Goal: Task Accomplishment & Management: Use online tool/utility

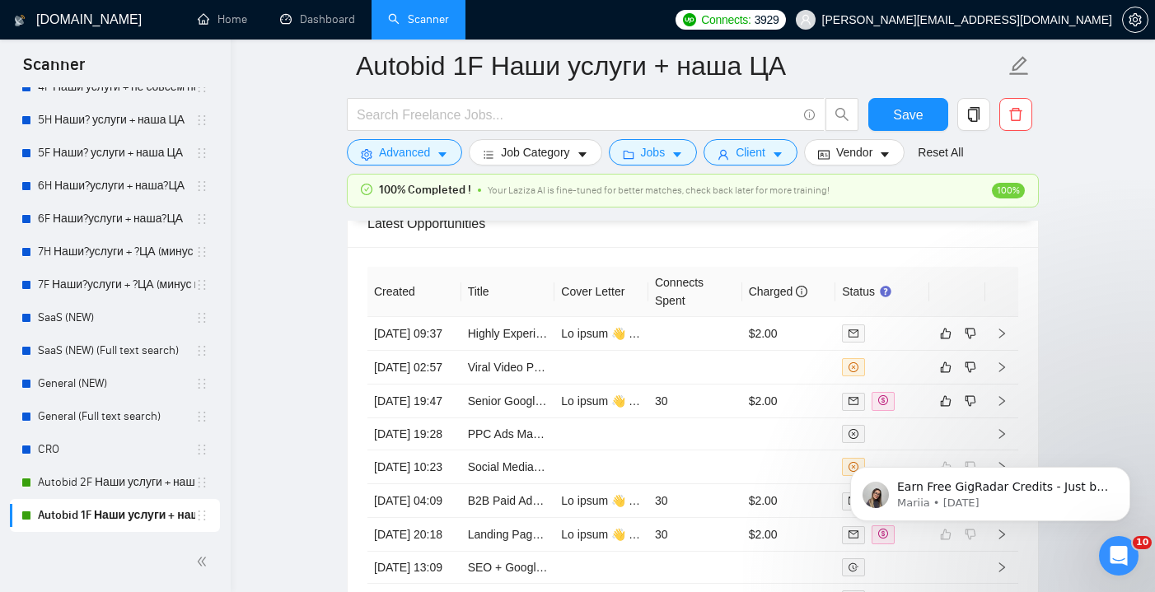
scroll to position [4332, 0]
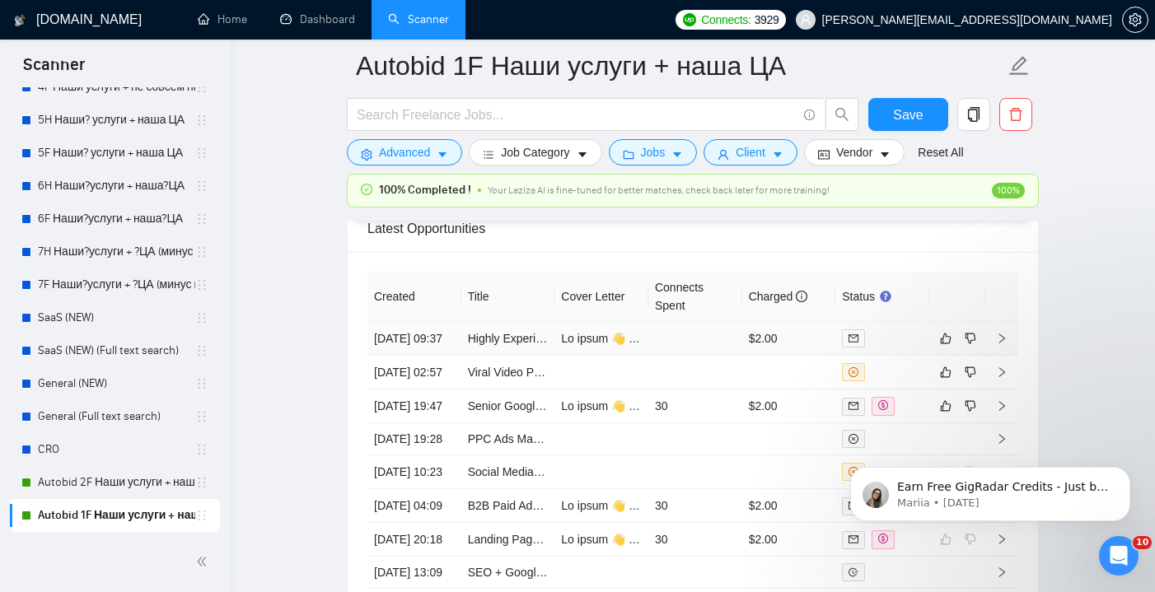
click at [685, 349] on td at bounding box center [695, 339] width 94 height 34
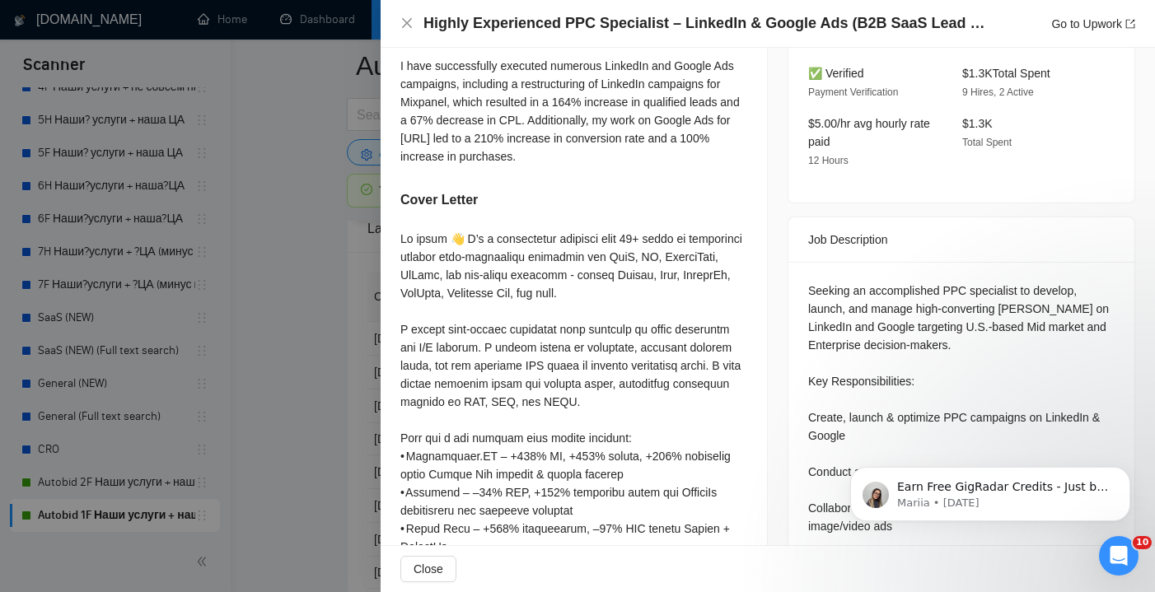
scroll to position [547, 0]
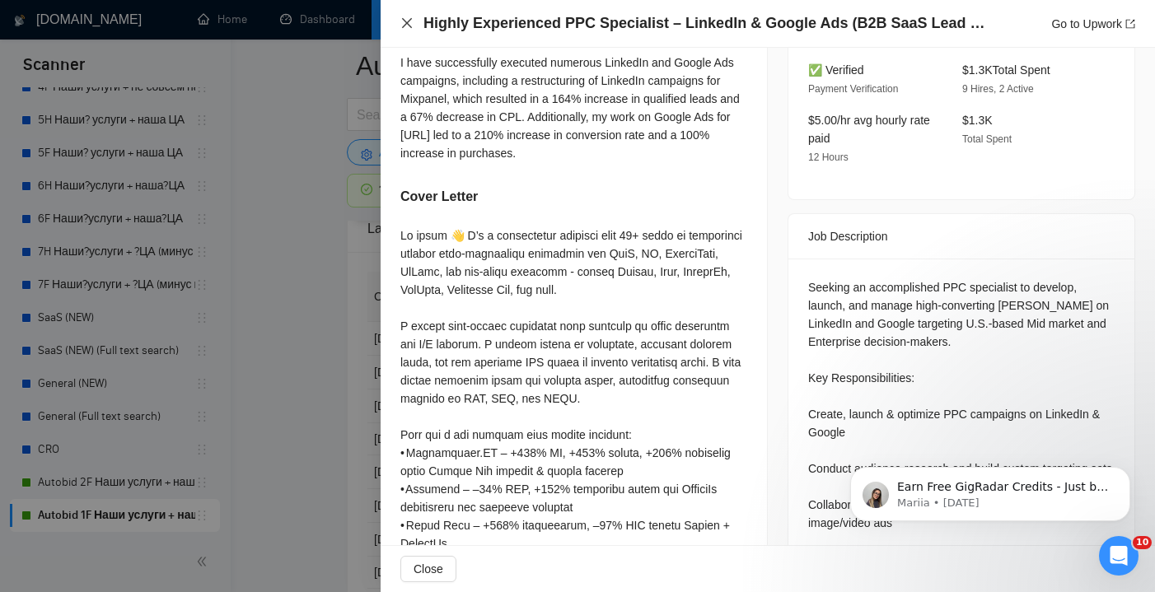
click at [404, 26] on icon "close" at bounding box center [406, 22] width 13 height 13
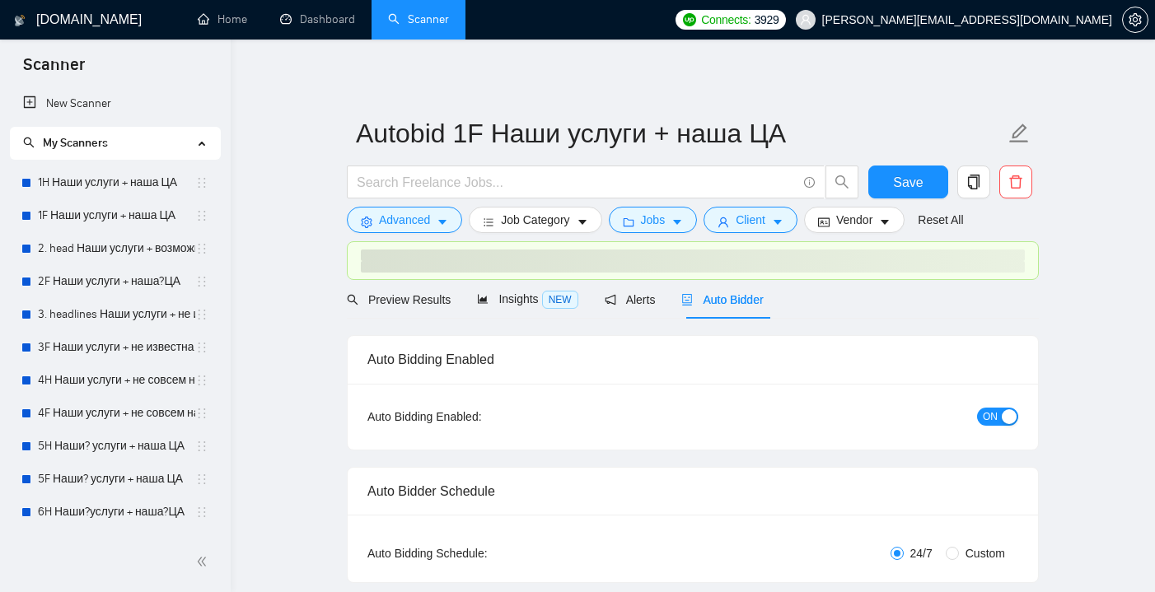
radio input "false"
radio input "true"
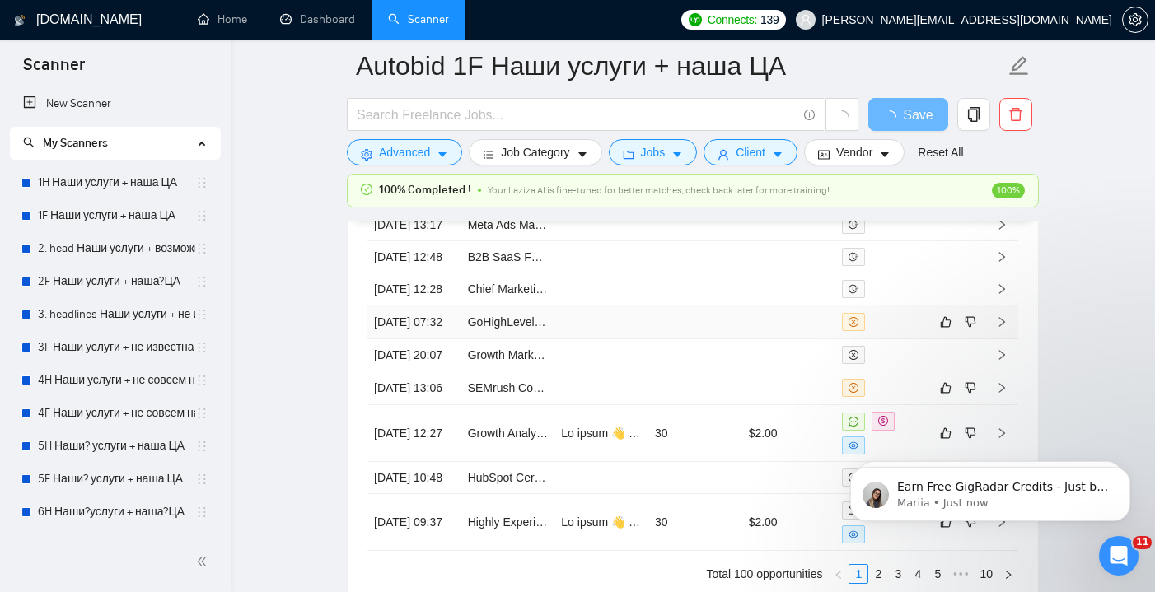
scroll to position [4324, 0]
click at [683, 339] on td at bounding box center [695, 322] width 94 height 34
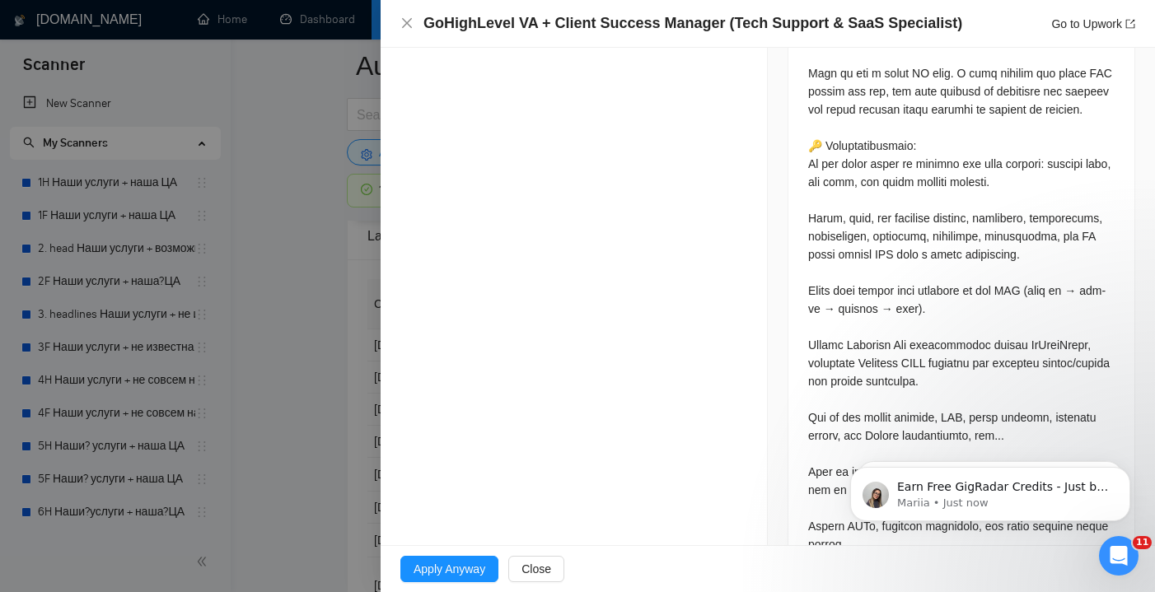
scroll to position [1019, 0]
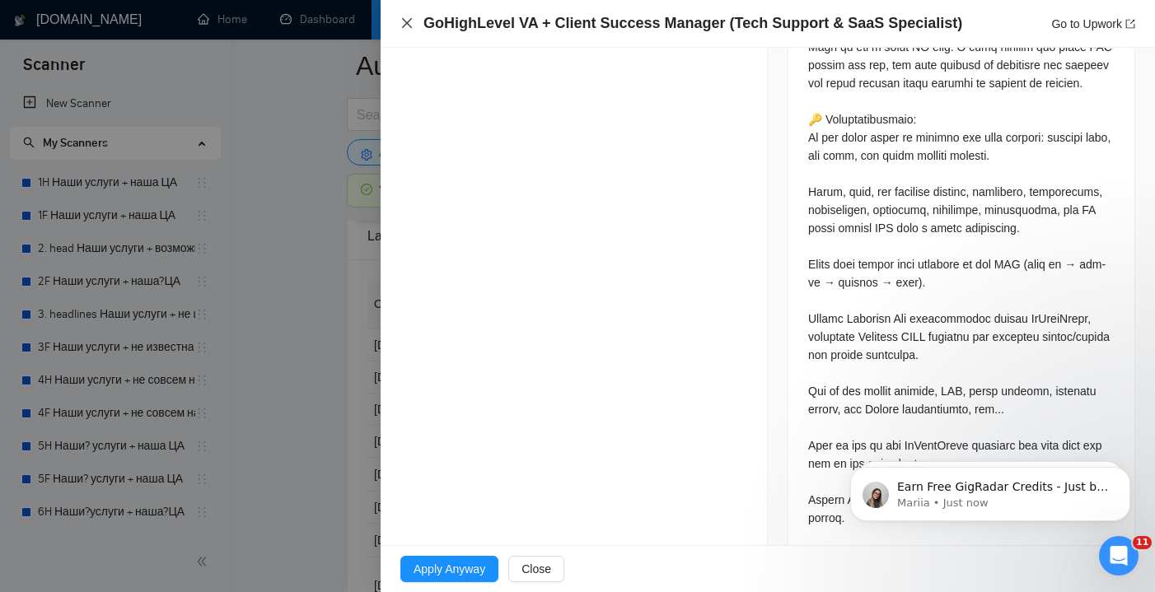
click at [403, 21] on icon "close" at bounding box center [406, 22] width 13 height 13
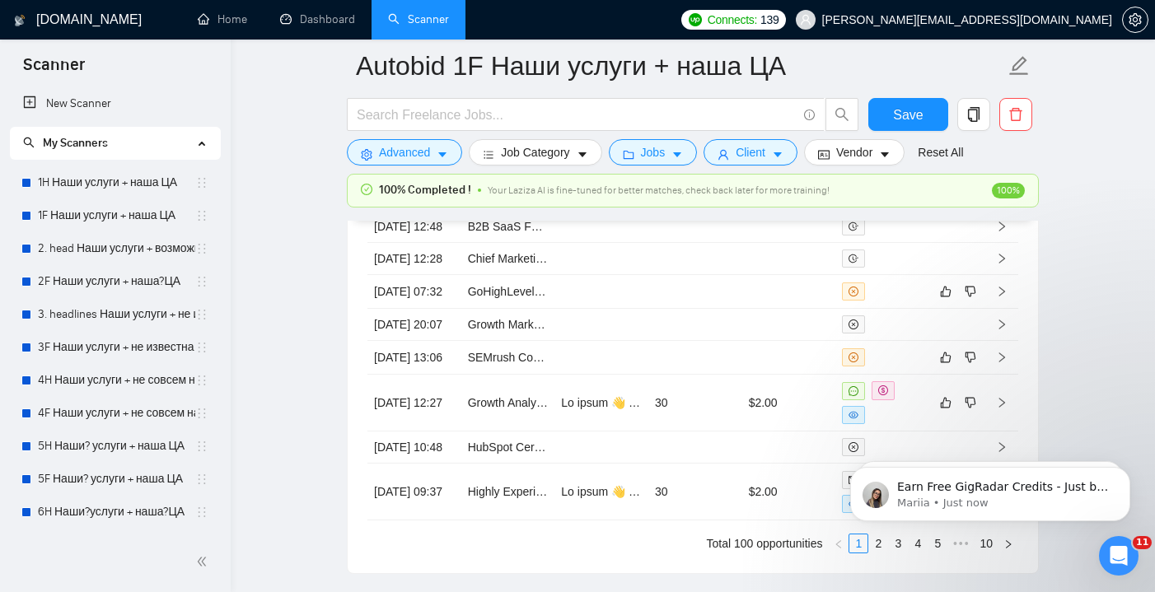
scroll to position [4514, 0]
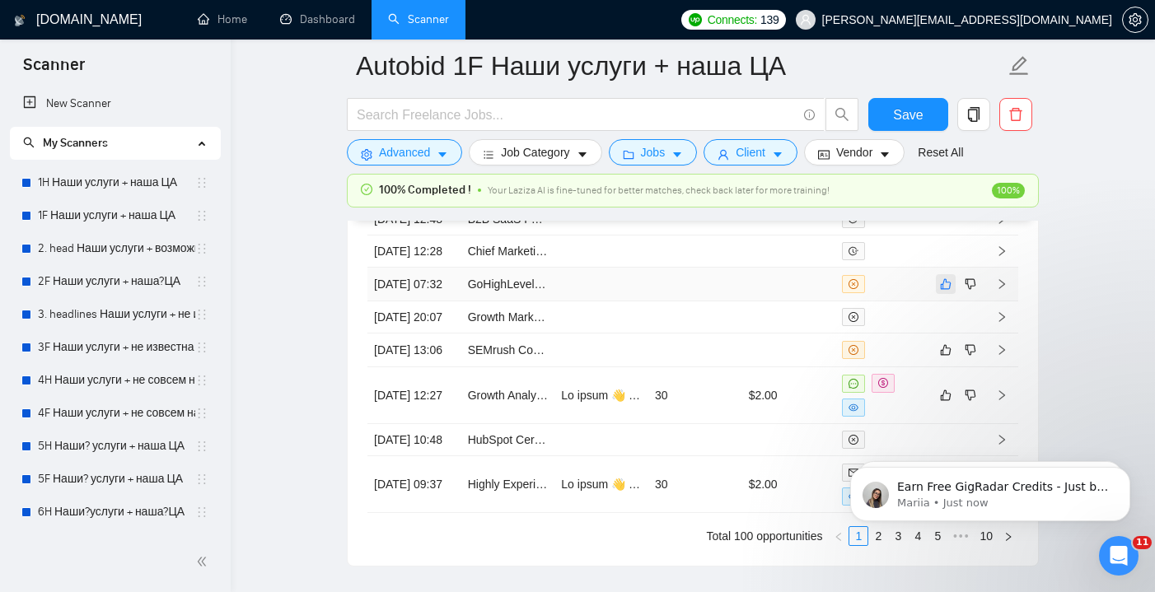
click at [946, 291] on icon "like" at bounding box center [946, 284] width 12 height 13
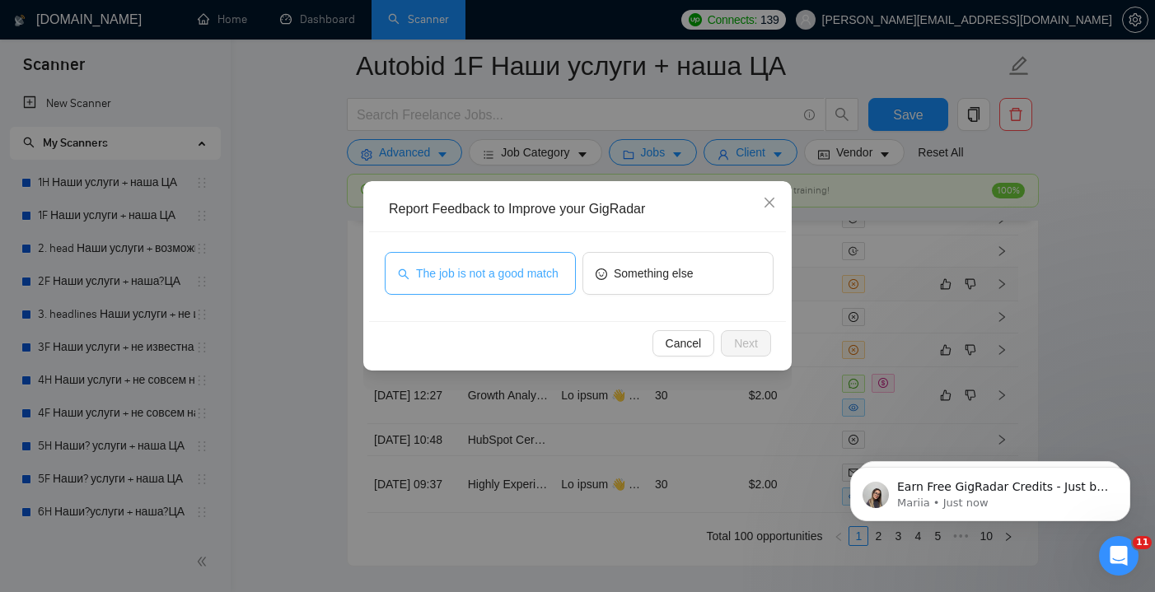
click at [530, 254] on button "The job is not a good match" at bounding box center [480, 273] width 191 height 43
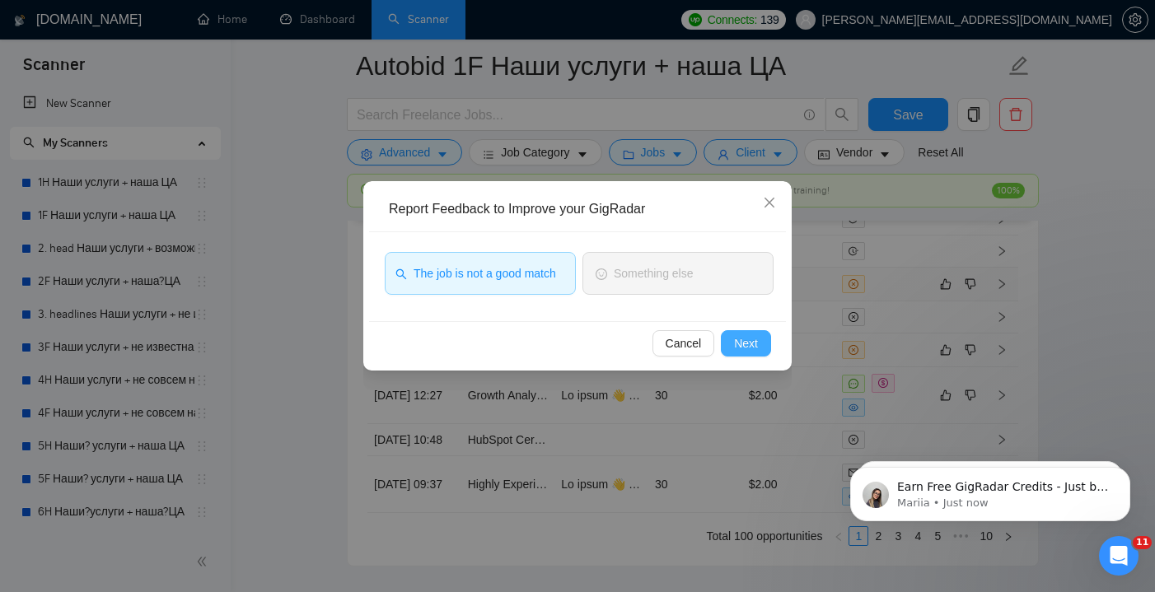
click at [731, 345] on button "Next" at bounding box center [746, 343] width 50 height 26
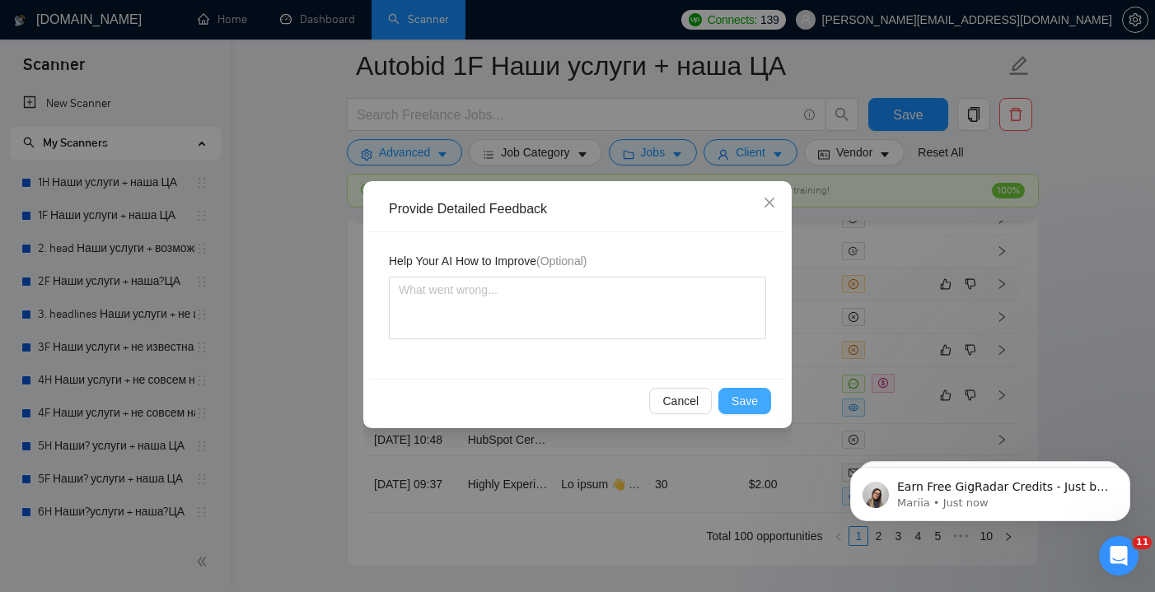
click at [738, 399] on span "Save" at bounding box center [745, 401] width 26 height 18
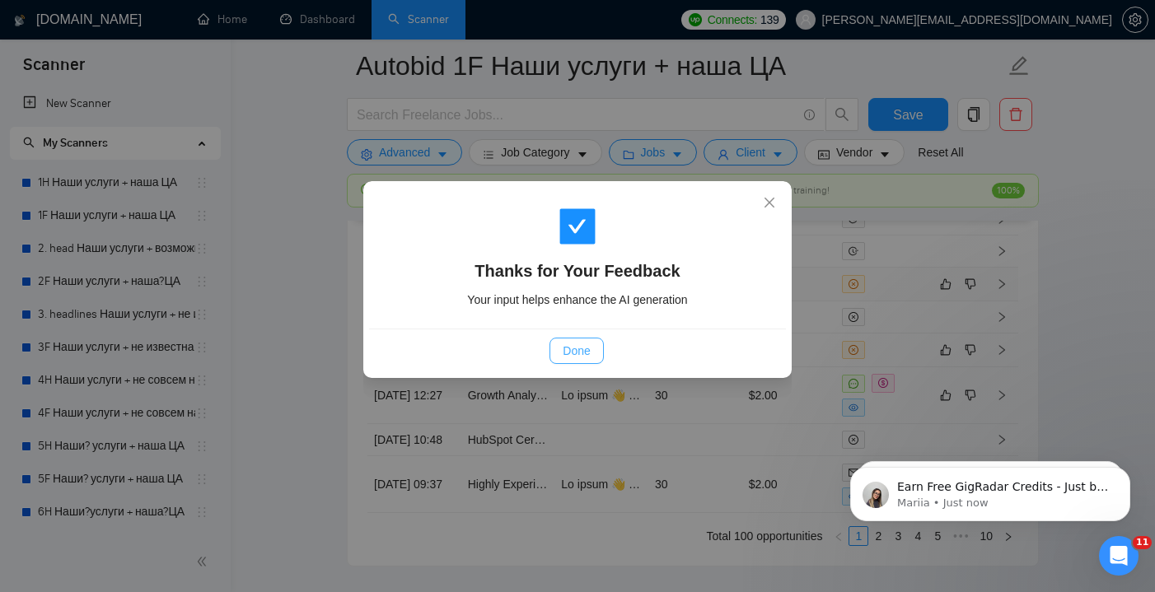
click at [590, 344] on span "Done" at bounding box center [576, 351] width 27 height 18
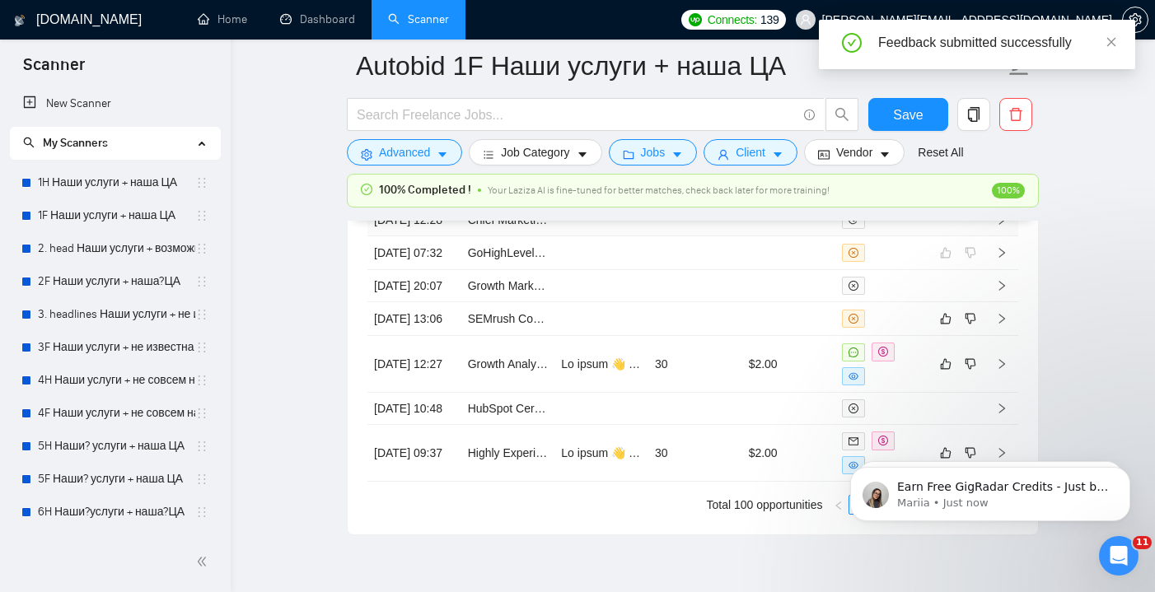
scroll to position [4564, 0]
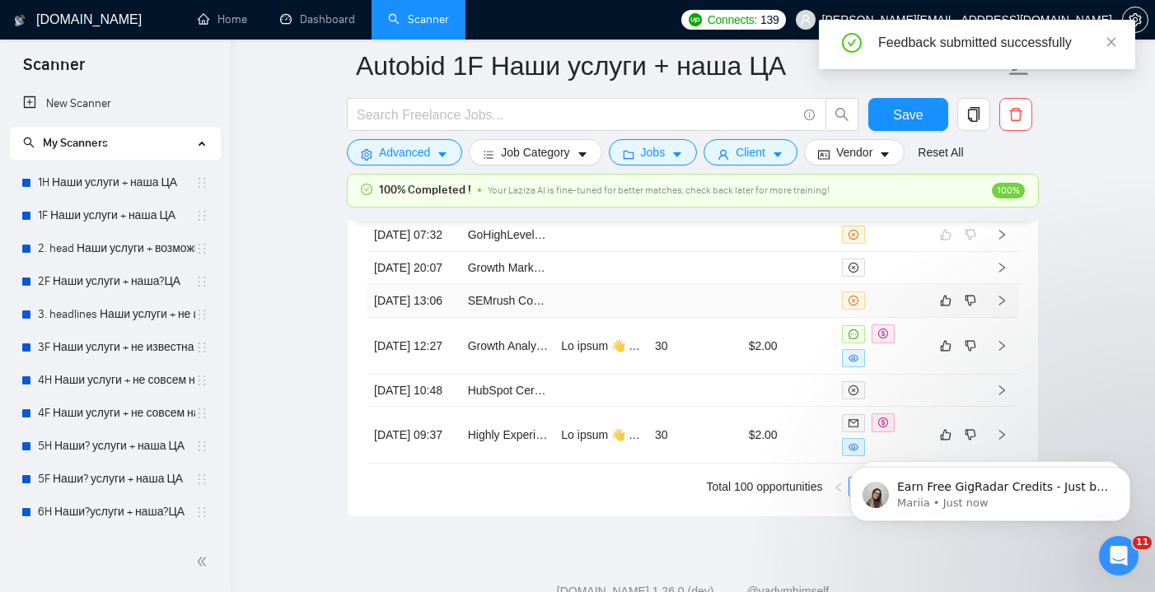
click at [661, 318] on td at bounding box center [695, 301] width 94 height 34
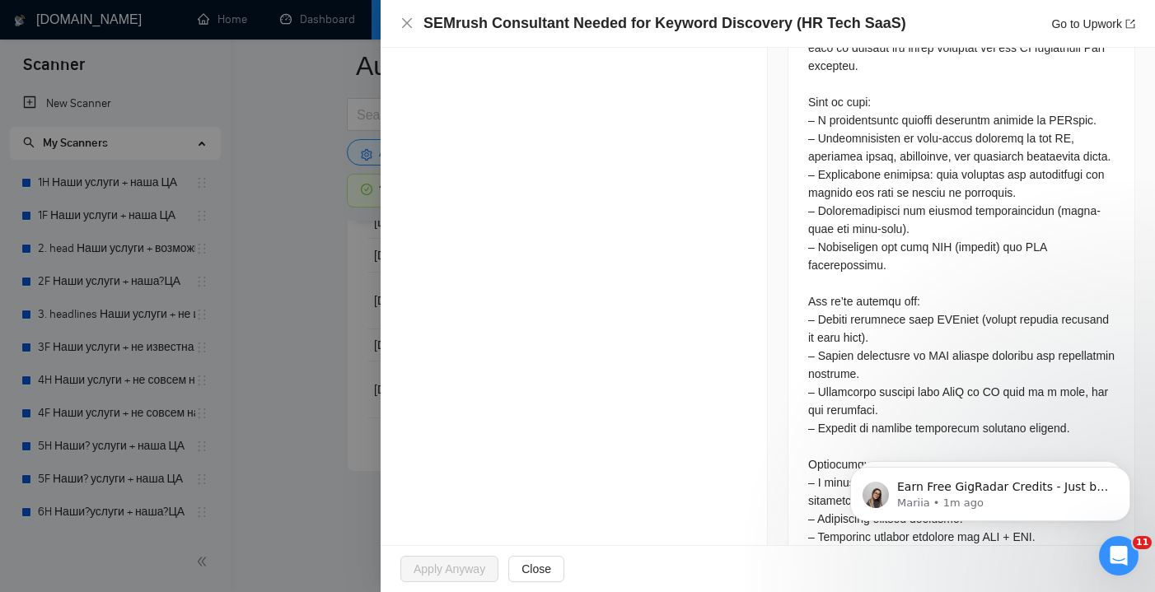
scroll to position [775, 0]
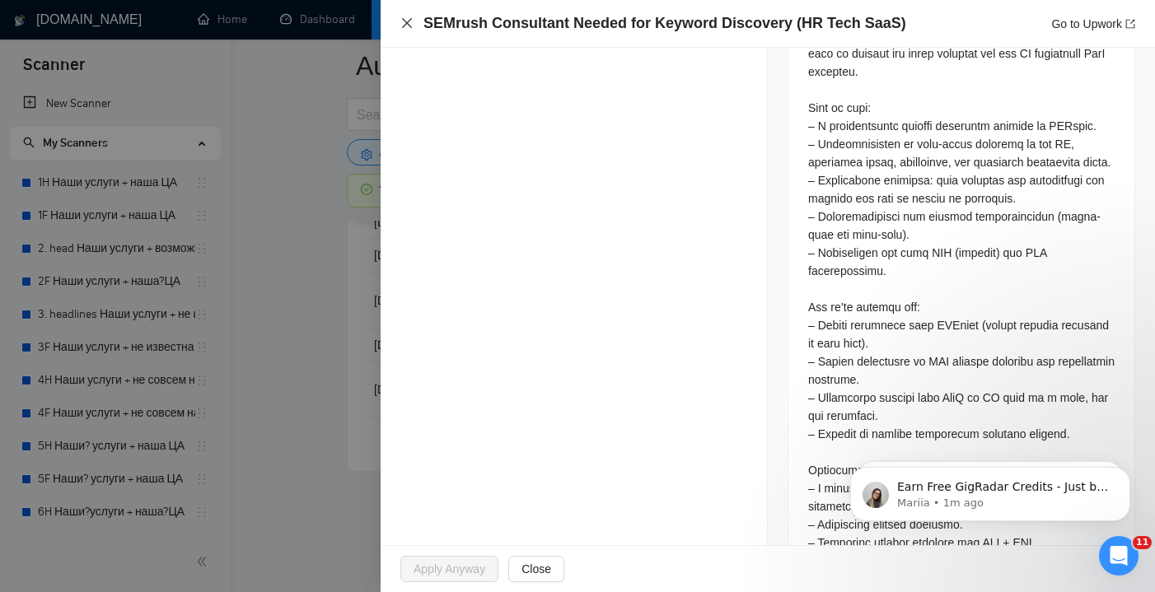
click at [407, 27] on icon "close" at bounding box center [406, 22] width 13 height 13
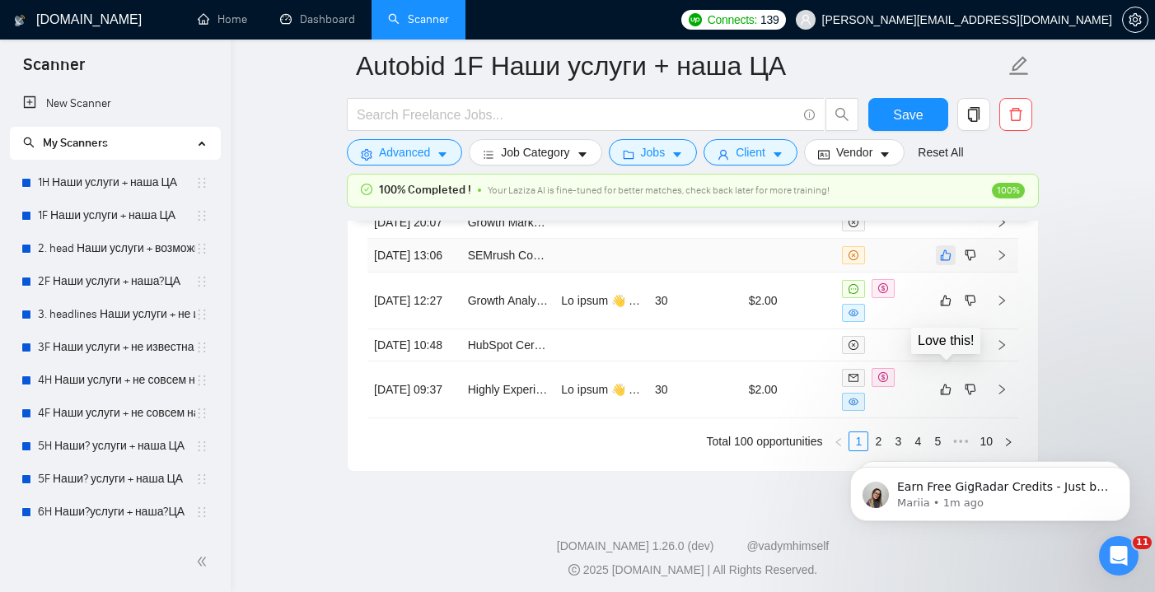
click at [946, 262] on icon "like" at bounding box center [946, 255] width 12 height 13
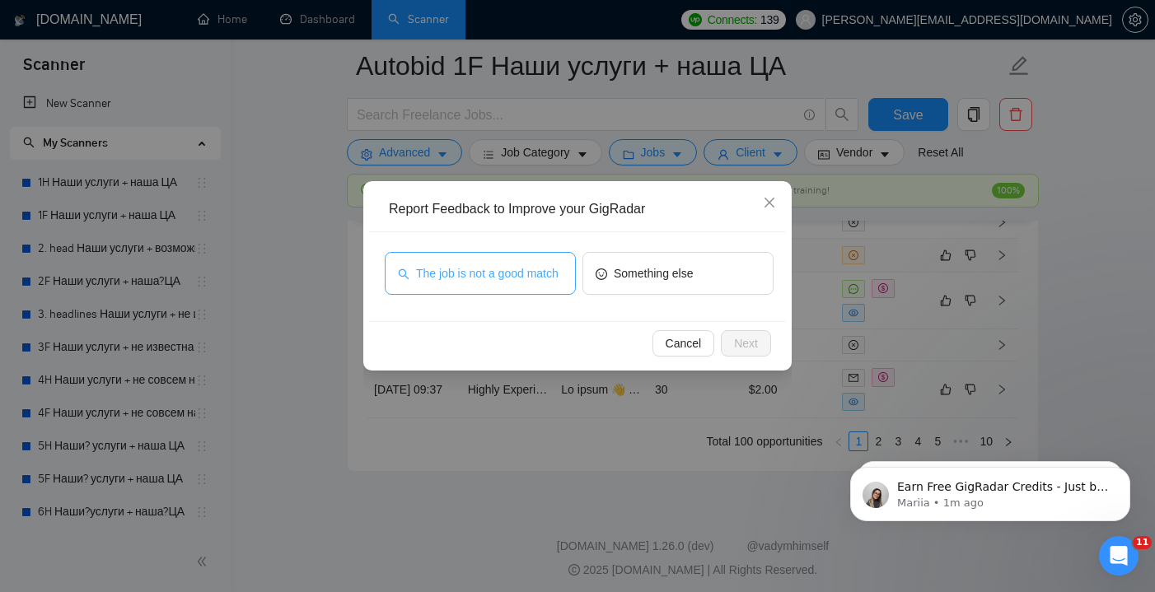
click at [489, 276] on span "The job is not a good match" at bounding box center [487, 273] width 143 height 18
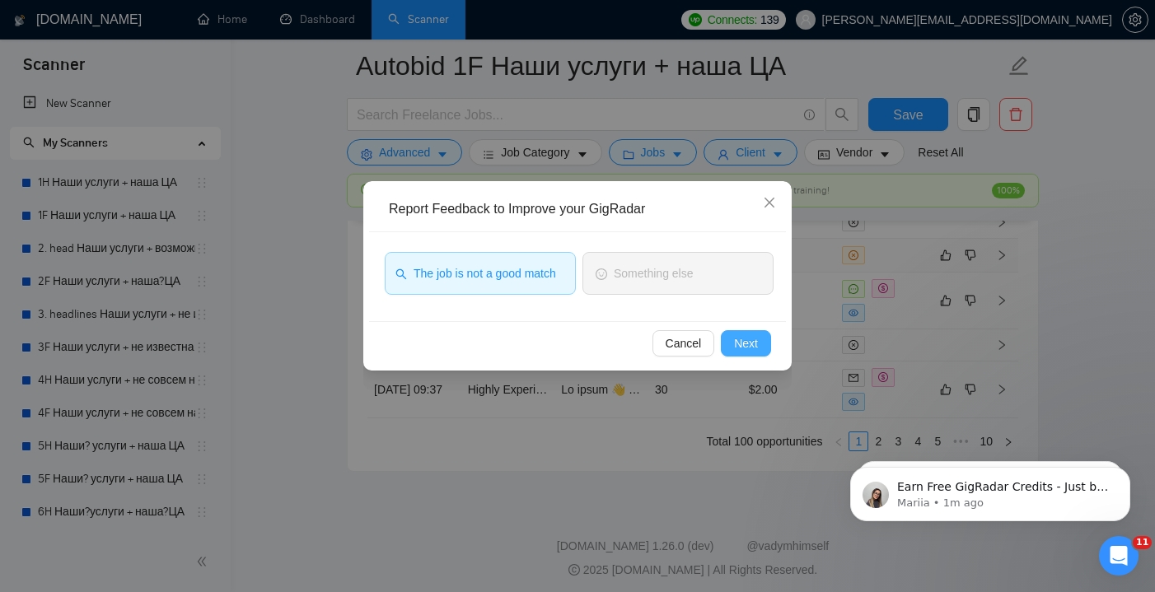
click at [728, 344] on button "Next" at bounding box center [746, 343] width 50 height 26
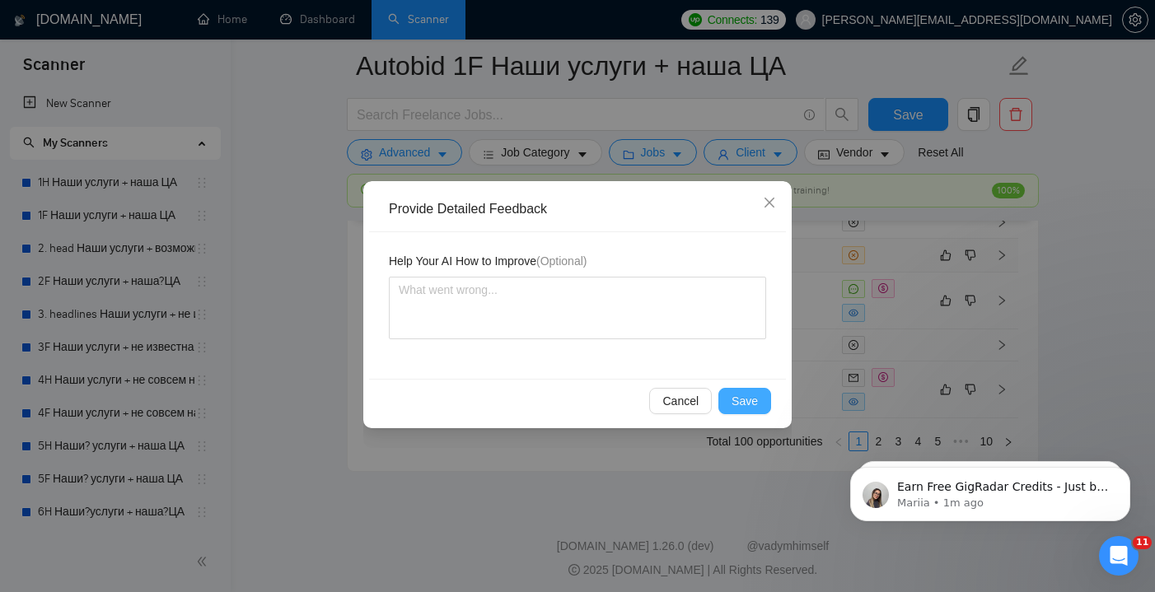
click at [738, 398] on span "Save" at bounding box center [745, 401] width 26 height 18
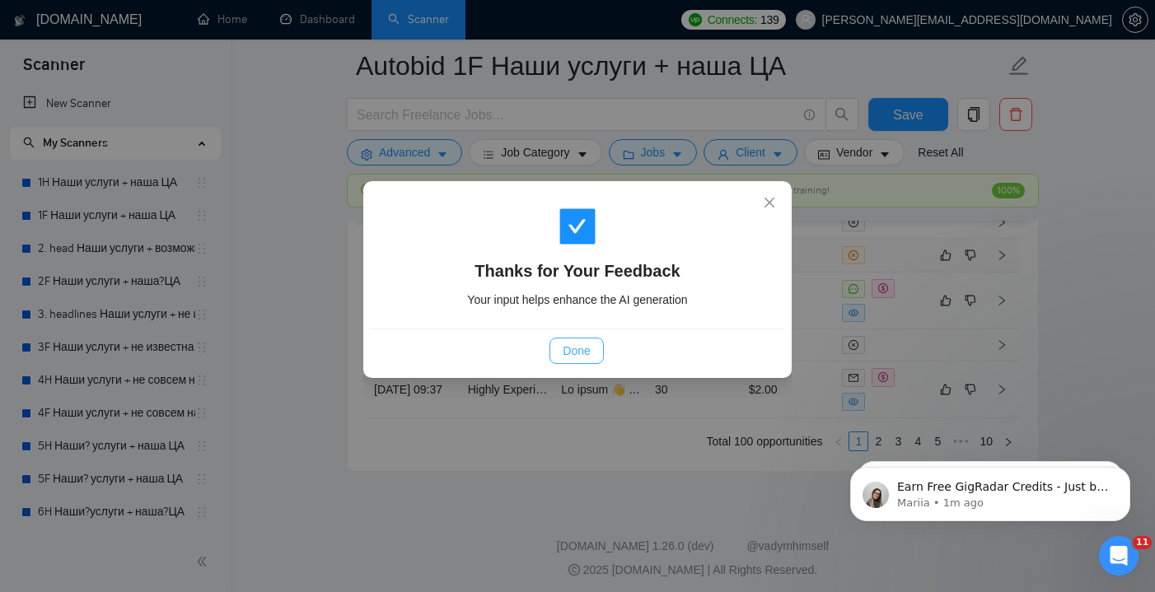
click at [589, 350] on span "Done" at bounding box center [576, 351] width 27 height 18
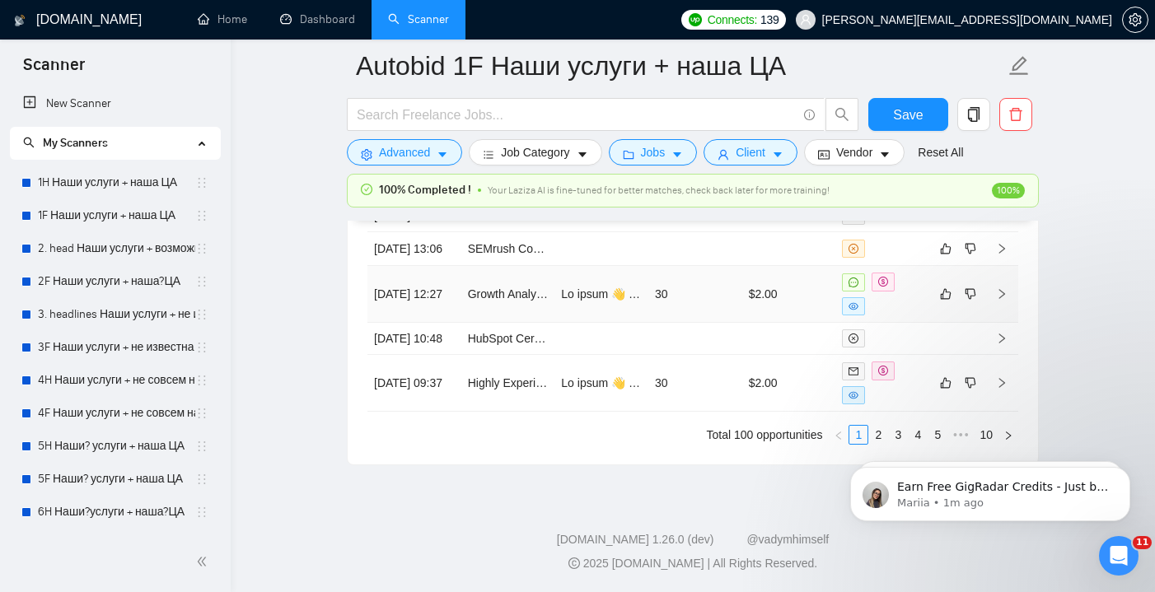
scroll to position [4645, 0]
click at [676, 323] on td "30" at bounding box center [695, 294] width 94 height 57
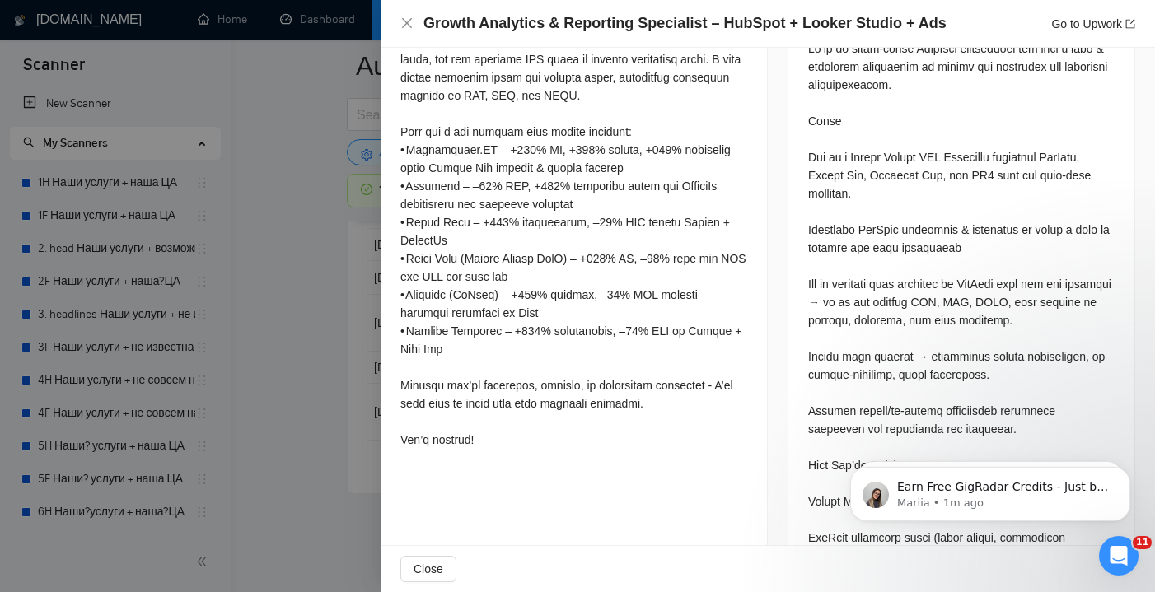
scroll to position [807, 0]
click at [405, 27] on icon "close" at bounding box center [406, 22] width 13 height 13
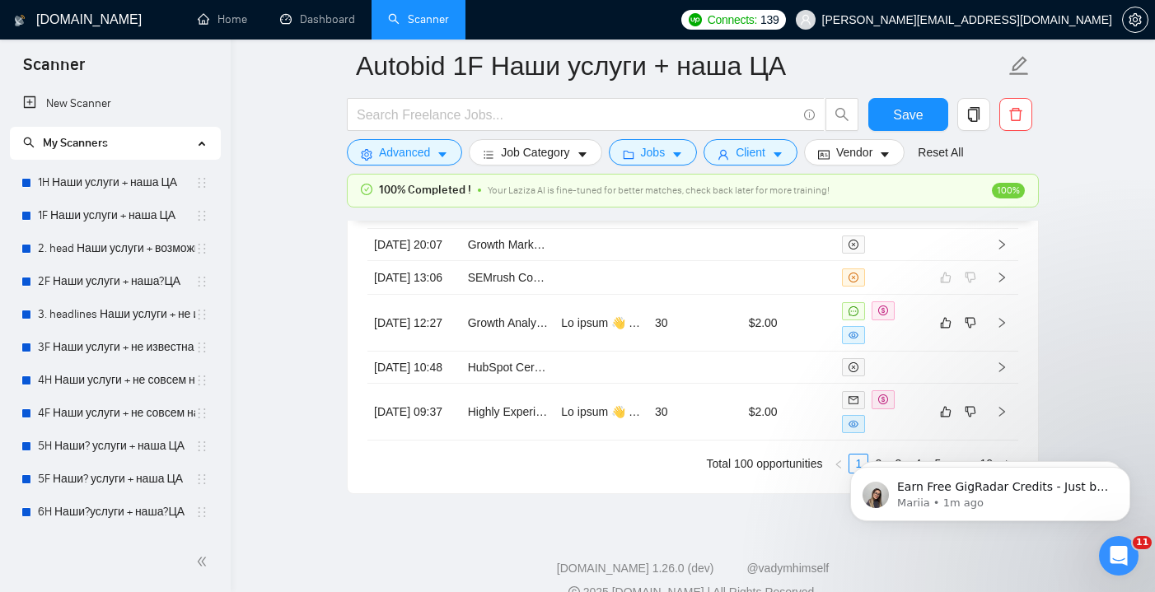
click at [954, 445] on body "Earn Free GigRadar Credits - Just by Sharing Your Story! 💬 Want more credits fo…" at bounding box center [990, 490] width 316 height 102
click at [957, 445] on body "Earn Free GigRadar Credits - Just by Sharing Your Story! 💬 Want more credits fo…" at bounding box center [990, 490] width 316 height 102
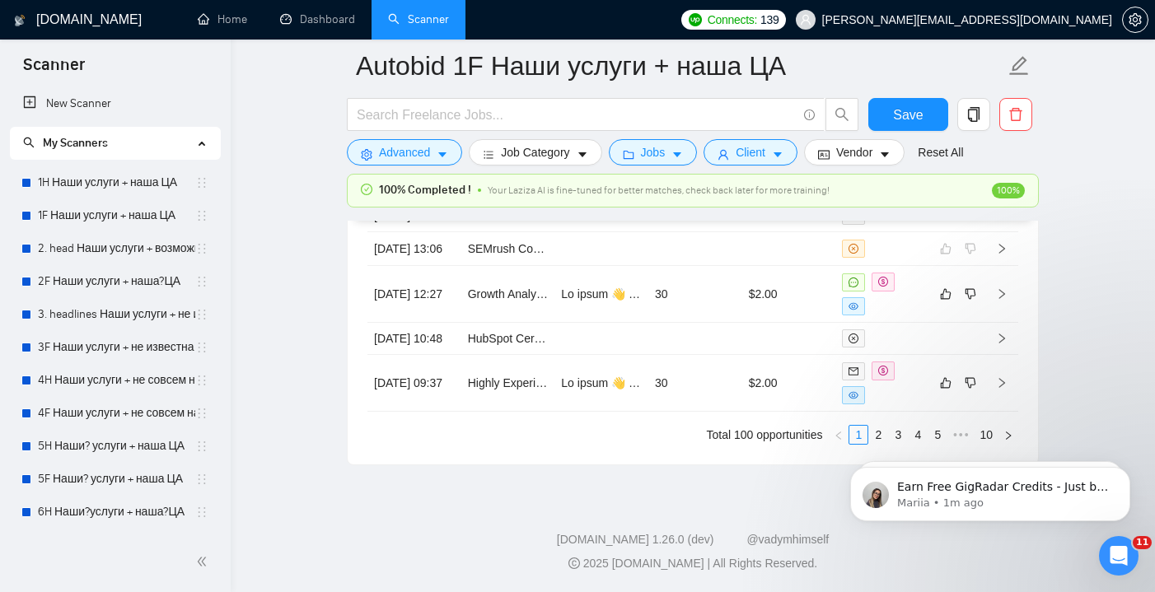
scroll to position [4739, 0]
click at [971, 291] on icon "dislike" at bounding box center [971, 294] width 12 height 13
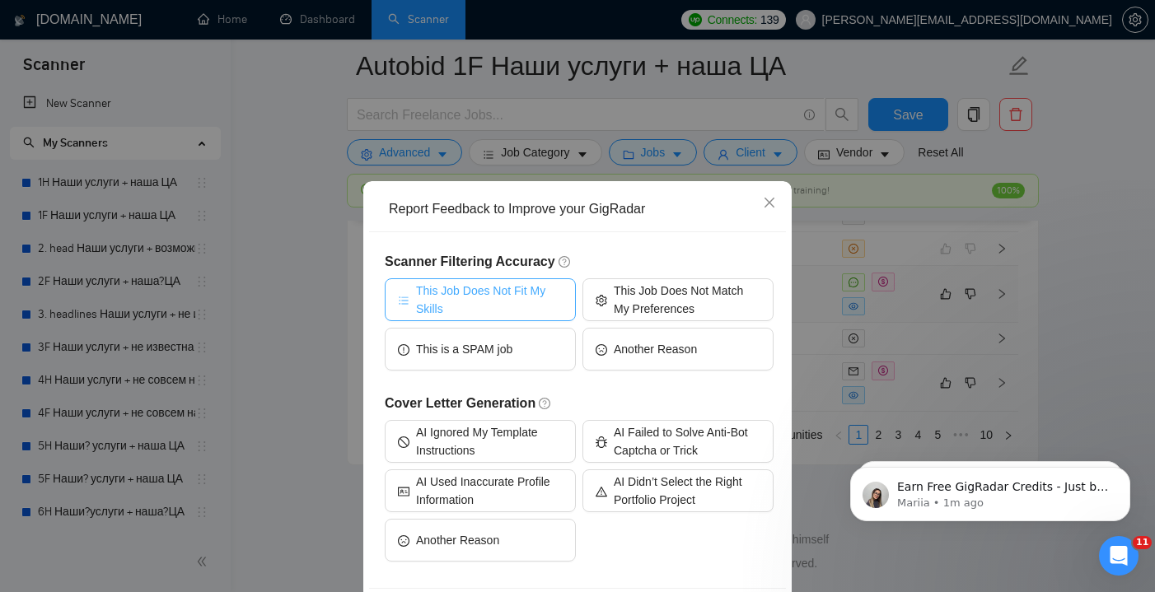
click at [556, 294] on span "This Job Does Not Fit My Skills" at bounding box center [489, 300] width 147 height 36
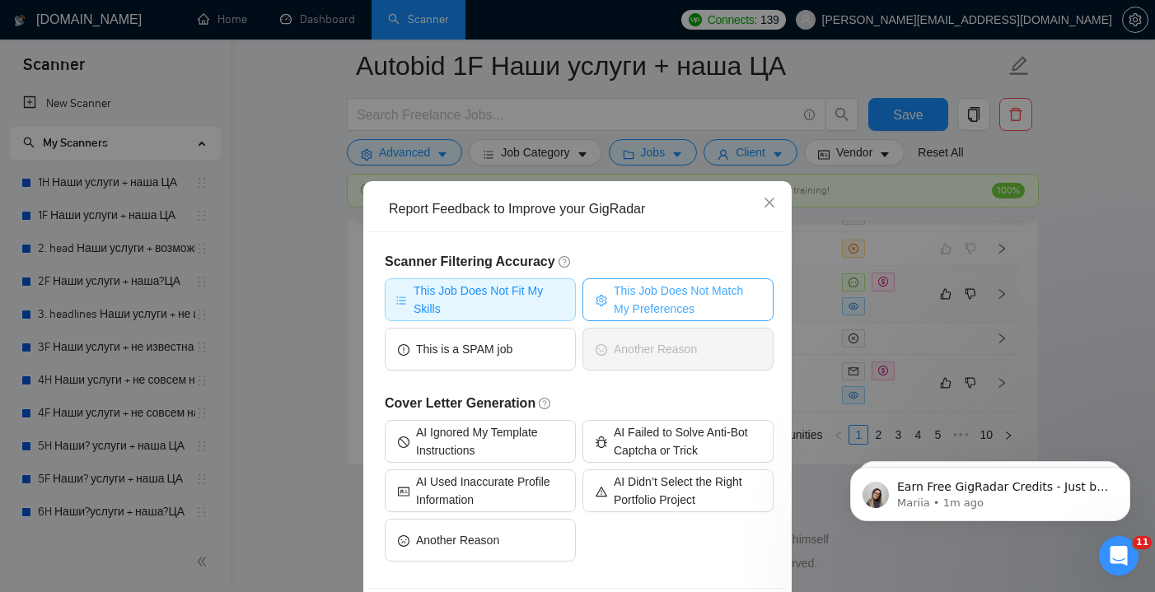
click at [597, 299] on icon "setting" at bounding box center [601, 301] width 11 height 12
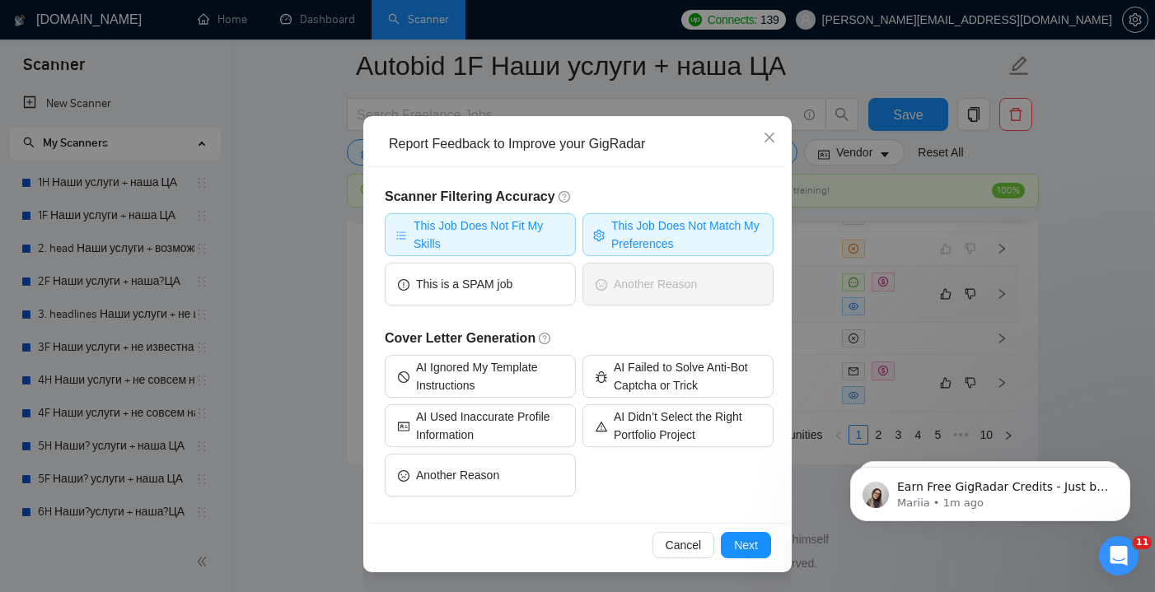
scroll to position [65, 0]
click at [747, 550] on span "Next" at bounding box center [746, 545] width 24 height 18
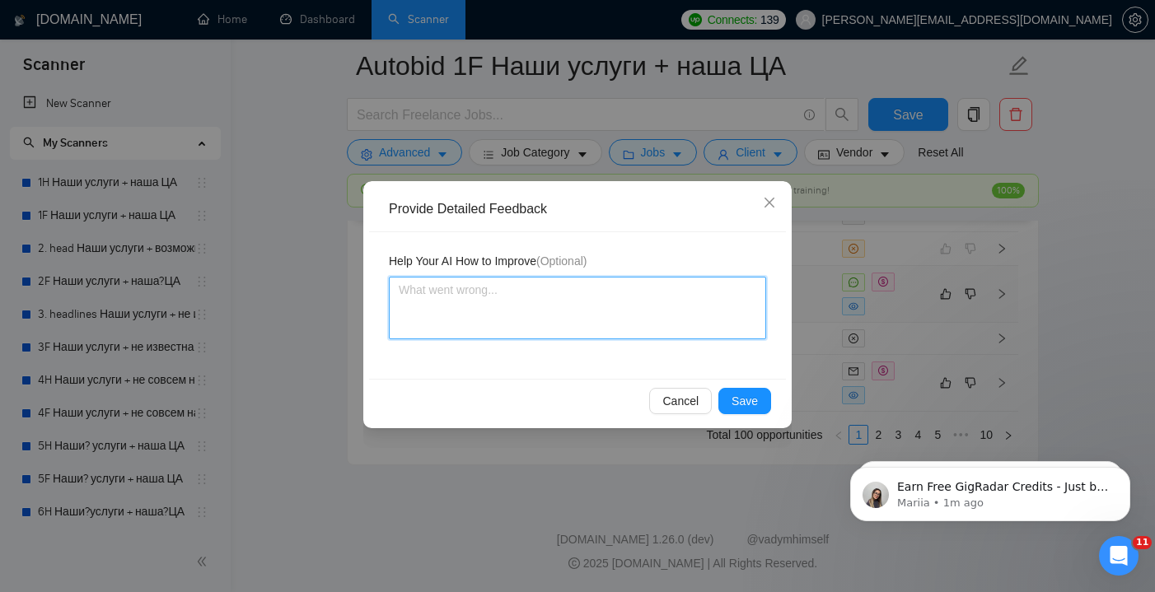
click at [585, 283] on textarea at bounding box center [577, 308] width 377 height 63
type textarea "T"
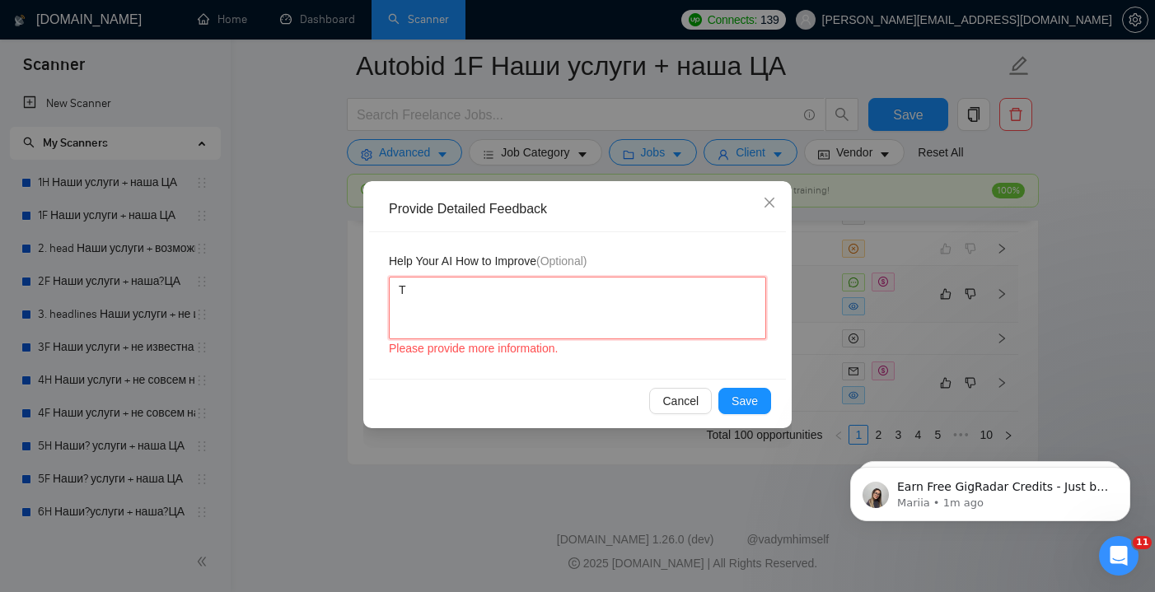
type textarea "Th"
type textarea "Thi"
type textarea "This"
type textarea "This j"
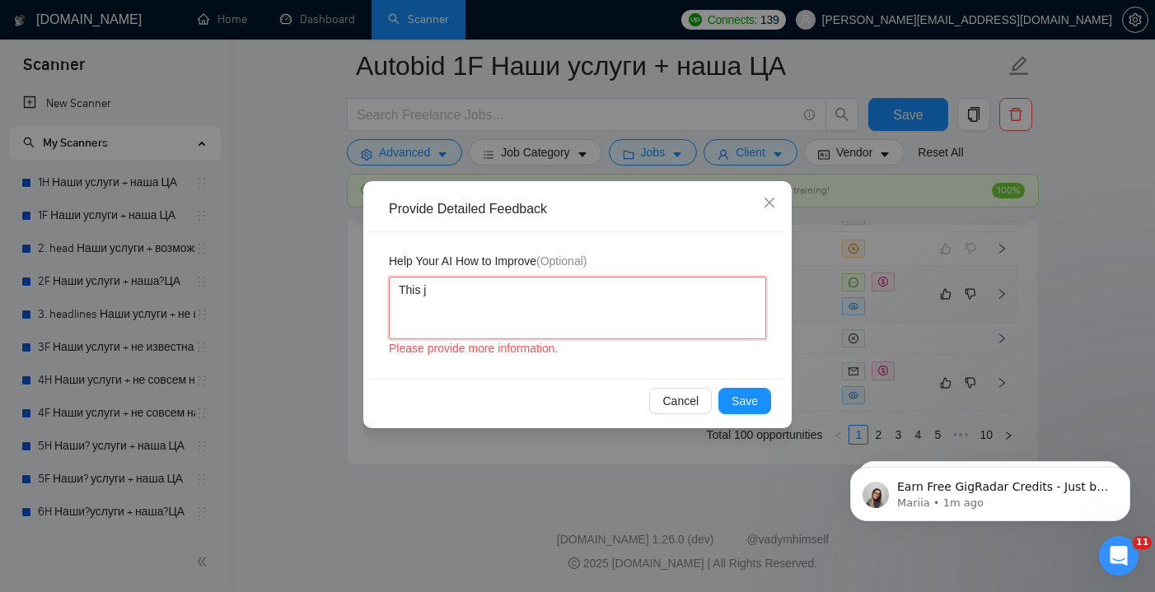
type textarea "This jo"
type textarea "This job"
type textarea "This job r"
type textarea "This job re"
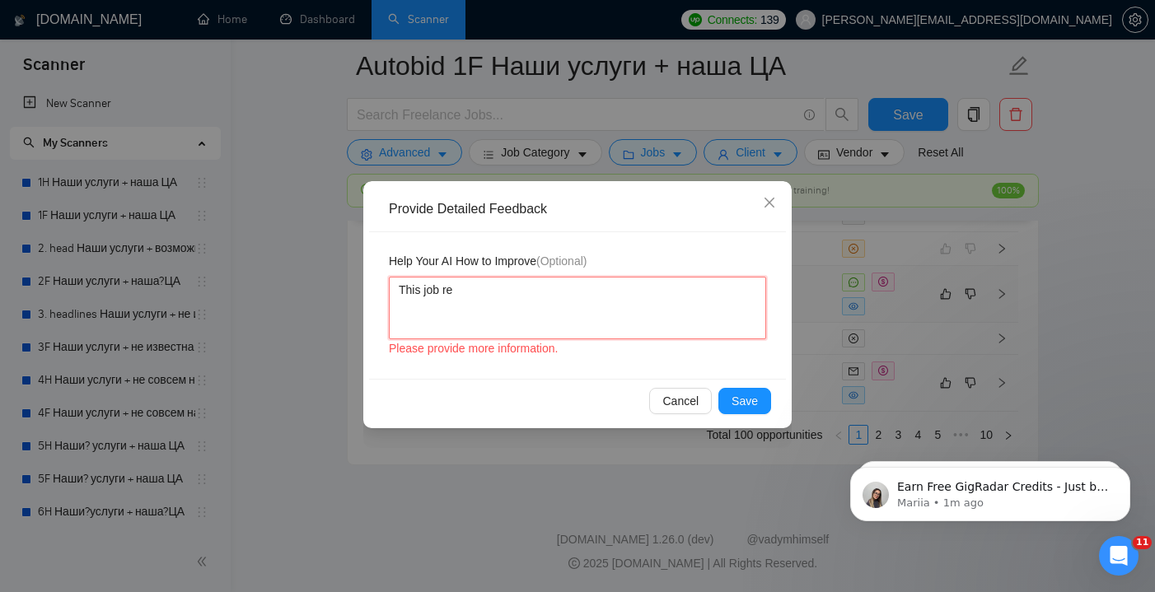
type textarea "This job rec"
type textarea "This job recq"
type textarea "This job recqu"
type textarea "This job recqui"
type textarea "This job recquir"
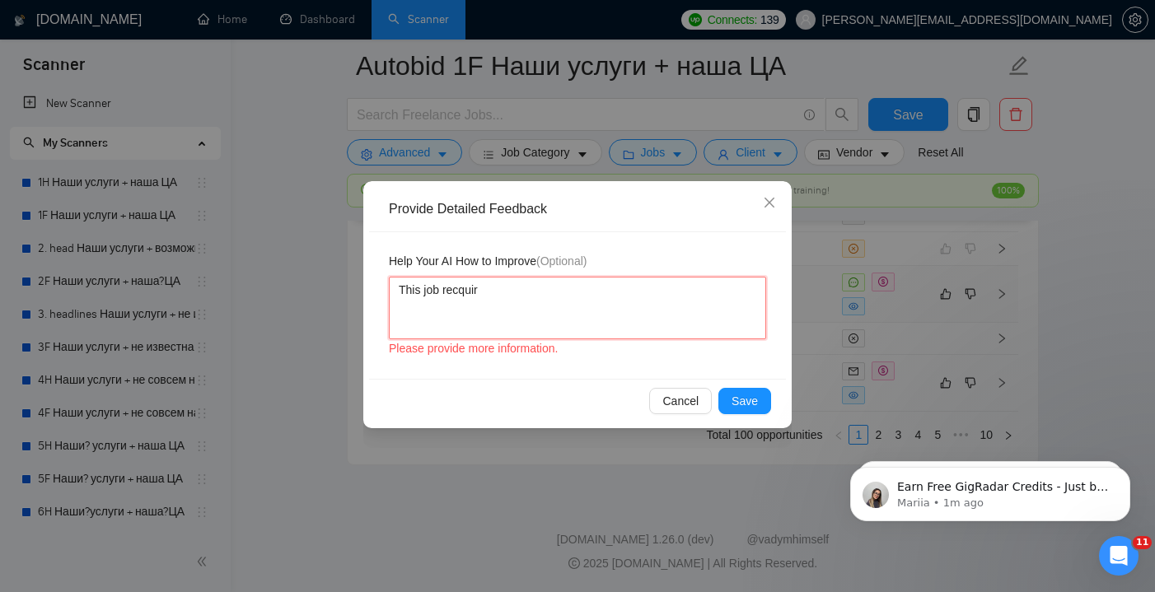
type textarea "This job recquire"
type textarea "This job require"
type textarea "This job require a"
type textarea "This job require an"
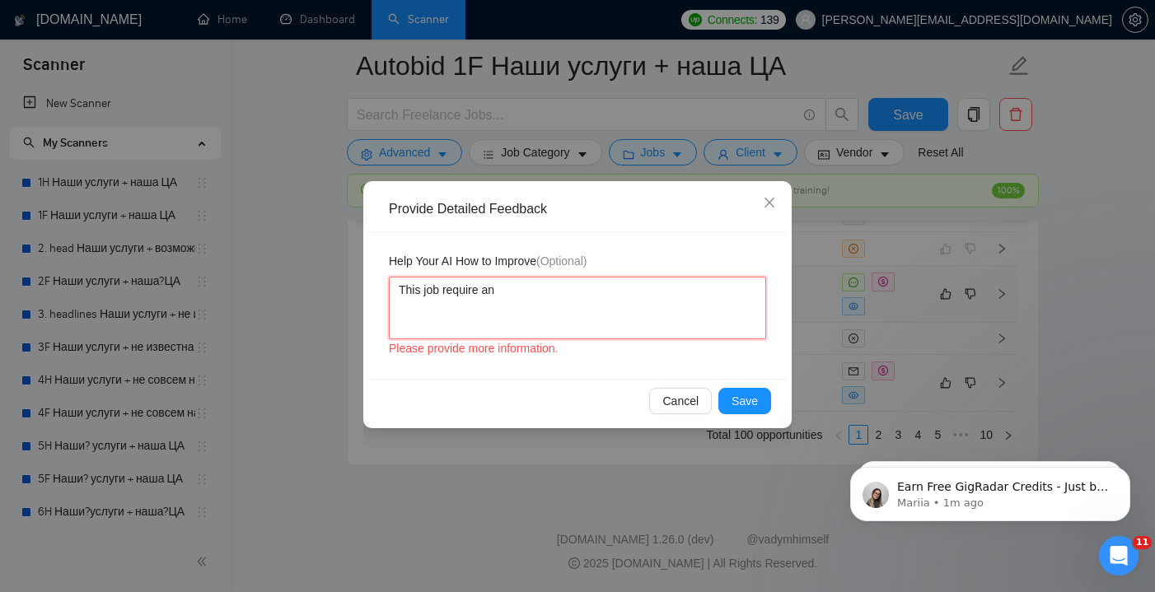
type textarea "This job require ana"
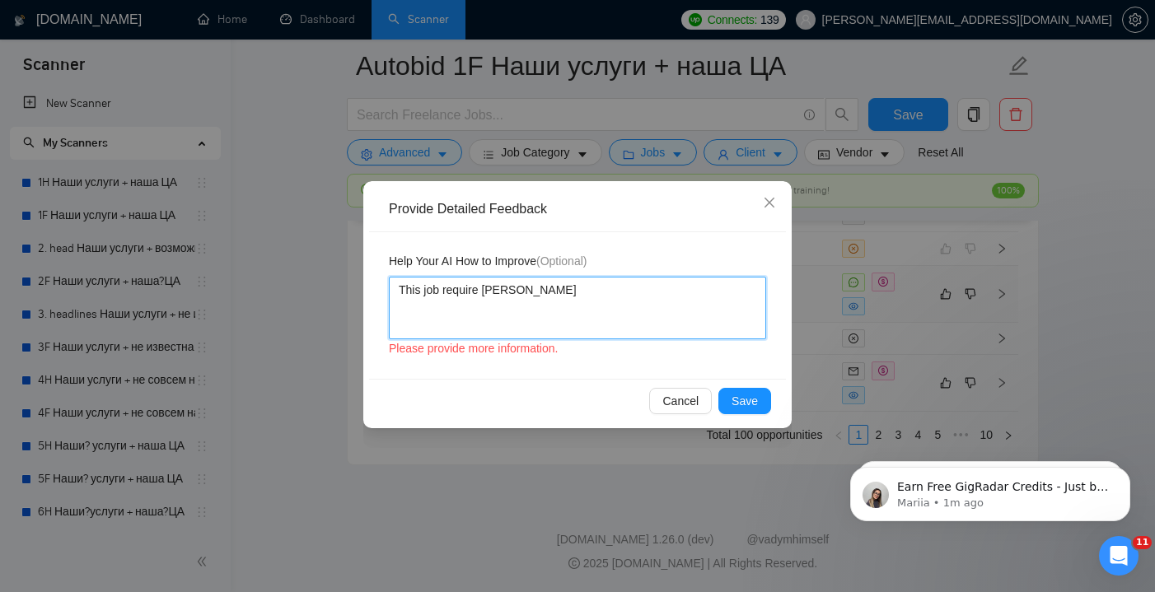
type textarea "This job require anal"
type textarea "This job require analy"
type textarea "This job require analyt"
type textarea "This job require analyti"
type textarea "This job require analytic"
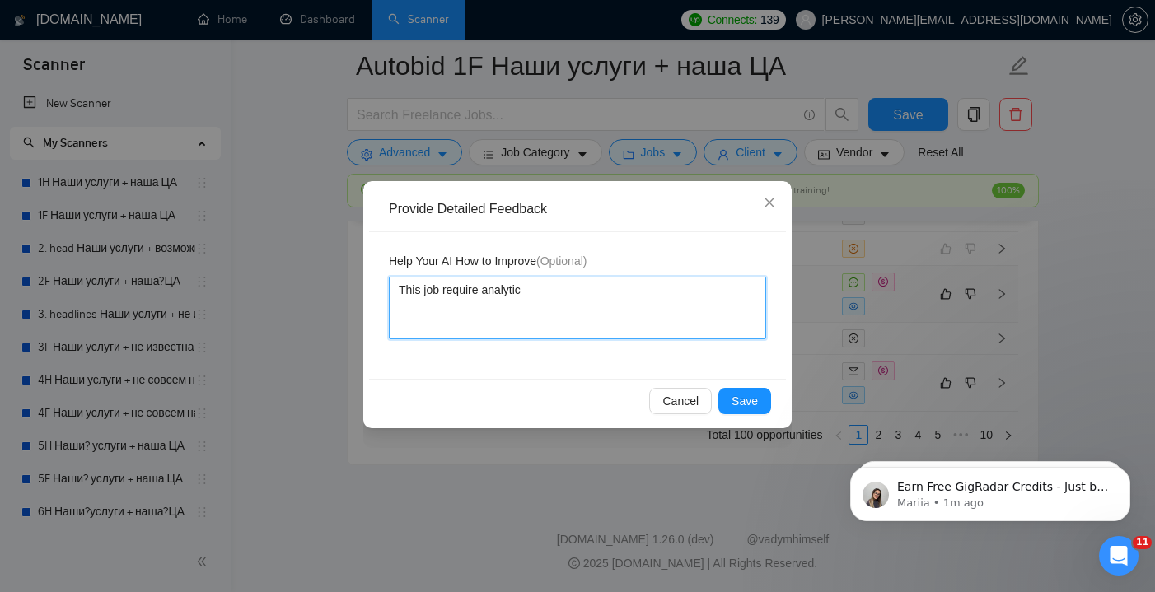
type textarea "This job require analytics"
type textarea "This job require analytics,"
type textarea "This job require analytics, n"
type textarea "This job require analytics, no"
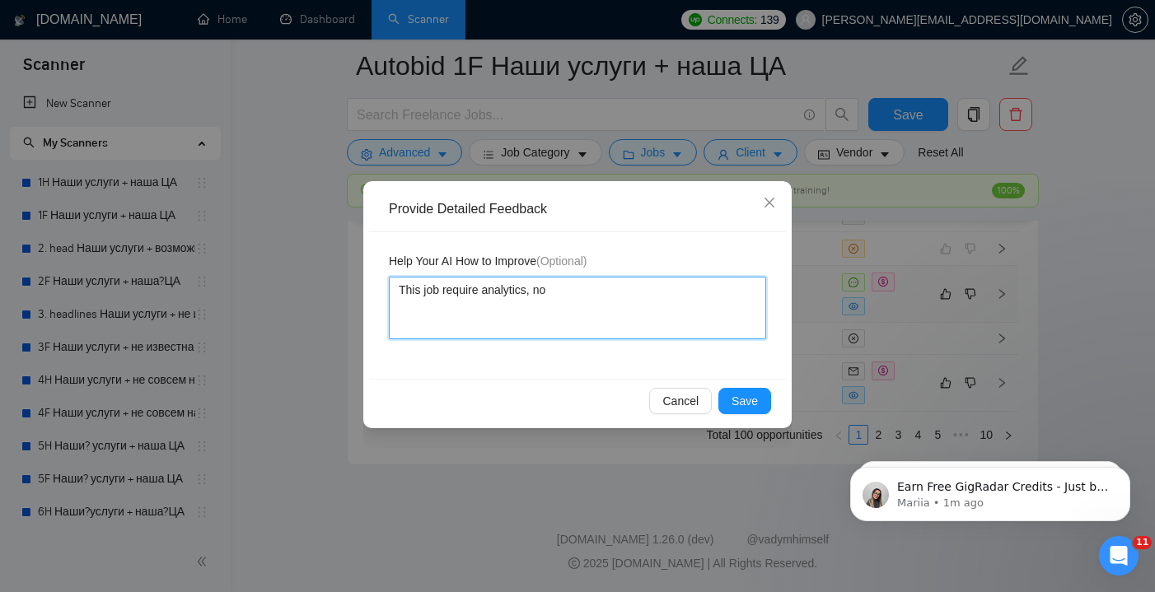
type textarea "This job require analytics, nor"
type textarea "This job require analytics, no"
type textarea "This job require analytics, not"
type textarea "This job require analytics, not P"
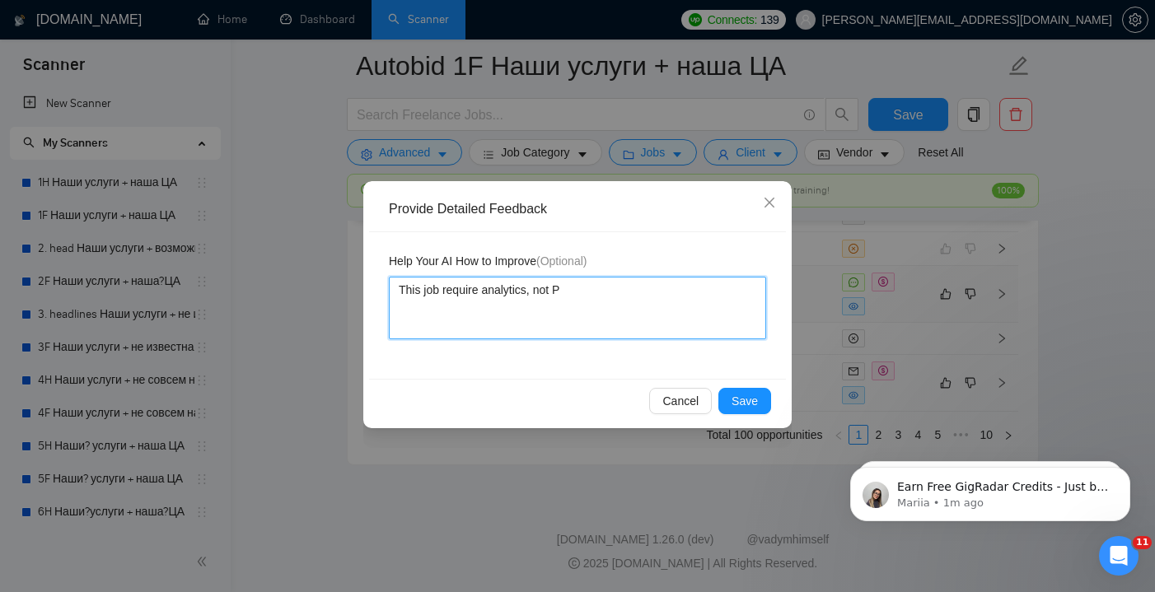
type textarea "This job require analytics, not PP"
type textarea "This job require analytics, not PPP"
type textarea "This job require analytics, not PP"
type textarea "This job require analytics, not PPc"
type textarea "This job require analytics, not PP"
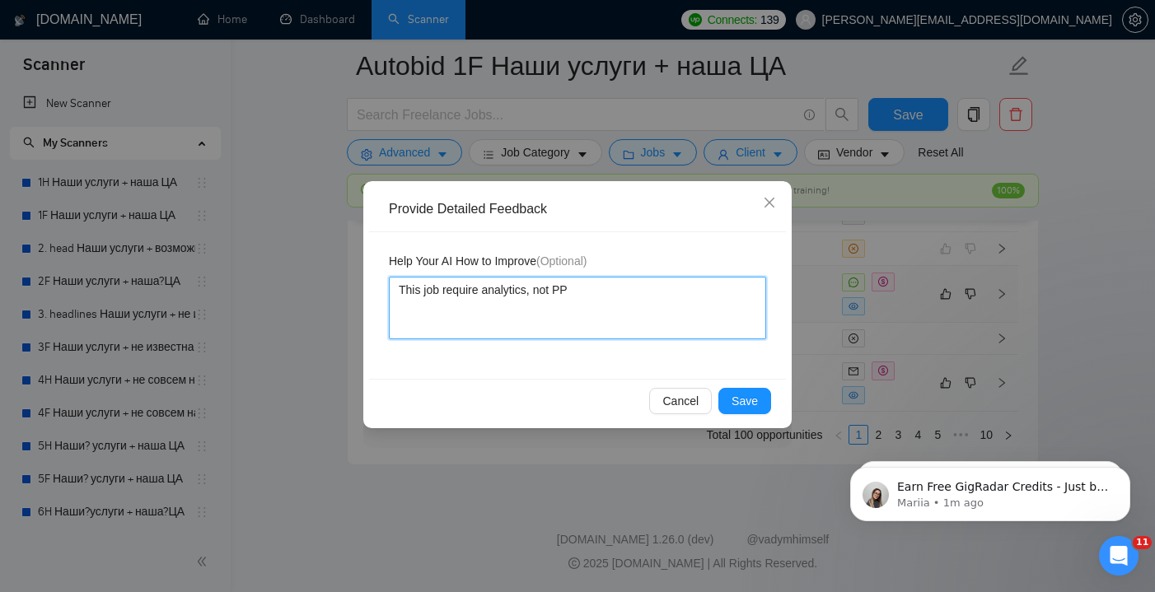
type textarea "This job require analytics, not PPC"
type textarea "This job require analytics, not PPC m"
type textarea "This job require analytics, not PPC ma"
type textarea "This job require analytics, not PPC man"
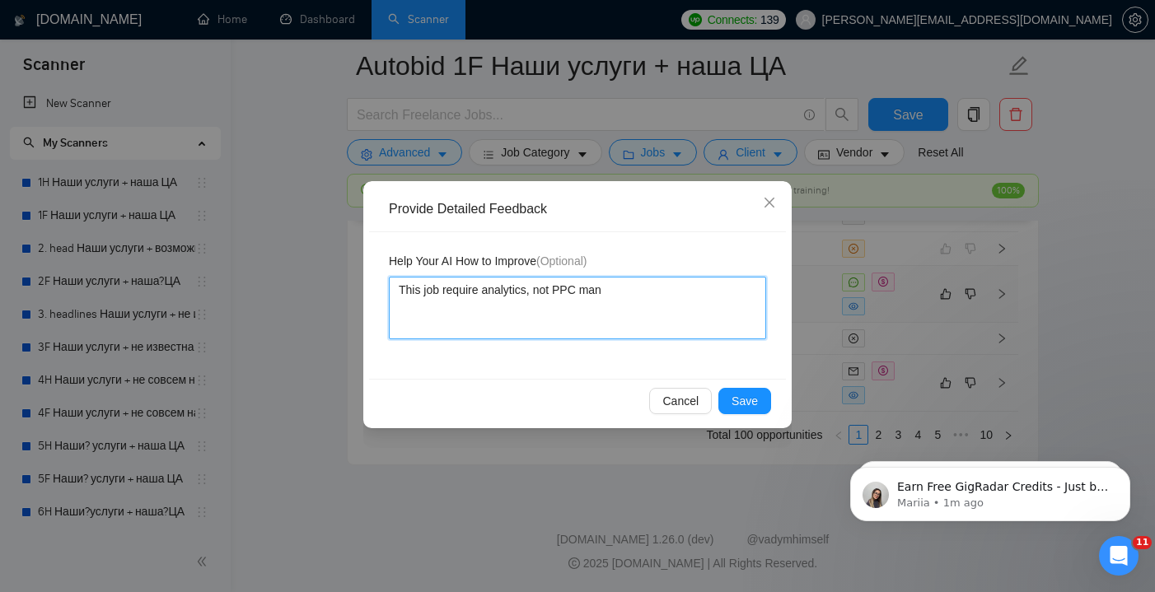
type textarea "This job require analytics, not PPC mana"
type textarea "This job require analytics, not PPC manag"
type textarea "This job require analytics, not PPC manage"
type textarea "This job require analytics, not PPC managem"
type textarea "This job require analytics, not PPC manageme"
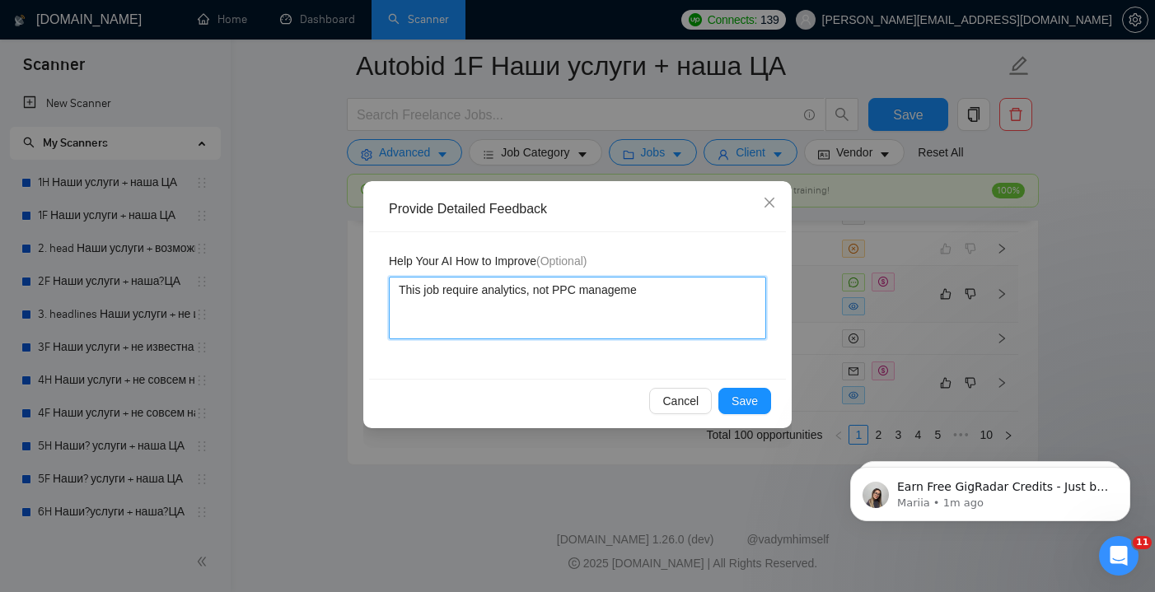
type textarea "This job require analytics, not PPC managemen"
type textarea "This job require analytics, not PPC management"
type textarea "This job require analytics, not PPC management."
type textarea "This job require analytics, not PPC management. Ш"
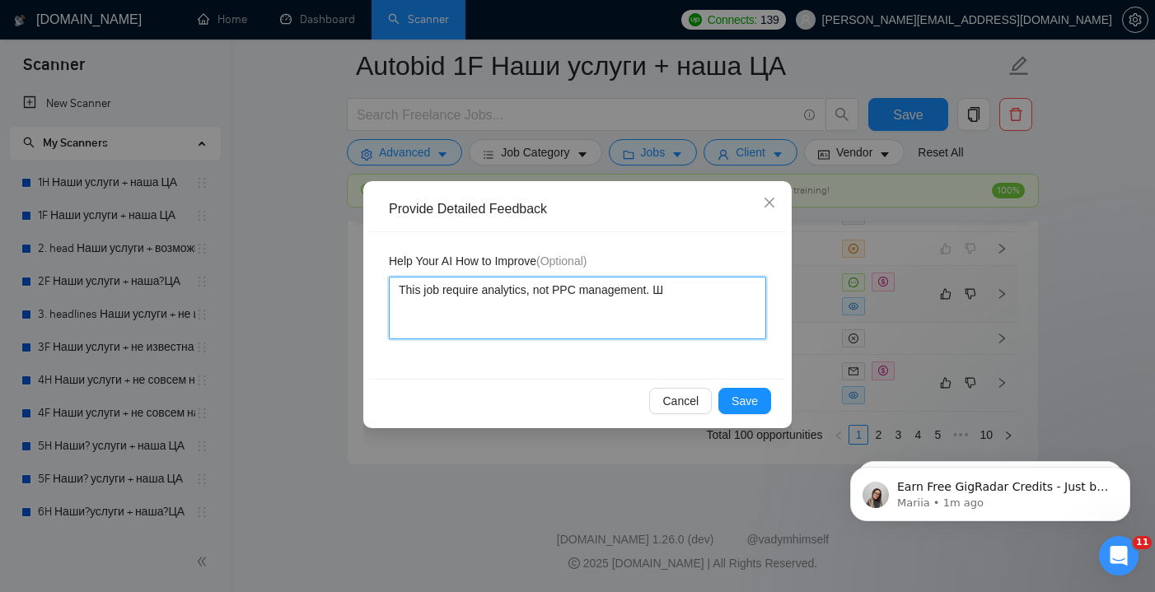
type textarea "This job require analytics, not PPC management. Ше"
type textarea "This job require analytics, not PPC management. Ш"
type textarea "This job require analytics, not PPC management."
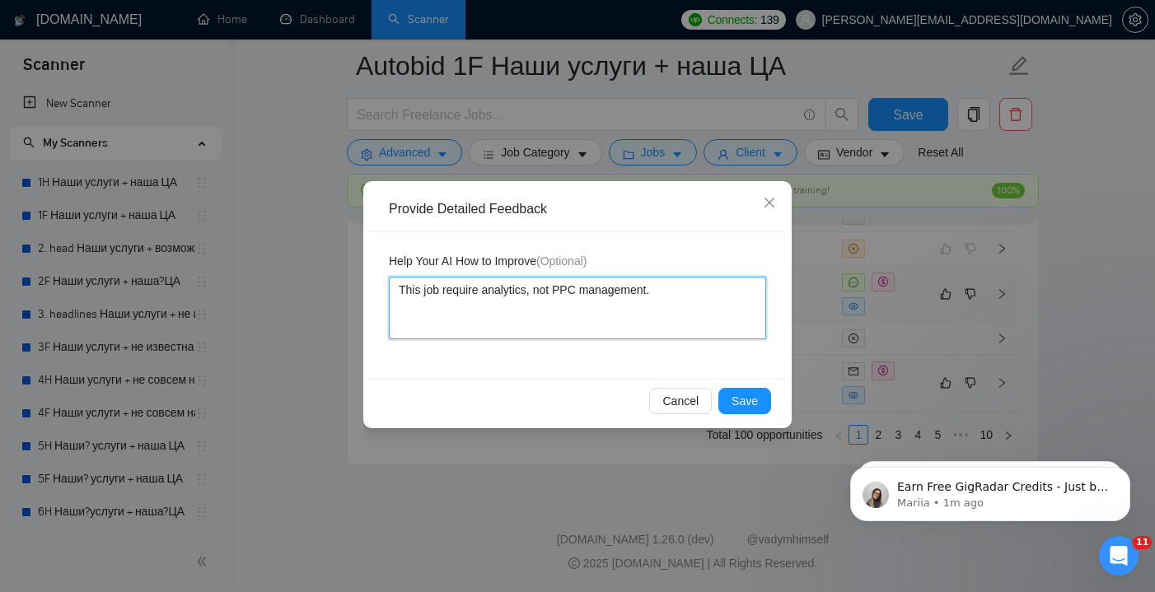
type textarea "This job require analytics, not PPC management. I"
type textarea "This job require analytics, not PPC management. IT"
type textarea "This job require analytics, not PPC management. I"
type textarea "This job require analytics, not PPC management. Ir"
type textarea "This job require analytics, not PPC management. I"
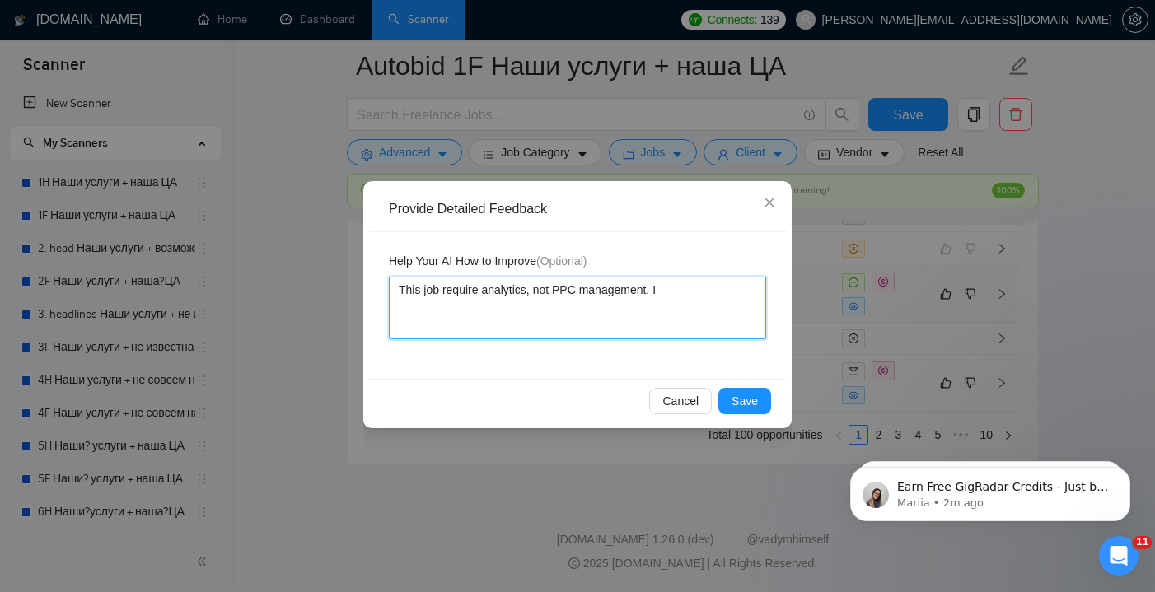
type textarea "This job require analytics, not PPC management. It"
type textarea "This job require analytics, not PPC management. It s"
type textarea "This job require analytics, not PPC management. It sh"
type textarea "This job require analytics, not PPC management. It sho"
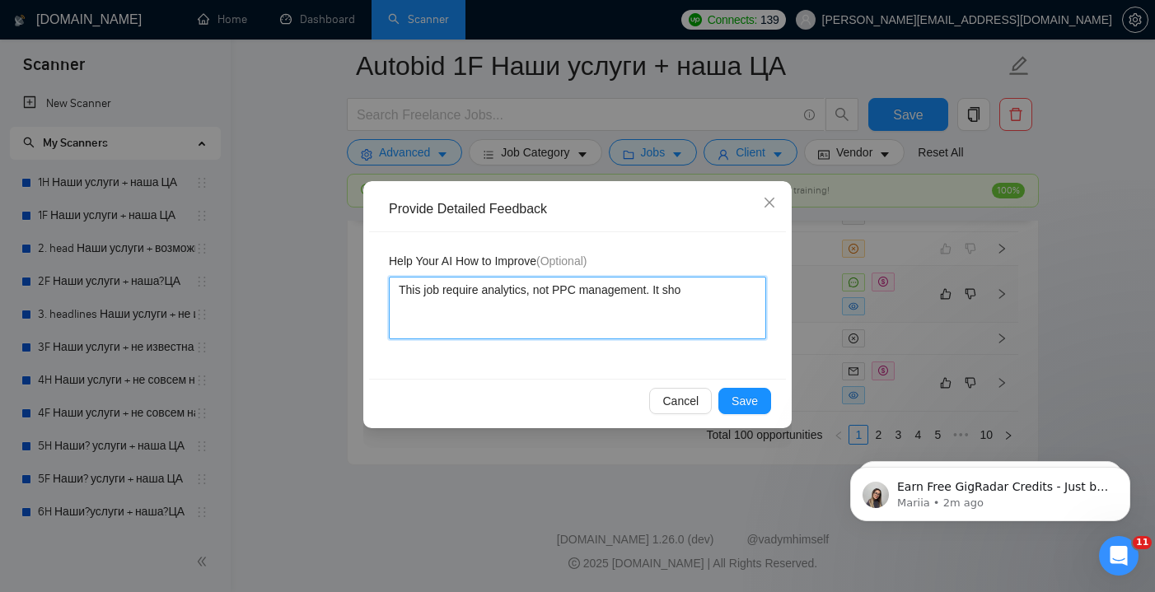
type textarea "This job require analytics, not PPC management. It shou"
type textarea "This job require analytics, not PPC management. It shoul"
type textarea "This job require analytics, not PPC management. It shoulf"
type textarea "This job require analytics, not PPC management. It shoul"
type textarea "This job require analytics, not PPC management. It should"
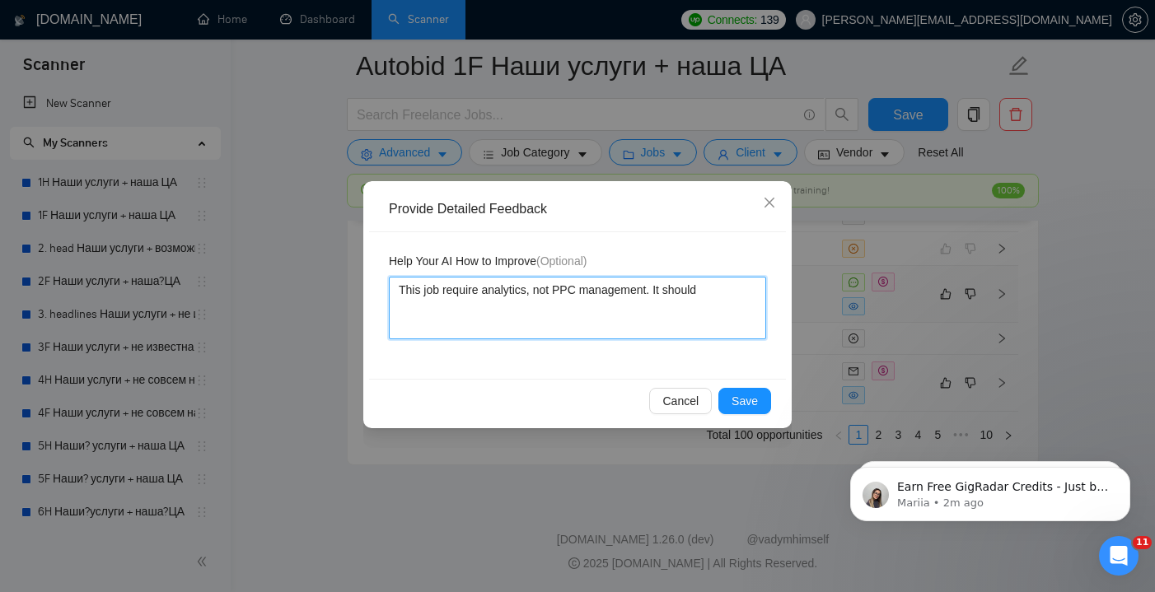
type textarea "This job require analytics, not PPC management. It should"
type textarea "This job require analytics, not PPC management. It should b"
type textarea "This job require analytics, not PPC management. It should be"
type textarea "This job require analytics, not PPC management. It should be d"
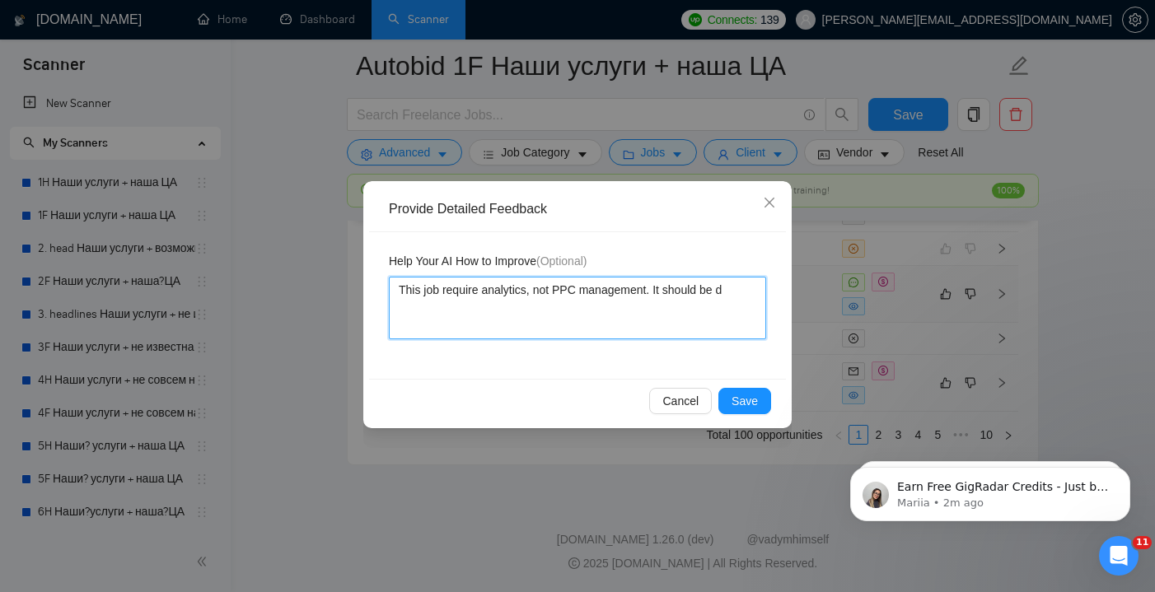
type textarea "This job require analytics, not PPC management. It should be di"
type textarea "This job require analytics, not PPC management. It should be dis"
type textarea "This job require analytics, not PPC management. It should be disq"
type textarea "This job require analytics, not PPC management. It should be disqu"
type textarea "This job require analytics, not PPC management. It should be disqua"
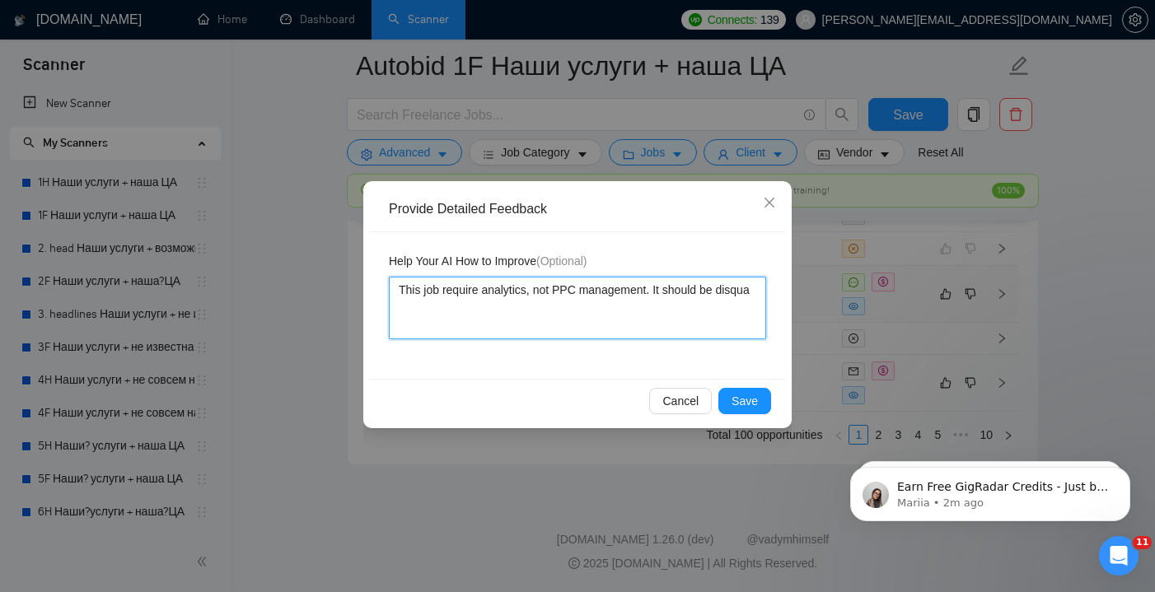
type textarea "This job require analytics, not PPC management. It should be disqual"
type textarea "This job require analytics, not PPC management. It should be disquali"
type textarea "This job require analytics, not PPC management. It should be disqualif"
type textarea "This job require analytics, not PPC management. It should be disqualifi"
type textarea "This job require analytics, not PPC management. It should be disqualifie"
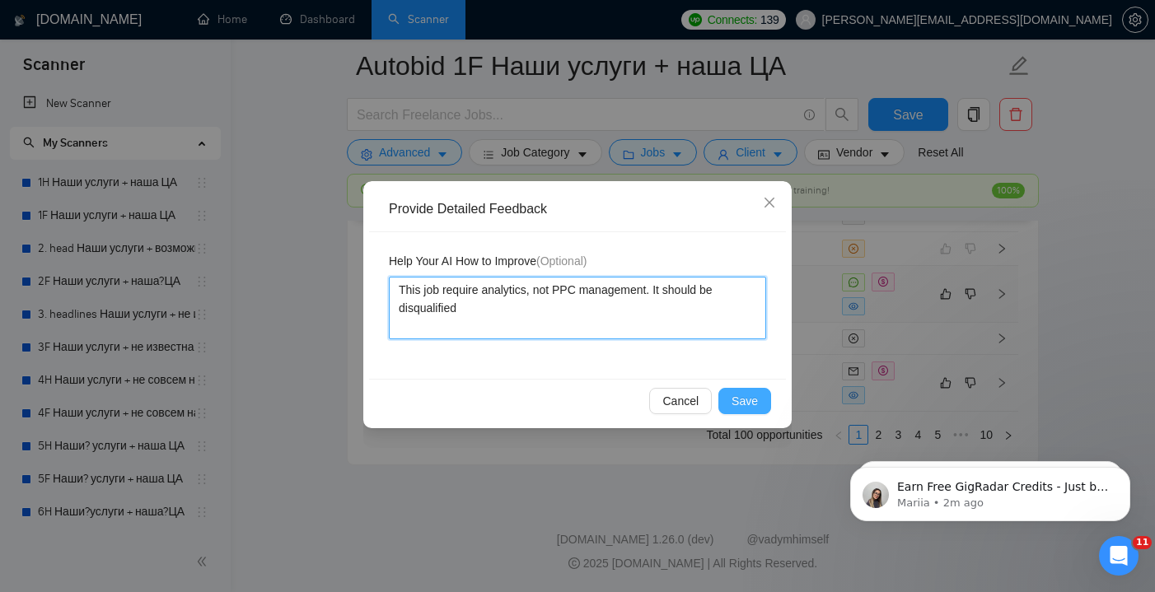
type textarea "This job require analytics, not PPC management. It should be disqualified"
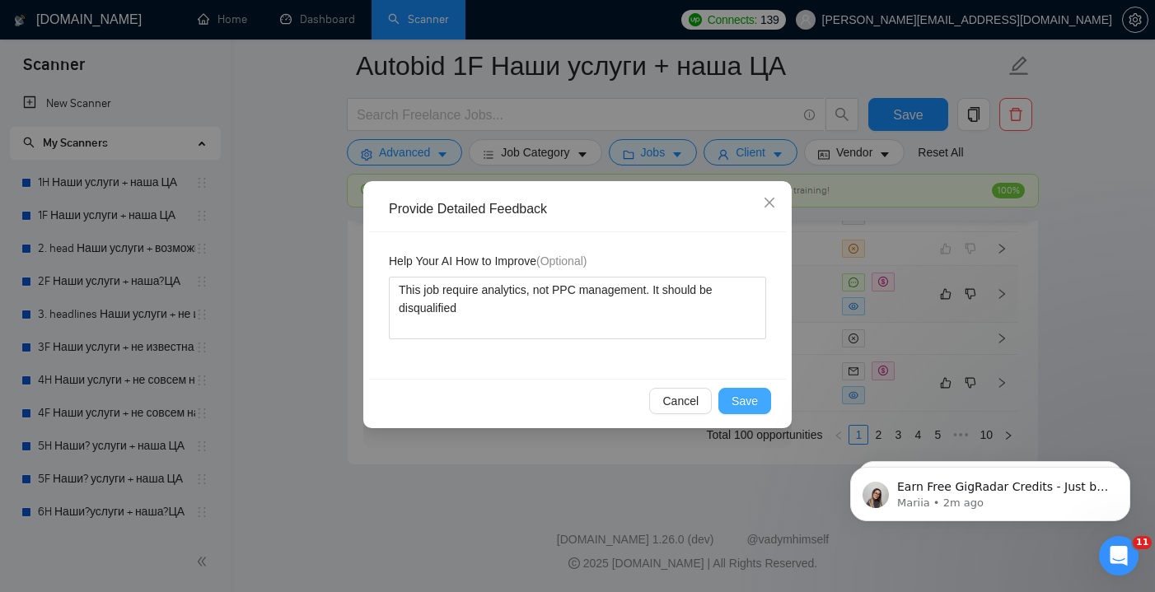
click at [751, 403] on span "Save" at bounding box center [745, 401] width 26 height 18
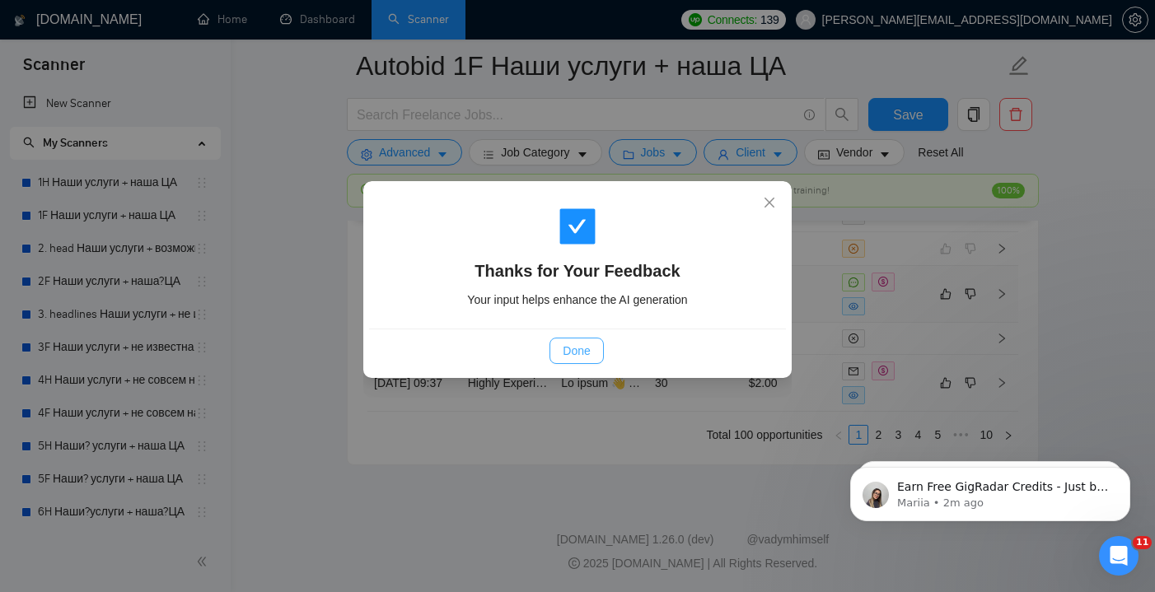
click at [567, 343] on span "Done" at bounding box center [576, 351] width 27 height 18
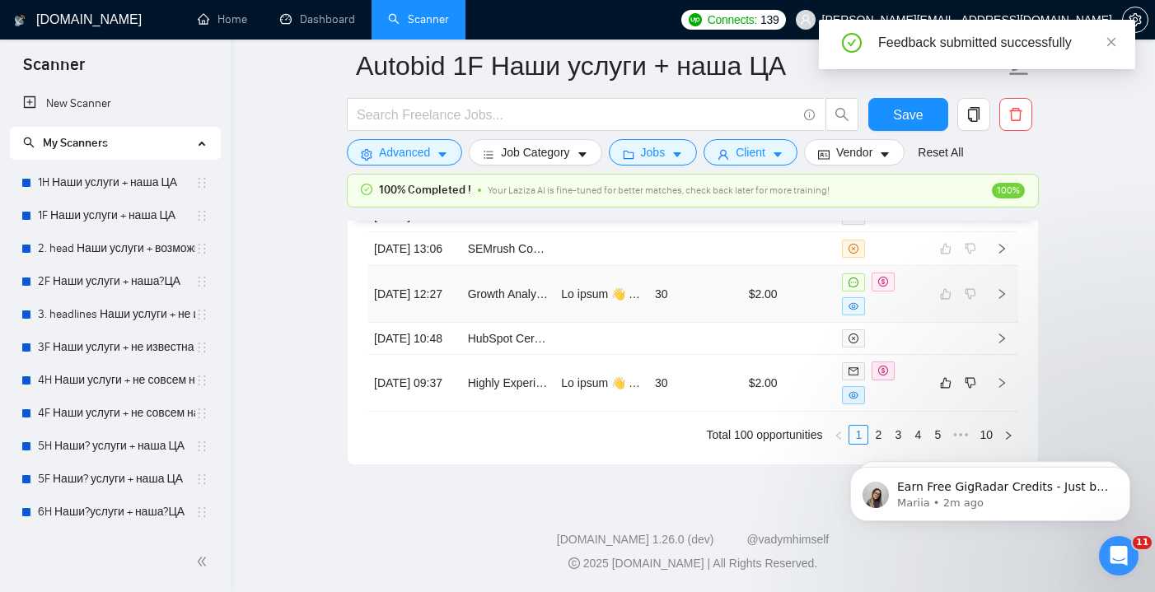
scroll to position [4678, 0]
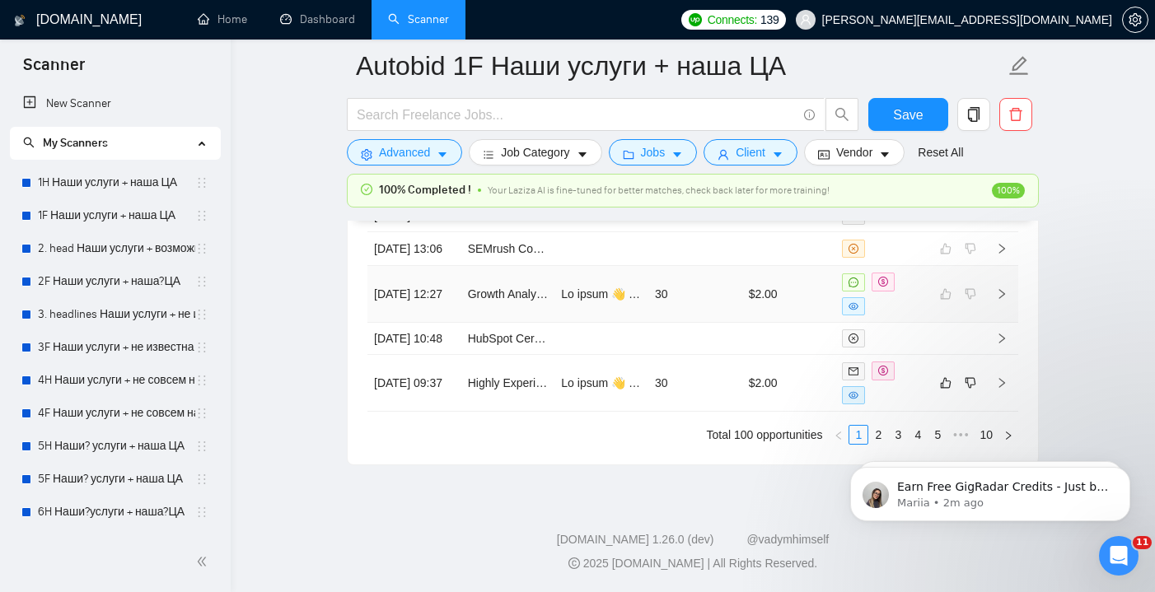
click at [555, 323] on td at bounding box center [602, 294] width 94 height 57
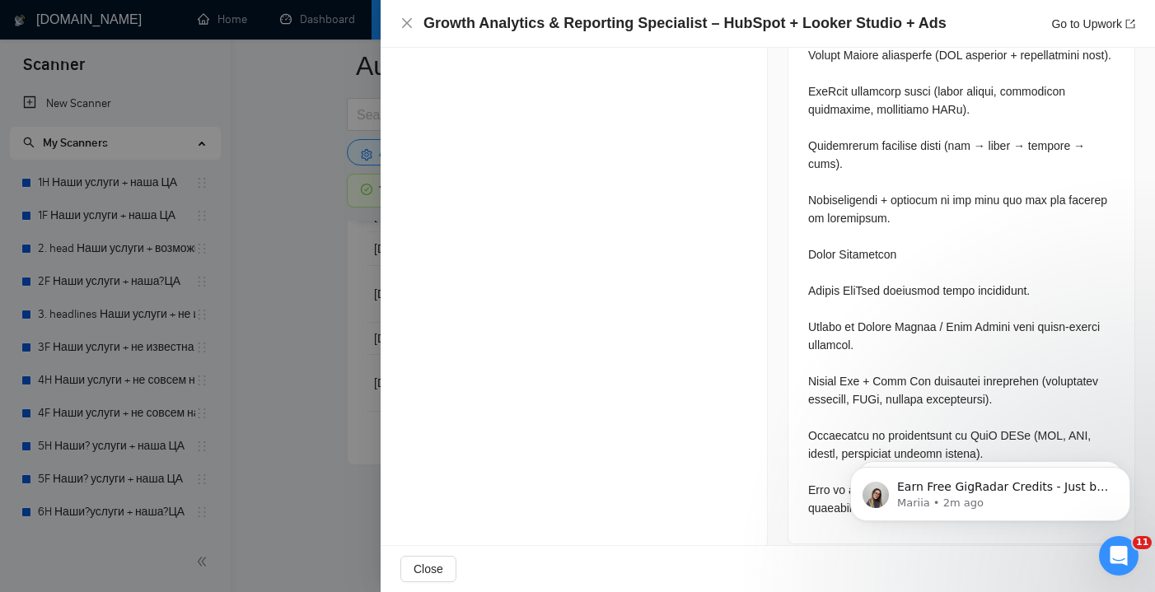
scroll to position [4711, 0]
click at [1121, 547] on icon "Open Intercom Messenger" at bounding box center [1116, 554] width 27 height 27
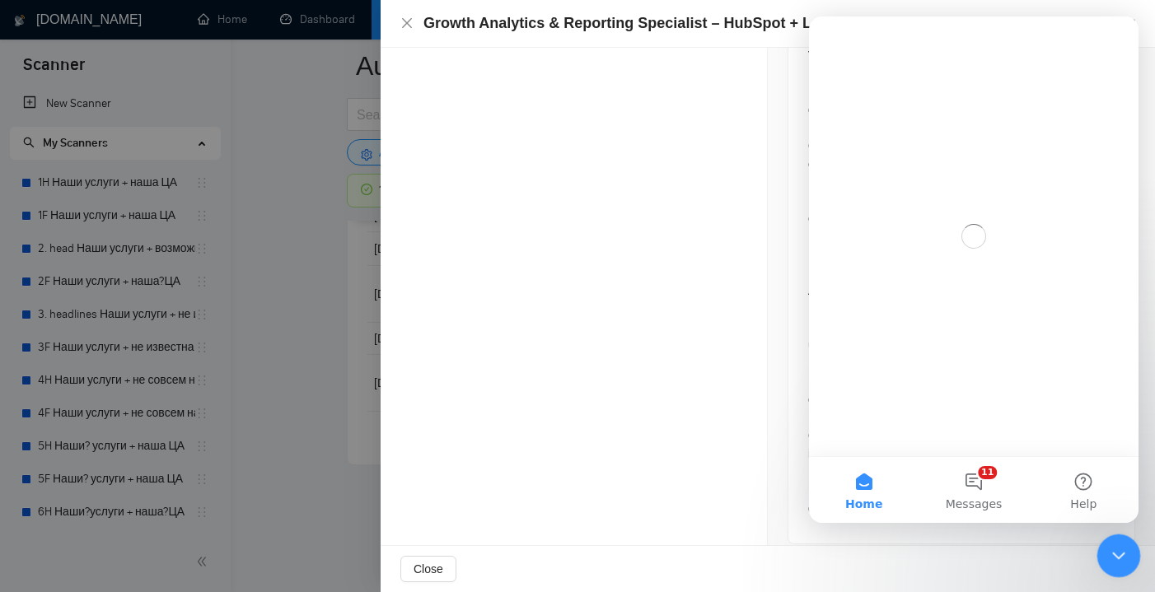
scroll to position [0, 0]
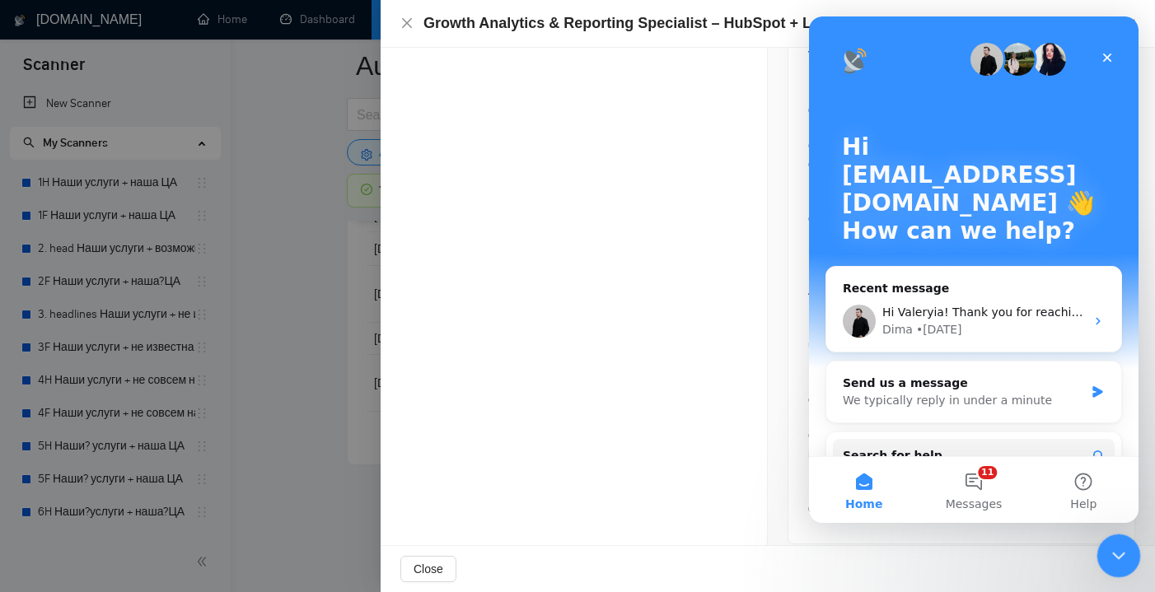
click at [1122, 542] on div "Close Intercom Messenger" at bounding box center [1117, 554] width 40 height 40
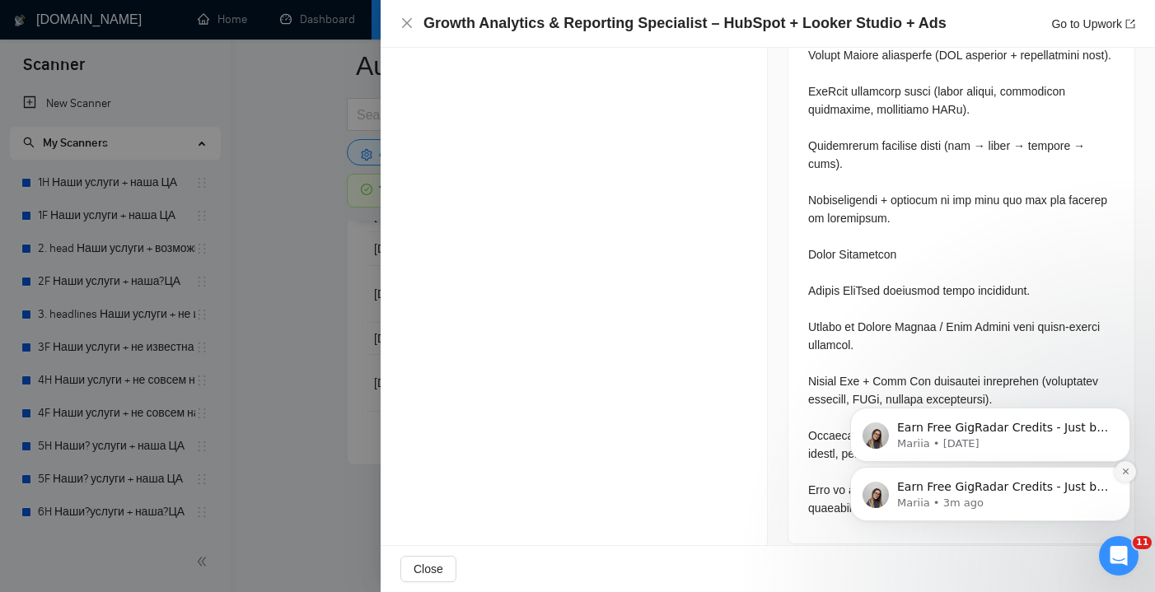
click at [1126, 471] on icon "Dismiss notification" at bounding box center [1125, 471] width 9 height 9
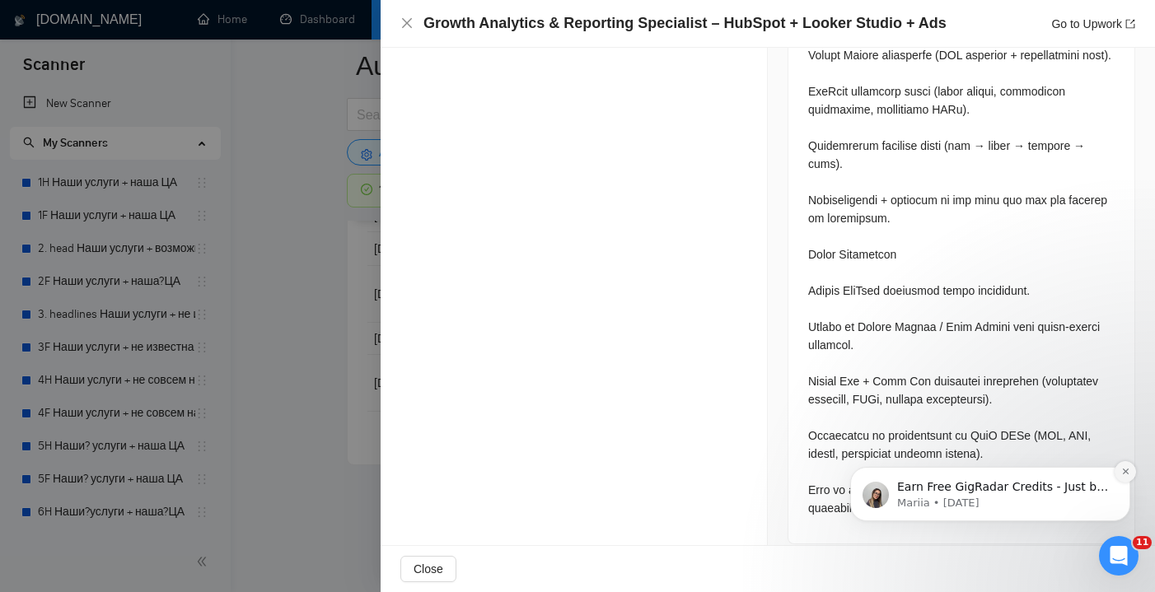
click at [1126, 473] on icon "Dismiss notification" at bounding box center [1125, 472] width 6 height 6
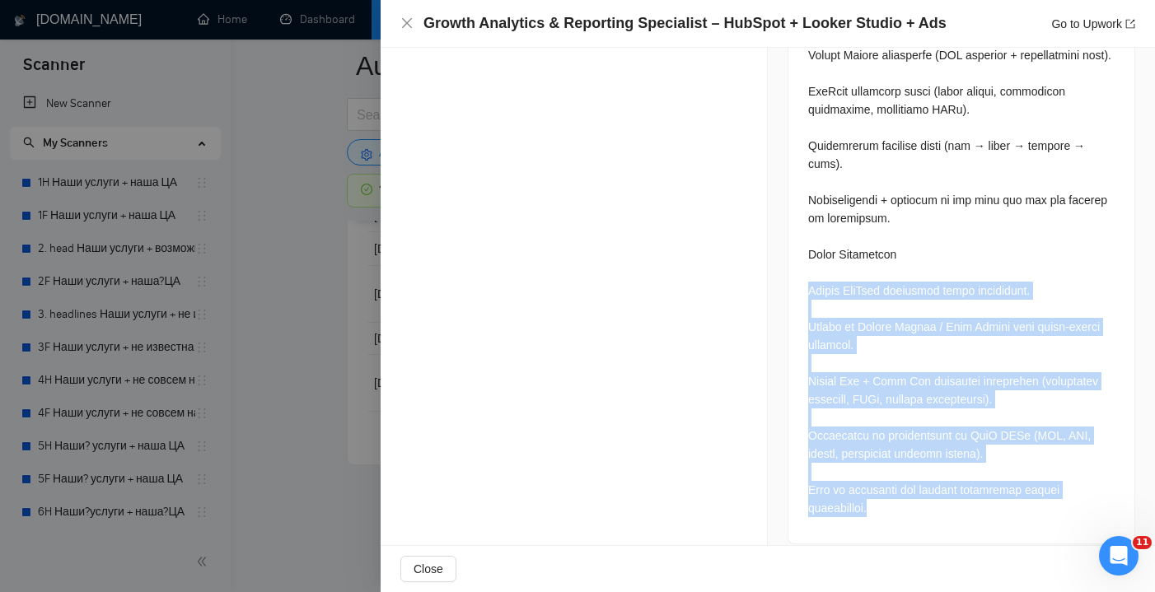
drag, startPoint x: 887, startPoint y: 493, endPoint x: 806, endPoint y: 275, distance: 232.0
click at [806, 275] on div at bounding box center [962, 58] width 346 height 971
click at [882, 499] on div at bounding box center [962, 58] width 346 height 971
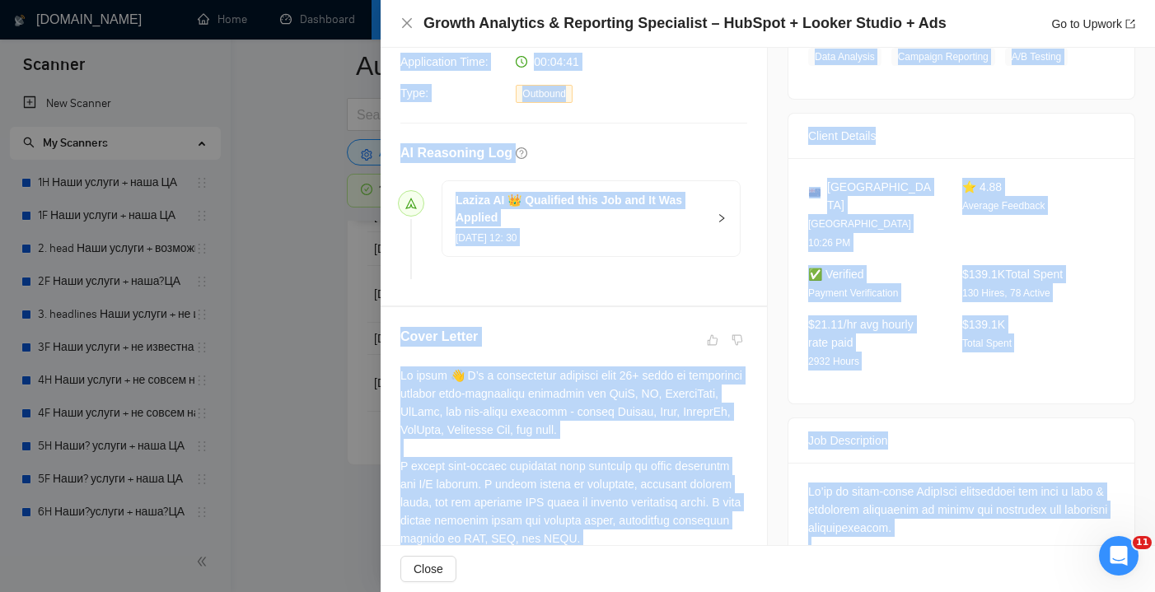
scroll to position [359, 0]
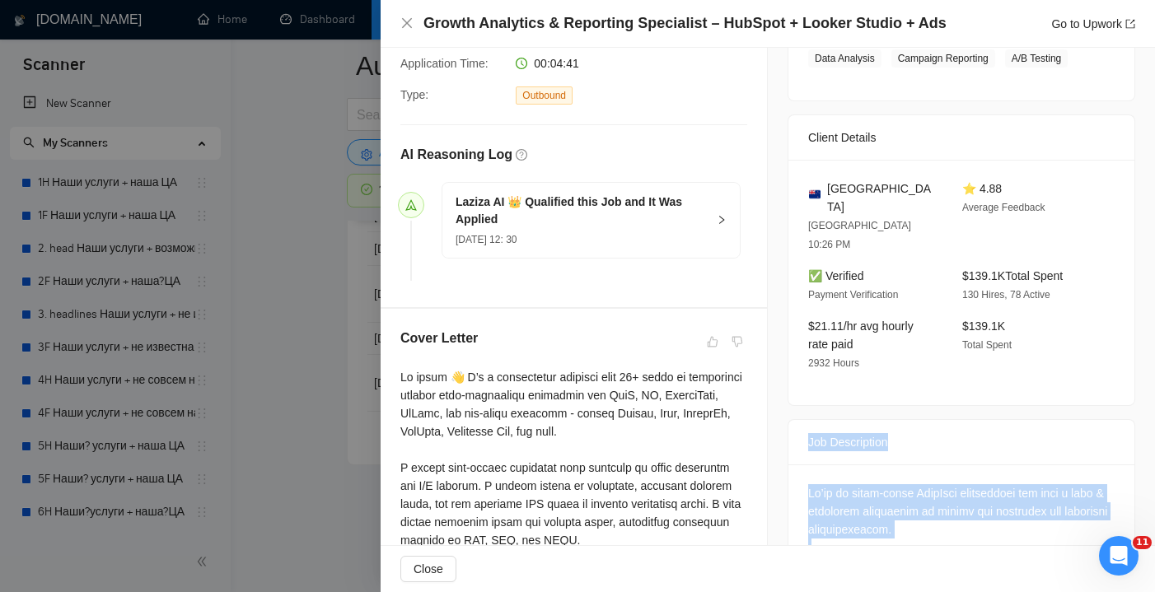
drag, startPoint x: 873, startPoint y: 495, endPoint x: 789, endPoint y: 404, distance: 124.2
copy div "Job Description We’re an early-stage PropTech marketplace and need a data & rep…"
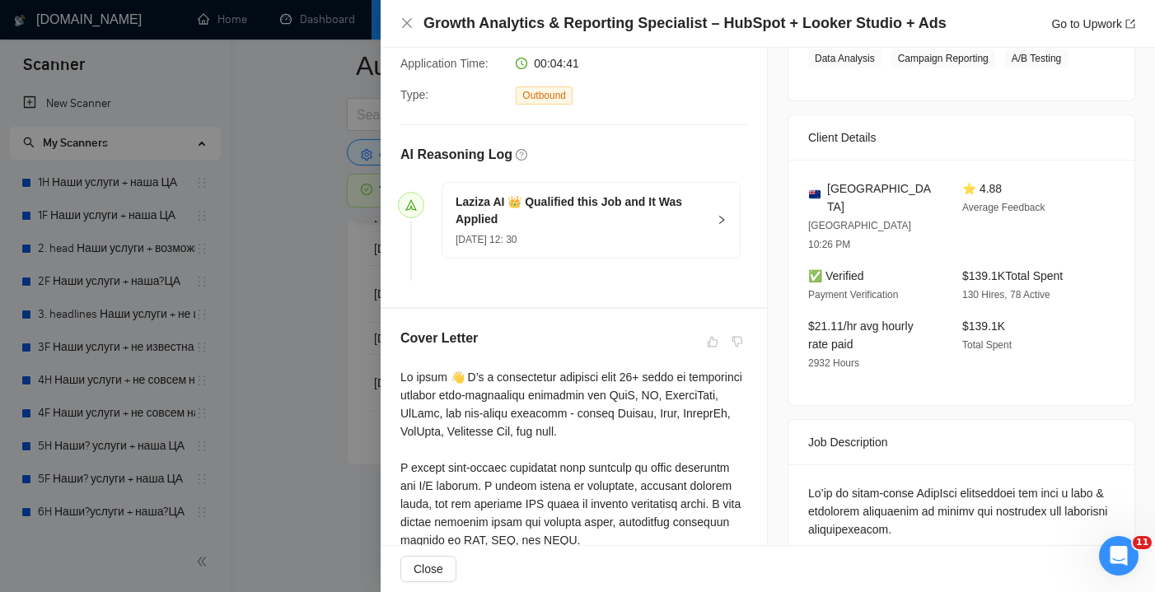
click at [297, 349] on div at bounding box center [577, 296] width 1155 height 592
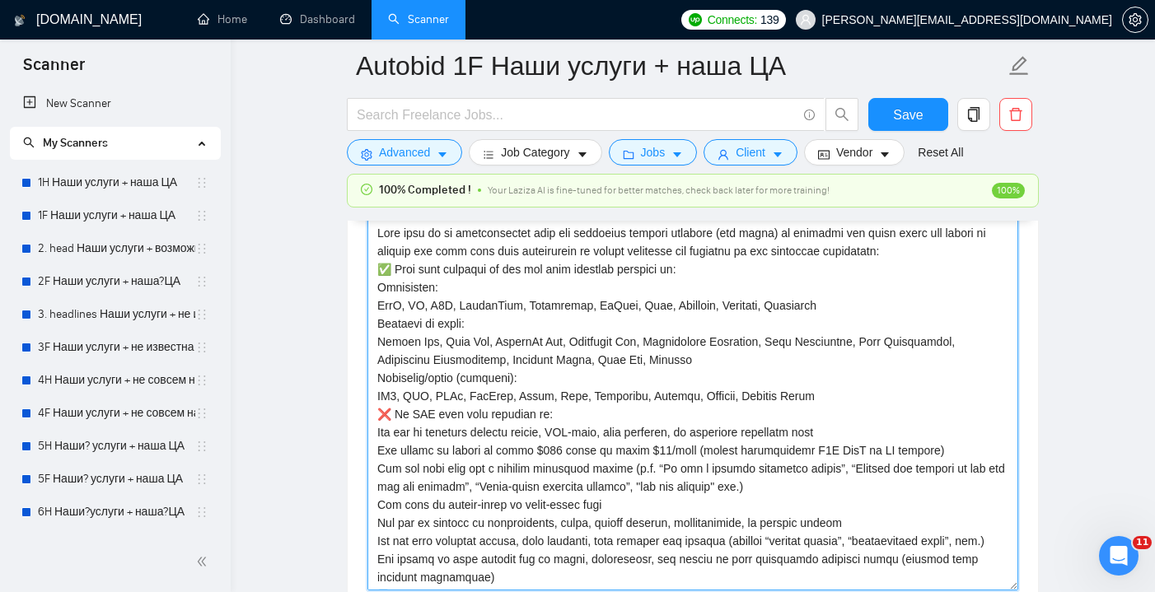
scroll to position [2151, 0]
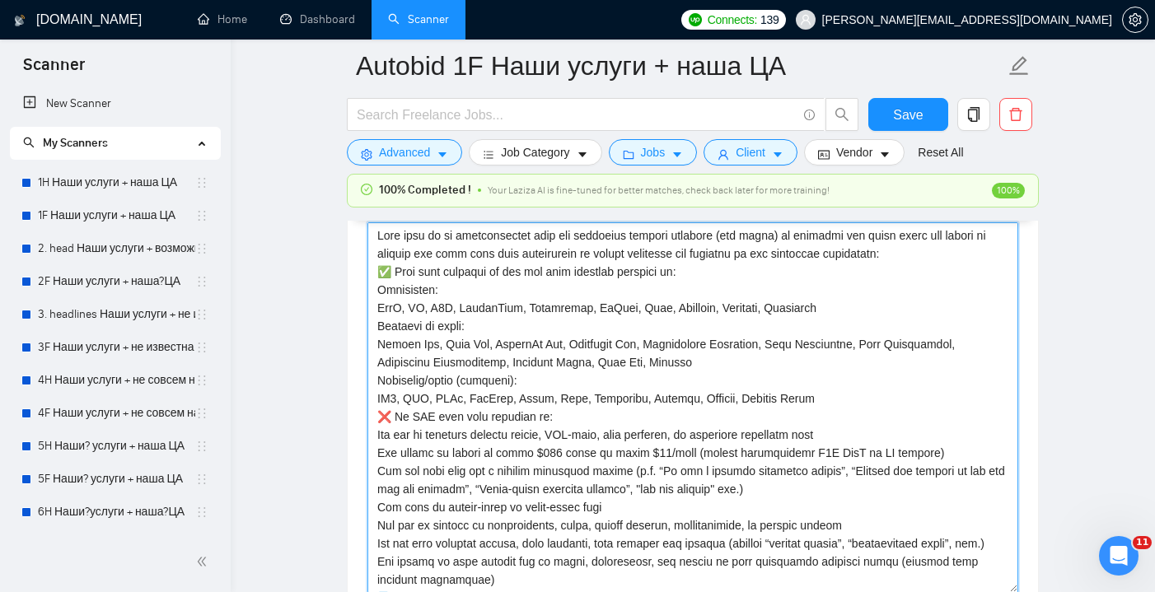
drag, startPoint x: 469, startPoint y: 423, endPoint x: 379, endPoint y: 262, distance: 184.1
click at [379, 262] on textarea "Cover letter template:" at bounding box center [692, 407] width 651 height 371
click at [564, 508] on textarea "Cover letter template:" at bounding box center [692, 407] width 651 height 371
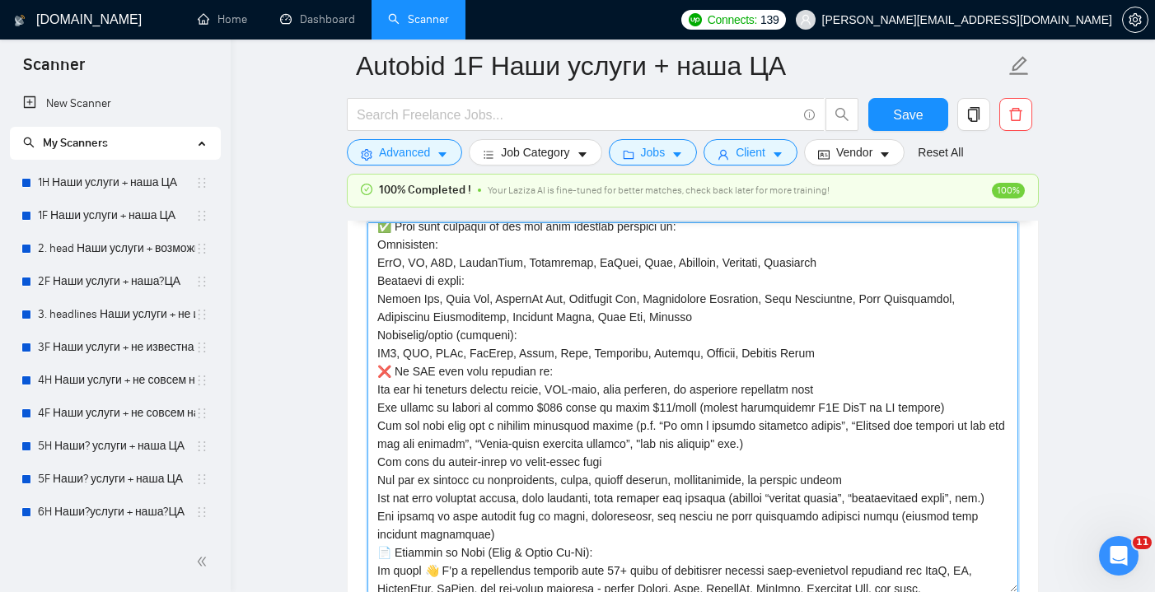
scroll to position [51, 0]
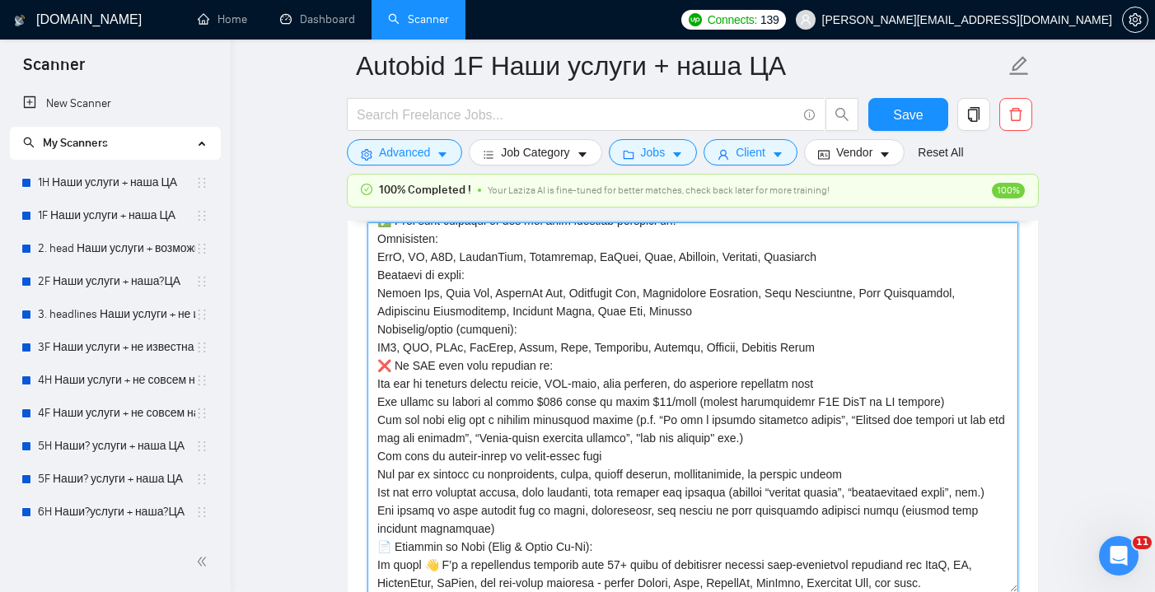
click at [484, 545] on textarea "Cover letter template:" at bounding box center [692, 407] width 651 height 371
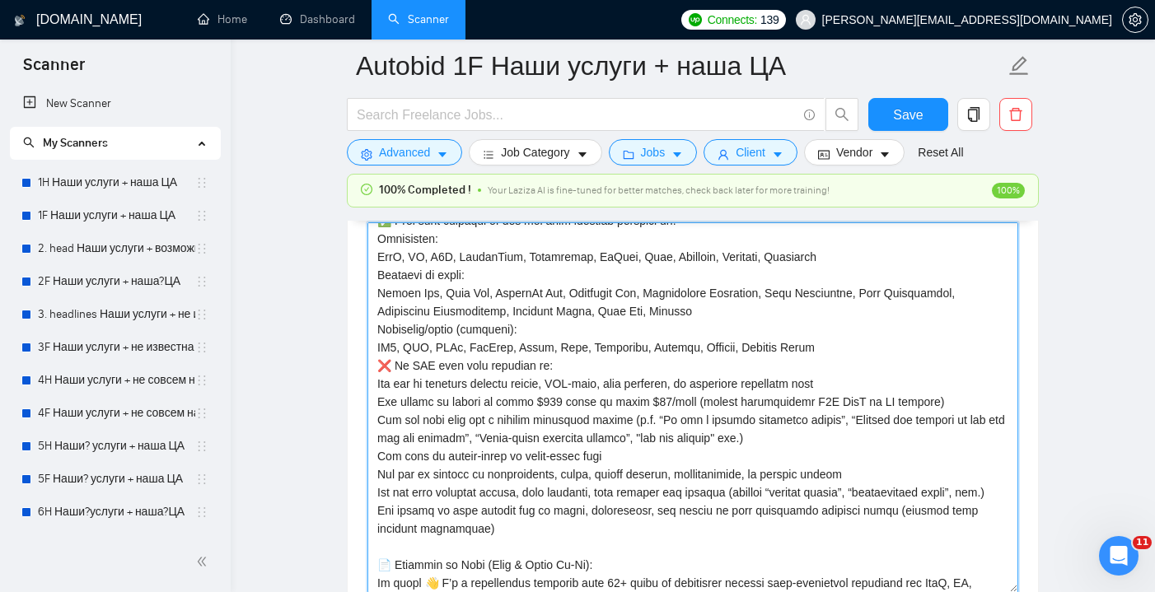
paste textarea "The job is focused only on analytics, dashboards, or reporting setup (e.g. Look…"
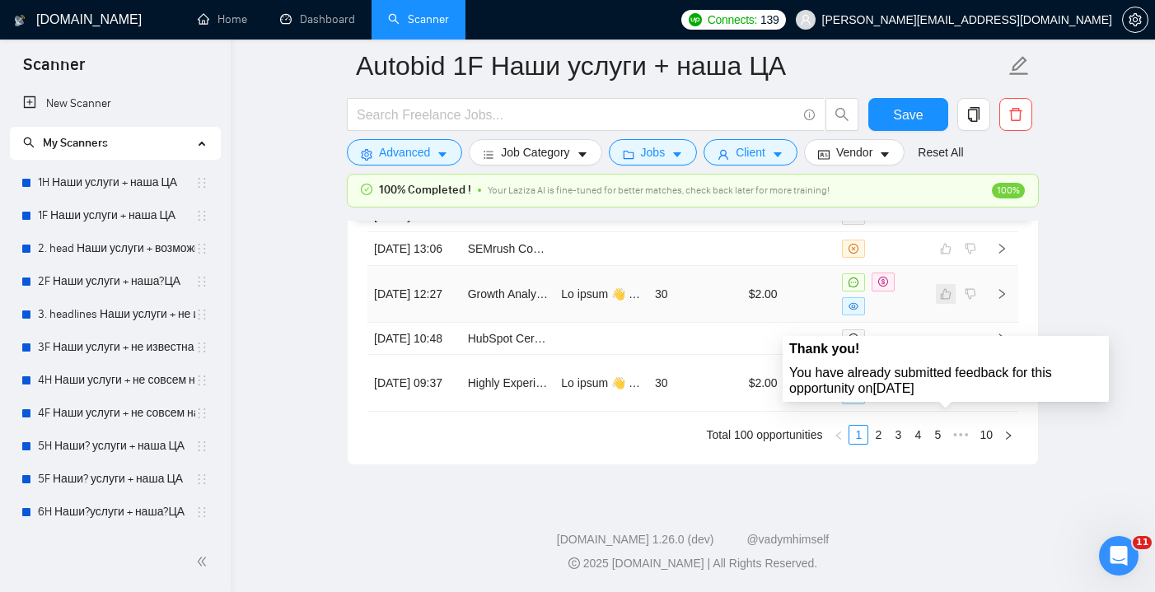
scroll to position [4734, 0]
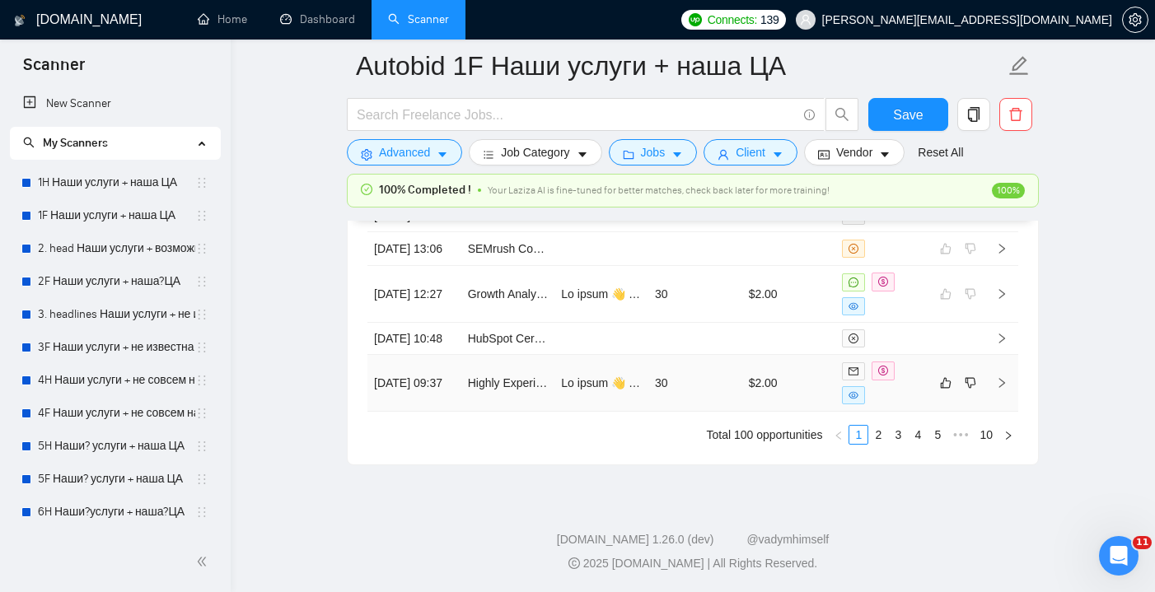
type textarea "Lore ipsu do si ametconsectet adip eli seddoeius tempori utlabore (etd magna) a…"
click at [727, 395] on td "30" at bounding box center [695, 383] width 94 height 57
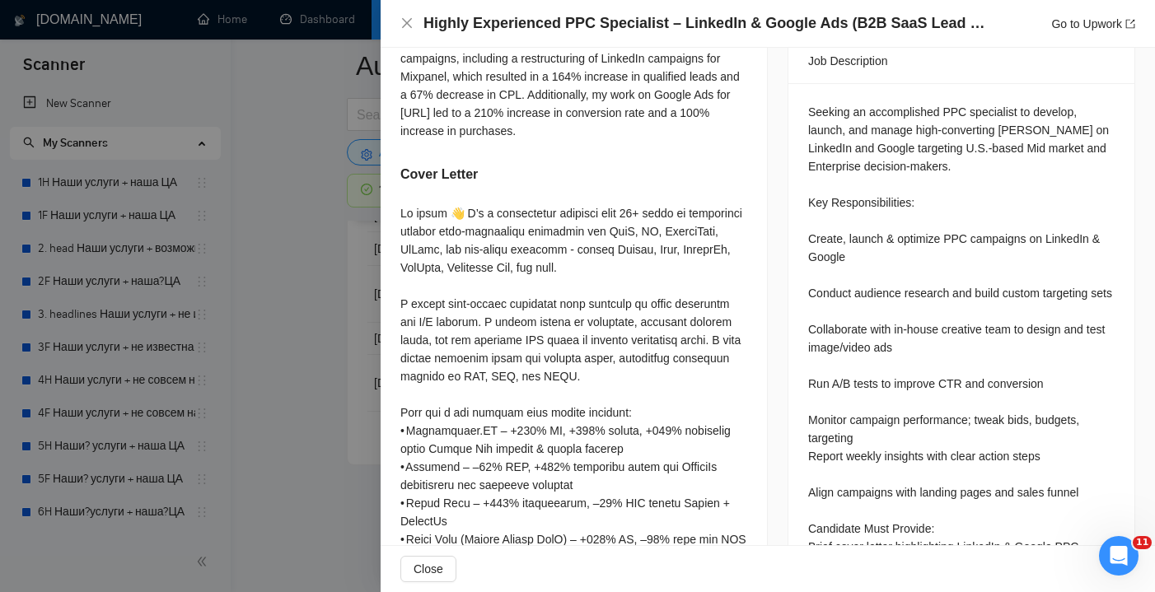
scroll to position [717, 0]
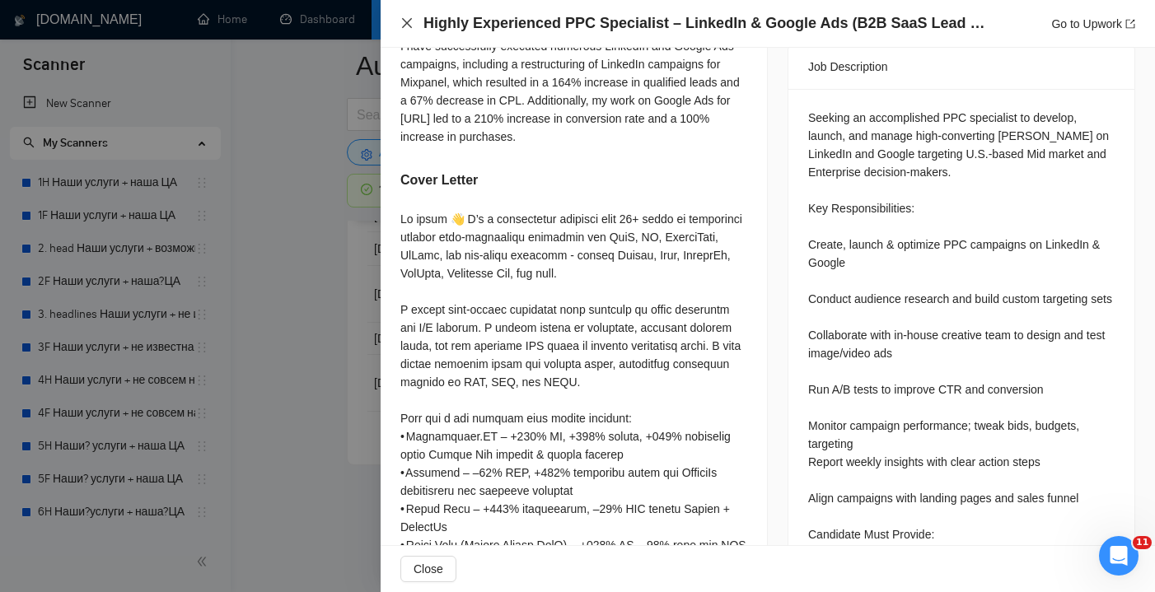
click at [408, 22] on icon "close" at bounding box center [407, 23] width 10 height 10
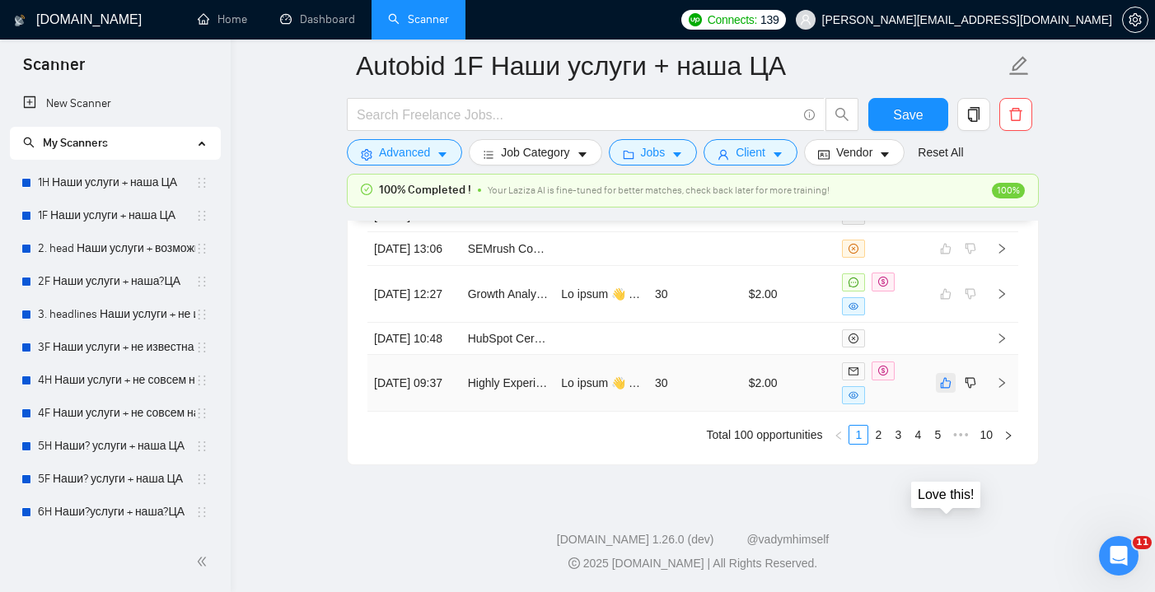
click at [945, 383] on icon "like" at bounding box center [946, 383] width 12 height 13
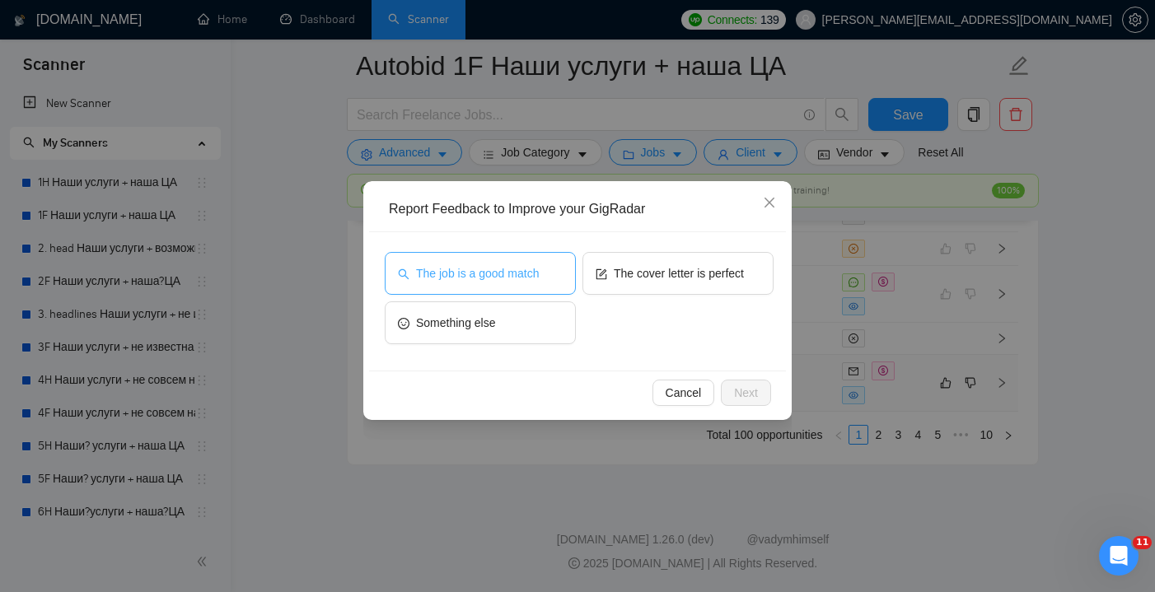
click at [507, 260] on button "The job is a good match" at bounding box center [480, 273] width 191 height 43
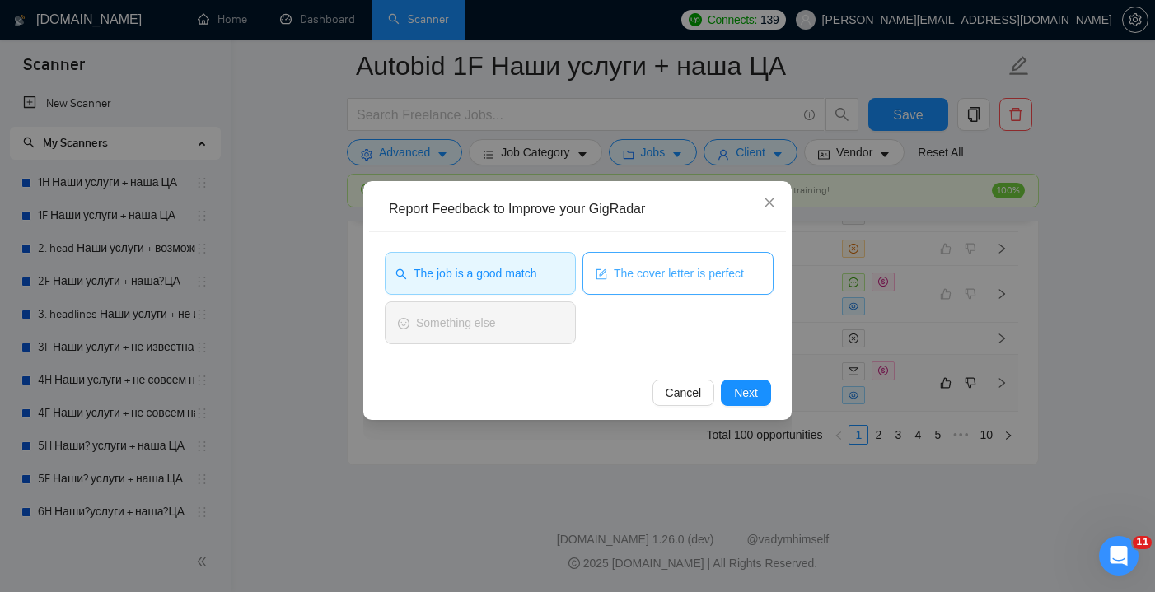
click at [687, 262] on button "The cover letter is perfect" at bounding box center [678, 273] width 191 height 43
click at [753, 397] on span "Next" at bounding box center [746, 393] width 24 height 18
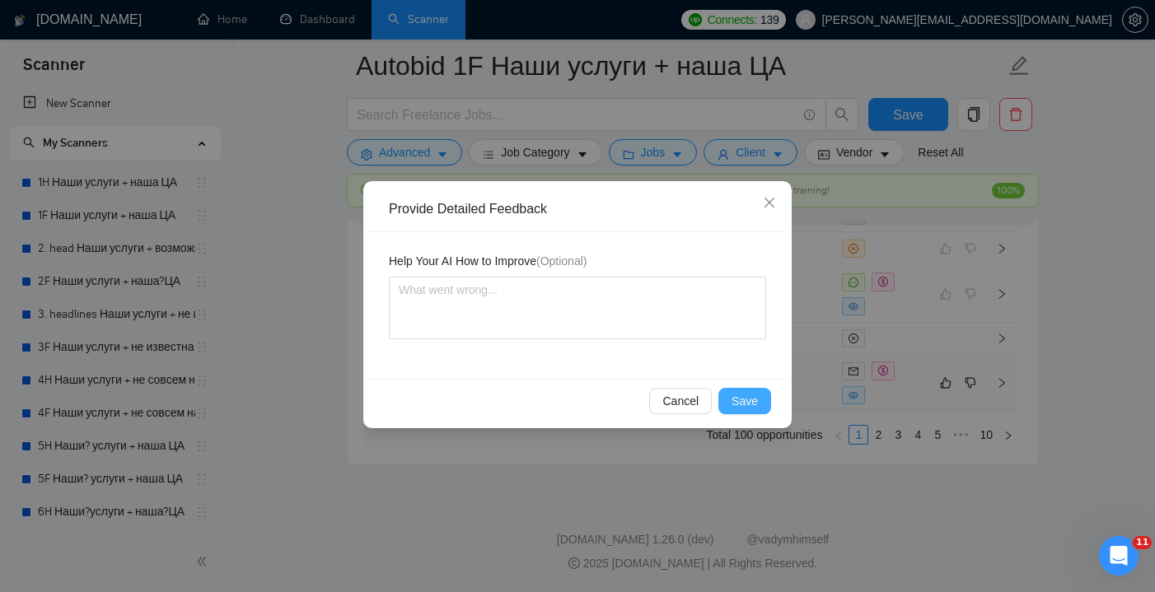
click at [746, 405] on span "Save" at bounding box center [745, 401] width 26 height 18
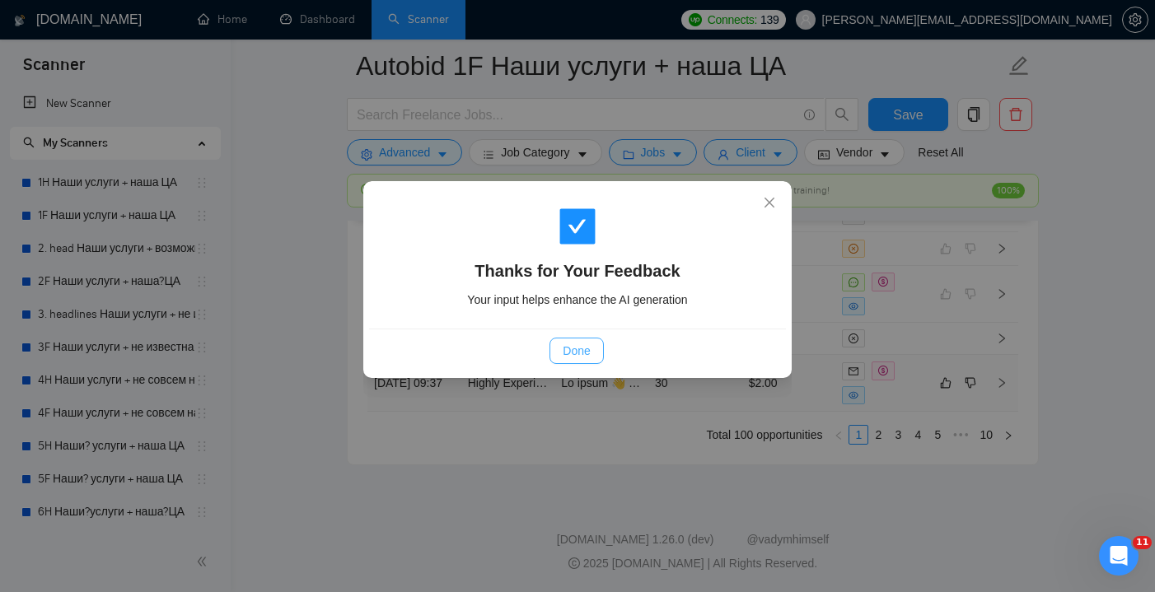
click at [578, 358] on span "Done" at bounding box center [576, 351] width 27 height 18
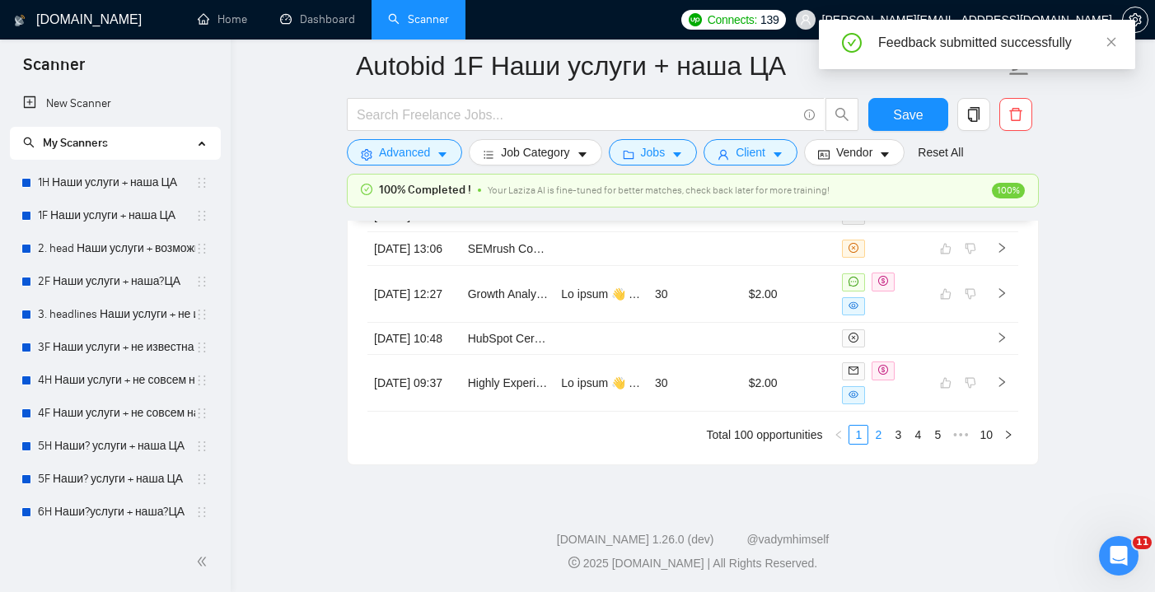
scroll to position [4597, 0]
click at [878, 428] on link "2" at bounding box center [878, 435] width 18 height 18
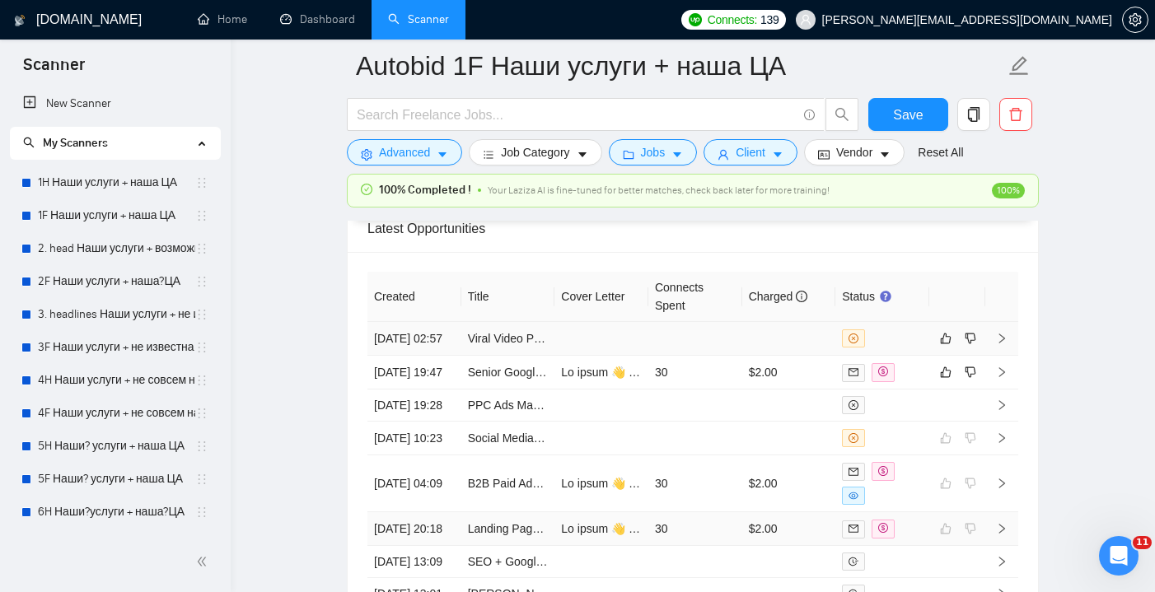
scroll to position [4332, 0]
click at [691, 390] on td "30" at bounding box center [695, 373] width 94 height 34
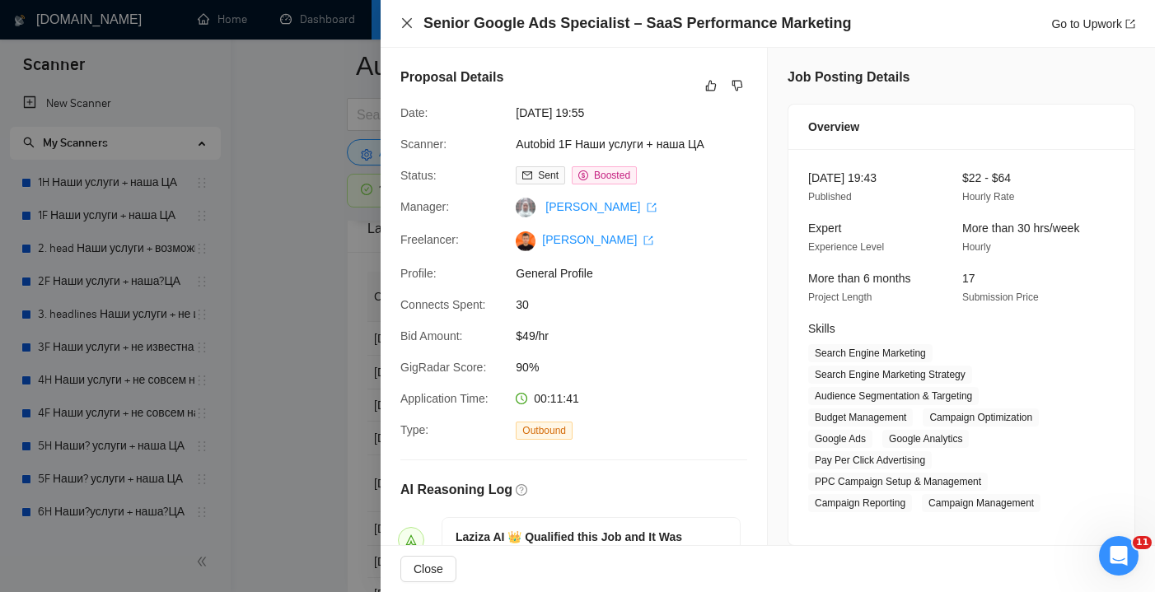
click at [401, 20] on icon "close" at bounding box center [406, 22] width 13 height 13
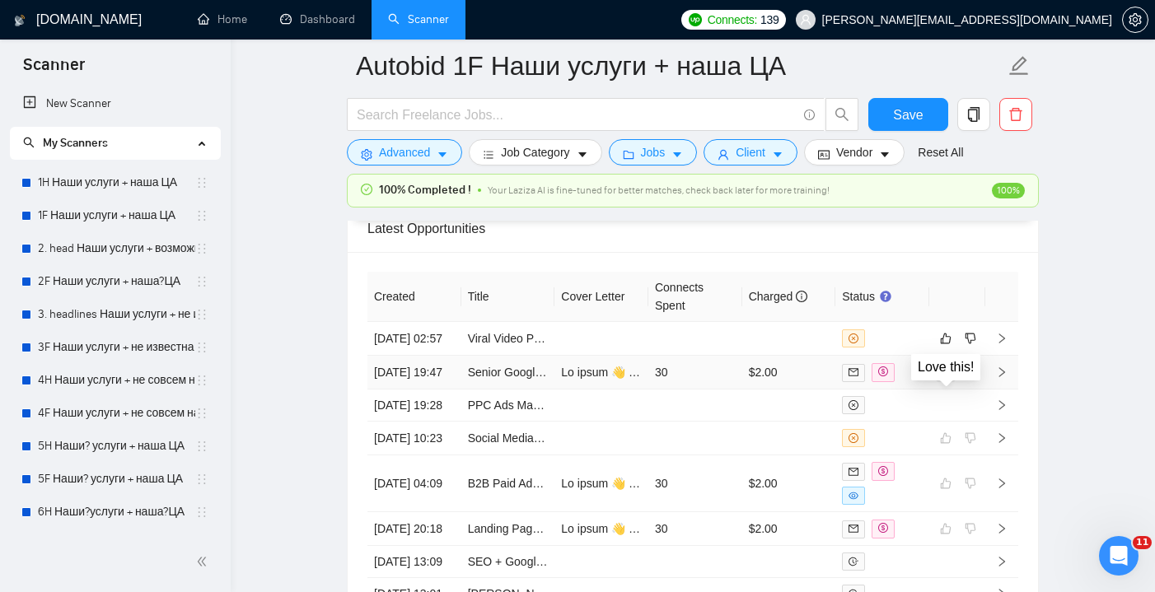
click at [943, 378] on icon "like" at bounding box center [946, 372] width 11 height 11
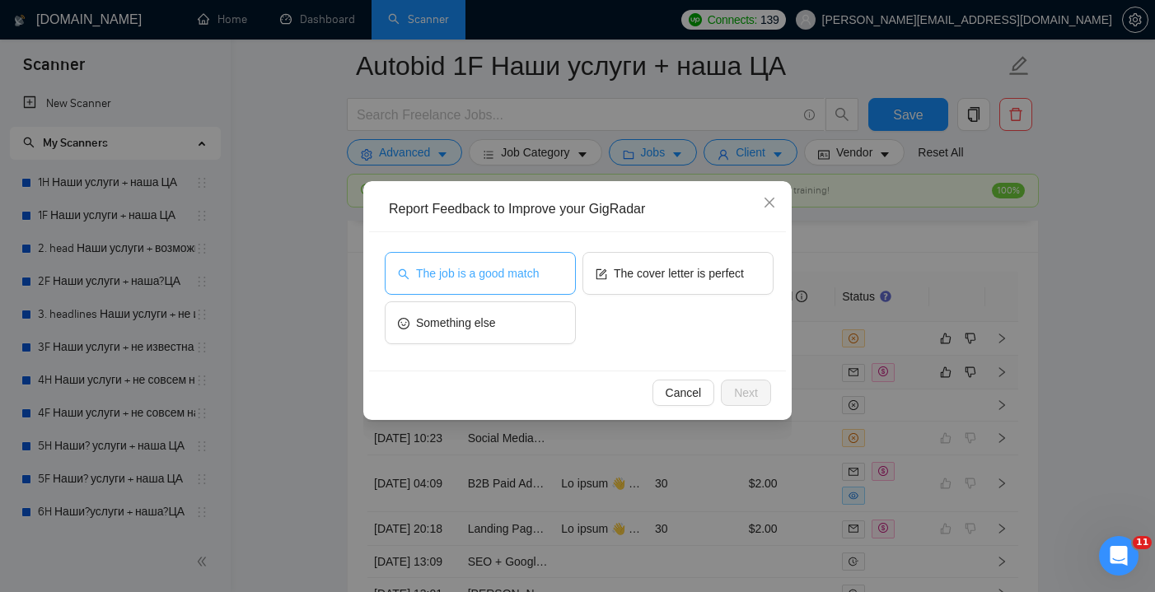
click at [526, 272] on span "The job is a good match" at bounding box center [477, 273] width 123 height 18
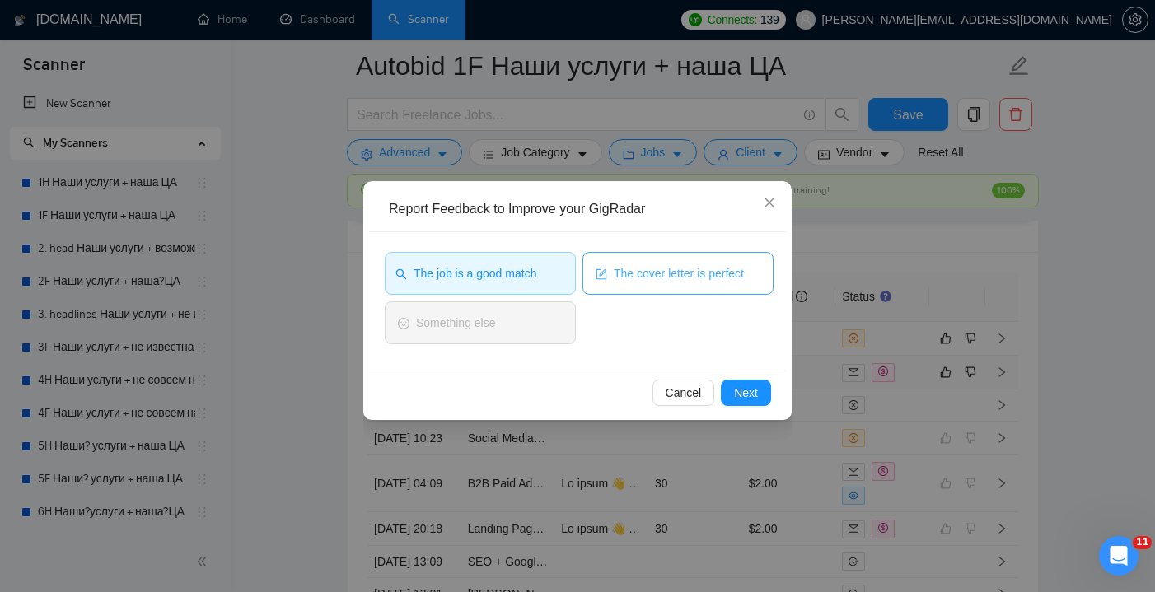
click at [662, 274] on span "The cover letter is perfect" at bounding box center [679, 273] width 130 height 18
click at [752, 398] on span "Next" at bounding box center [746, 393] width 24 height 18
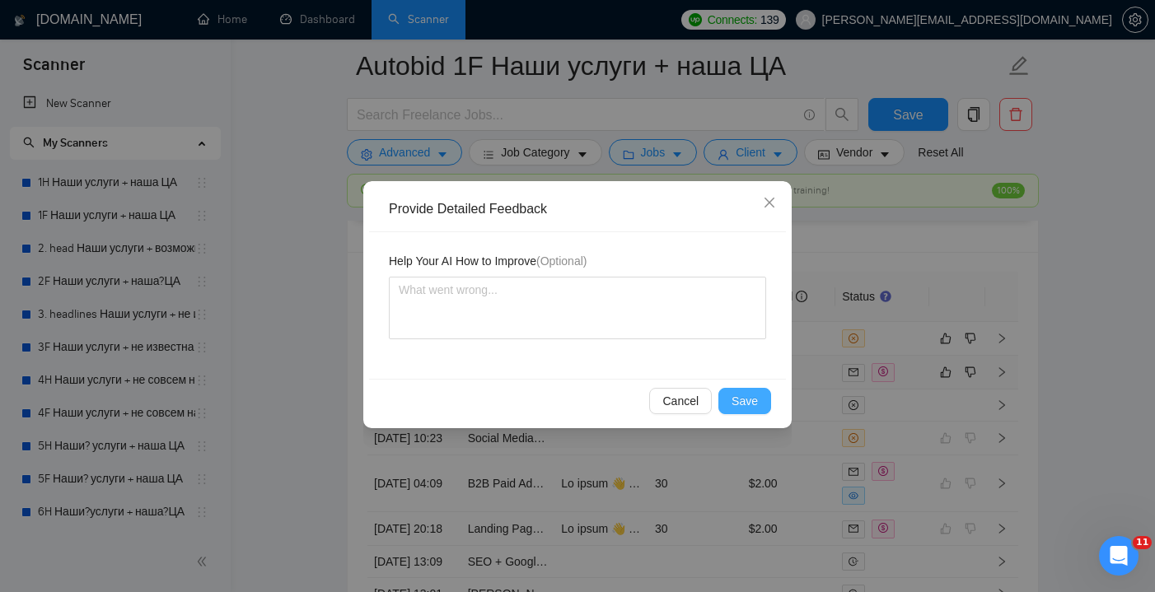
click at [743, 406] on span "Save" at bounding box center [745, 401] width 26 height 18
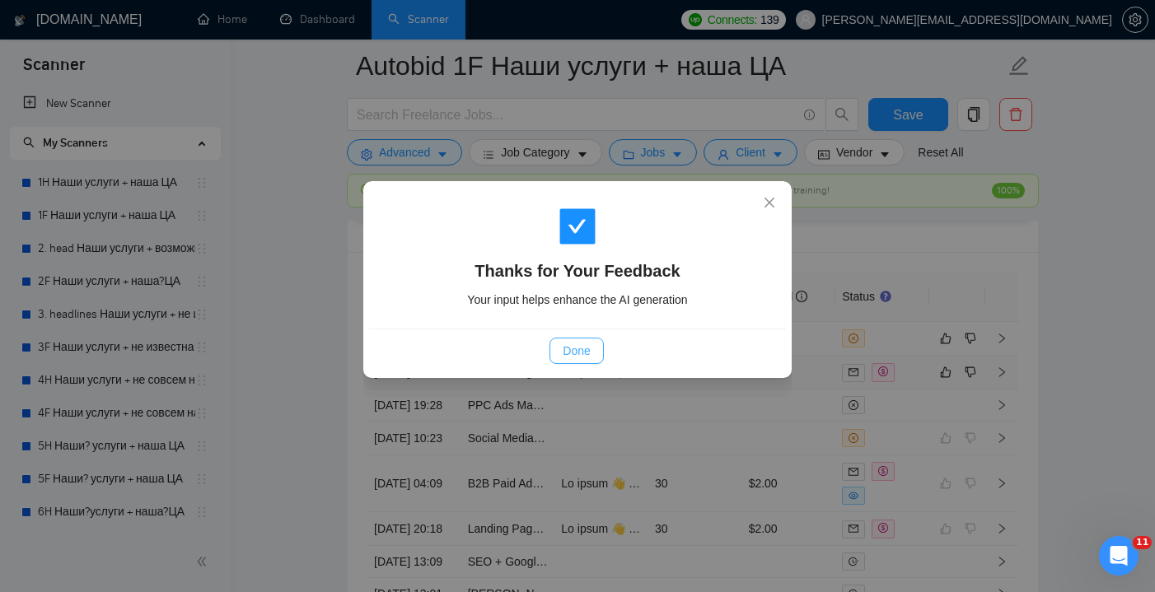
click at [586, 345] on span "Done" at bounding box center [576, 351] width 27 height 18
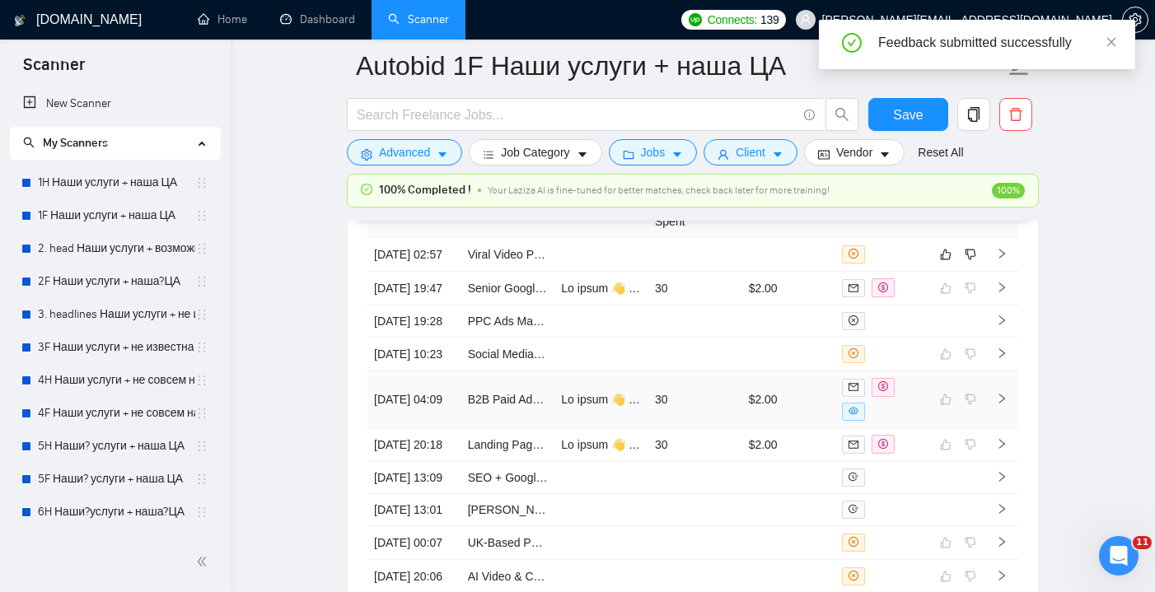
scroll to position [4230, 0]
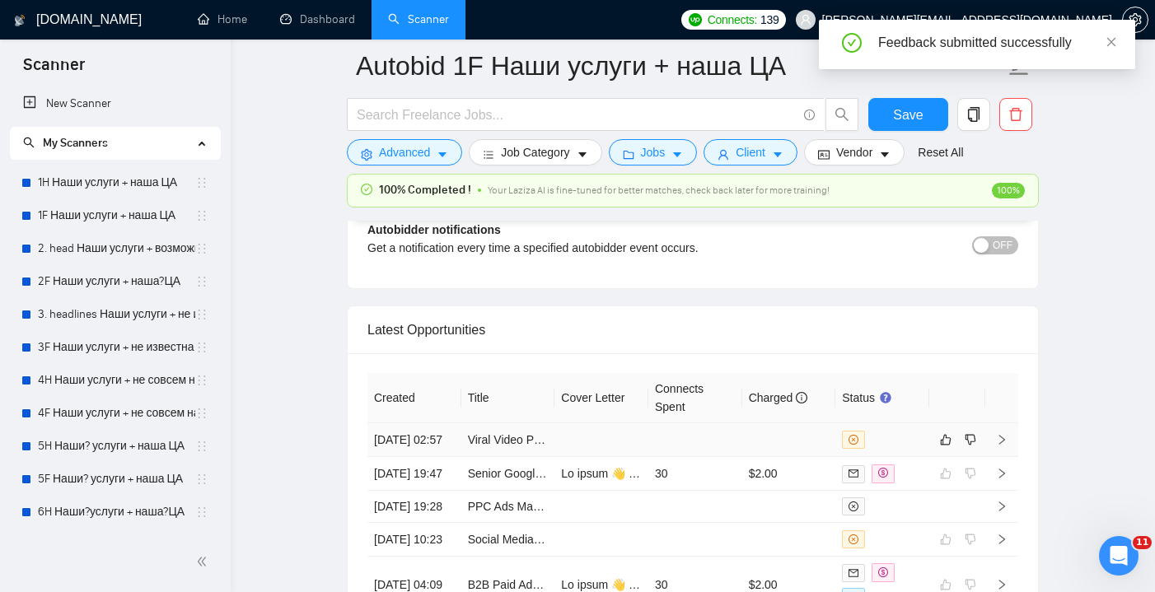
click at [753, 445] on td at bounding box center [789, 441] width 94 height 34
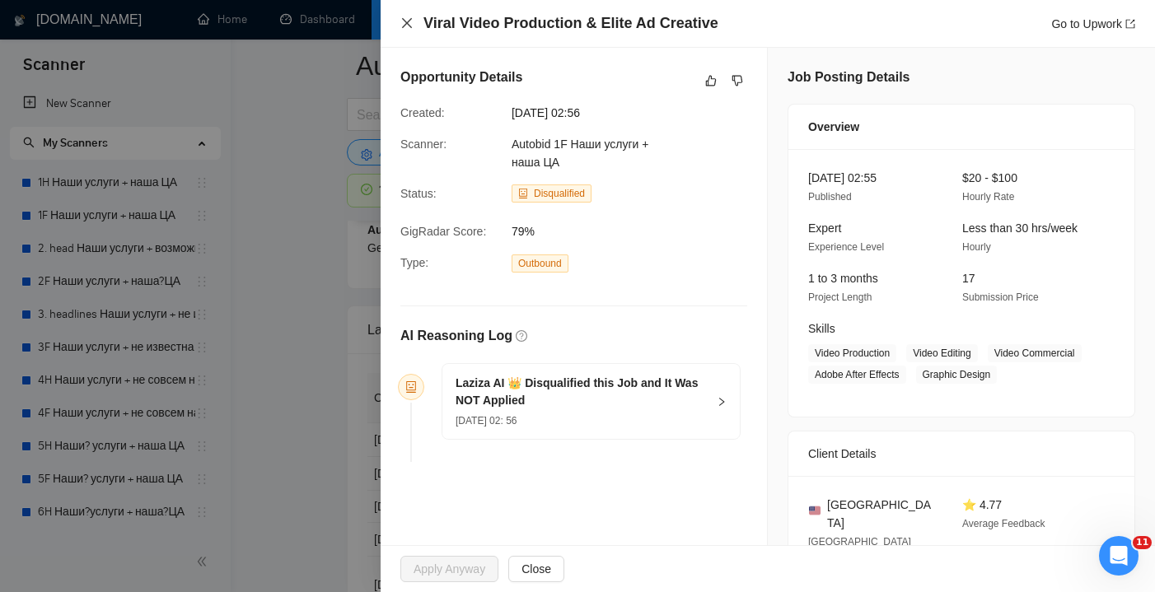
click at [410, 25] on icon "close" at bounding box center [406, 22] width 13 height 13
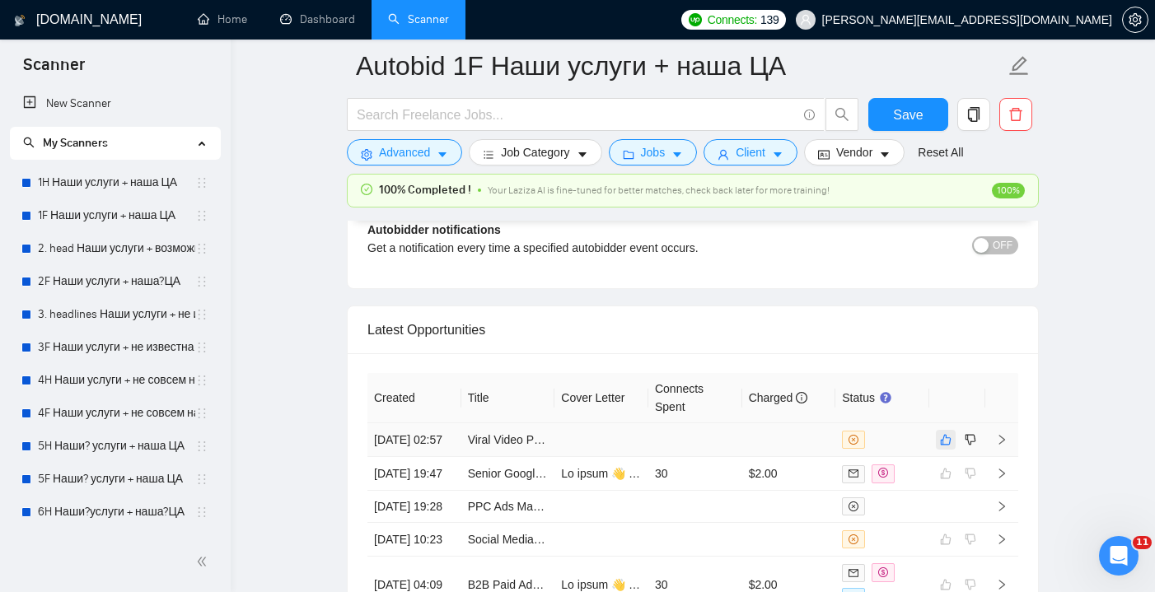
click at [948, 443] on icon "like" at bounding box center [946, 439] width 12 height 13
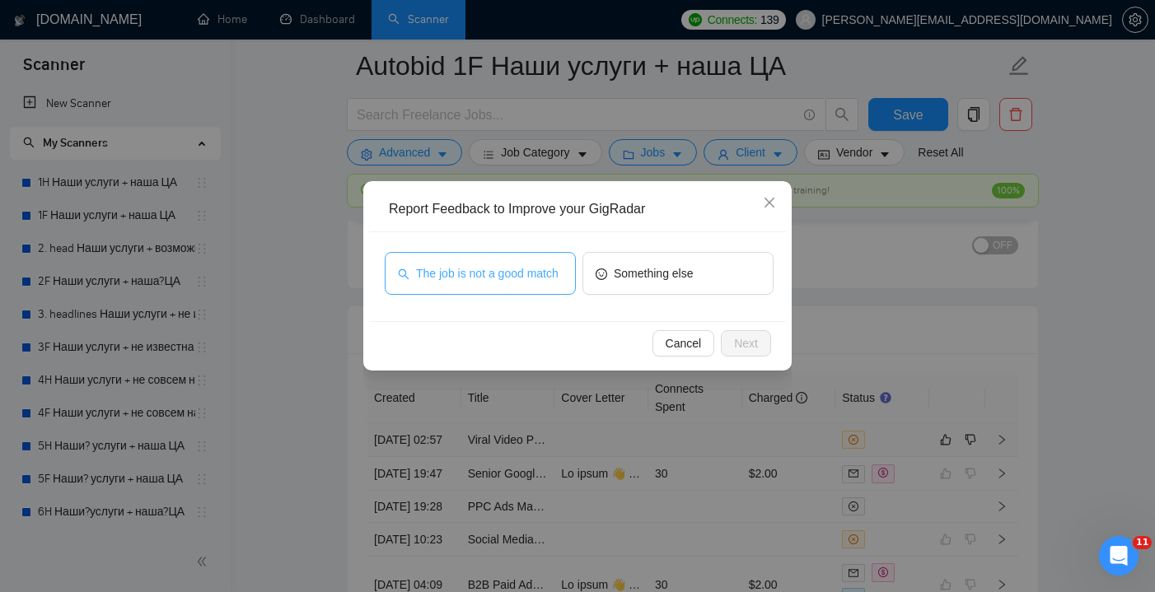
click at [512, 281] on span "The job is not a good match" at bounding box center [487, 273] width 143 height 18
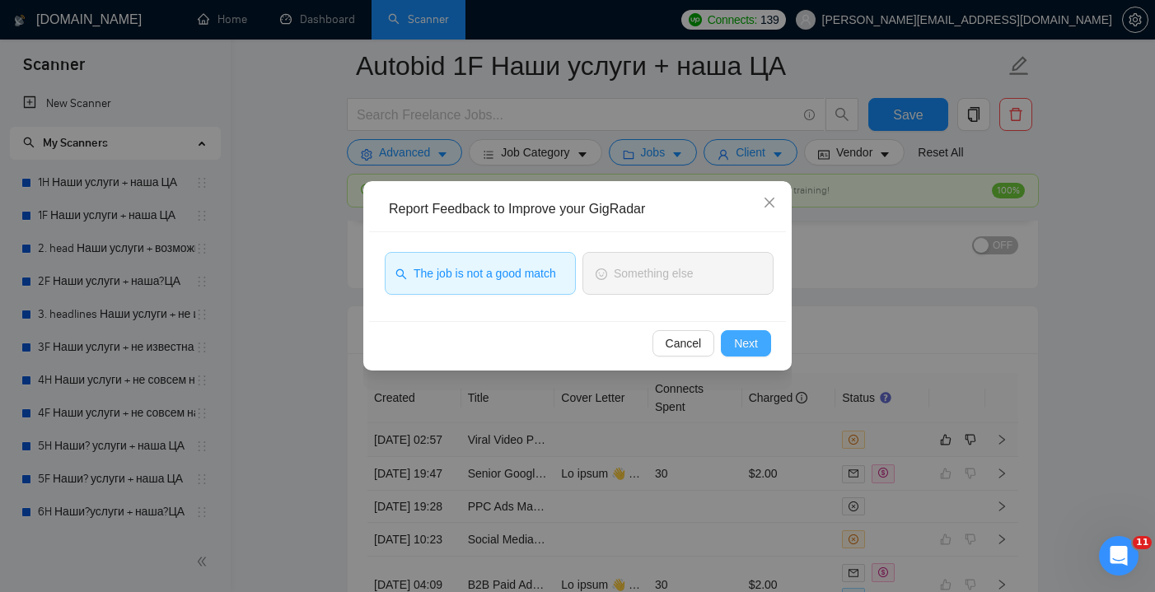
click at [742, 343] on span "Next" at bounding box center [746, 344] width 24 height 18
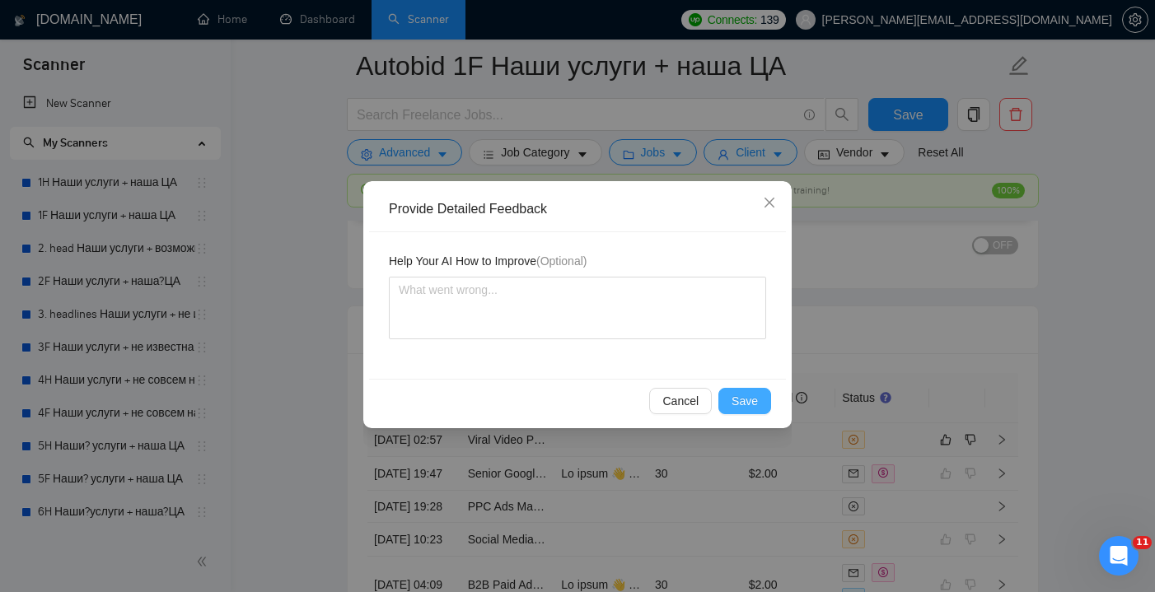
click at [752, 400] on span "Save" at bounding box center [745, 401] width 26 height 18
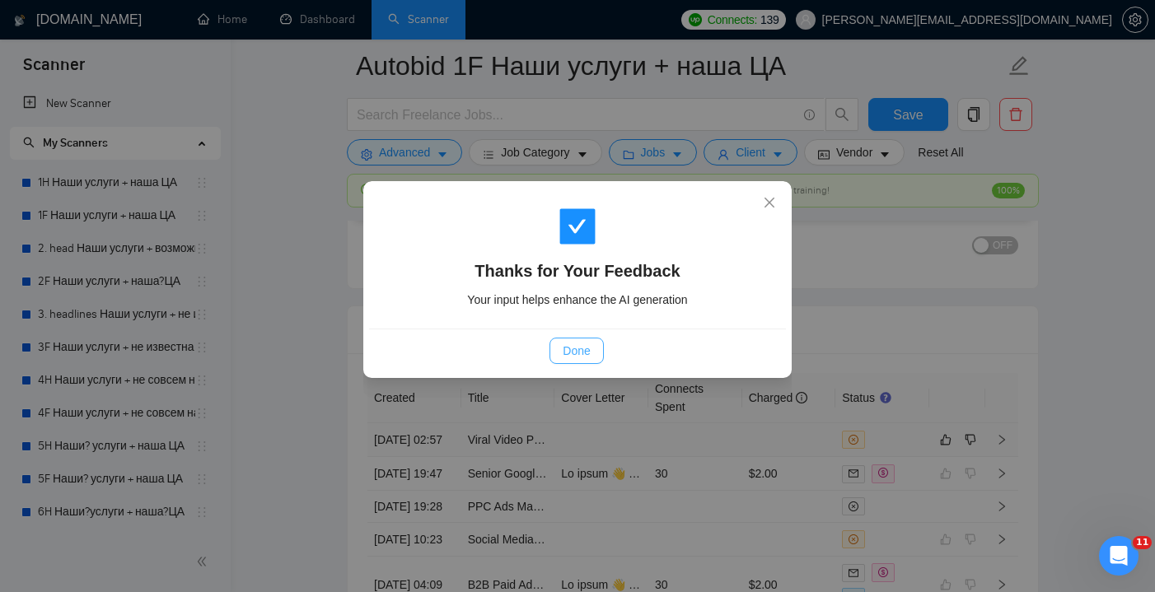
click at [592, 354] on button "Done" at bounding box center [577, 351] width 54 height 26
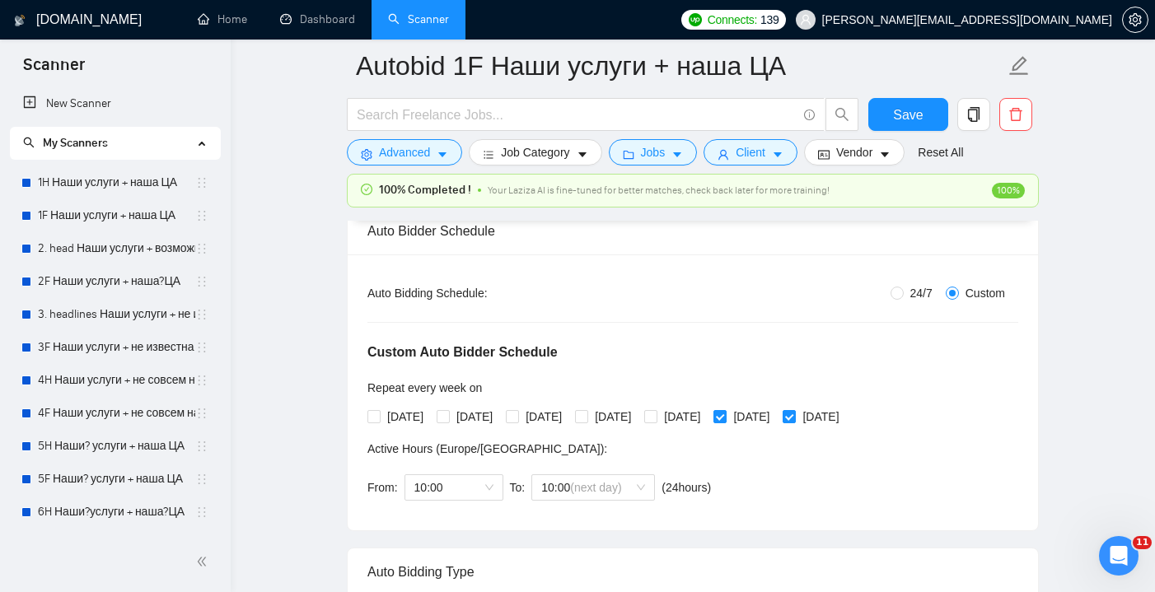
scroll to position [254, 0]
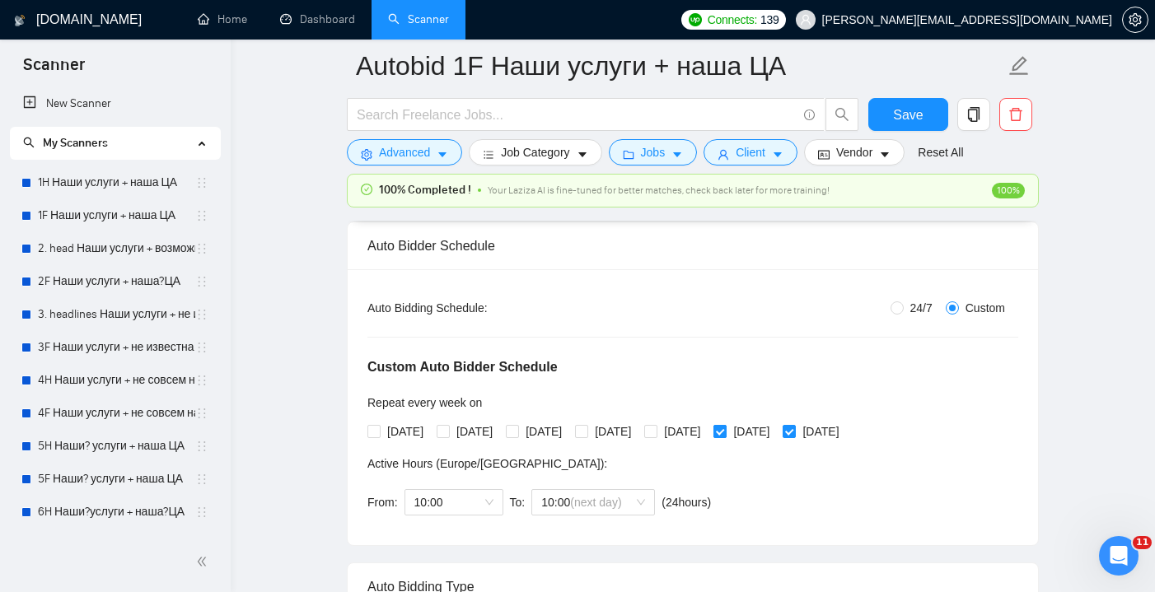
click at [725, 433] on input "[DATE]" at bounding box center [720, 431] width 12 height 12
checkbox input "false"
click at [794, 432] on input "[DATE]" at bounding box center [789, 431] width 12 height 12
checkbox input "false"
click at [374, 429] on input "[DATE]" at bounding box center [373, 431] width 12 height 12
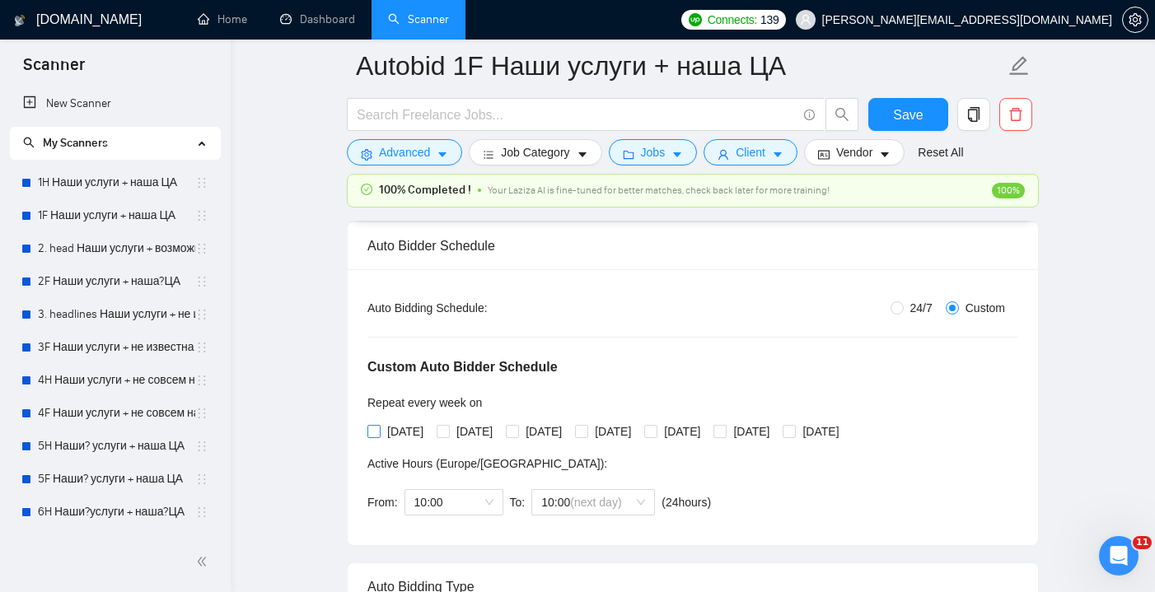
checkbox input "true"
click at [447, 436] on input "[DATE]" at bounding box center [443, 431] width 12 height 12
checkbox input "true"
click at [473, 503] on span "10:00" at bounding box center [453, 502] width 79 height 25
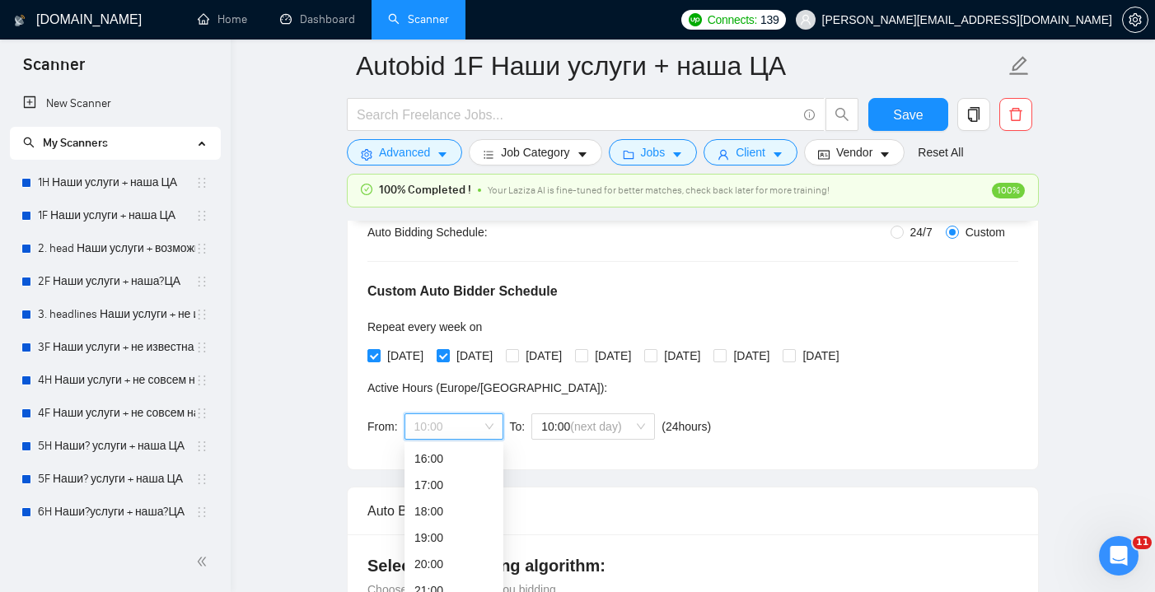
scroll to position [332, 0]
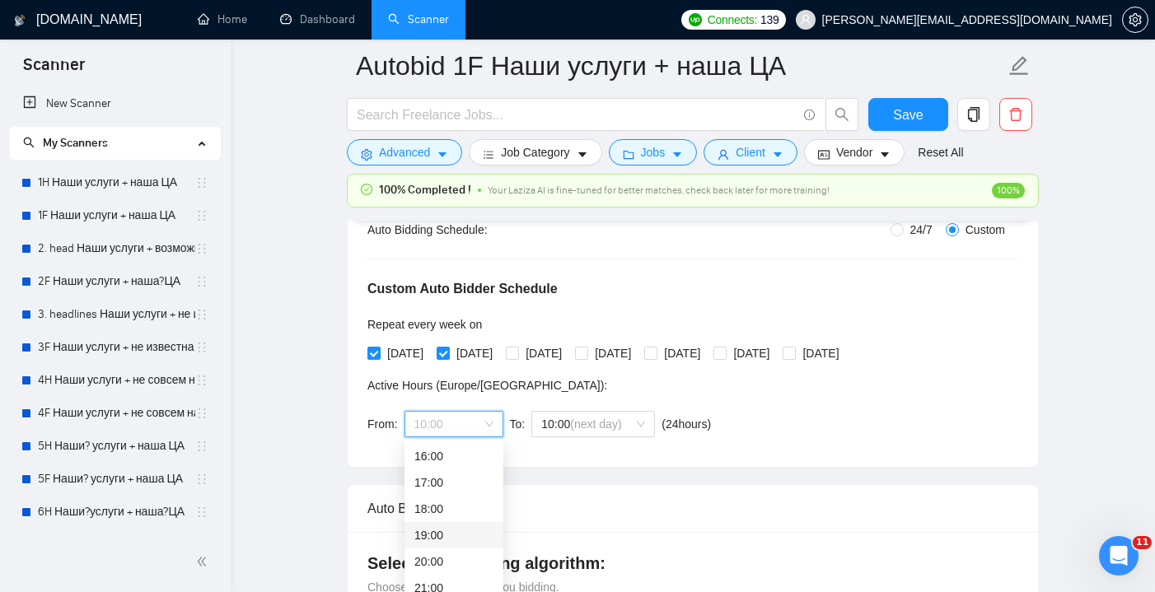
click at [451, 535] on div "19:00" at bounding box center [453, 536] width 79 height 18
click at [517, 349] on input "[DATE]" at bounding box center [512, 353] width 12 height 12
checkbox input "true"
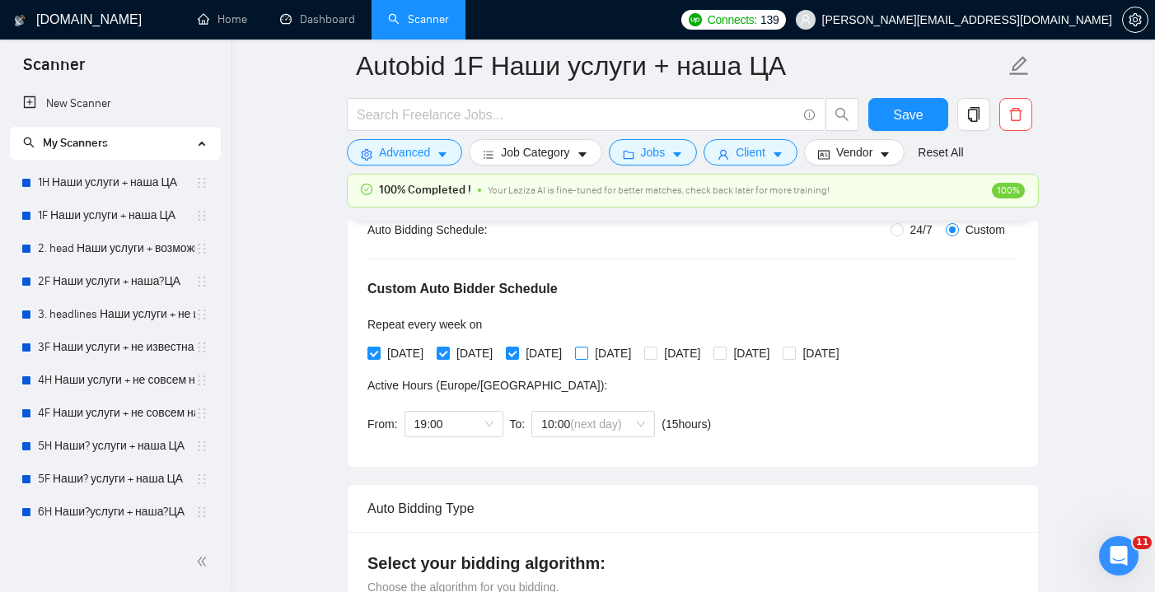
click at [587, 353] on input "[DATE]" at bounding box center [581, 353] width 12 height 12
checkbox input "true"
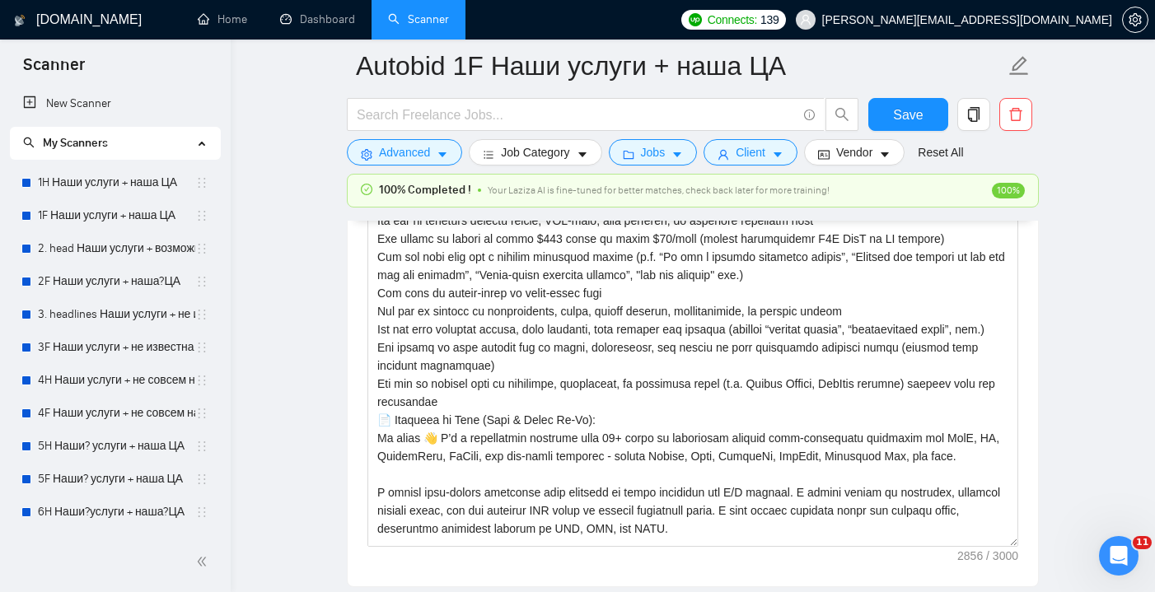
scroll to position [166, 0]
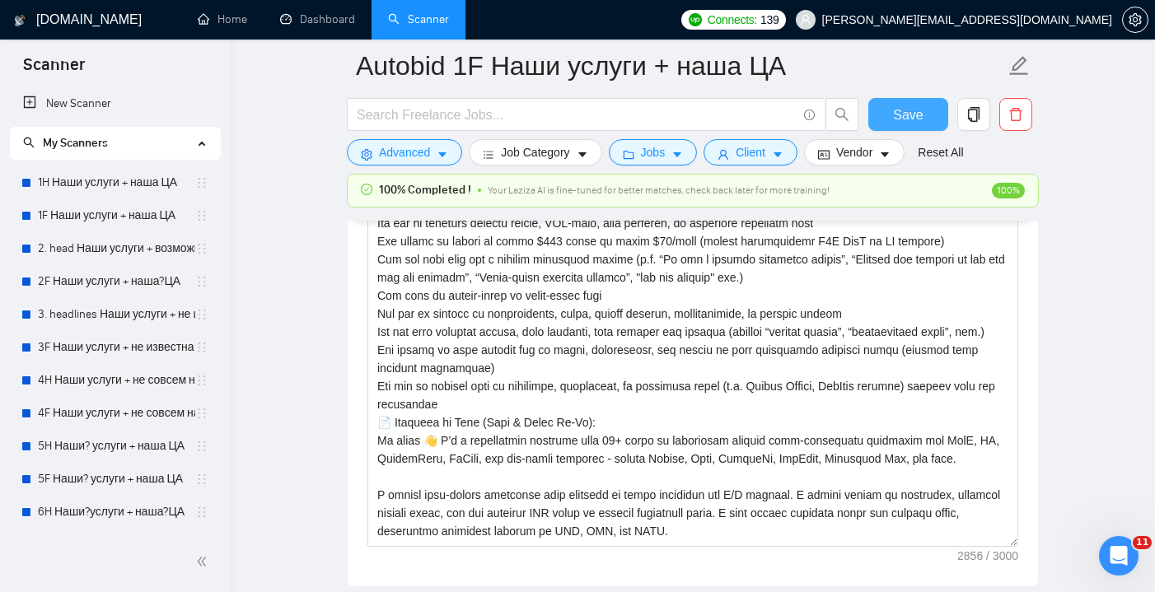
click at [913, 122] on span "Save" at bounding box center [908, 115] width 30 height 21
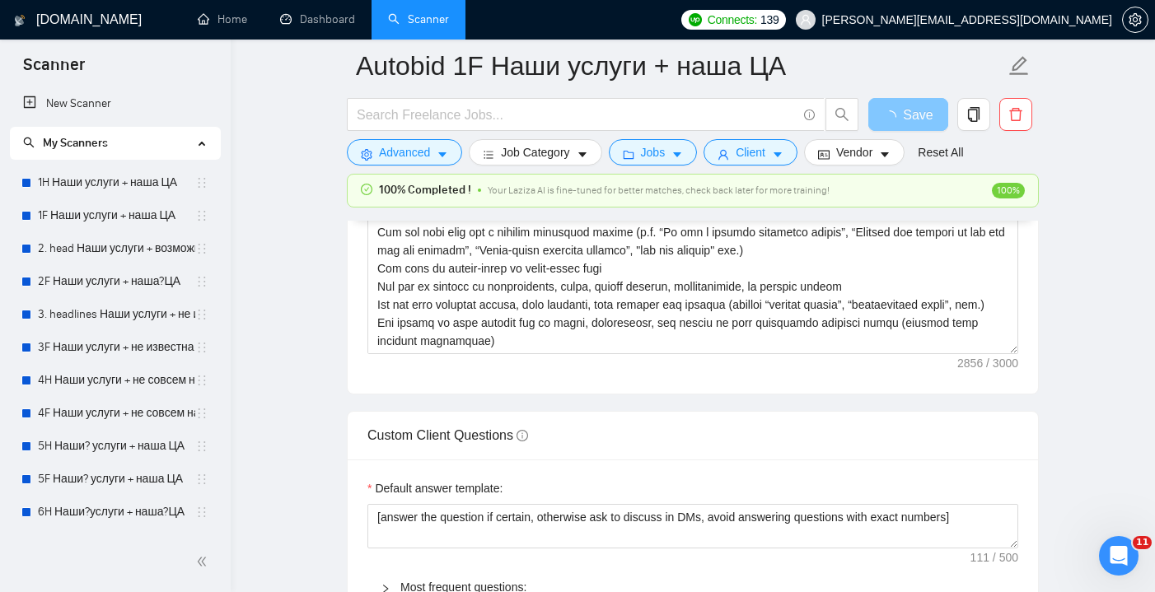
scroll to position [265, 0]
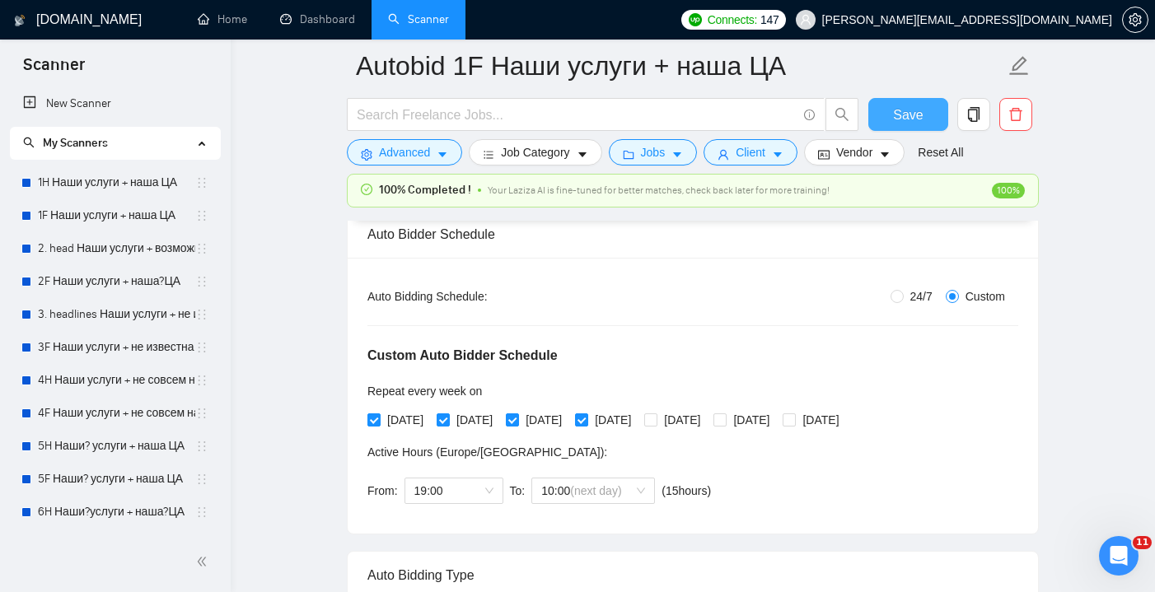
click at [920, 116] on span "Save" at bounding box center [908, 115] width 30 height 21
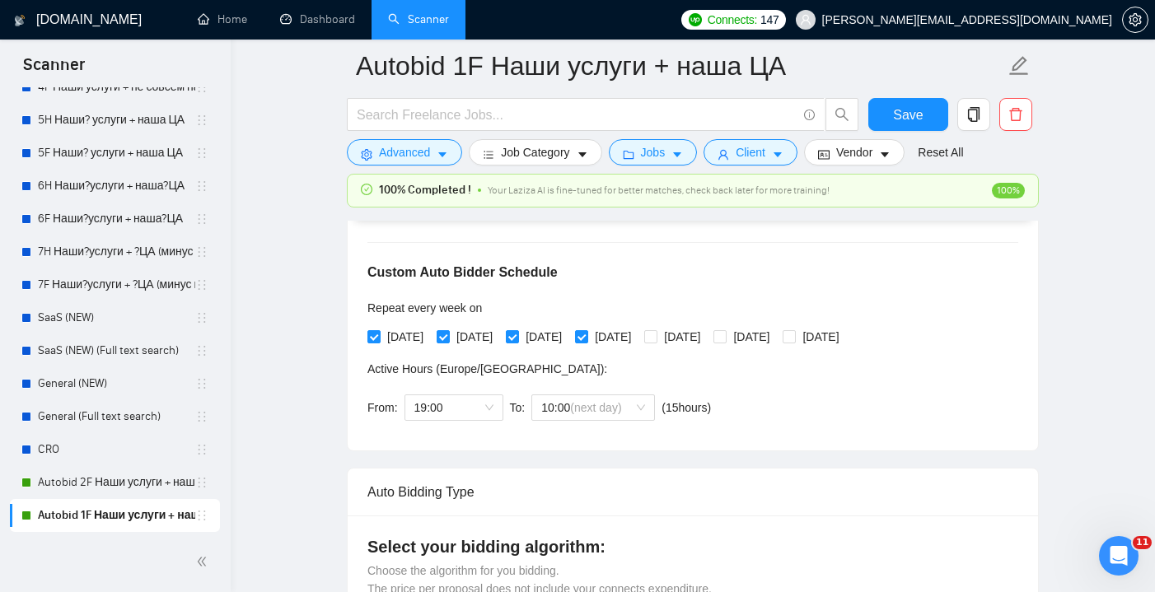
scroll to position [353, 0]
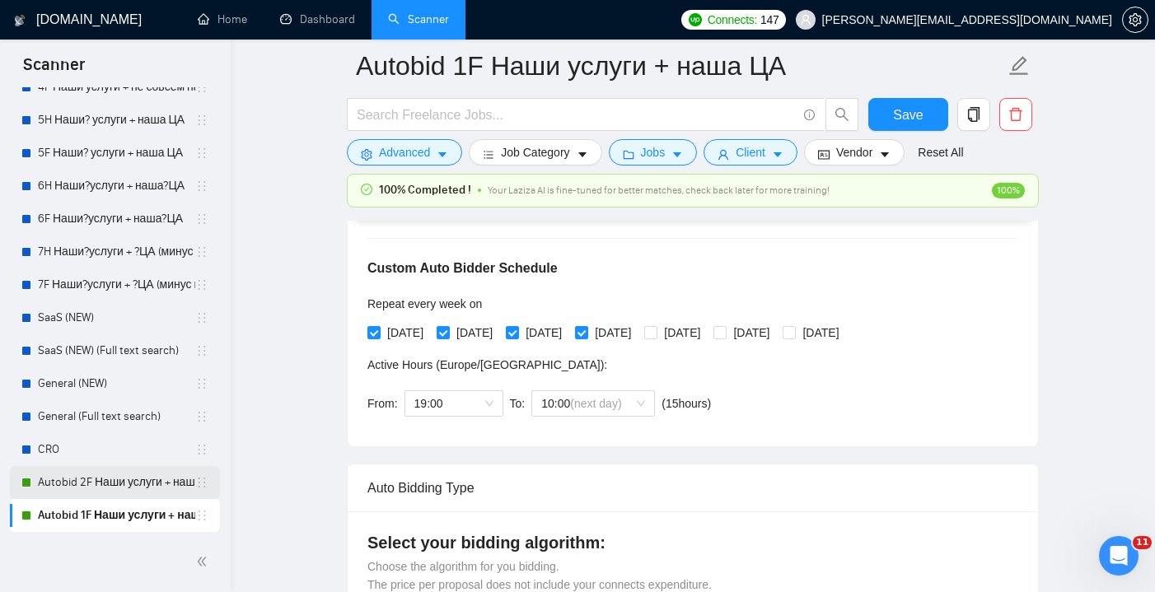
click at [110, 481] on link "Autobid 2F Наши услуги + наша?ЦА" at bounding box center [116, 482] width 157 height 33
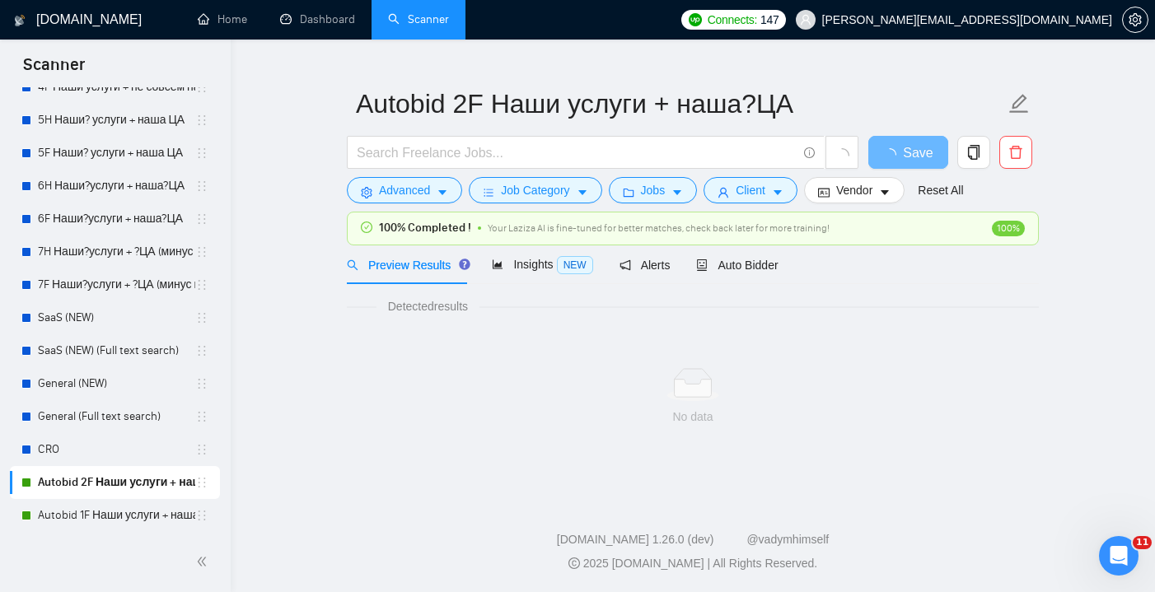
scroll to position [30, 0]
click at [738, 260] on span "Auto Bidder" at bounding box center [737, 265] width 82 height 13
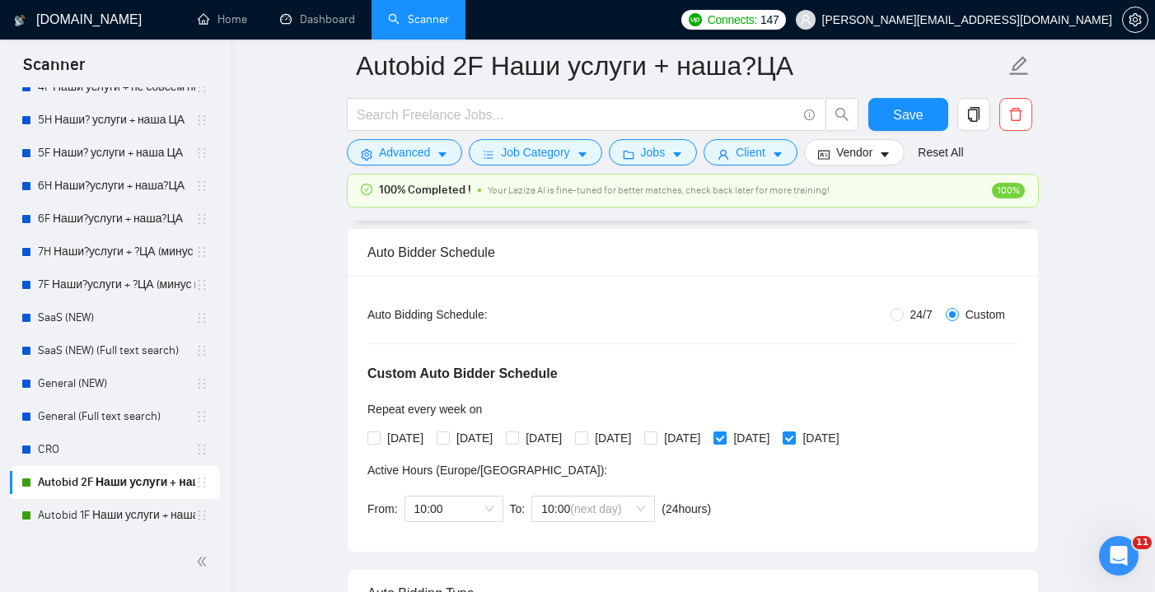
scroll to position [250, 0]
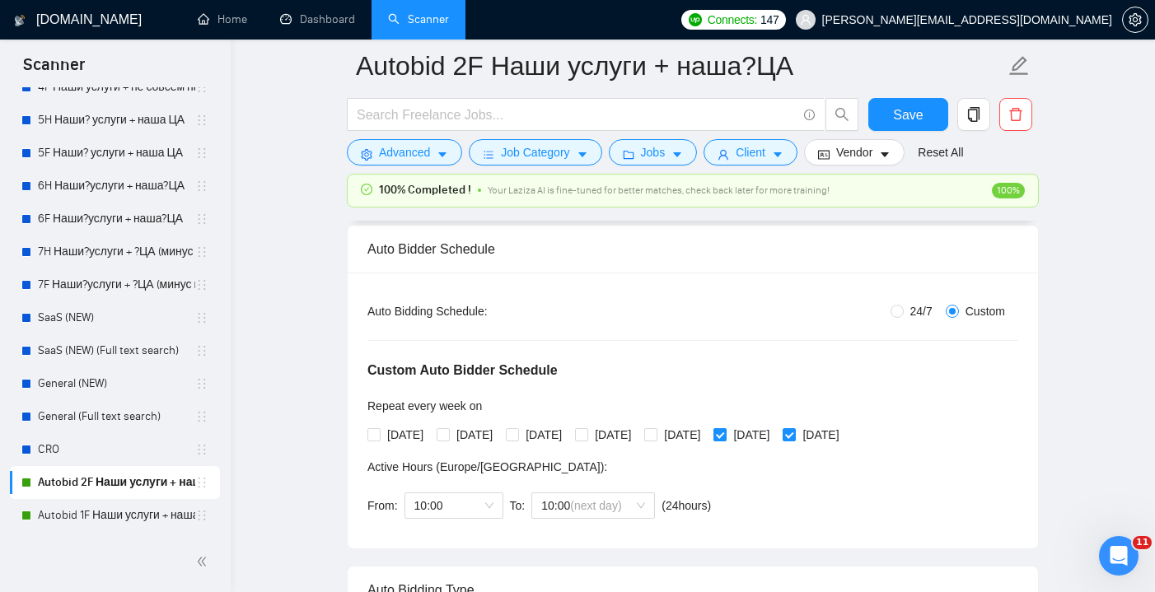
click at [725, 431] on input "[DATE]" at bounding box center [720, 434] width 12 height 12
checkbox input "false"
click at [794, 433] on input "[DATE]" at bounding box center [789, 434] width 12 height 12
checkbox input "false"
click at [489, 512] on span "10:00" at bounding box center [453, 506] width 79 height 25
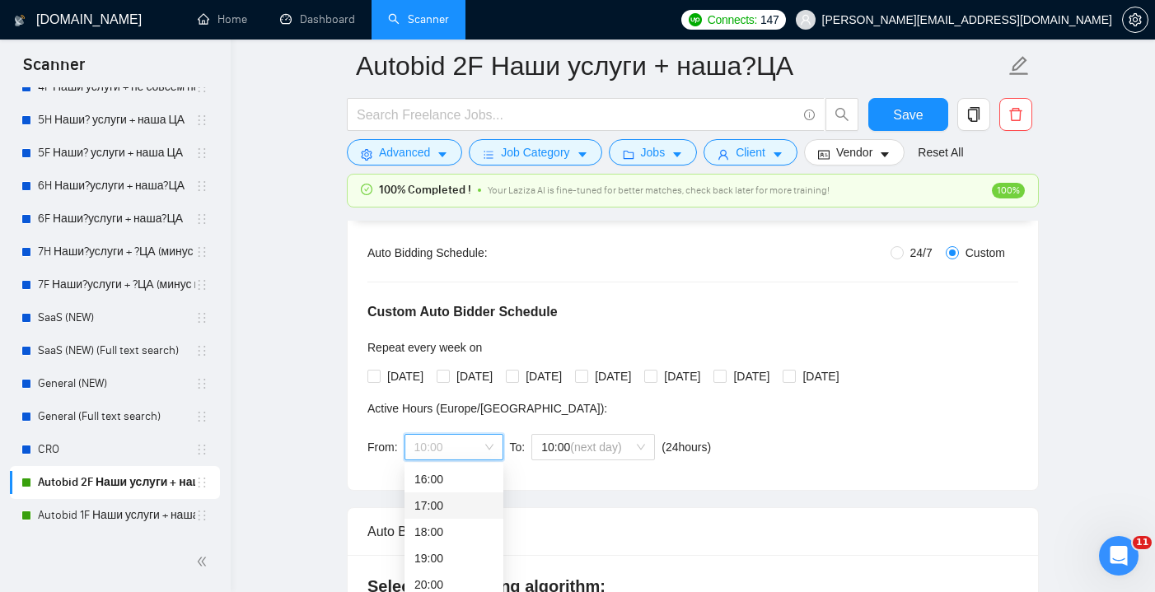
scroll to position [317, 0]
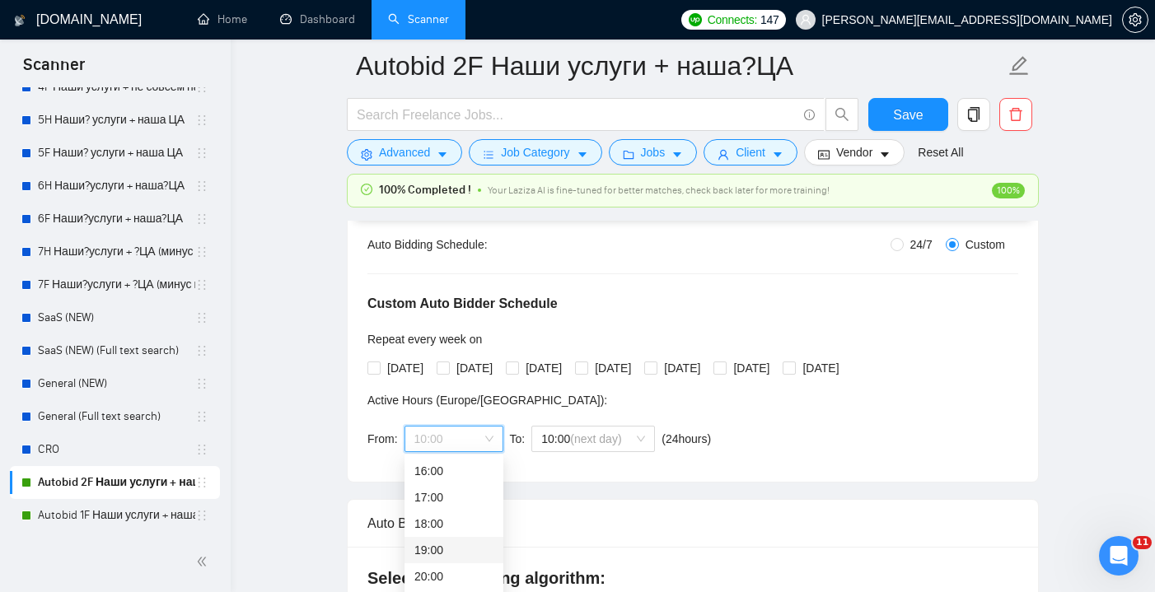
click at [446, 548] on div "19:00" at bounding box center [453, 550] width 79 height 18
click at [376, 364] on input "[DATE]" at bounding box center [373, 368] width 12 height 12
checkbox input "true"
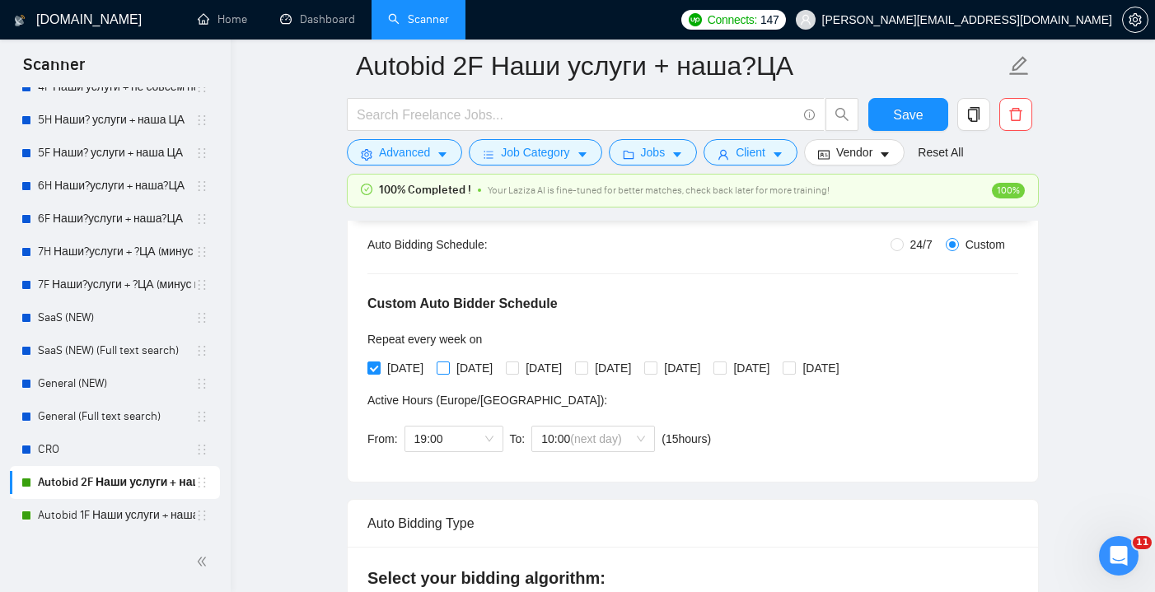
click at [447, 360] on label "[DATE]" at bounding box center [468, 368] width 63 height 18
click at [447, 362] on input "[DATE]" at bounding box center [443, 368] width 12 height 12
click at [499, 367] on span "[DATE]" at bounding box center [474, 368] width 49 height 18
click at [448, 367] on input "[DATE]" at bounding box center [443, 368] width 12 height 12
click at [536, 367] on span "[DATE]" at bounding box center [543, 368] width 49 height 18
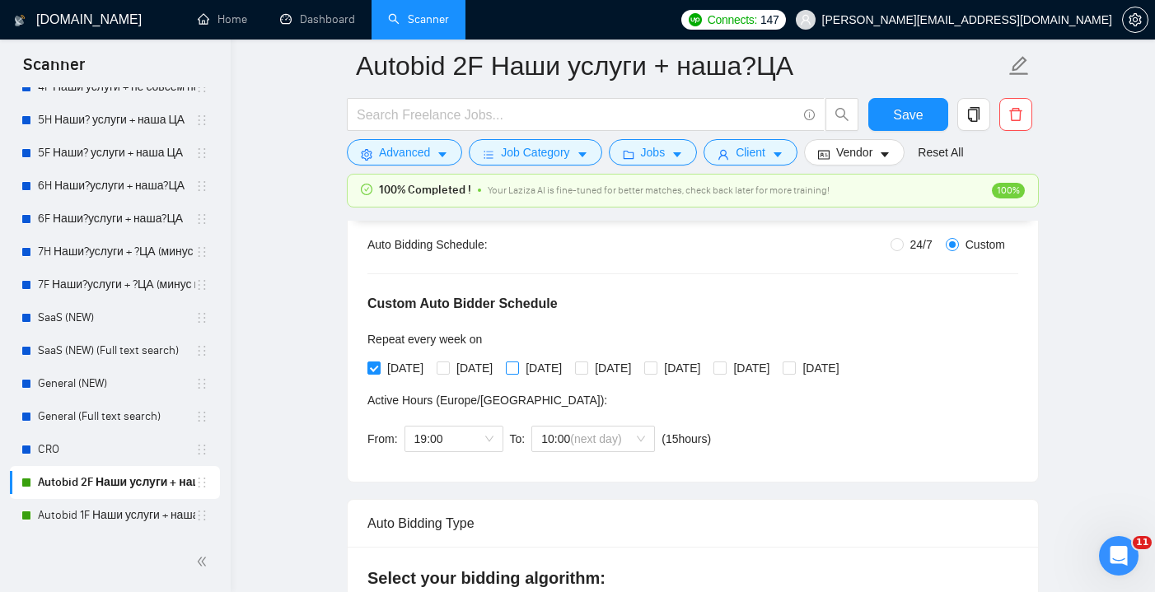
click at [517, 367] on input "[DATE]" at bounding box center [512, 368] width 12 height 12
click at [448, 363] on input "[DATE]" at bounding box center [443, 368] width 12 height 12
click at [587, 372] on input "[DATE]" at bounding box center [581, 368] width 12 height 12
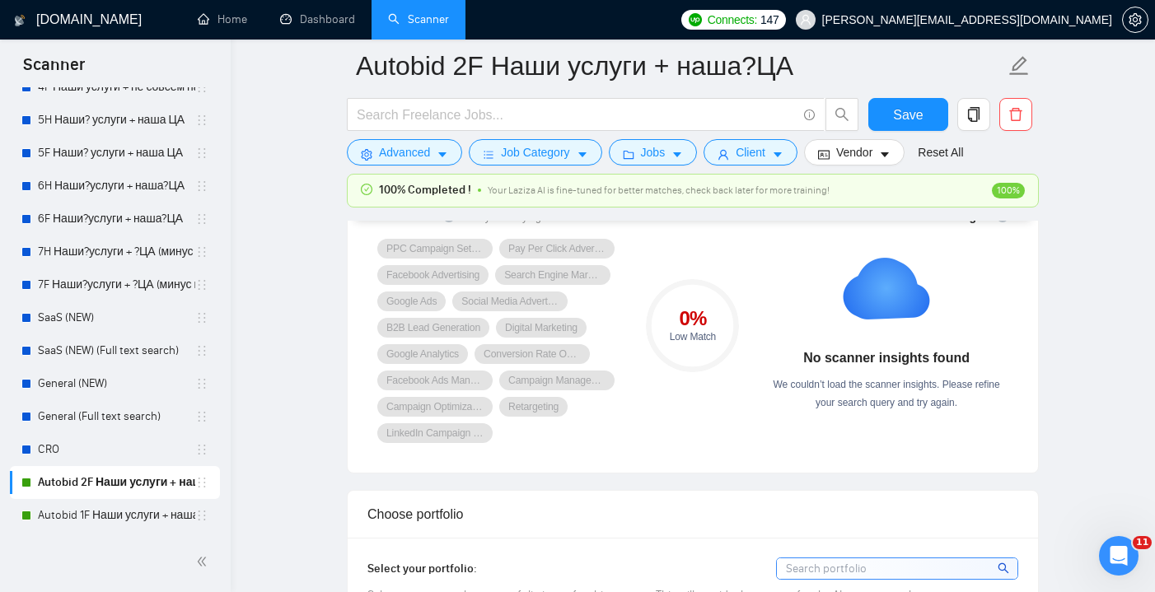
scroll to position [1378, 0]
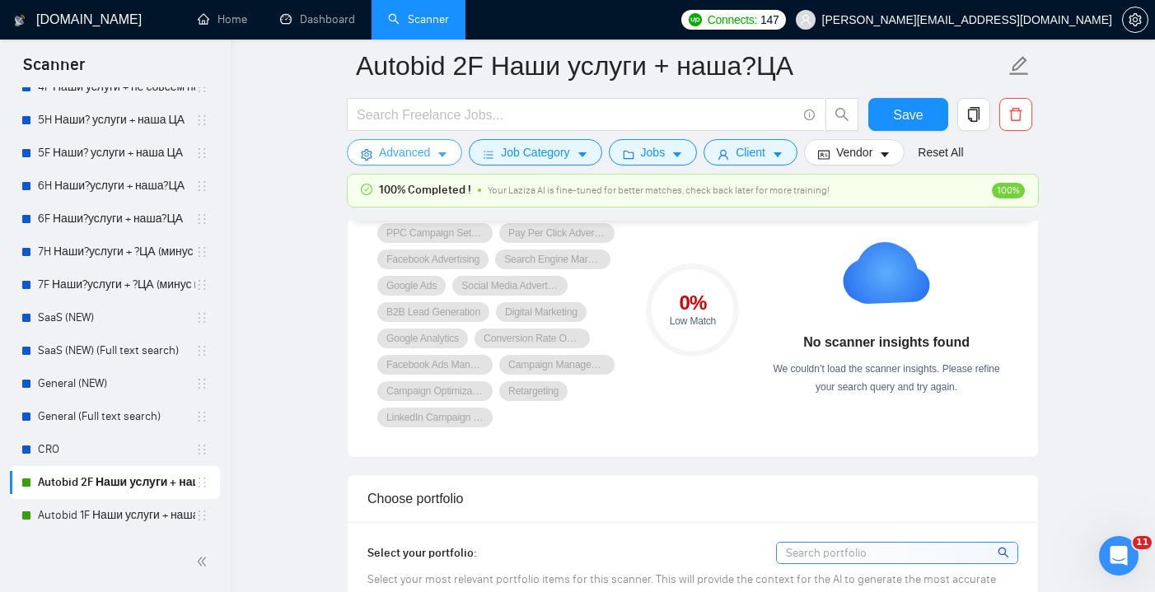
click at [442, 148] on span "caret-down" at bounding box center [443, 154] width 12 height 12
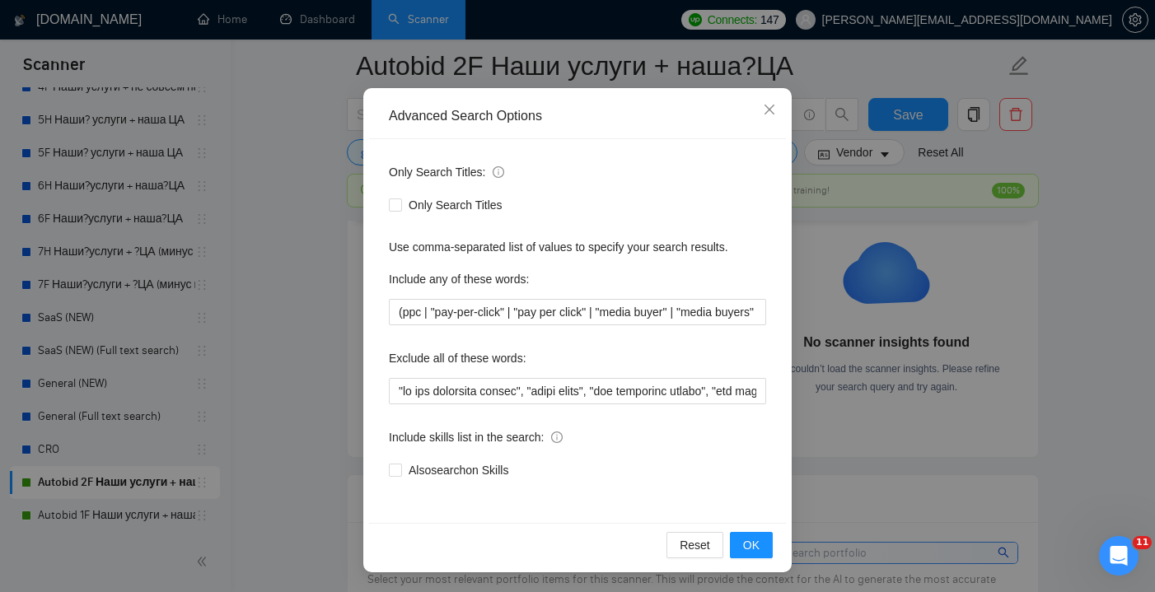
scroll to position [93, 0]
click at [751, 550] on span "OK" at bounding box center [751, 545] width 16 height 18
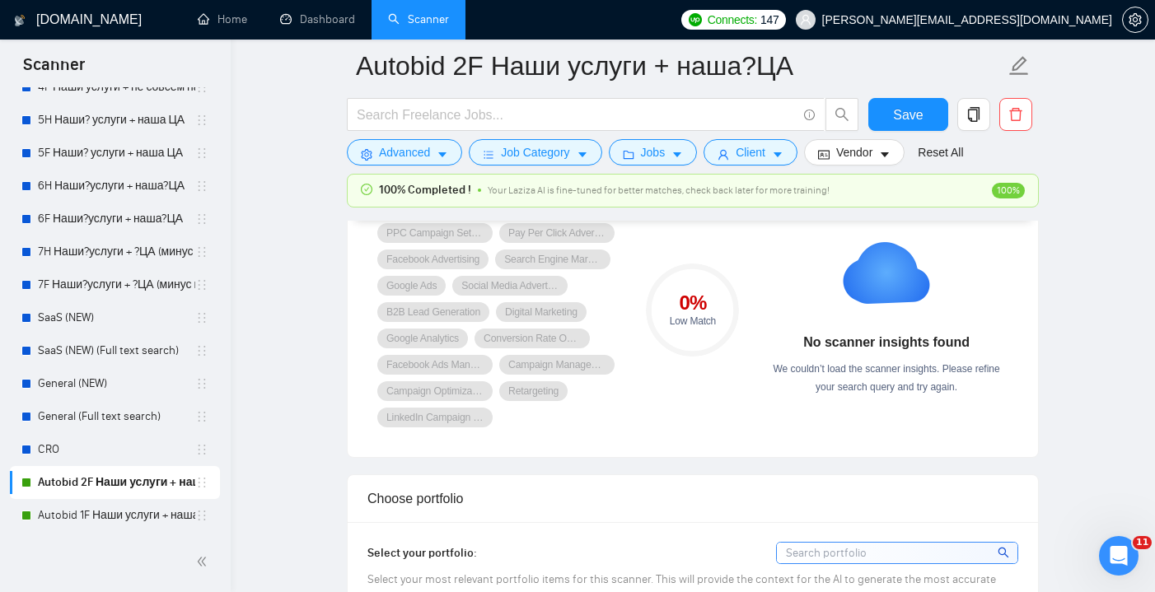
scroll to position [11, 0]
click at [918, 123] on span "Save" at bounding box center [908, 115] width 30 height 21
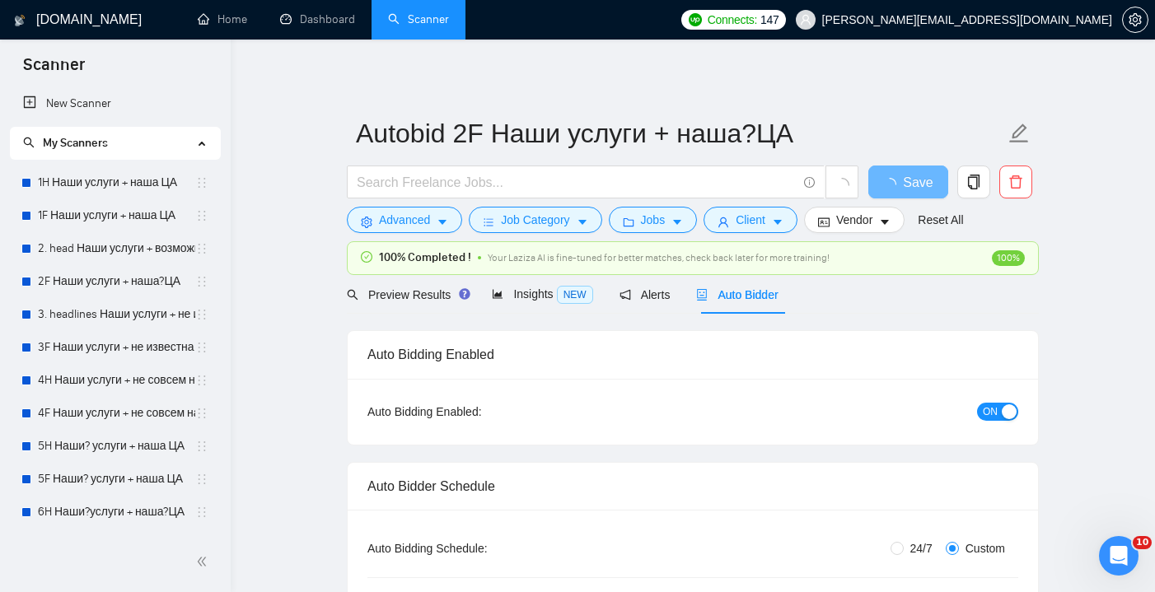
click at [751, 296] on span "Auto Bidder" at bounding box center [737, 294] width 82 height 13
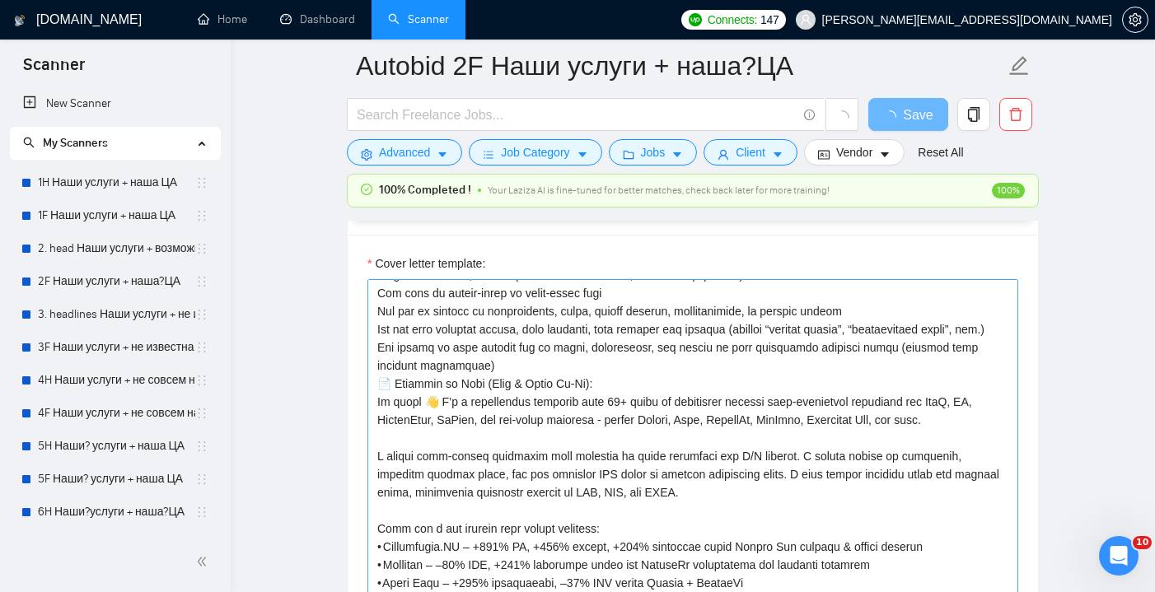
scroll to position [272, 0]
click at [476, 384] on textarea "Cover letter template:" at bounding box center [692, 464] width 651 height 371
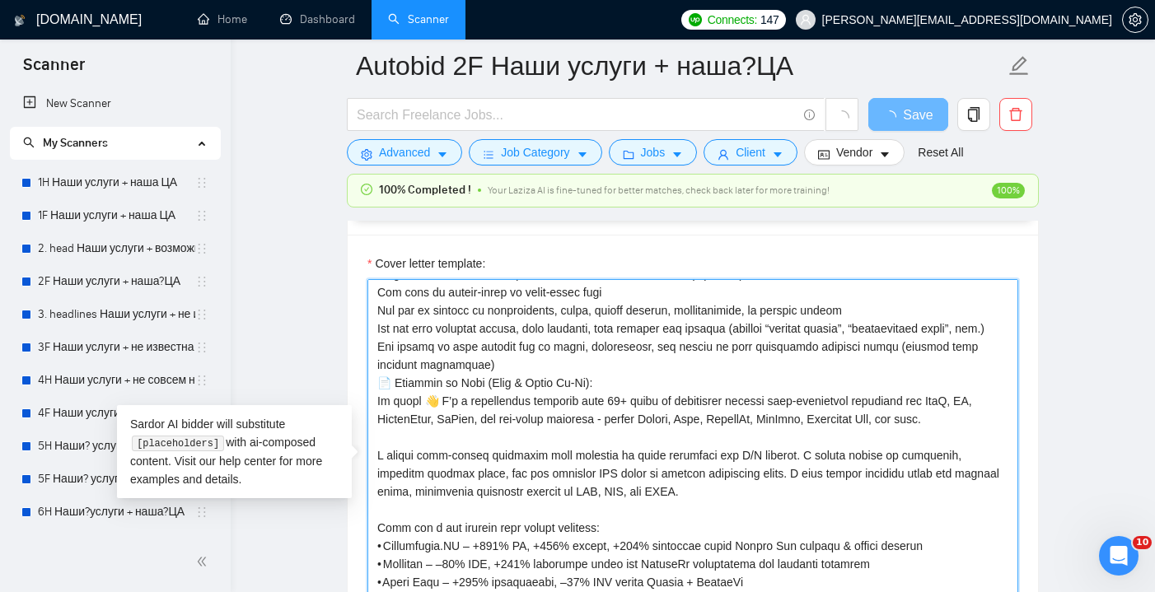
type textarea "Lore ipsu do si ametconsectet adip eli seddoeius tempori utlabore (etd magna) a…"
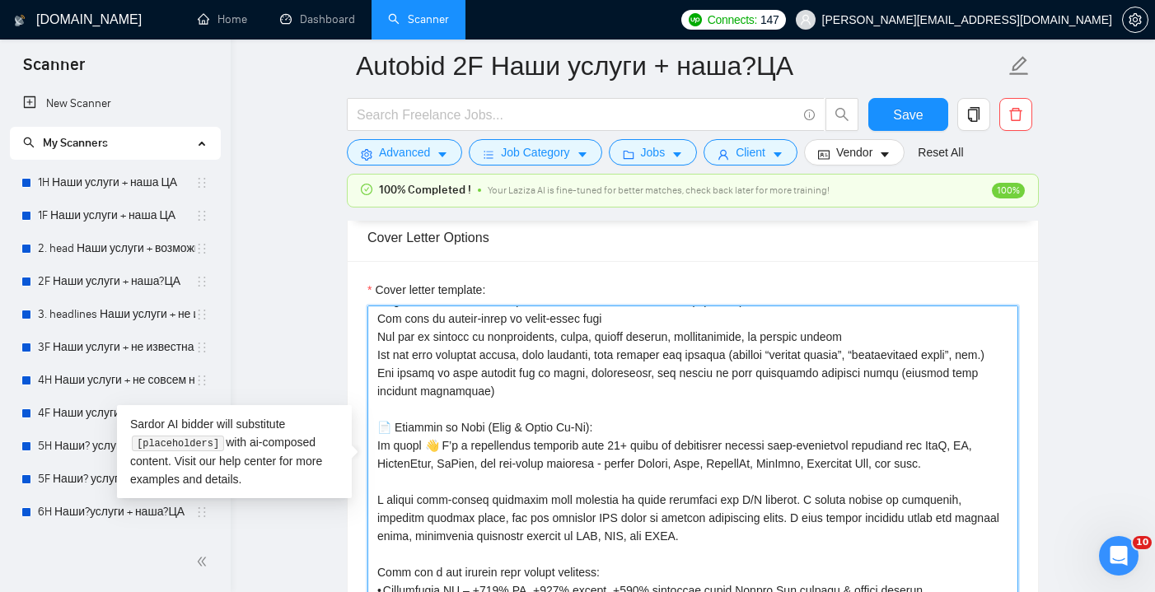
paste textarea "The job is focused only on analytics, dashboards, or reporting setup (e.g. Look…"
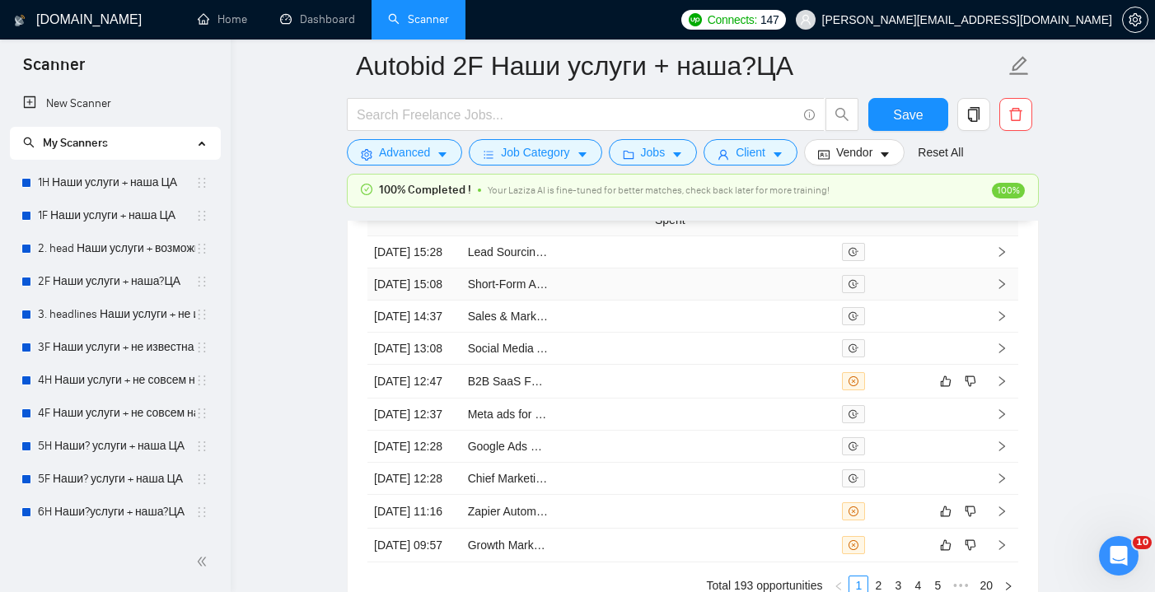
scroll to position [4423, 0]
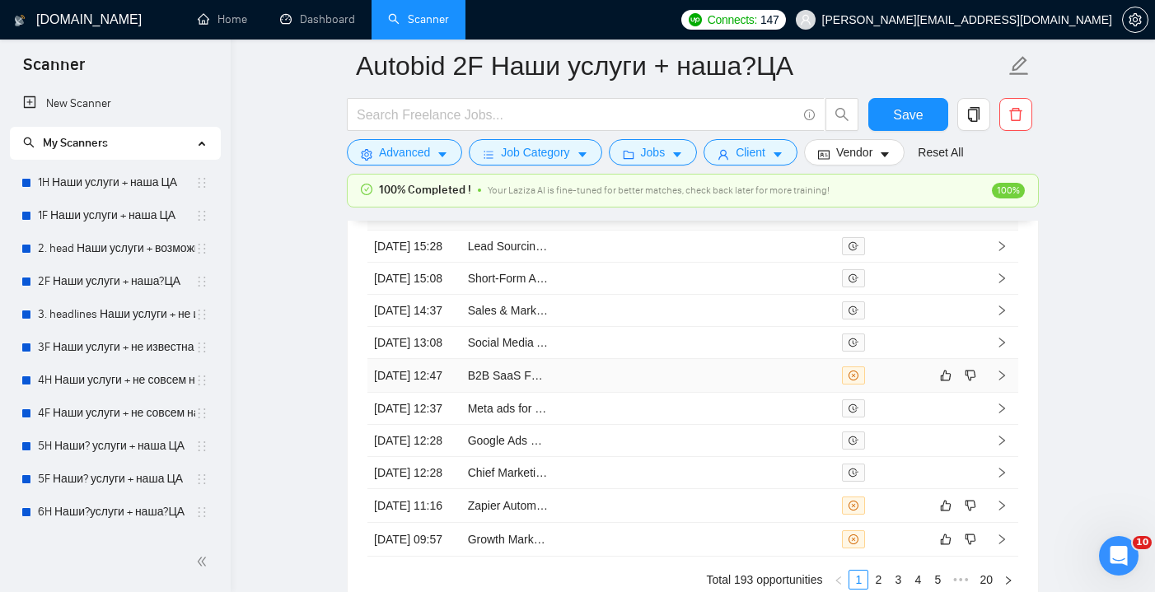
type textarea "Lore ipsu do si ametconsectet adip eli seddoeius tempori utlabore (etd magna) a…"
click at [684, 393] on td at bounding box center [695, 376] width 94 height 34
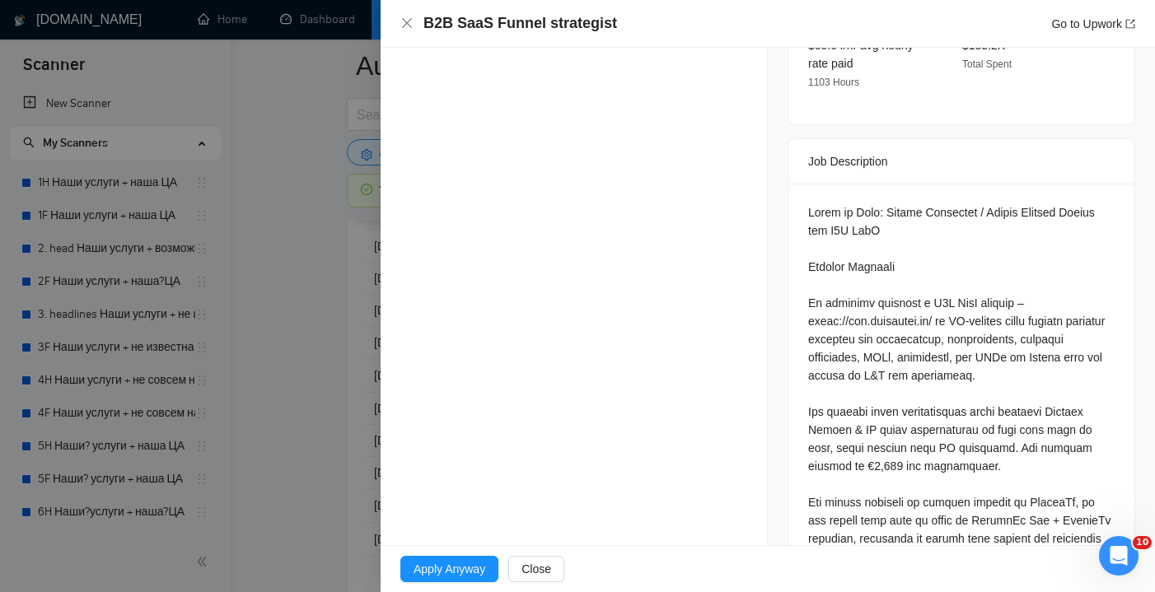
scroll to position [622, 0]
click at [408, 24] on icon "close" at bounding box center [407, 23] width 10 height 10
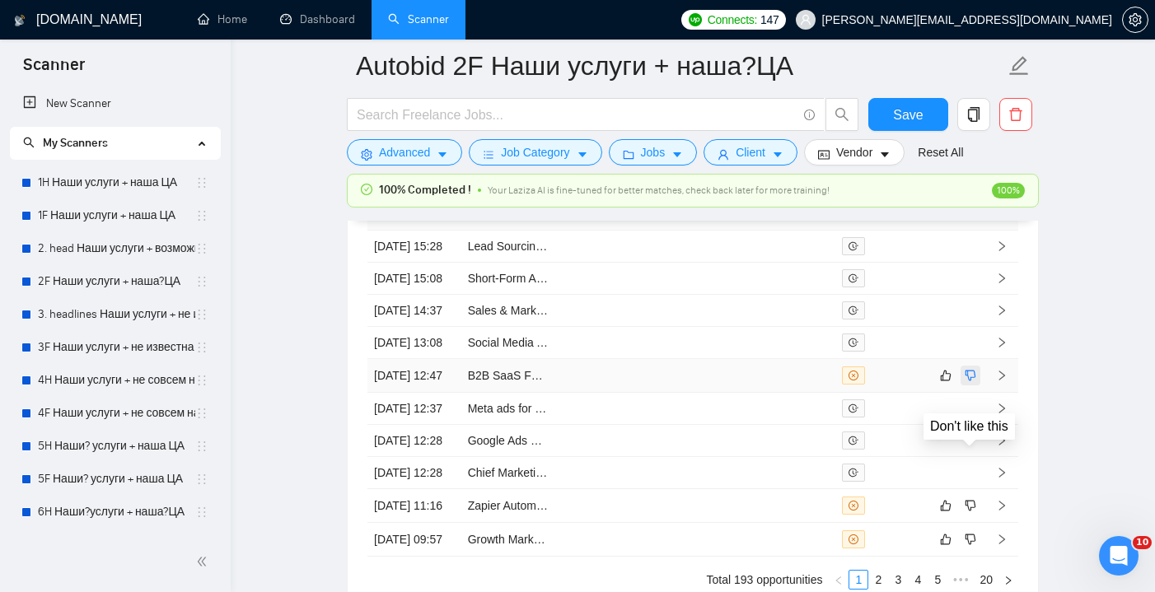
click at [971, 382] on icon "dislike" at bounding box center [971, 375] width 12 height 13
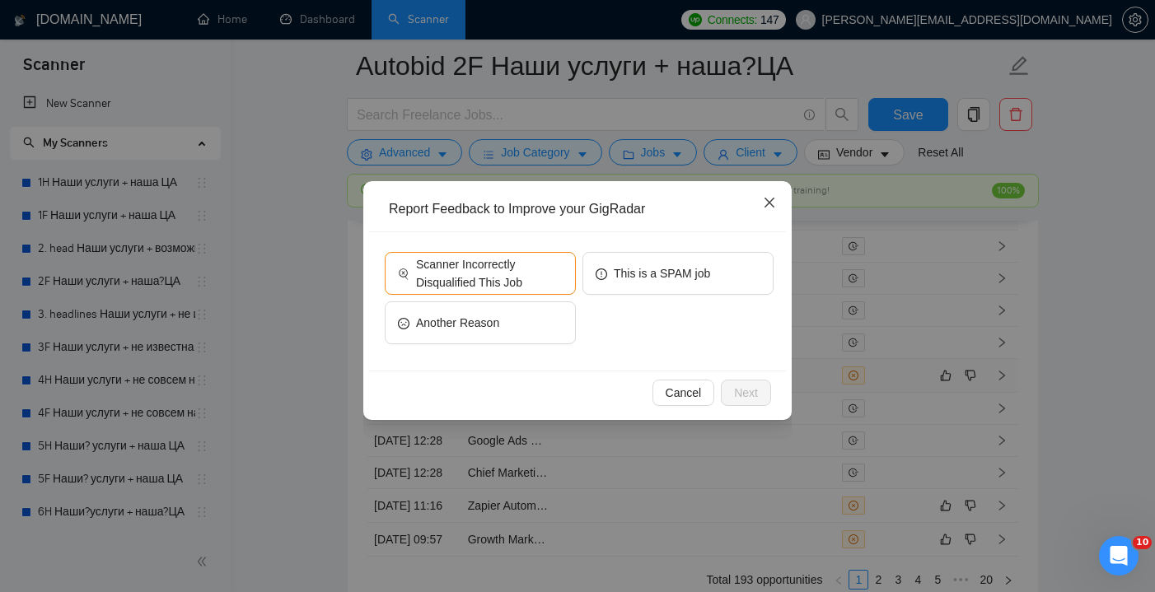
click at [762, 208] on span "Close" at bounding box center [769, 203] width 44 height 44
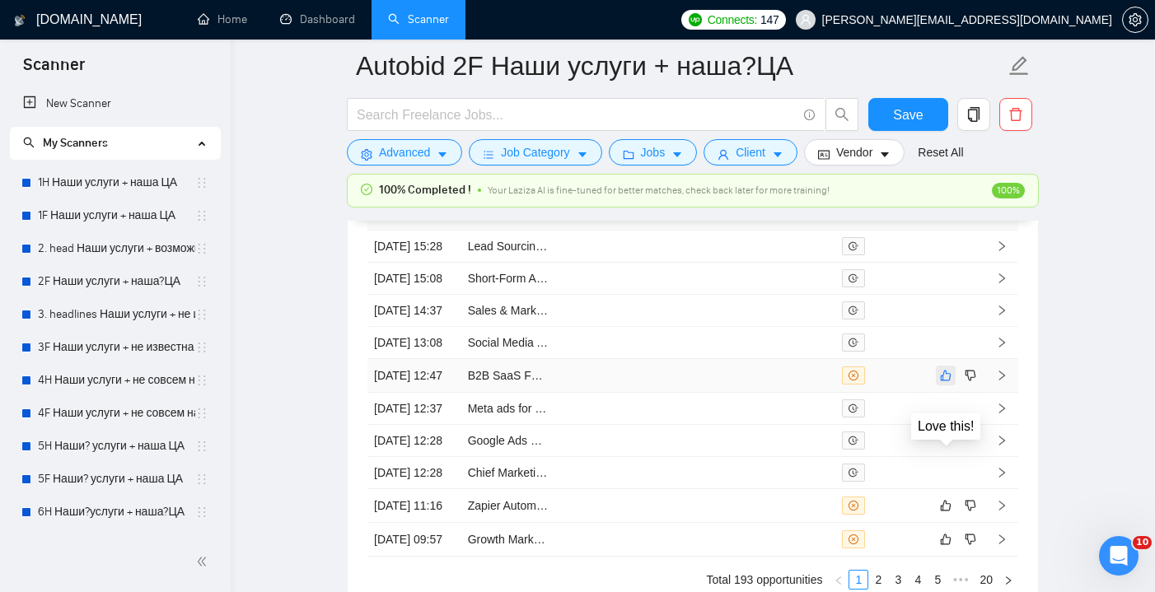
click at [947, 382] on icon "like" at bounding box center [946, 375] width 12 height 13
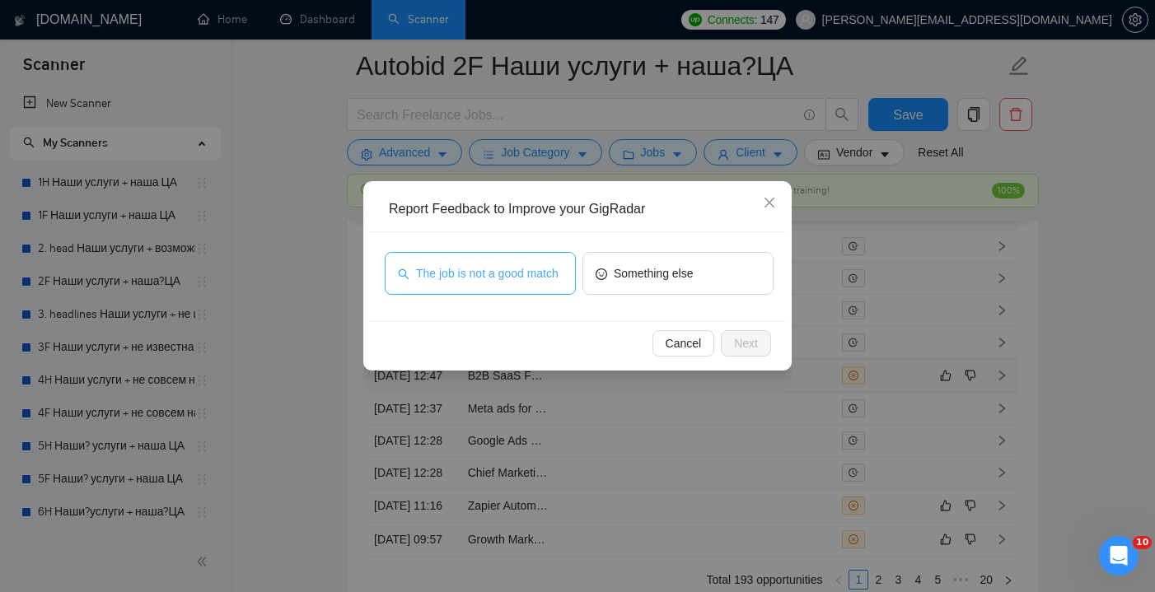
click at [513, 265] on span "The job is not a good match" at bounding box center [487, 273] width 143 height 18
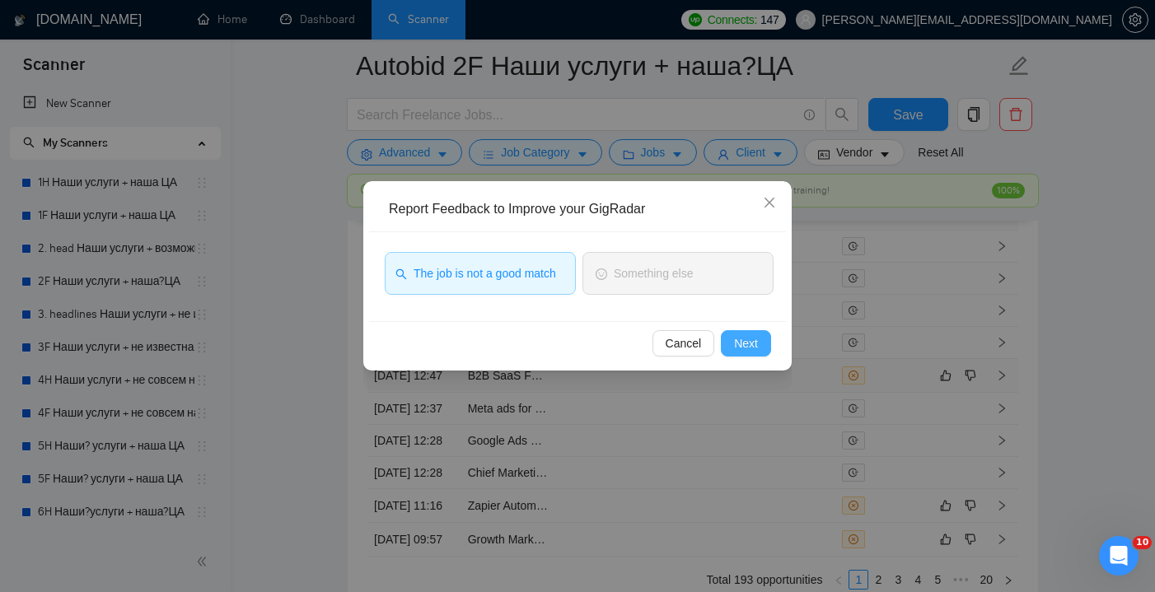
click at [738, 342] on span "Next" at bounding box center [746, 344] width 24 height 18
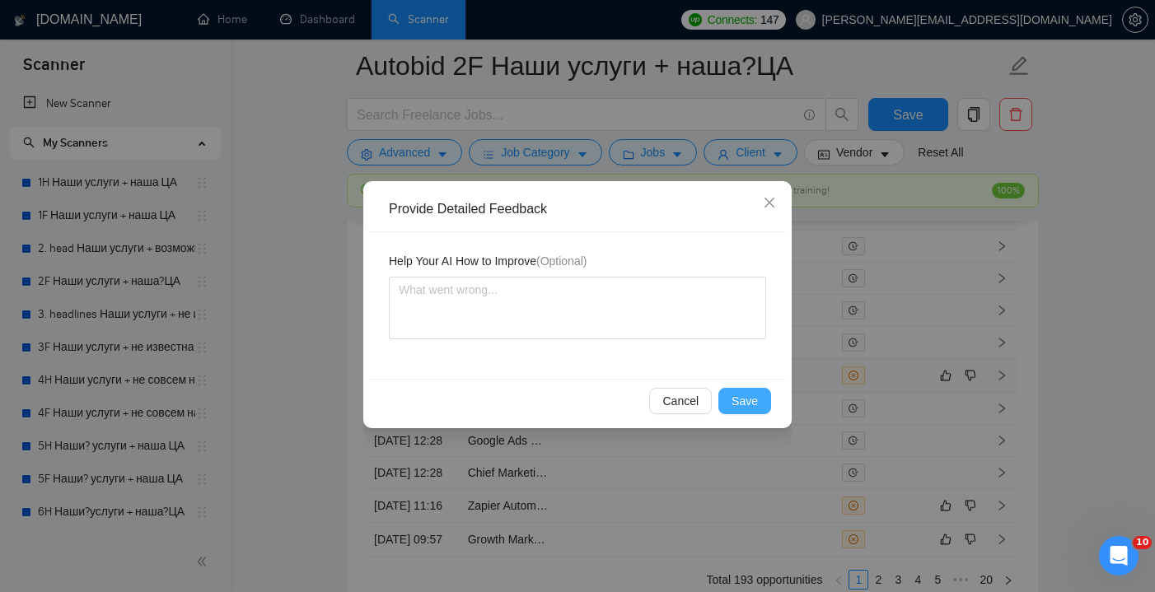
click at [749, 399] on span "Save" at bounding box center [745, 401] width 26 height 18
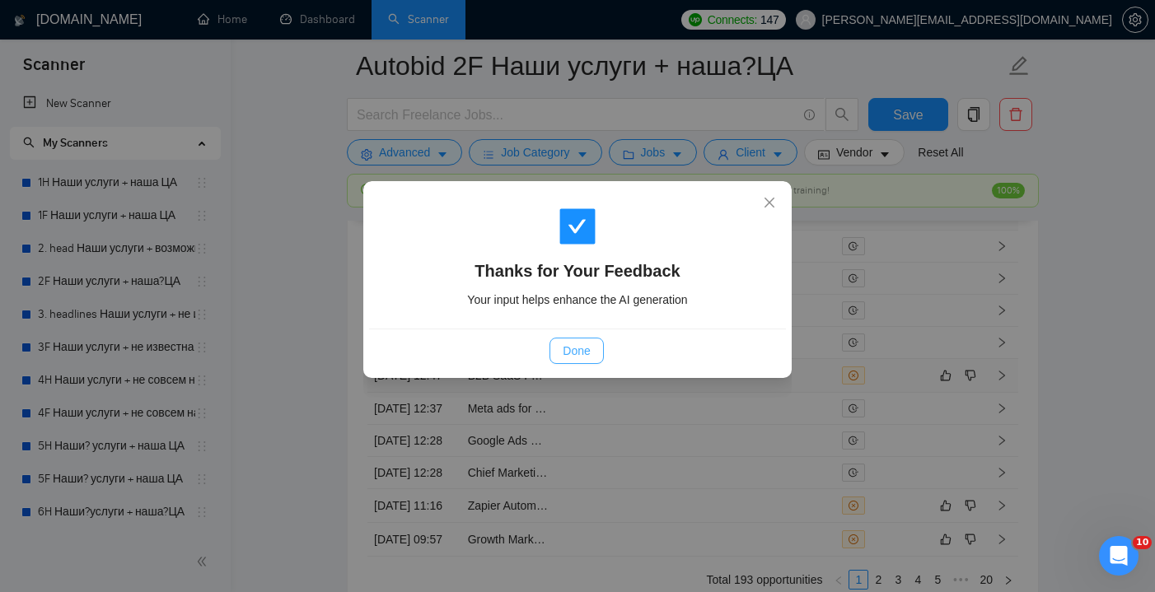
click at [571, 353] on span "Done" at bounding box center [576, 351] width 27 height 18
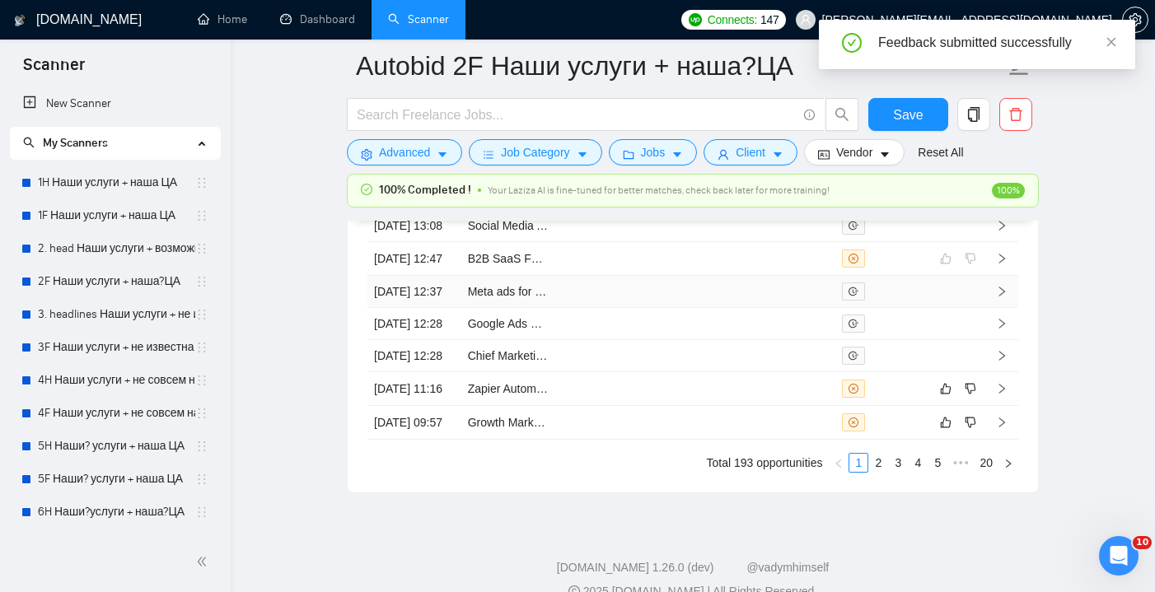
scroll to position [4593, 0]
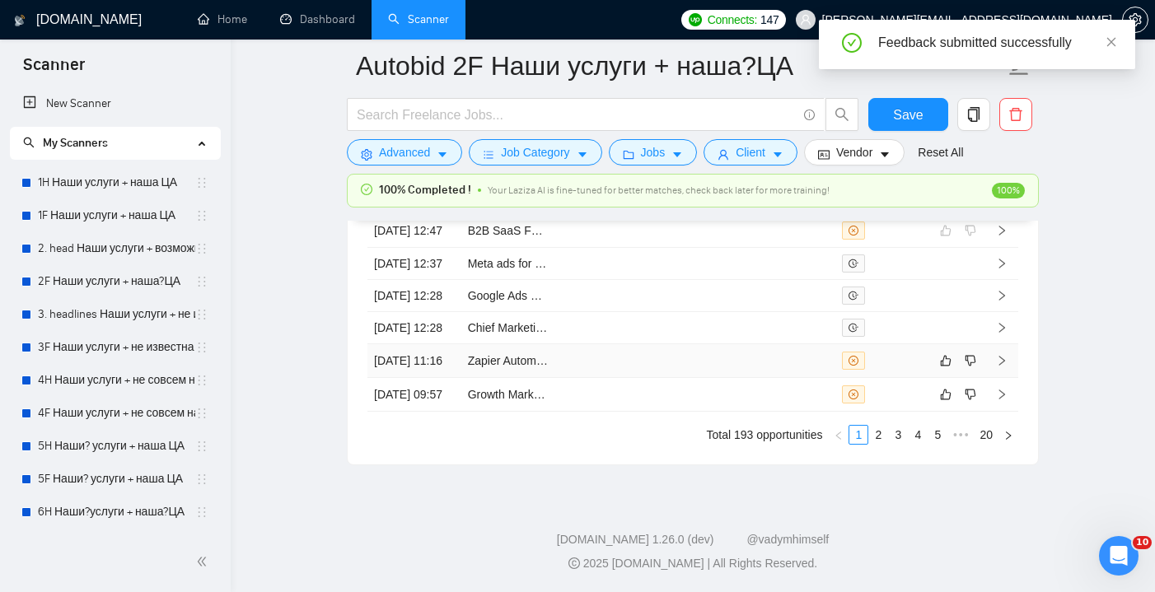
click at [739, 378] on td at bounding box center [695, 361] width 94 height 34
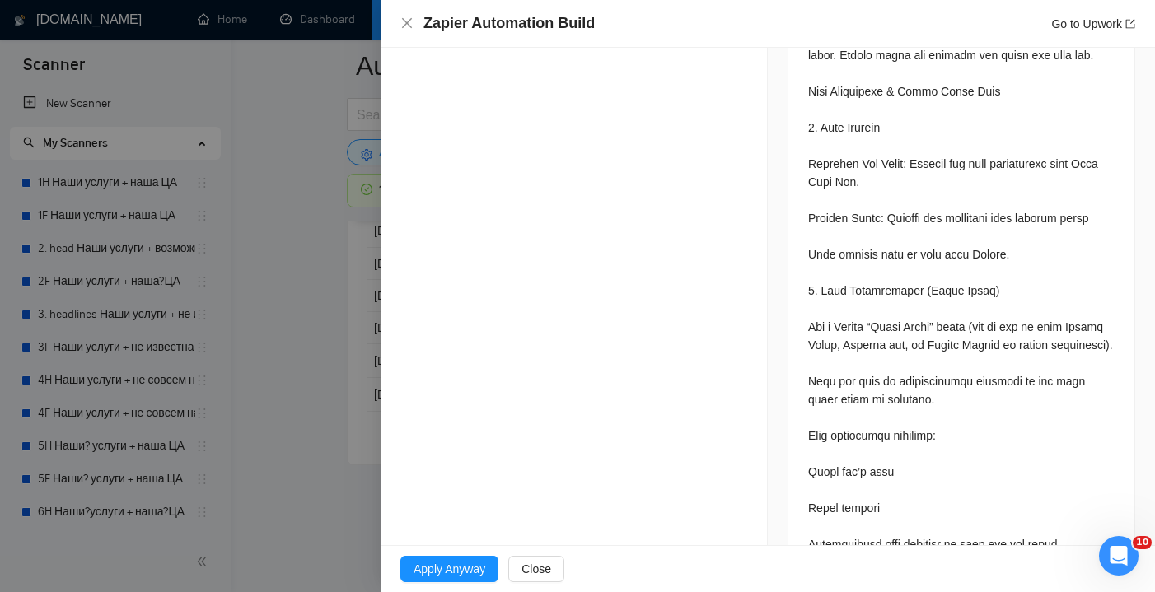
scroll to position [753, 0]
click at [413, 26] on icon "close" at bounding box center [406, 22] width 13 height 13
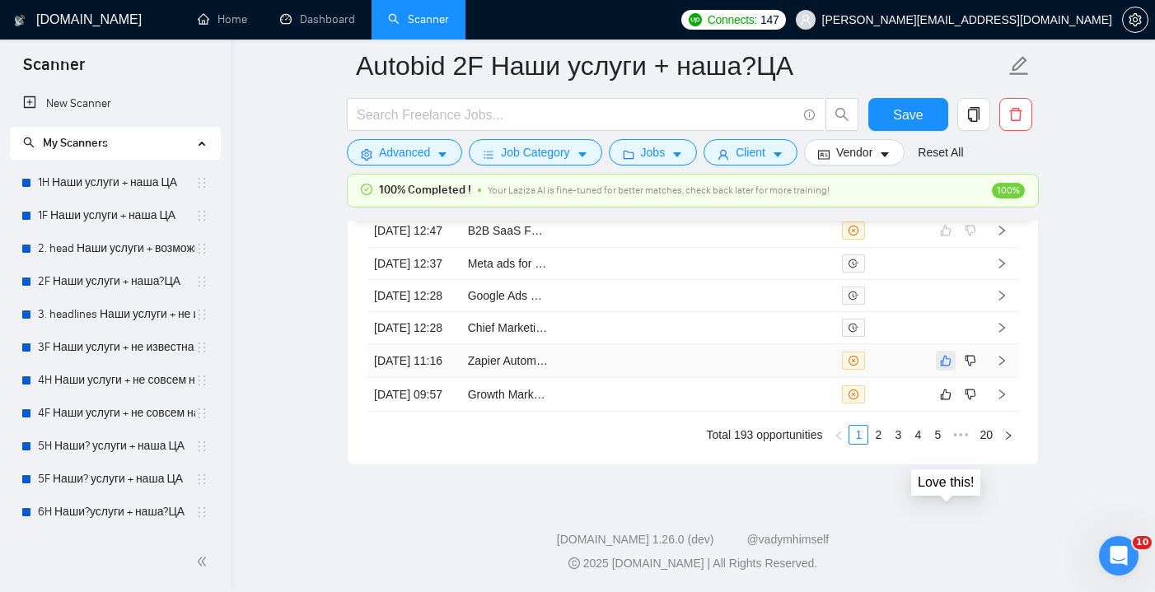
click at [945, 367] on icon "like" at bounding box center [946, 360] width 12 height 13
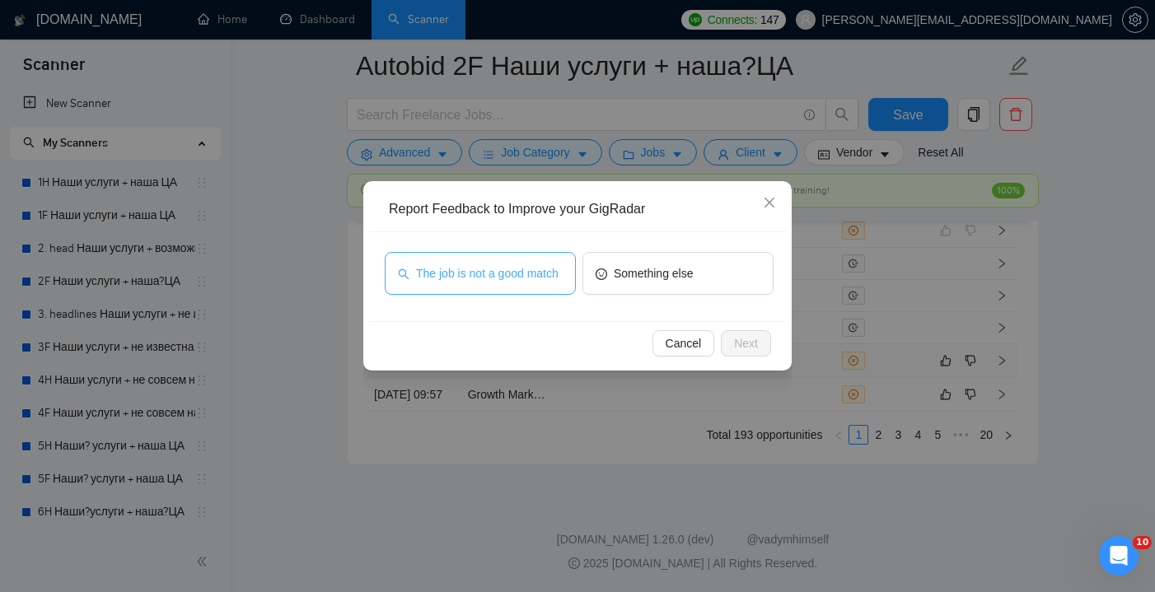
click at [503, 264] on span "The job is not a good match" at bounding box center [487, 273] width 143 height 18
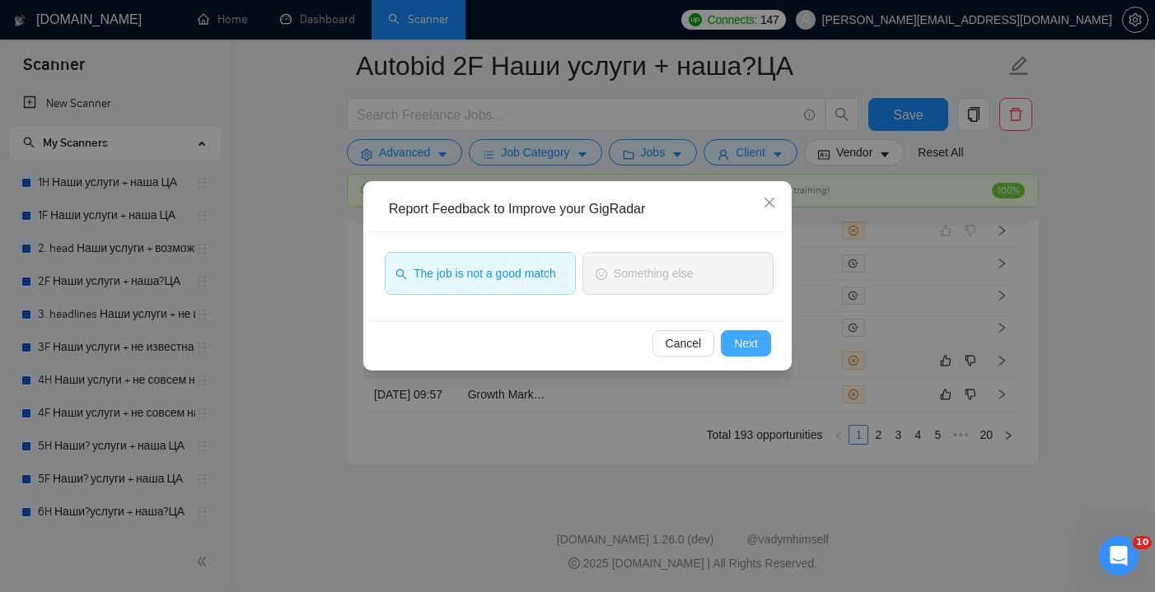
click at [739, 339] on span "Next" at bounding box center [746, 344] width 24 height 18
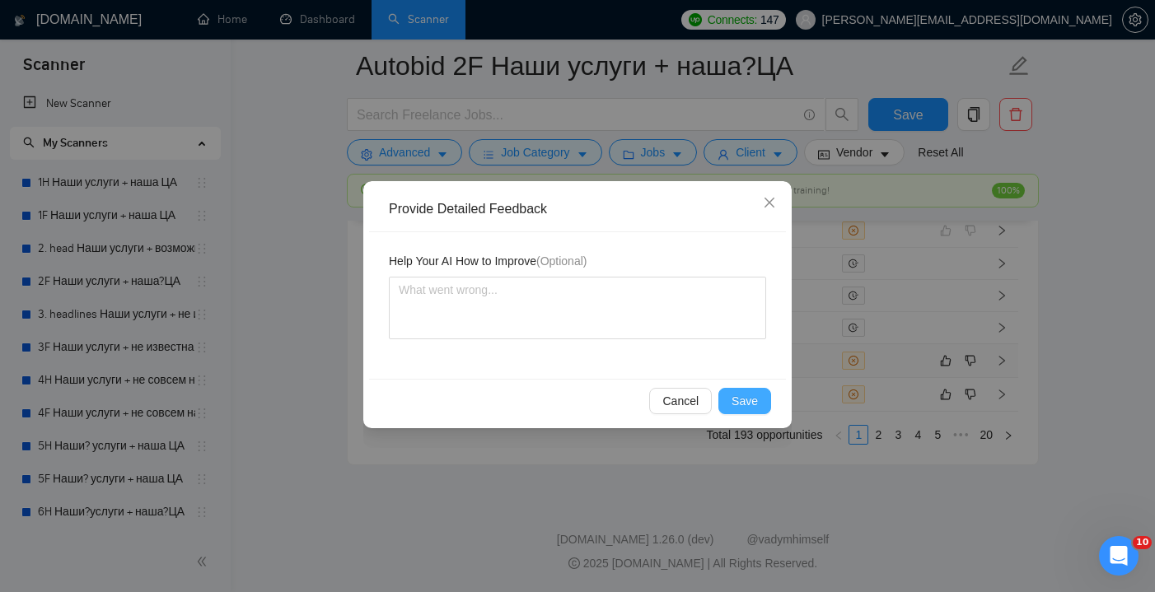
click at [747, 397] on span "Save" at bounding box center [745, 401] width 26 height 18
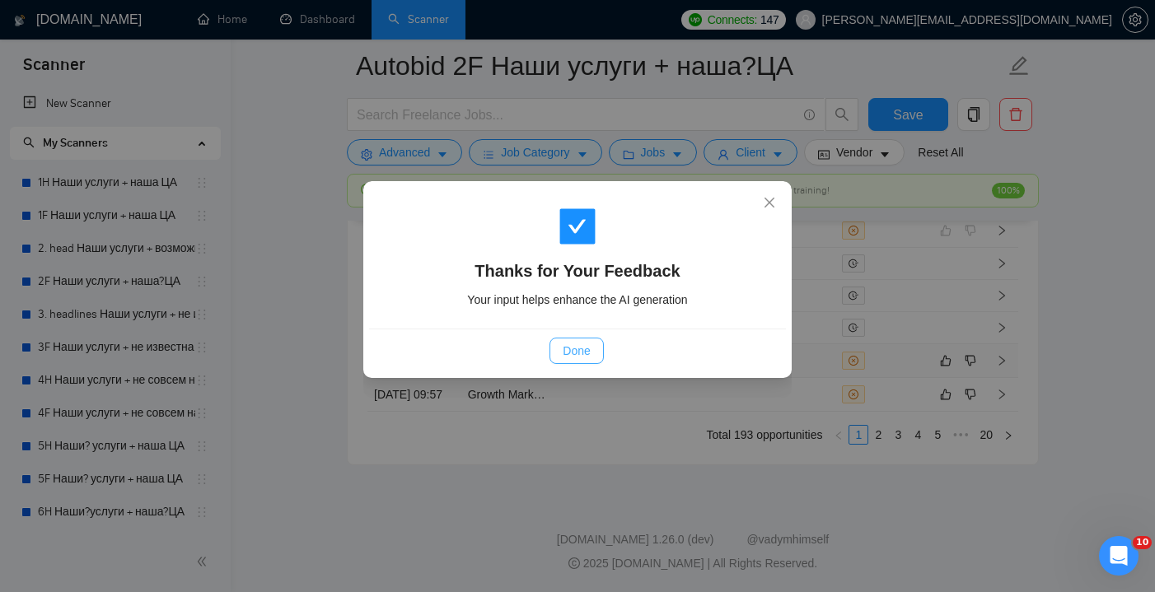
click at [579, 350] on span "Done" at bounding box center [576, 351] width 27 height 18
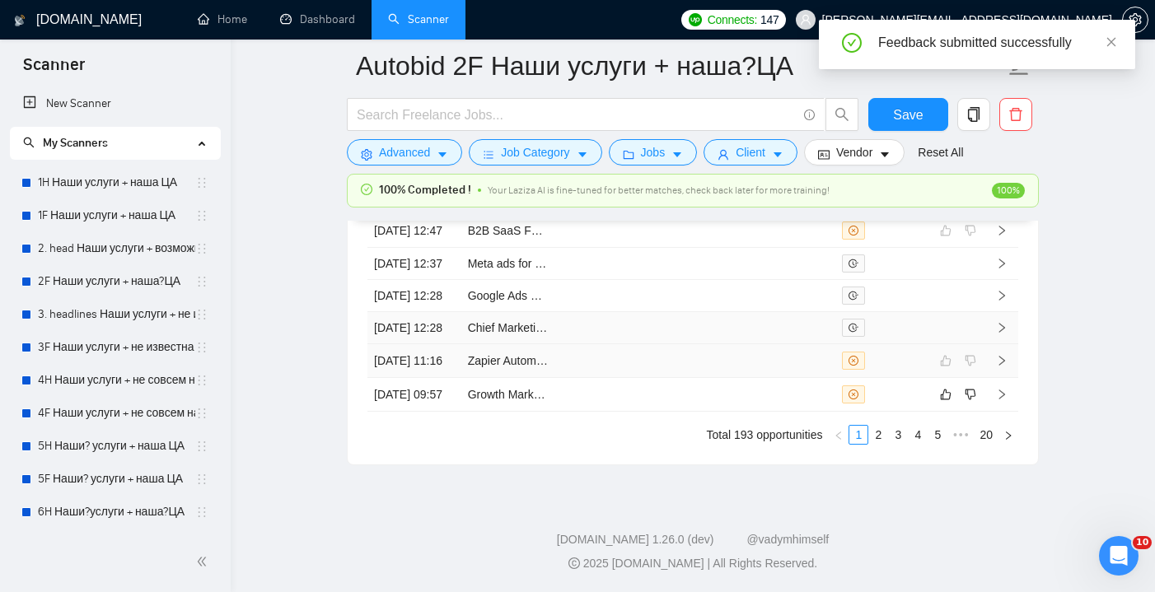
scroll to position [4600, 0]
click at [776, 412] on td at bounding box center [789, 395] width 94 height 34
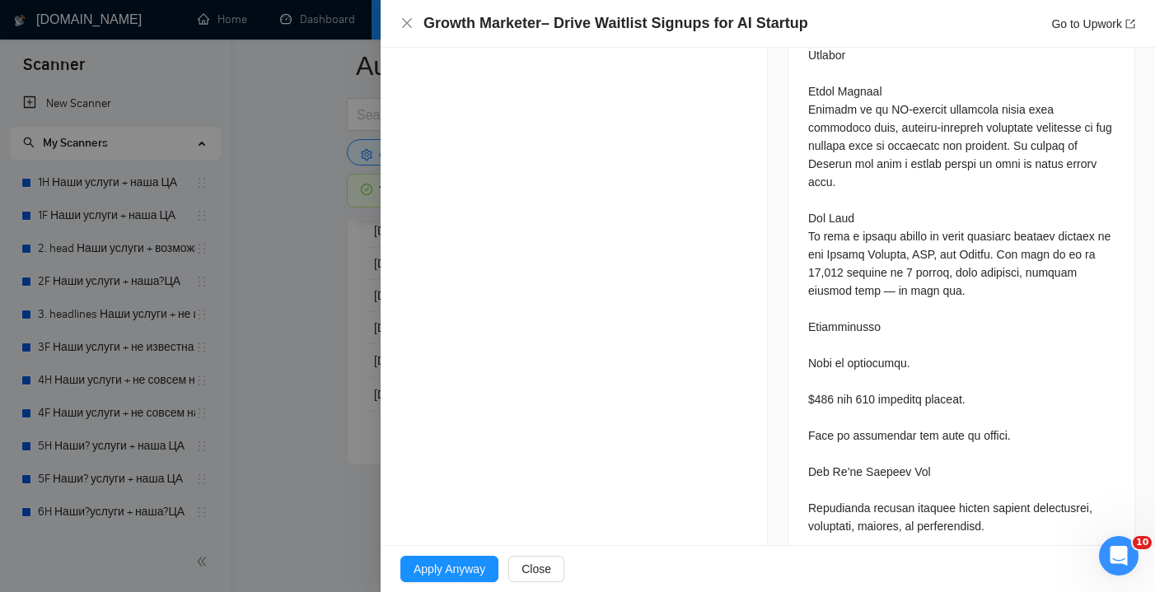
scroll to position [804, 0]
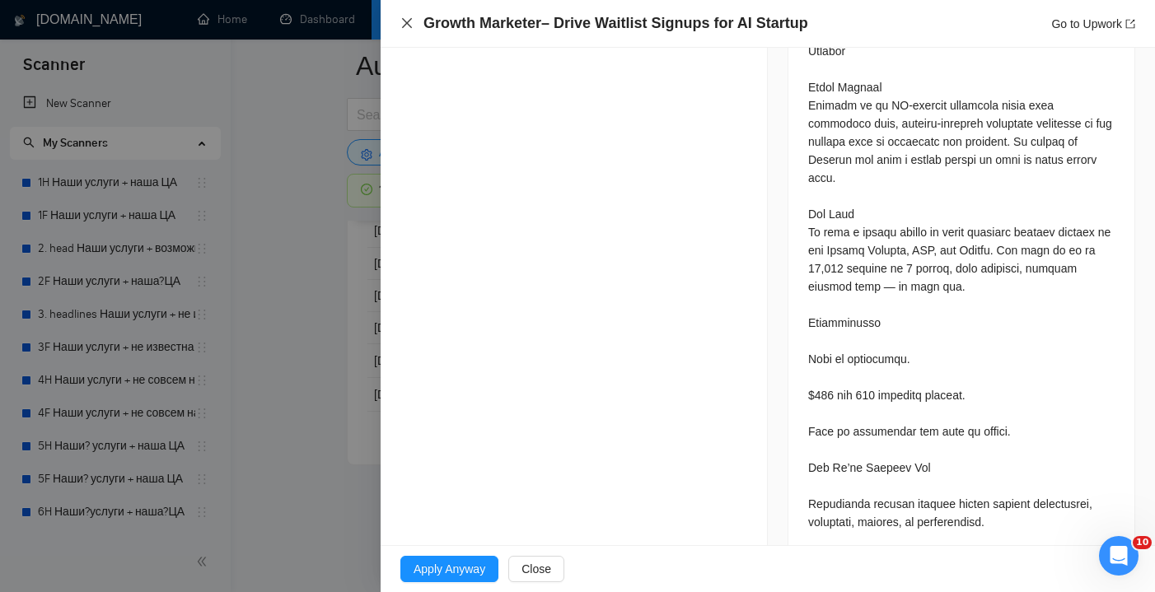
click at [403, 25] on icon "close" at bounding box center [406, 22] width 13 height 13
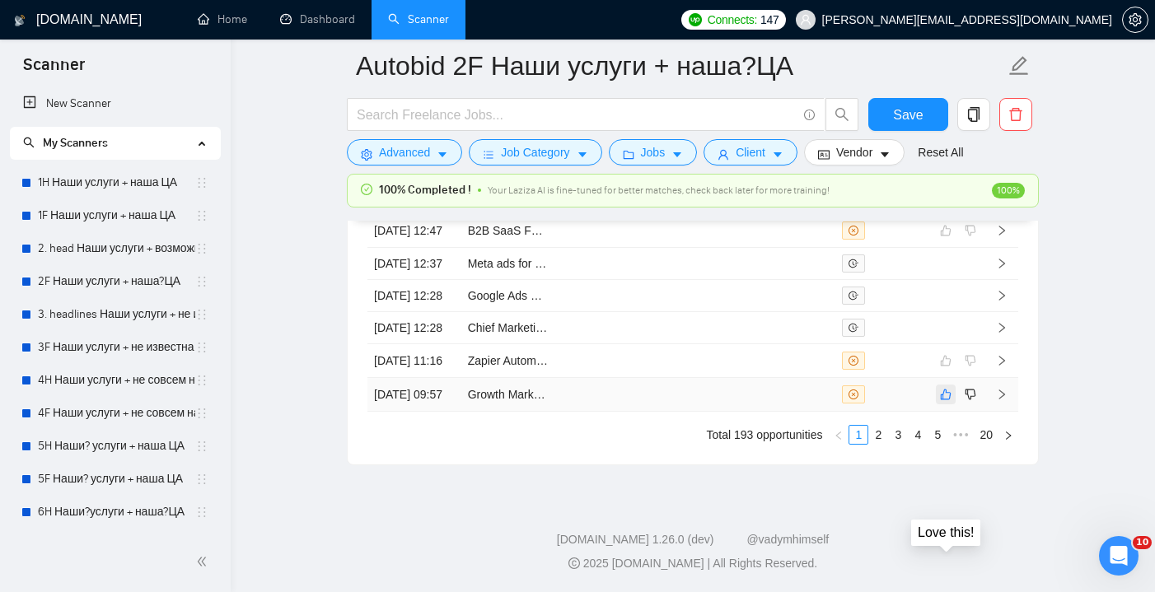
click at [947, 401] on icon "like" at bounding box center [946, 394] width 12 height 13
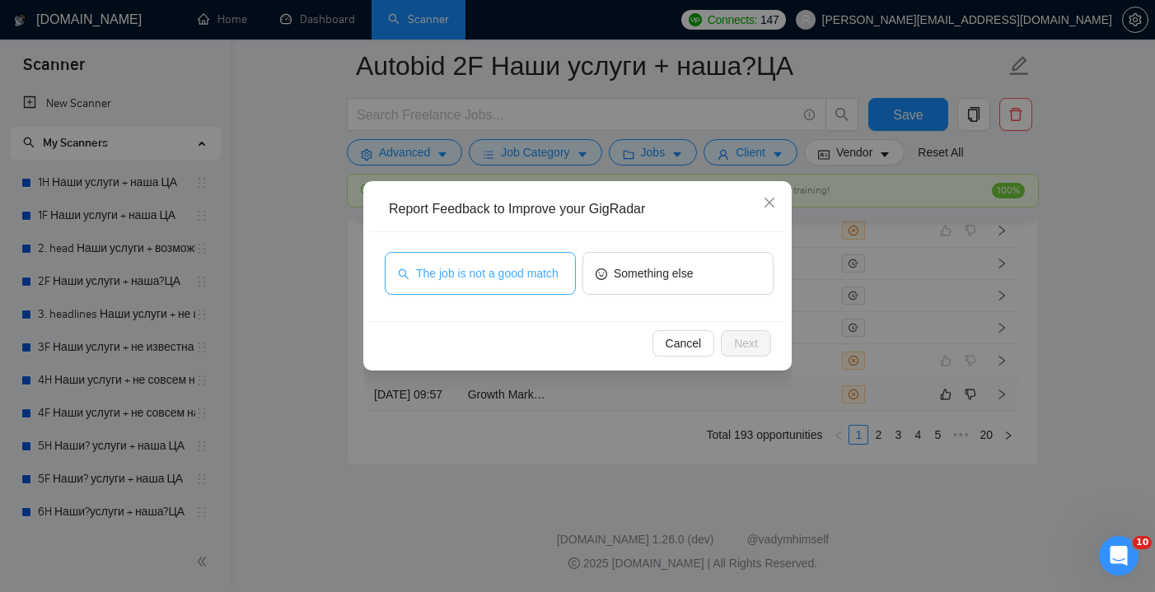
click at [510, 283] on span "The job is not a good match" at bounding box center [487, 273] width 143 height 18
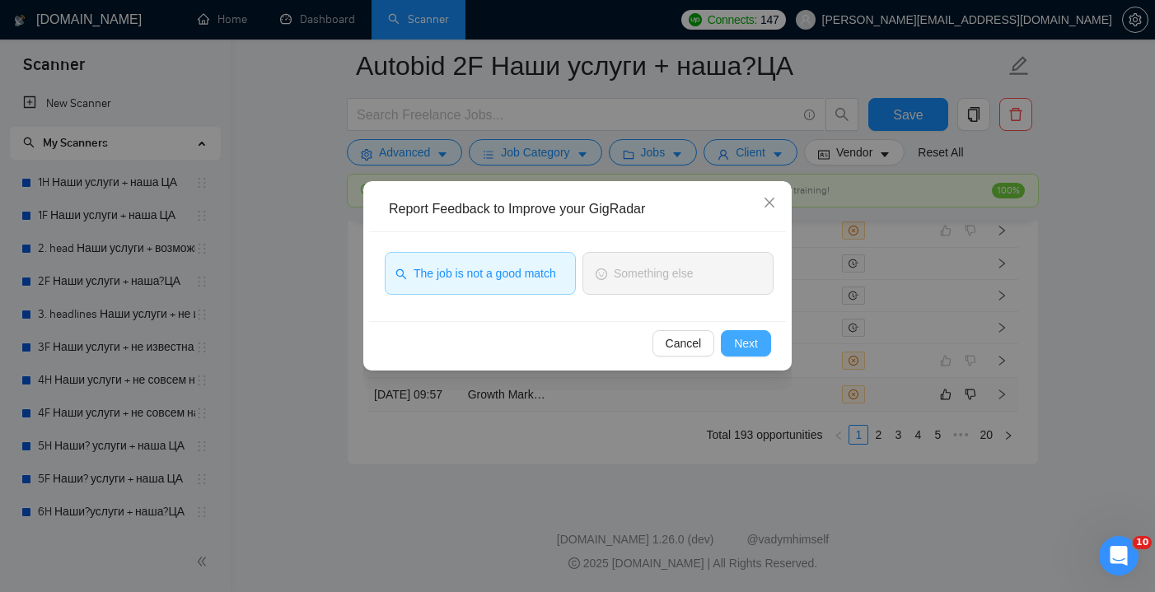
click at [745, 343] on span "Next" at bounding box center [746, 344] width 24 height 18
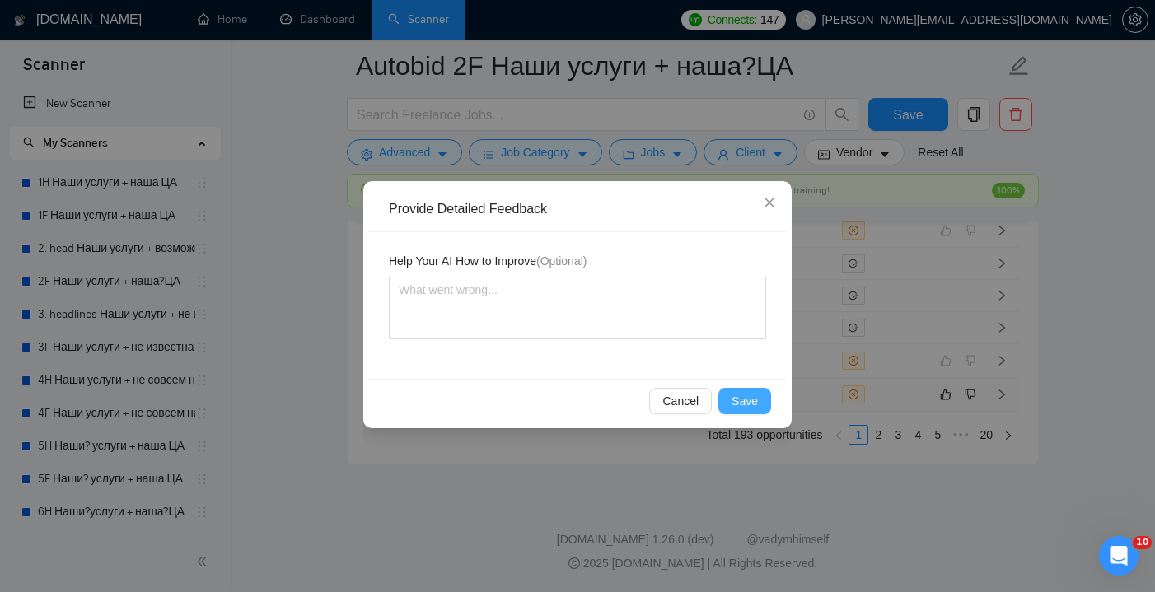
click at [748, 406] on span "Save" at bounding box center [745, 401] width 26 height 18
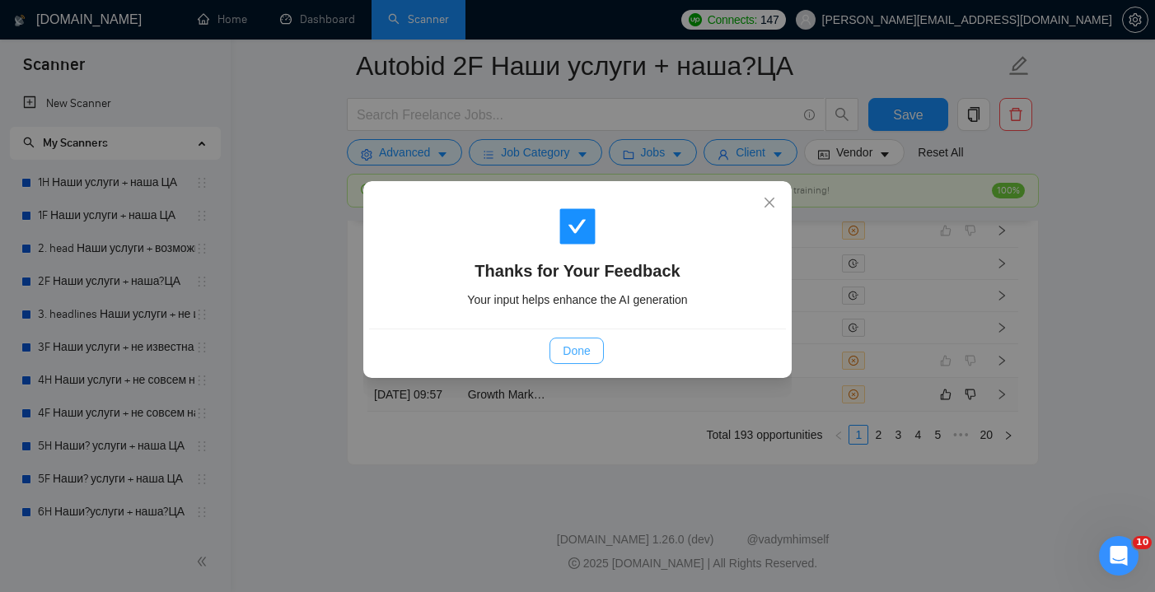
click at [583, 355] on span "Done" at bounding box center [576, 351] width 27 height 18
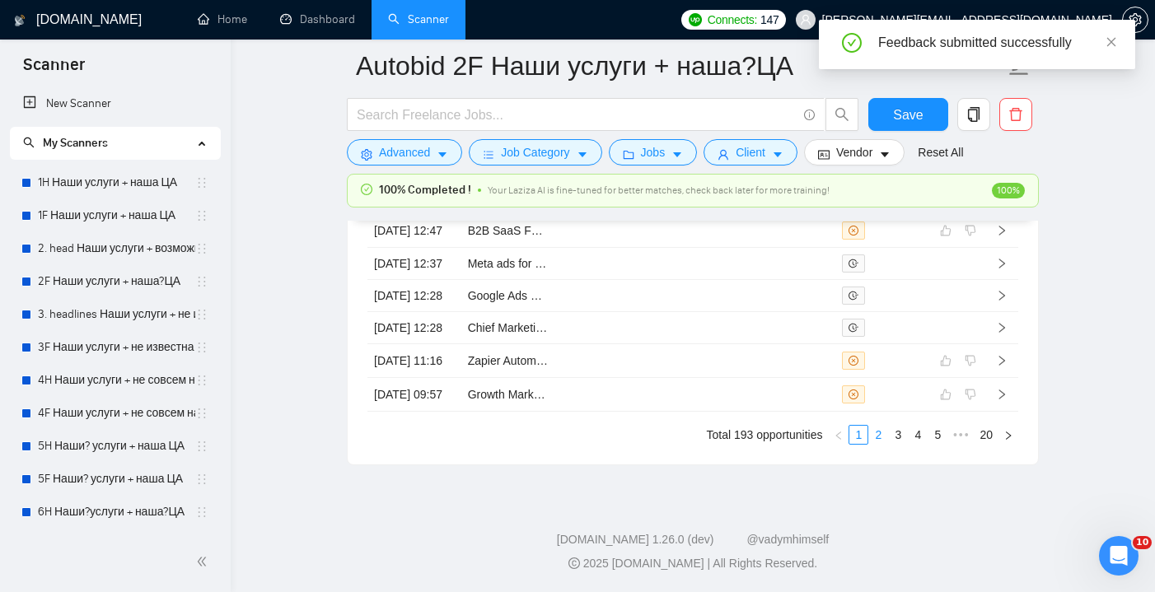
scroll to position [4743, 0]
click at [878, 433] on link "2" at bounding box center [878, 435] width 18 height 18
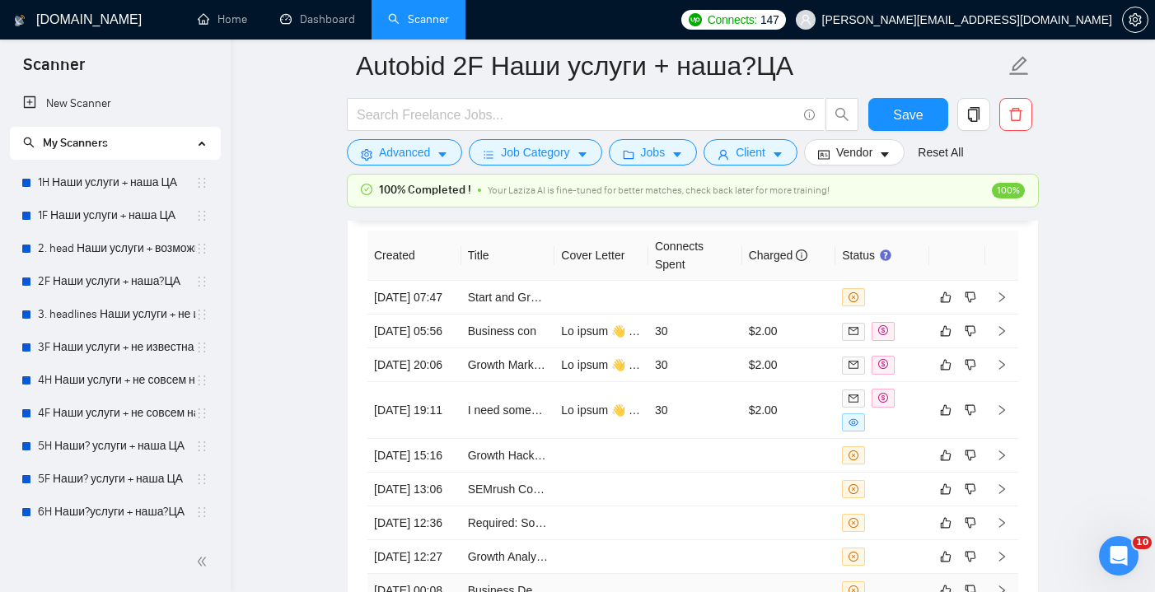
scroll to position [4374, 0]
click at [712, 311] on td at bounding box center [695, 297] width 94 height 34
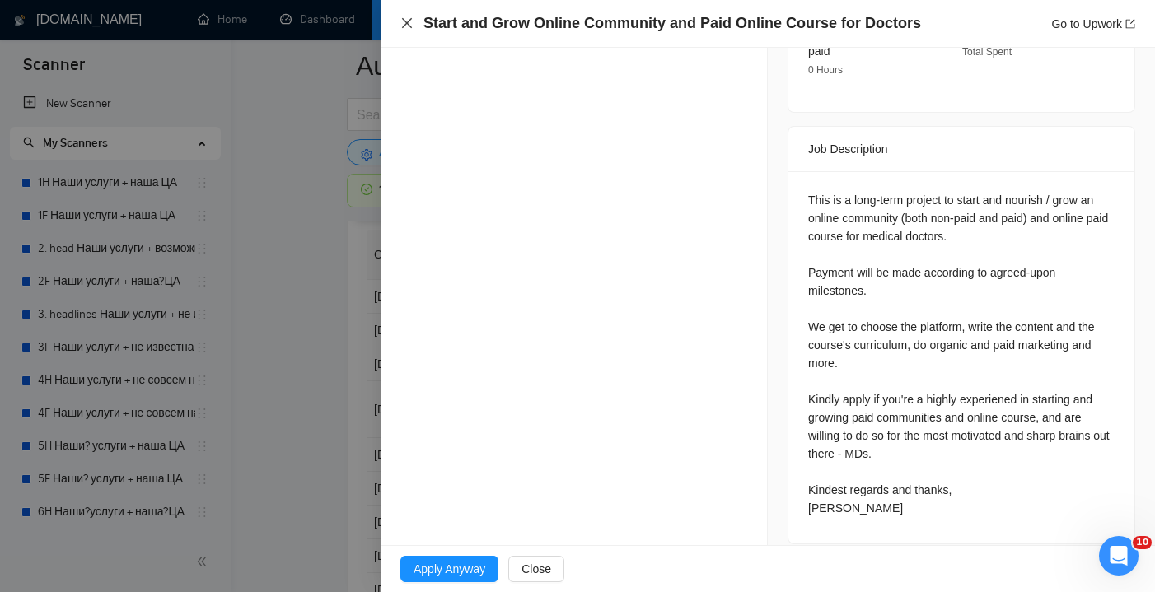
click at [400, 24] on icon "close" at bounding box center [406, 22] width 13 height 13
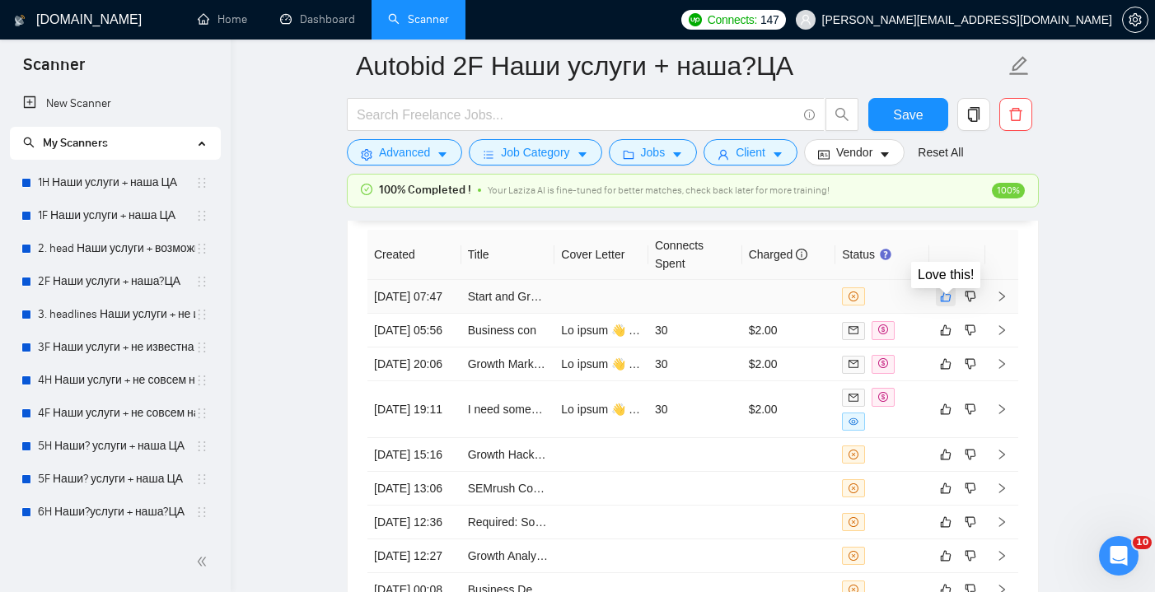
click at [945, 302] on icon "like" at bounding box center [946, 296] width 12 height 13
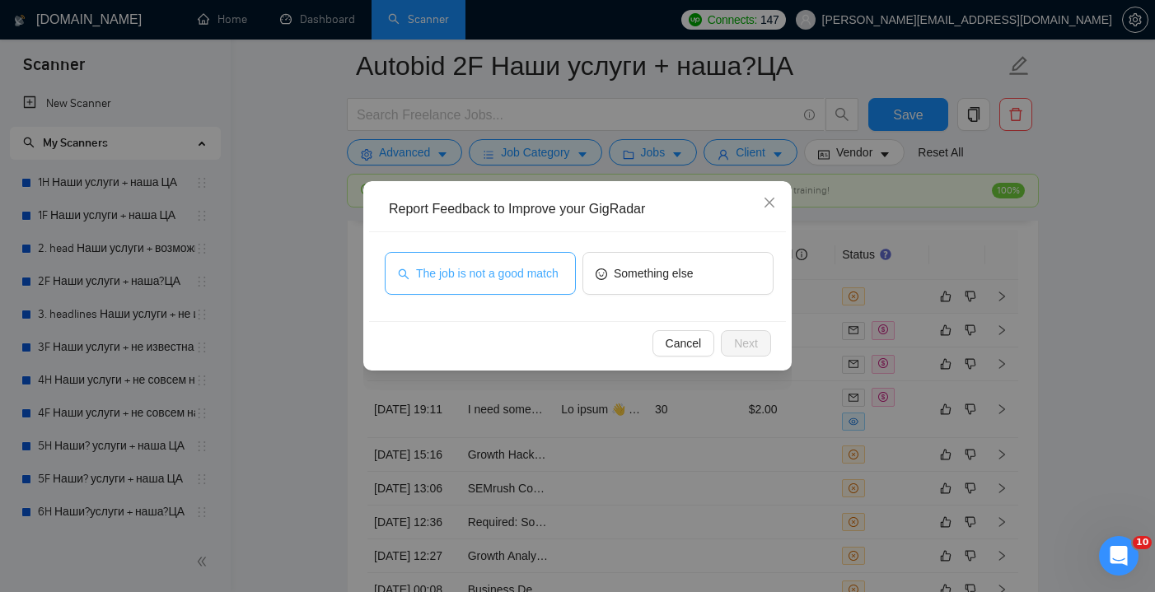
click at [529, 283] on span "The job is not a good match" at bounding box center [487, 273] width 143 height 18
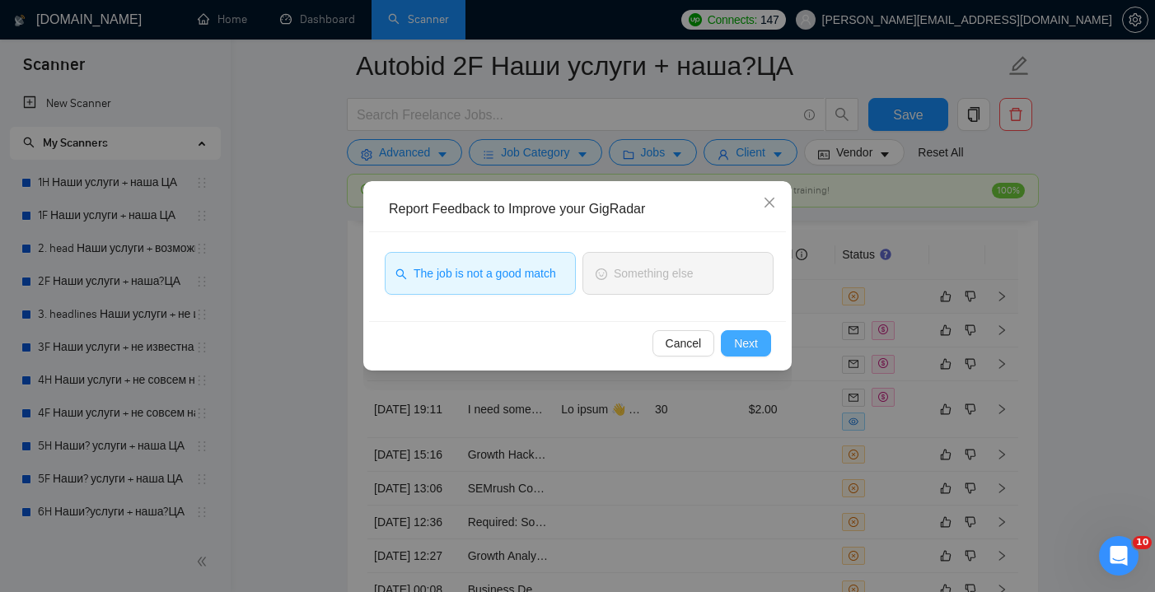
click at [737, 342] on span "Next" at bounding box center [746, 344] width 24 height 18
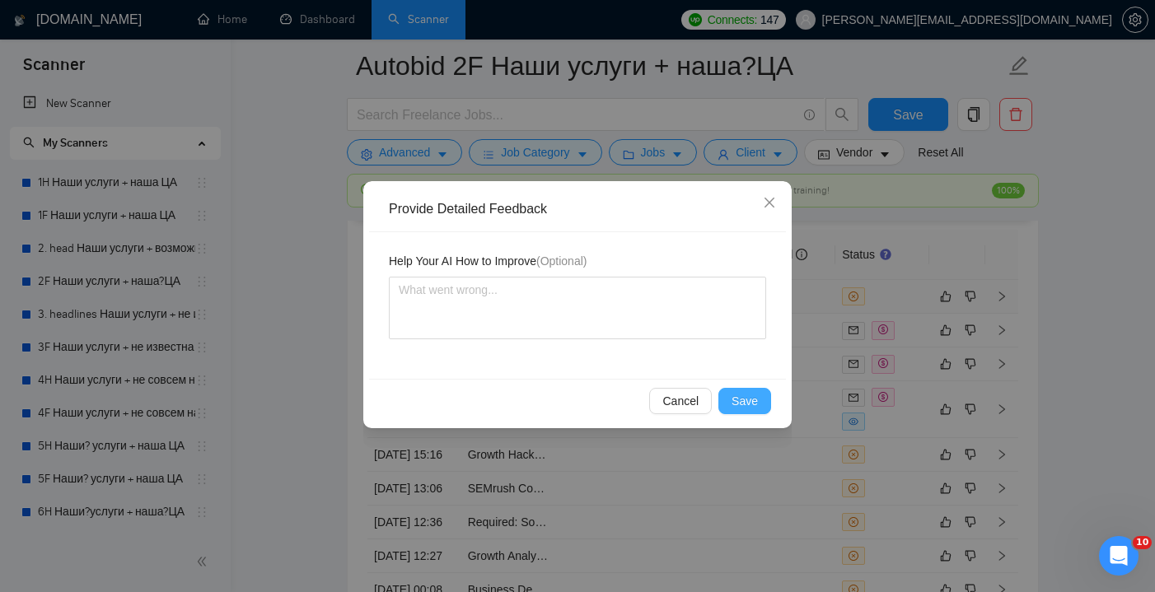
click at [751, 398] on span "Save" at bounding box center [745, 401] width 26 height 18
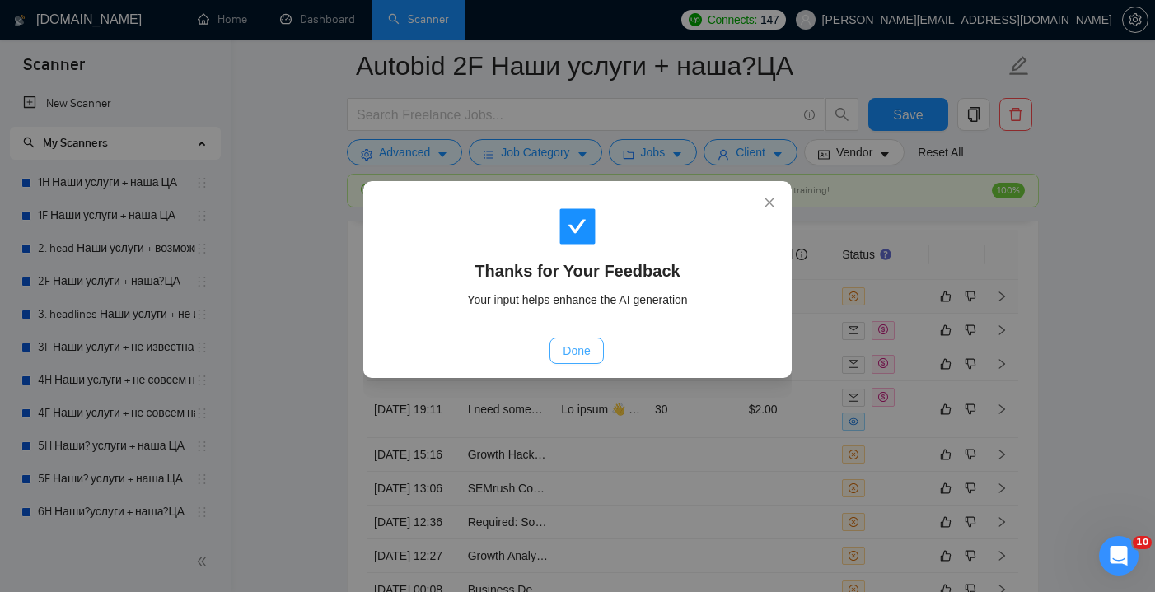
click at [588, 344] on span "Done" at bounding box center [576, 351] width 27 height 18
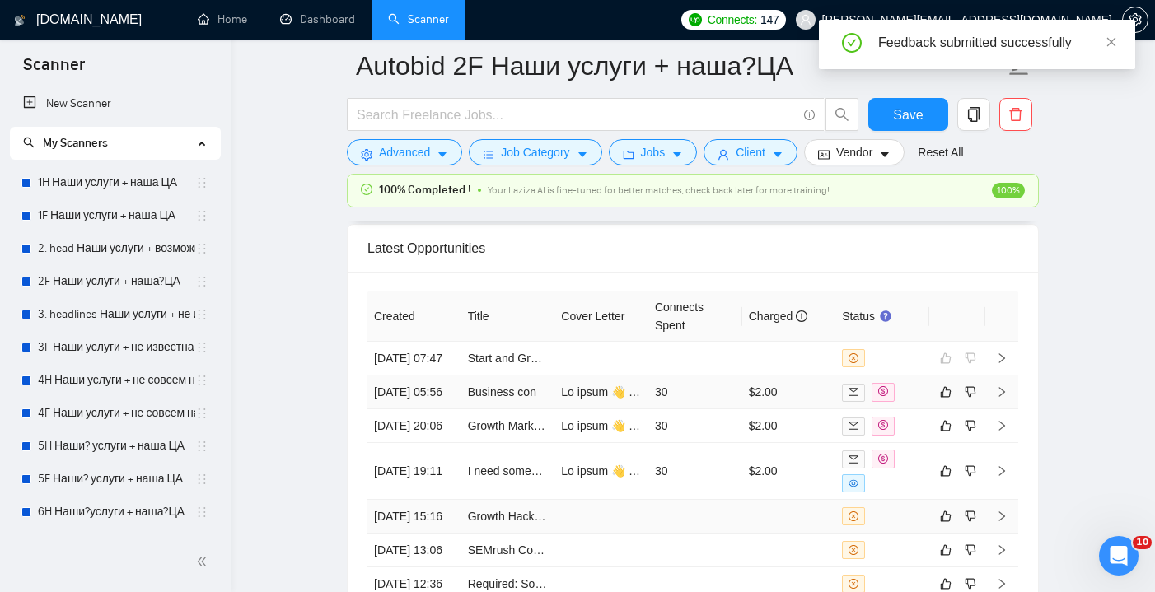
scroll to position [4285, 0]
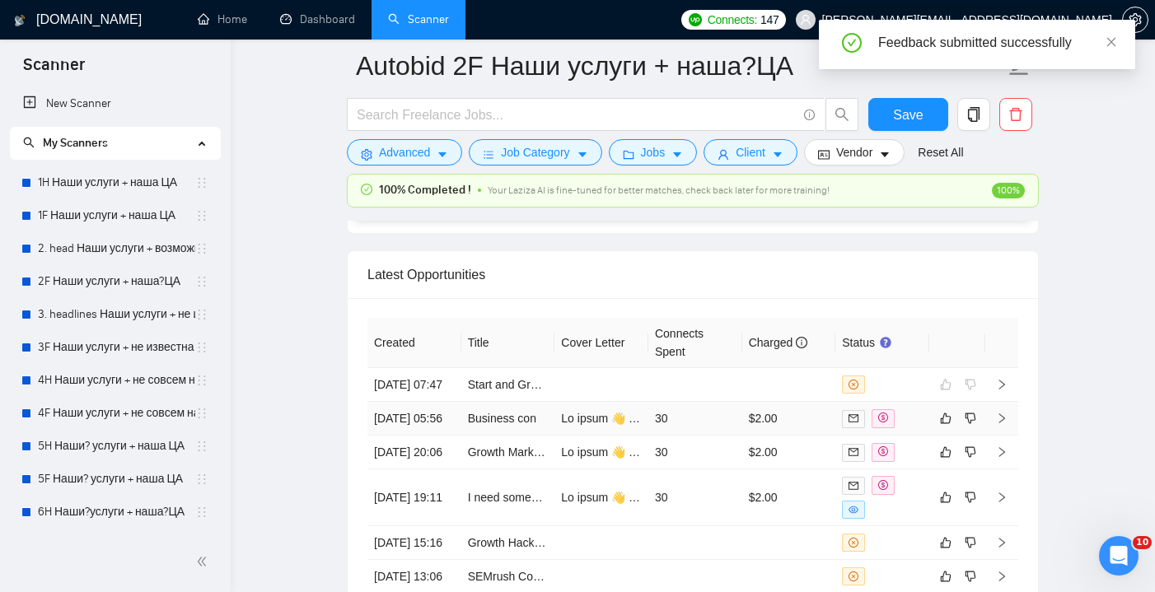
click at [726, 436] on td "30" at bounding box center [695, 419] width 94 height 34
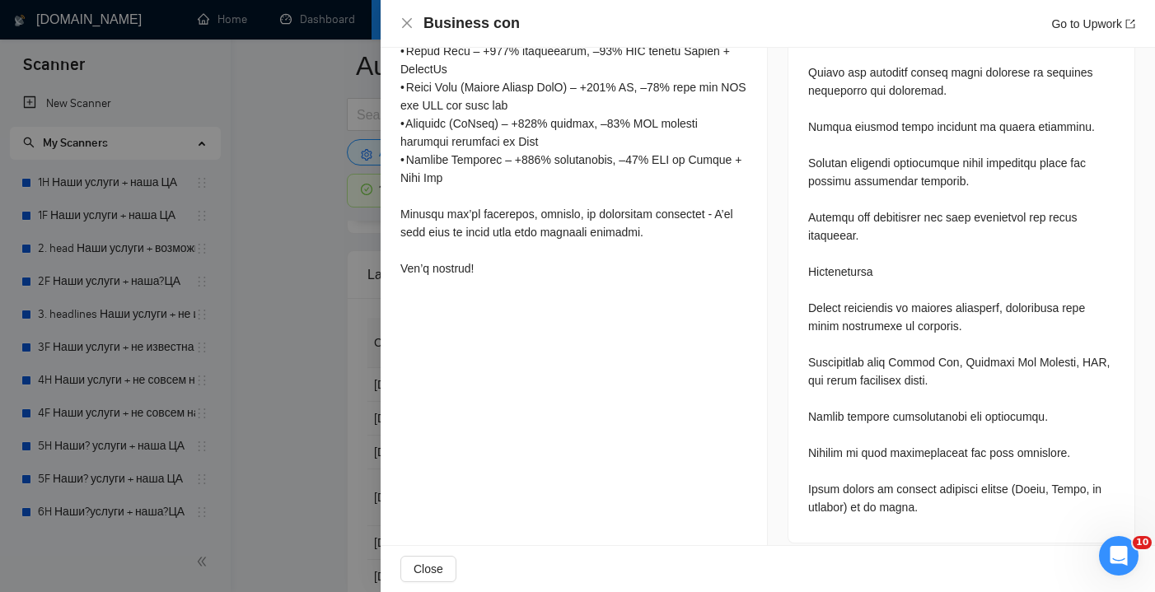
scroll to position [951, 0]
click at [405, 24] on icon "close" at bounding box center [406, 22] width 13 height 13
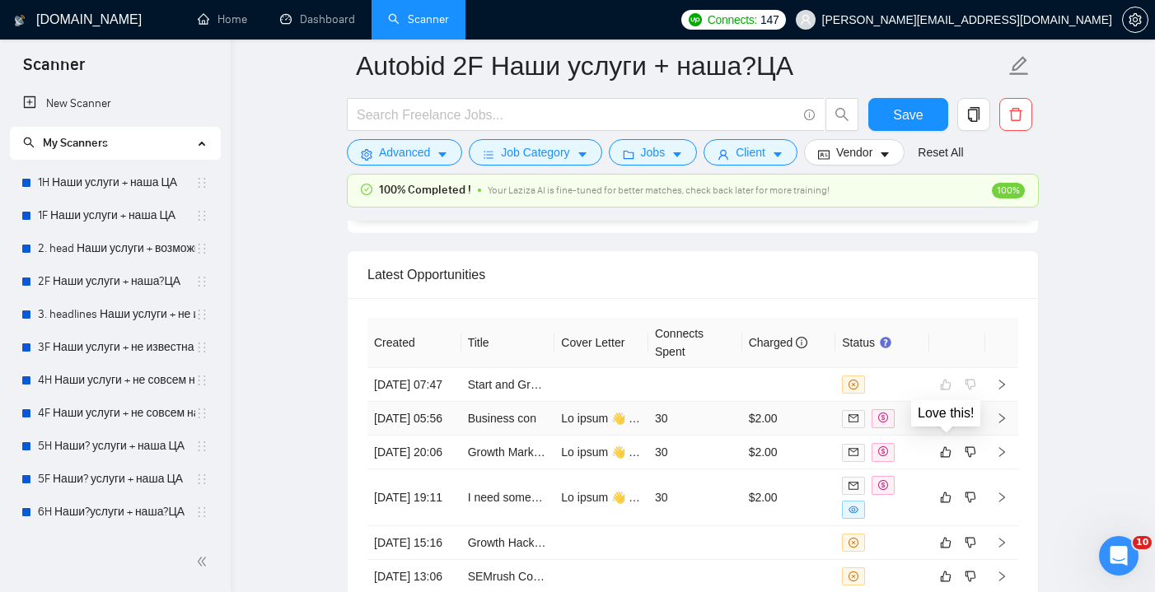
click at [944, 425] on icon "like" at bounding box center [946, 418] width 12 height 13
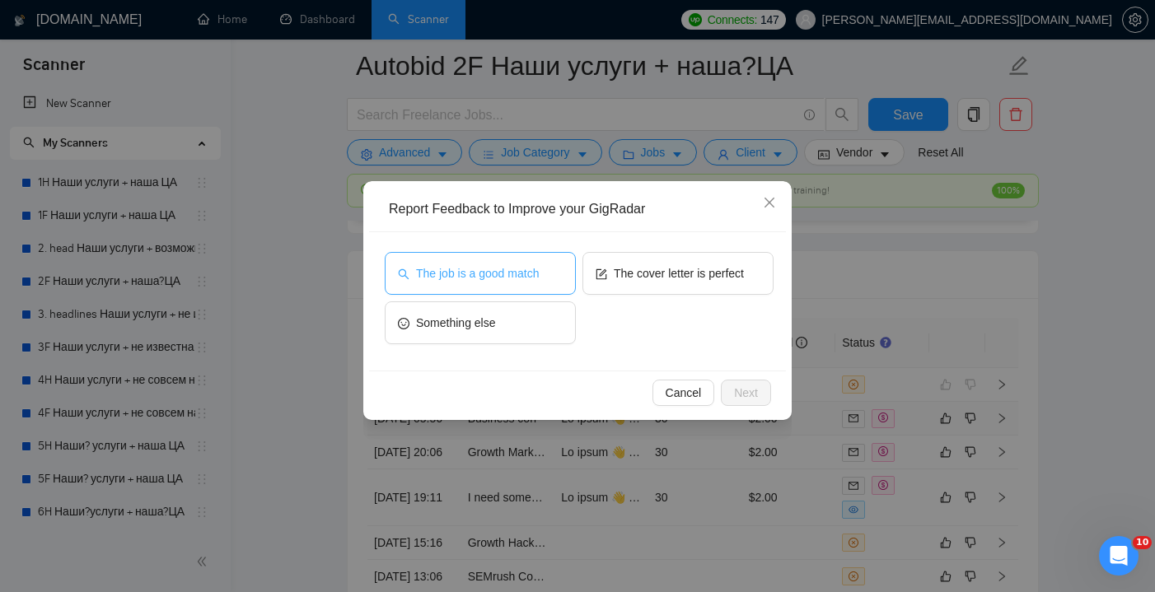
click at [525, 282] on span "The job is a good match" at bounding box center [477, 273] width 123 height 18
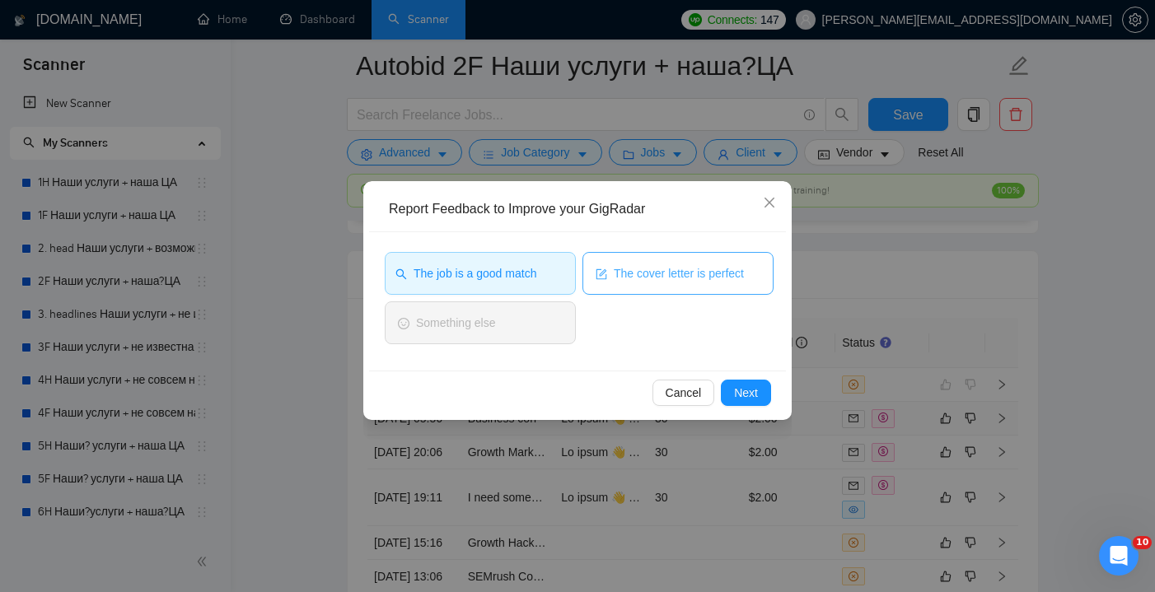
click at [653, 288] on button "The cover letter is perfect" at bounding box center [678, 273] width 191 height 43
click at [759, 392] on button "Next" at bounding box center [746, 393] width 50 height 26
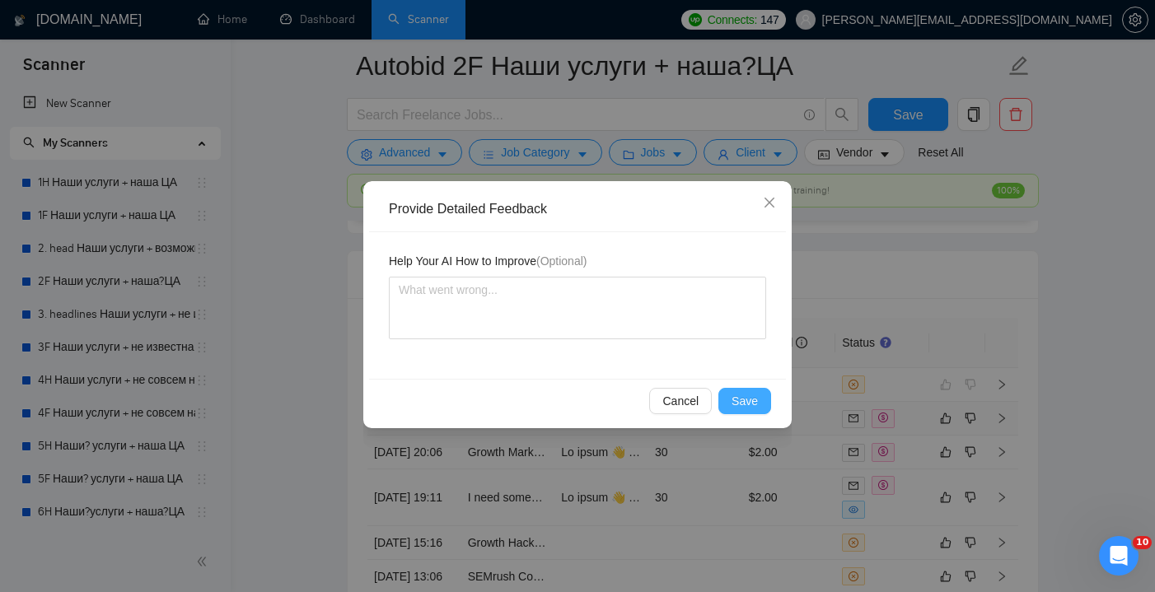
click at [746, 406] on span "Save" at bounding box center [745, 401] width 26 height 18
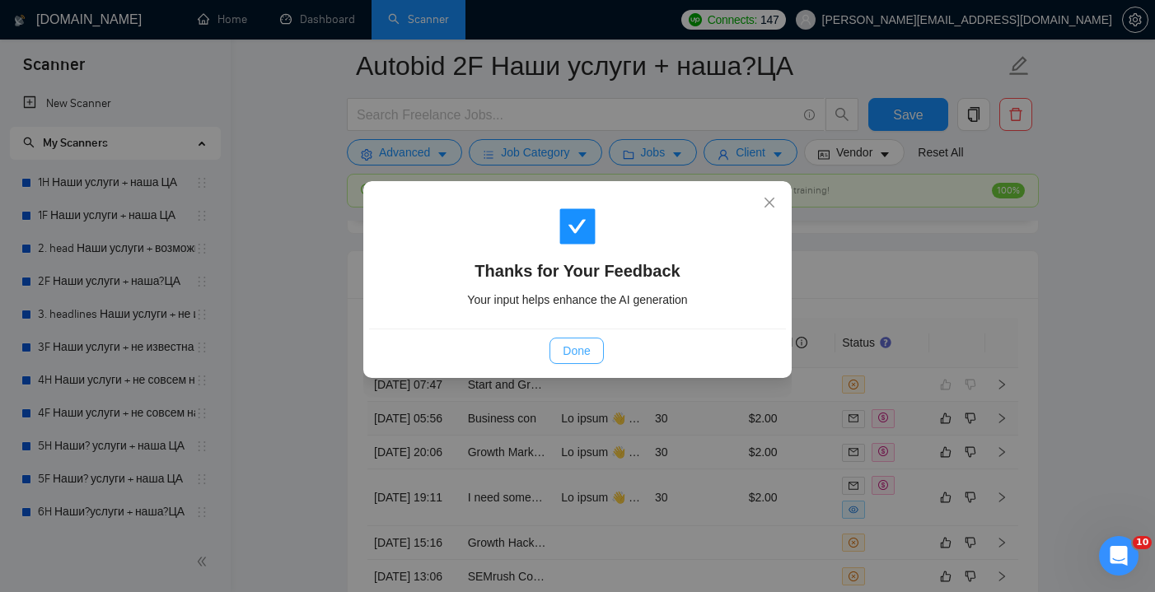
click at [580, 361] on button "Done" at bounding box center [577, 351] width 54 height 26
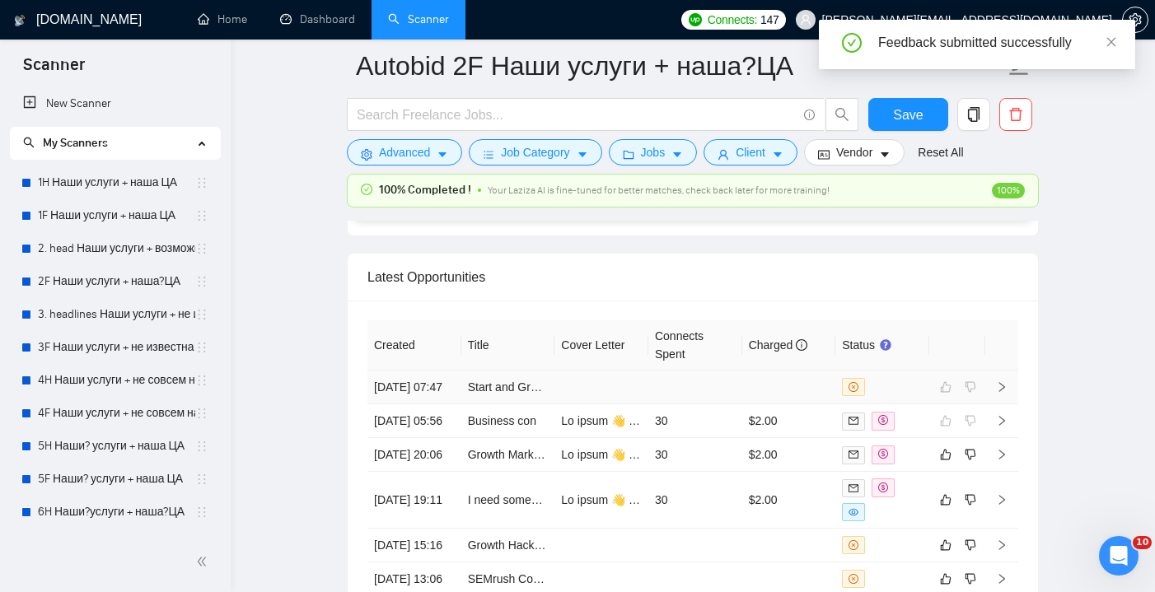
scroll to position [4283, 0]
click at [733, 472] on td "30" at bounding box center [695, 455] width 94 height 34
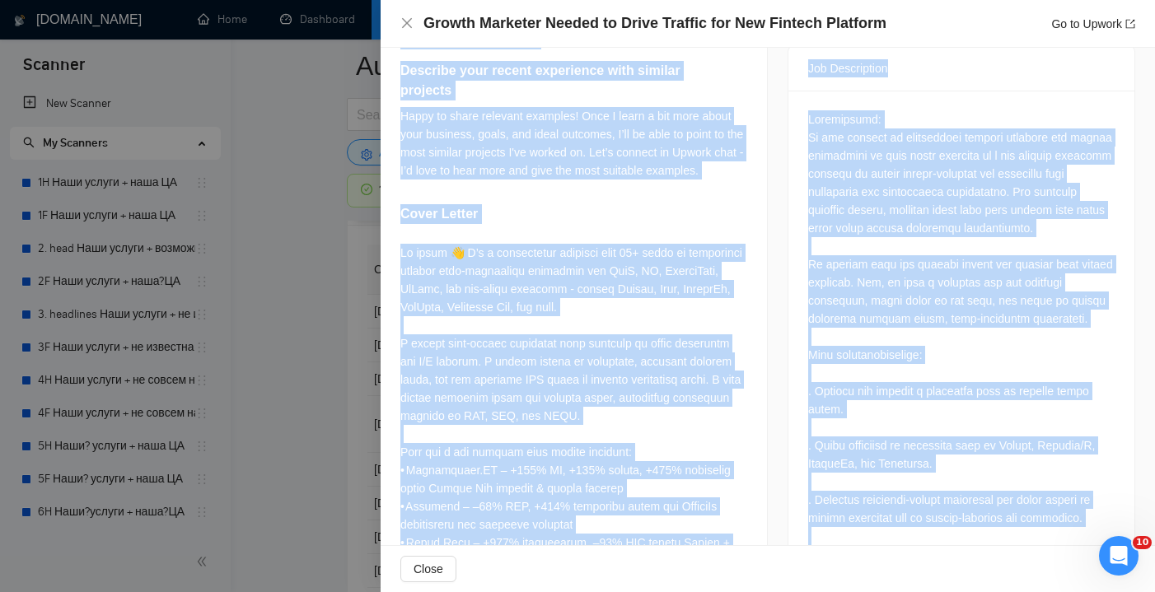
scroll to position [752, 0]
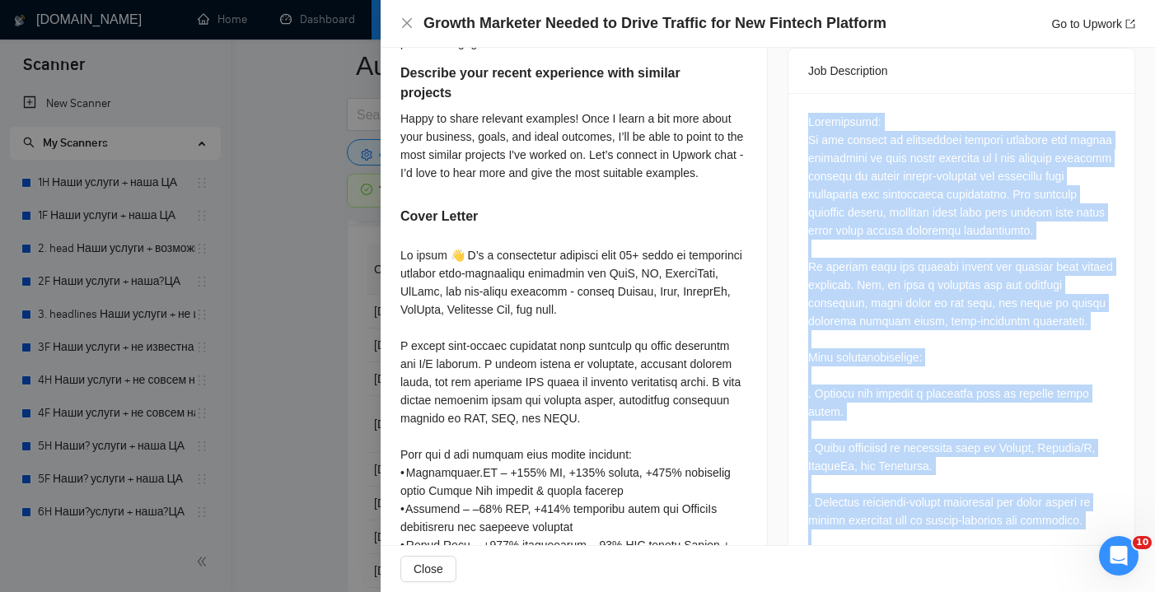
drag, startPoint x: 1115, startPoint y: 482, endPoint x: 807, endPoint y: 87, distance: 500.7
copy div "Description: We are seeking an experienced digital marketer and growth strategi…"
click at [405, 23] on icon "close" at bounding box center [406, 22] width 13 height 13
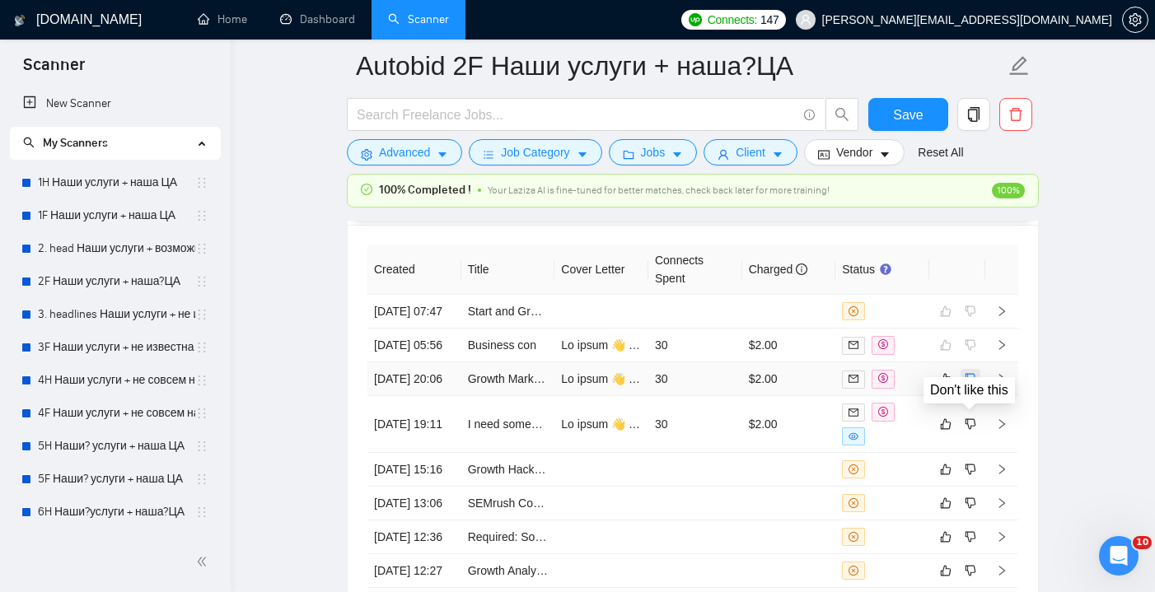
click at [973, 386] on icon "dislike" at bounding box center [971, 378] width 12 height 13
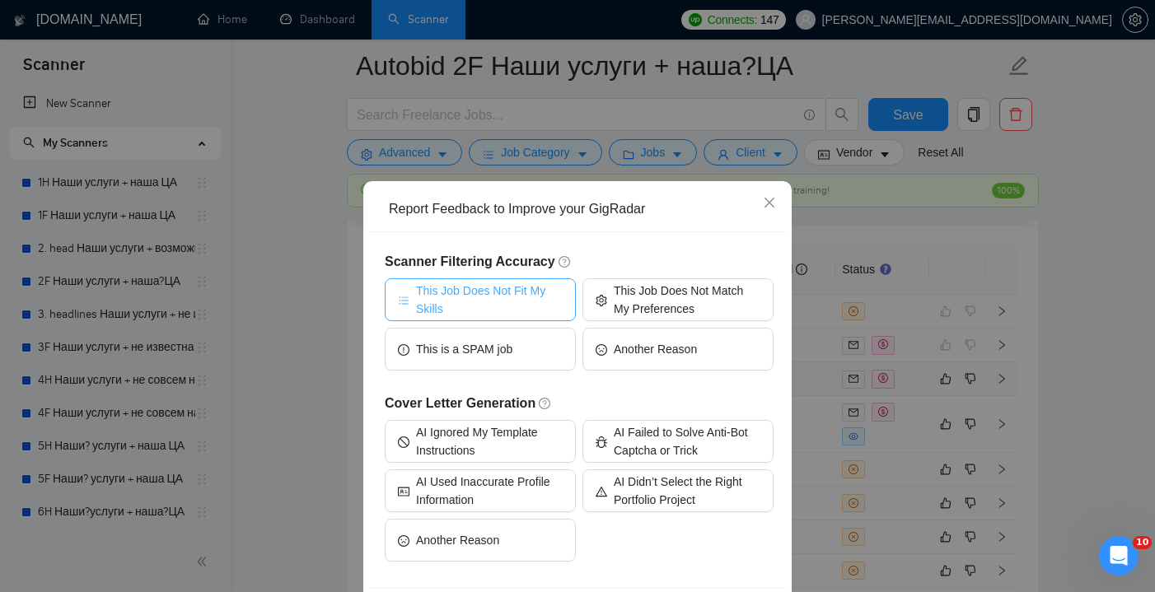
click at [508, 307] on span "This Job Does Not Fit My Skills" at bounding box center [489, 300] width 147 height 36
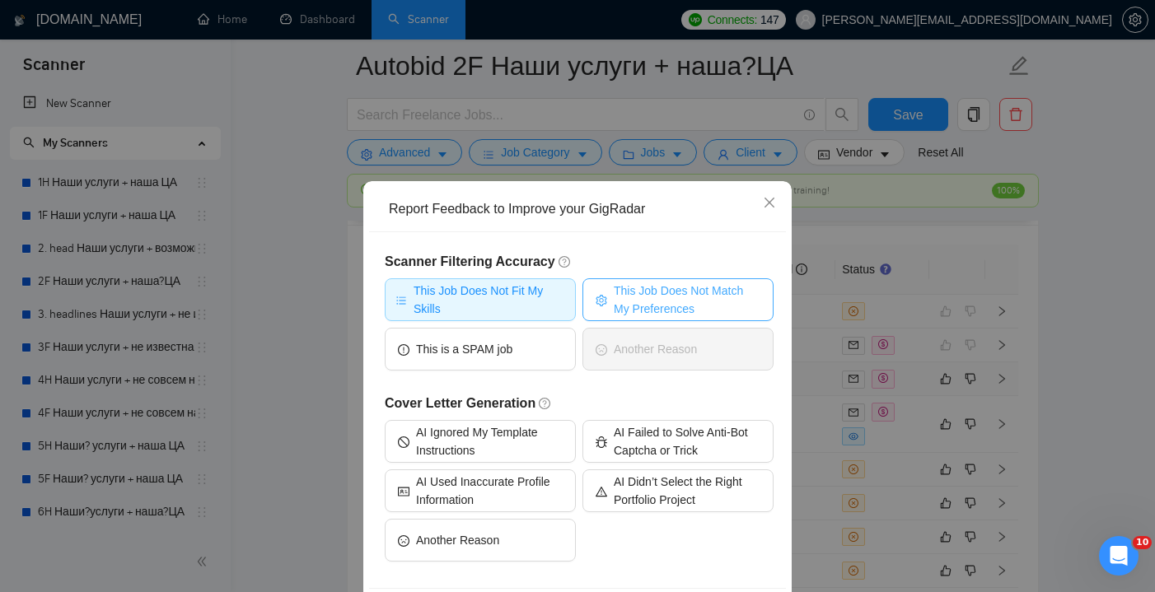
click at [660, 298] on span "This Job Does Not Match My Preferences" at bounding box center [687, 300] width 147 height 36
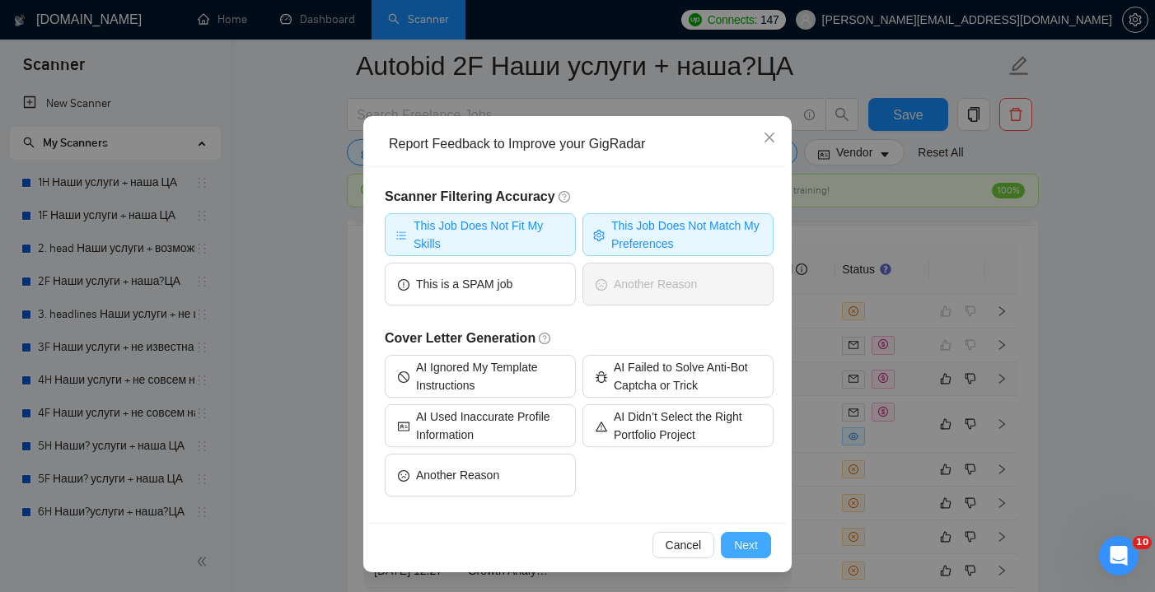
scroll to position [65, 0]
click at [746, 542] on span "Next" at bounding box center [746, 545] width 24 height 18
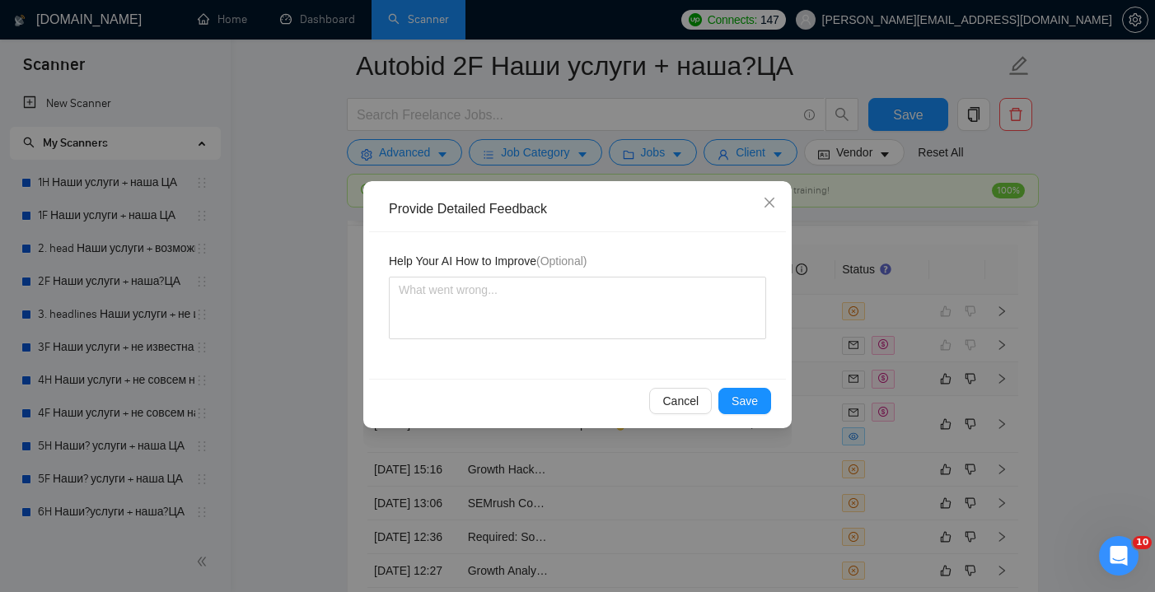
scroll to position [0, 0]
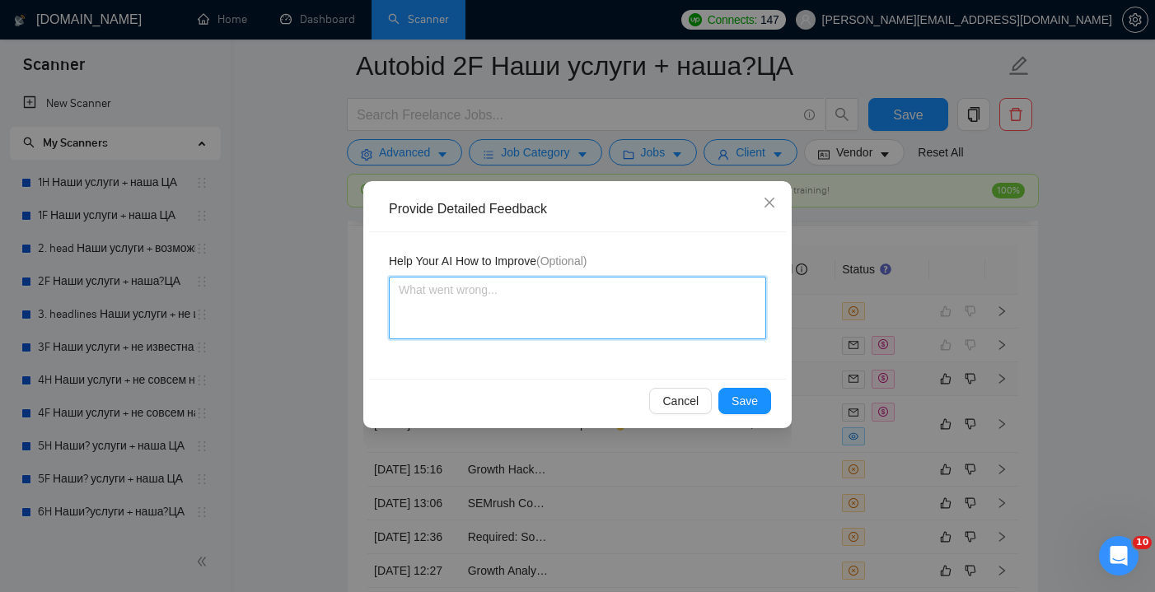
click at [454, 325] on textarea at bounding box center [577, 308] width 377 height 63
paste textarea "👉 Disqualify this job. Reasons: • Paid ads budget is only $500 — far too low to…"
type textarea "👉 Disqualify this job. Reasons: • Paid ads budget is only $500 — far too low to…"
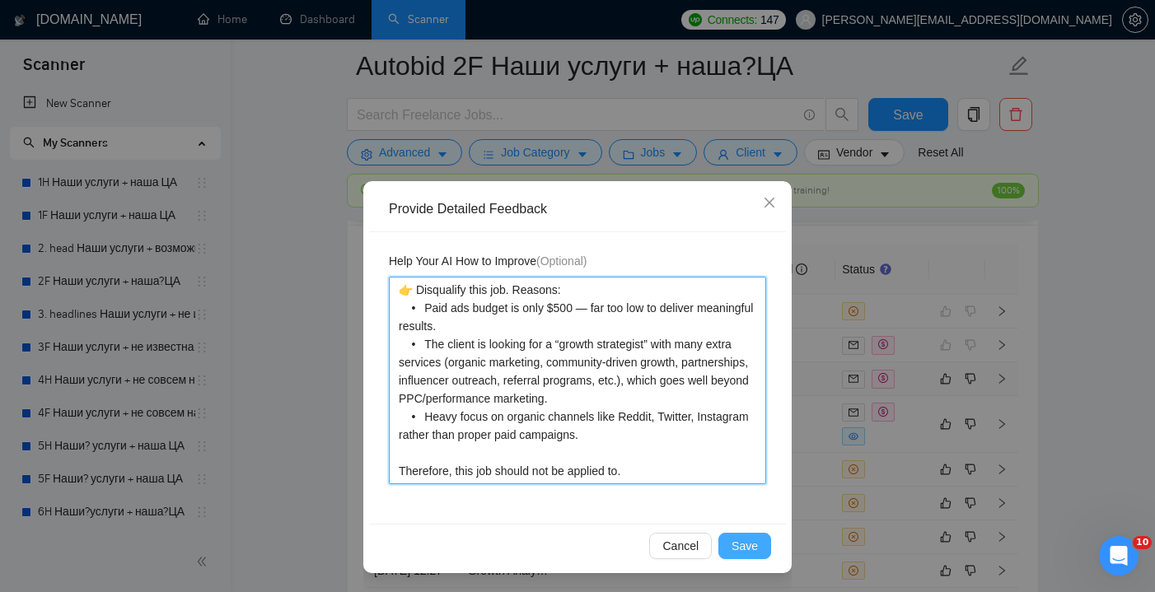
type textarea "👉 Disqualify this job. Reasons: • Paid ads budget is only $500 — far too low to…"
click at [750, 543] on span "Save" at bounding box center [745, 546] width 26 height 18
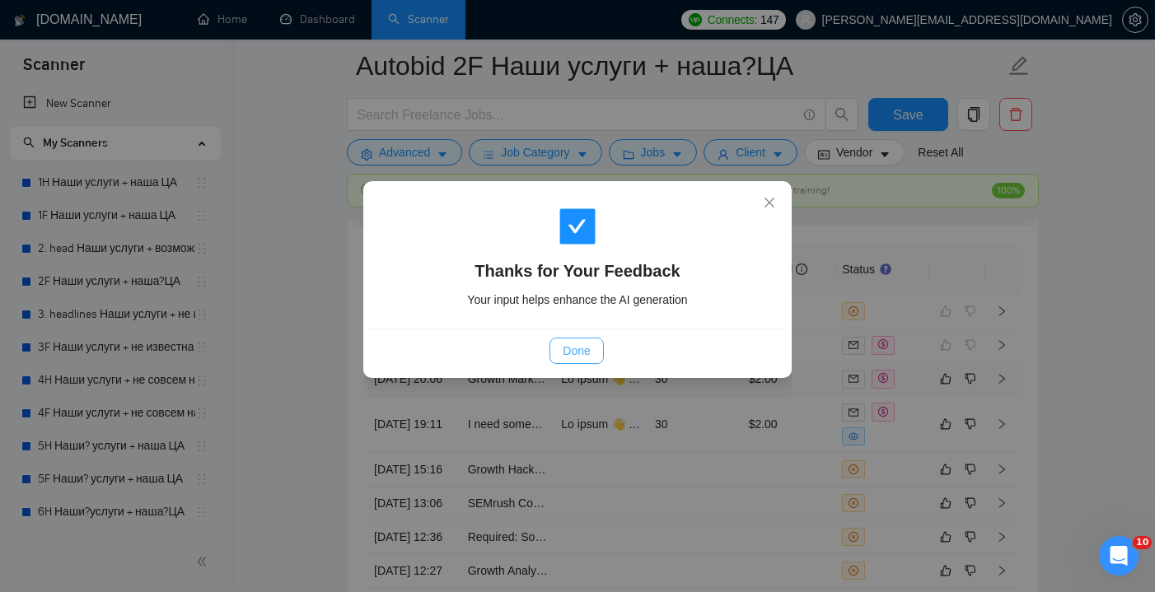
click at [568, 344] on span "Done" at bounding box center [576, 351] width 27 height 18
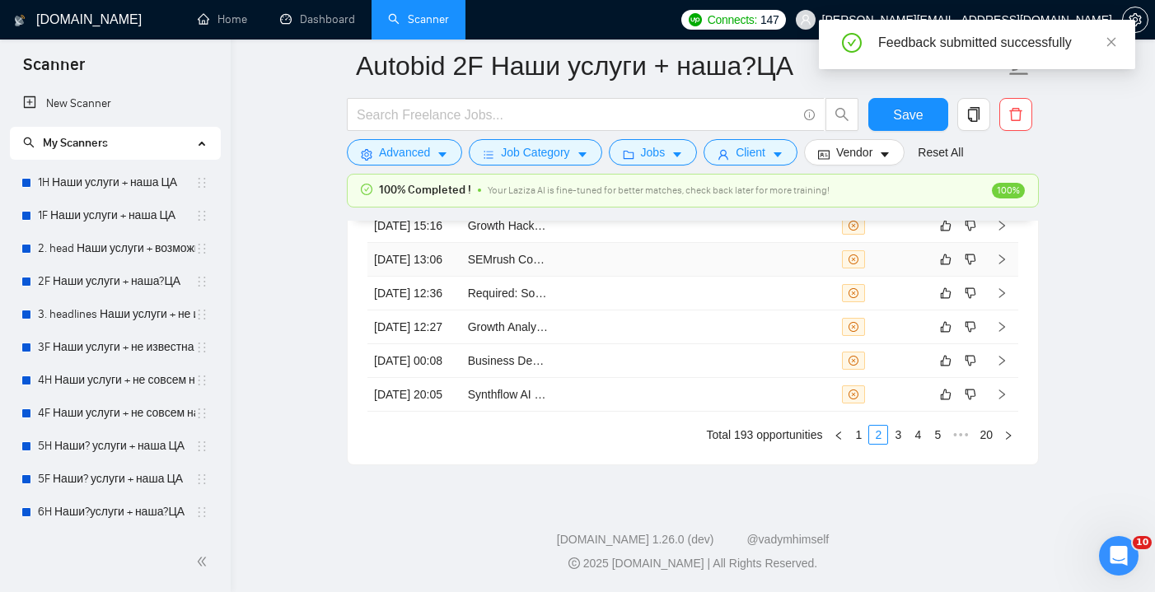
scroll to position [4675, 0]
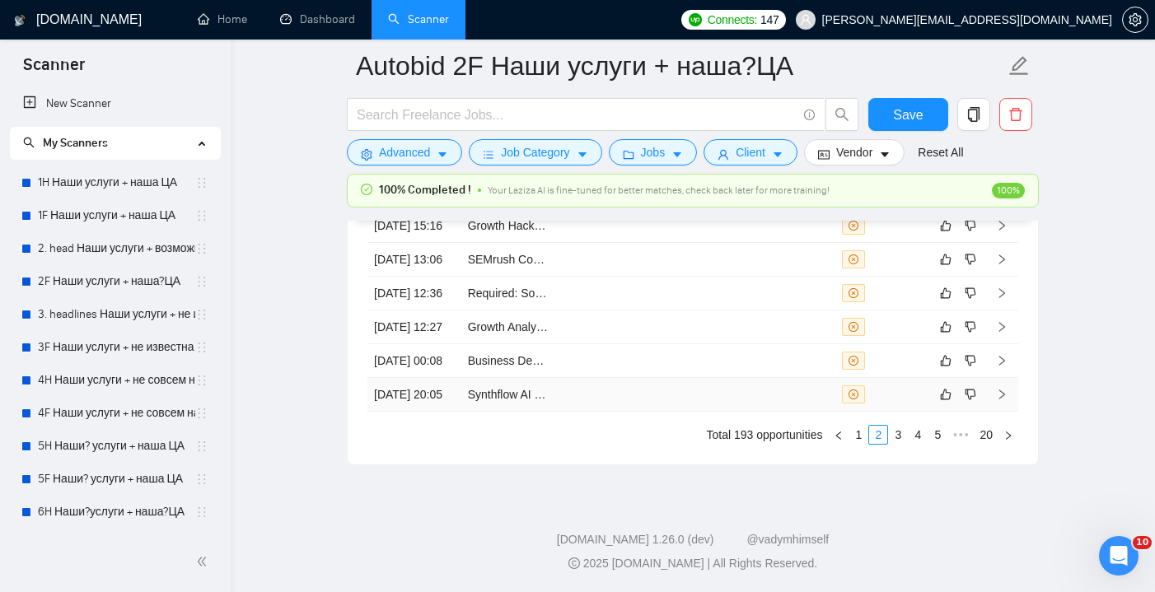
click at [727, 412] on td at bounding box center [695, 395] width 94 height 34
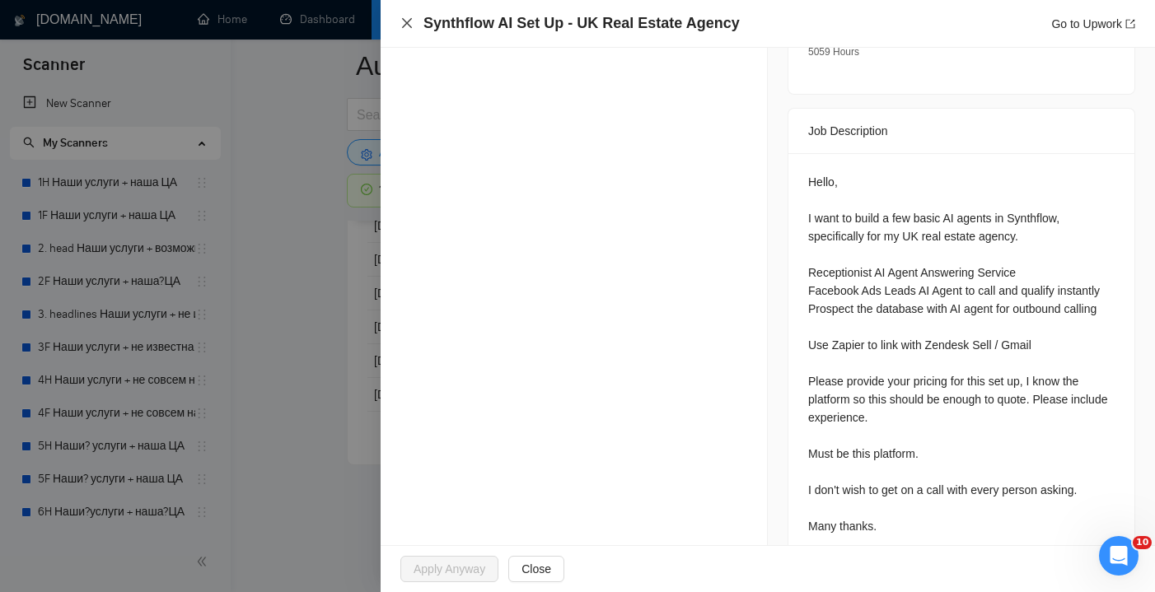
click at [405, 21] on icon "close" at bounding box center [406, 22] width 13 height 13
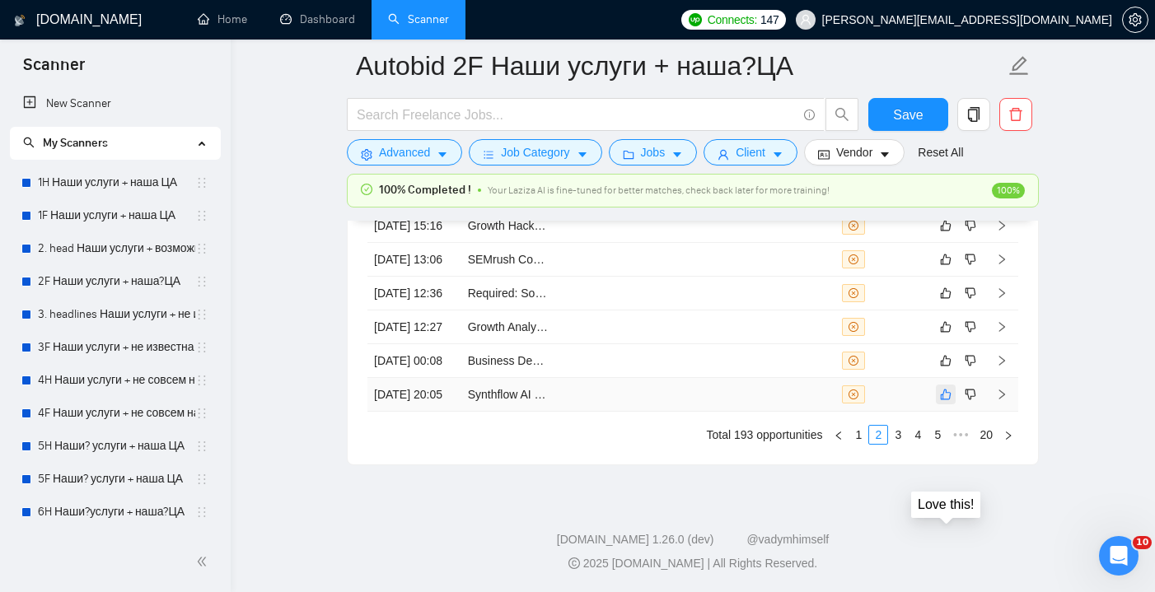
click at [943, 401] on icon "like" at bounding box center [946, 394] width 12 height 13
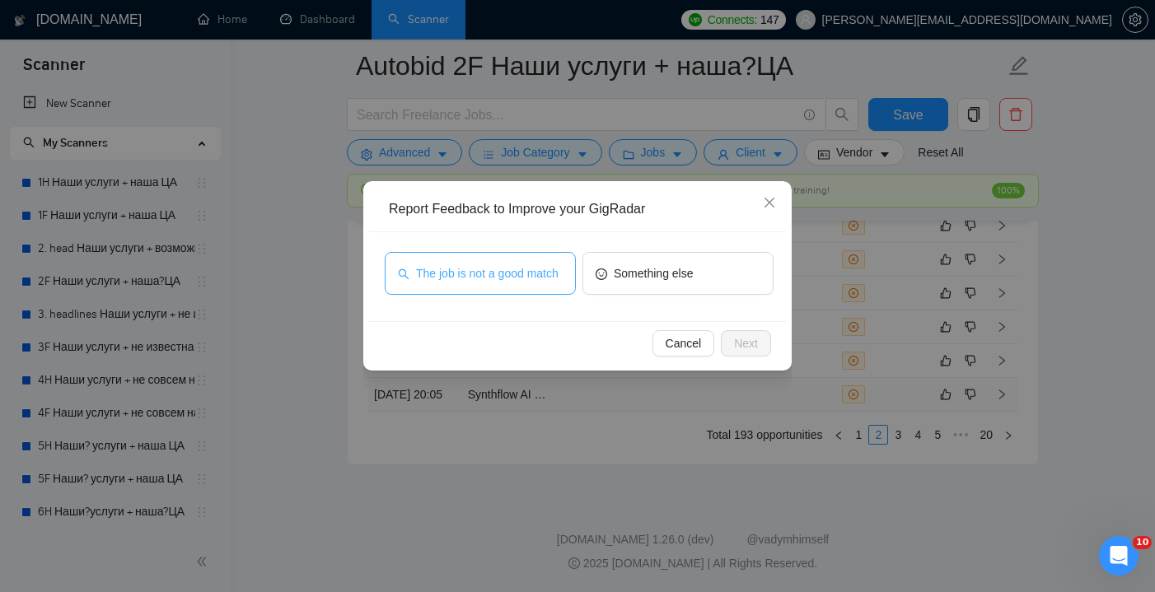
click at [545, 269] on span "The job is not a good match" at bounding box center [487, 273] width 143 height 18
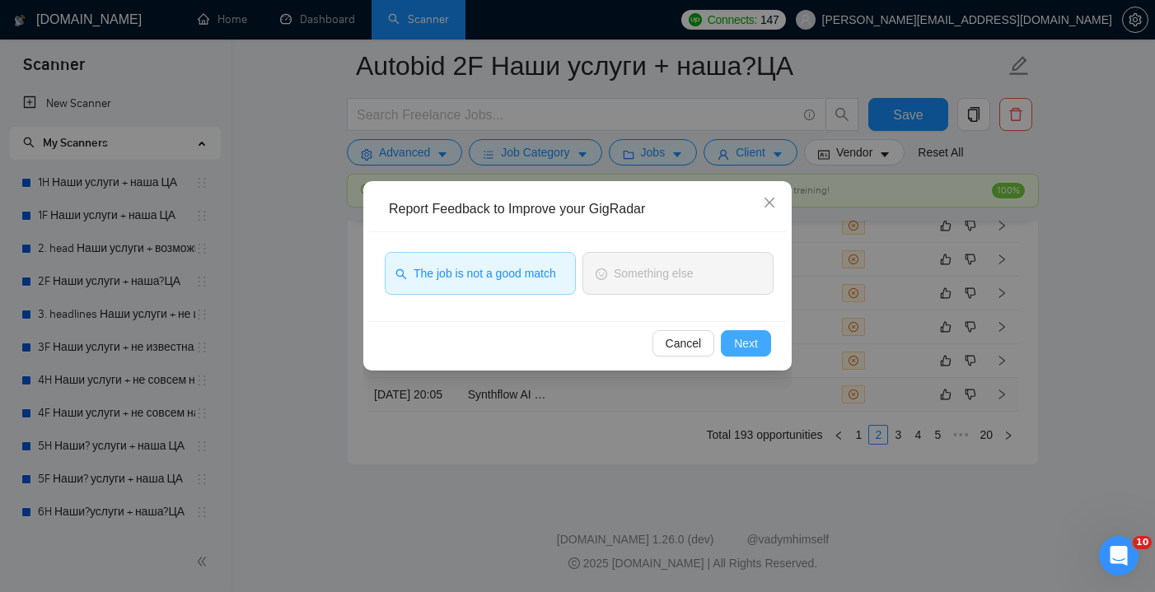
click at [747, 342] on span "Next" at bounding box center [746, 344] width 24 height 18
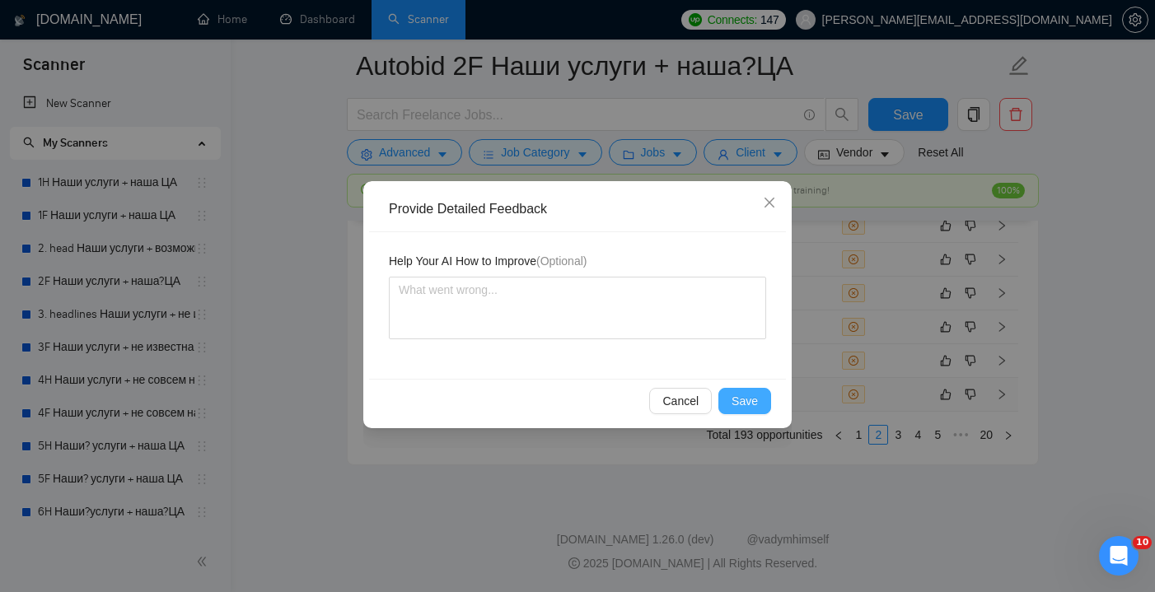
click at [743, 399] on span "Save" at bounding box center [745, 401] width 26 height 18
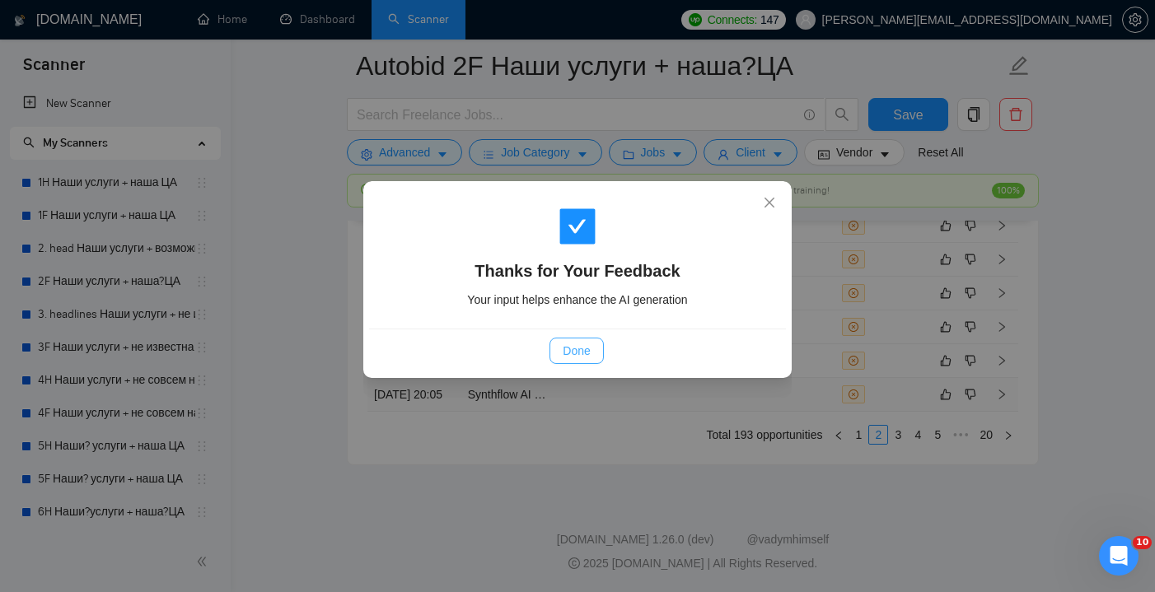
click at [574, 338] on button "Done" at bounding box center [577, 351] width 54 height 26
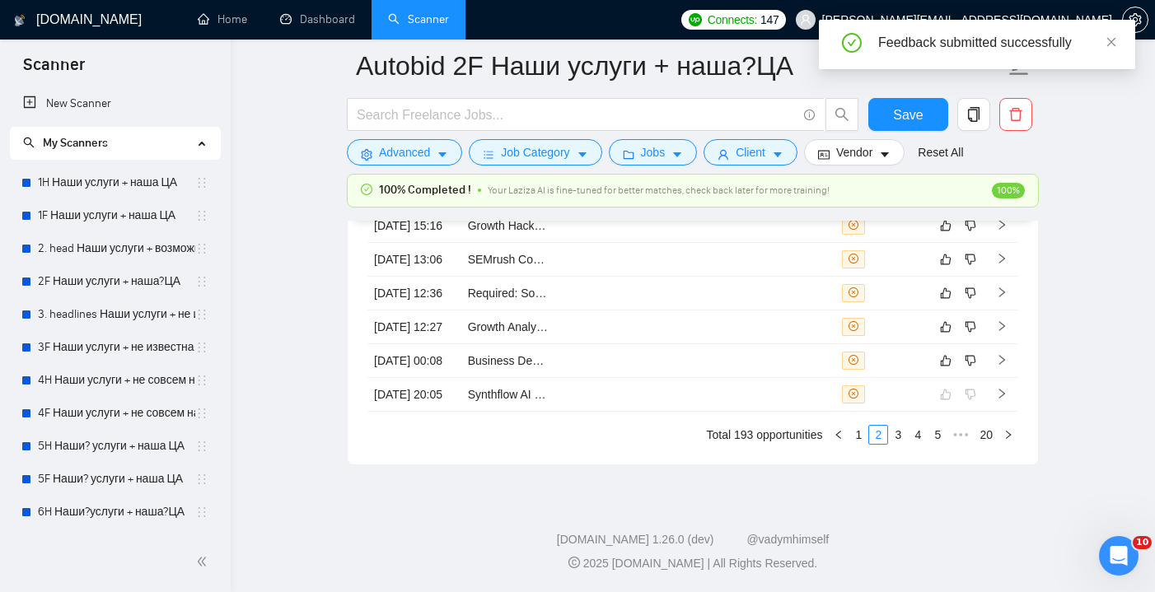
scroll to position [4531, 0]
click at [703, 391] on tbody "18 Aug, 2025 07:47 Start and Grow Online Community and Paid Online Course for D…" at bounding box center [692, 231] width 651 height 361
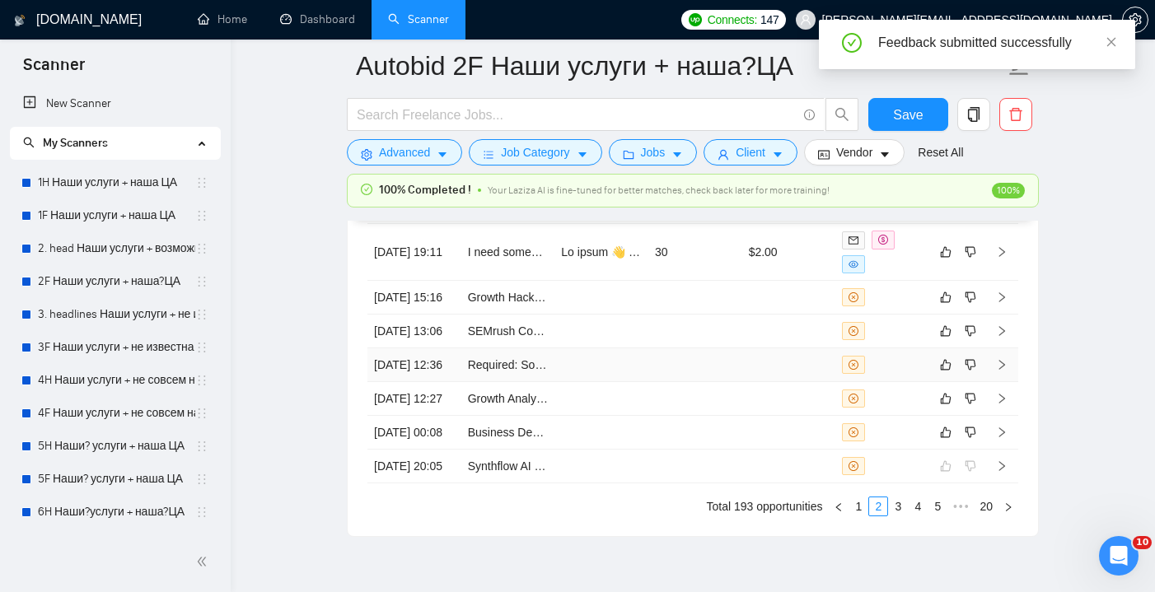
click at [678, 382] on td at bounding box center [695, 366] width 94 height 34
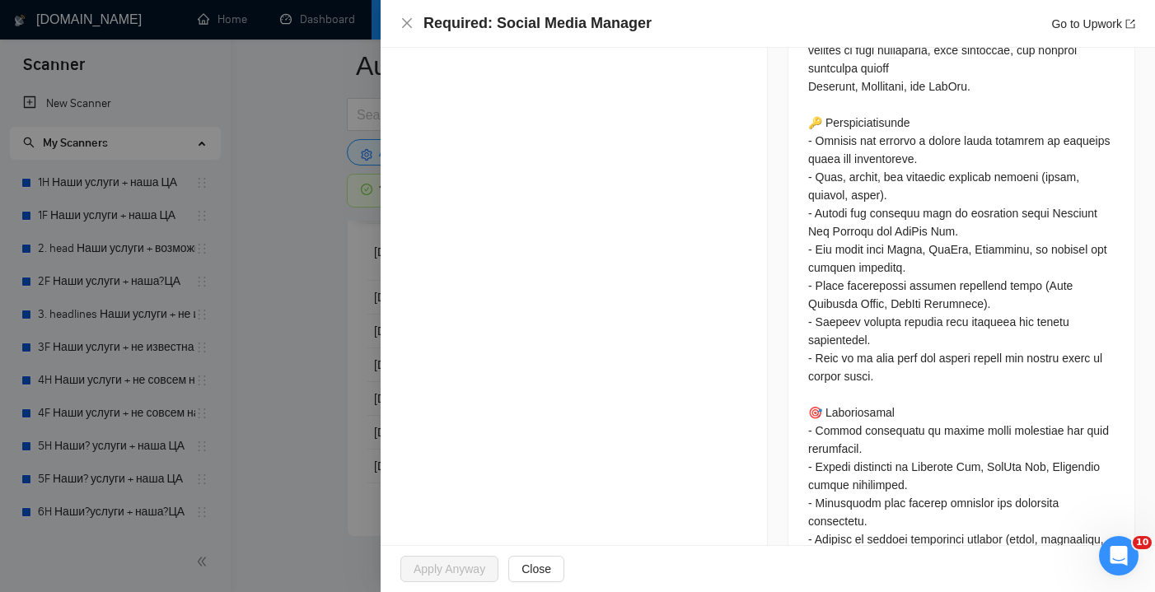
scroll to position [909, 0]
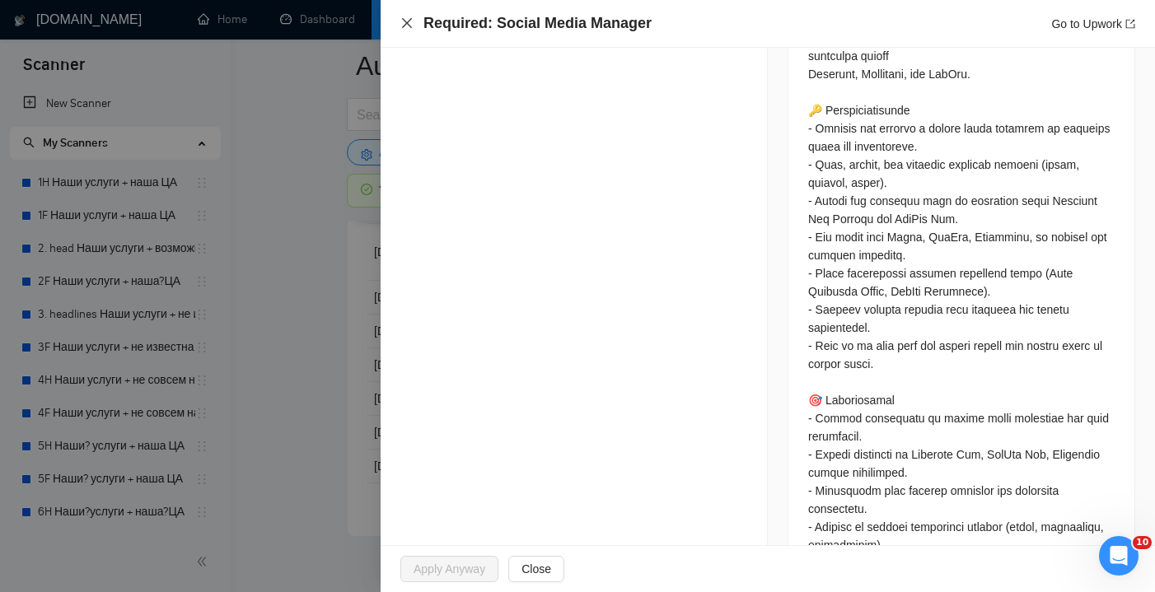
click at [408, 28] on icon "close" at bounding box center [406, 22] width 13 height 13
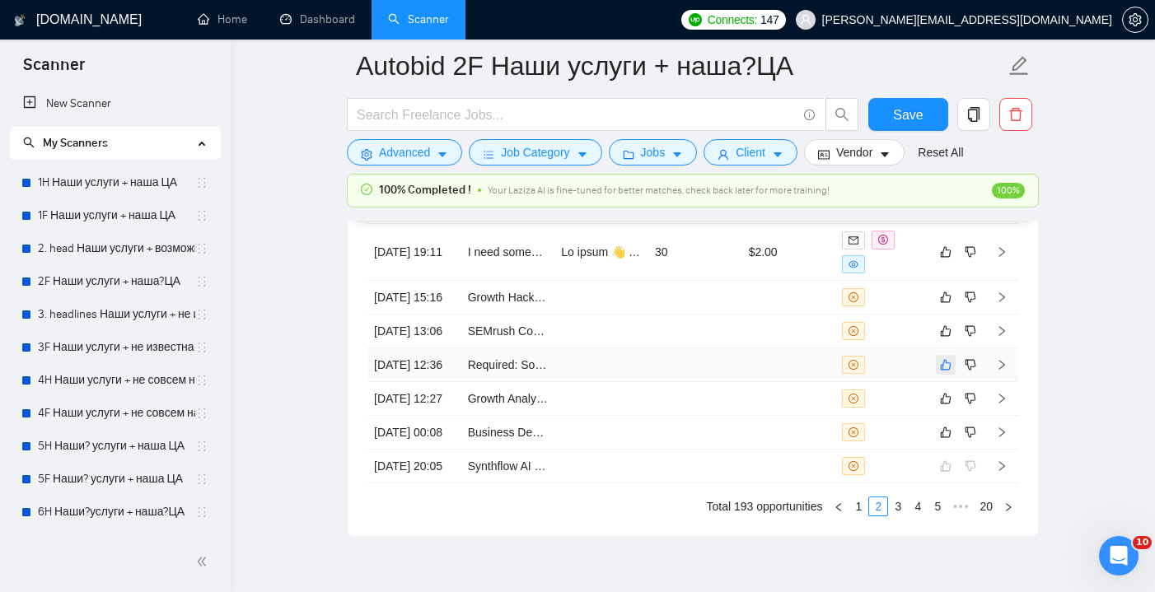
click at [952, 375] on button "button" at bounding box center [946, 365] width 20 height 20
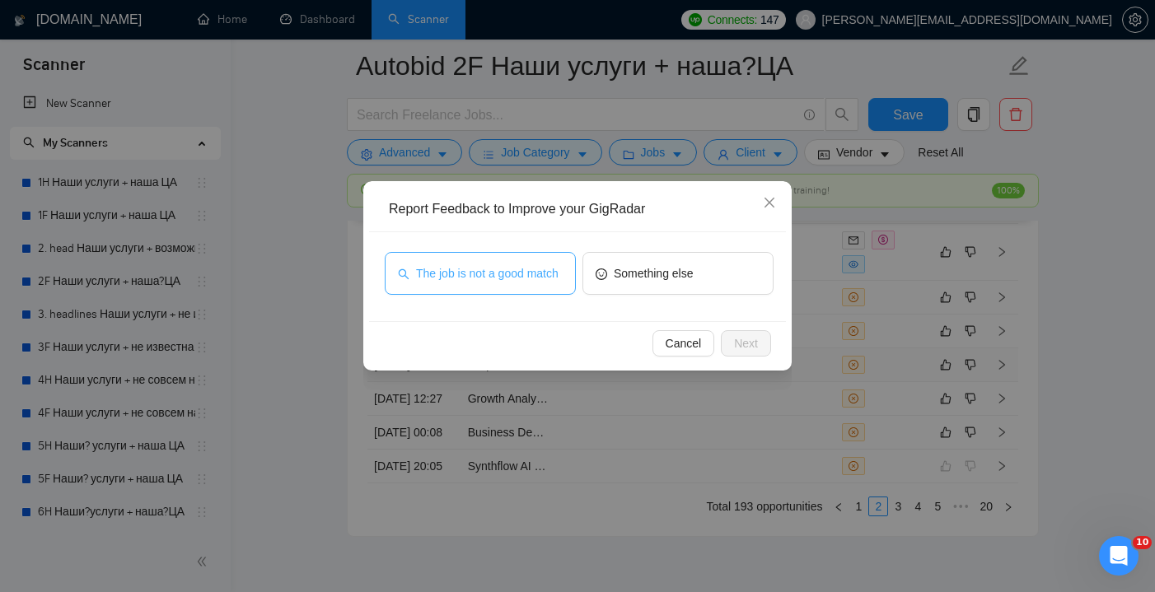
click at [549, 270] on span "The job is not a good match" at bounding box center [487, 273] width 143 height 18
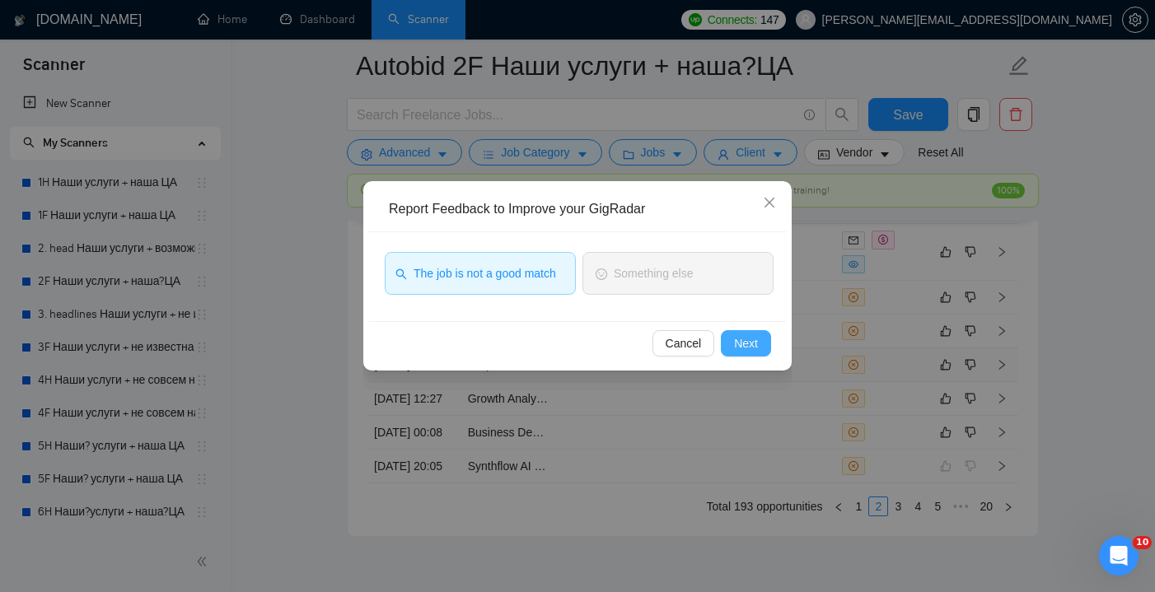
click at [752, 338] on span "Next" at bounding box center [746, 344] width 24 height 18
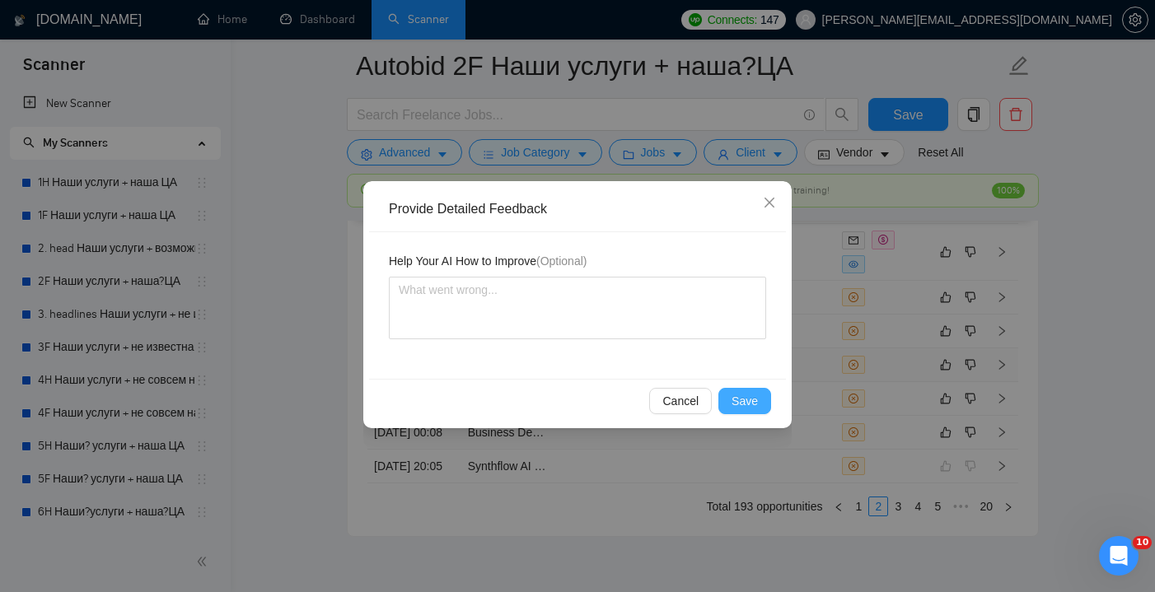
click at [745, 398] on span "Save" at bounding box center [745, 401] width 26 height 18
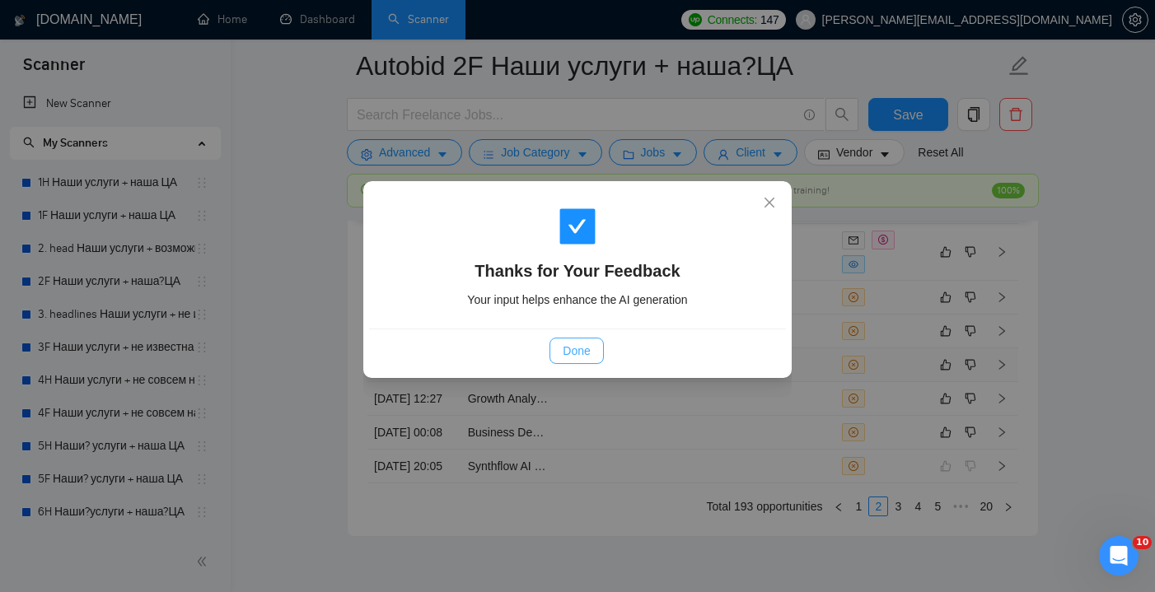
click at [568, 360] on button "Done" at bounding box center [577, 351] width 54 height 26
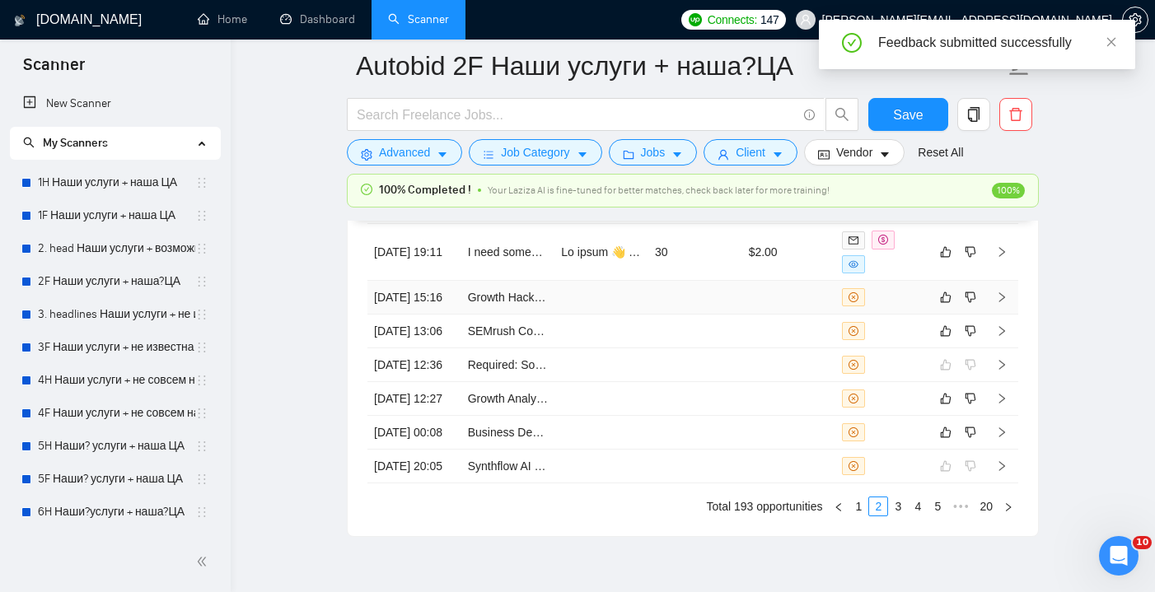
click at [707, 315] on td at bounding box center [695, 298] width 94 height 34
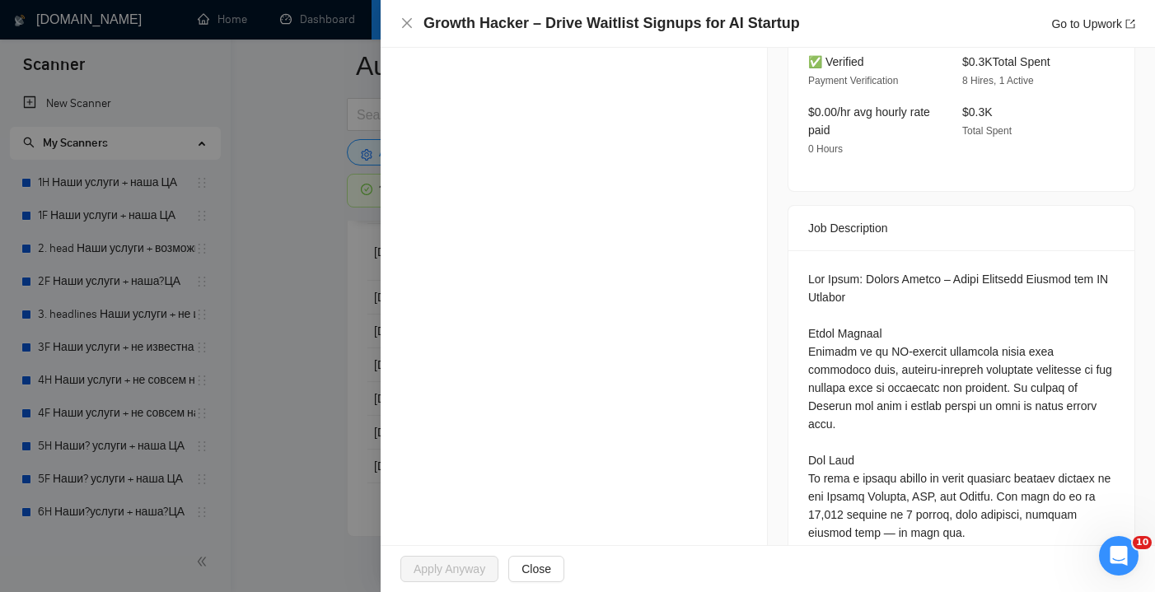
scroll to position [561, 0]
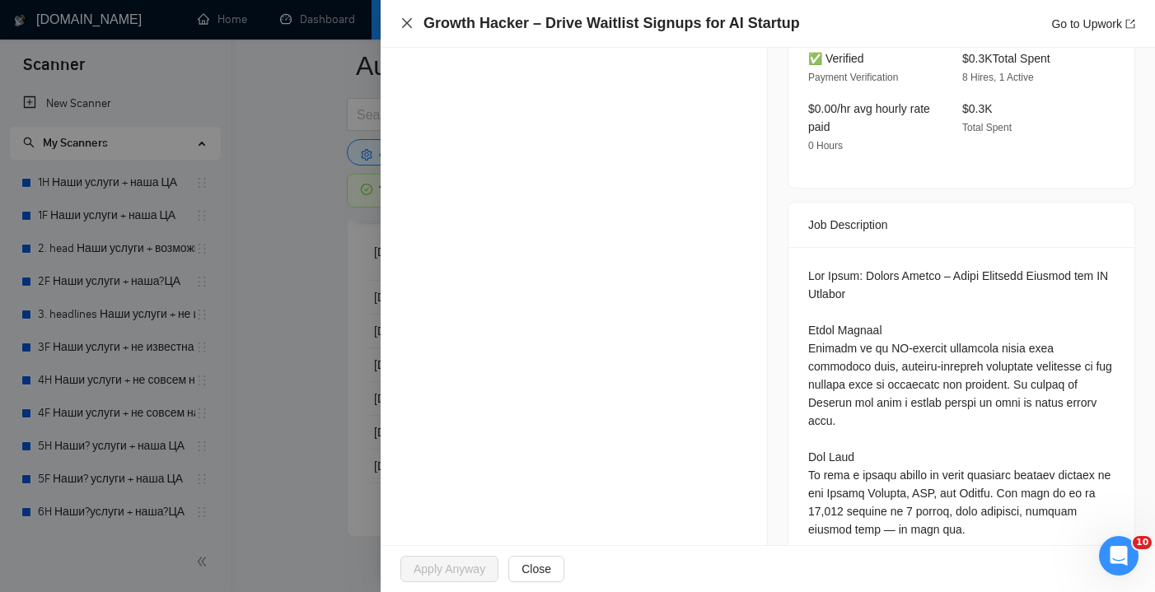
click at [406, 26] on icon "close" at bounding box center [406, 22] width 13 height 13
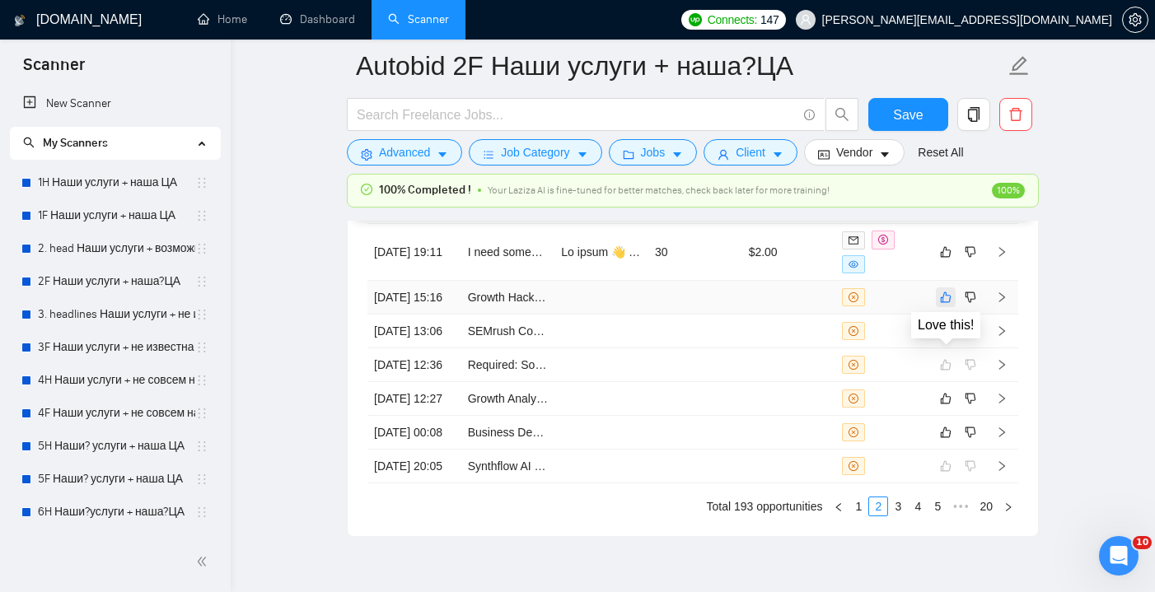
click at [950, 303] on icon "like" at bounding box center [946, 298] width 11 height 11
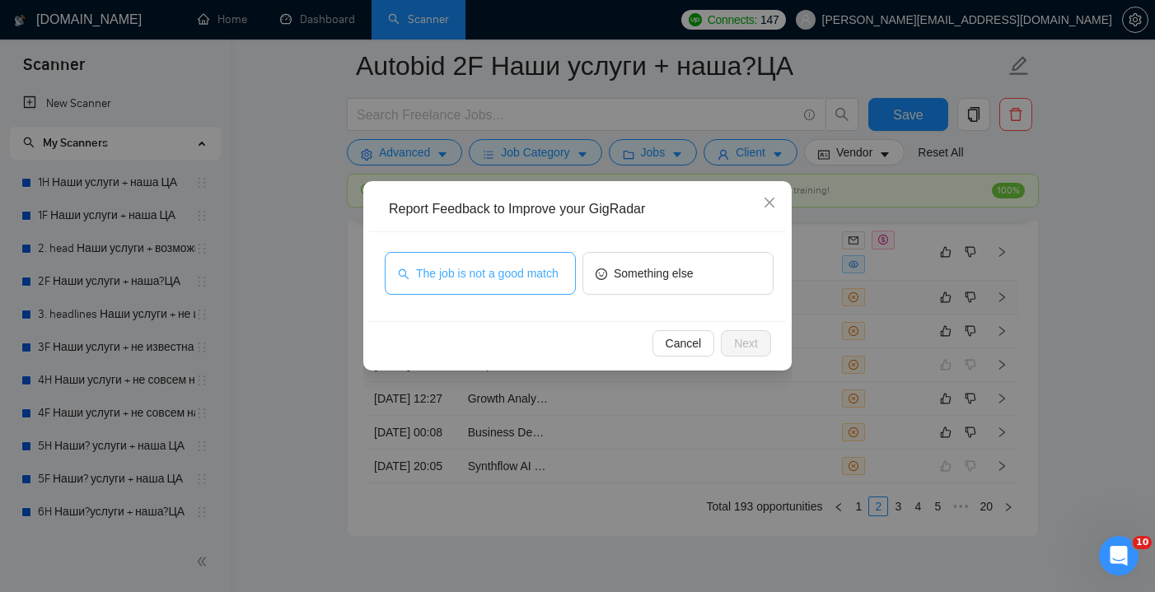
click at [511, 267] on span "The job is not a good match" at bounding box center [487, 273] width 143 height 18
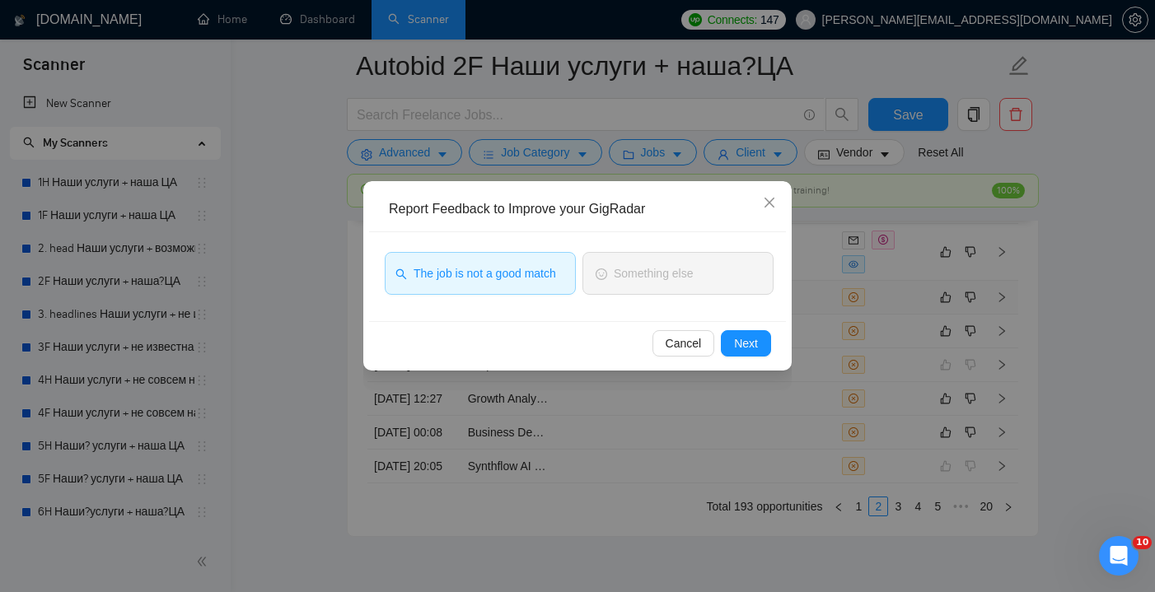
click at [747, 330] on div "Cancel Next" at bounding box center [577, 343] width 417 height 44
click at [747, 340] on span "Next" at bounding box center [746, 344] width 24 height 18
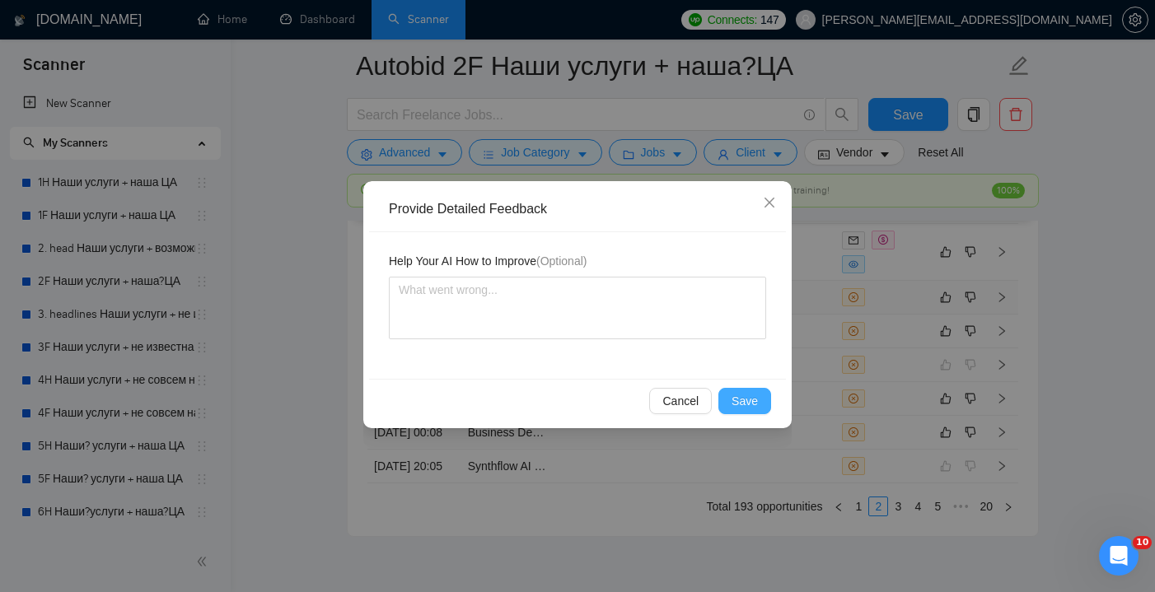
click at [749, 402] on span "Save" at bounding box center [745, 401] width 26 height 18
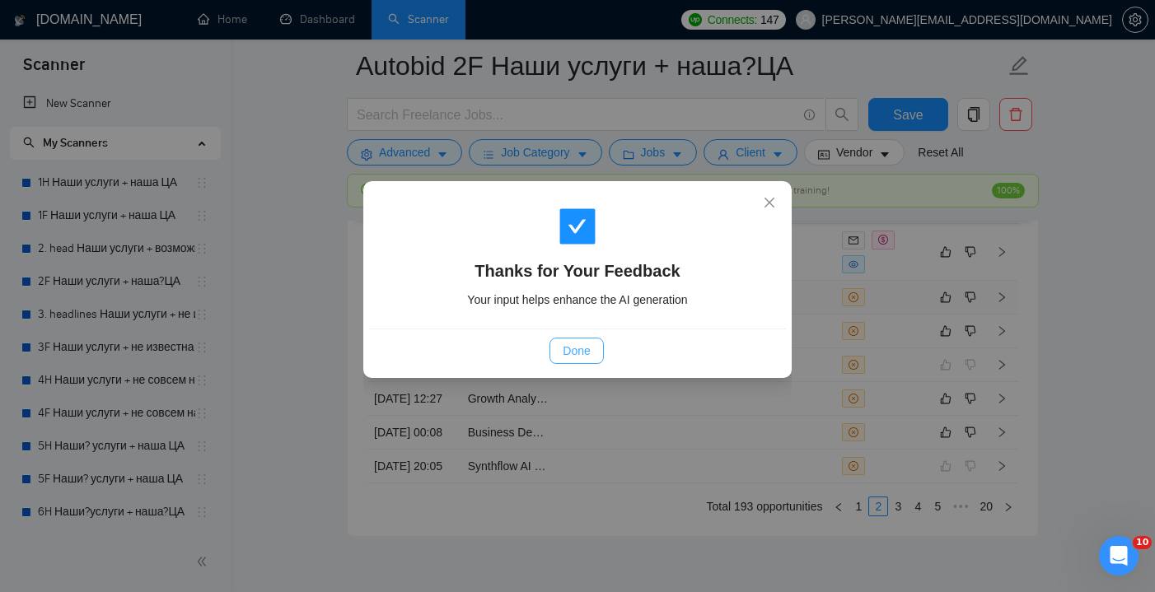
click at [559, 344] on button "Done" at bounding box center [577, 351] width 54 height 26
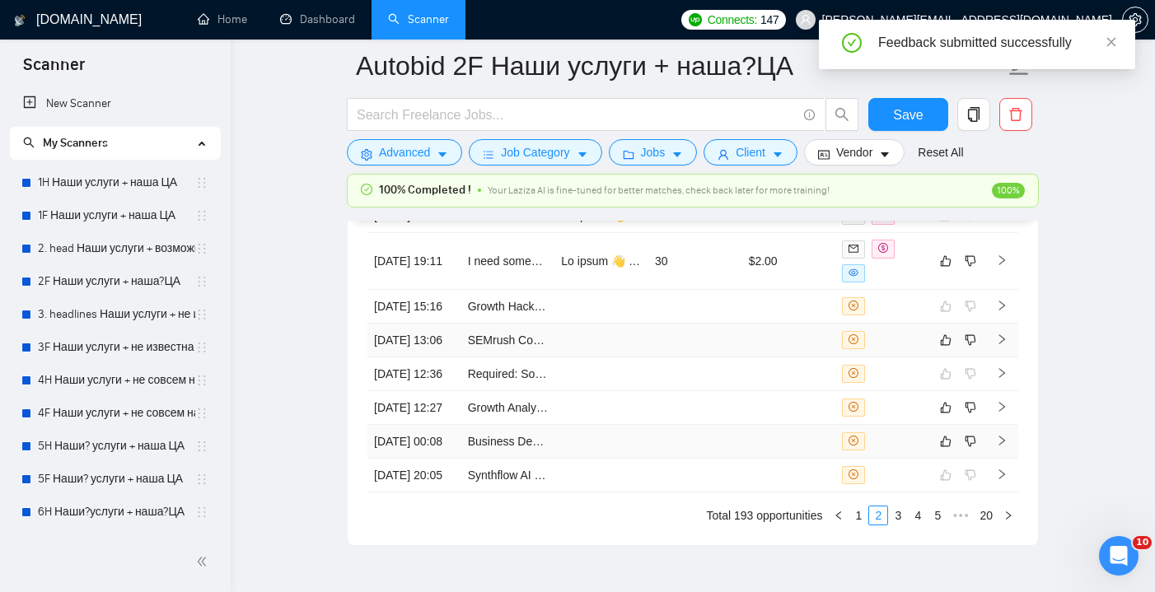
scroll to position [4456, 0]
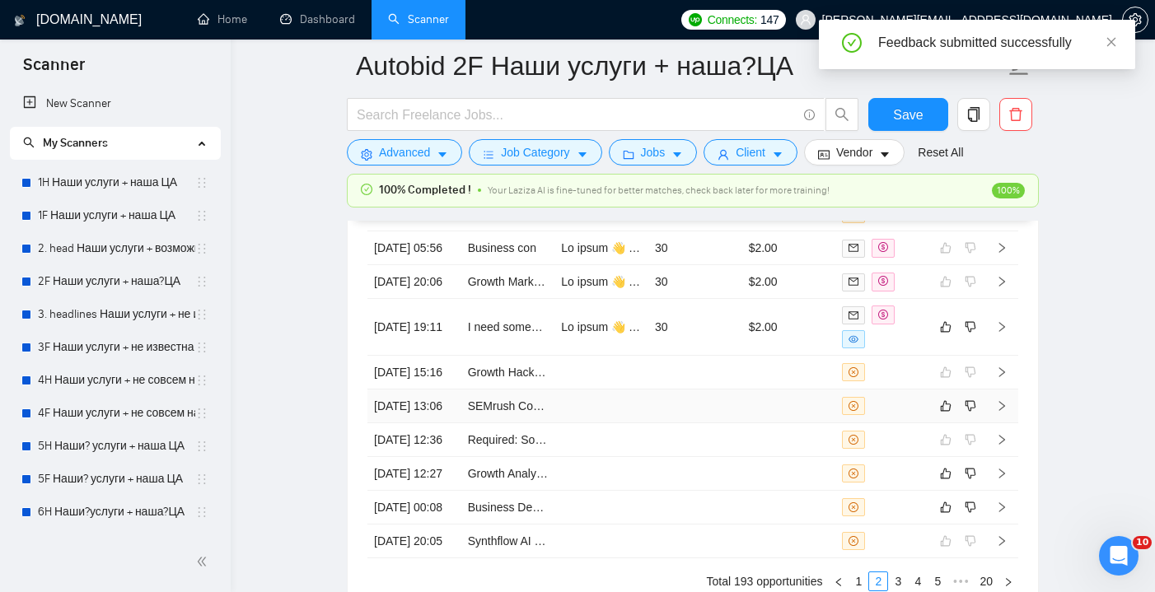
click at [670, 424] on td at bounding box center [695, 407] width 94 height 34
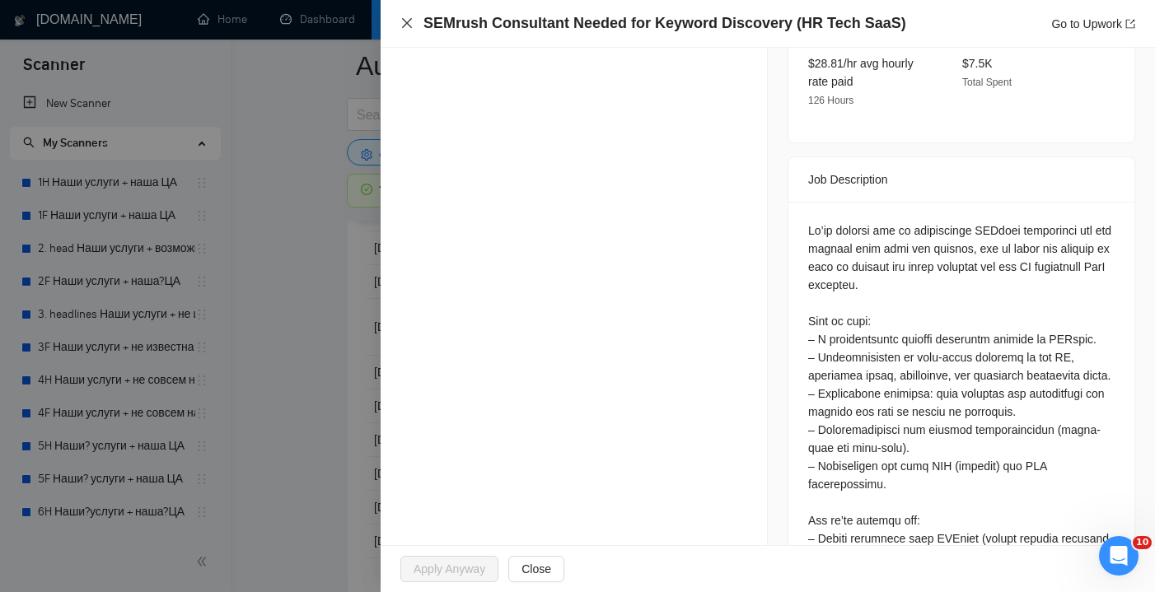
click at [413, 26] on icon "close" at bounding box center [406, 22] width 13 height 13
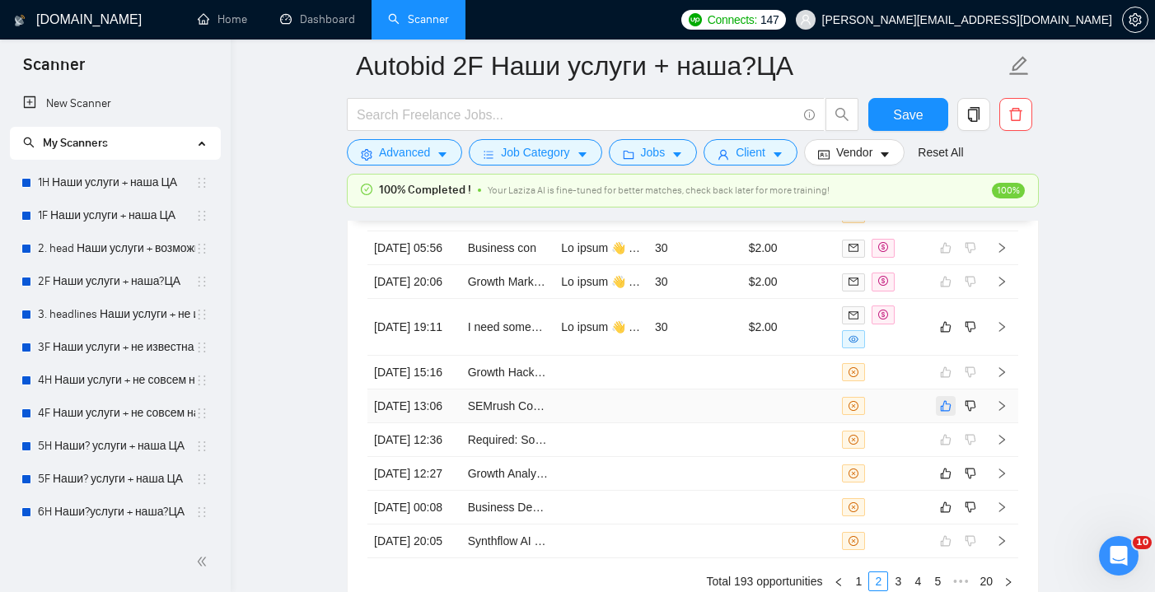
click at [949, 413] on icon "like" at bounding box center [946, 406] width 12 height 13
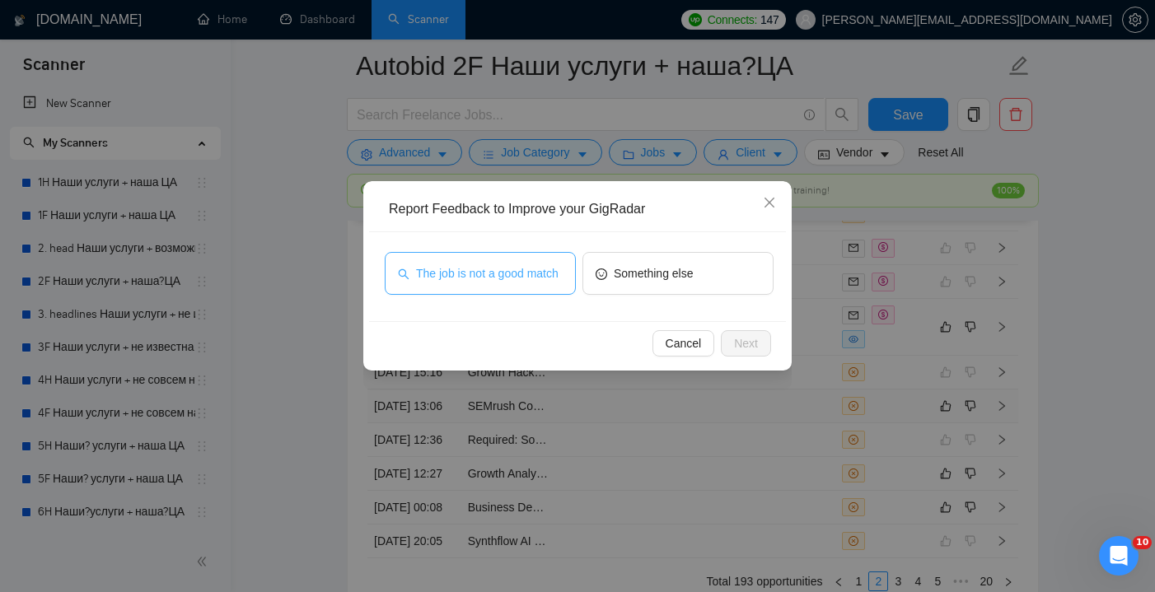
click at [503, 264] on span "The job is not a good match" at bounding box center [487, 273] width 143 height 18
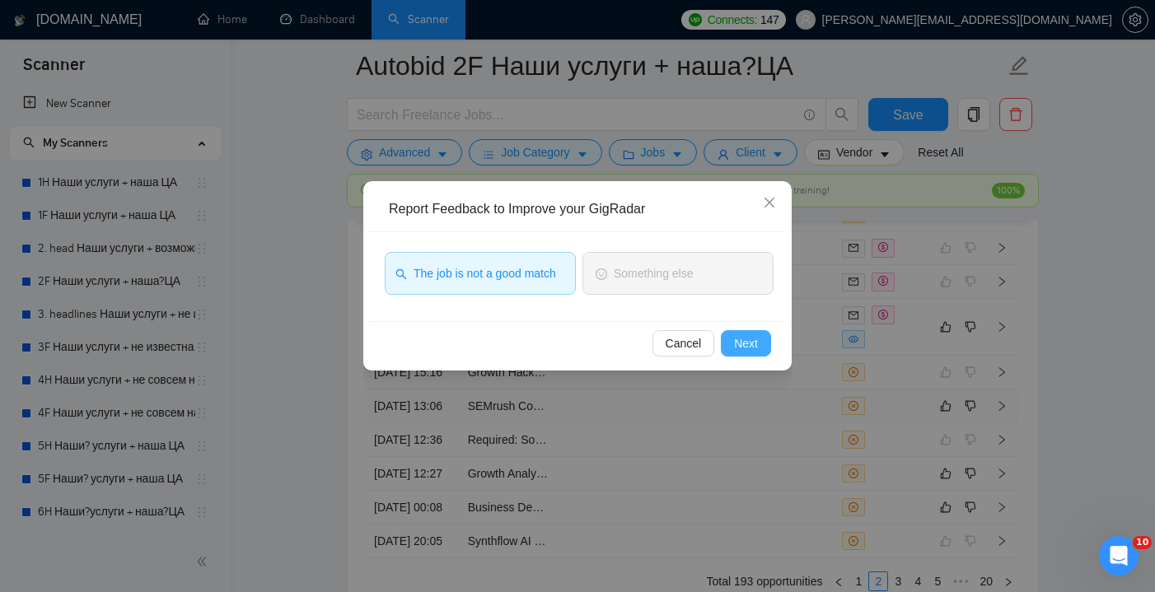
click at [745, 353] on button "Next" at bounding box center [746, 343] width 50 height 26
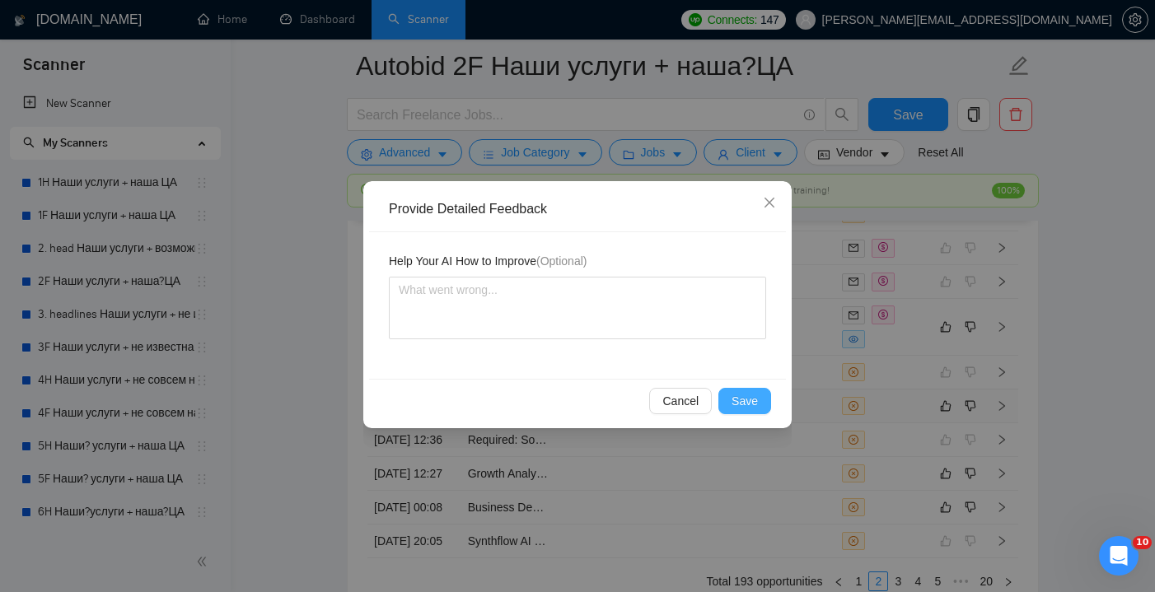
click at [751, 398] on span "Save" at bounding box center [745, 401] width 26 height 18
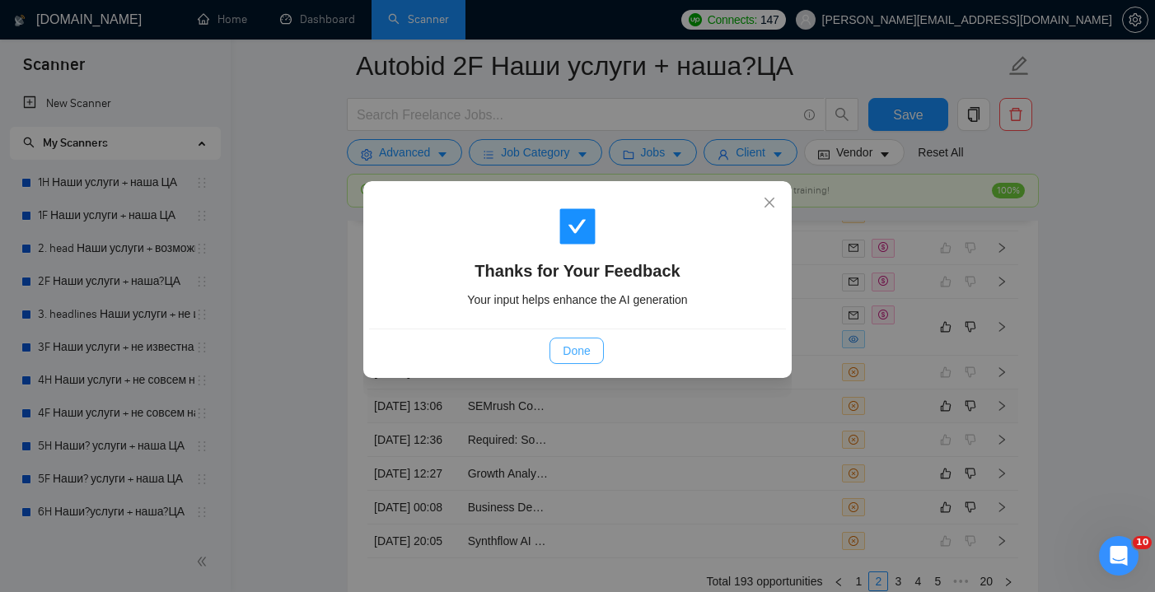
click at [555, 349] on button "Done" at bounding box center [577, 351] width 54 height 26
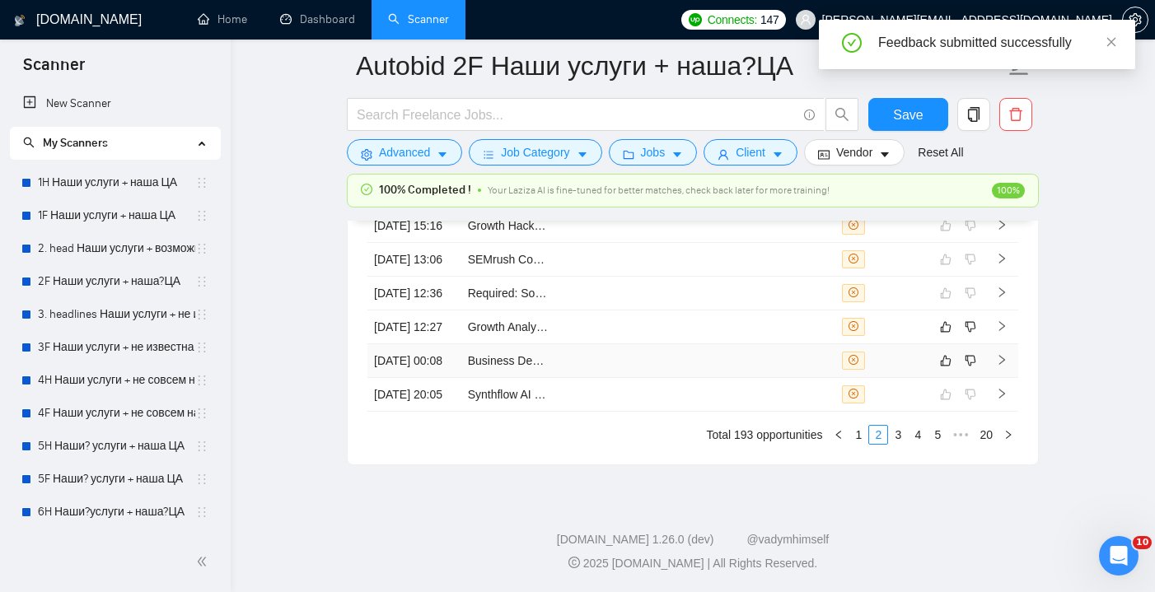
click at [757, 378] on td at bounding box center [789, 361] width 94 height 34
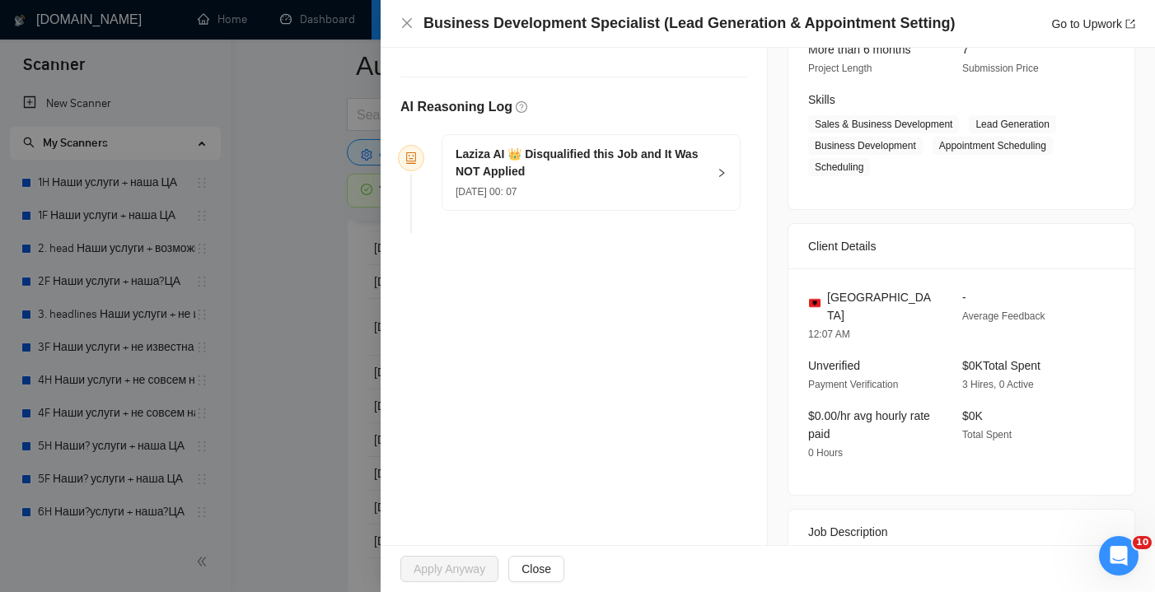
scroll to position [224, 0]
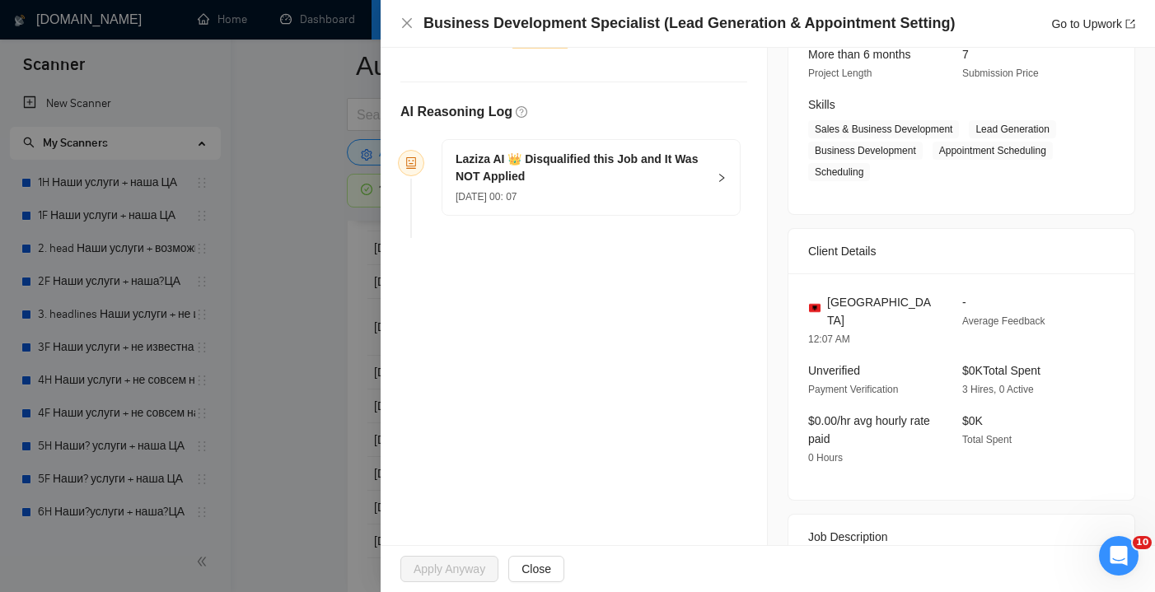
click at [399, 20] on div "Business Development Specialist (Lead Generation & Appointment Setting) Go to U…" at bounding box center [768, 24] width 775 height 48
click at [408, 22] on icon "close" at bounding box center [407, 23] width 10 height 10
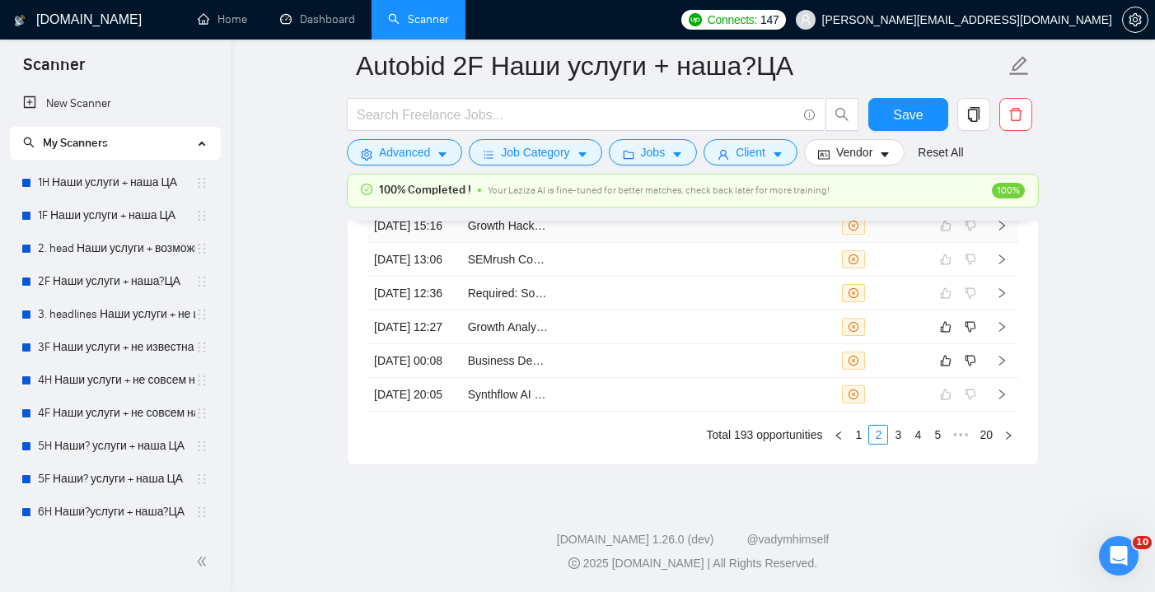
scroll to position [4630, 0]
click at [947, 367] on icon "like" at bounding box center [946, 360] width 12 height 13
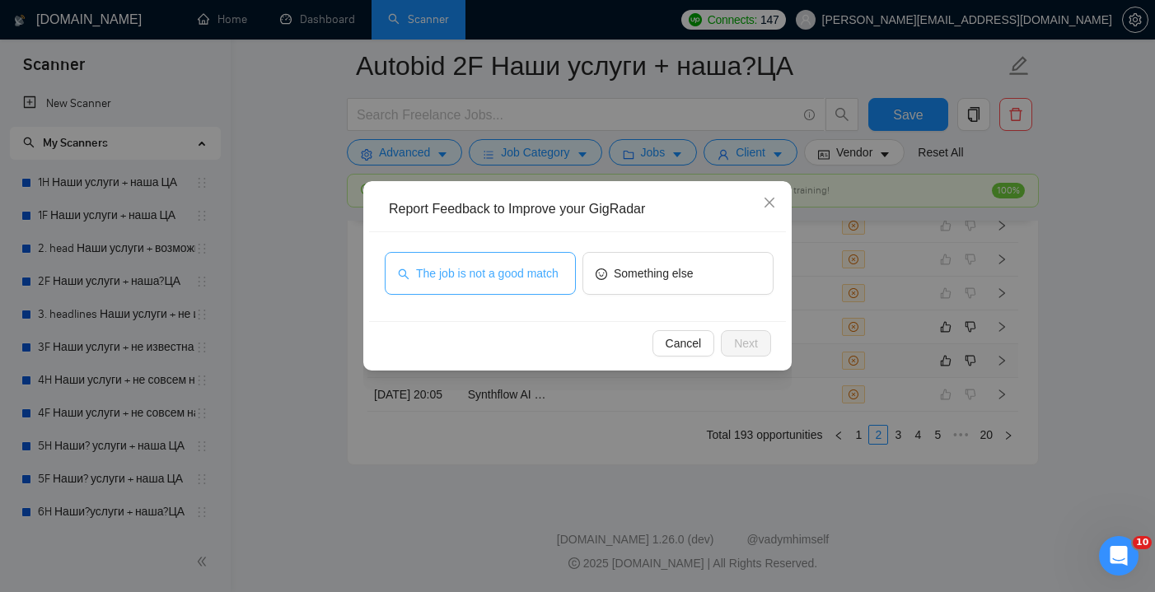
click at [503, 278] on span "The job is not a good match" at bounding box center [487, 273] width 143 height 18
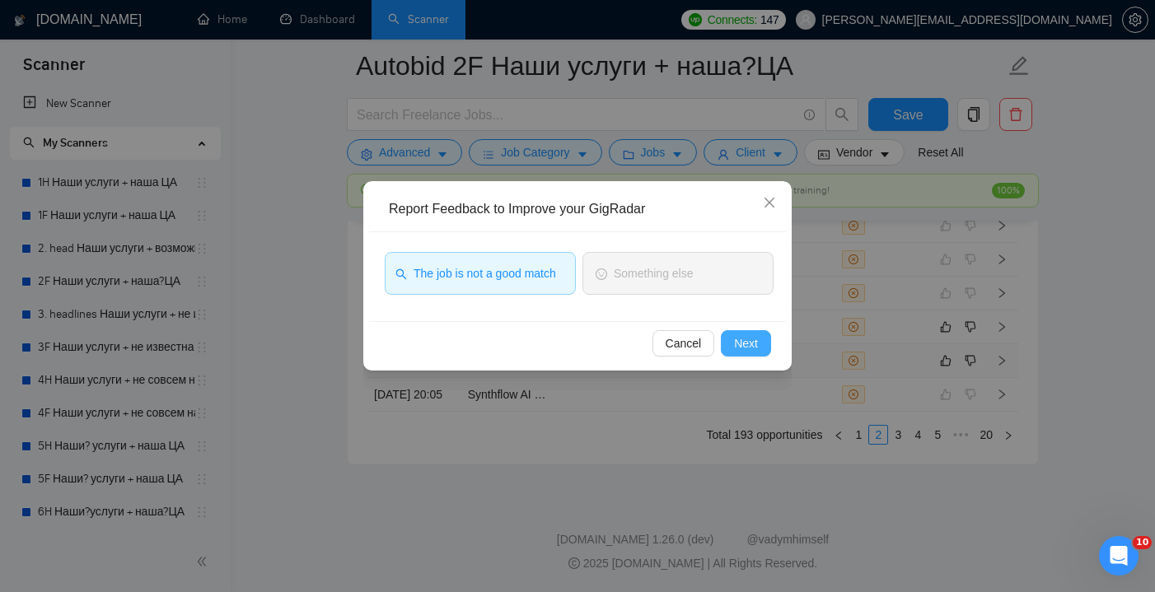
click at [740, 348] on span "Next" at bounding box center [746, 344] width 24 height 18
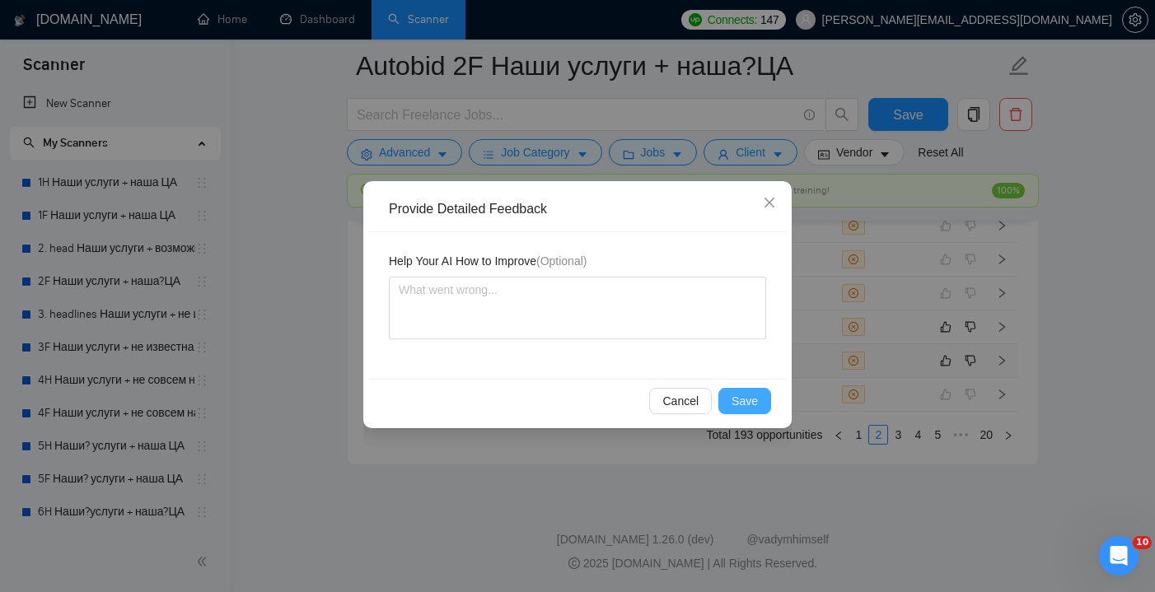
click at [744, 401] on span "Save" at bounding box center [745, 401] width 26 height 18
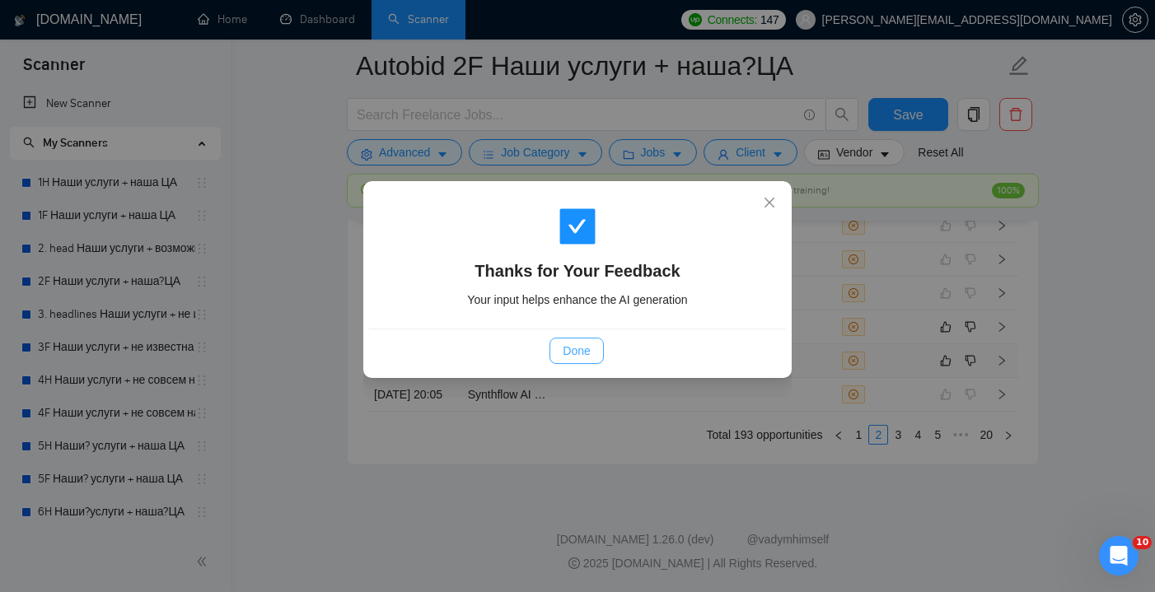
click at [569, 354] on span "Done" at bounding box center [576, 351] width 27 height 18
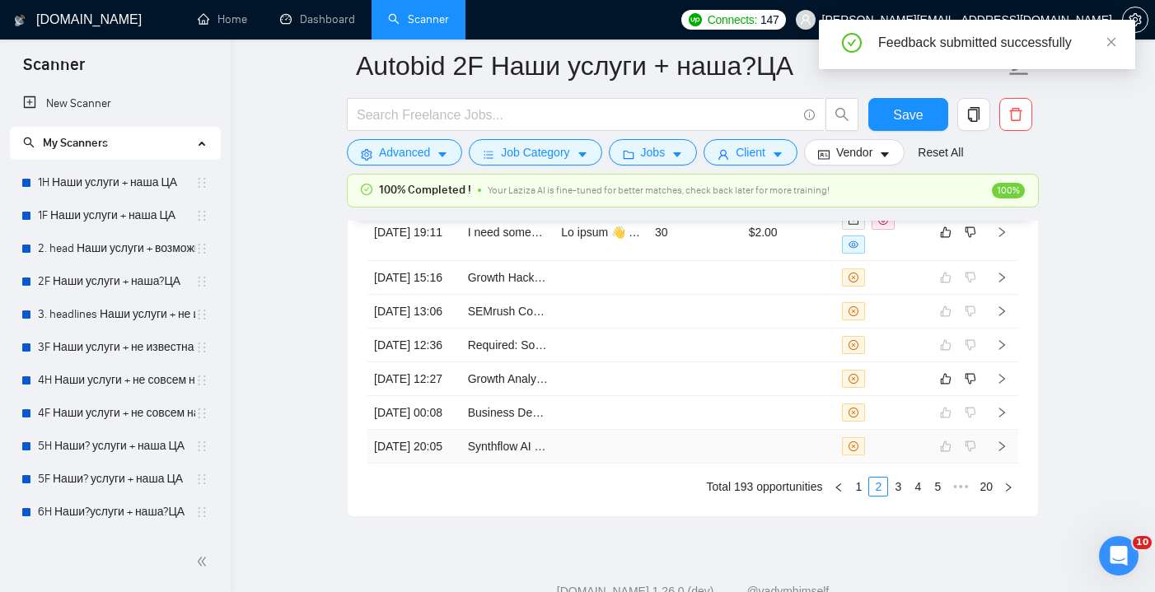
scroll to position [4552, 0]
click at [692, 395] on td at bounding box center [695, 379] width 94 height 34
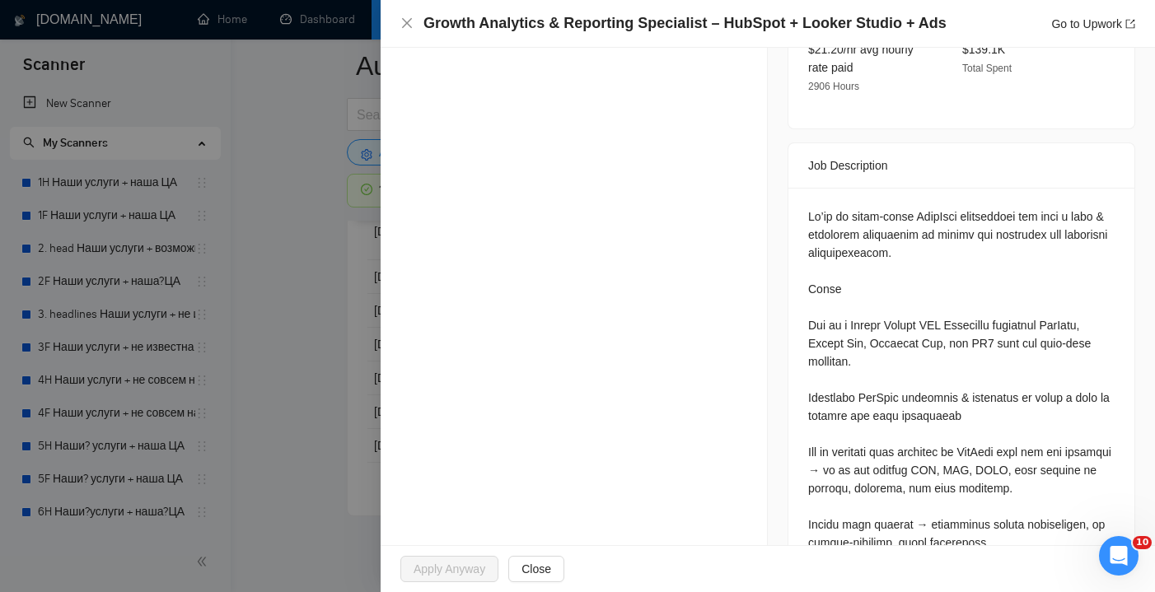
scroll to position [637, 0]
click at [407, 29] on icon "close" at bounding box center [406, 22] width 13 height 13
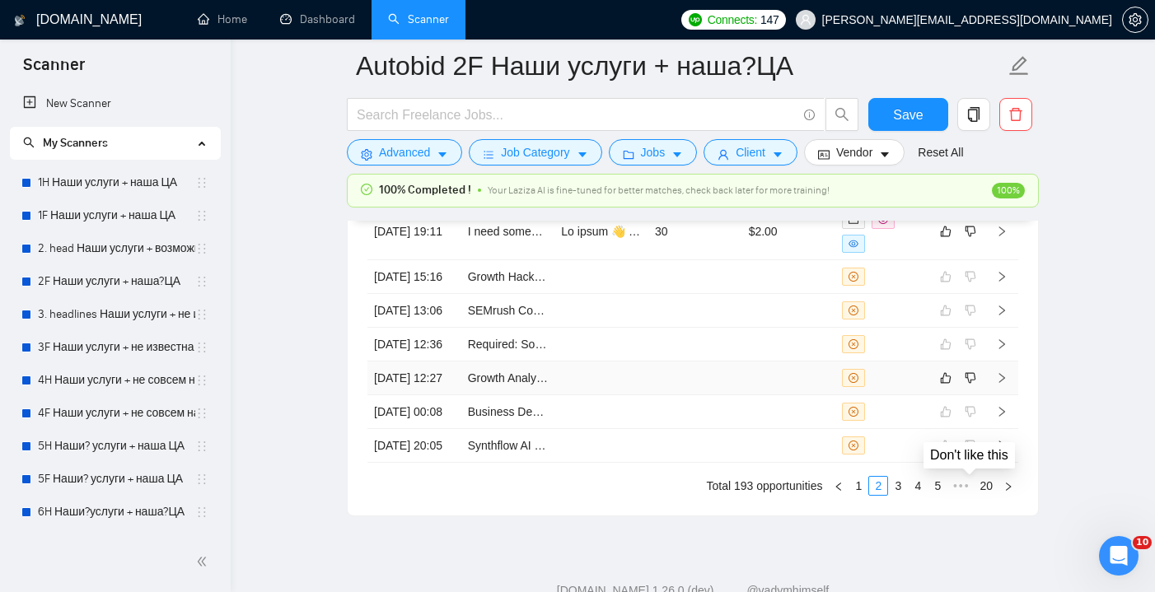
click at [934, 395] on td at bounding box center [957, 379] width 56 height 34
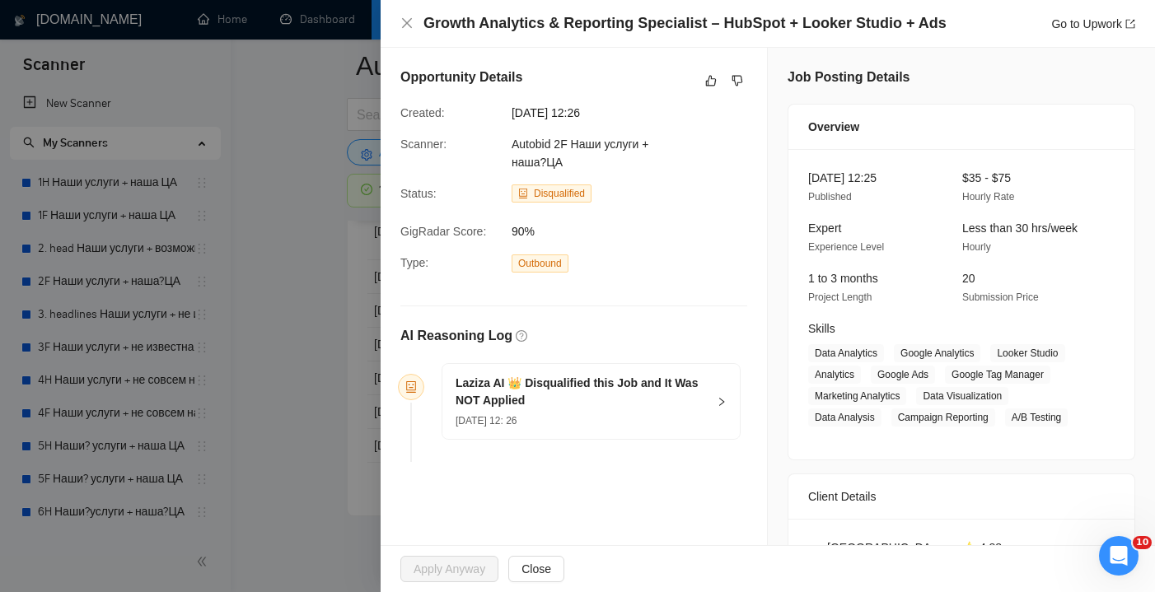
click at [645, 410] on div "Laziza AI 👑 Disqualified this Job and It Was NOT Applied 17 Aug, 2025 12: 26" at bounding box center [581, 402] width 251 height 54
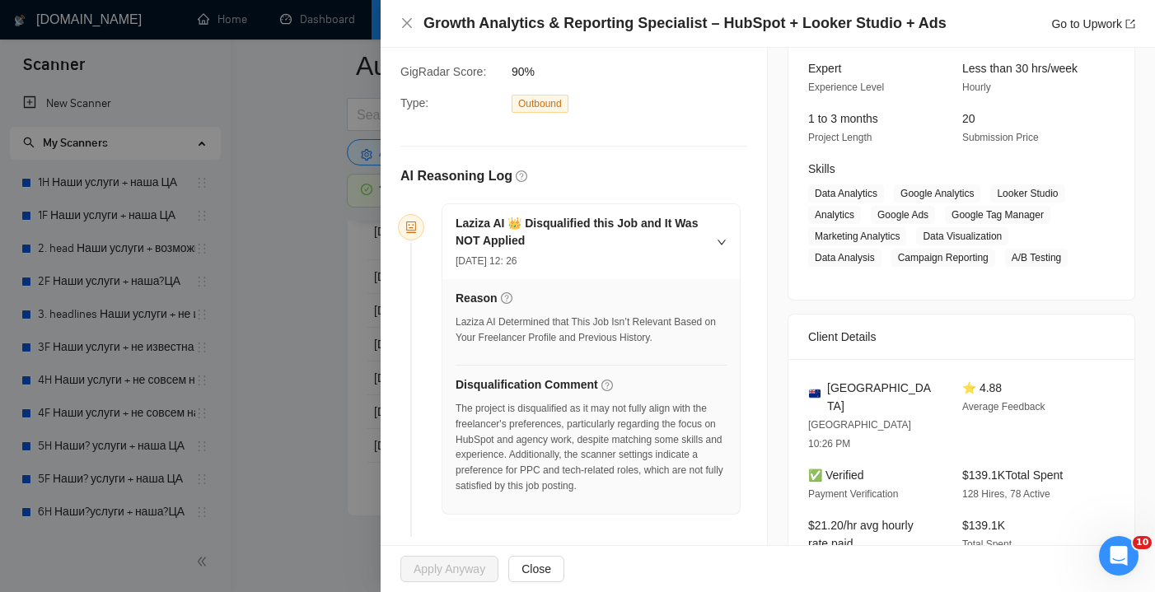
scroll to position [162, 0]
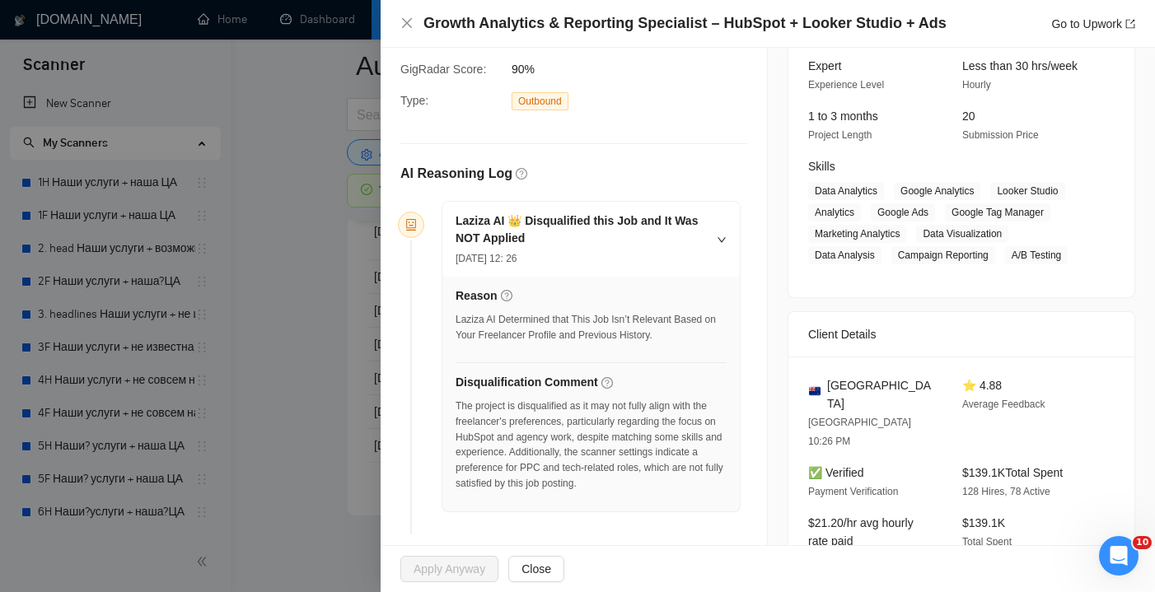
click at [395, 27] on div "Growth Analytics & Reporting Specialist – HubSpot + Looker Studio + Ads Go to U…" at bounding box center [768, 24] width 775 height 48
click at [411, 25] on icon "close" at bounding box center [406, 22] width 13 height 13
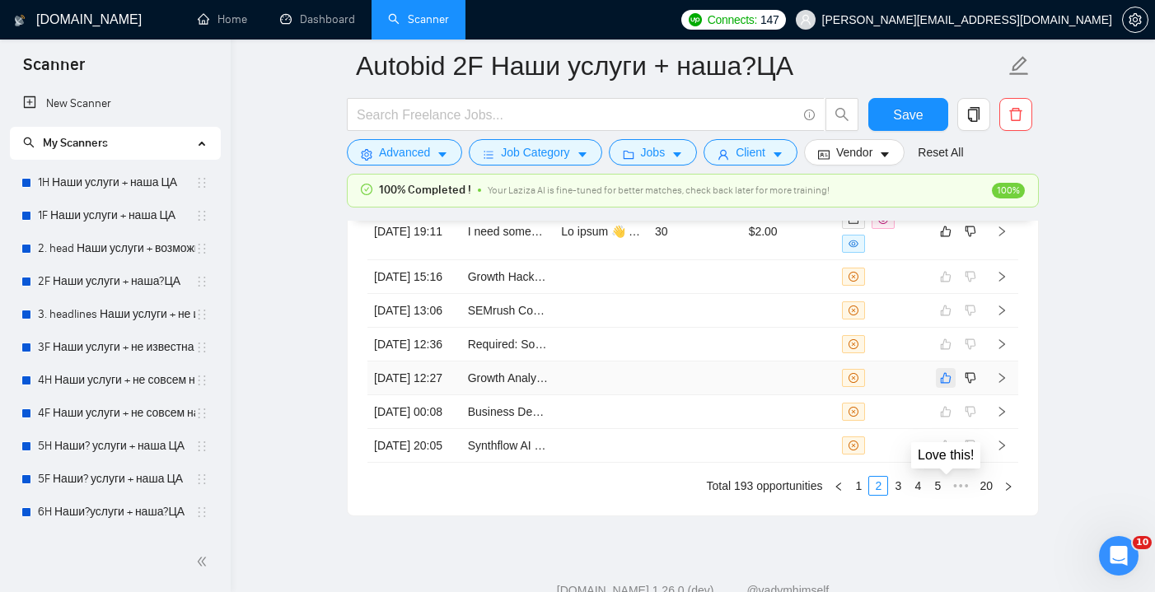
click at [947, 385] on icon "like" at bounding box center [946, 378] width 12 height 13
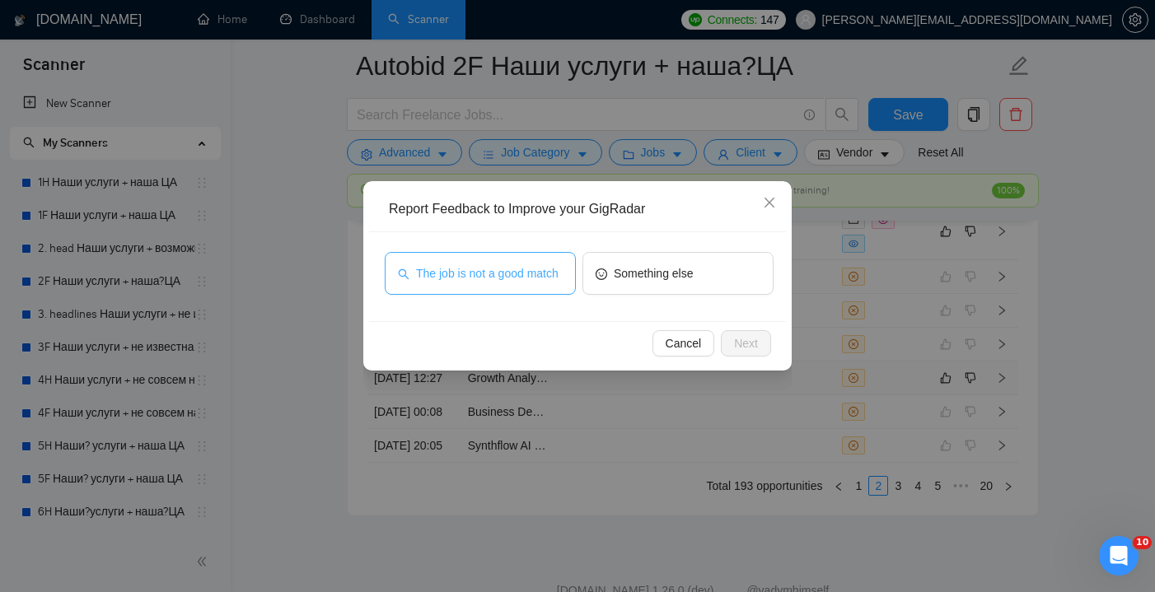
click at [494, 274] on span "The job is not a good match" at bounding box center [487, 273] width 143 height 18
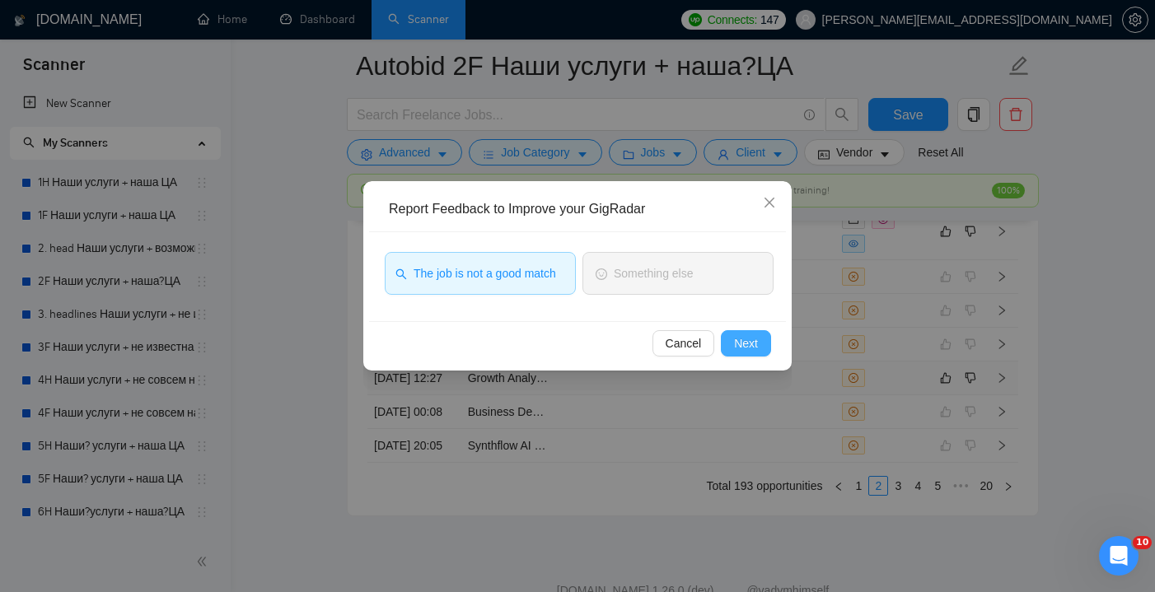
click at [730, 341] on button "Next" at bounding box center [746, 343] width 50 height 26
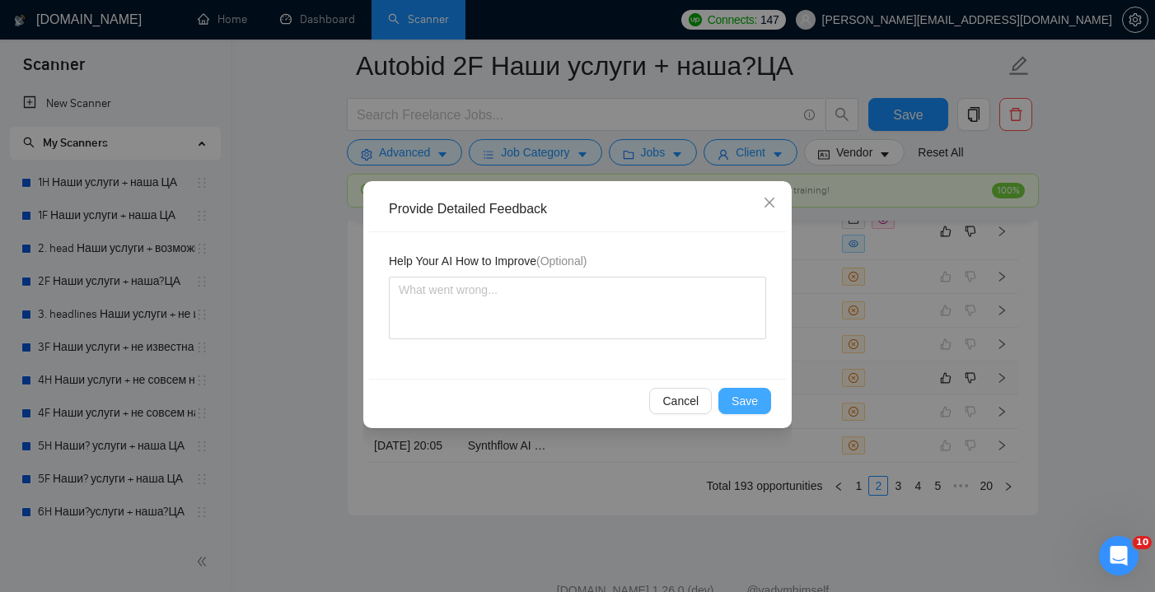
click at [741, 394] on span "Save" at bounding box center [745, 401] width 26 height 18
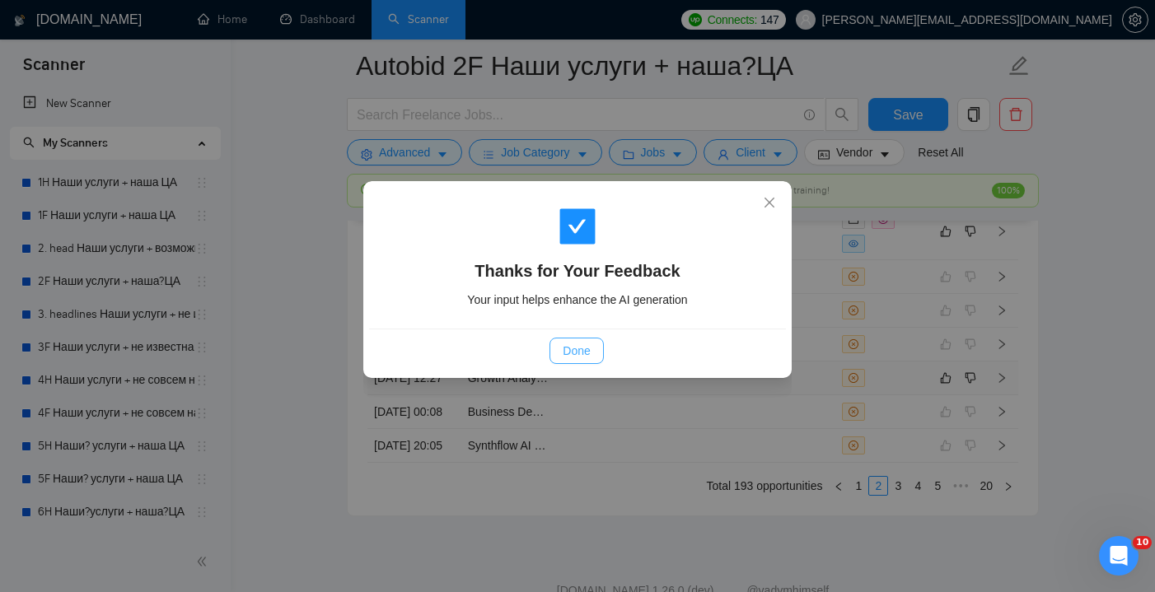
click at [598, 342] on button "Done" at bounding box center [577, 351] width 54 height 26
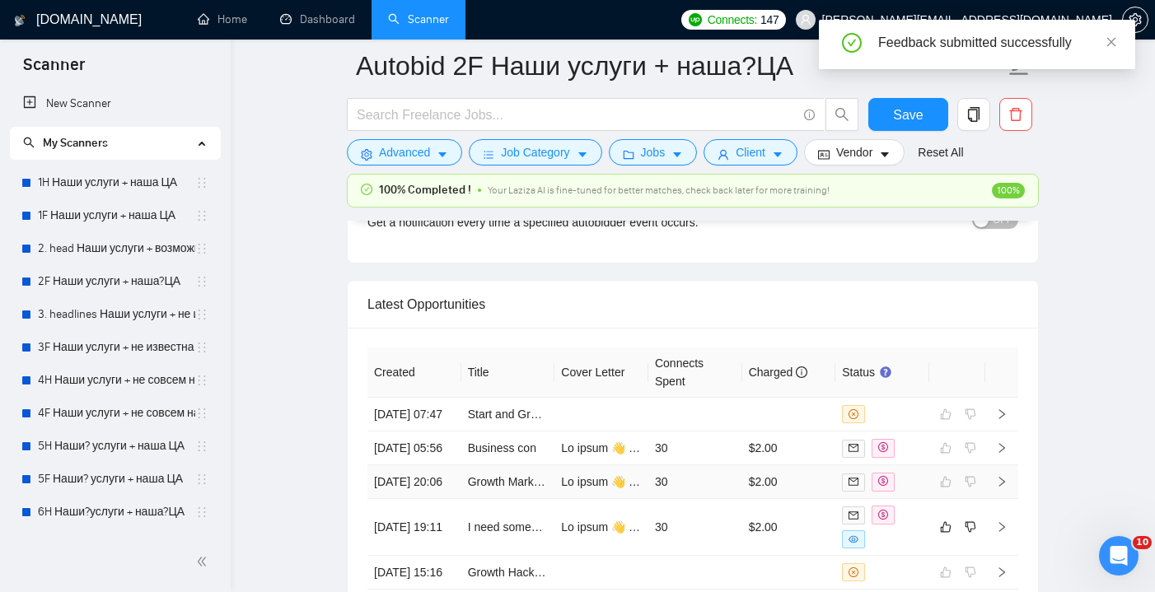
scroll to position [4373, 0]
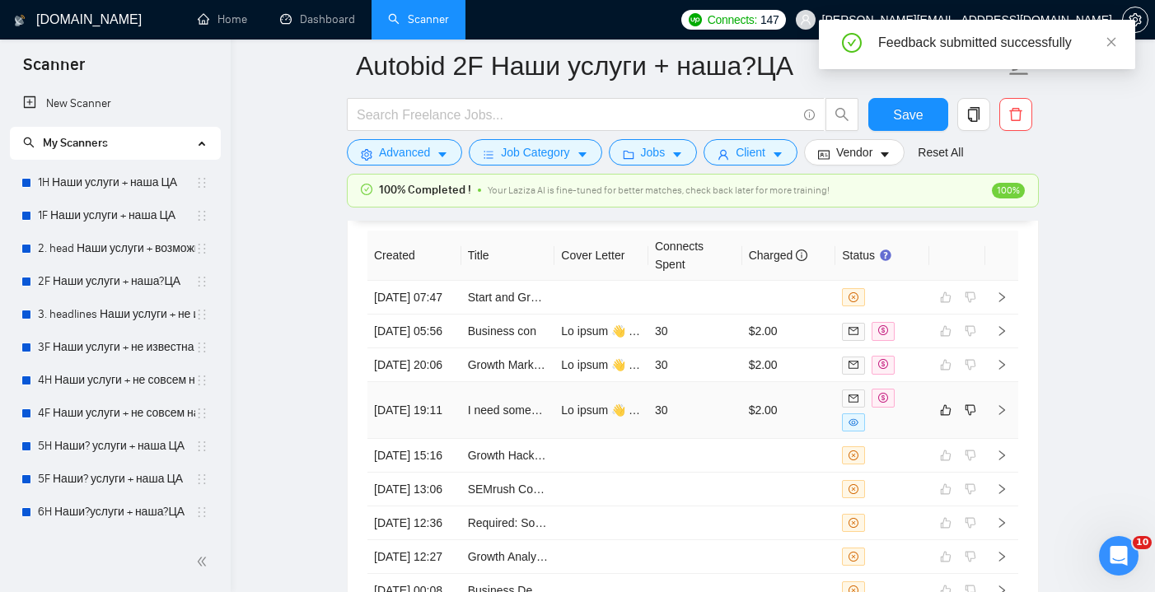
click at [700, 439] on td "30" at bounding box center [695, 410] width 94 height 57
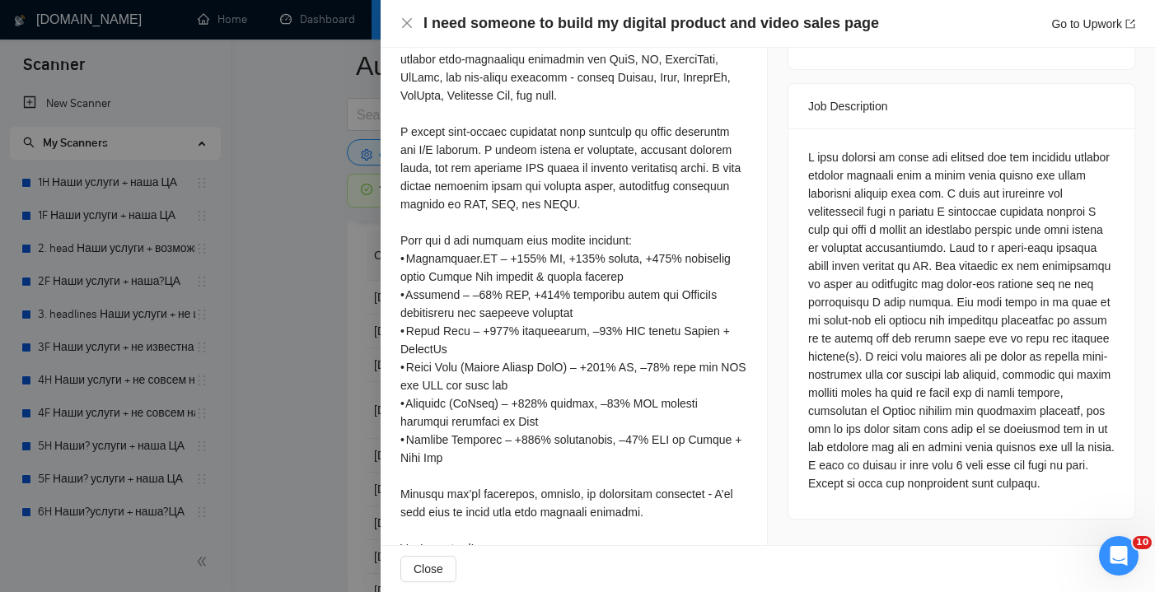
scroll to position [696, 0]
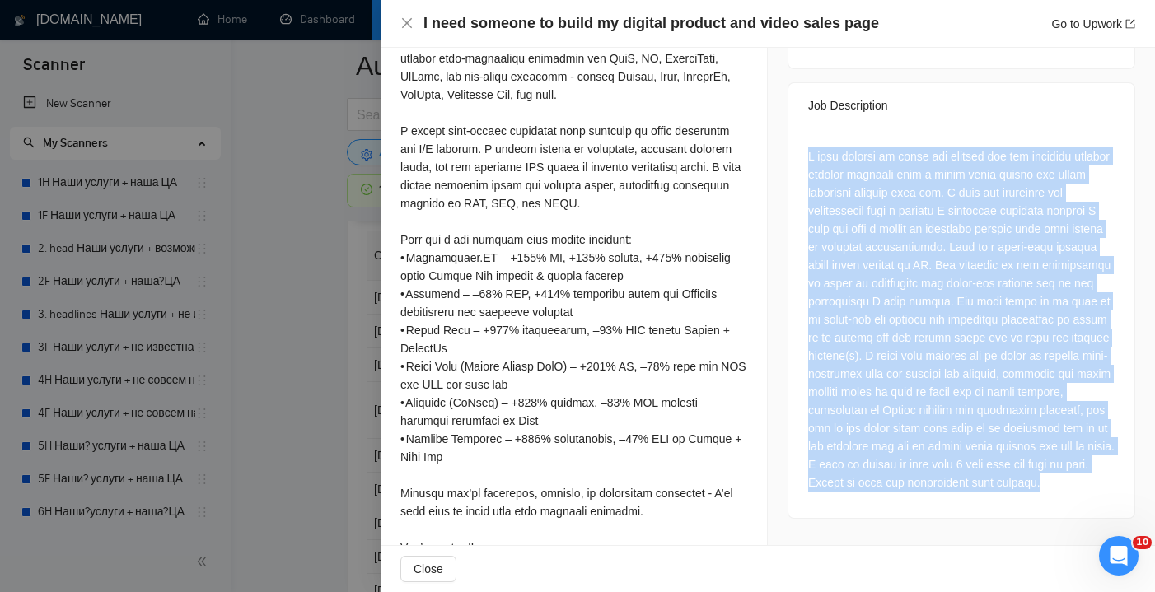
drag, startPoint x: 981, startPoint y: 466, endPoint x: 773, endPoint y: 122, distance: 402.2
copy div "I need someone to build and package one and possibly several digital products w…"
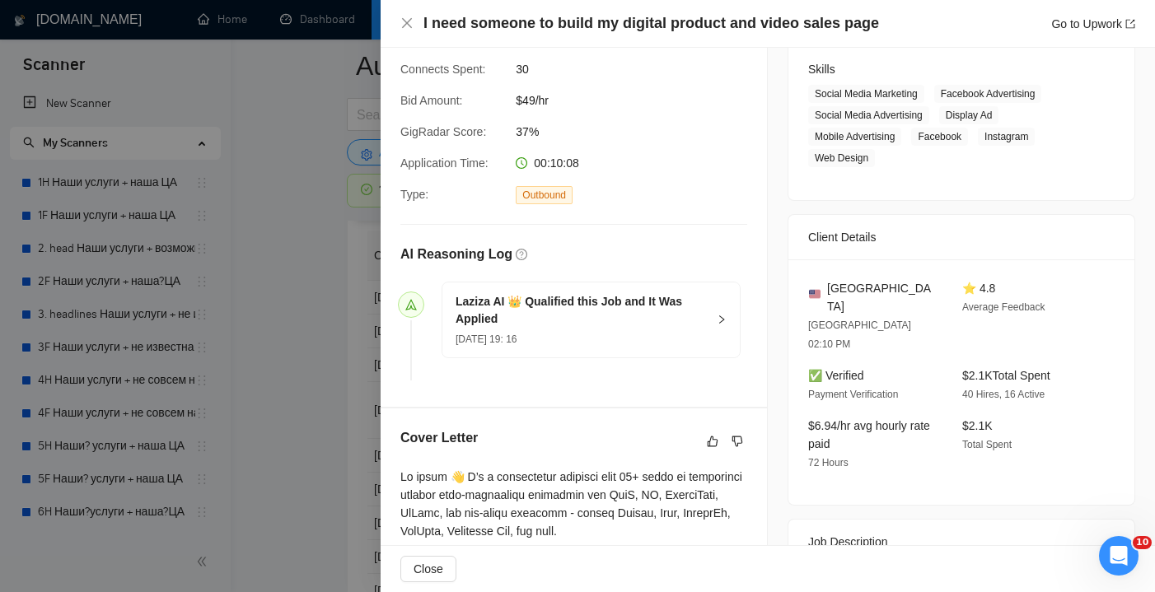
scroll to position [260, 0]
click at [408, 24] on icon "close" at bounding box center [407, 23] width 10 height 10
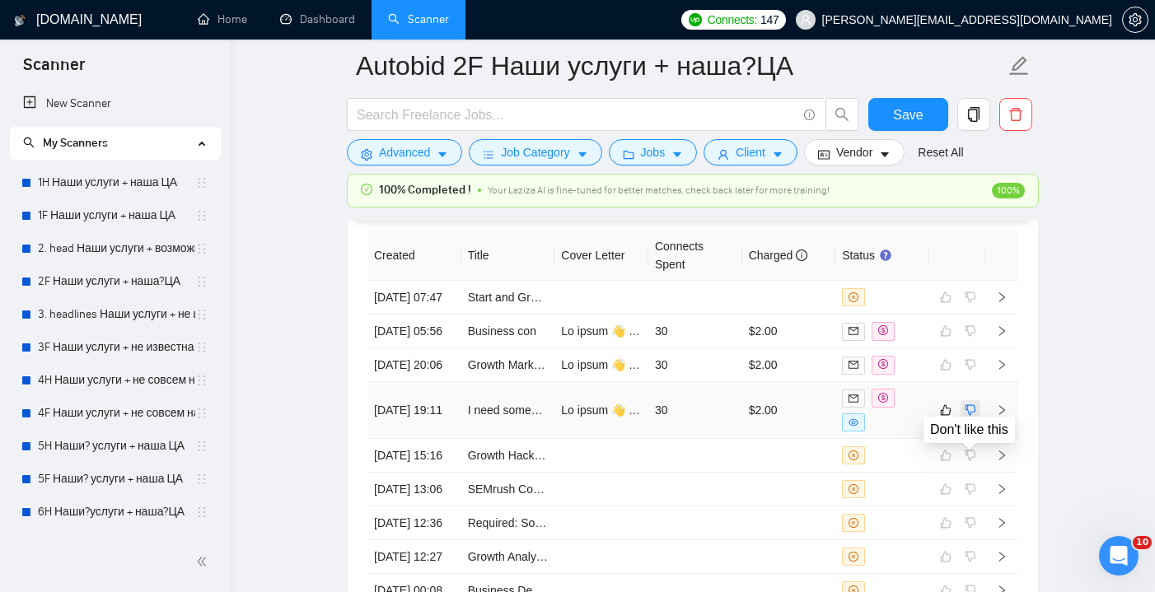
click at [973, 417] on icon "dislike" at bounding box center [971, 410] width 12 height 13
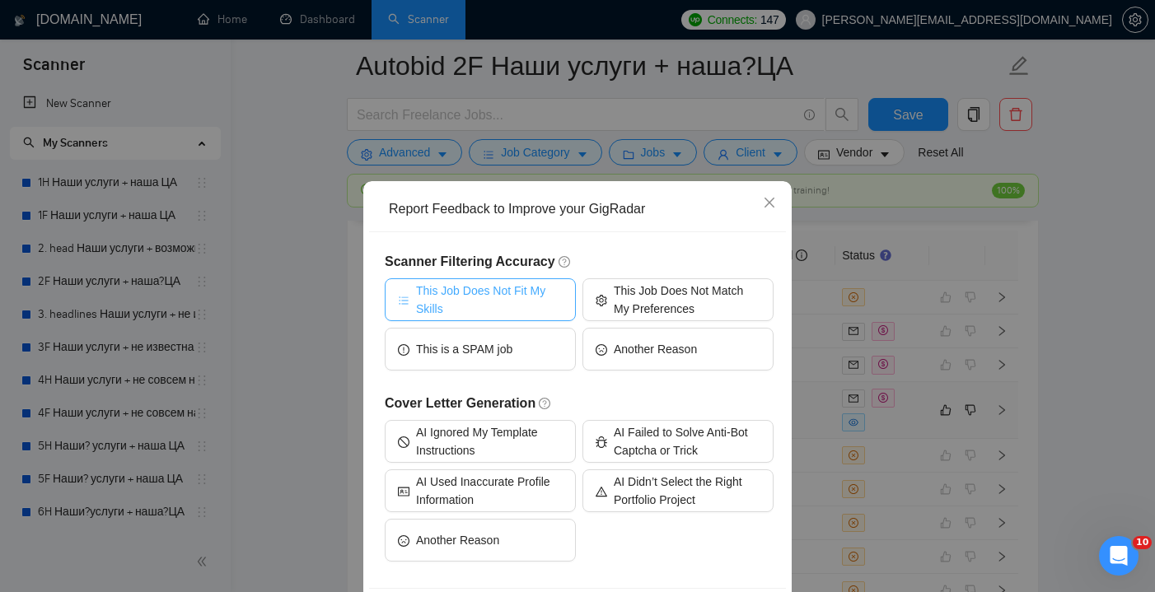
click at [474, 292] on span "This Job Does Not Fit My Skills" at bounding box center [489, 300] width 147 height 36
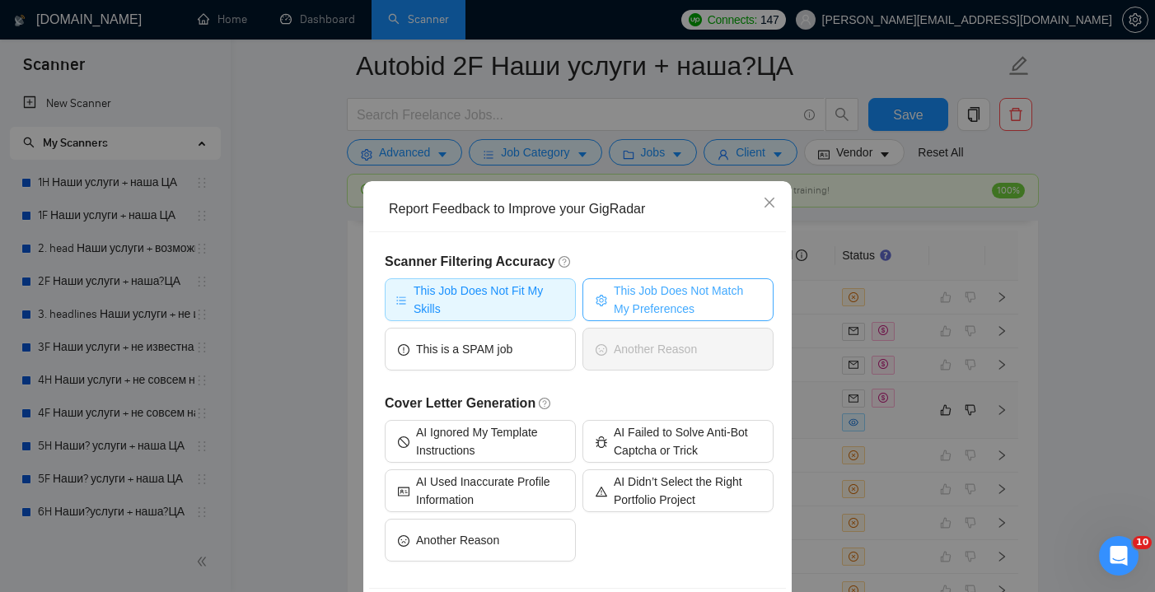
click at [662, 290] on span "This Job Does Not Match My Preferences" at bounding box center [687, 300] width 147 height 36
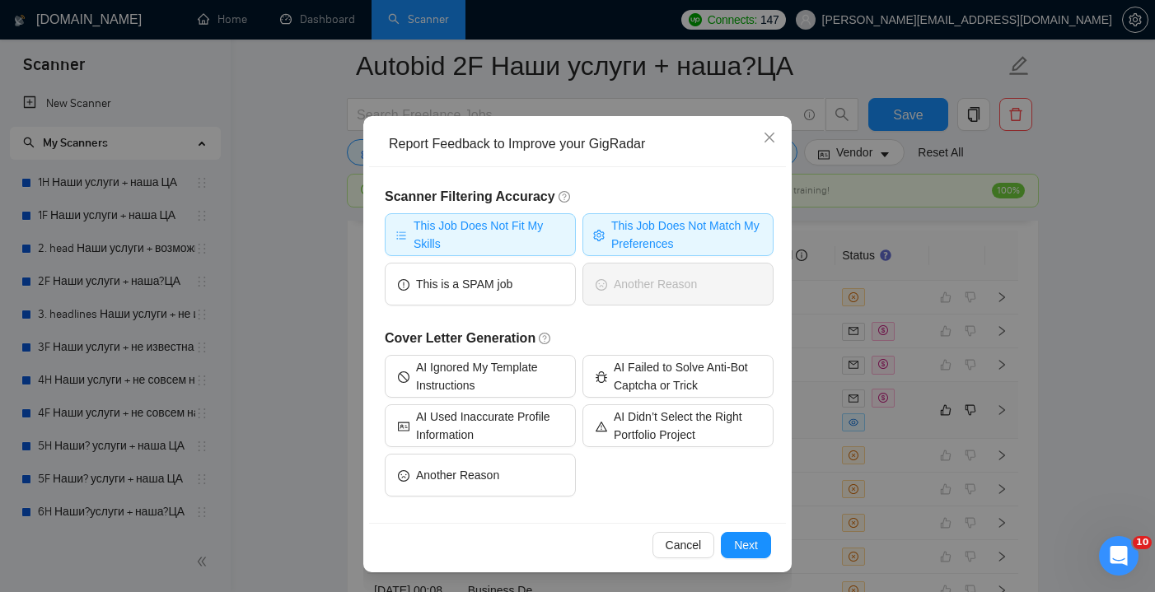
scroll to position [65, 0]
click at [738, 540] on span "Next" at bounding box center [746, 545] width 24 height 18
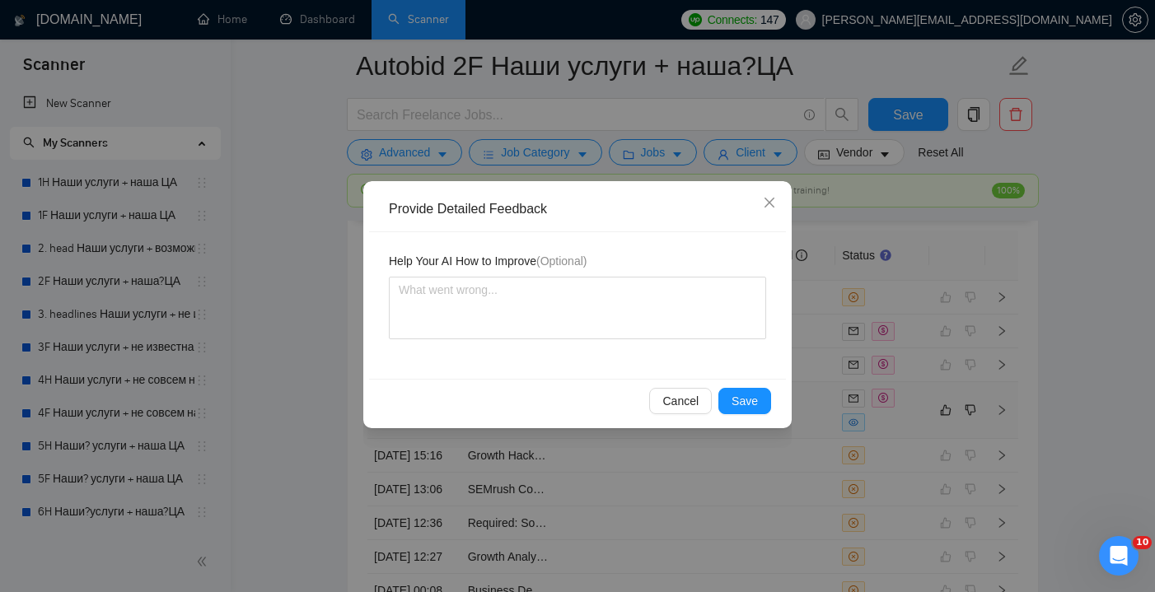
scroll to position [0, 0]
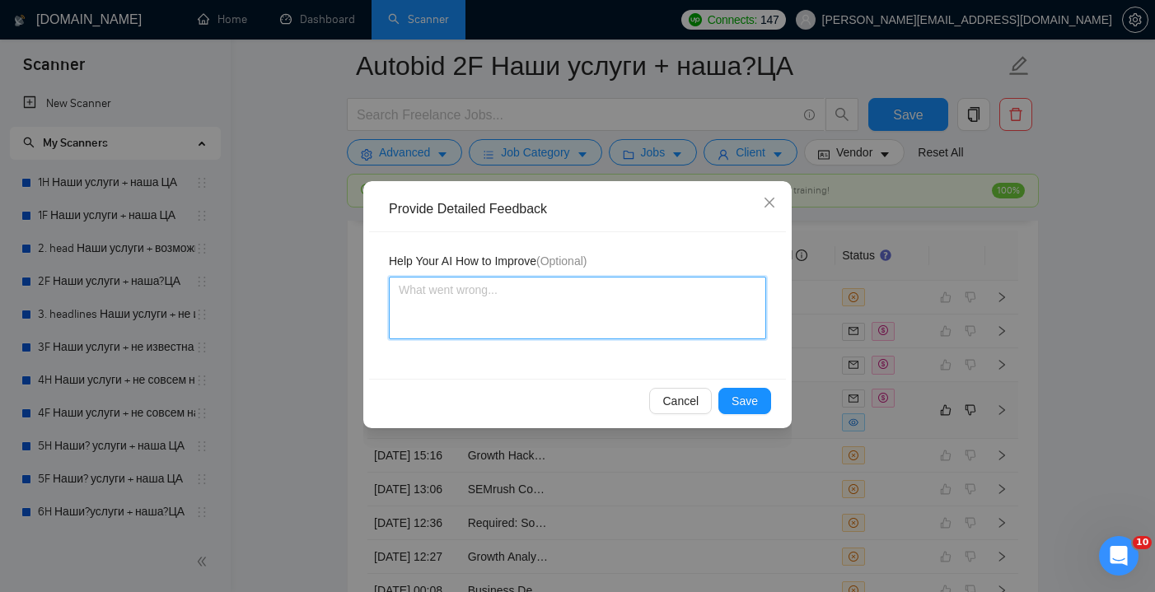
click at [410, 290] on textarea at bounding box center [577, 308] width 377 height 63
paste textarea "👉 Disqualify this job. Reasons: • The role is not about PPC campaign management…"
type textarea "👉 Disqualify this job. Reasons: • The role is not about PPC campaign management…"
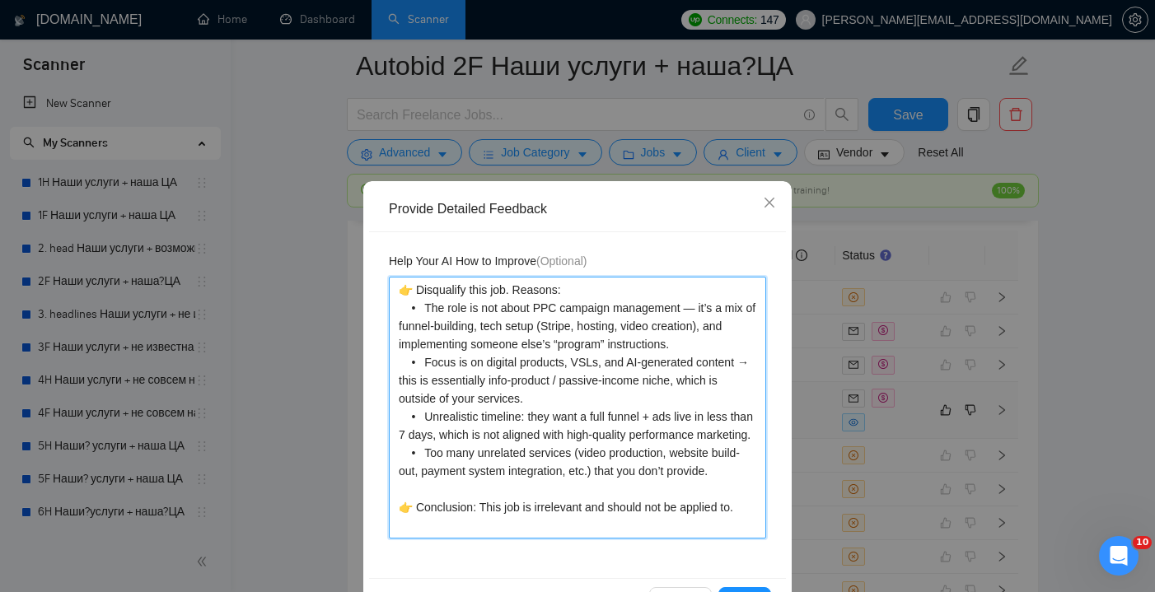
drag, startPoint x: 453, startPoint y: 451, endPoint x: 398, endPoint y: 409, distance: 69.4
click at [398, 409] on textarea "👉 Disqualify this job. Reasons: • The role is not about PPC campaign management…" at bounding box center [577, 408] width 377 height 262
type textarea "👉 Disqualify this job. Reasons: • The role is not about PPC campaign management…"
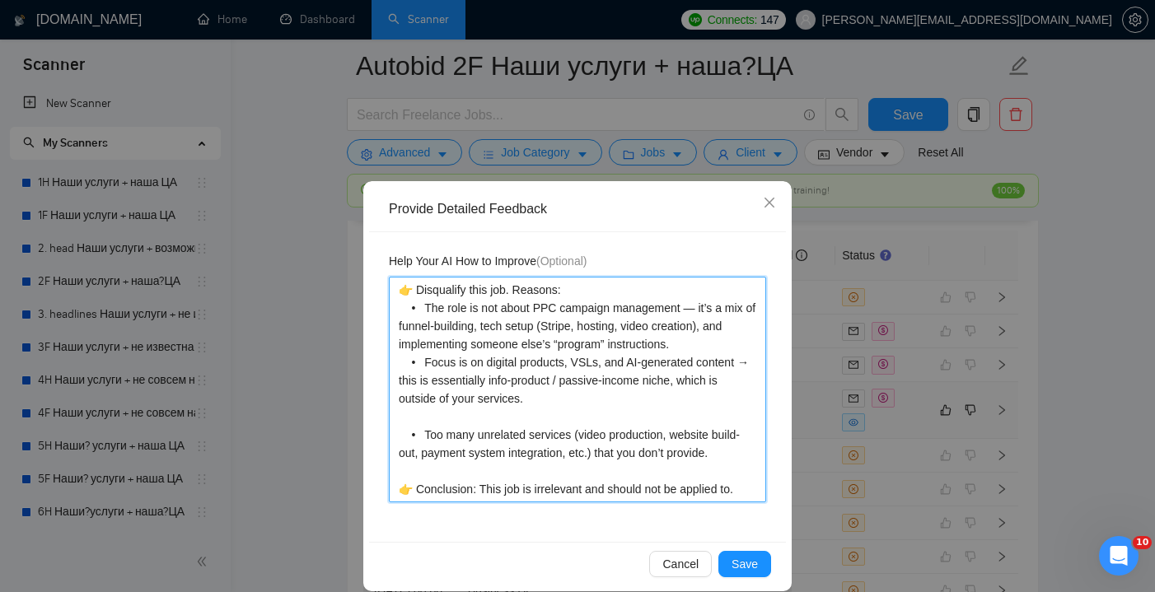
type textarea "👉 Disqualify this job. Reasons: • The role is not about PPC campaign management…"
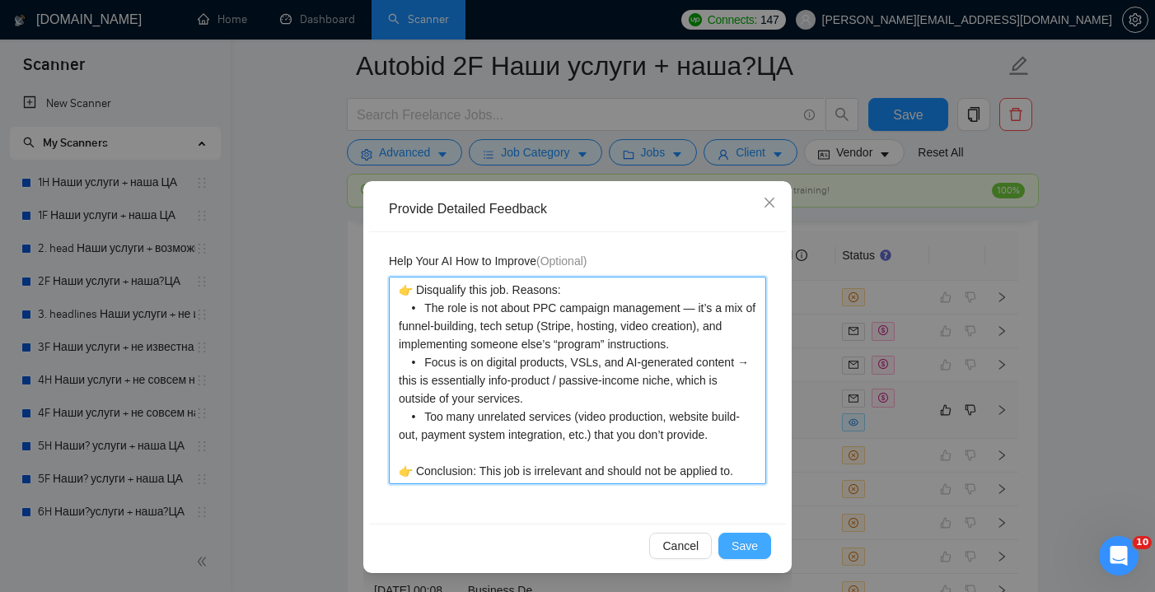
type textarea "👉 Disqualify this job. Reasons: • The role is not about PPC campaign management…"
click at [746, 547] on span "Save" at bounding box center [745, 546] width 26 height 18
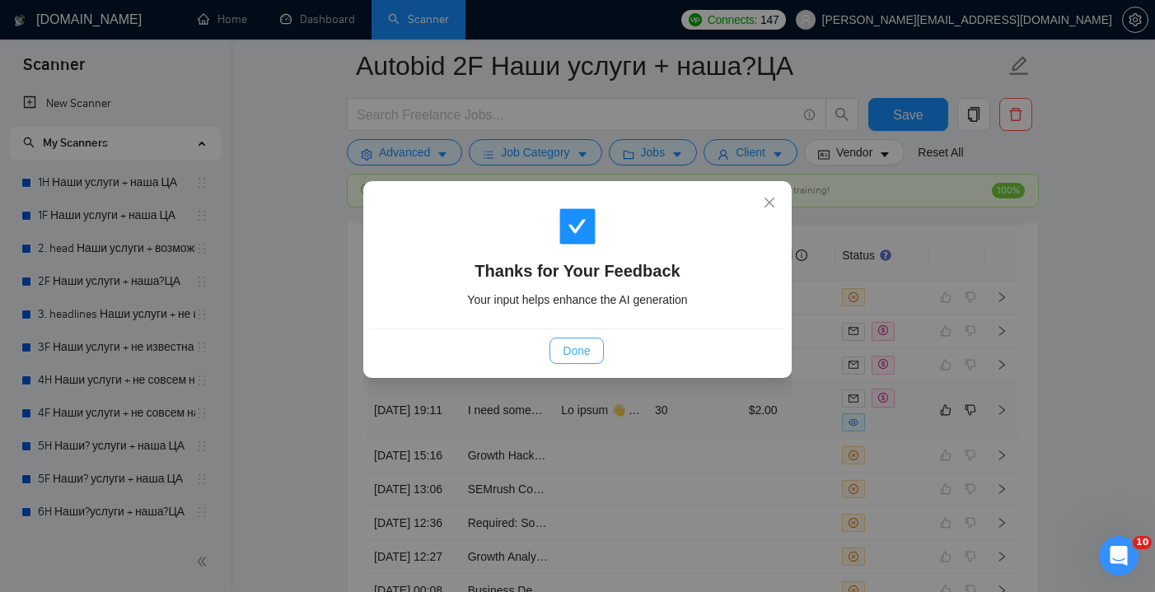
click at [565, 352] on span "Done" at bounding box center [576, 351] width 27 height 18
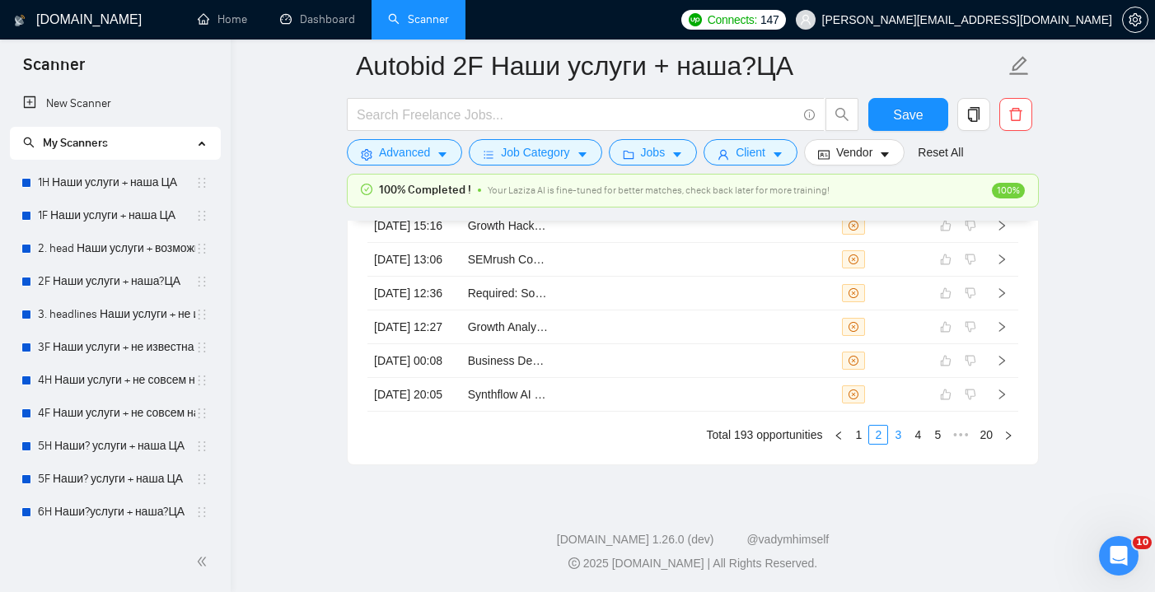
scroll to position [4749, 0]
click at [896, 433] on link "3" at bounding box center [898, 435] width 18 height 18
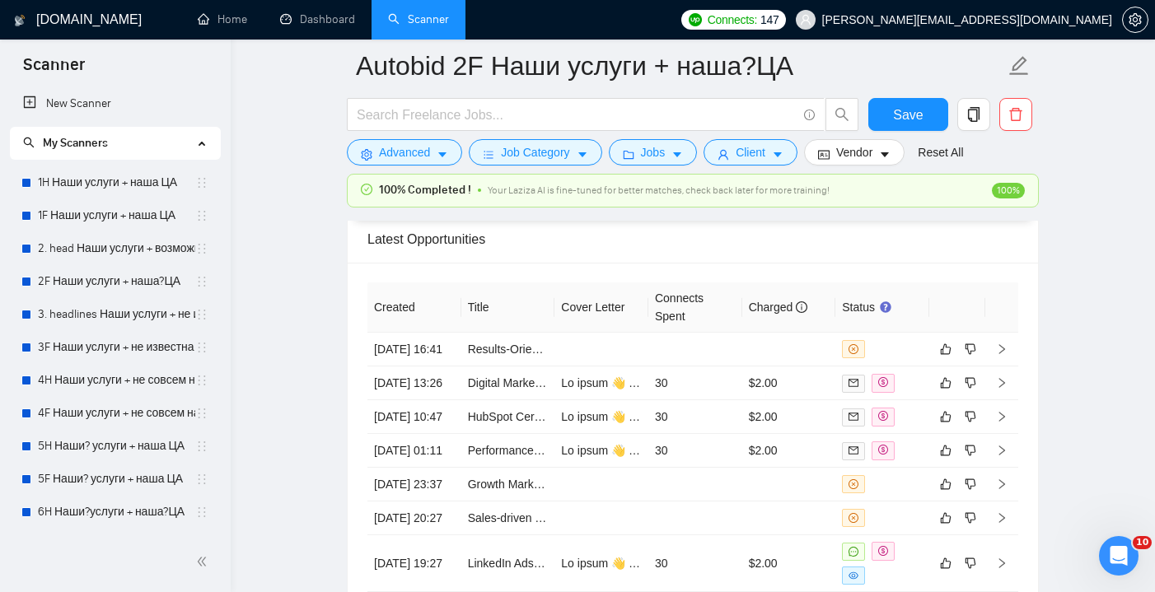
scroll to position [4323, 0]
click at [737, 349] on td at bounding box center [695, 347] width 94 height 34
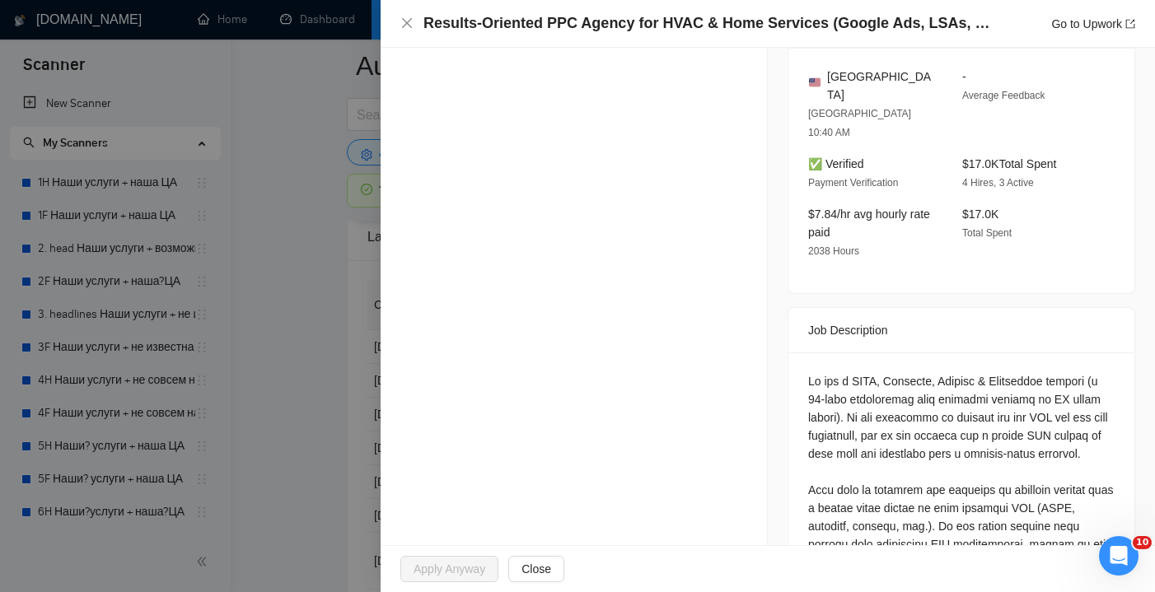
scroll to position [494, 0]
click at [400, 19] on icon "close" at bounding box center [406, 22] width 13 height 13
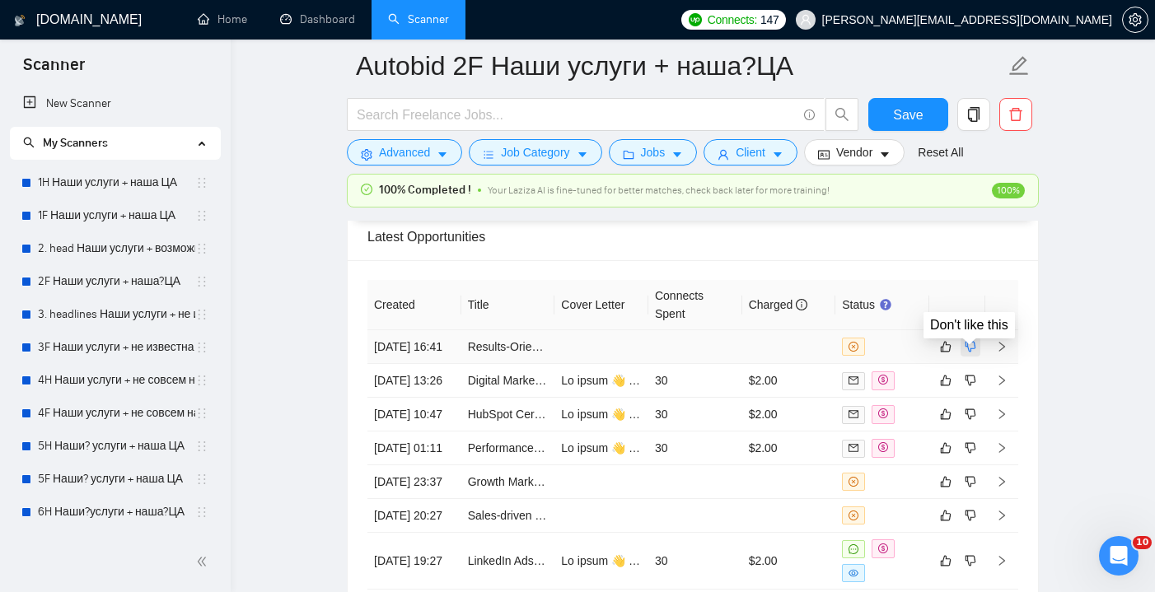
click at [971, 352] on icon "dislike" at bounding box center [971, 346] width 12 height 13
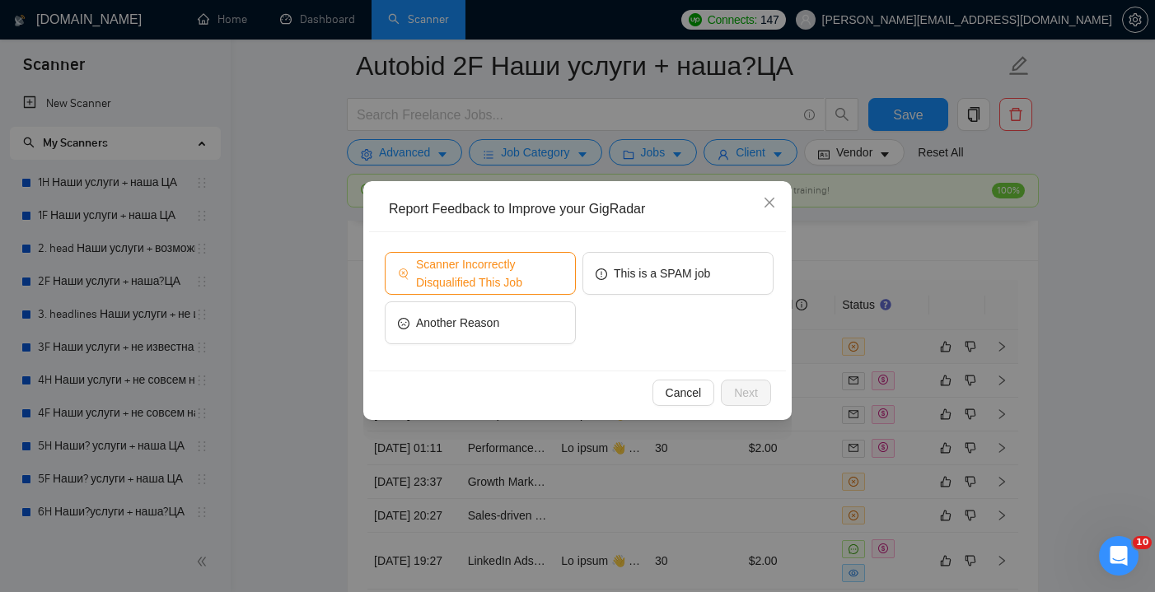
click at [532, 273] on span "Scanner Incorrectly Disqualified This Job" at bounding box center [489, 273] width 147 height 36
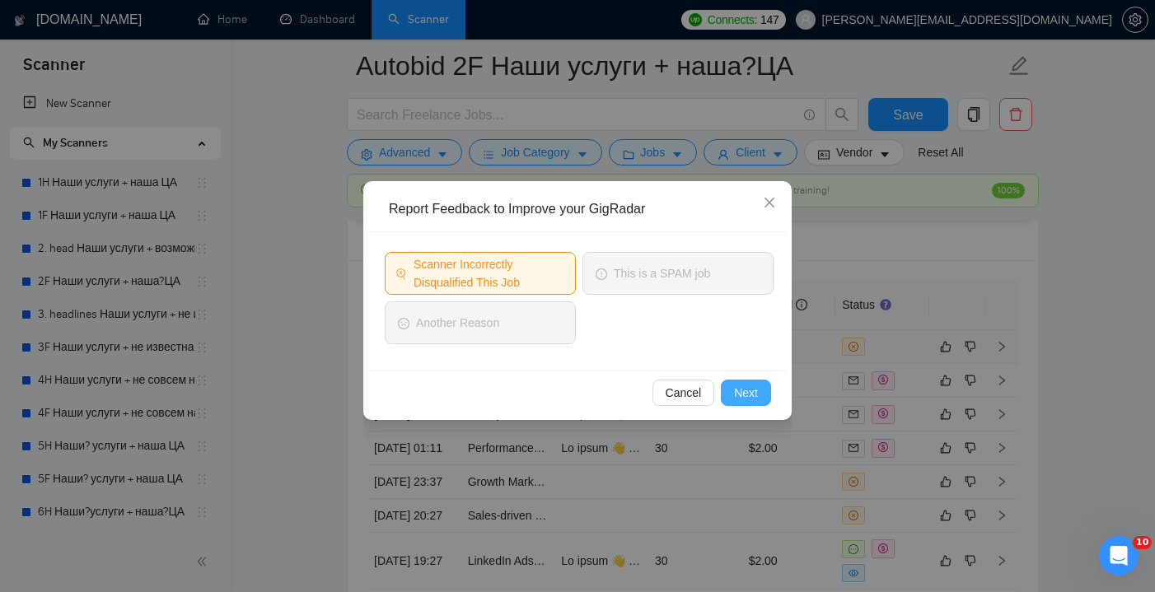
click at [748, 398] on span "Next" at bounding box center [746, 393] width 24 height 18
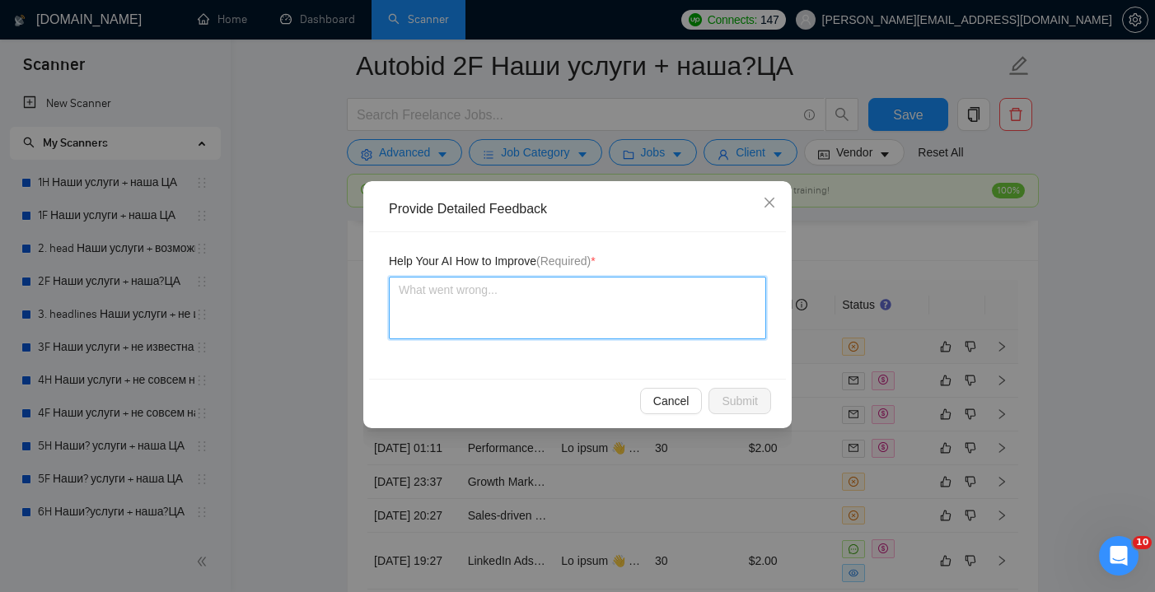
click at [583, 324] on textarea at bounding box center [577, 308] width 377 height 63
type textarea "Е"
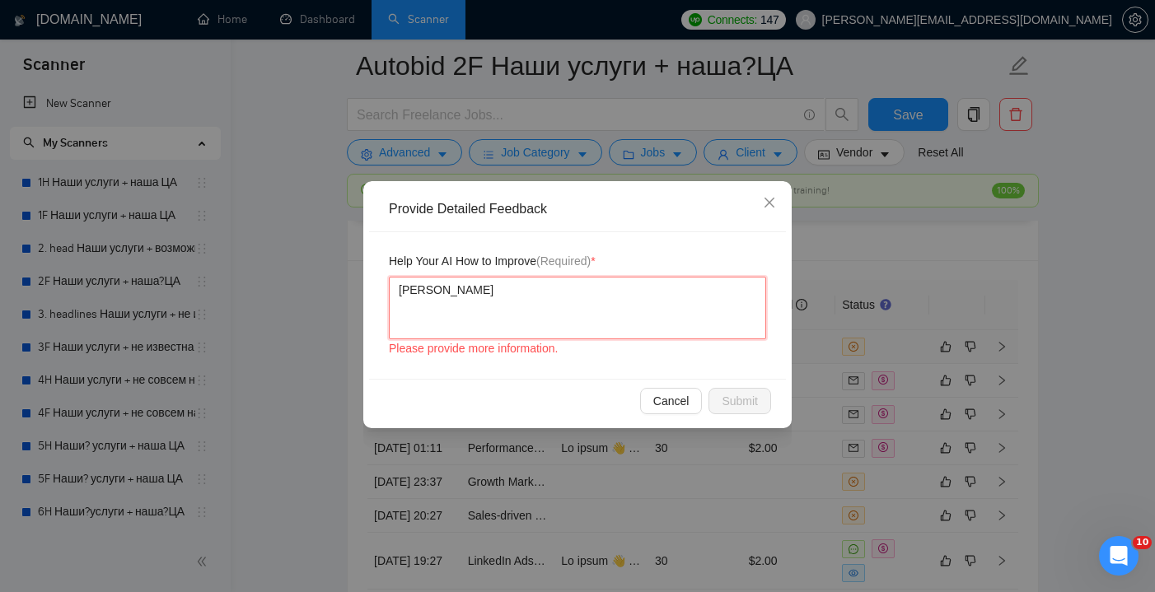
type textarea "Ер"
type textarea "Ерш"
type textarea "Ер"
type textarea "Е"
type textarea "H"
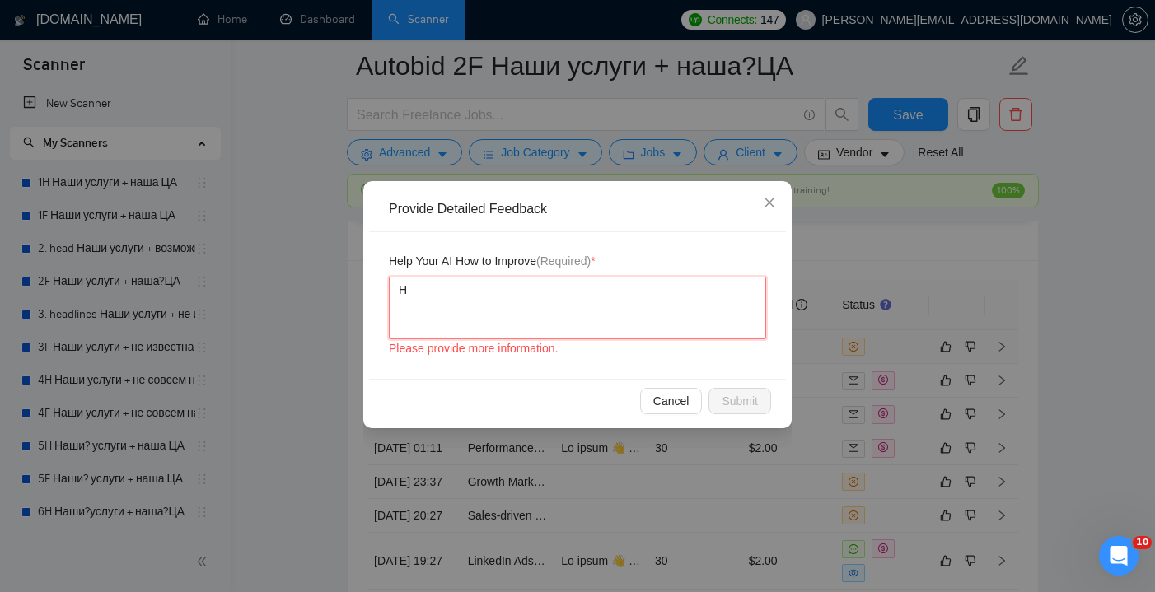
type textarea "HV"
type textarea "HVA"
type textarea "HVAC"
type textarea "HVAC o"
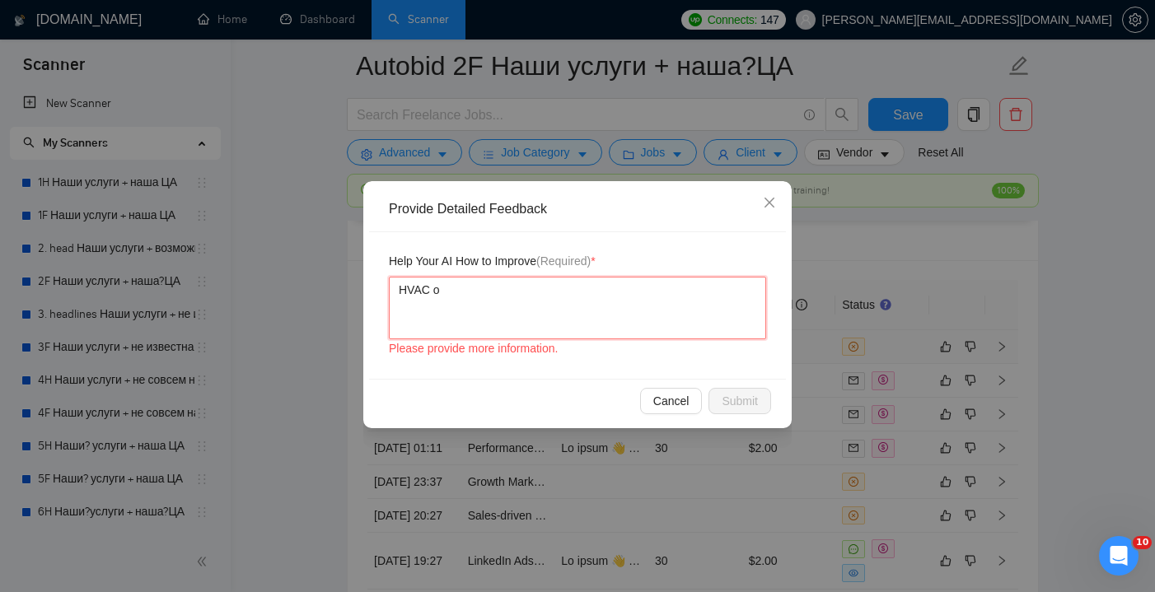
type textarea "HVAC or"
type textarea "HVAC or s"
type textarea "HVAC or sr"
type textarea "HVAC or s"
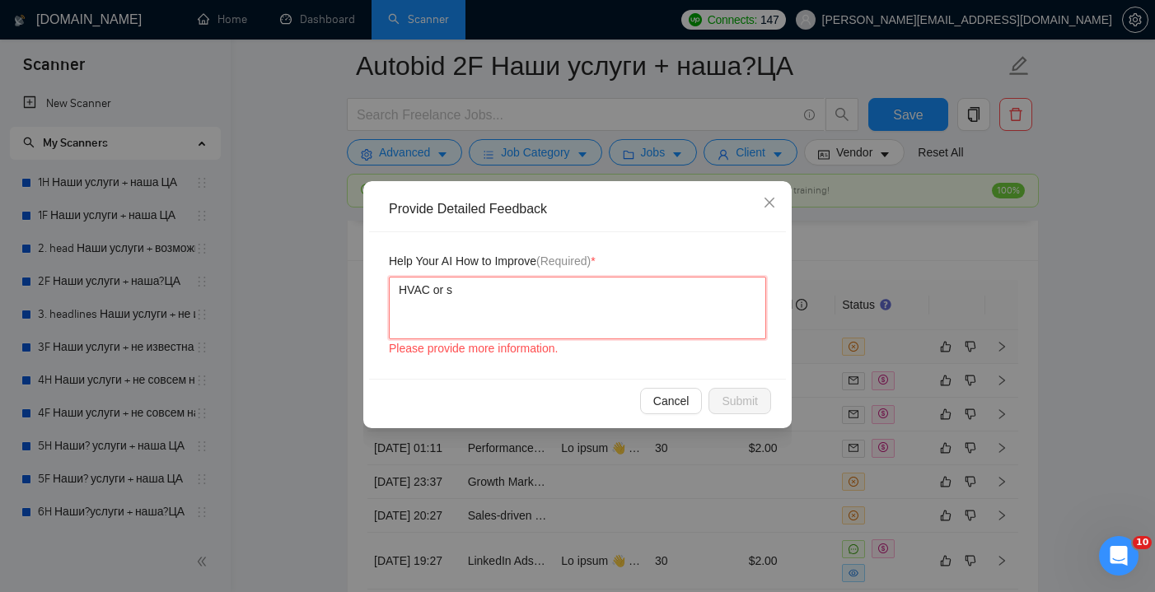
type textarea "HVAC or se"
type textarea "HVAC or ser"
type textarea "HVAC or serv"
type textarea "HVAC or servi"
type textarea "HVAC or servic"
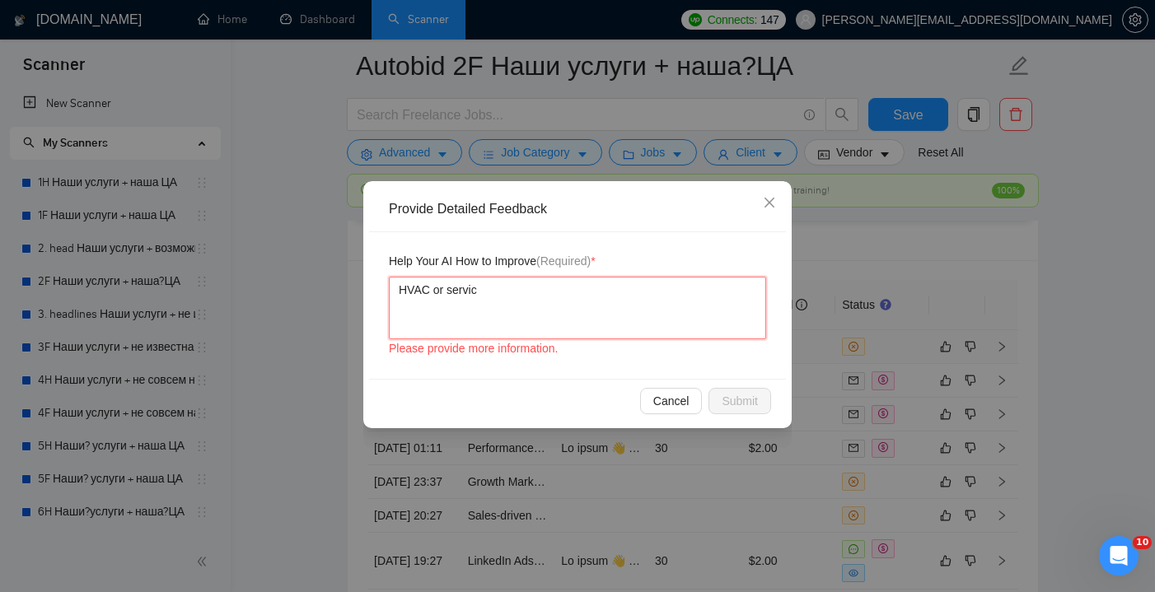
type textarea "HVAC or service"
type textarea "HVAC or service b"
type textarea "HVAC or service ba"
type textarea "HVAC or service bas"
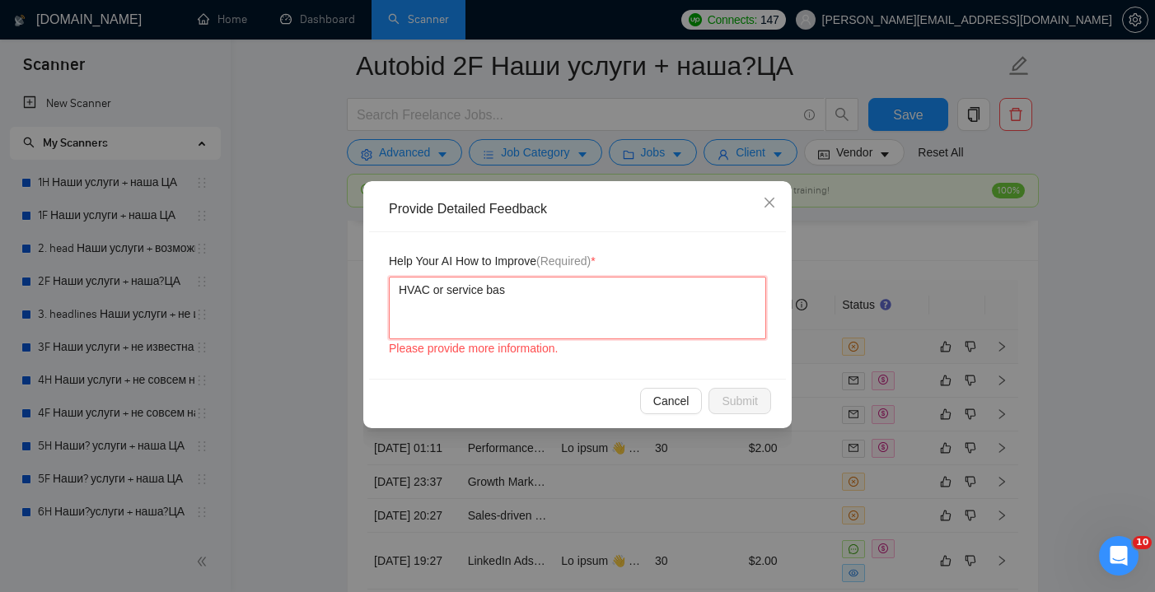
type textarea "HVAC or service base"
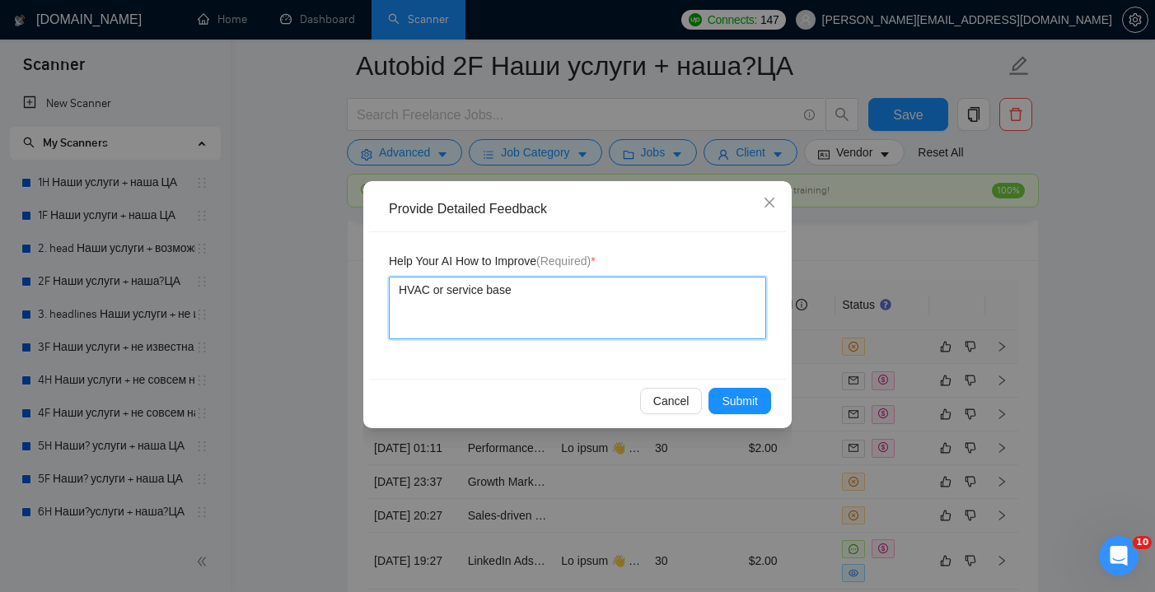
type textarea "HVAC or service based"
type textarea "HVAC or service based b"
type textarea "HVAC or service based bu"
type textarea "HVAC or service based bus"
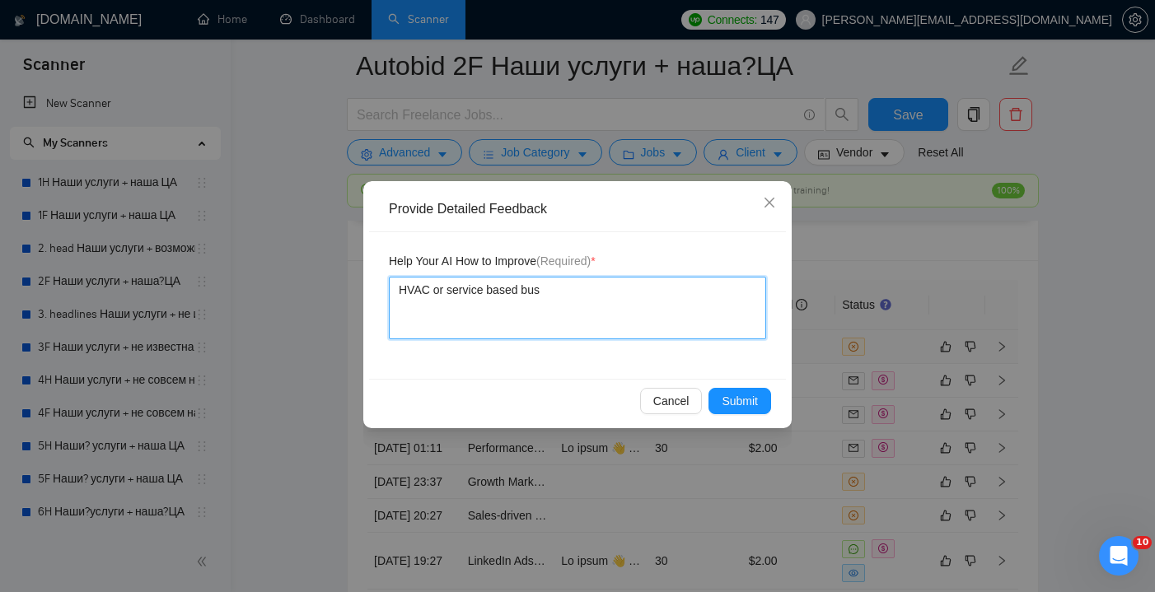
type textarea "HVAC or service based busi"
type textarea "HVAC or service based busin"
type textarea "HVAC or service based busine"
type textarea "HVAC or service based busines"
type textarea "HVAC or service based business"
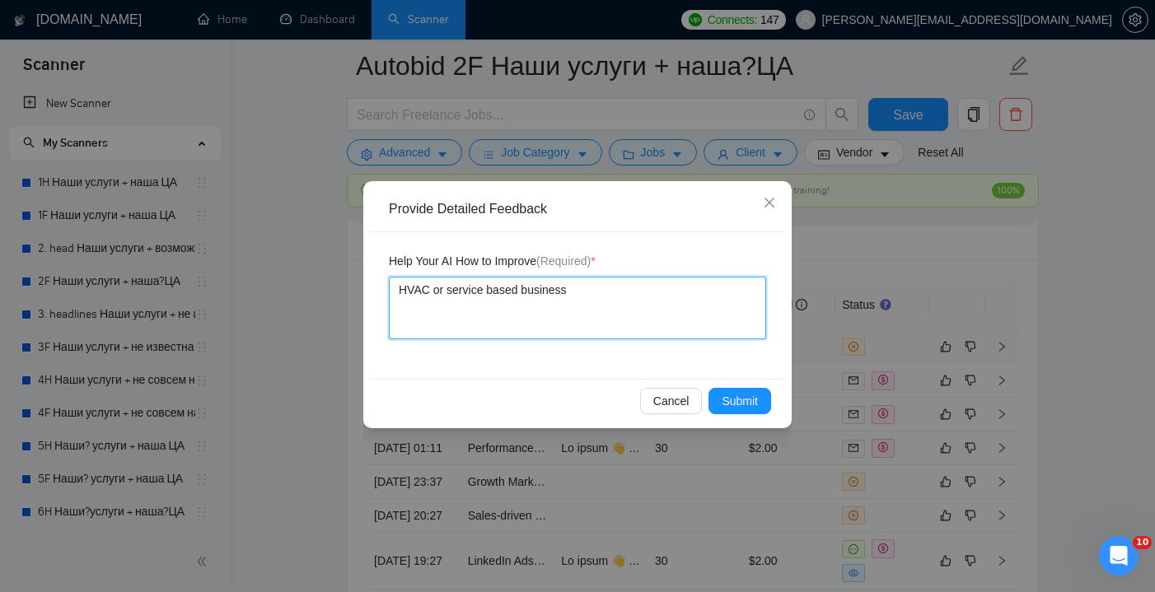
type textarea "HVAC or service based businesse"
type textarea "HVAC or service based businesses"
type textarea "HVAC or service based businesses i"
type textarea "HVAC or service based businesses is"
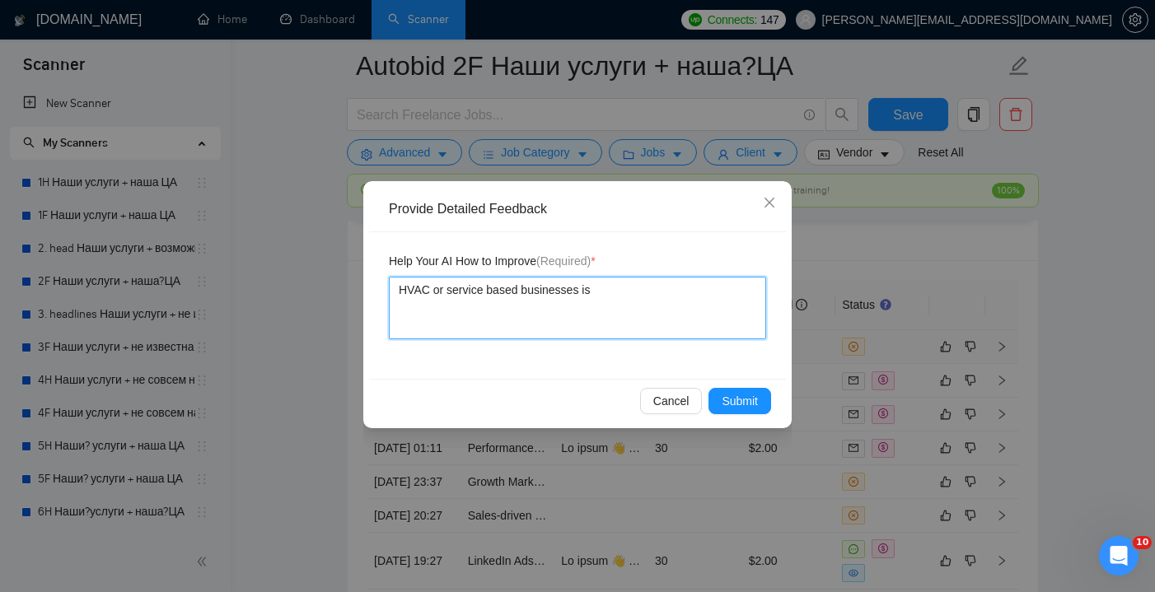
type textarea "HVAC or service based businesses is"
type textarea "HVAC or service based businesses is n"
type textarea "HVAC or service based businesses is no"
type textarea "HVAC or service based businesses is not"
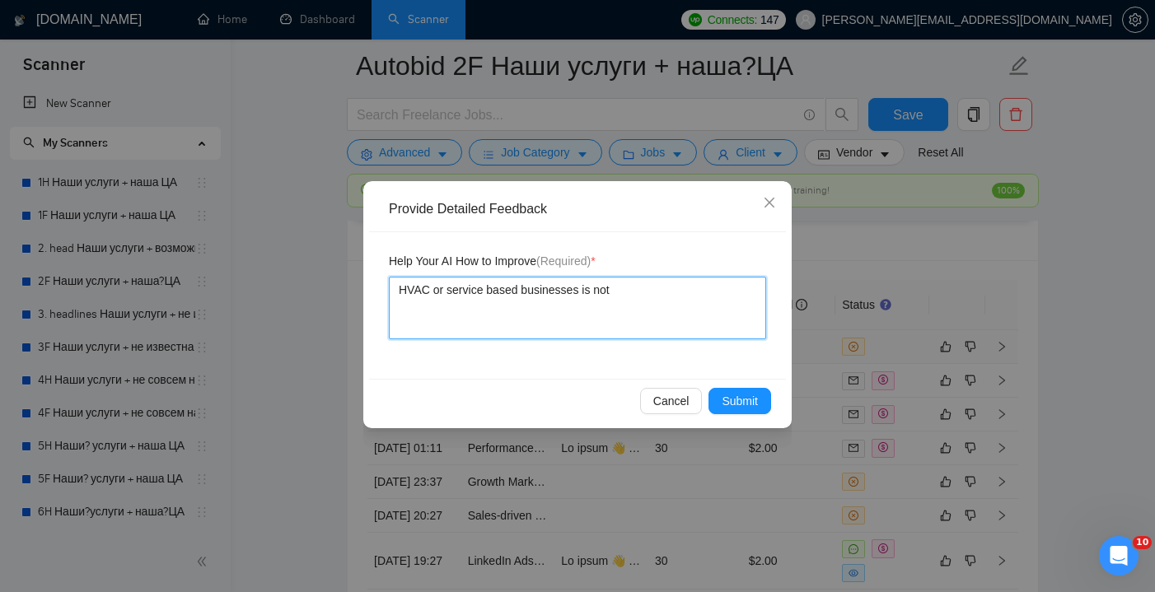
type textarea "HVAC or service based businesses is not m"
type textarea "HVAC or service based businesses is not my"
type textarea "HVAC or service based businesses is not my p"
type textarea "HVAC or service based businesses is not my pr"
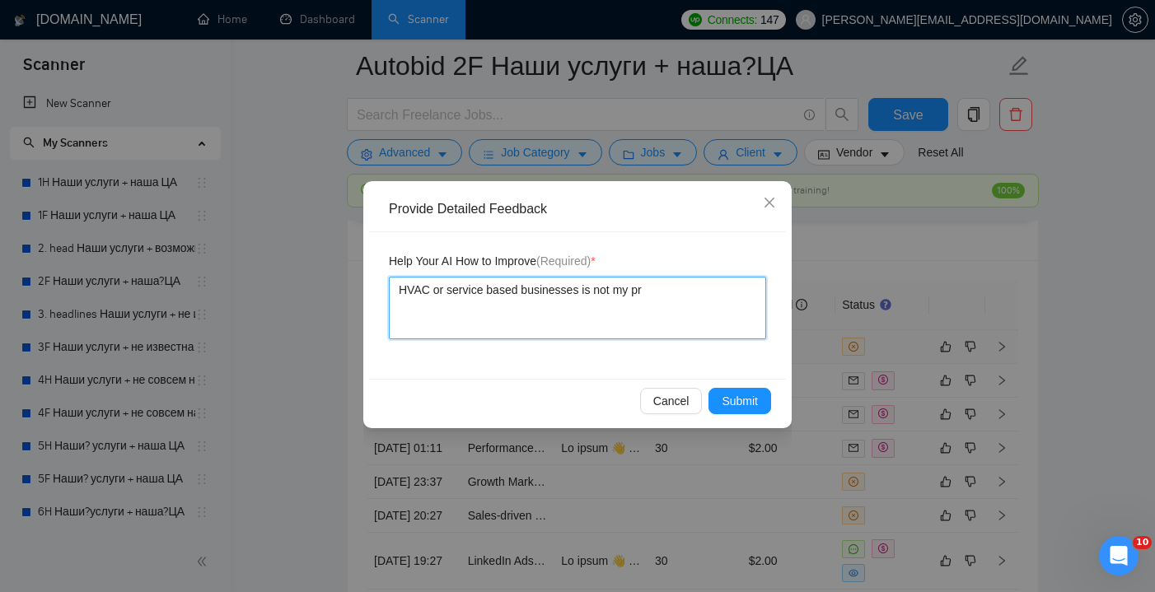
type textarea "HVAC or service based businesses is not my pri"
type textarea "HVAC or service based businesses is not my prim"
type textarea "HVAC or service based businesses is not my prima"
type textarea "HVAC or service based businesses is not my primam"
type textarea "HVAC or service based businesses is not my primamr"
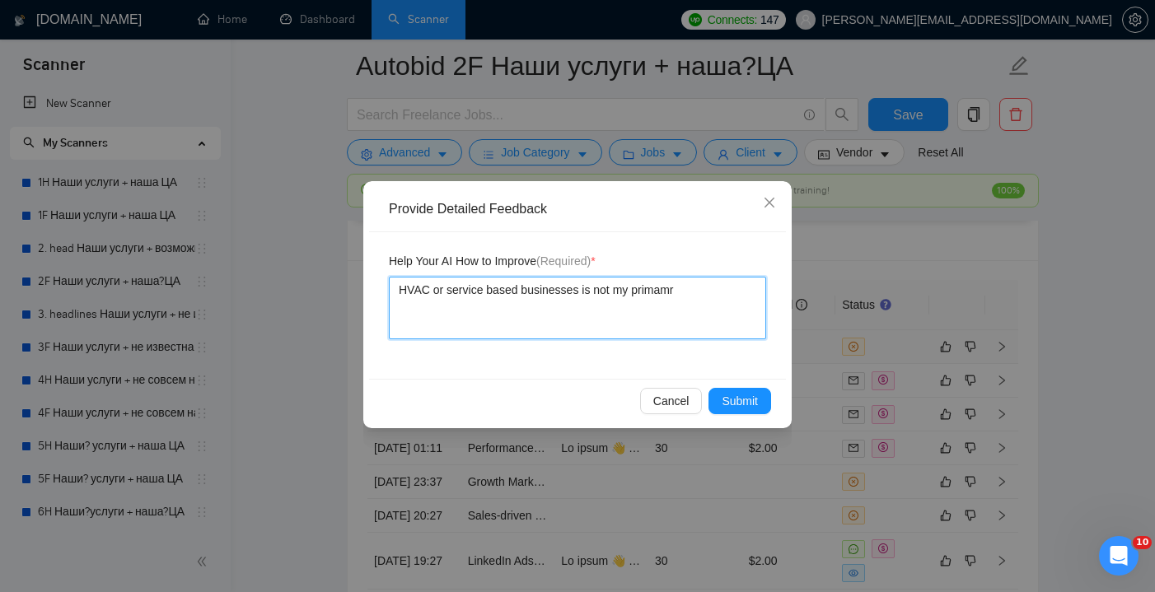
type textarea "HVAC or service based businesses is not my primamri"
type textarea "HVAC or service based businesses is not my primamril"
type textarea "HVAC or service based businesses is not my primamrily"
type textarea "HVAC or service based businesses is not my primamrily t"
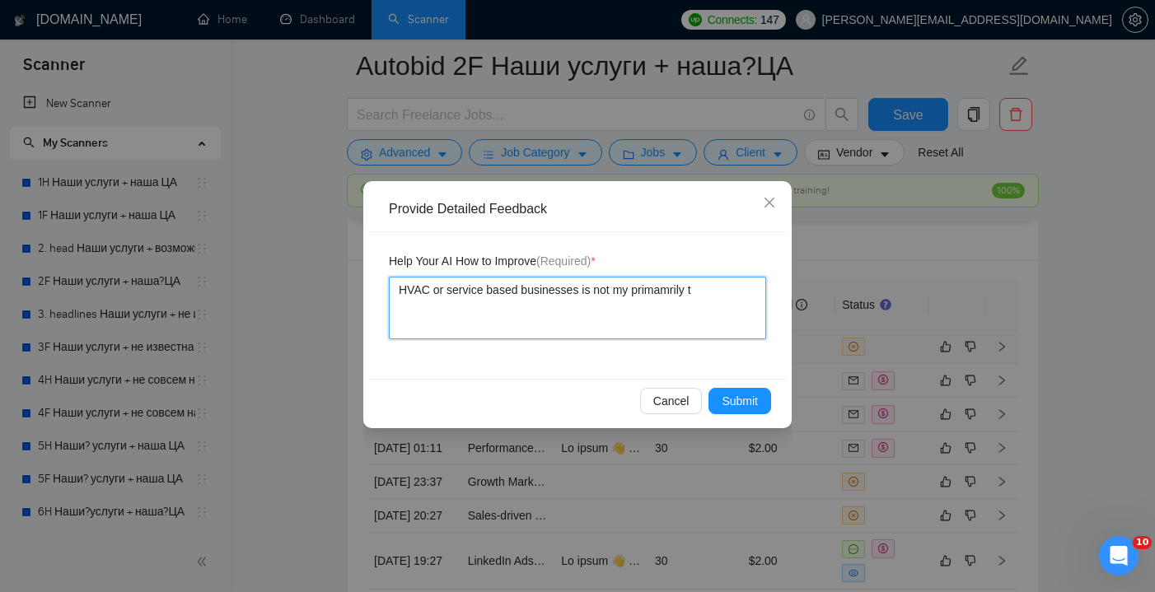
type textarea "HVAC or service based businesses is not my primamrily ta"
type textarea "HVAC or service based businesses is not my primamrily tar"
type textarea "HVAC or service based businesses is not my primamrily targ"
type textarea "HVAC or service based businesses is not my primamrily targe"
type textarea "HVAC or service based businesses is not my primamrily target"
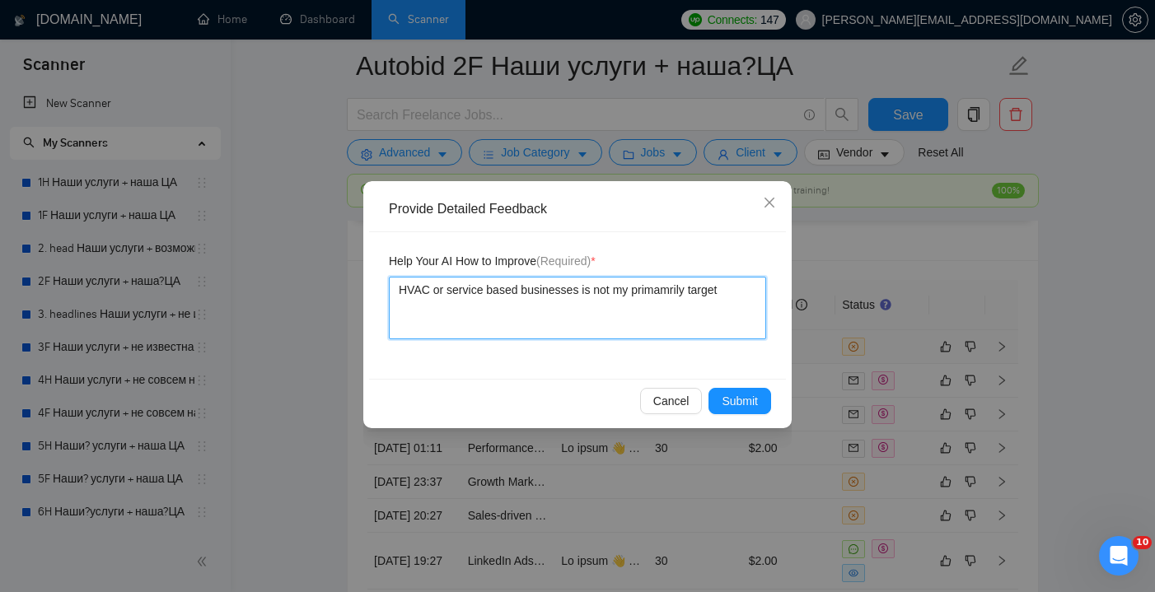
type textarea "HVAC or service based businesses is not my primamrily target"
type textarea "HVAC or service based businesses is not my primamrily target a"
type textarea "HVAC or service based businesses is not my primamrily target au"
type textarea "HVAC or service based businesses is not my primamrily target aud"
type textarea "HVAC or service based businesses is not my primamrily target audi"
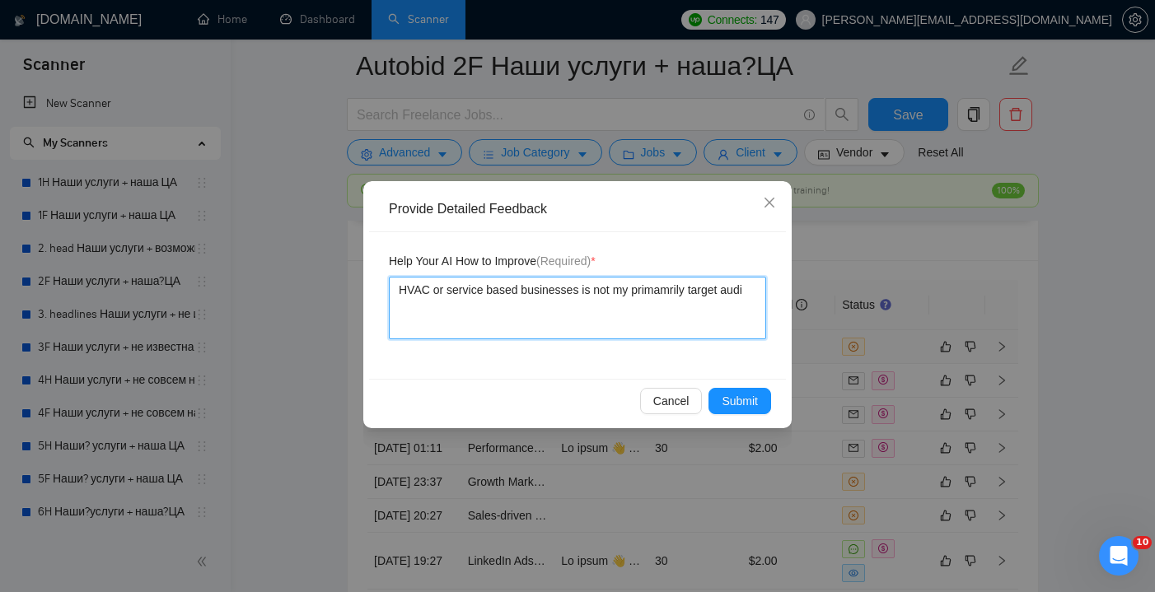
type textarea "HVAC or service based businesses is not my primamrily target audie"
type textarea "HVAC or service based businesses is not my primamrily target audien"
type textarea "HVAC or service based businesses is not my primamrily target audienc"
type textarea "HVAC or service based businesses is not my primamrily target audience"
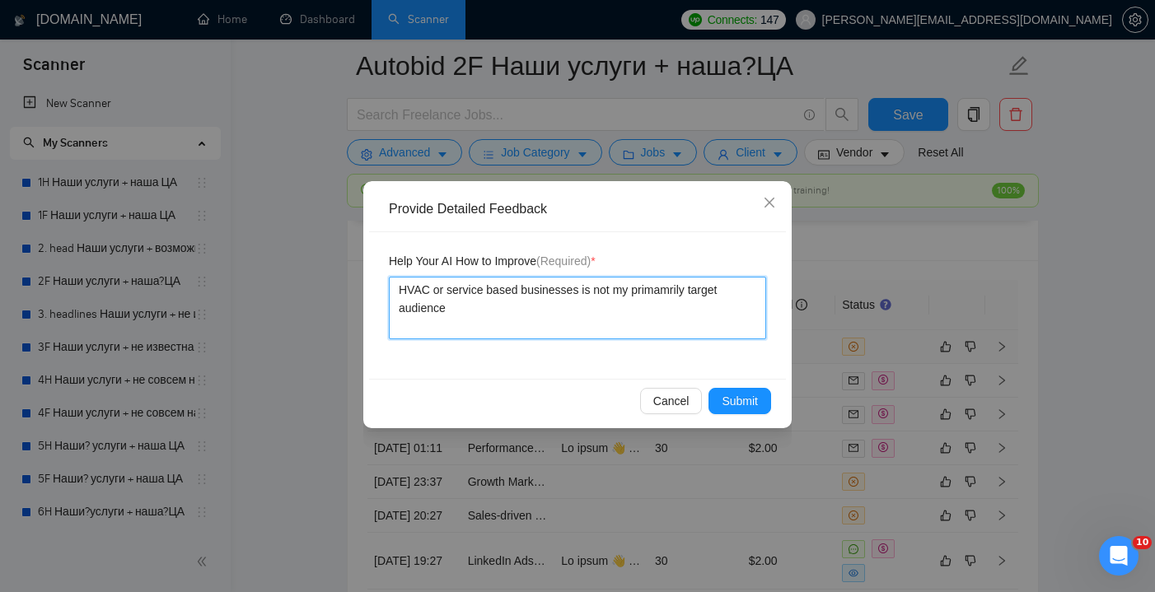
type textarea "HVAC or service based businesses is not my primamrily target audience b"
type textarea "HVAC or service based businesses is not my primamrily target audience bu"
type textarea "HVAC or service based businesses is not my primamrily target audience but"
type textarea "HVAC or service based businesses is not my primamrily target audience but i"
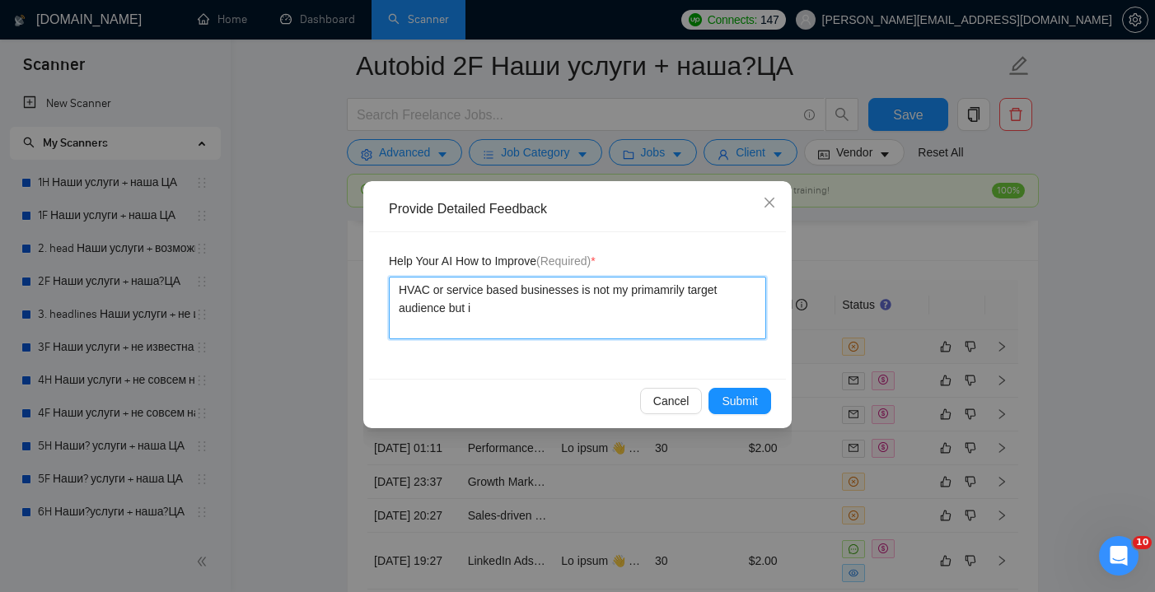
type textarea "HVAC or service based businesses is not my primamrily target audience but i"
type textarea "HVAC or service based businesses is not my primamrily target audience but i a"
type textarea "HVAC or service based businesses is not my primamrily target audience but i al"
type textarea "HVAC or service based businesses is not my primamrily target audience but i als"
type textarea "HVAC or service based businesses is not my primamrily target audience but i also"
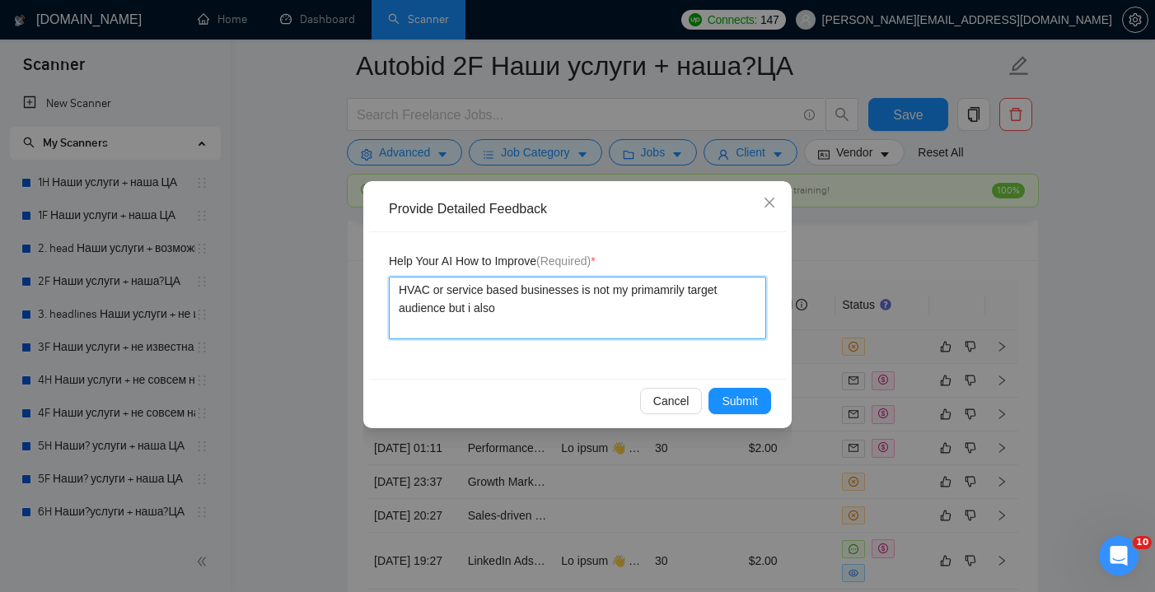
type textarea "HVAC or service based businesses is not my primamrily target audience but i also"
type textarea "HVAC or service based businesses is not my primamrily target audience but i als…"
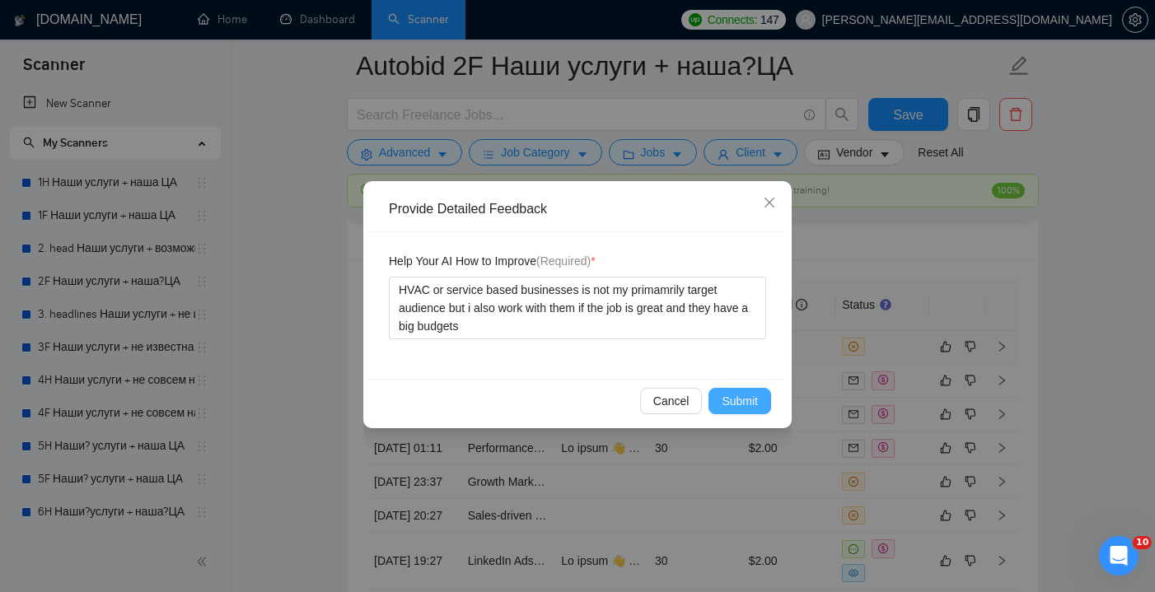
click at [744, 401] on span "Submit" at bounding box center [740, 401] width 36 height 18
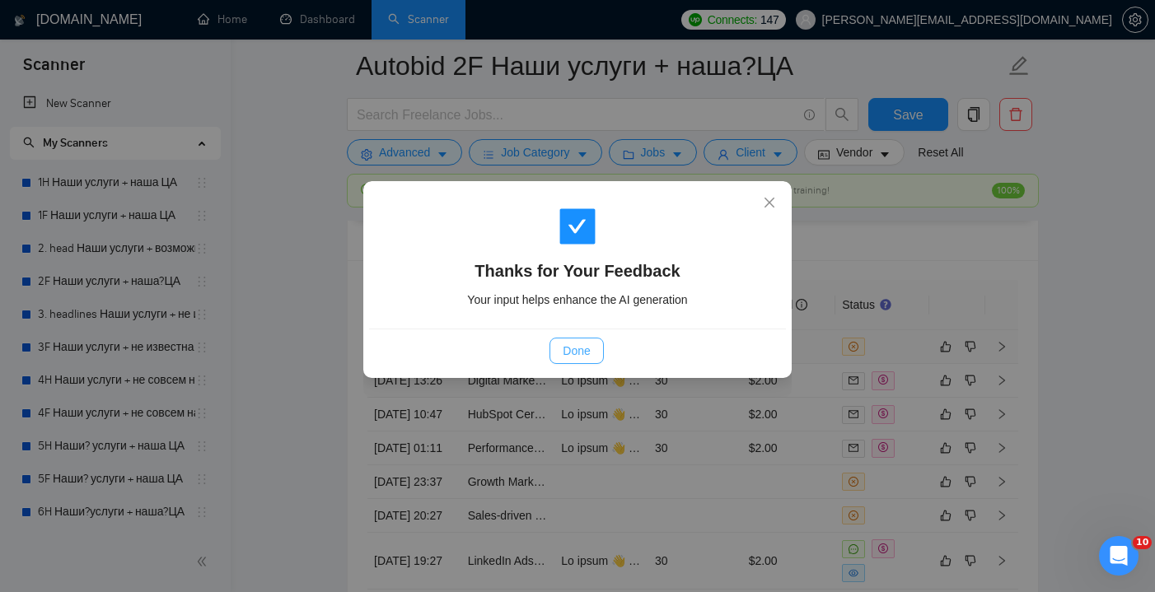
click at [576, 355] on span "Done" at bounding box center [576, 351] width 27 height 18
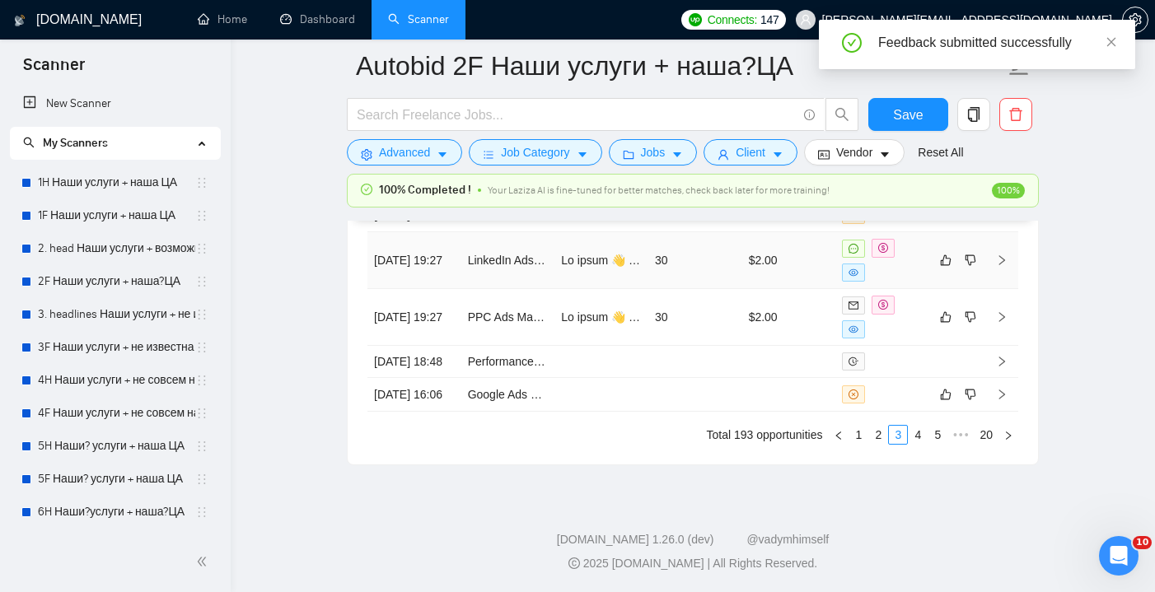
scroll to position [4682, 0]
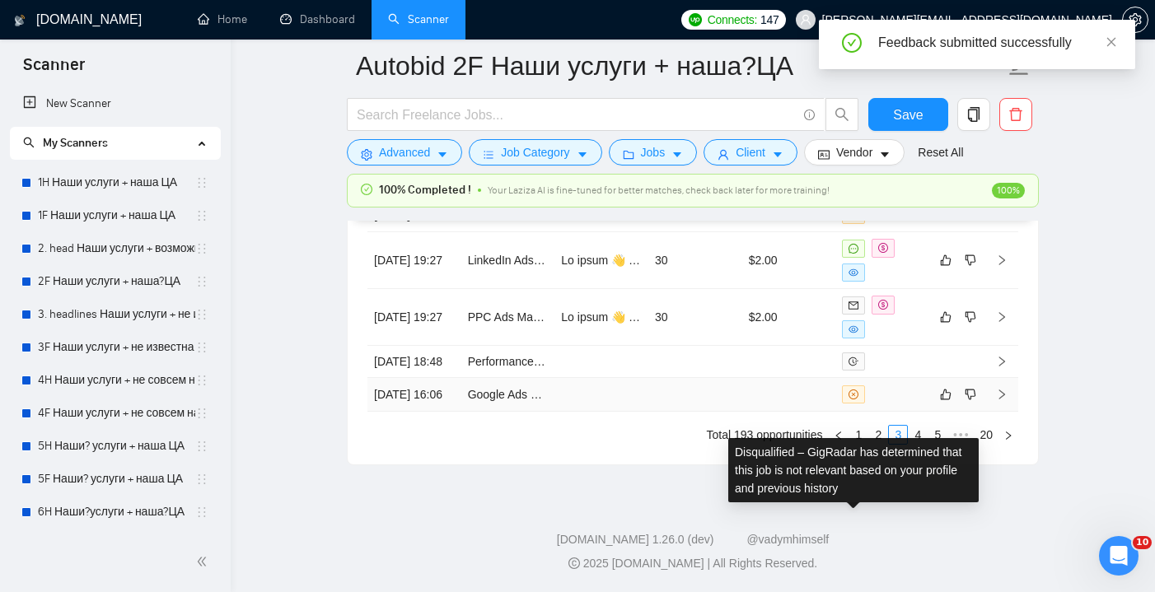
click at [777, 412] on td at bounding box center [789, 395] width 94 height 34
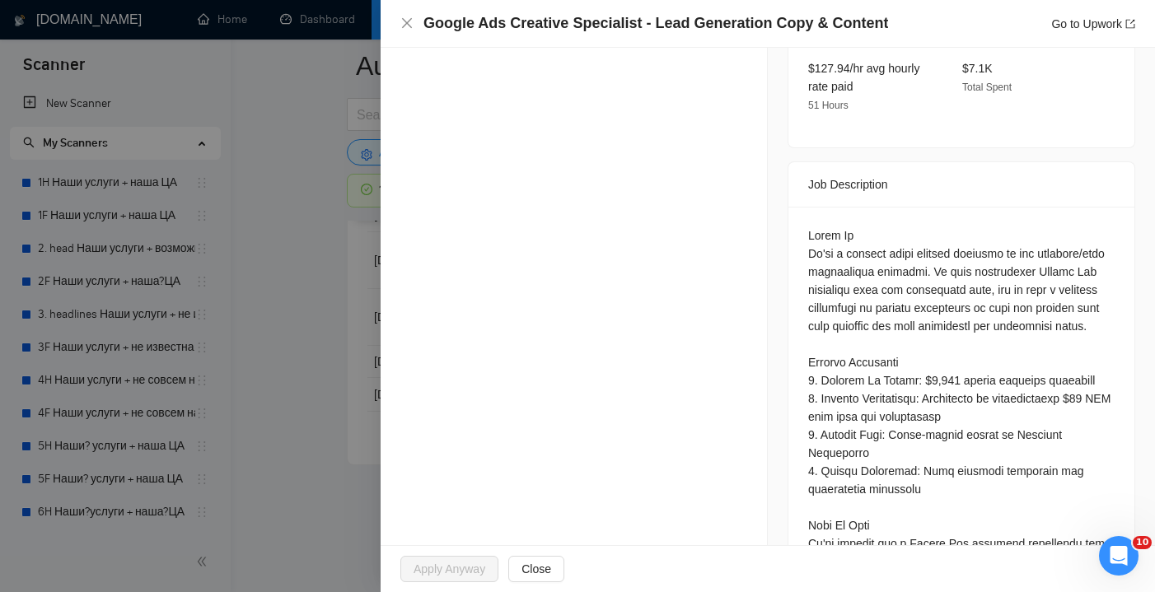
scroll to position [604, 0]
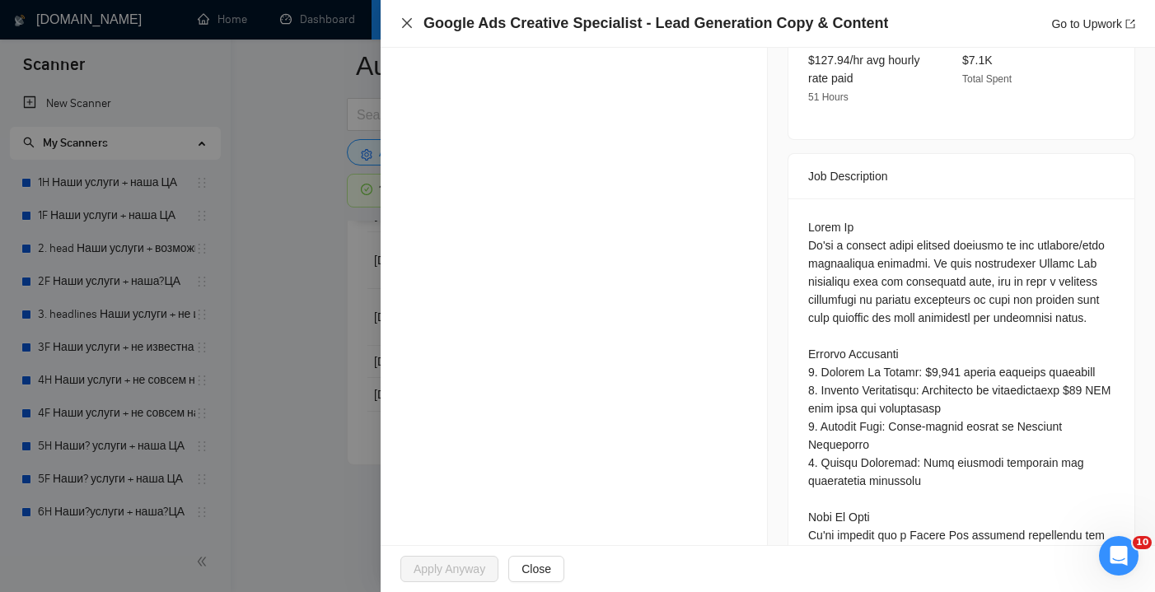
click at [407, 30] on icon "close" at bounding box center [406, 22] width 13 height 13
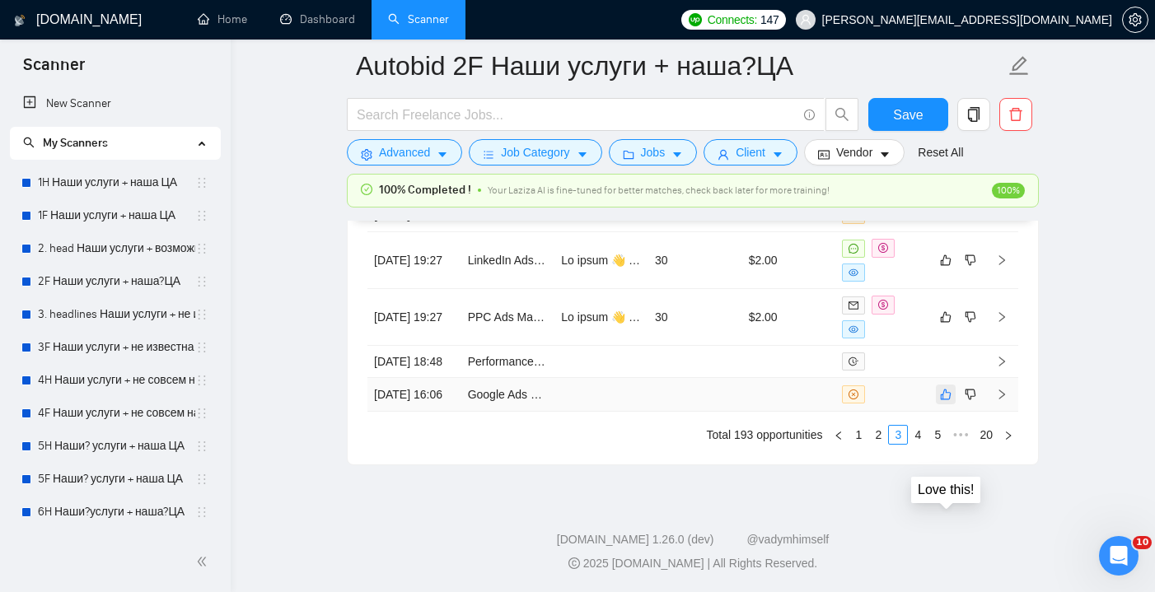
click at [945, 401] on icon "like" at bounding box center [946, 394] width 12 height 13
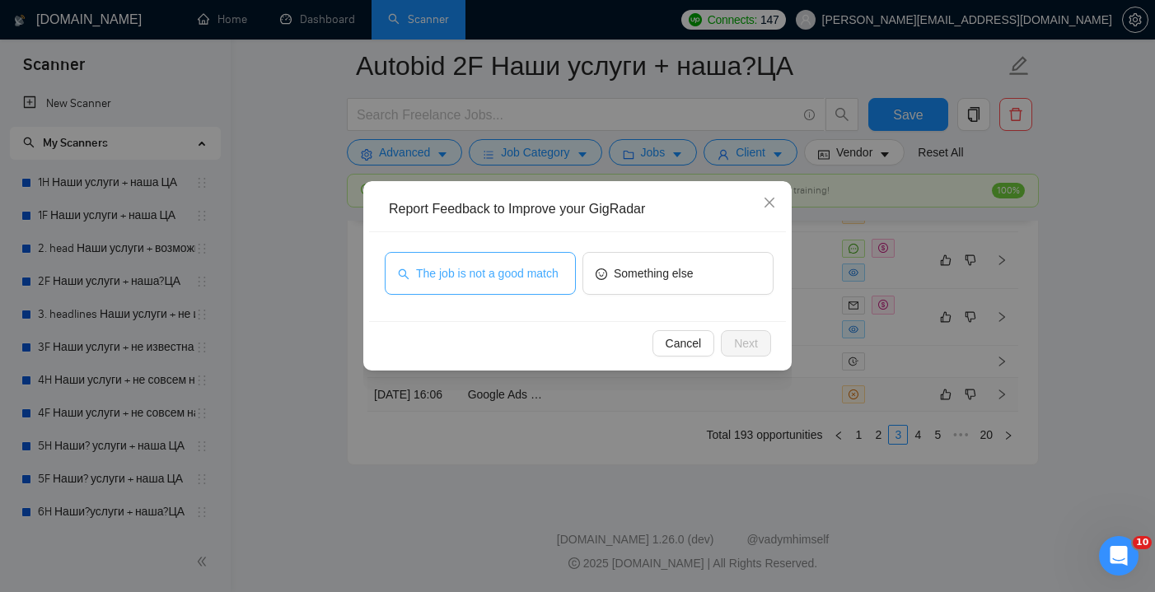
click at [549, 264] on span "The job is not a good match" at bounding box center [487, 273] width 143 height 18
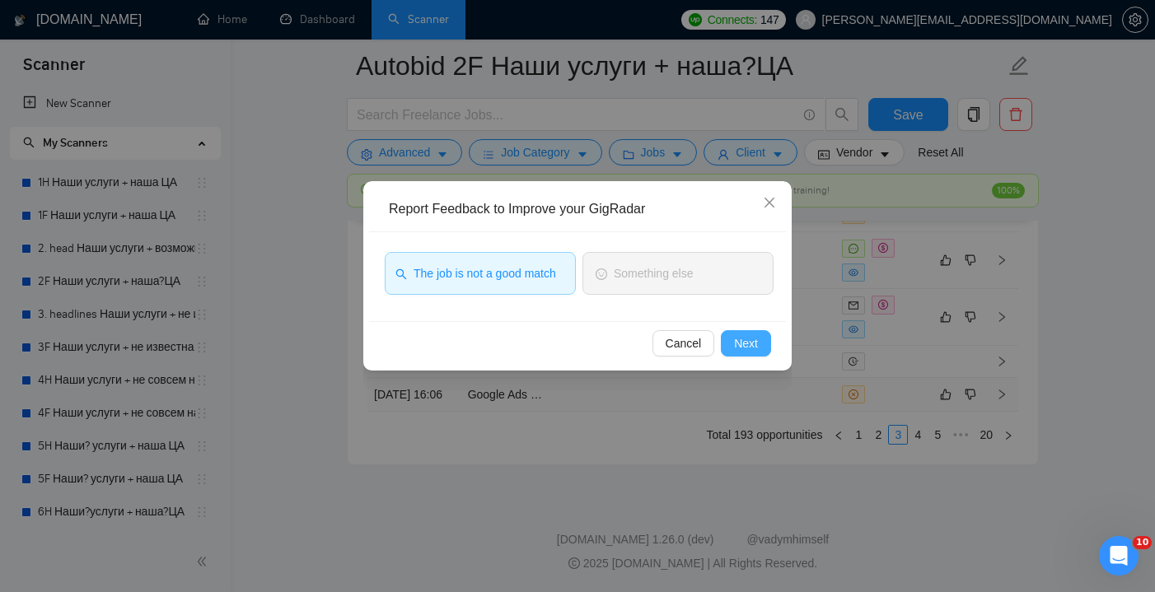
click at [765, 346] on button "Next" at bounding box center [746, 343] width 50 height 26
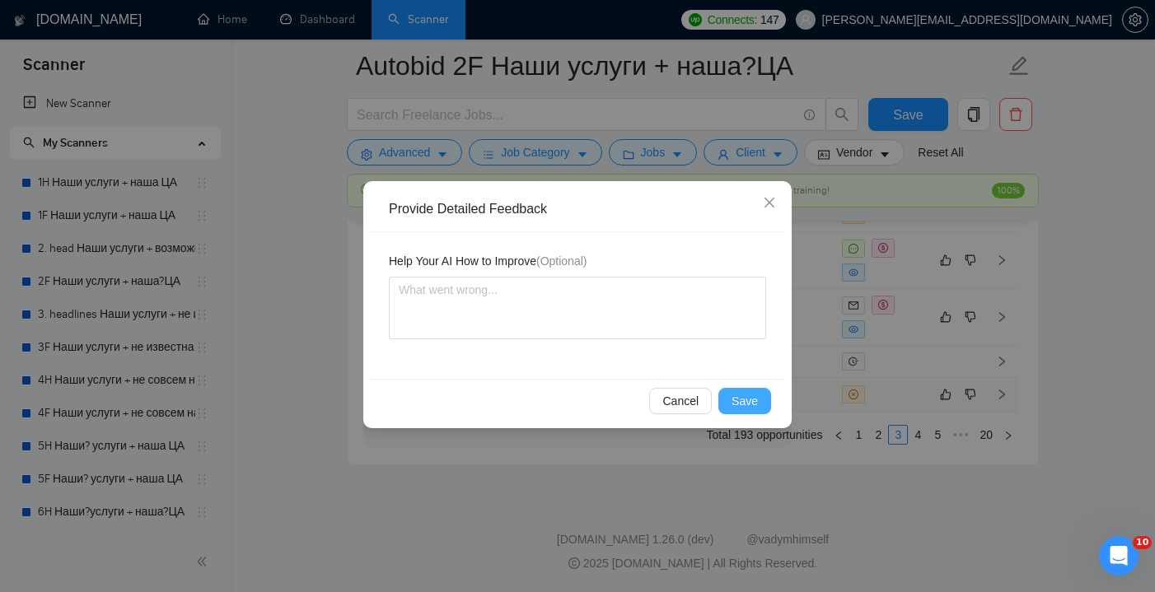
click at [744, 404] on span "Save" at bounding box center [745, 401] width 26 height 18
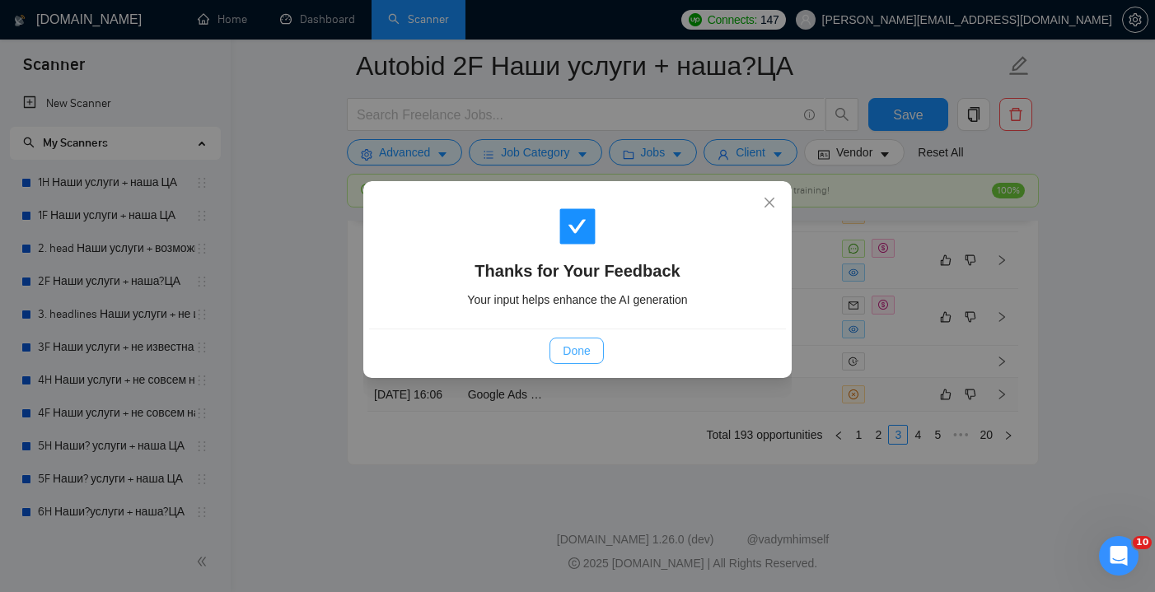
click at [573, 353] on span "Done" at bounding box center [576, 351] width 27 height 18
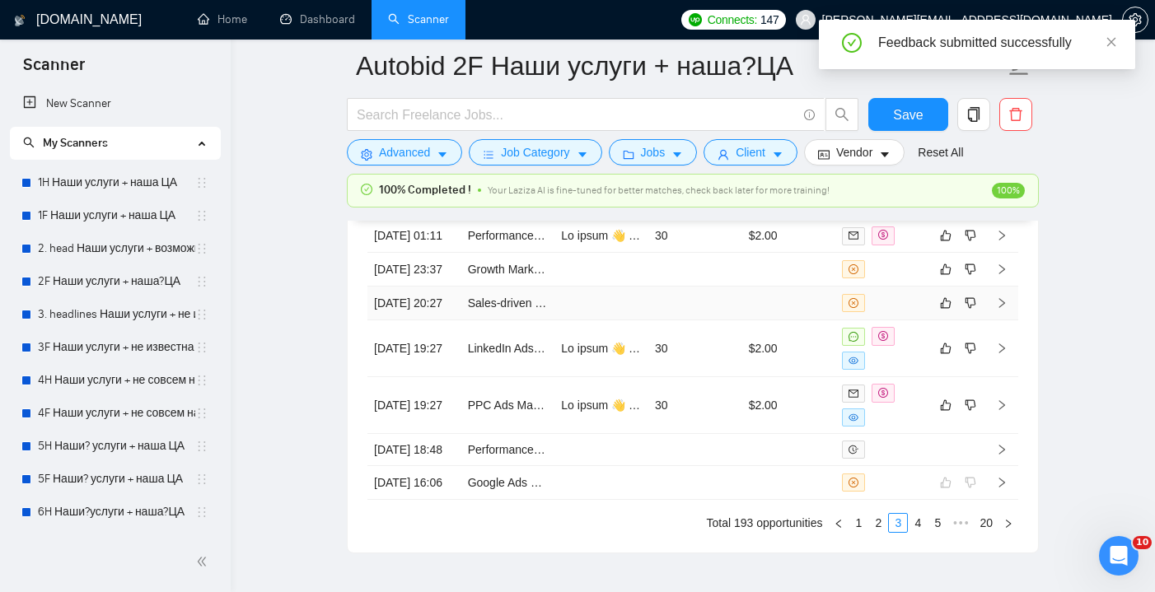
scroll to position [4556, 0]
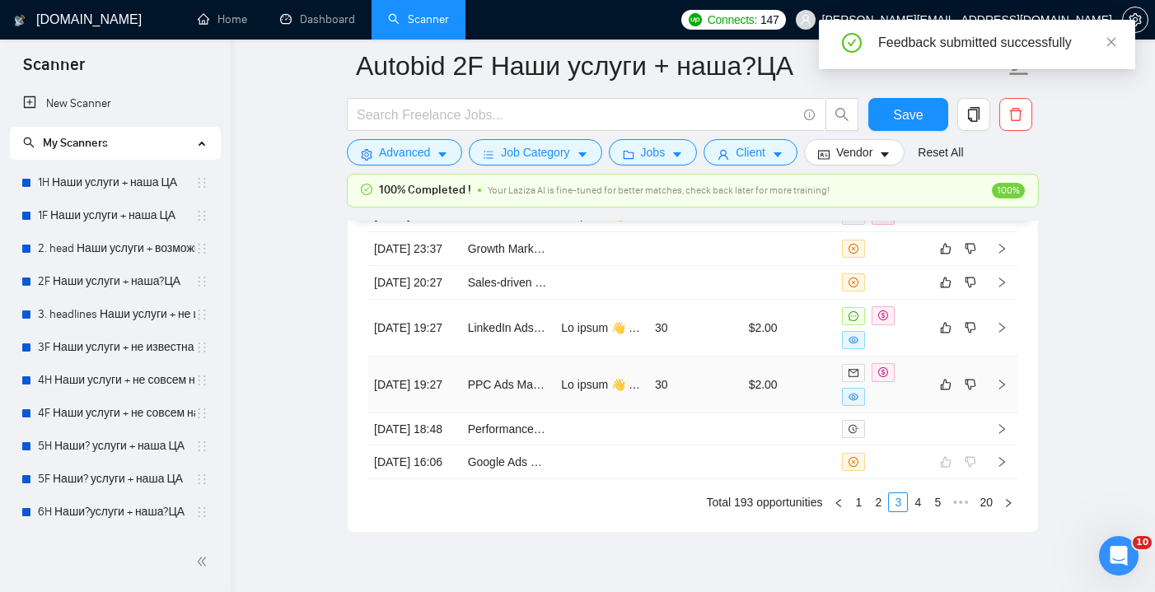
click at [726, 414] on td "30" at bounding box center [695, 385] width 94 height 57
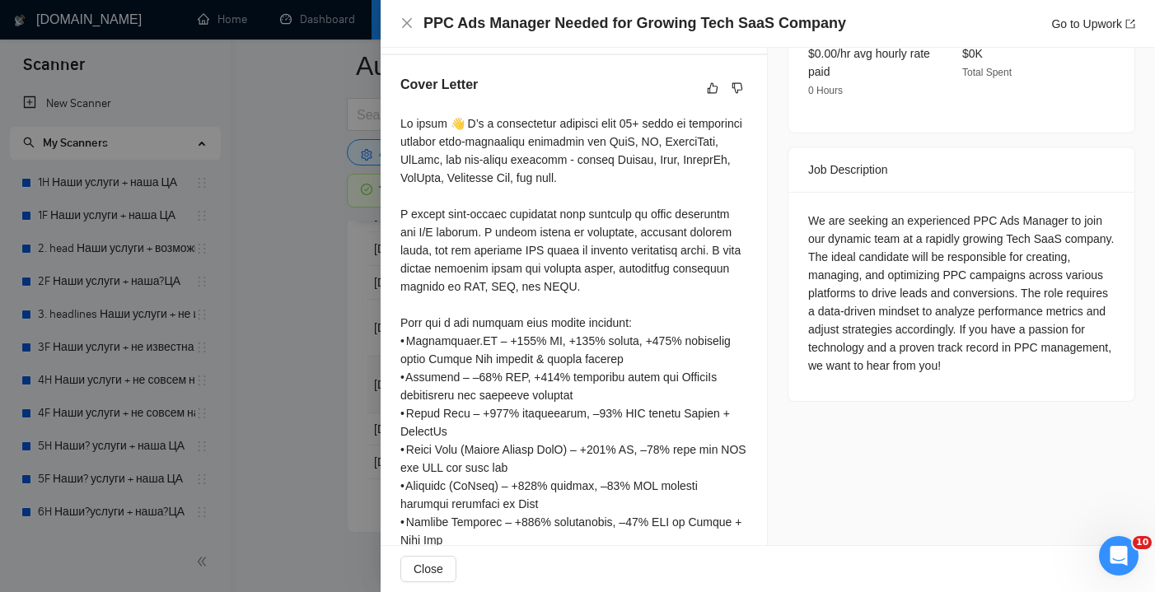
scroll to position [616, 0]
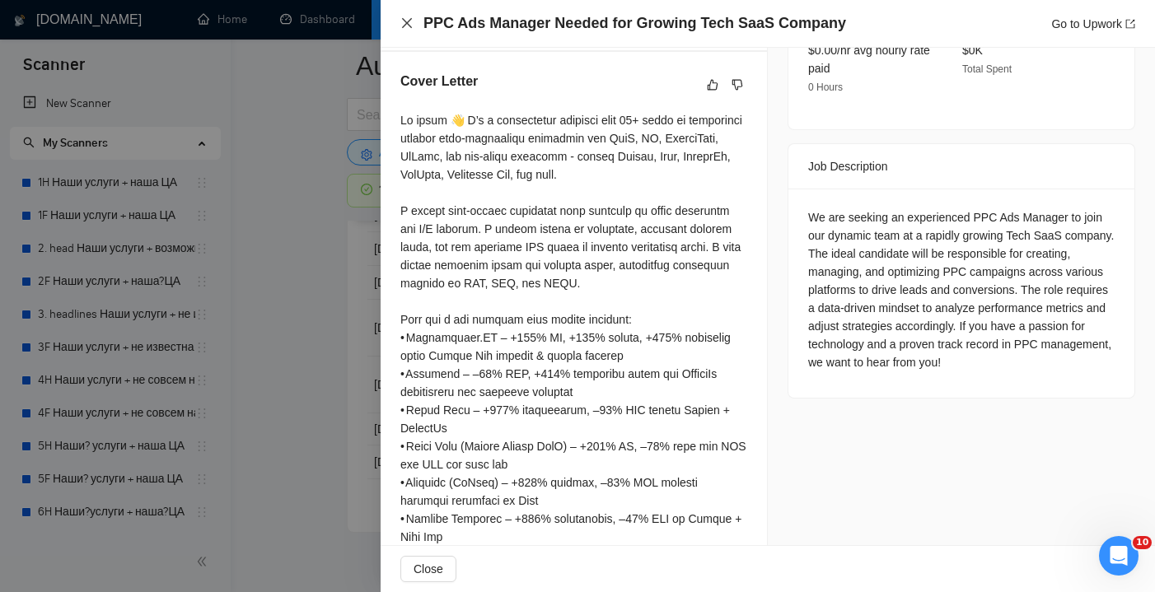
click at [407, 23] on icon "close" at bounding box center [407, 23] width 10 height 10
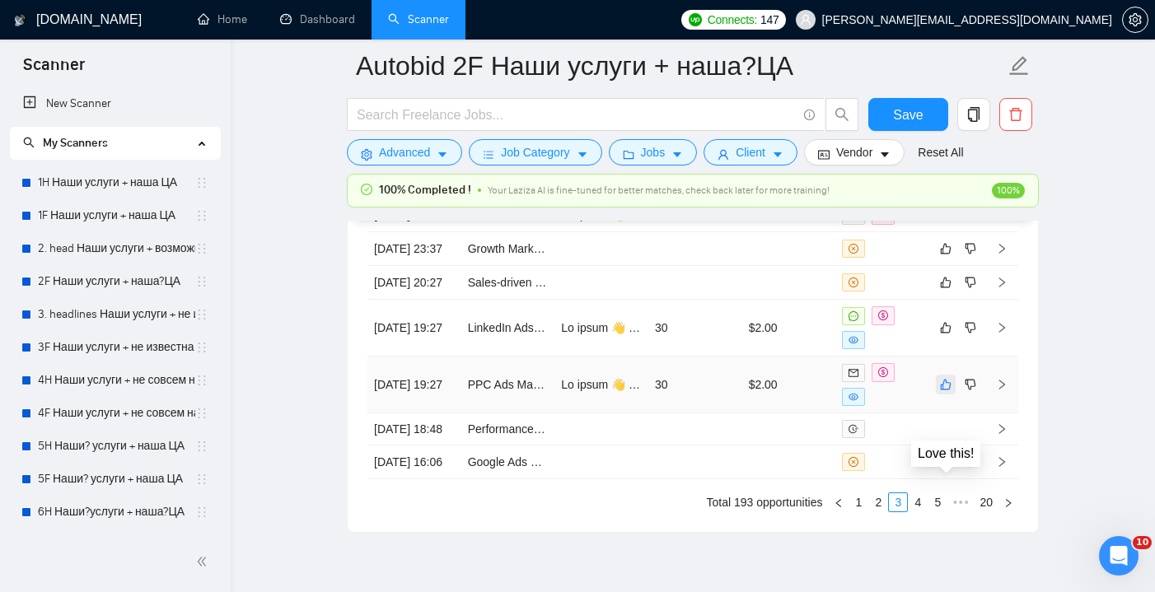
click at [948, 391] on icon "like" at bounding box center [946, 384] width 12 height 13
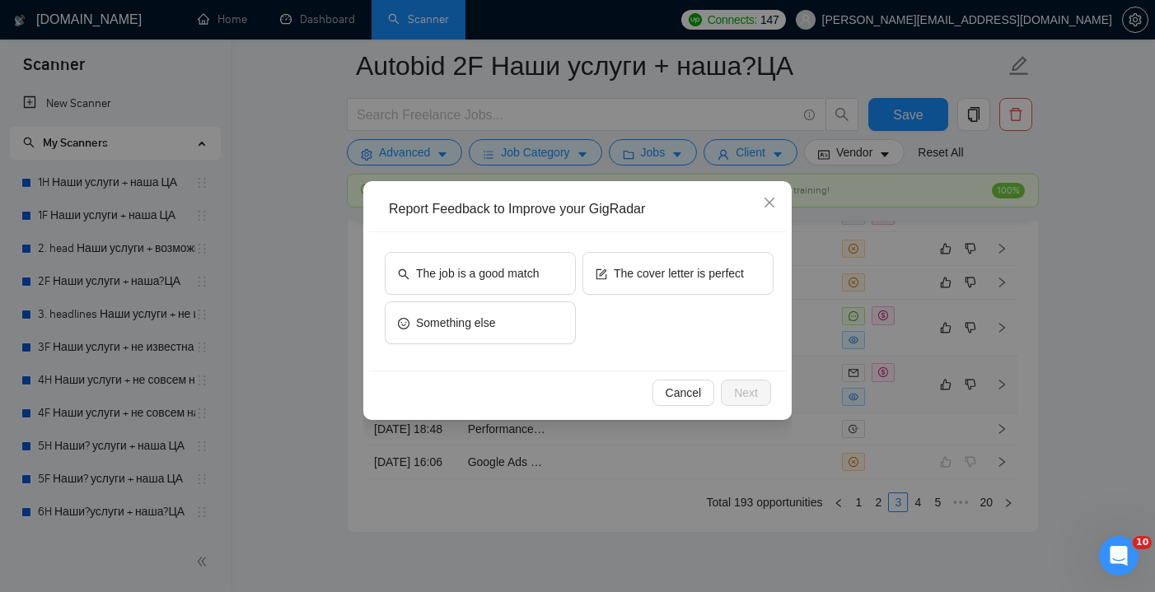
click at [502, 298] on div "The job is a good match" at bounding box center [480, 276] width 191 height 49
click at [502, 280] on span "The job is a good match" at bounding box center [477, 273] width 123 height 18
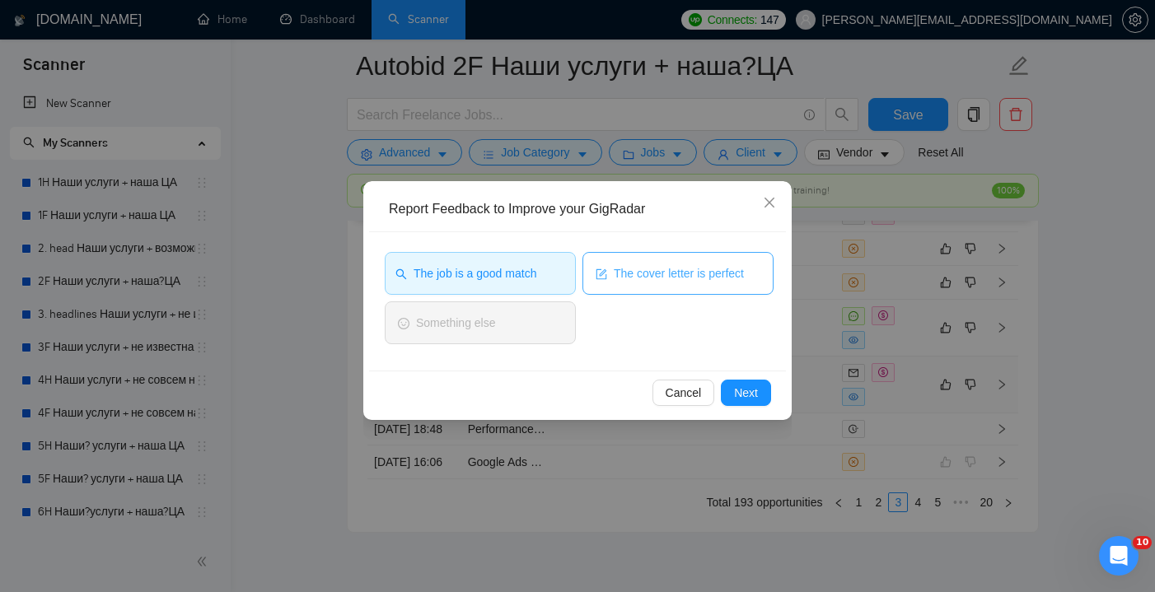
click at [649, 275] on span "The cover letter is perfect" at bounding box center [679, 273] width 130 height 18
click at [747, 384] on span "Next" at bounding box center [746, 393] width 24 height 18
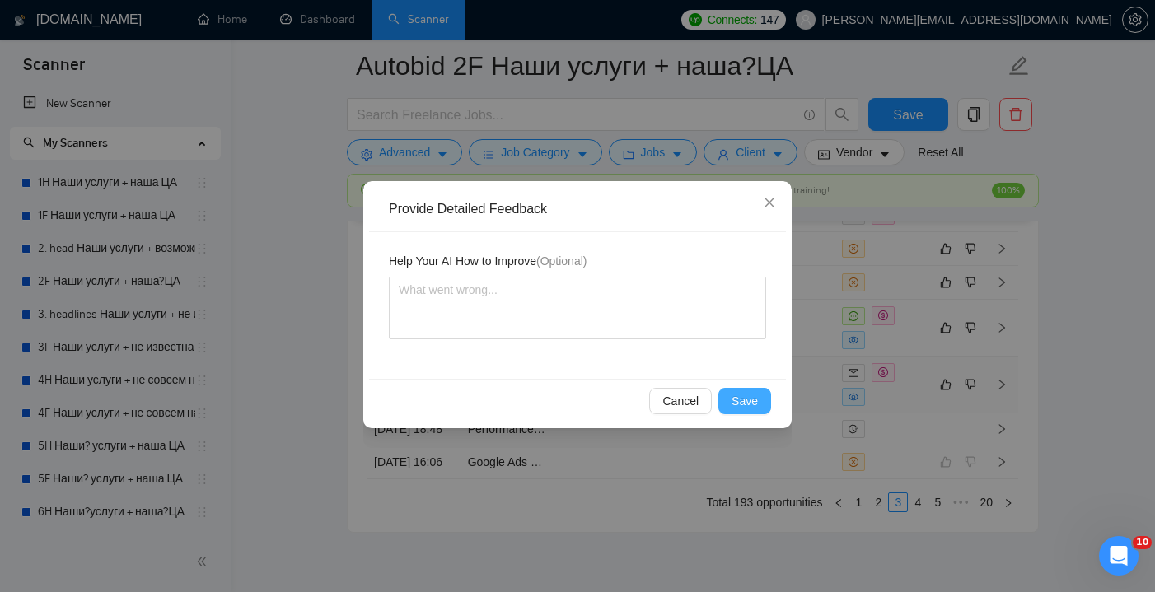
click at [740, 402] on span "Save" at bounding box center [745, 401] width 26 height 18
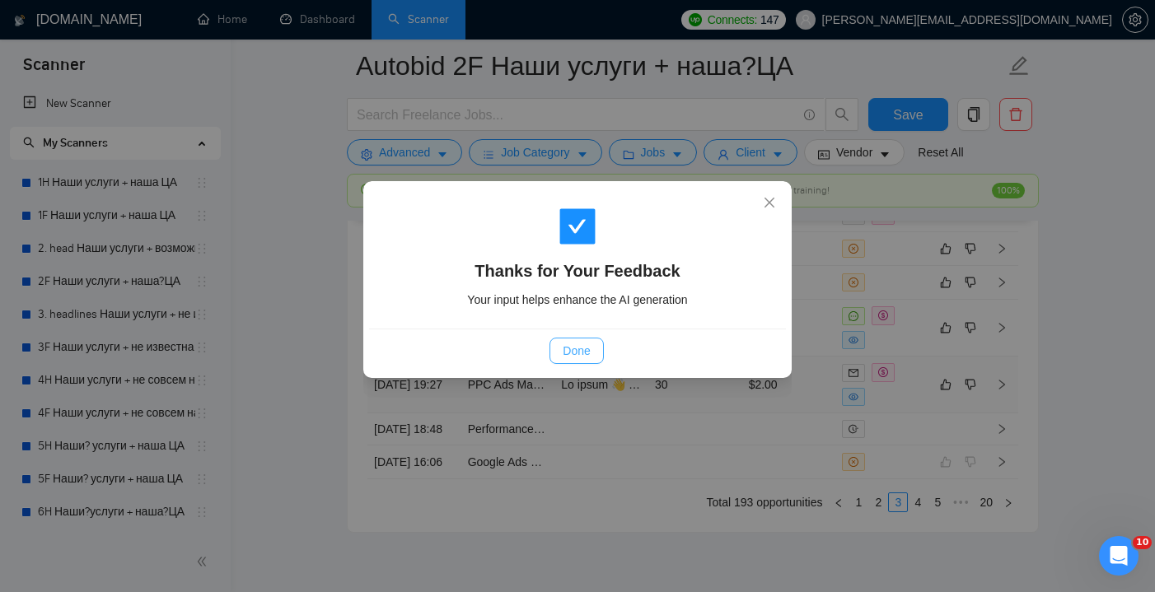
click at [573, 349] on span "Done" at bounding box center [576, 351] width 27 height 18
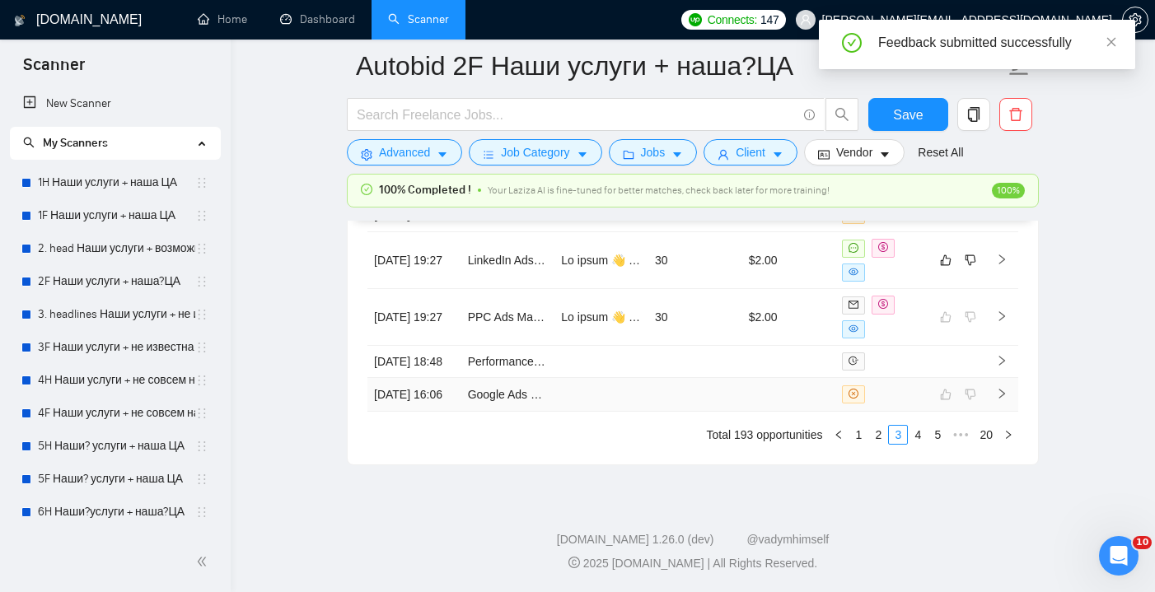
scroll to position [4482, 0]
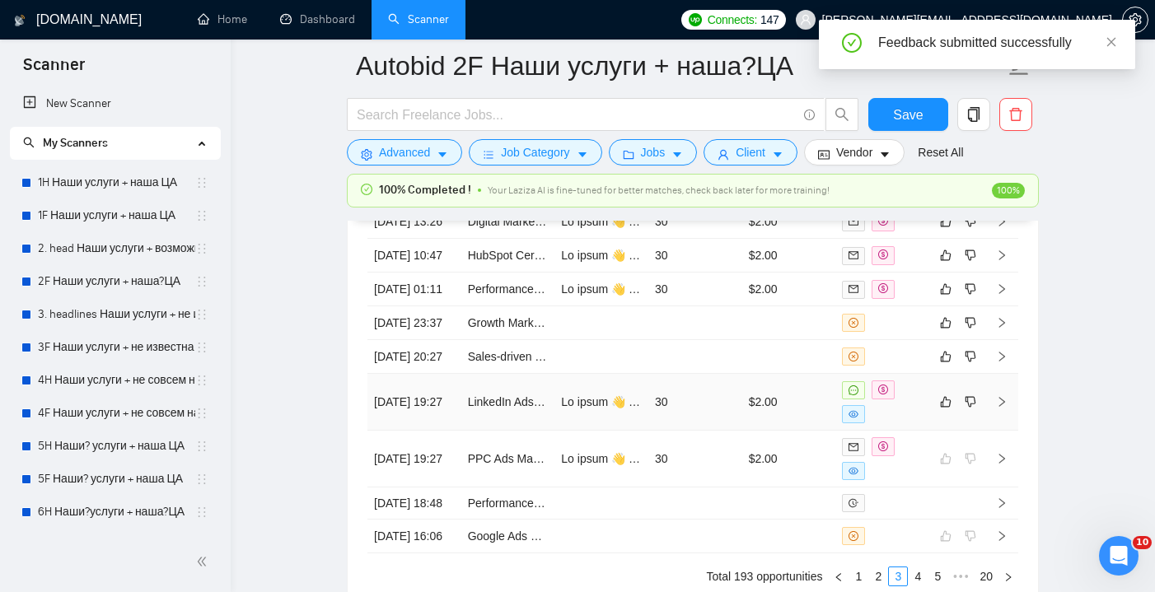
click at [683, 431] on td "30" at bounding box center [695, 402] width 94 height 57
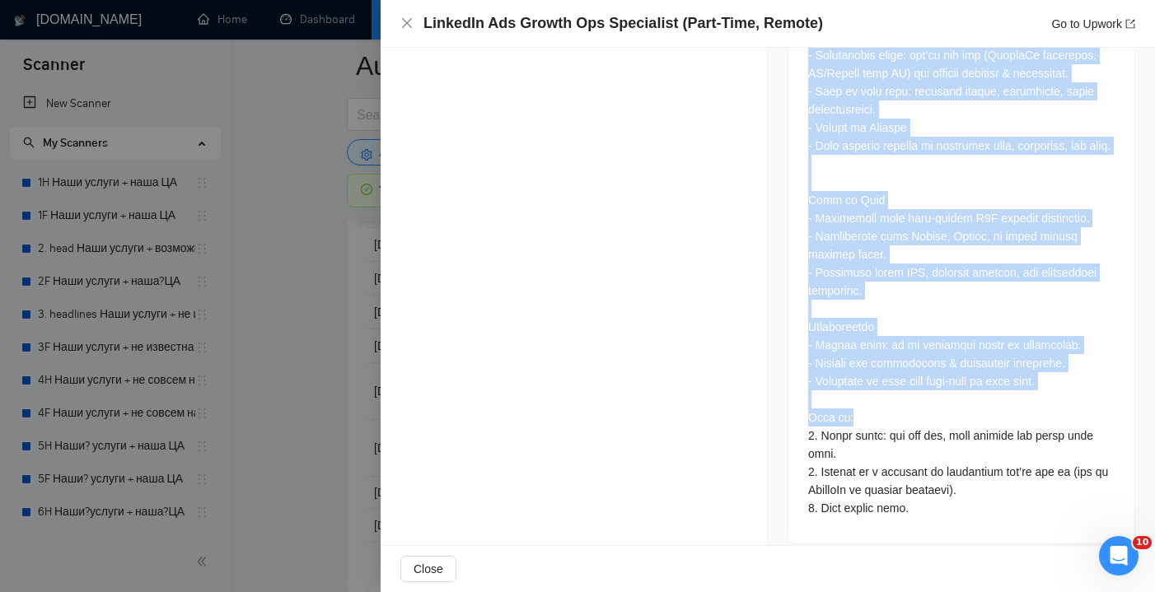
scroll to position [4498, 0]
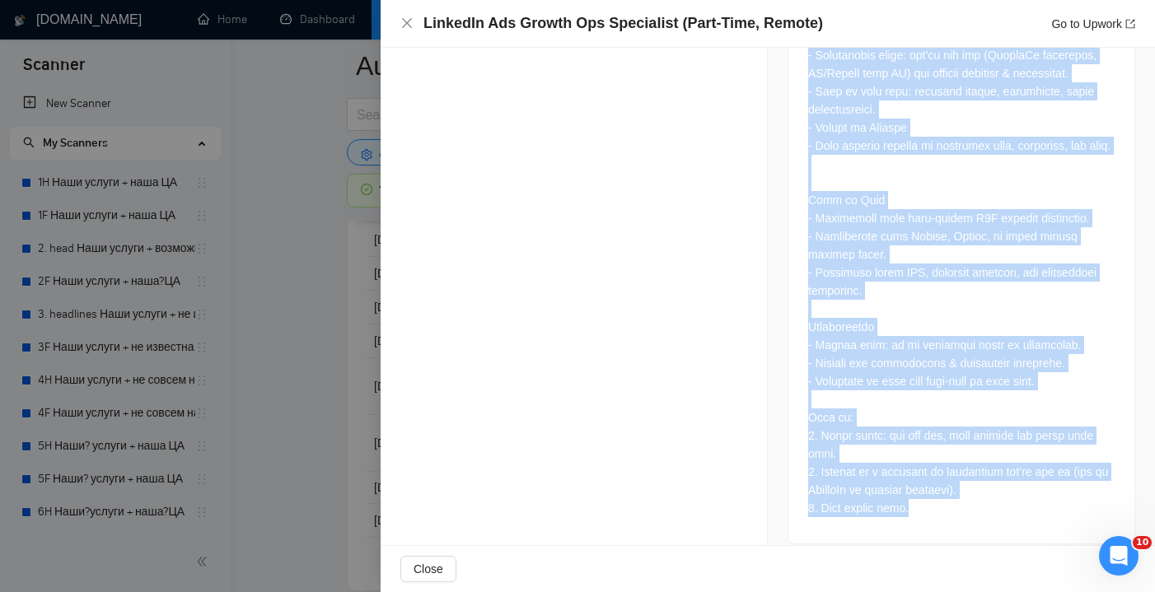
drag, startPoint x: 806, startPoint y: 81, endPoint x: 929, endPoint y: 498, distance: 434.6
copy div "Hi! Short intro: https://www.loom.com/share/57775135bf334486ab5a9bfbc3a5b744?si…"
click at [402, 21] on icon "close" at bounding box center [406, 22] width 13 height 13
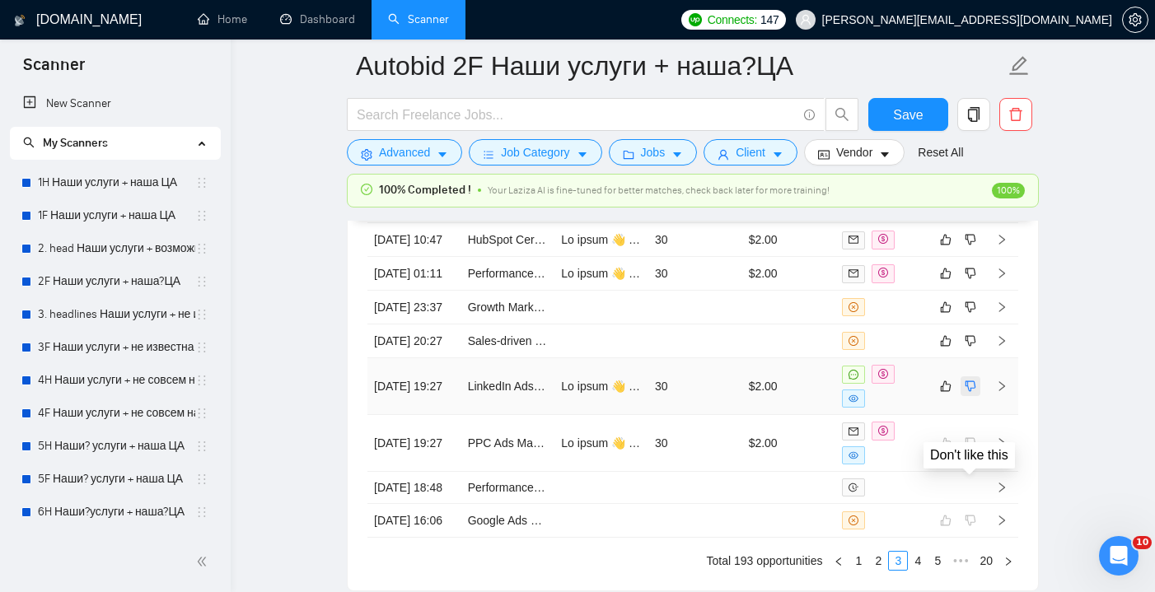
click at [973, 392] on icon "dislike" at bounding box center [971, 386] width 11 height 11
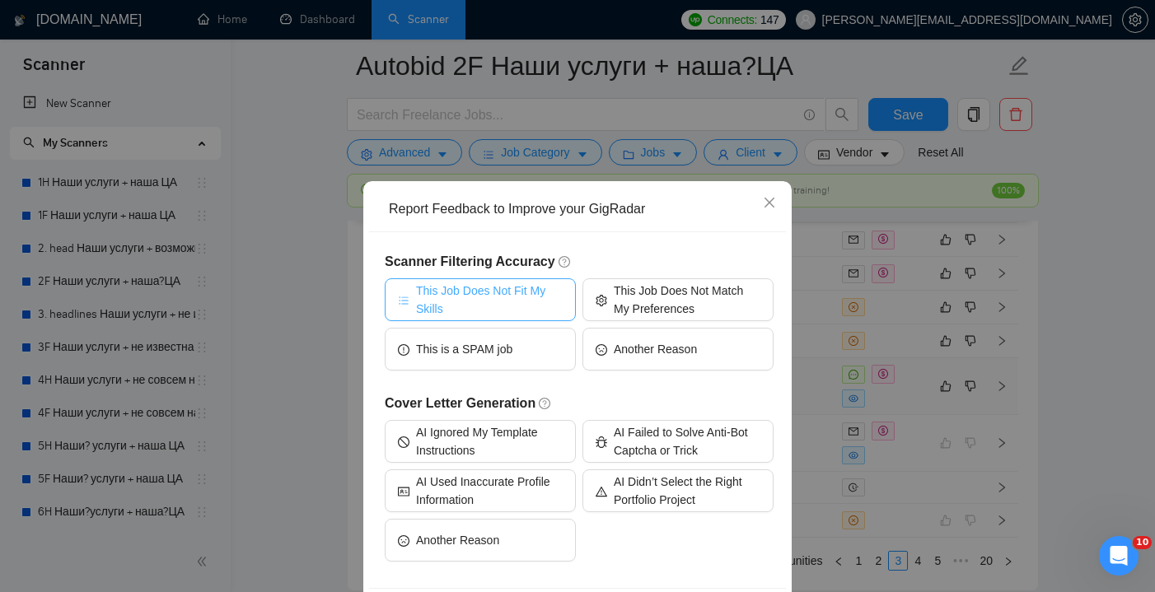
click at [498, 297] on span "This Job Does Not Fit My Skills" at bounding box center [489, 300] width 147 height 36
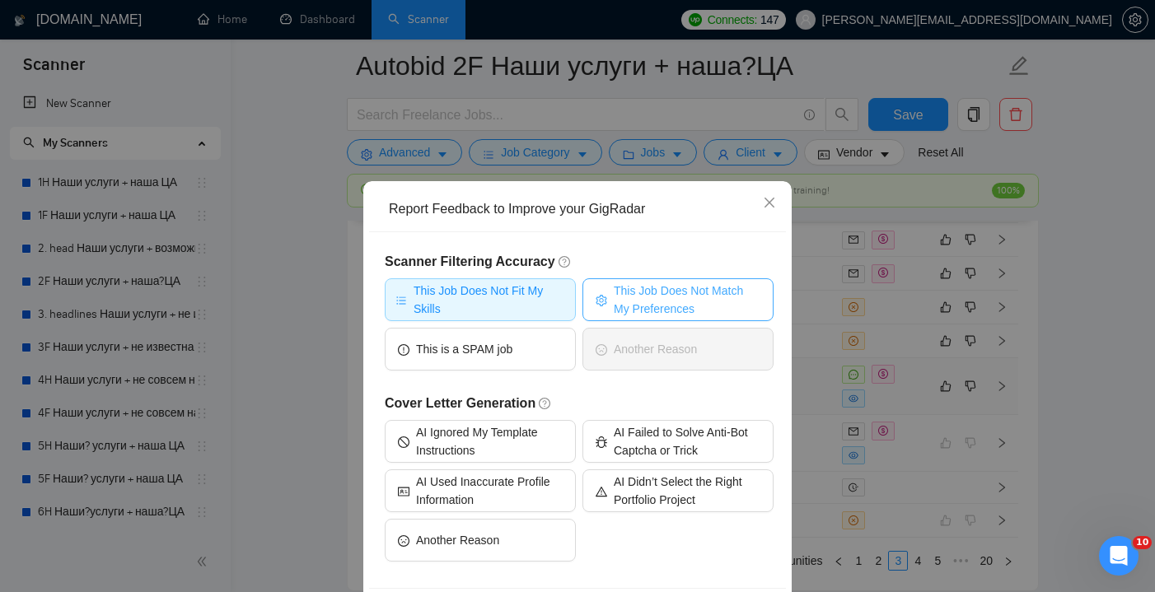
click at [646, 290] on span "This Job Does Not Match My Preferences" at bounding box center [687, 300] width 147 height 36
click at [535, 292] on span "This Job Does Not Fit My Skills" at bounding box center [490, 300] width 152 height 36
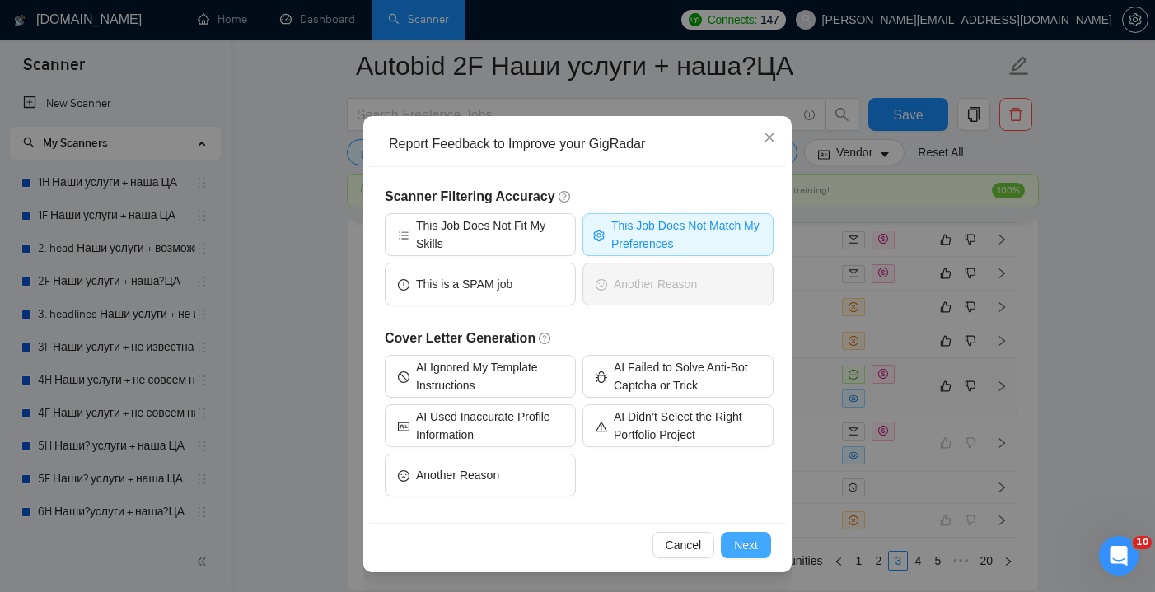
scroll to position [65, 0]
click at [747, 543] on span "Next" at bounding box center [746, 545] width 24 height 18
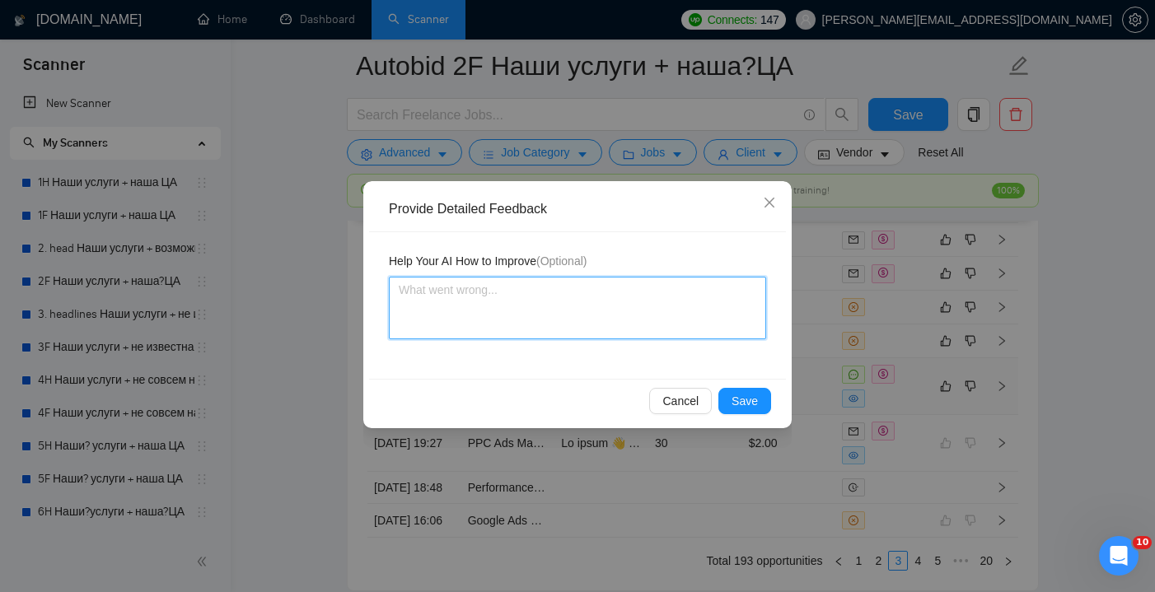
click at [488, 304] on textarea at bounding box center [577, 308] width 377 height 63
paste textarea "❌ Disqualify this job. Reason: This is clearly a digital marketing agency (“our…"
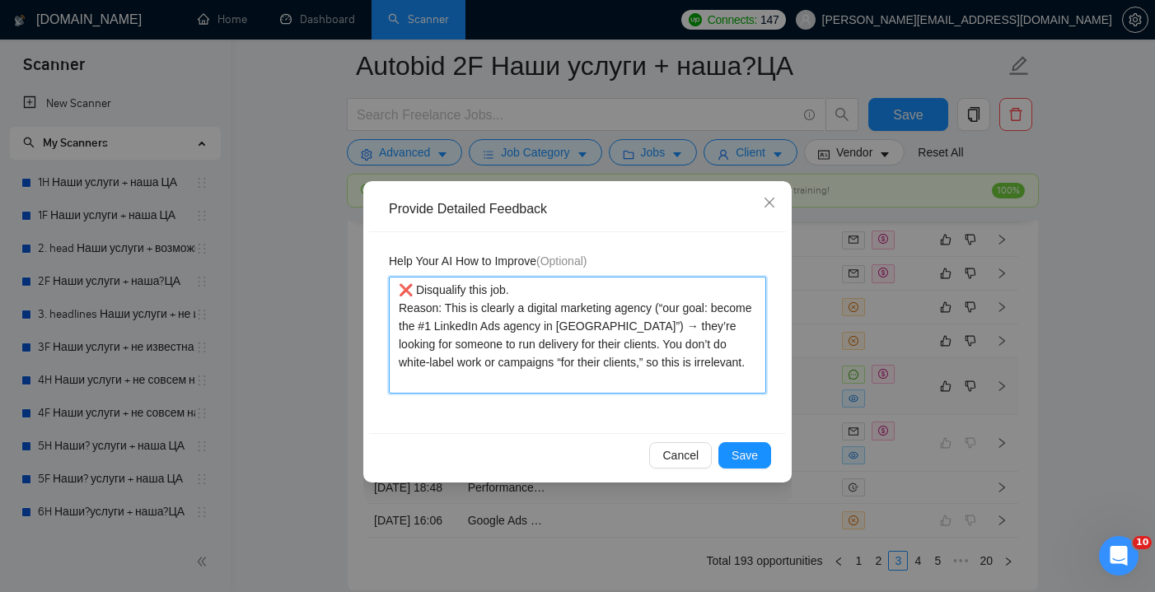
drag, startPoint x: 655, startPoint y: 346, endPoint x: 631, endPoint y: 344, distance: 24.0
click at [631, 344] on textarea "❌ Disqualify this job. Reason: This is clearly a digital marketing agency (“our…" at bounding box center [577, 335] width 377 height 117
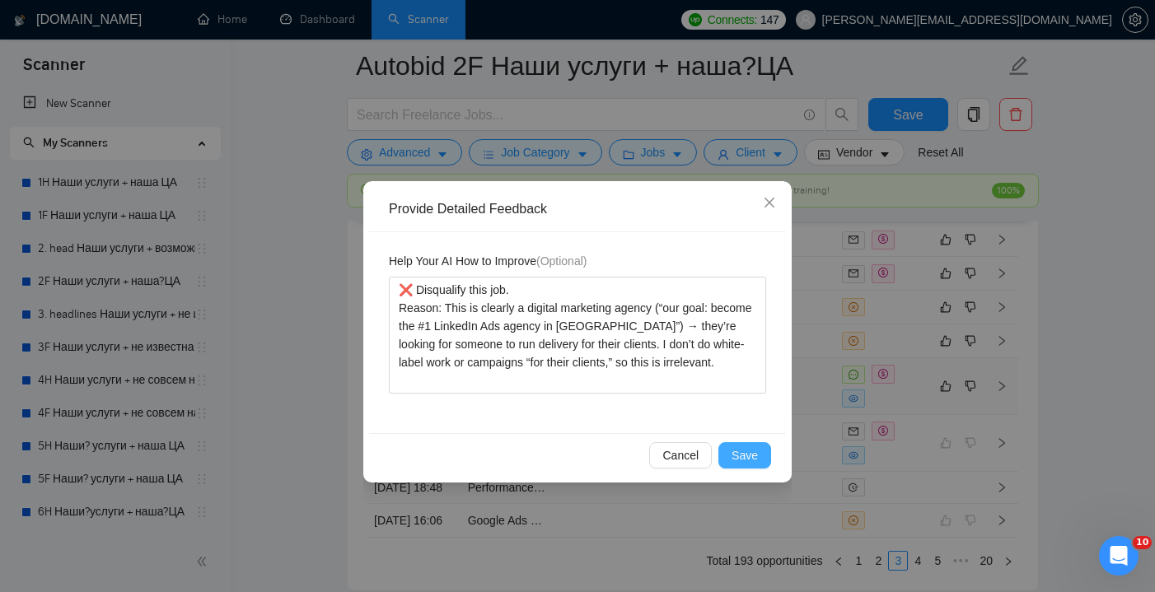
click at [751, 453] on span "Save" at bounding box center [745, 456] width 26 height 18
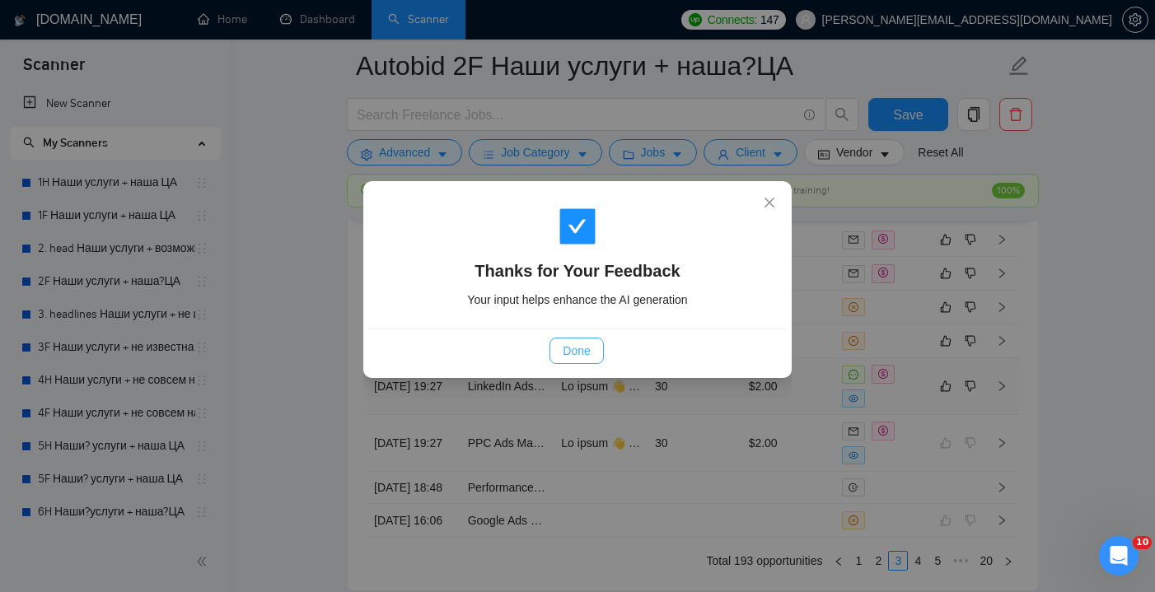
click at [587, 358] on span "Done" at bounding box center [576, 351] width 27 height 18
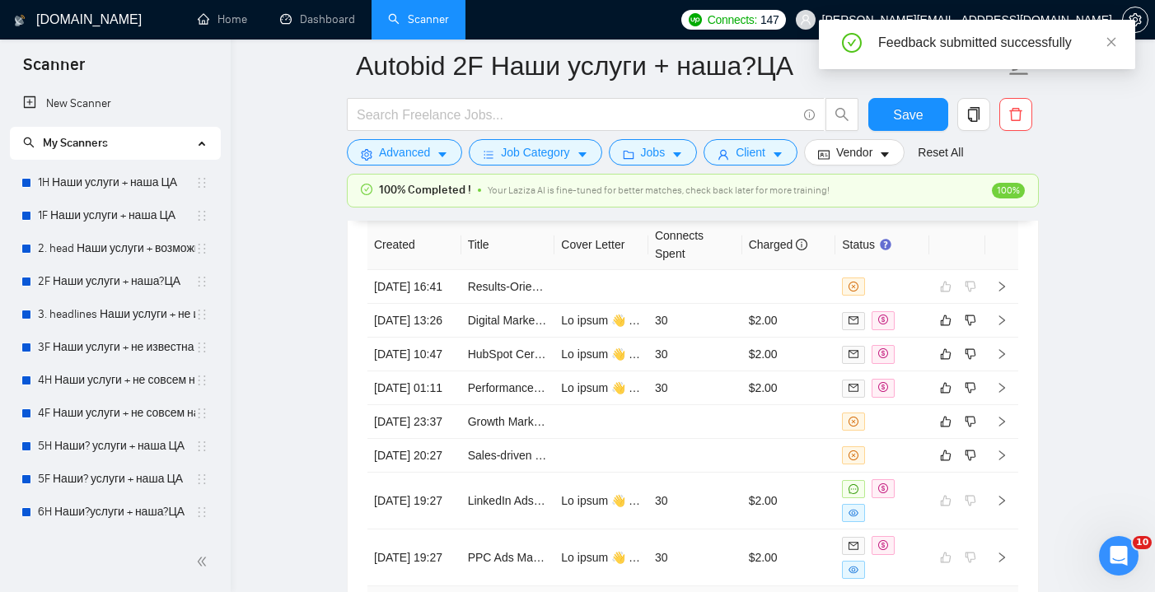
scroll to position [4388, 0]
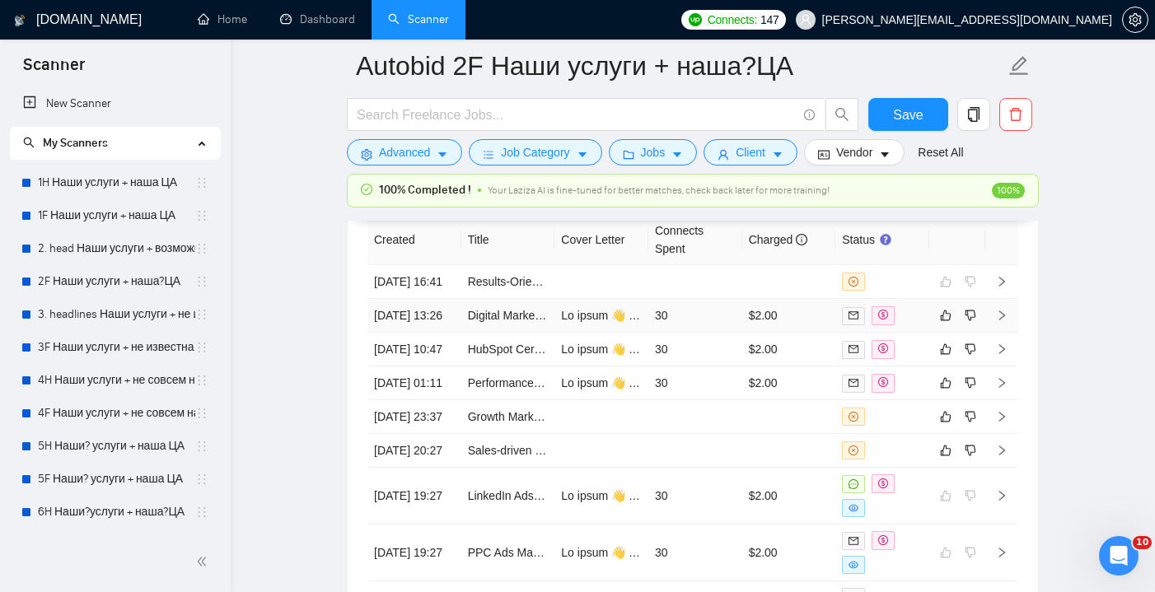
click at [758, 333] on td "$2.00" at bounding box center [789, 316] width 94 height 34
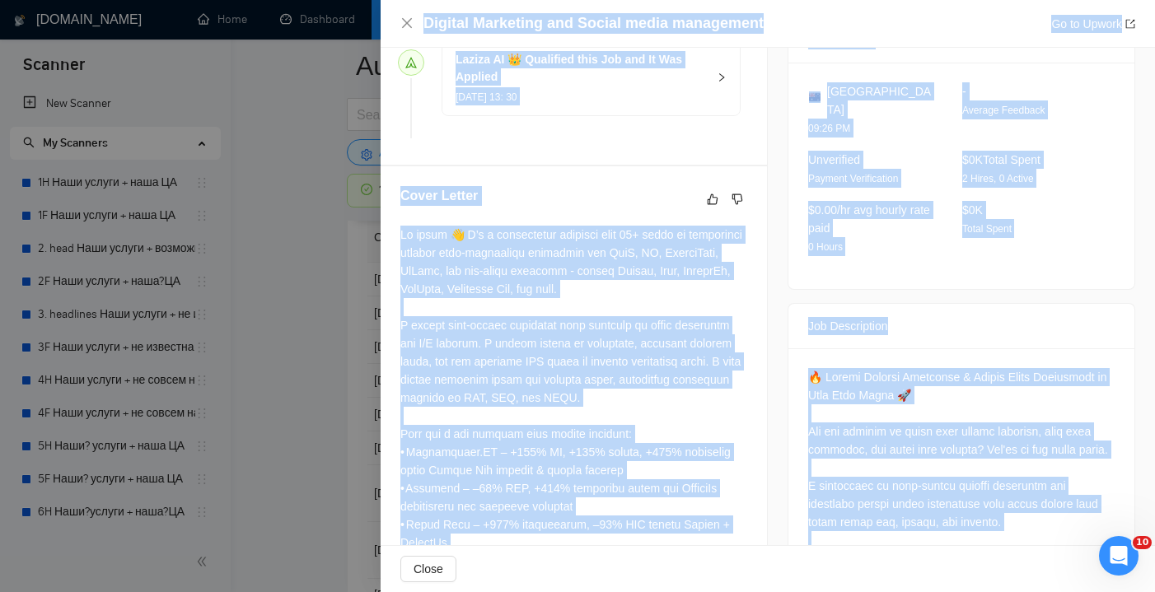
scroll to position [410, 0]
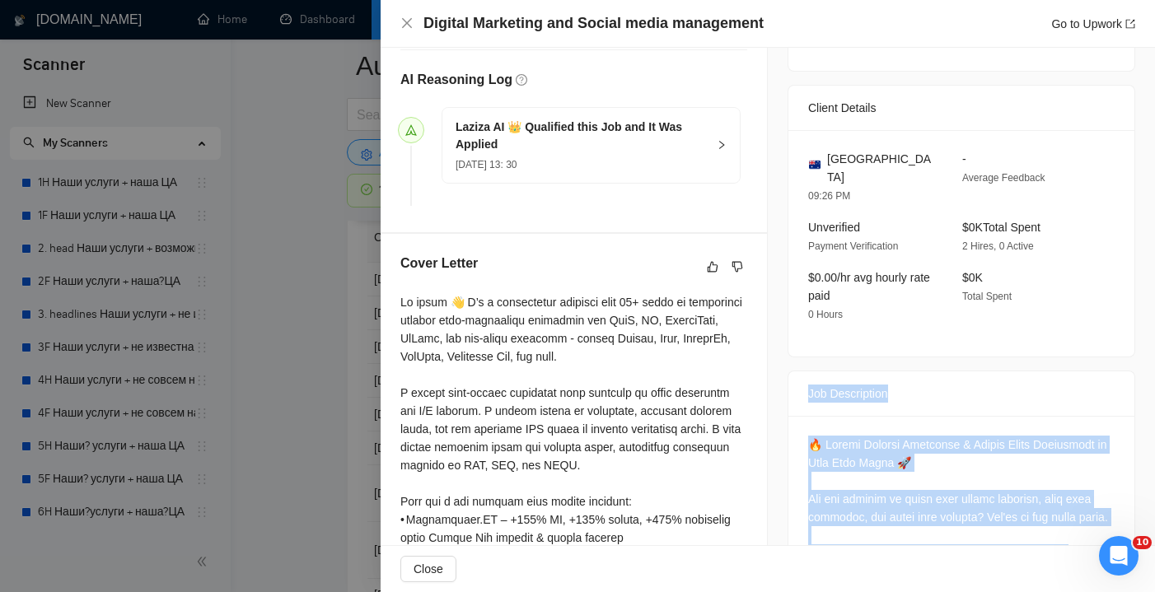
drag, startPoint x: 929, startPoint y: 489, endPoint x: 810, endPoint y: 376, distance: 164.9
click at [408, 26] on icon "close" at bounding box center [406, 22] width 13 height 13
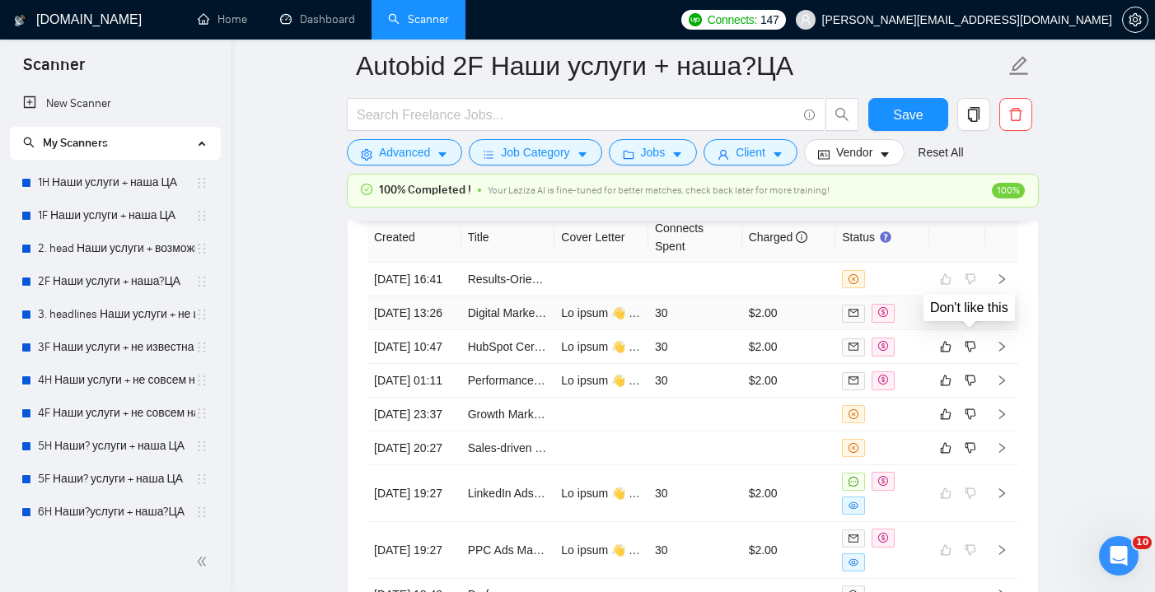
click at [967, 320] on icon "dislike" at bounding box center [971, 313] width 12 height 13
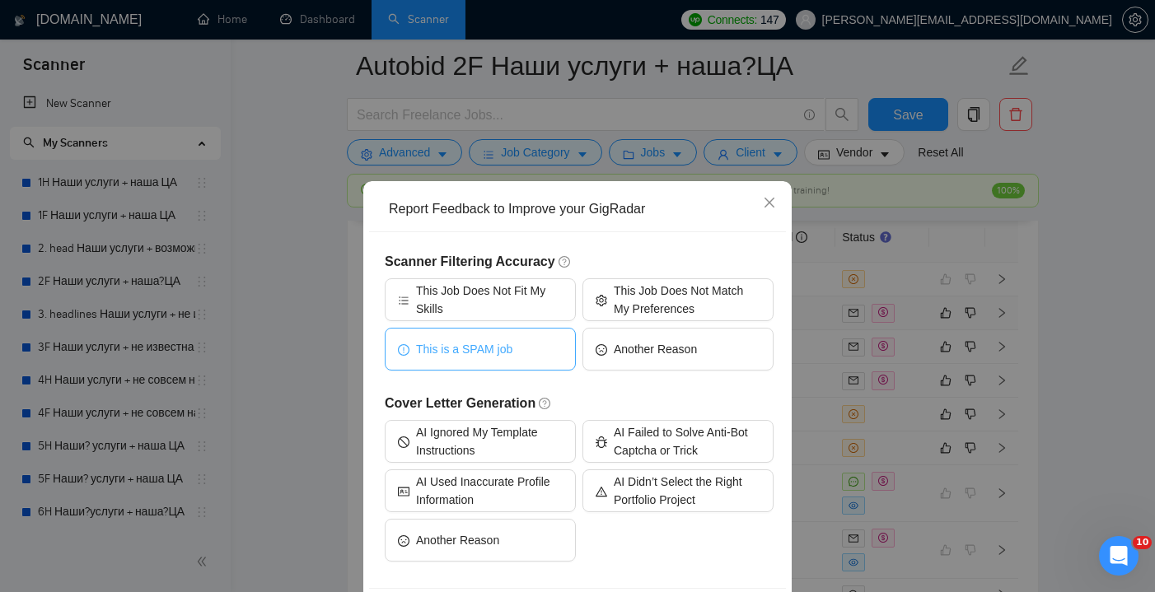
click at [513, 331] on button "This is a SPAM job" at bounding box center [480, 349] width 191 height 43
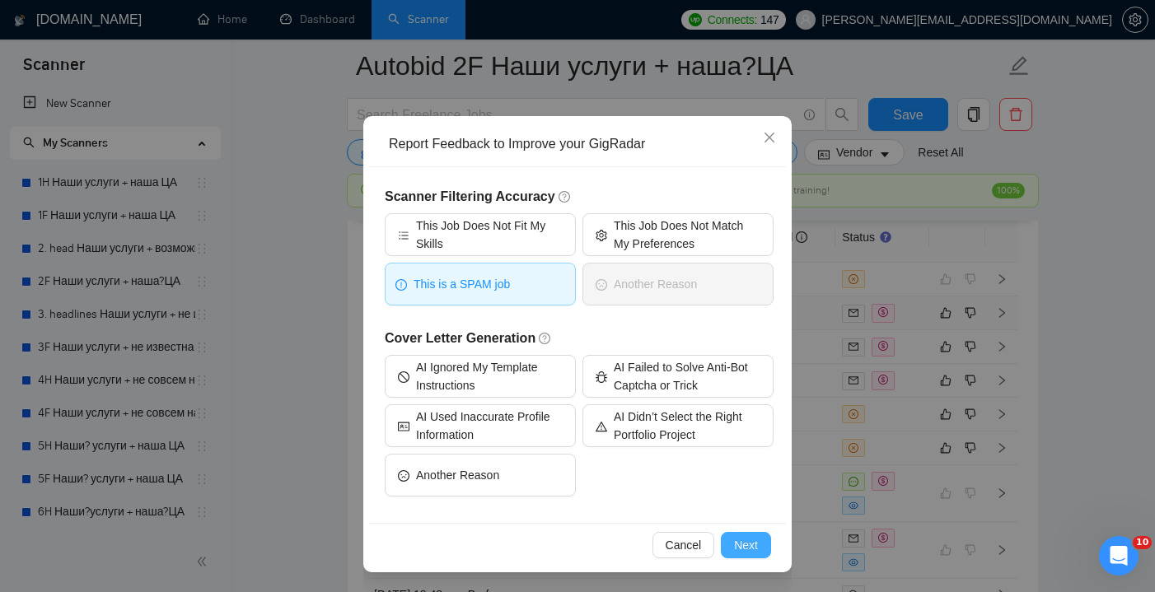
scroll to position [65, 0]
click at [737, 550] on span "Next" at bounding box center [746, 545] width 24 height 18
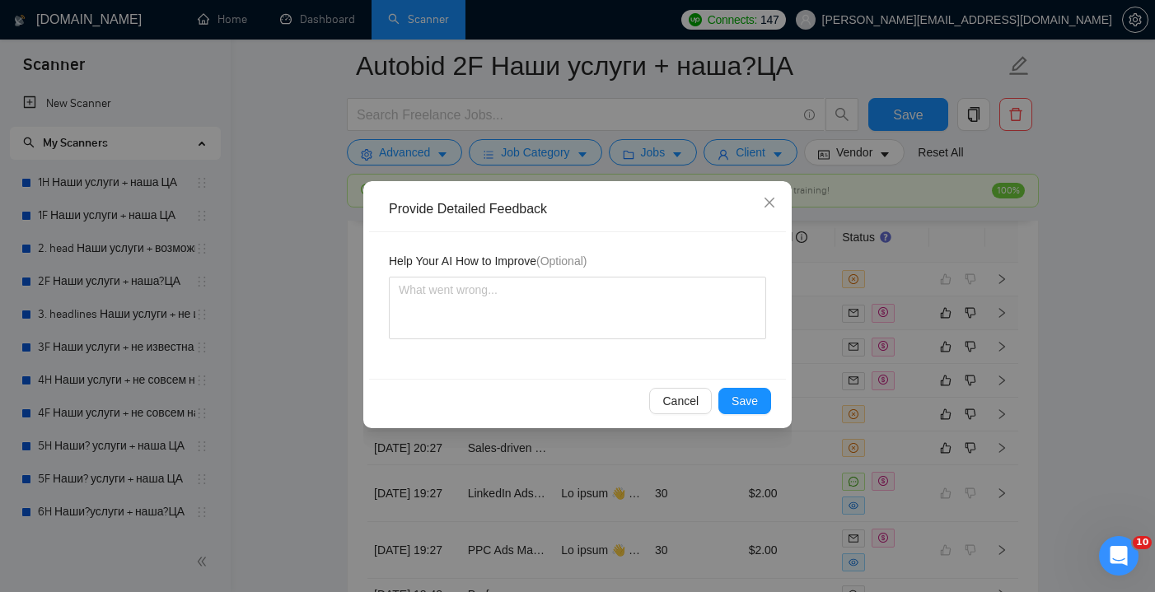
scroll to position [0, 0]
click at [735, 411] on button "Save" at bounding box center [744, 401] width 53 height 26
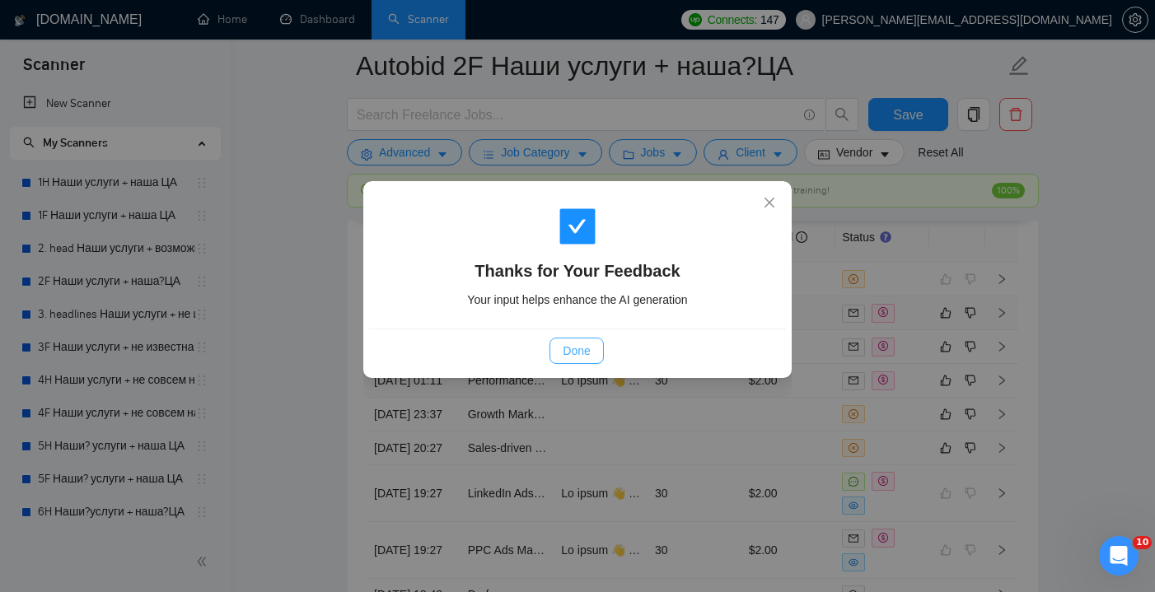
click at [591, 340] on button "Done" at bounding box center [577, 351] width 54 height 26
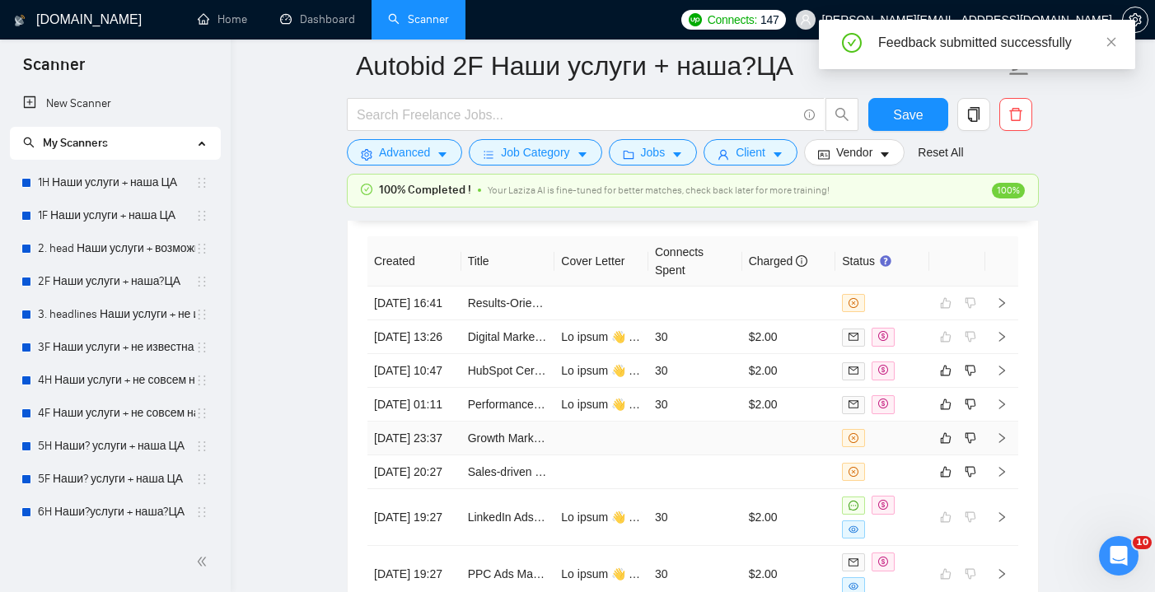
scroll to position [4397, 0]
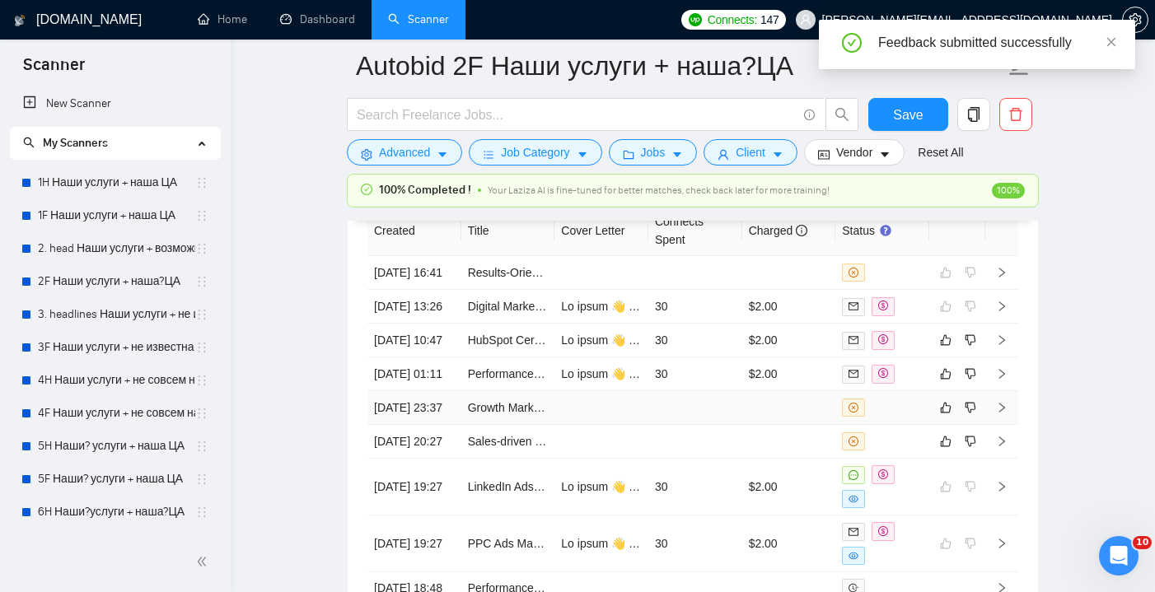
click at [681, 425] on td at bounding box center [695, 408] width 94 height 34
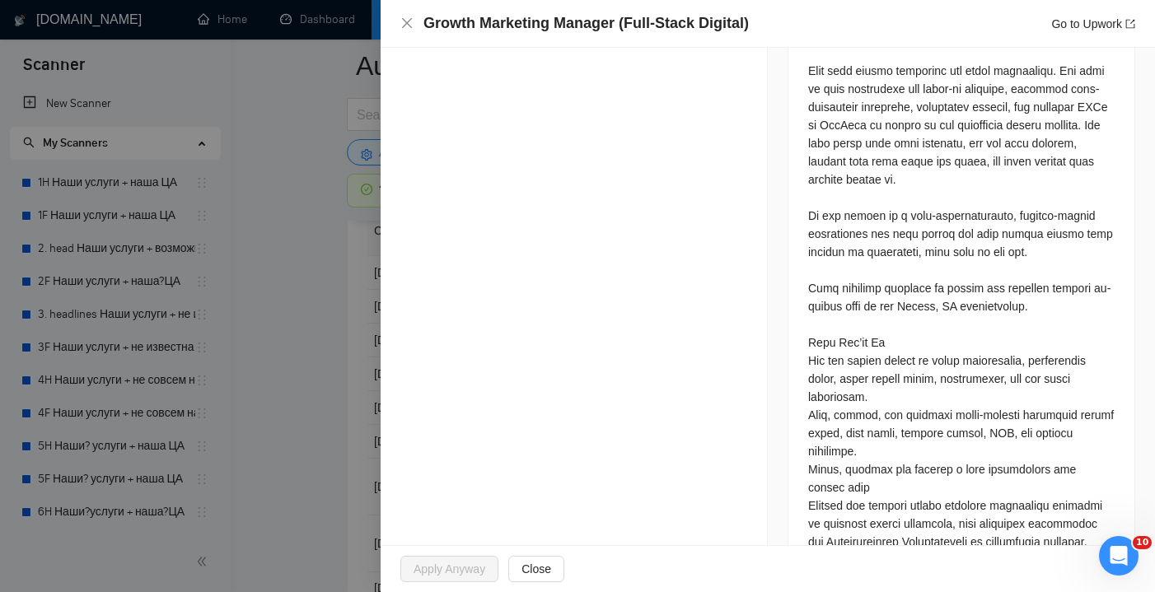
scroll to position [1143, 0]
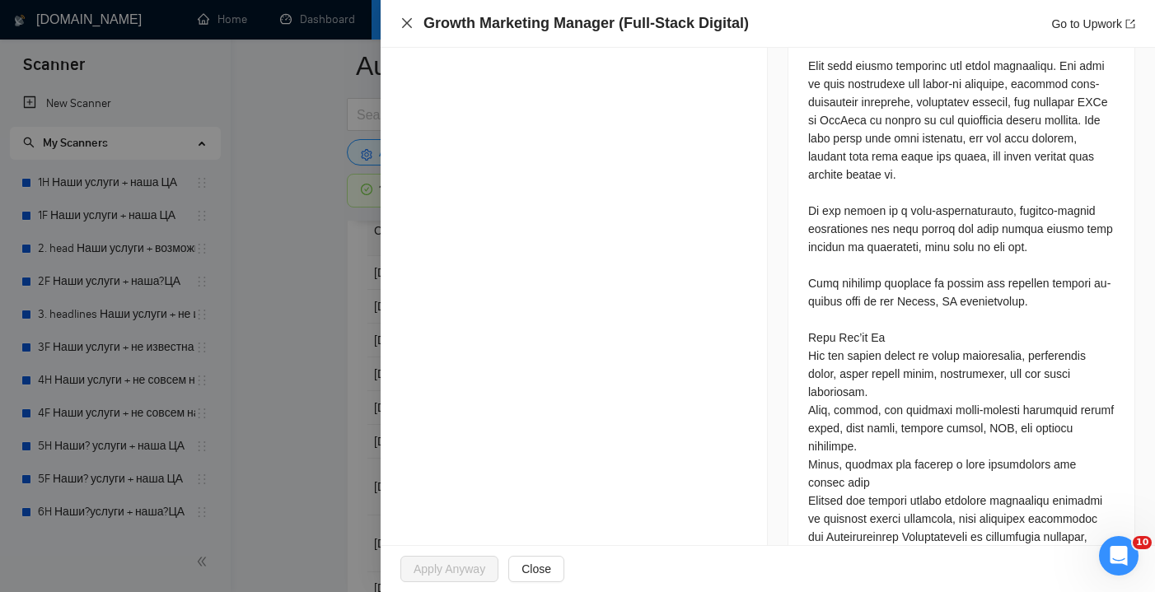
click at [407, 26] on icon "close" at bounding box center [406, 22] width 13 height 13
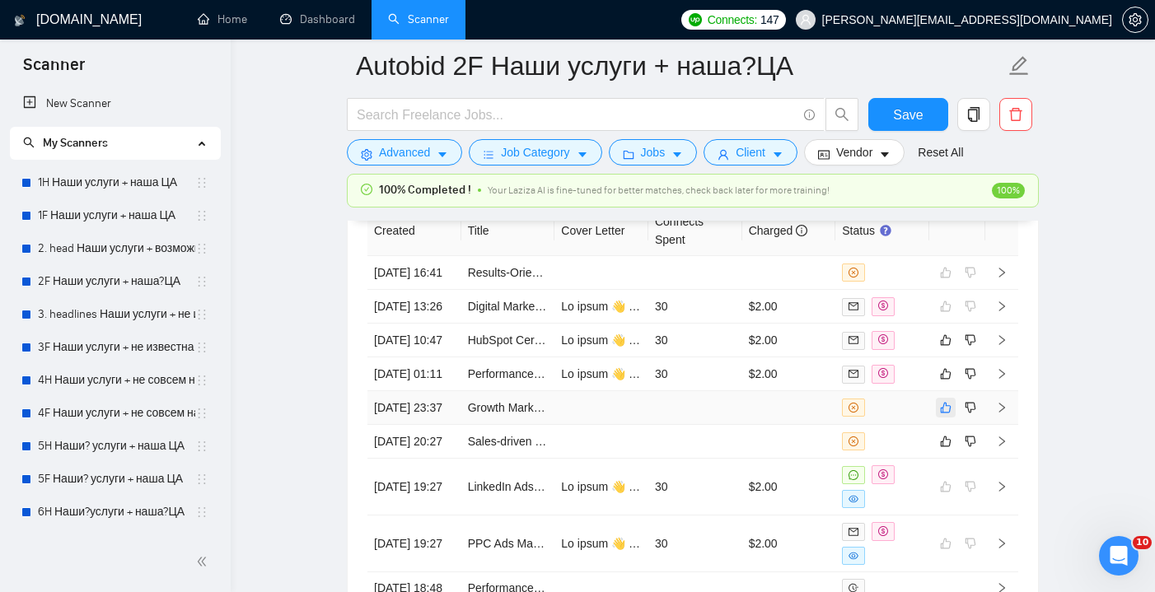
click at [948, 414] on icon "like" at bounding box center [946, 407] width 12 height 13
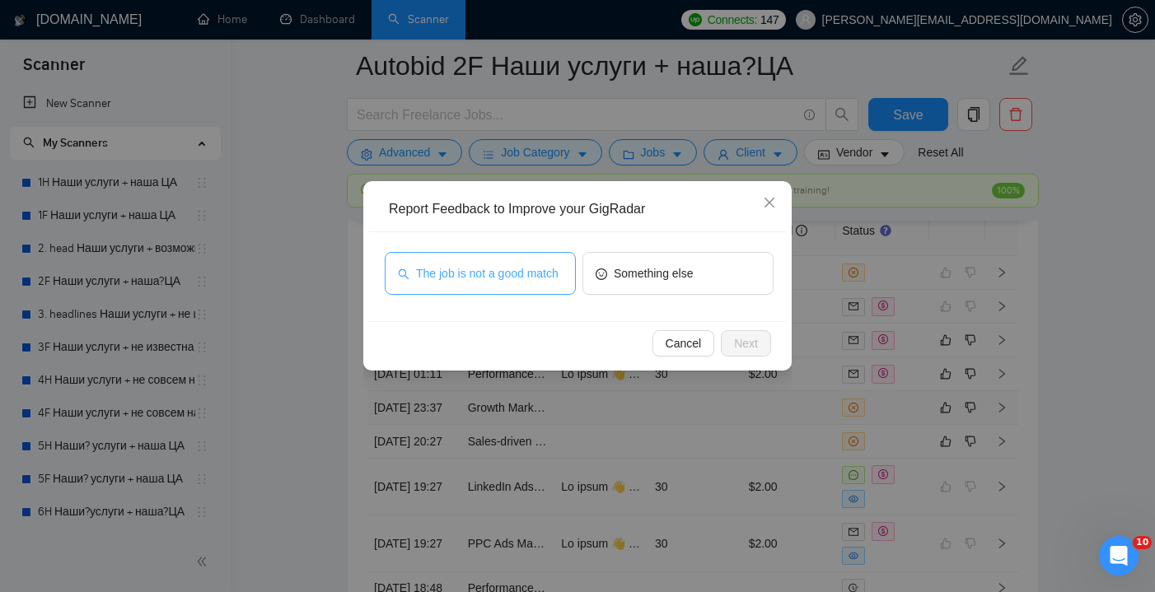
click at [533, 274] on span "The job is not a good match" at bounding box center [487, 273] width 143 height 18
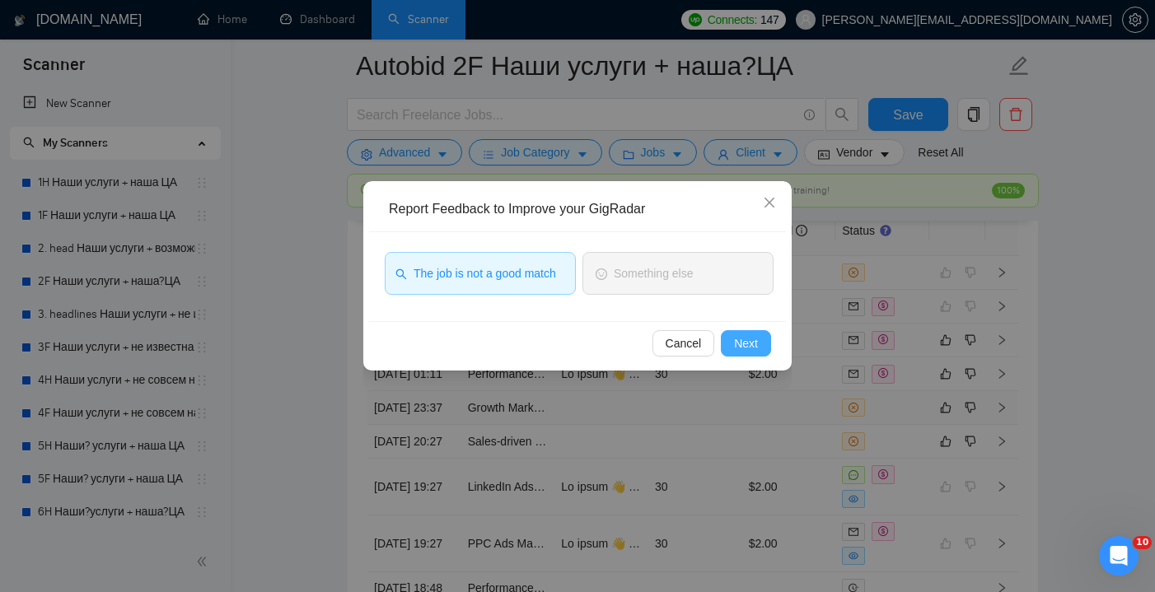
click at [728, 337] on button "Next" at bounding box center [746, 343] width 50 height 26
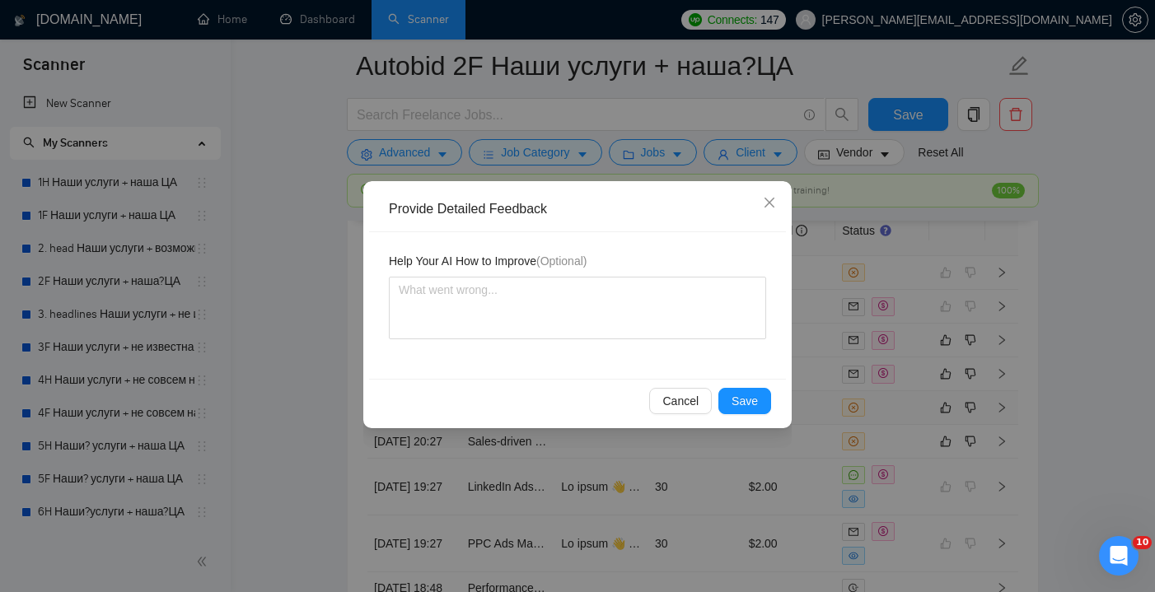
click at [748, 414] on div "Cancel Save" at bounding box center [577, 401] width 417 height 44
click at [747, 406] on span "Save" at bounding box center [745, 401] width 26 height 18
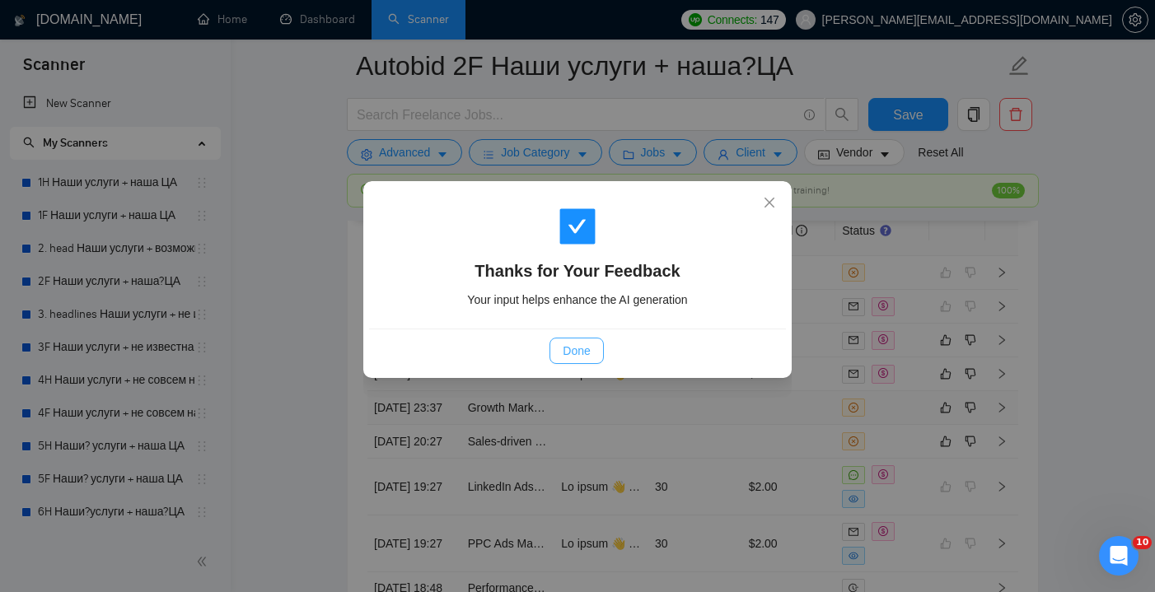
click at [587, 354] on span "Done" at bounding box center [576, 351] width 27 height 18
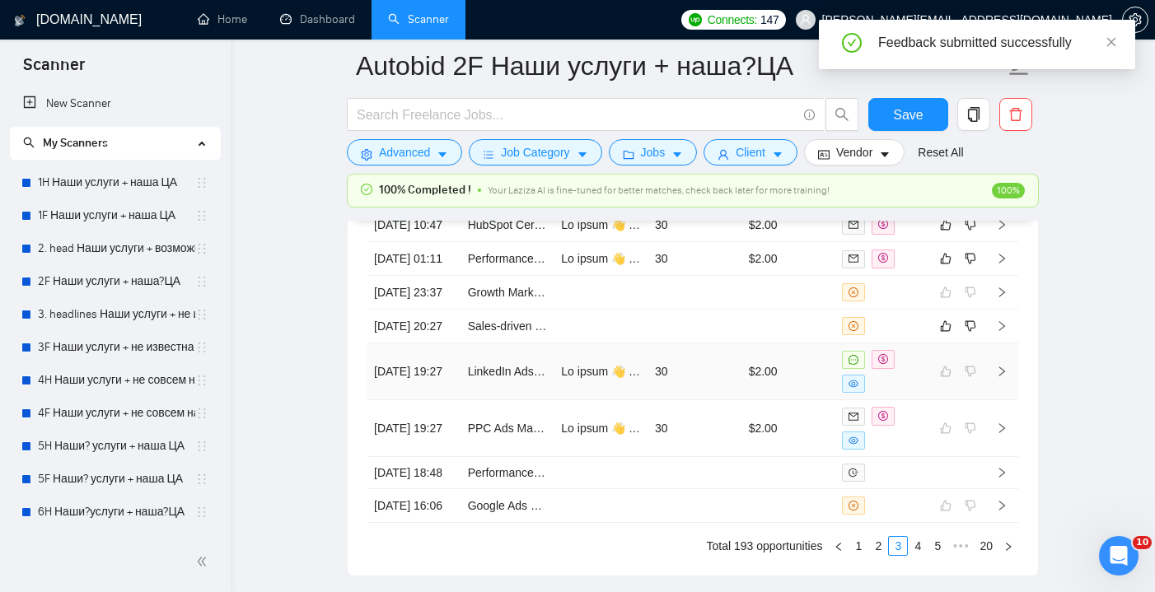
scroll to position [4514, 0]
click at [740, 343] on td at bounding box center [695, 326] width 94 height 34
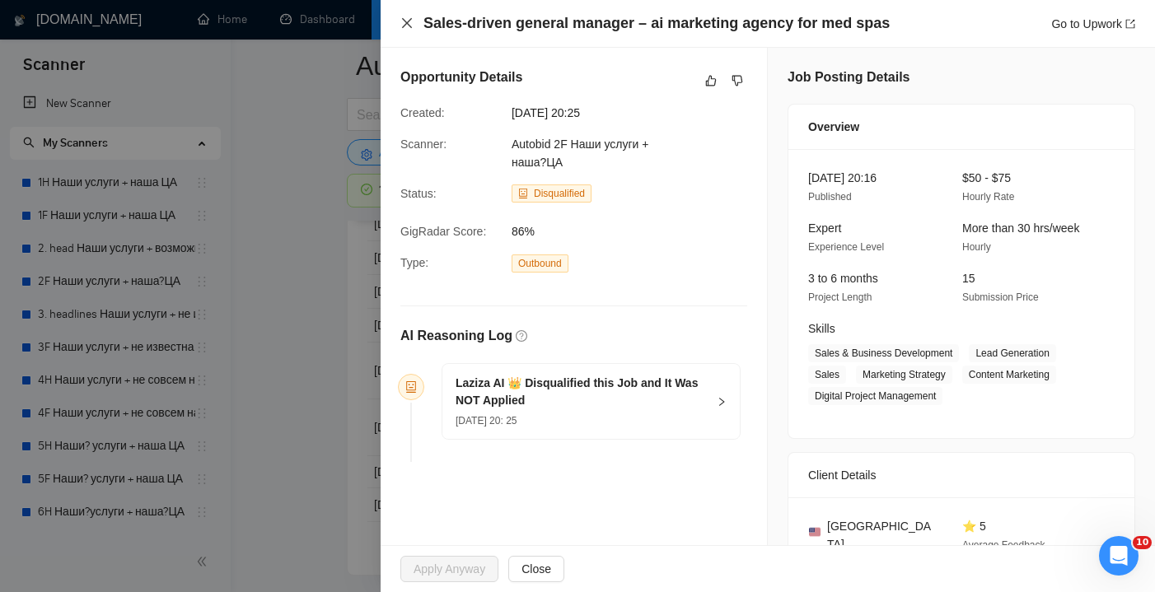
click at [410, 23] on icon "close" at bounding box center [406, 22] width 13 height 13
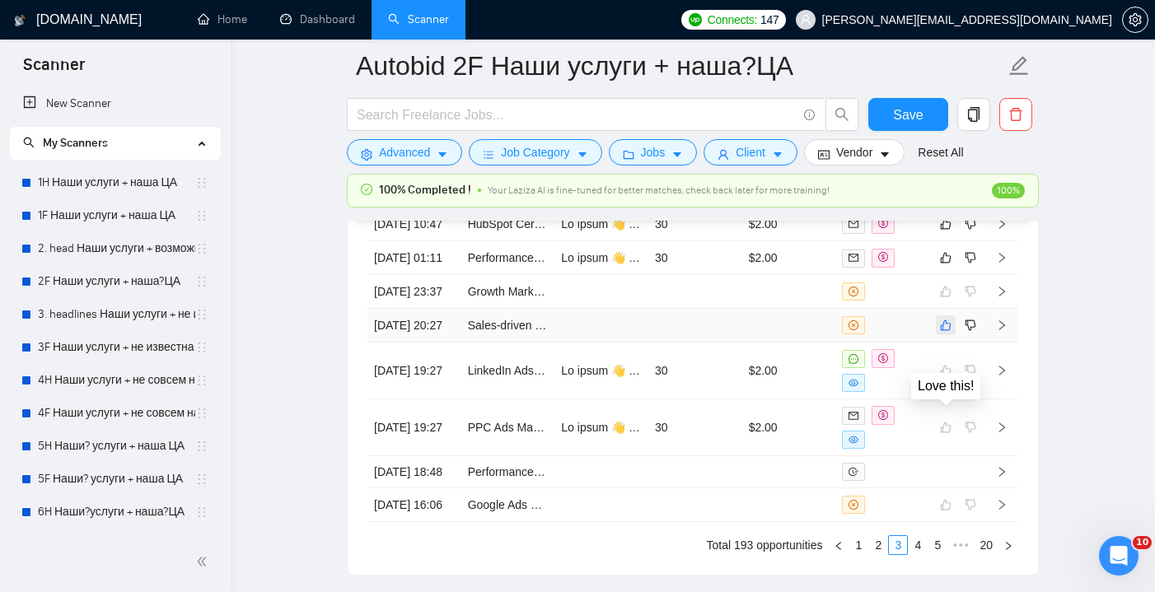
click at [947, 332] on icon "like" at bounding box center [946, 325] width 12 height 13
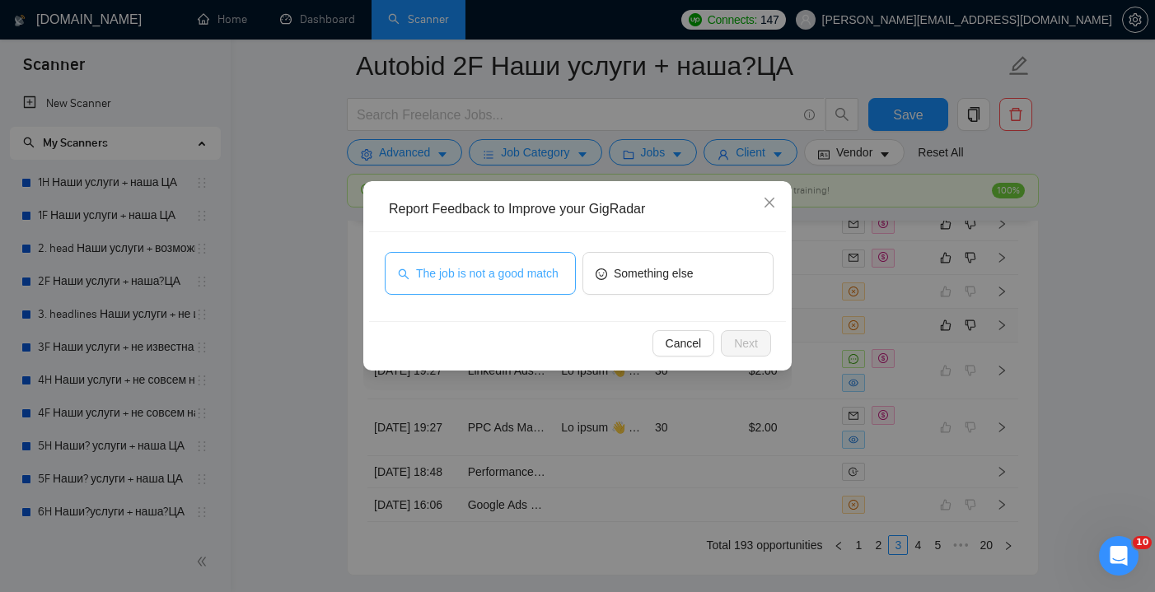
click at [532, 283] on span "The job is not a good match" at bounding box center [487, 273] width 143 height 18
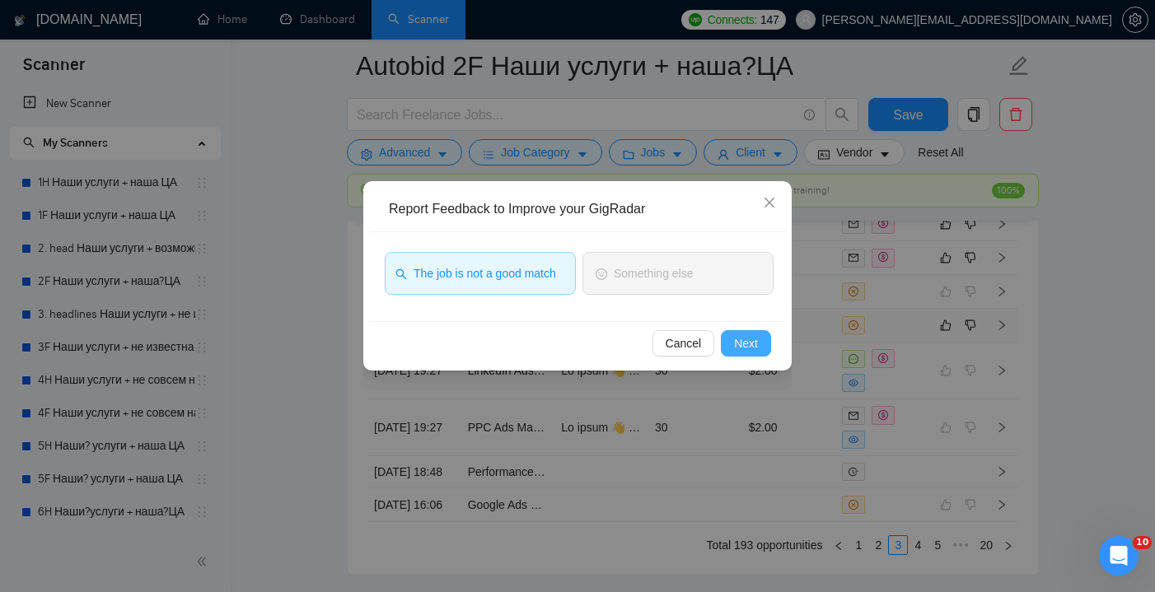
click at [749, 337] on span "Next" at bounding box center [746, 344] width 24 height 18
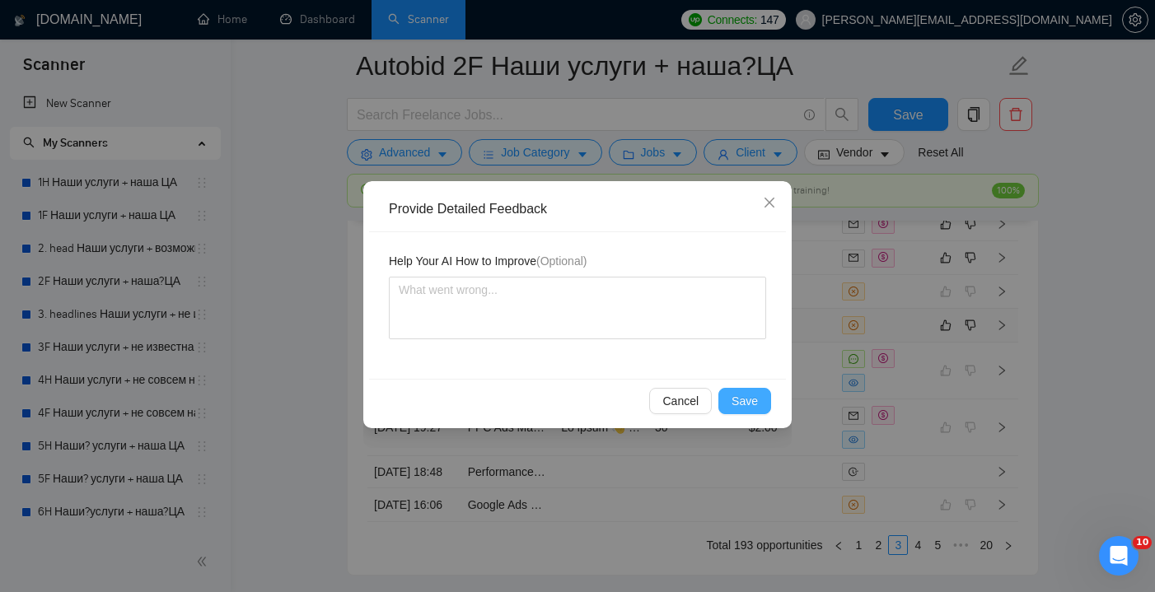
click at [751, 398] on span "Save" at bounding box center [745, 401] width 26 height 18
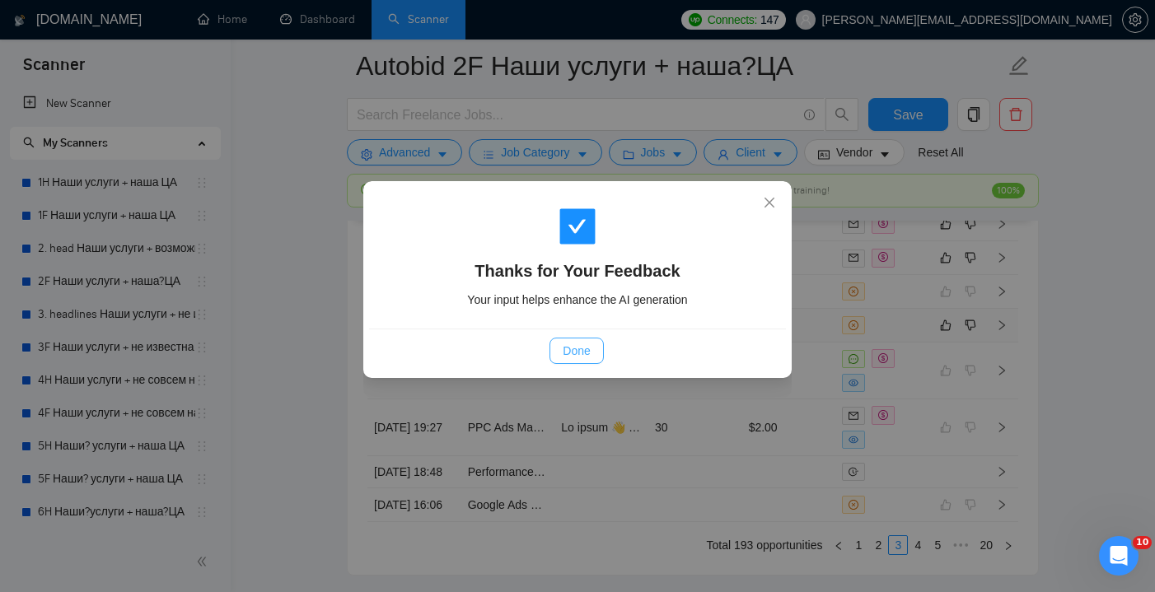
click at [593, 338] on button "Done" at bounding box center [577, 351] width 54 height 26
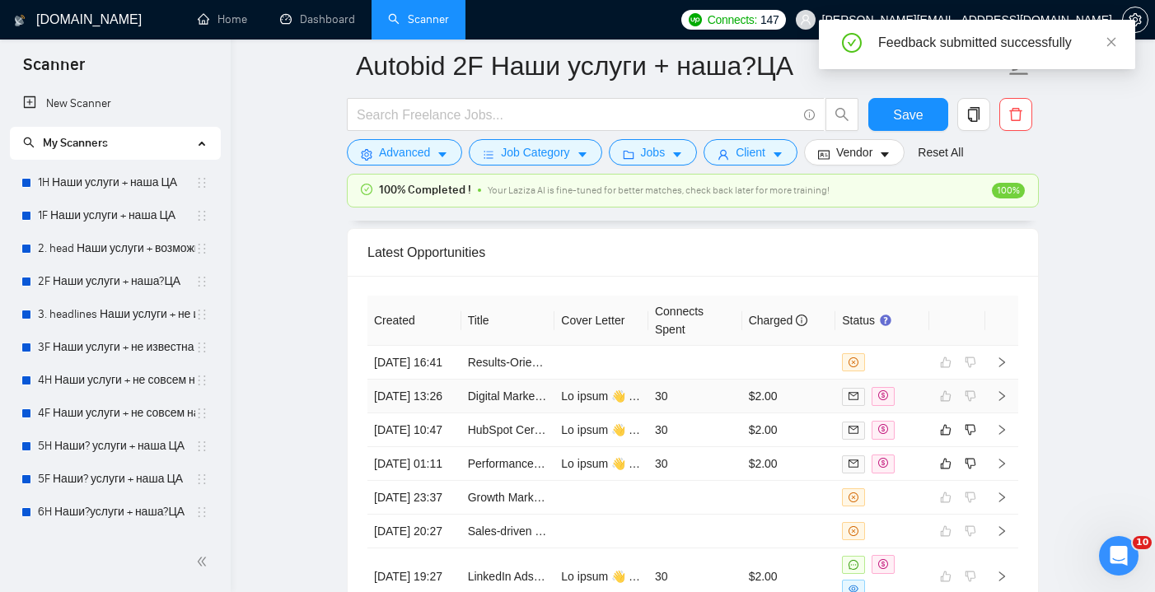
scroll to position [4311, 0]
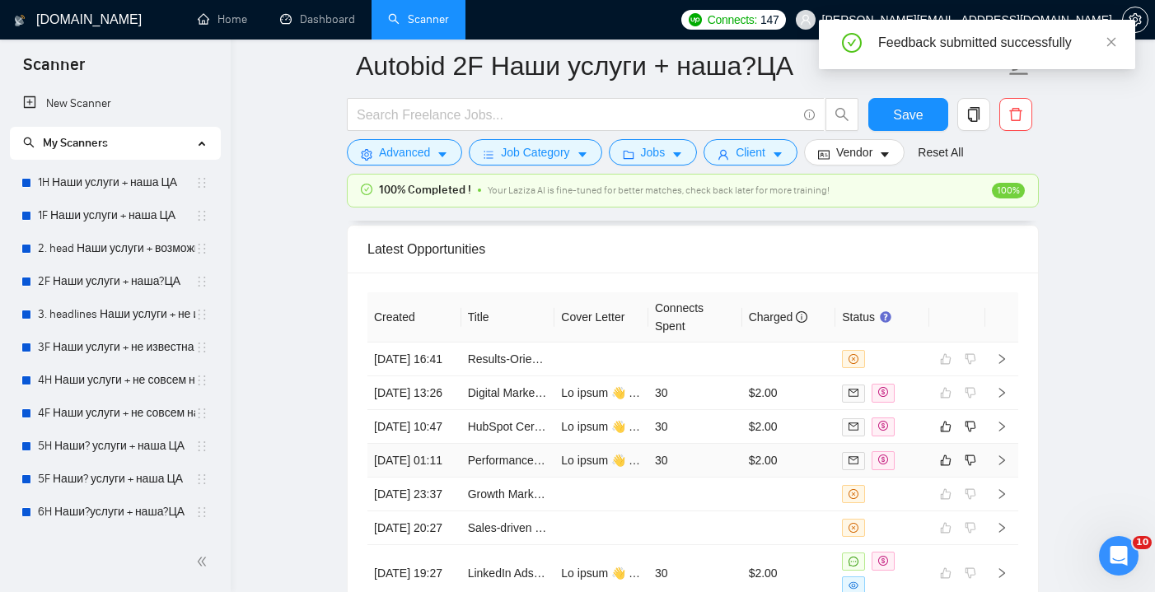
click at [695, 478] on td "30" at bounding box center [695, 461] width 94 height 34
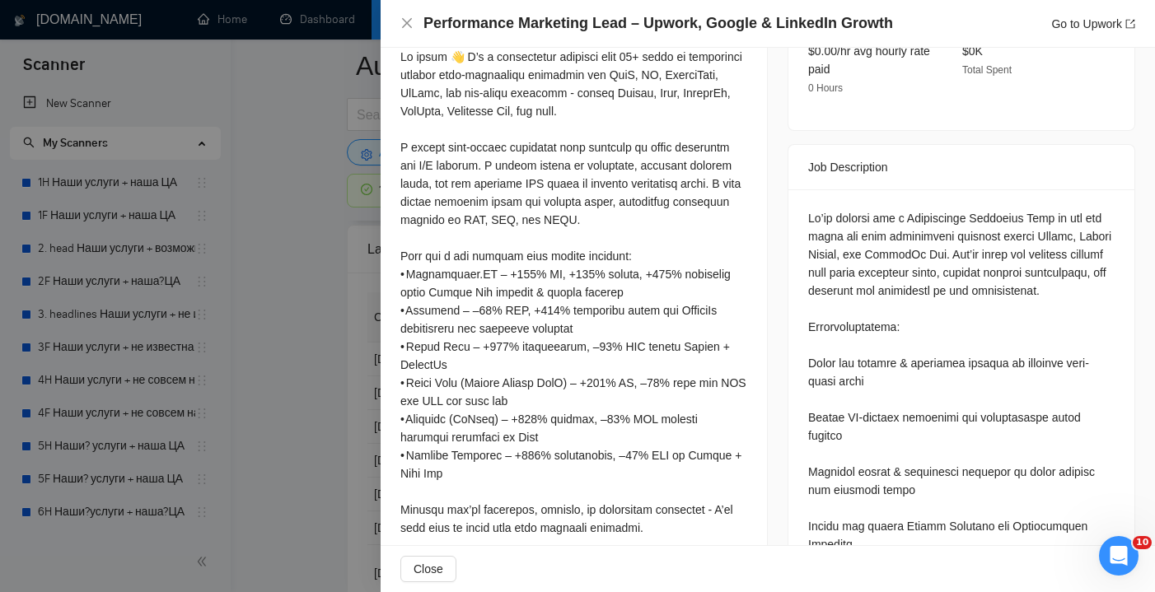
scroll to position [657, 0]
drag, startPoint x: 883, startPoint y: 359, endPoint x: 803, endPoint y: 336, distance: 83.2
copy div "Build job scanner & filtering systems to identify high-value leads"
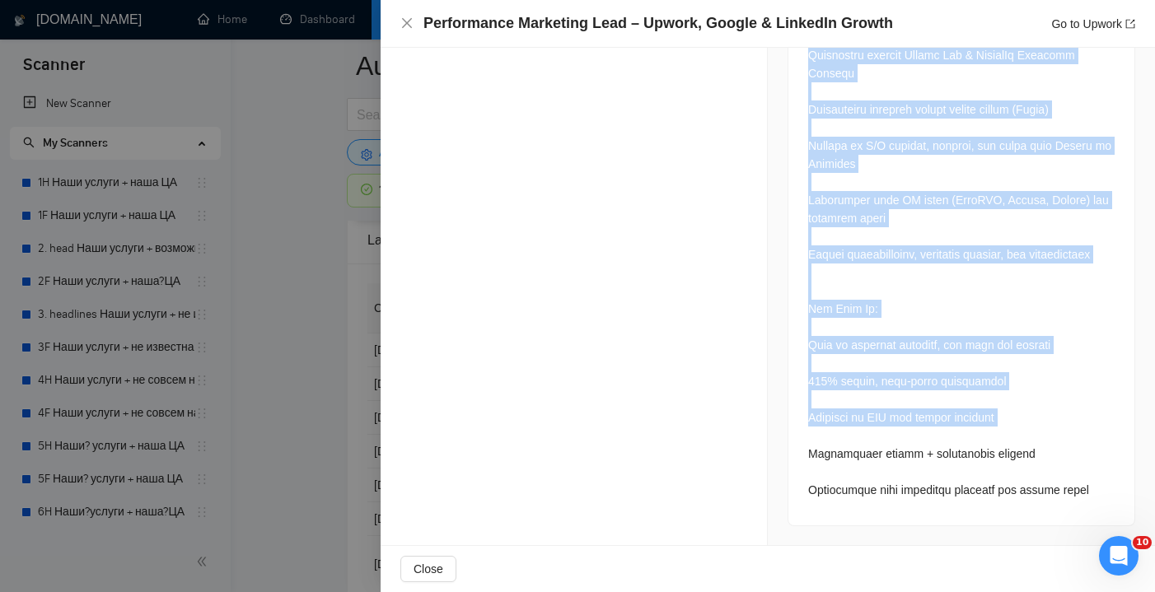
scroll to position [4335, 0]
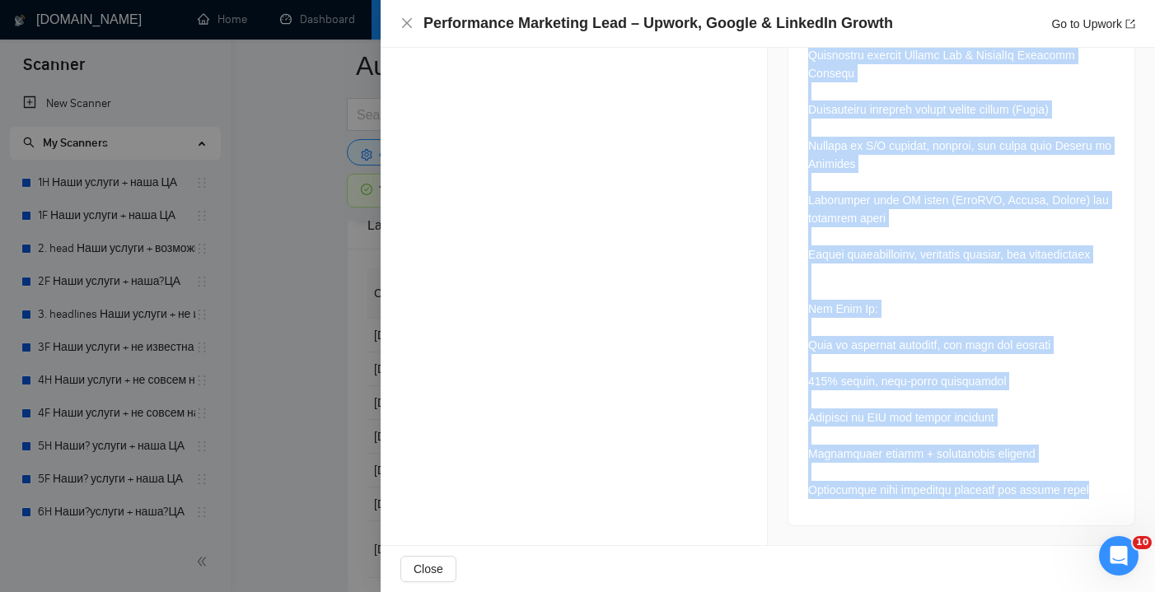
drag, startPoint x: 810, startPoint y: 118, endPoint x: 1119, endPoint y: 495, distance: 487.7
copy div "We’re looking for a Performance Marketing Lead to own and scale our paid acquis…"
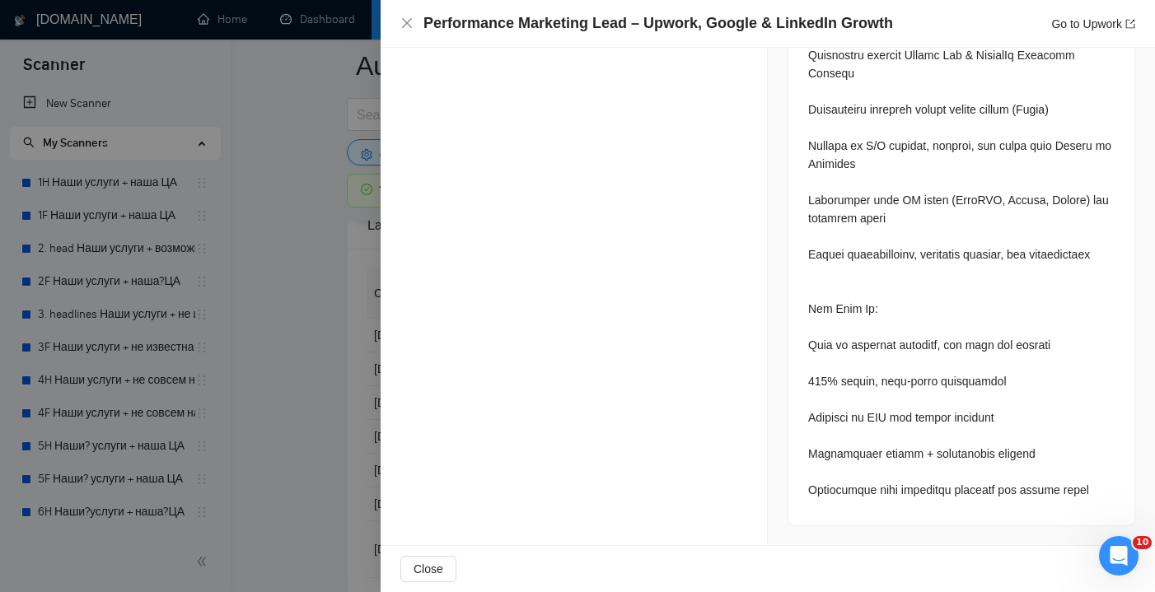
click at [400, 30] on div "Performance Marketing Lead – Upwork, Google & LinkedIn Growth Go to Upwork" at bounding box center [768, 24] width 775 height 48
click at [405, 17] on icon "close" at bounding box center [406, 22] width 13 height 13
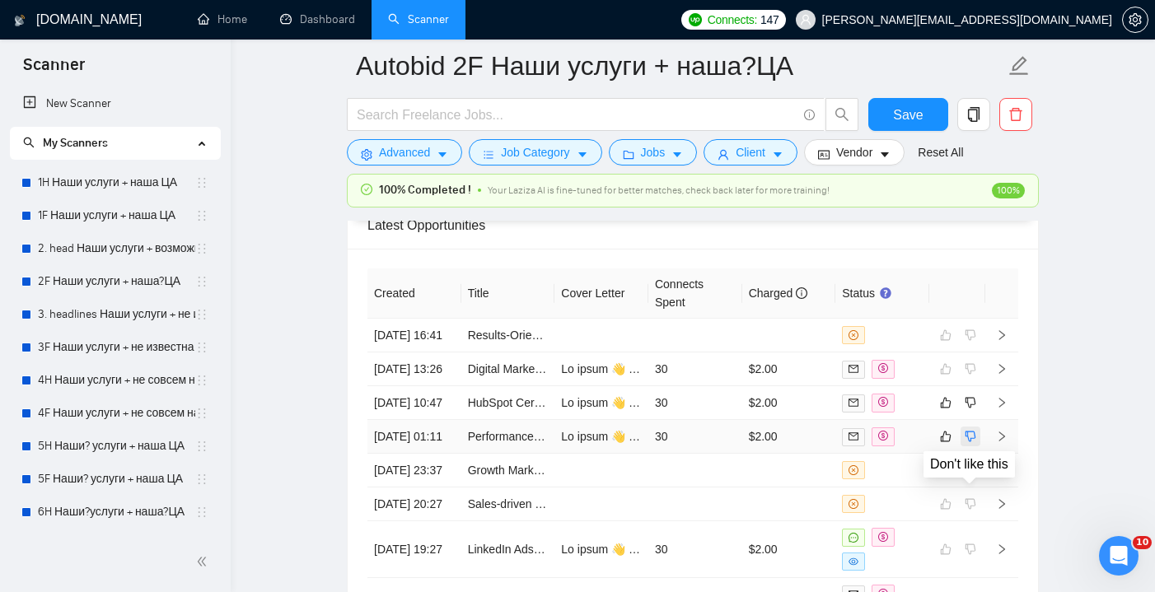
click at [969, 443] on icon "dislike" at bounding box center [971, 436] width 12 height 13
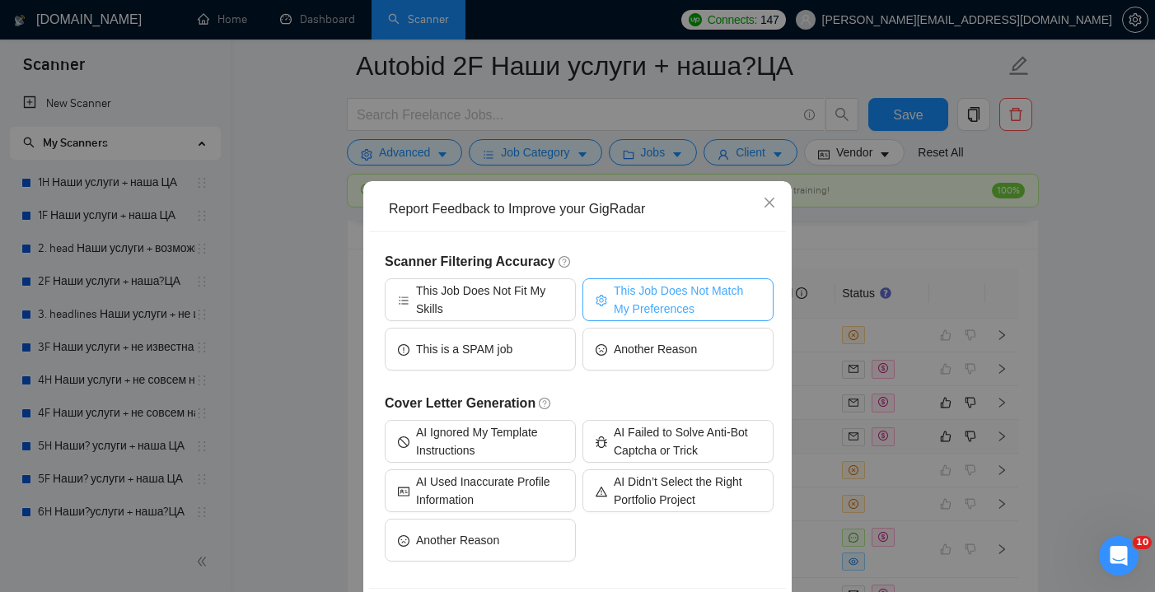
click at [626, 302] on span "This Job Does Not Match My Preferences" at bounding box center [687, 300] width 147 height 36
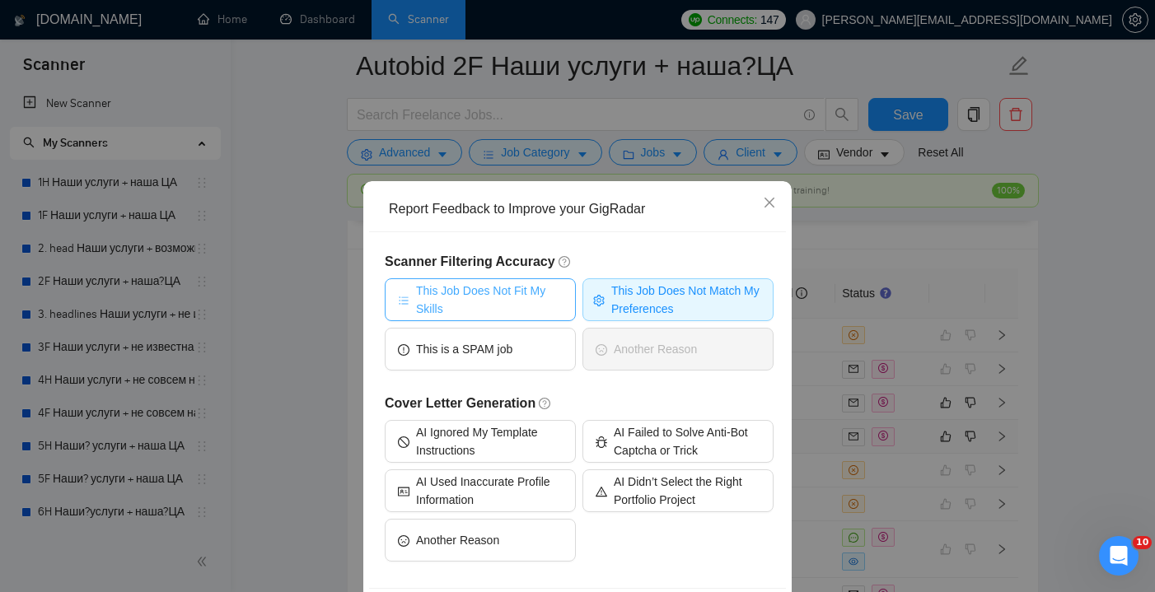
click at [536, 301] on span "This Job Does Not Fit My Skills" at bounding box center [489, 300] width 147 height 36
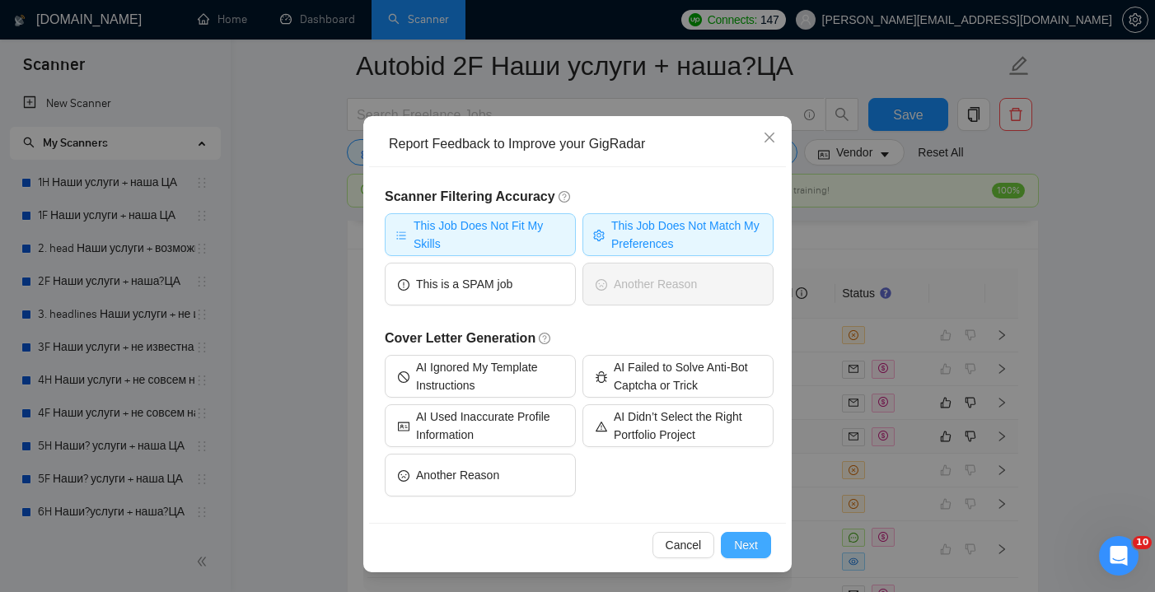
scroll to position [65, 0]
click at [753, 546] on span "Next" at bounding box center [746, 545] width 24 height 18
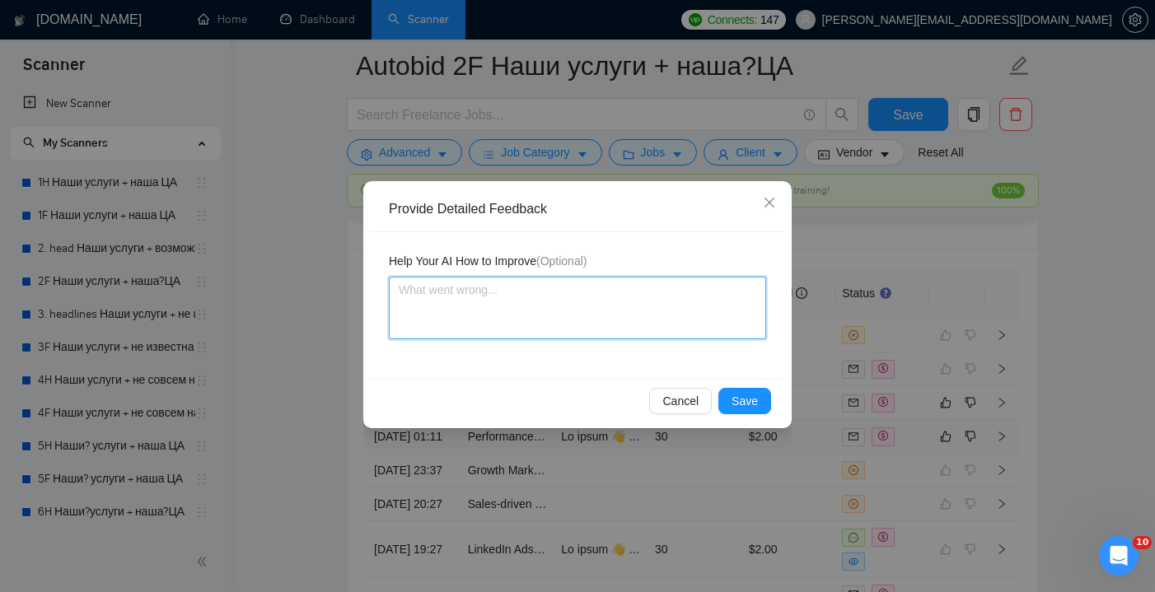
click at [646, 320] on textarea at bounding box center [577, 308] width 377 height 63
paste textarea "Reason: This is total garbage for you — it’s not about running real PPC campaig…"
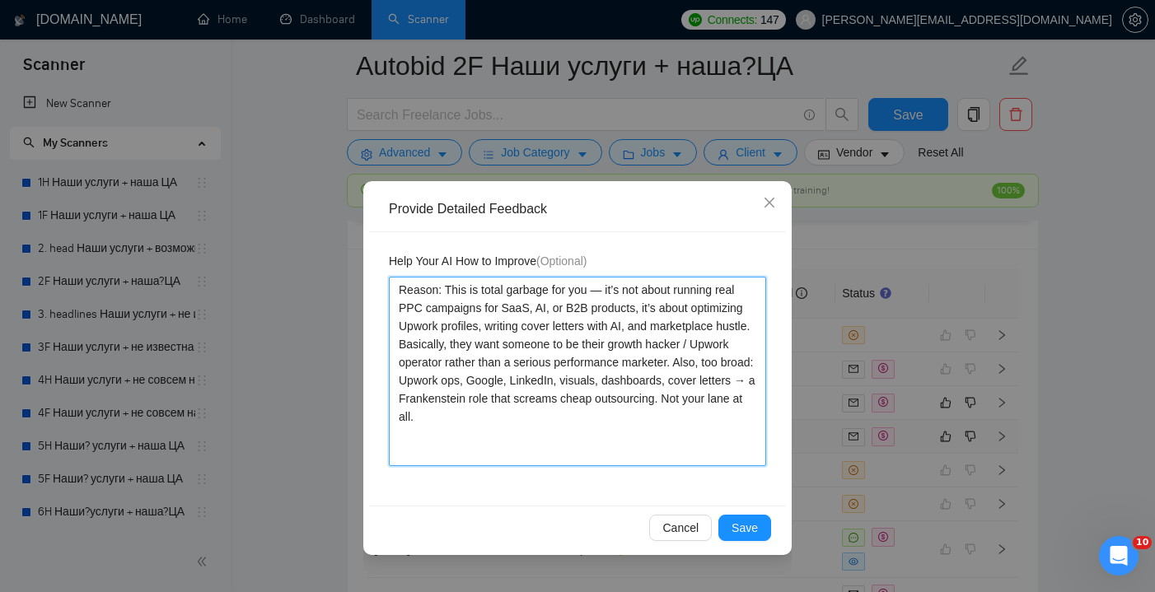
scroll to position [4301, 0]
drag, startPoint x: 606, startPoint y: 308, endPoint x: 555, endPoint y: 308, distance: 51.9
click at [555, 308] on textarea "Reason: This is total garbage for you — it’s not about running real PPC campaig…" at bounding box center [577, 372] width 377 height 190
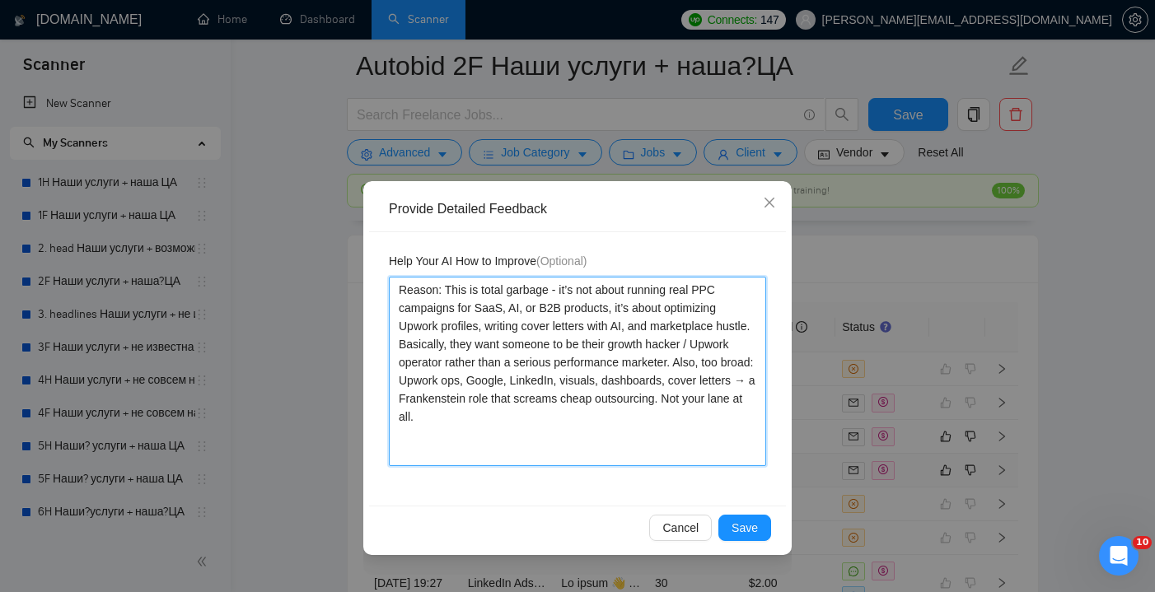
drag, startPoint x: 582, startPoint y: 437, endPoint x: 730, endPoint y: 374, distance: 161.0
click at [730, 374] on textarea "Reason: This is total garbage - it’s not about running real PPC campaigns for S…" at bounding box center [577, 372] width 377 height 190
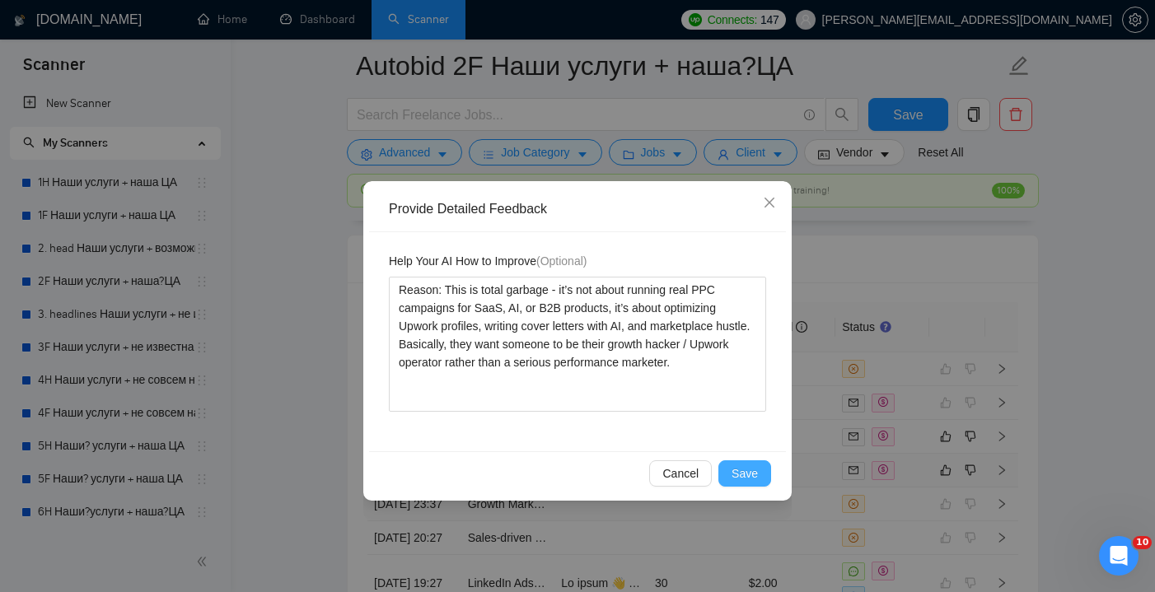
click at [751, 469] on span "Save" at bounding box center [745, 474] width 26 height 18
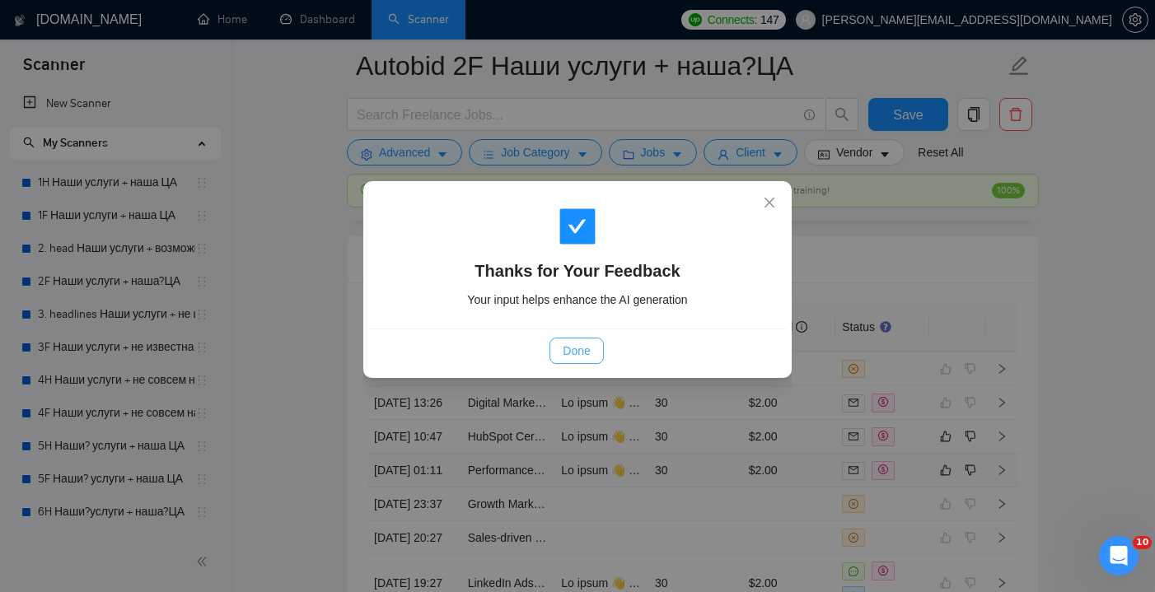
click at [567, 355] on span "Done" at bounding box center [576, 351] width 27 height 18
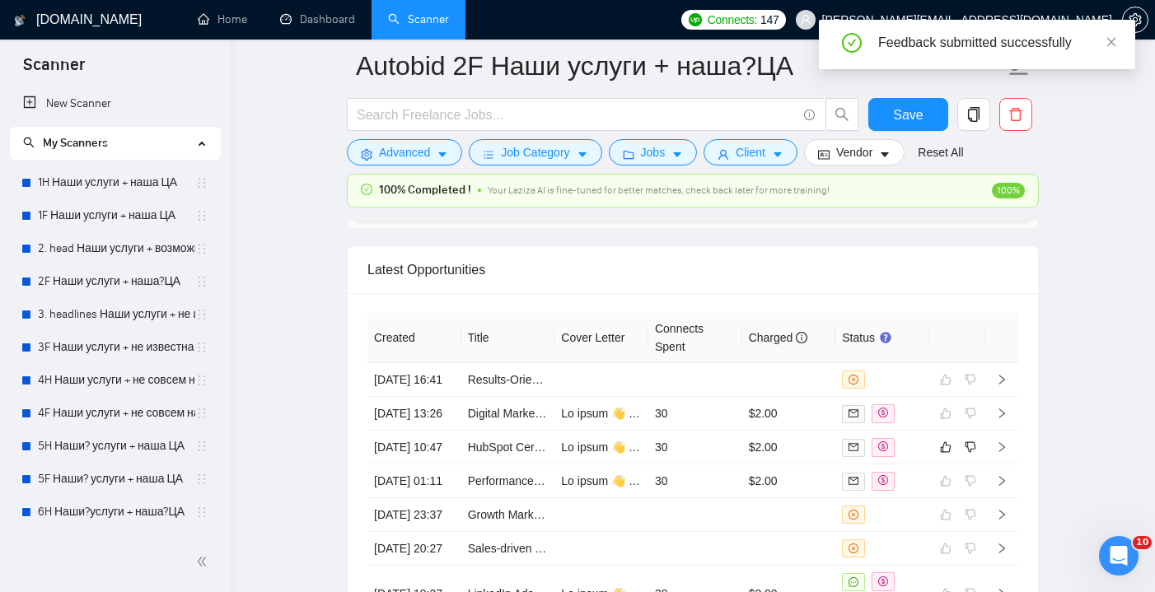
scroll to position [4299, 0]
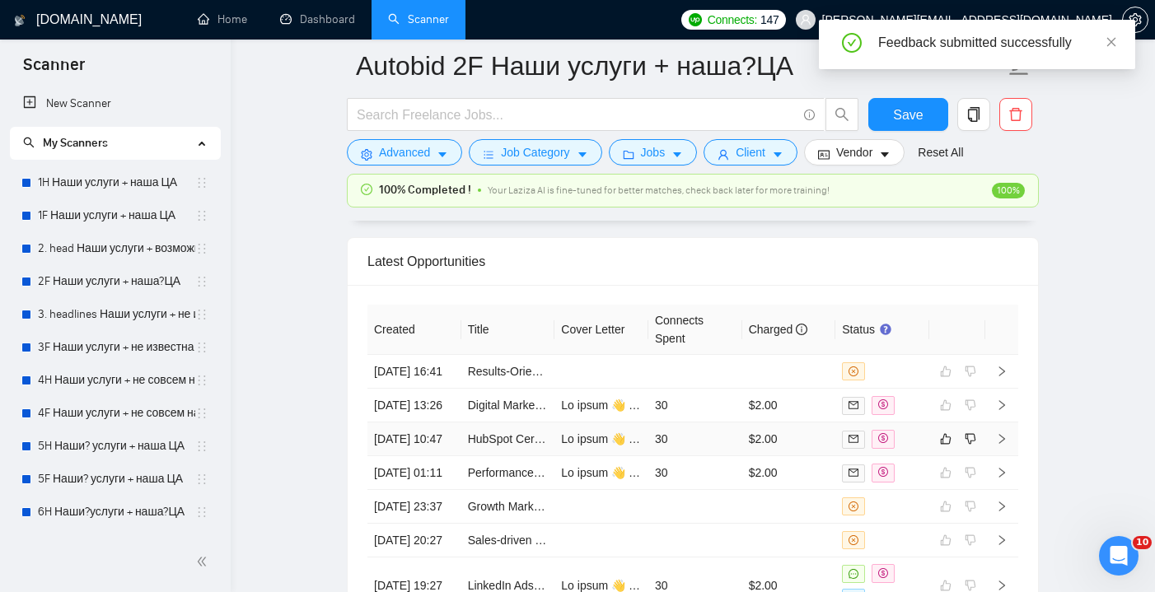
click at [699, 456] on td "30" at bounding box center [695, 440] width 94 height 34
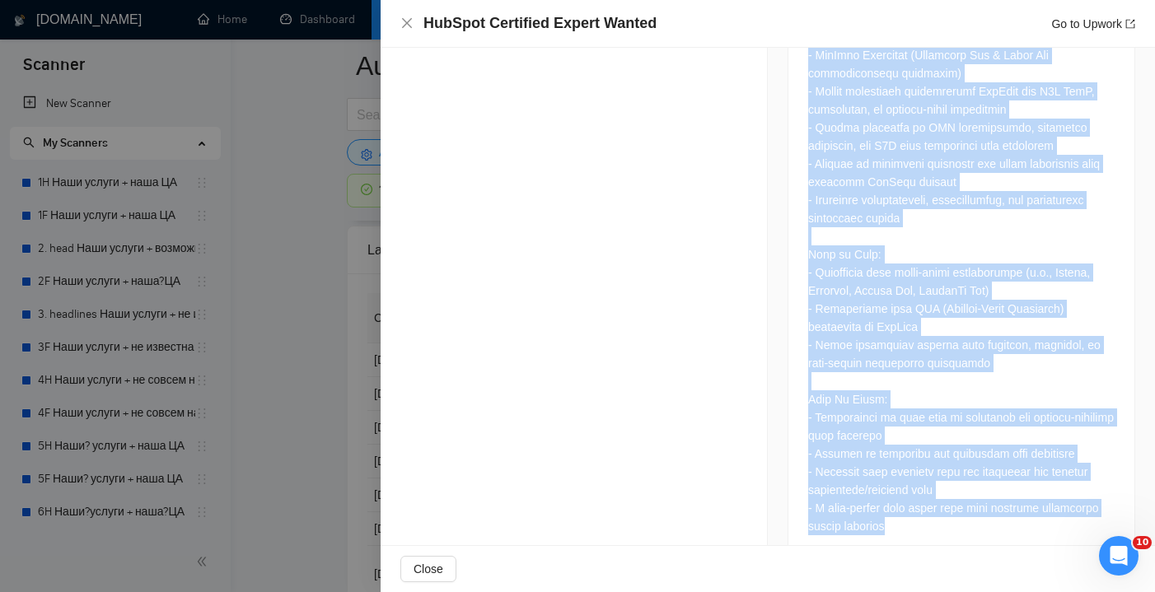
scroll to position [4323, 0]
drag, startPoint x: 805, startPoint y: 122, endPoint x: 989, endPoint y: 487, distance: 408.7
copy div "We're now seeking a HubSpot Certified Expert to help us implement, configure, a…"
click at [409, 20] on icon "close" at bounding box center [406, 22] width 13 height 13
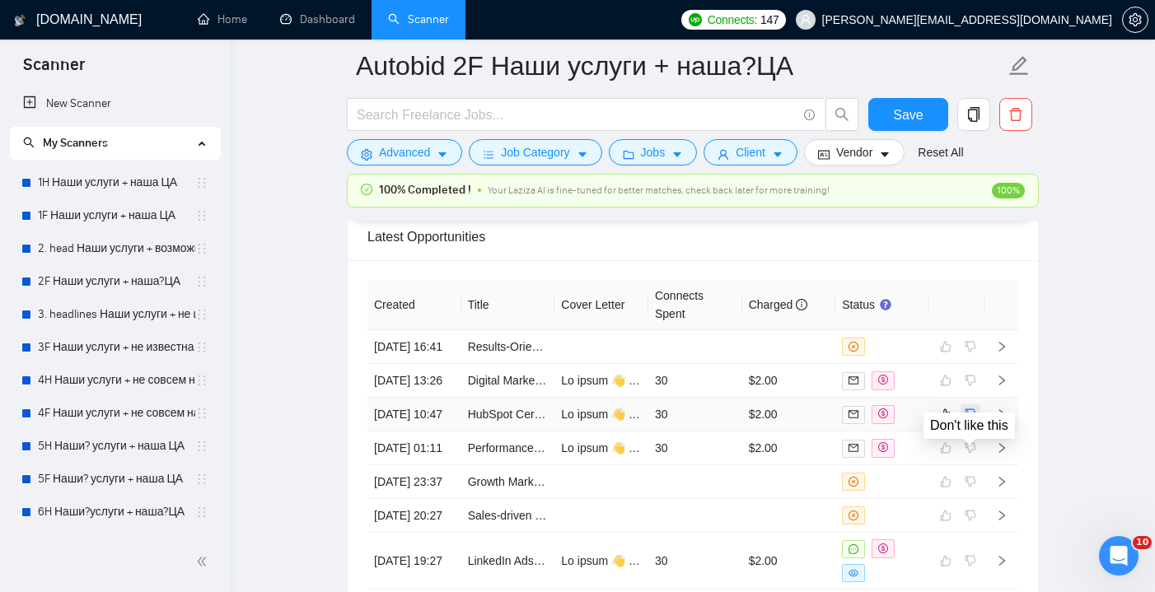
click at [971, 420] on icon "dislike" at bounding box center [971, 415] width 11 height 11
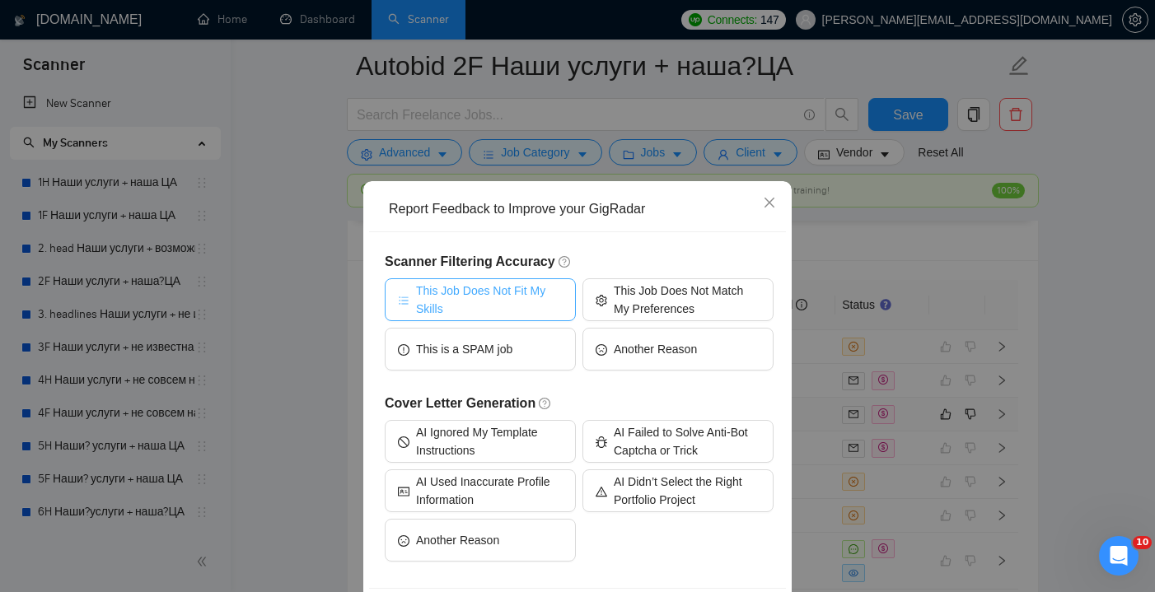
click at [524, 293] on span "This Job Does Not Fit My Skills" at bounding box center [489, 300] width 147 height 36
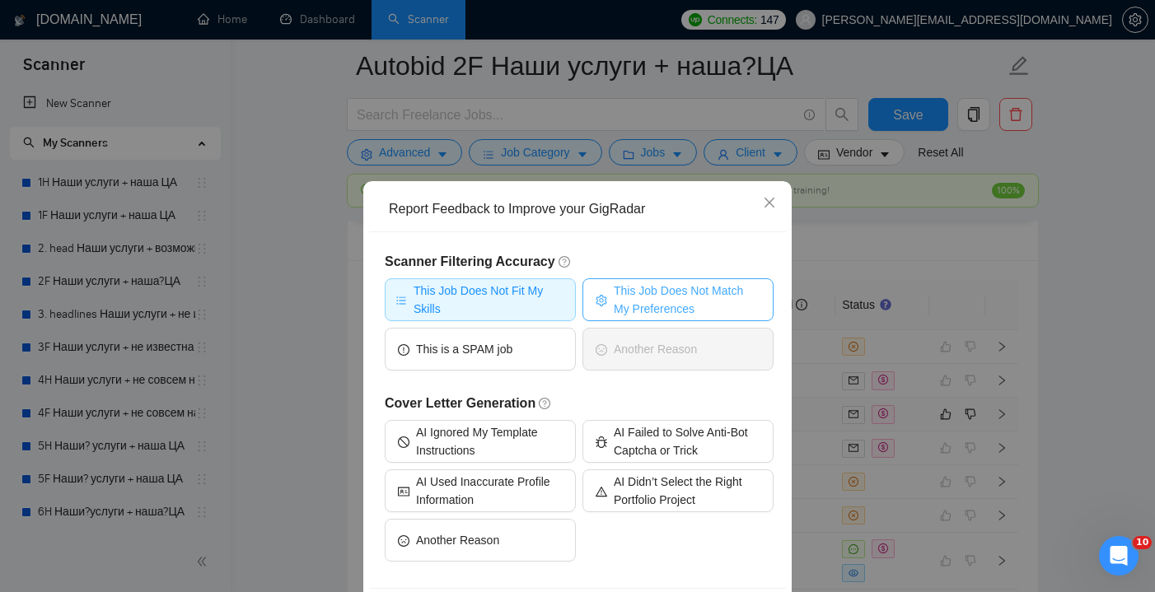
click at [636, 309] on span "This Job Does Not Match My Preferences" at bounding box center [687, 300] width 147 height 36
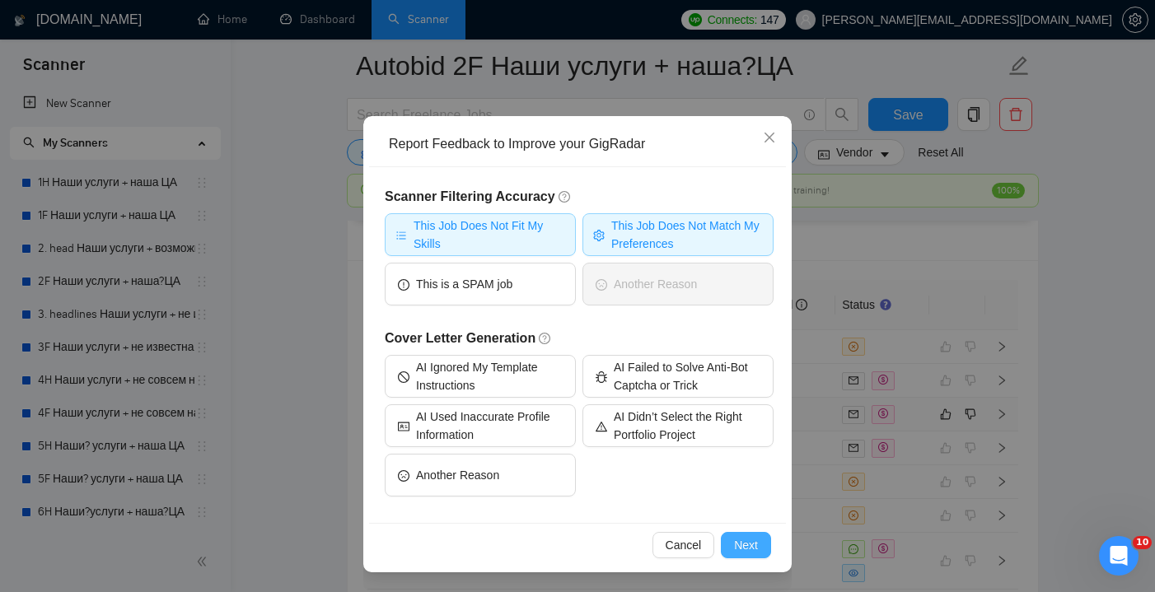
scroll to position [65, 0]
click at [737, 542] on span "Next" at bounding box center [746, 545] width 24 height 18
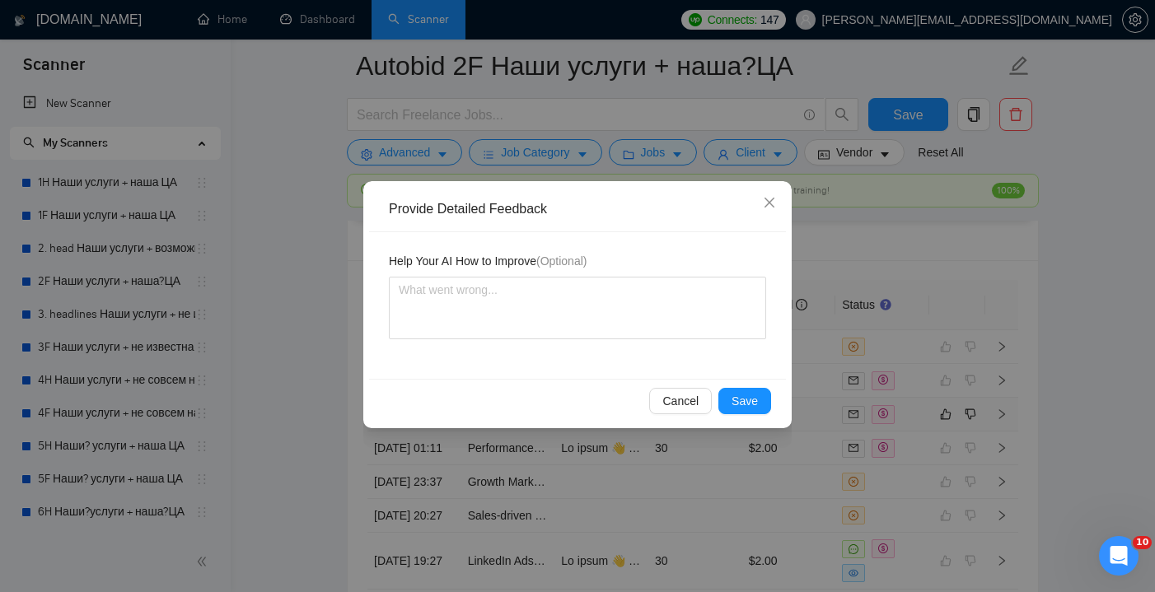
scroll to position [0, 0]
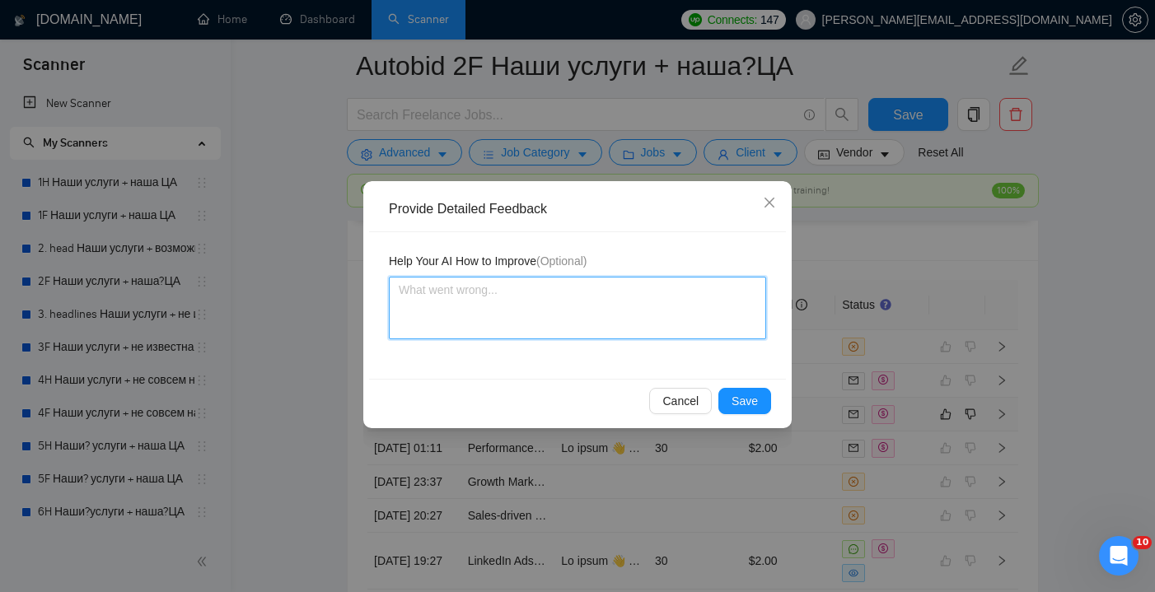
click at [464, 298] on textarea at bounding box center [577, 308] width 377 height 63
paste textarea "We're now seeking a HubSpot Certified Expert to help us implement, configure, a…"
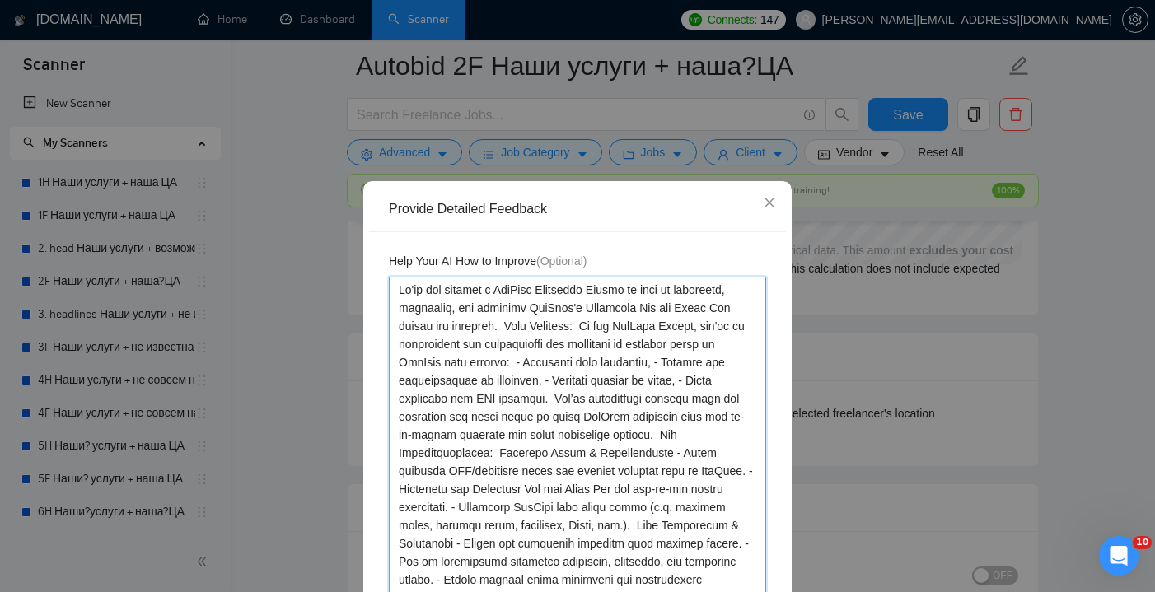
drag, startPoint x: 635, startPoint y: 470, endPoint x: 368, endPoint y: -87, distance: 617.7
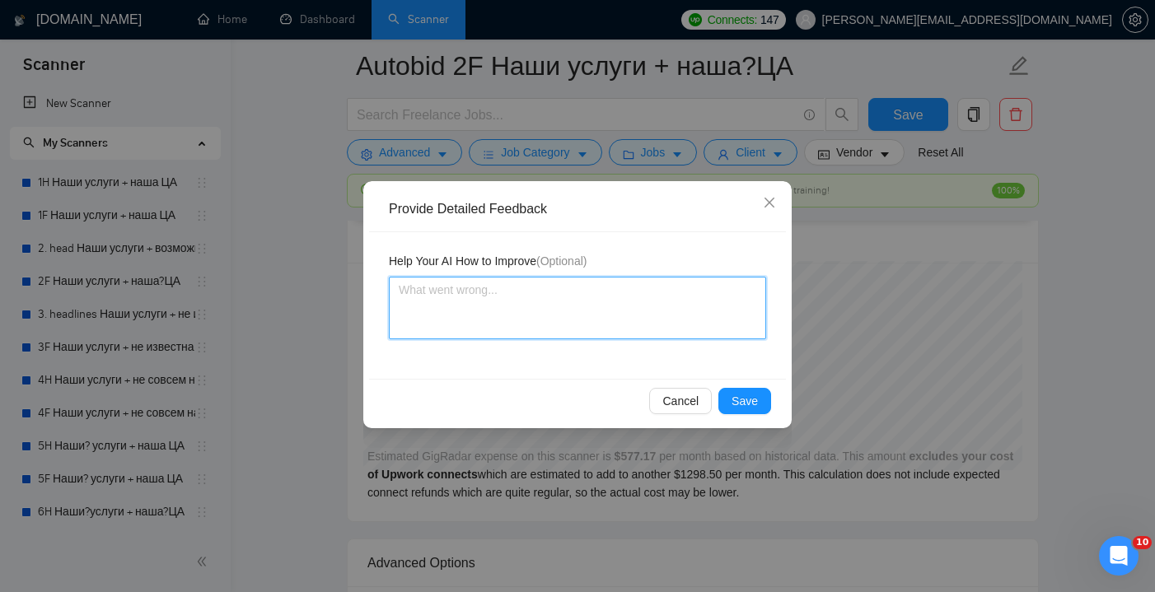
paste textarea "❌ Disqualify this job. Reason: This role is pure HubSpot setup/CRM implementati…"
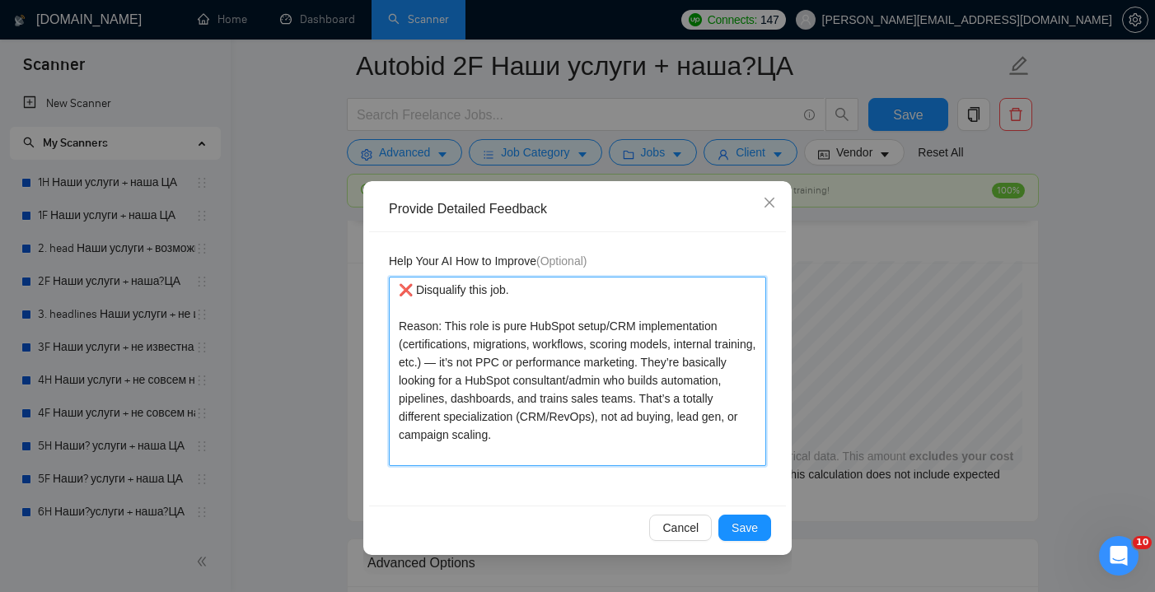
click at [479, 362] on textarea "❌ Disqualify this job. Reason: This role is pure HubSpot setup/CRM implementati…" at bounding box center [577, 372] width 377 height 190
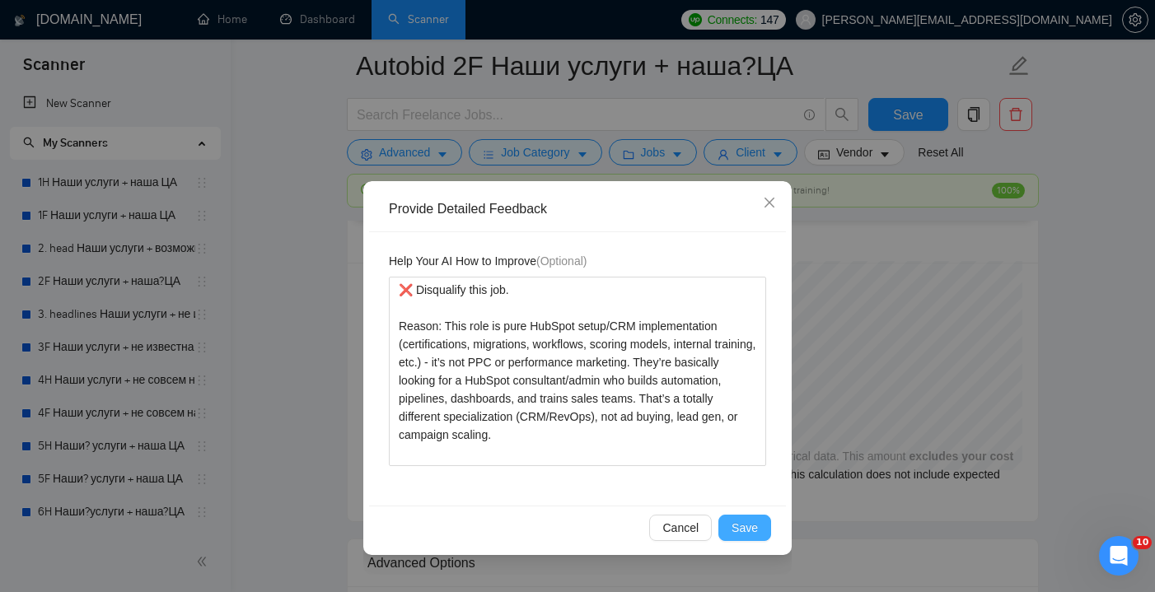
click at [747, 531] on span "Save" at bounding box center [745, 528] width 26 height 18
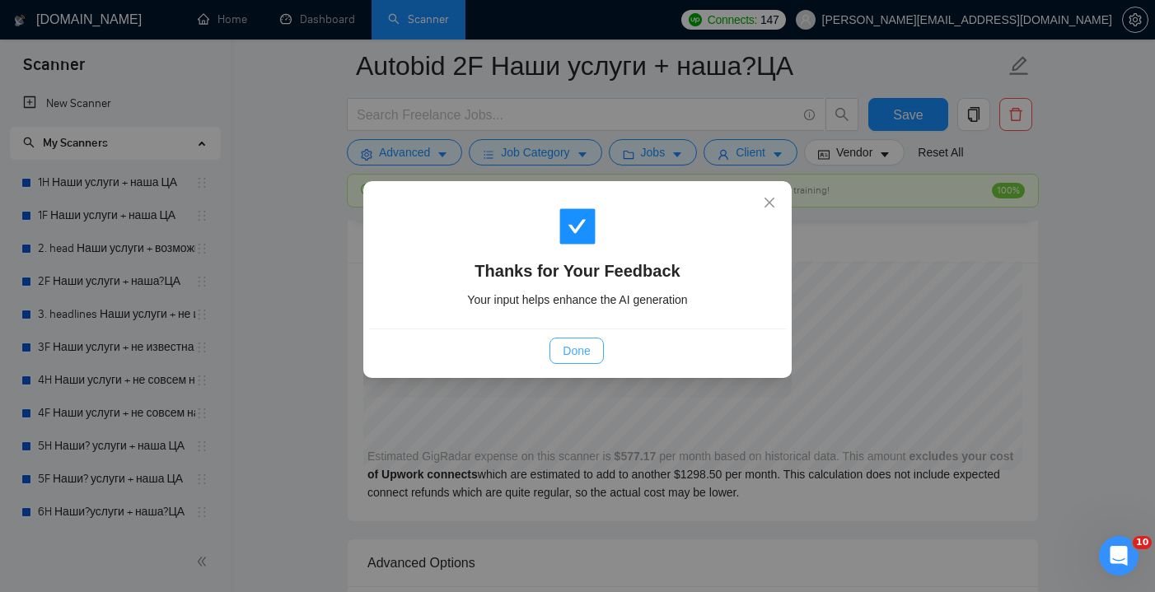
click at [569, 358] on span "Done" at bounding box center [576, 351] width 27 height 18
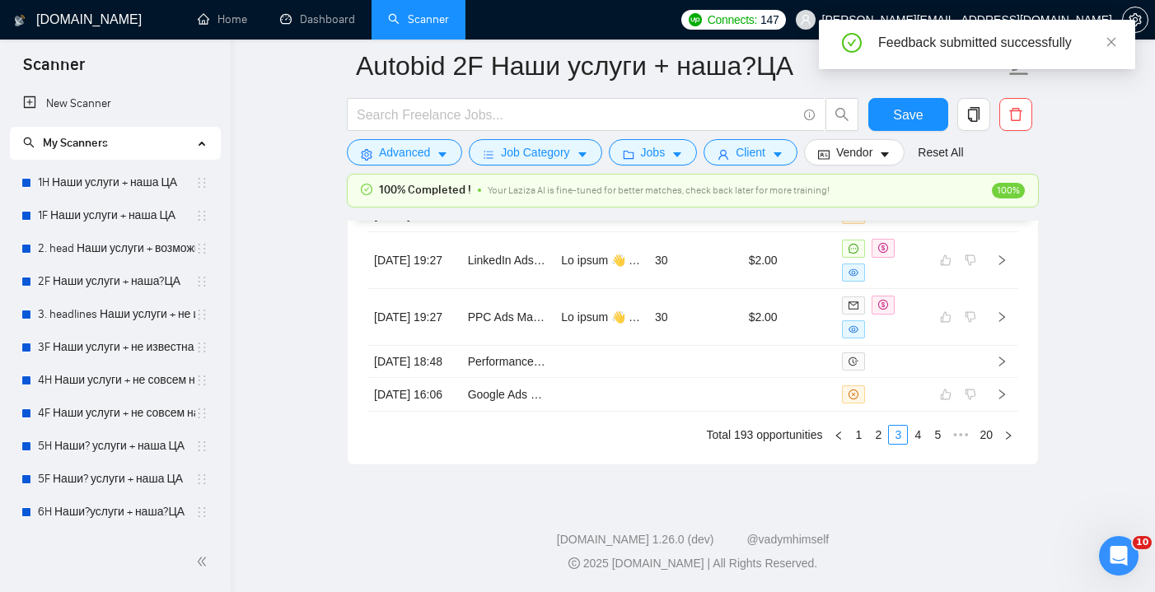
scroll to position [4756, 0]
click at [914, 442] on link "4" at bounding box center [918, 435] width 18 height 18
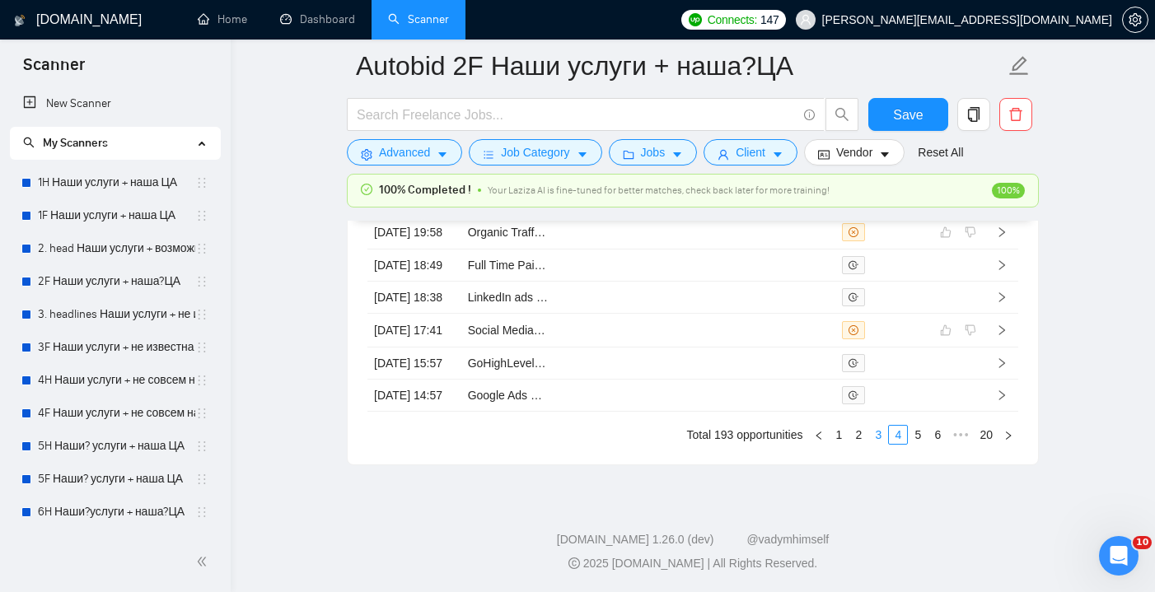
scroll to position [4749, 0]
click at [859, 435] on link "2" at bounding box center [859, 435] width 18 height 18
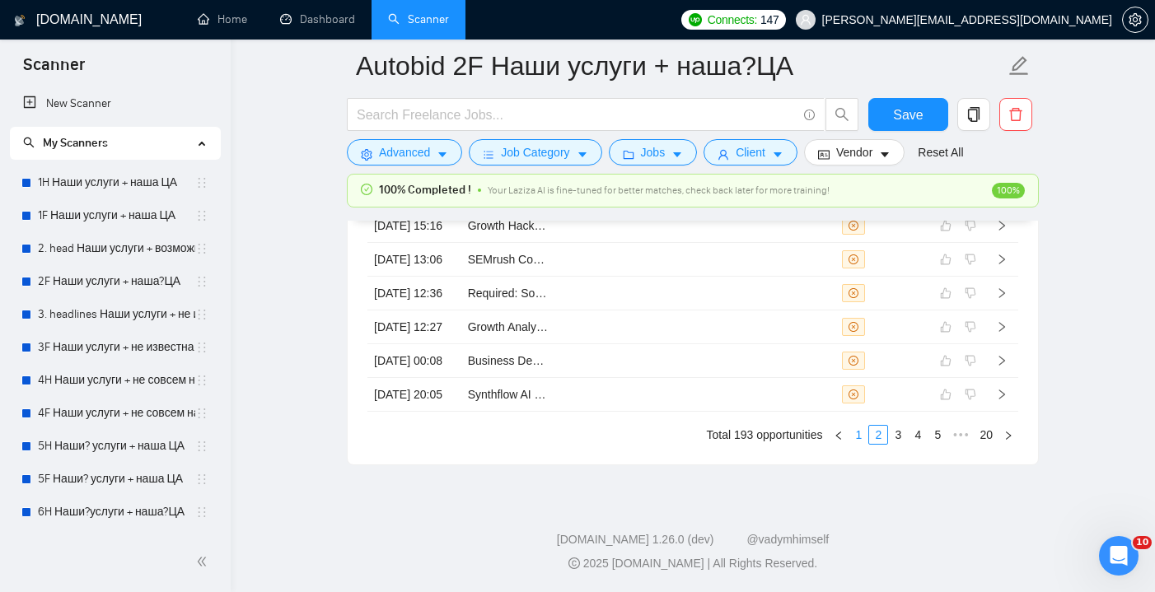
click at [855, 438] on link "1" at bounding box center [859, 435] width 18 height 18
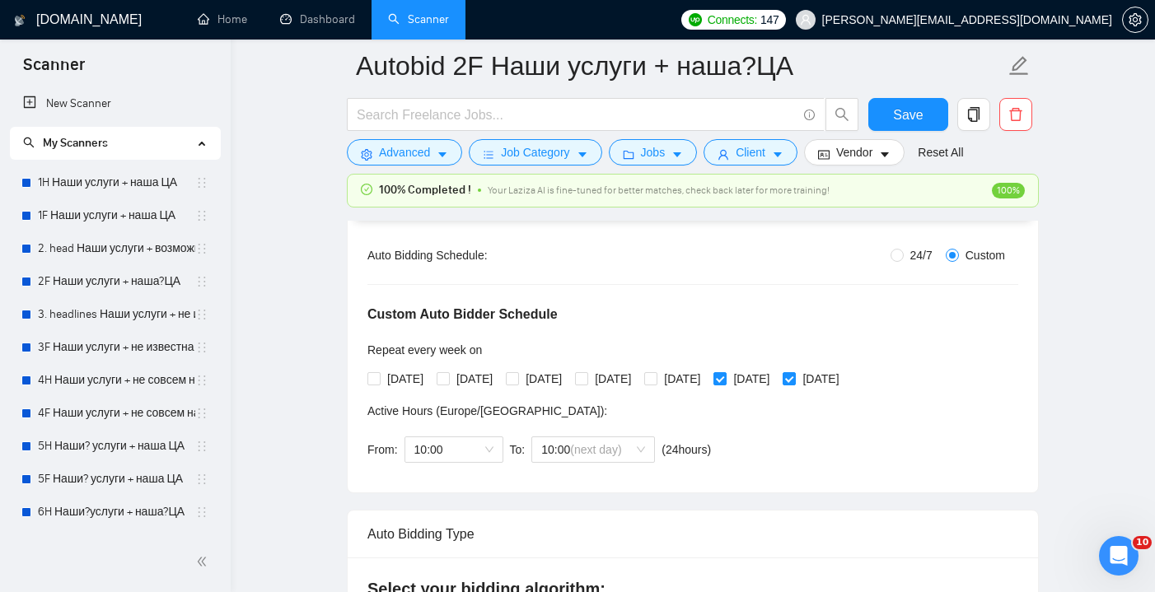
scroll to position [295, 0]
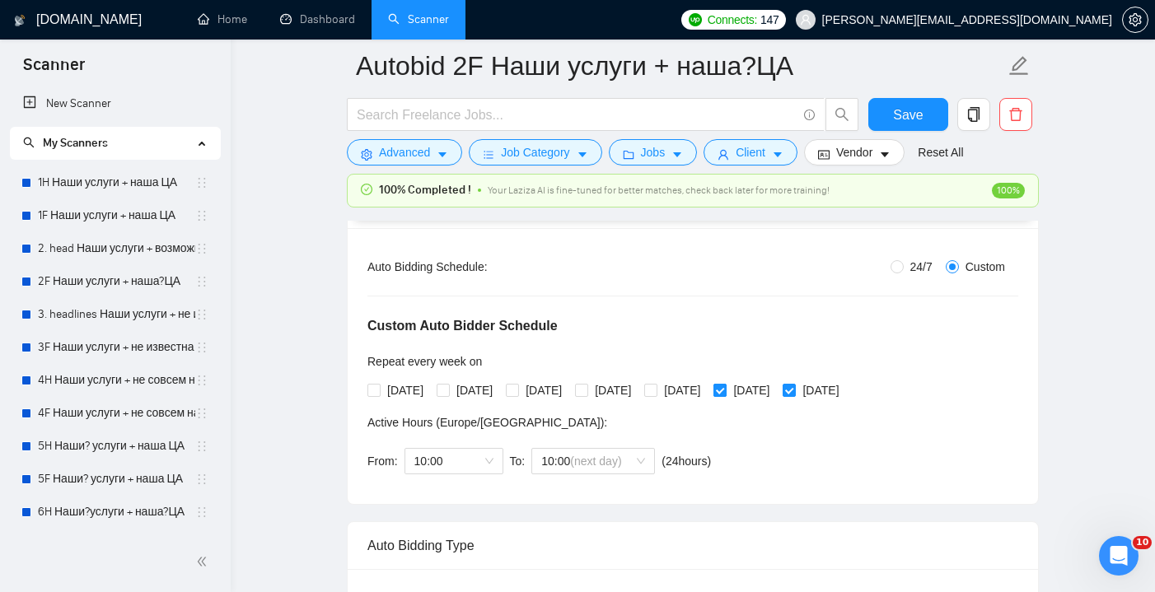
click at [725, 391] on input "[DATE]" at bounding box center [720, 390] width 12 height 12
click at [796, 390] on span at bounding box center [789, 390] width 13 height 13
click at [794, 390] on input "[DATE]" at bounding box center [789, 390] width 12 height 12
click at [495, 470] on div "10:00" at bounding box center [454, 461] width 99 height 26
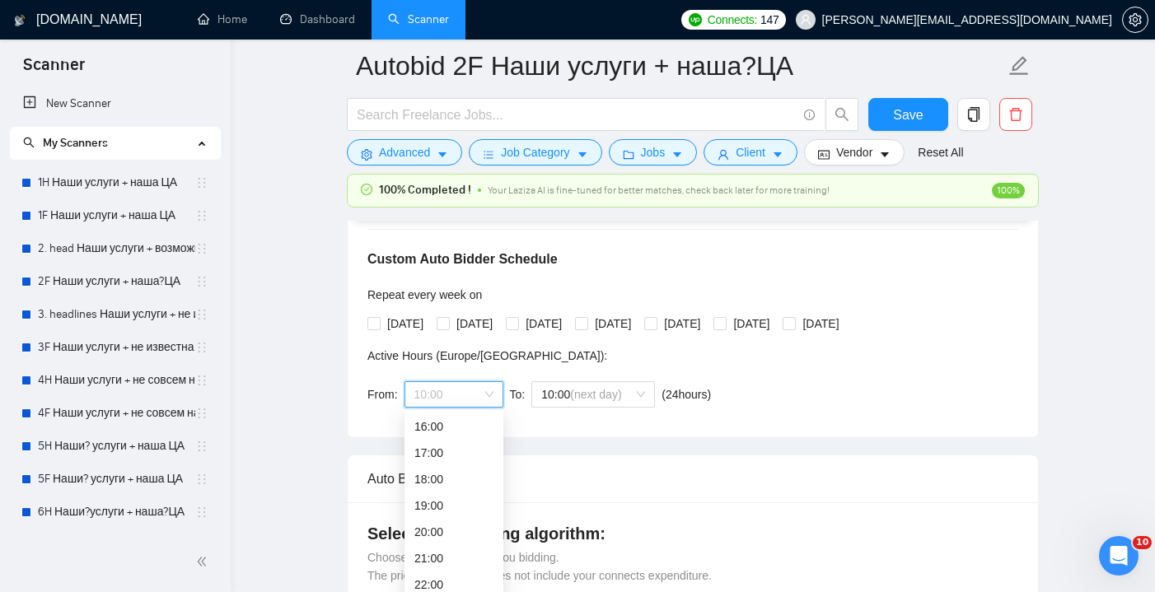
scroll to position [383, 0]
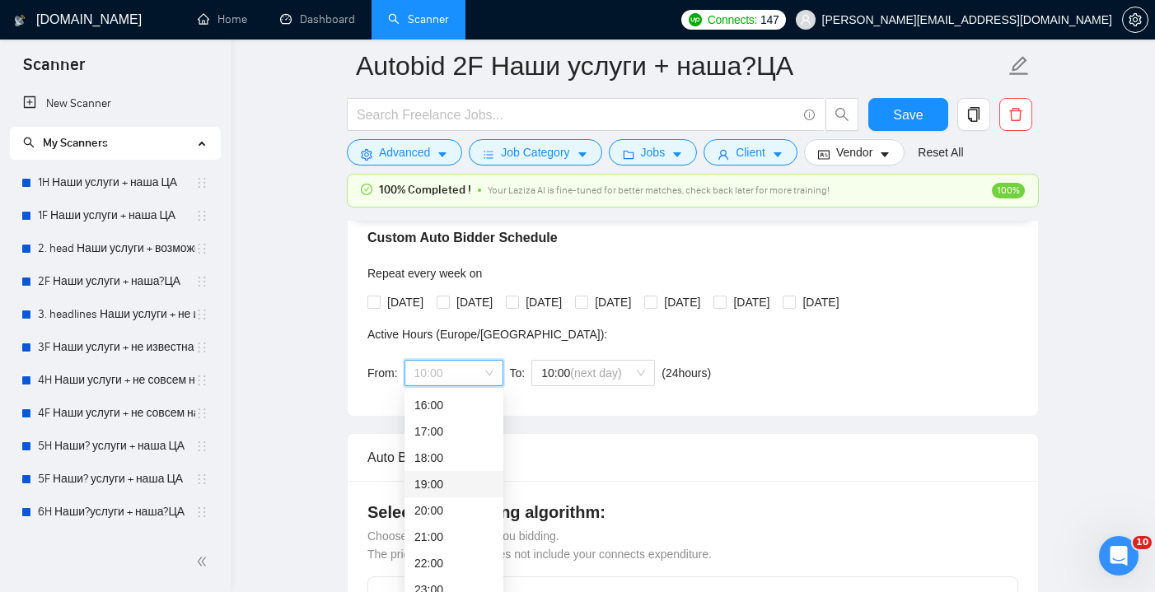
click at [444, 484] on div "19:00" at bounding box center [453, 484] width 79 height 18
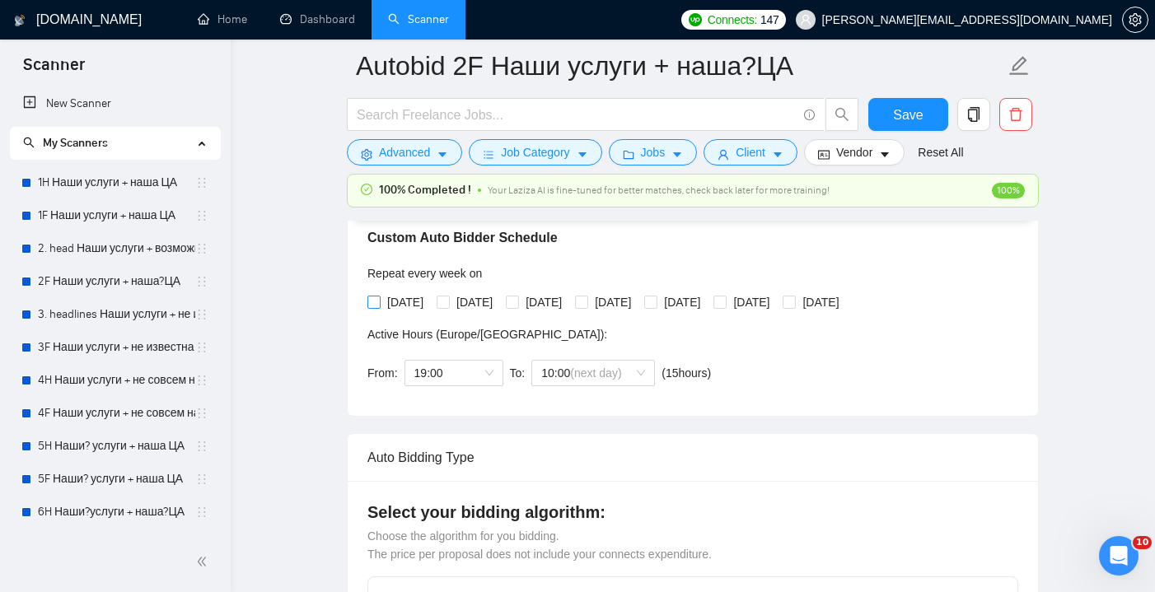
click at [377, 300] on input "[DATE]" at bounding box center [373, 302] width 12 height 12
click at [448, 298] on input "[DATE]" at bounding box center [443, 302] width 12 height 12
click at [517, 303] on input "[DATE]" at bounding box center [512, 302] width 12 height 12
click at [587, 304] on input "[DATE]" at bounding box center [581, 302] width 12 height 12
click at [902, 117] on span "Save" at bounding box center [908, 115] width 30 height 21
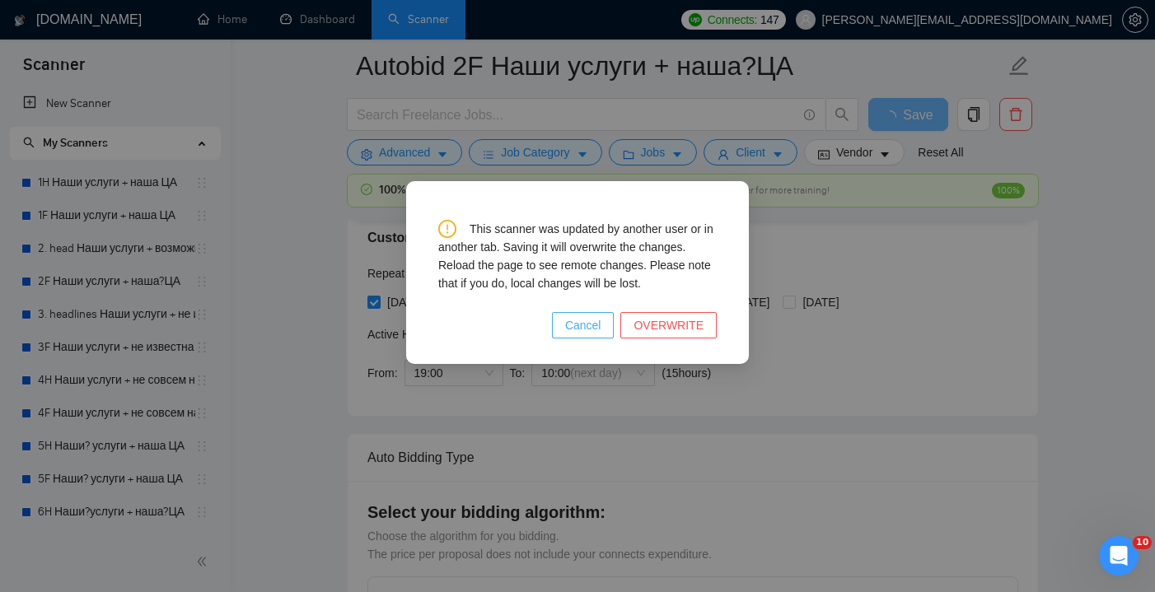
click at [607, 323] on button "Cancel" at bounding box center [583, 325] width 63 height 26
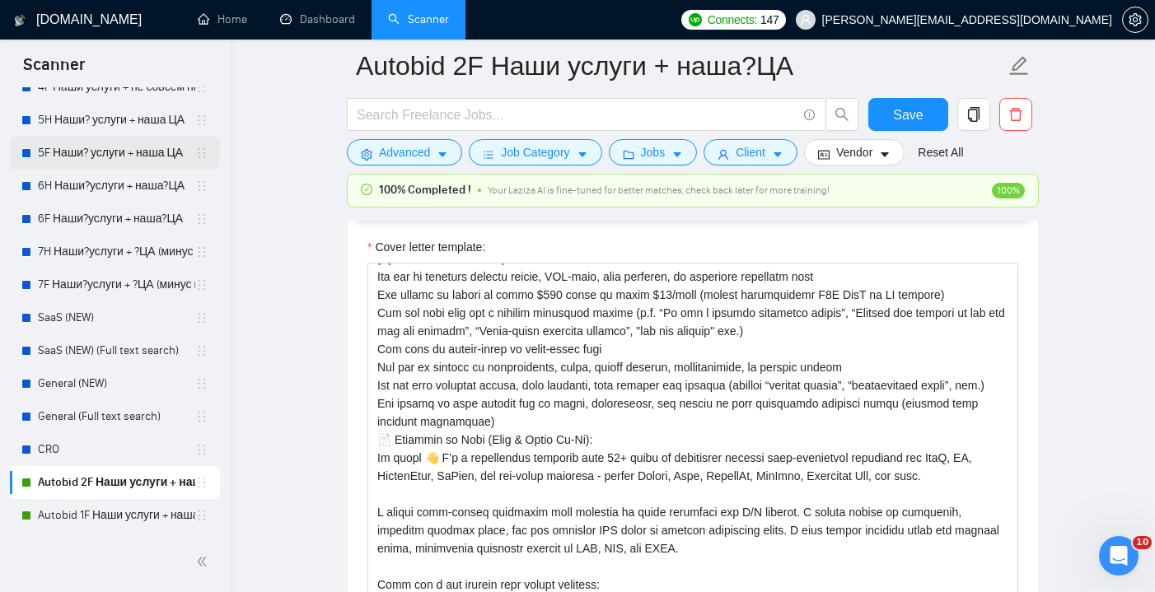
scroll to position [2146, 0]
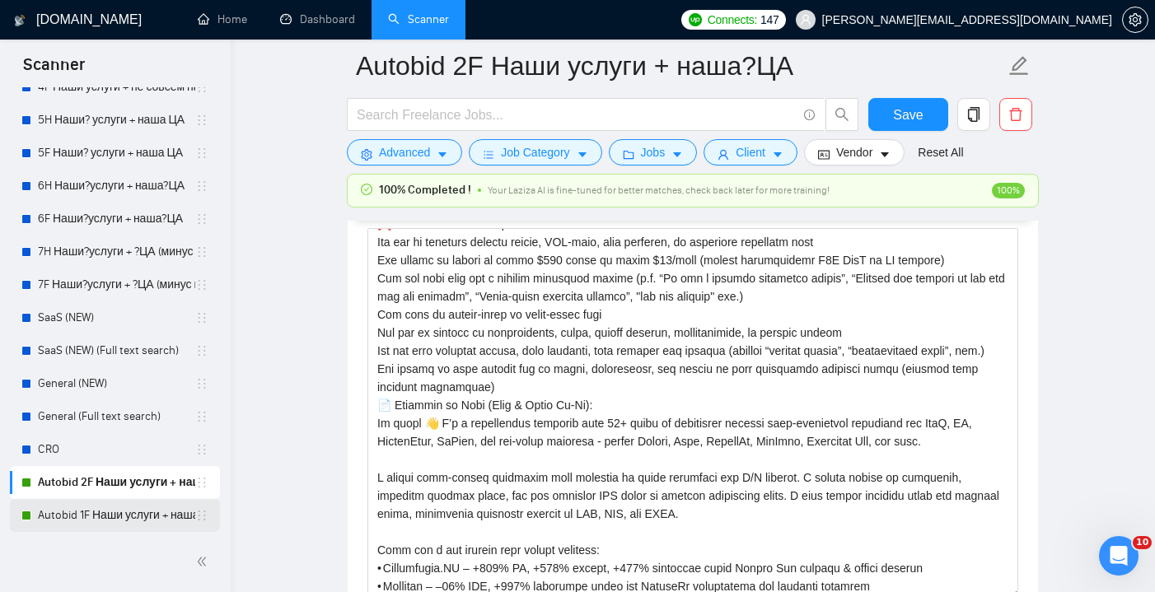
click at [115, 516] on link "Autobid 1F Наши услуги + наша ЦА" at bounding box center [116, 515] width 157 height 33
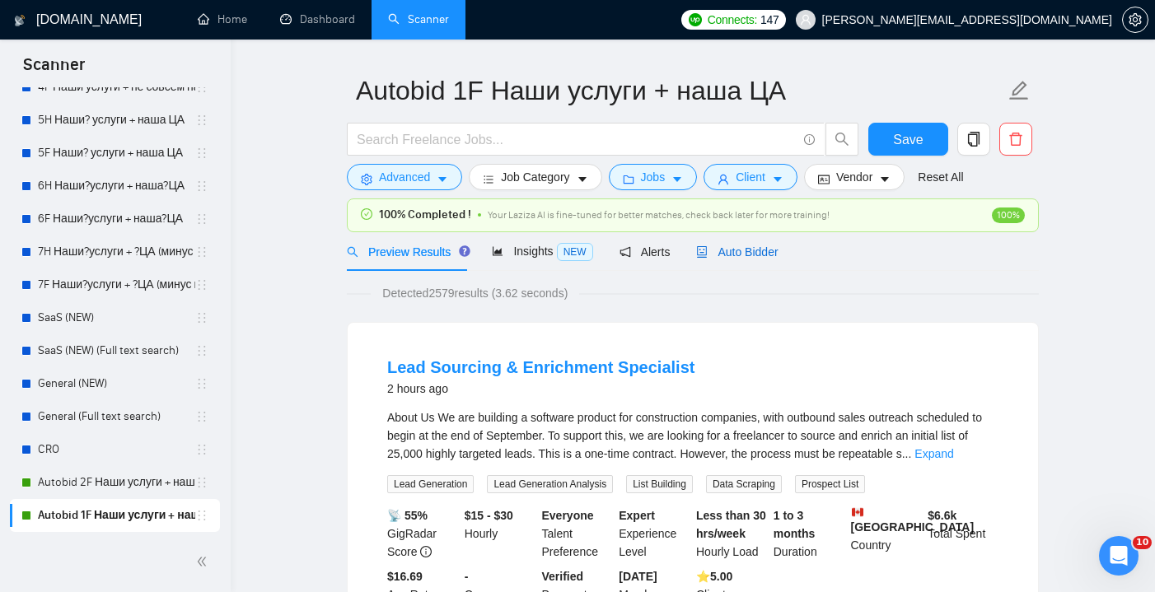
click at [732, 261] on div "Auto Bidder" at bounding box center [737, 252] width 82 height 18
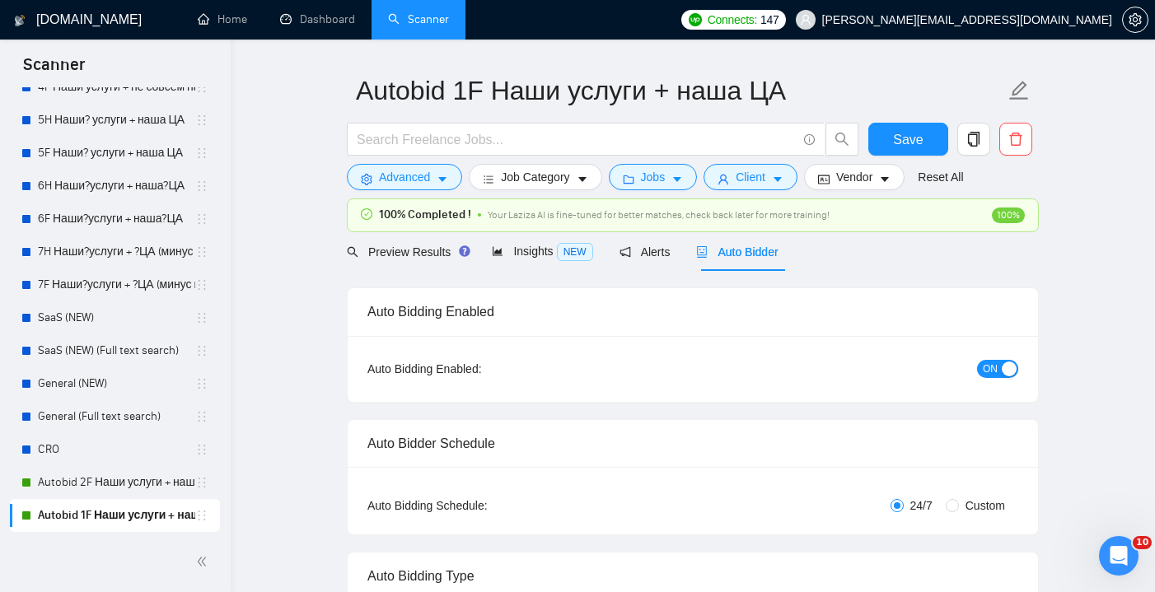
radio input "false"
radio input "true"
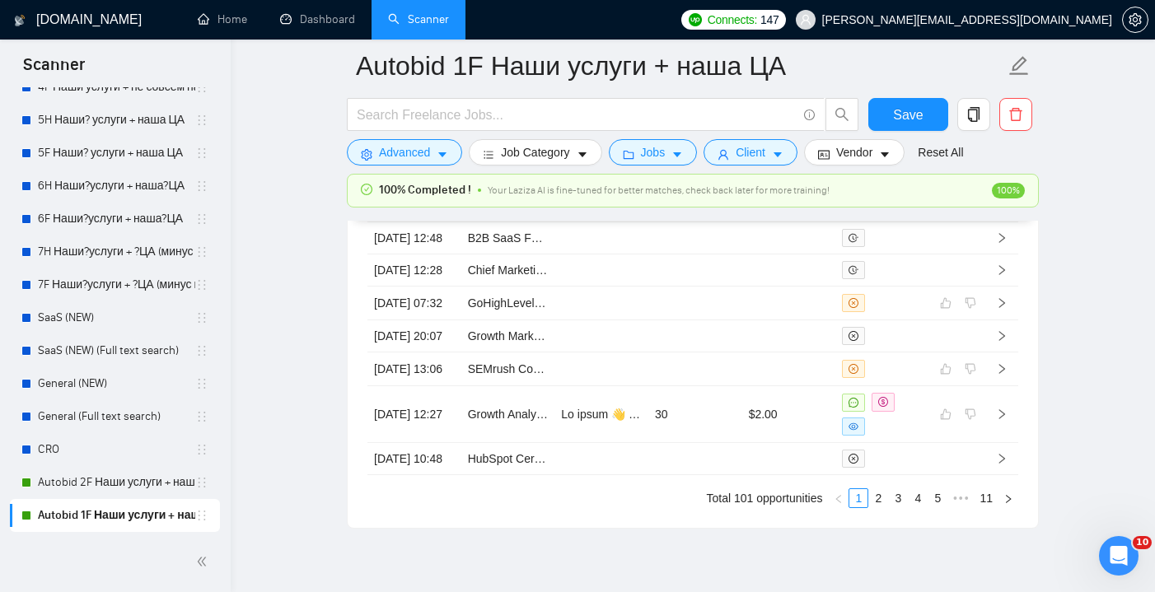
scroll to position [4533, 0]
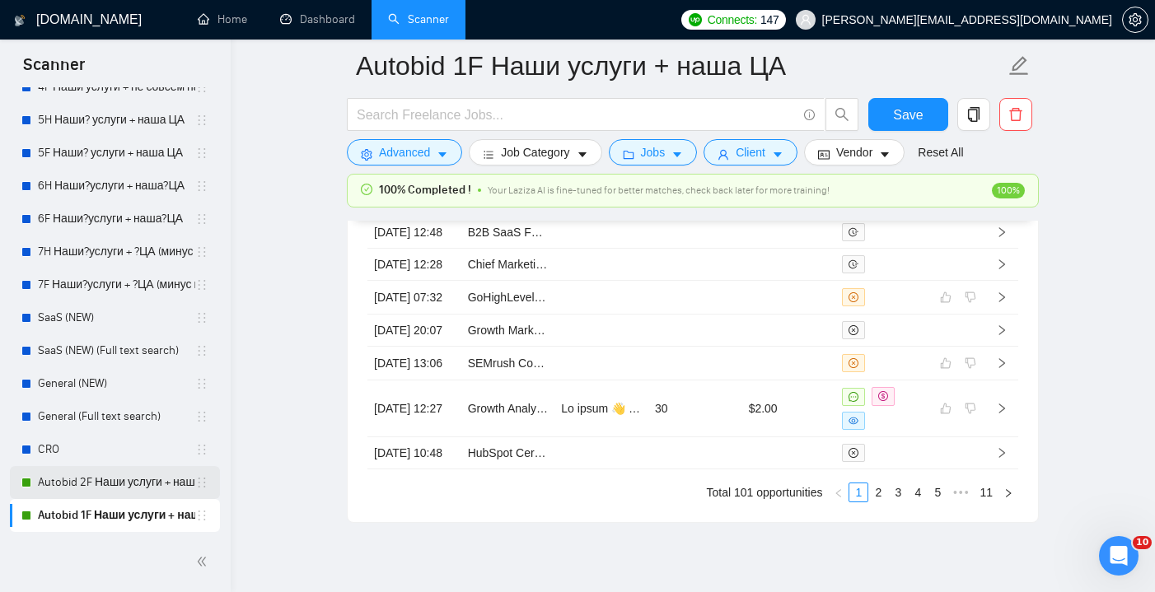
click at [138, 487] on link "Autobid 2F Наши услуги + наша?ЦА" at bounding box center [116, 482] width 157 height 33
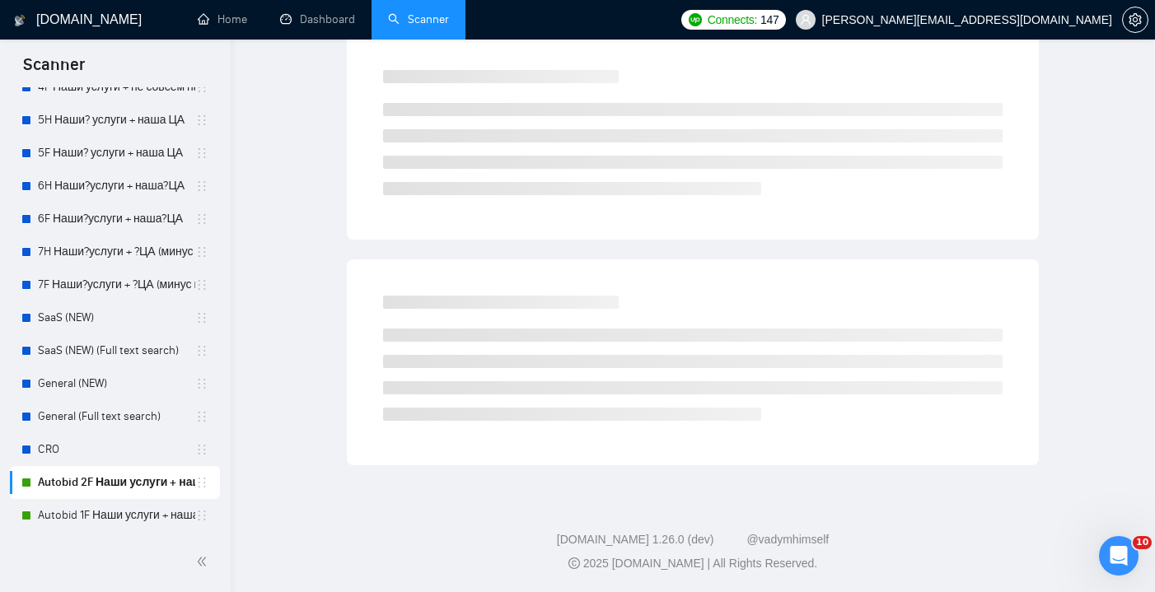
scroll to position [43, 0]
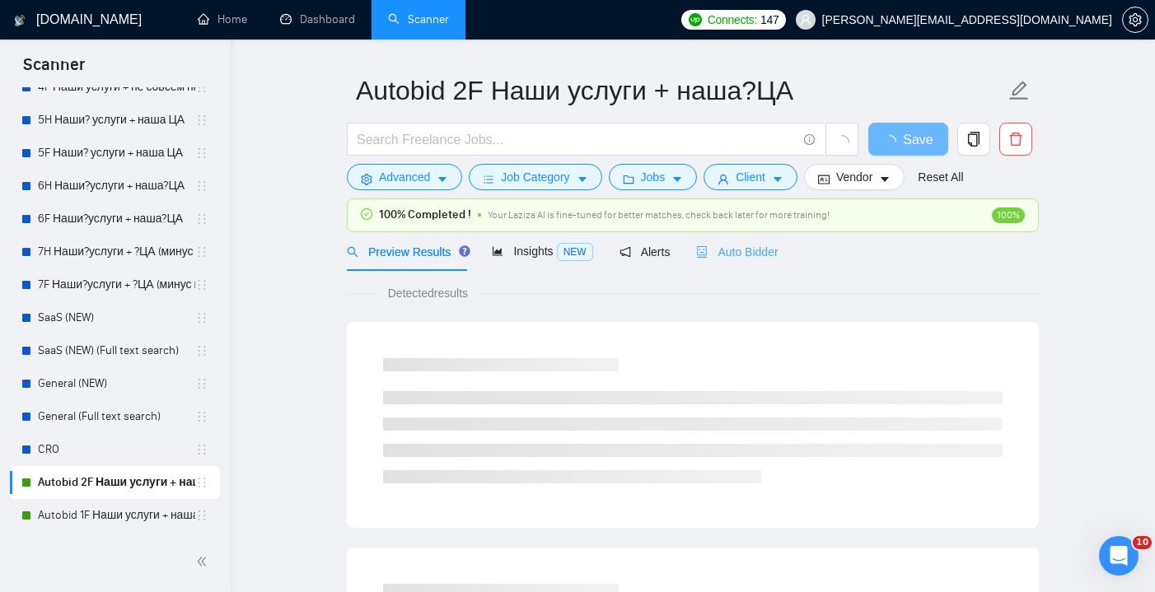
click at [740, 239] on div "Auto Bidder" at bounding box center [737, 251] width 82 height 39
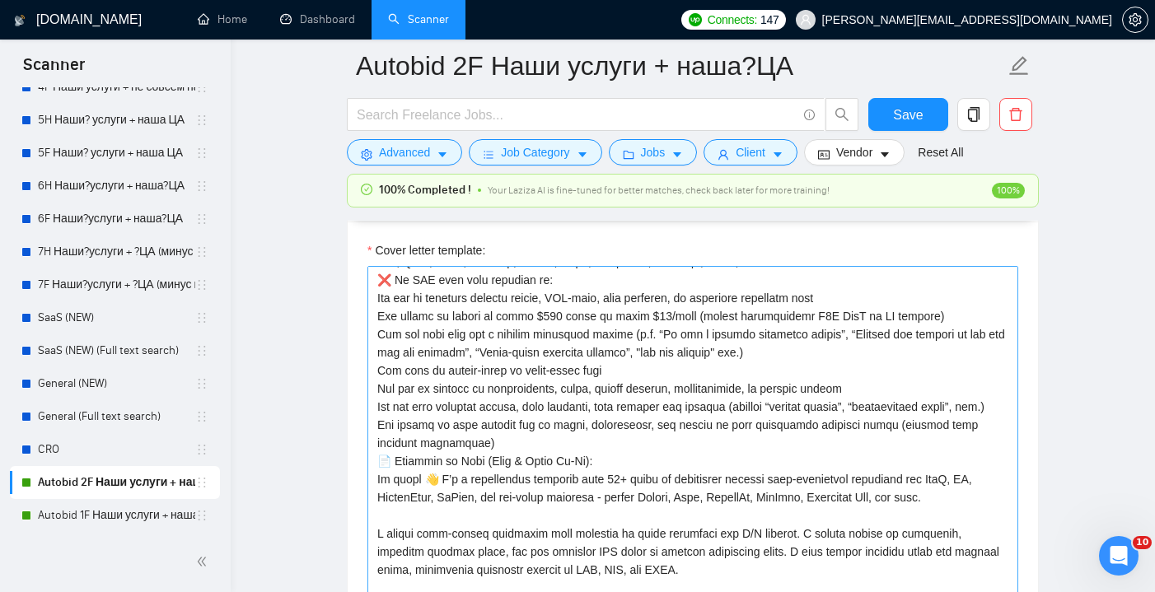
scroll to position [184, 0]
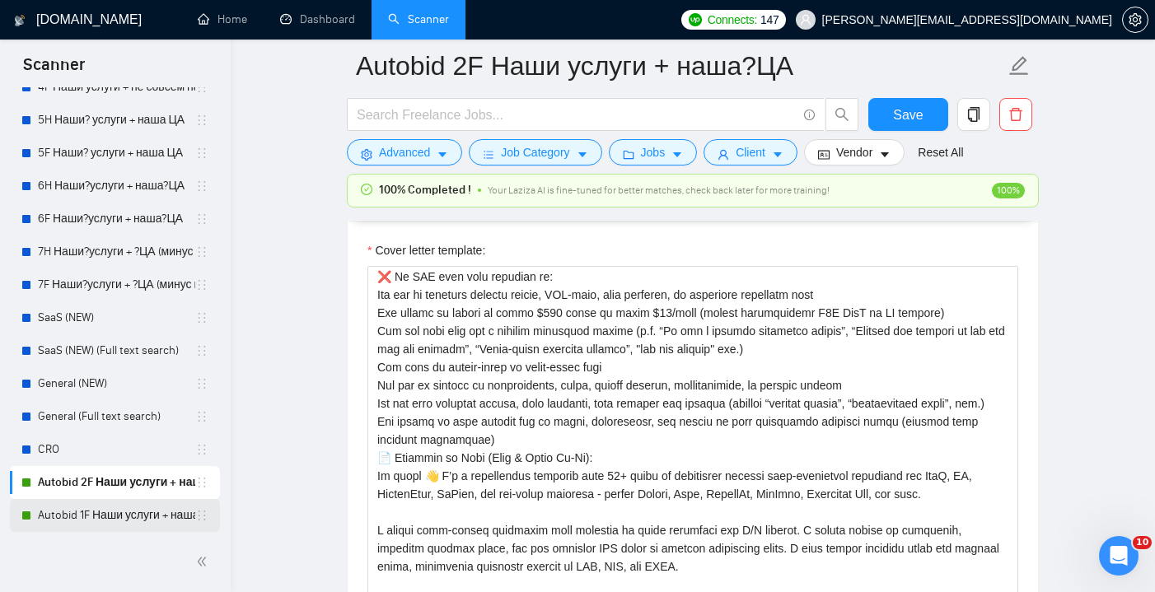
click at [129, 509] on link "Autobid 1F Наши услуги + наша ЦА" at bounding box center [116, 515] width 157 height 33
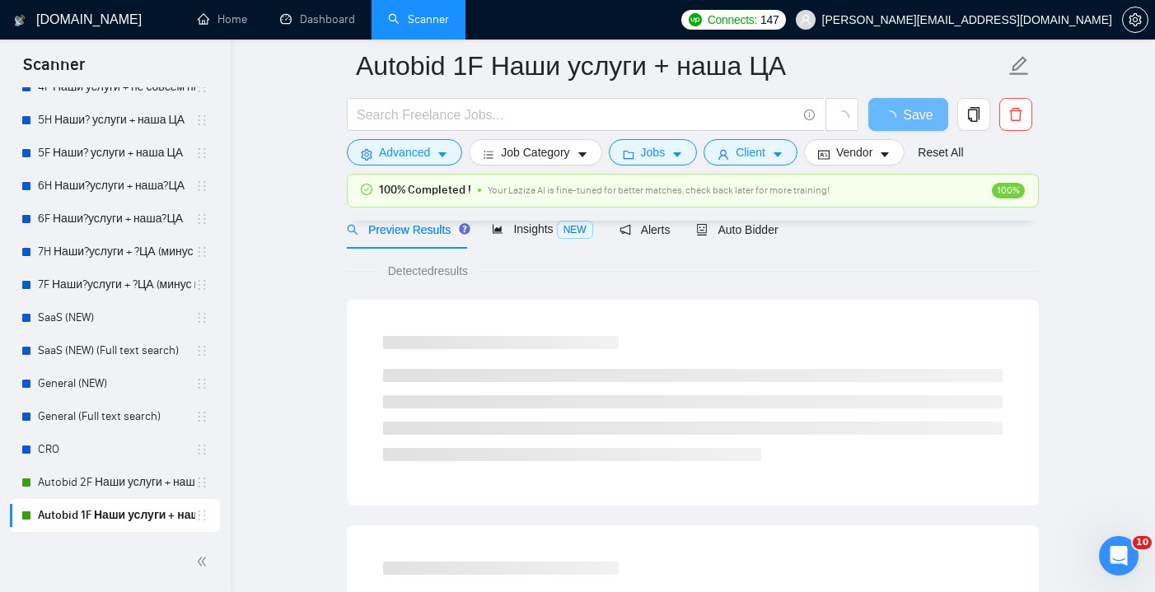
scroll to position [48, 0]
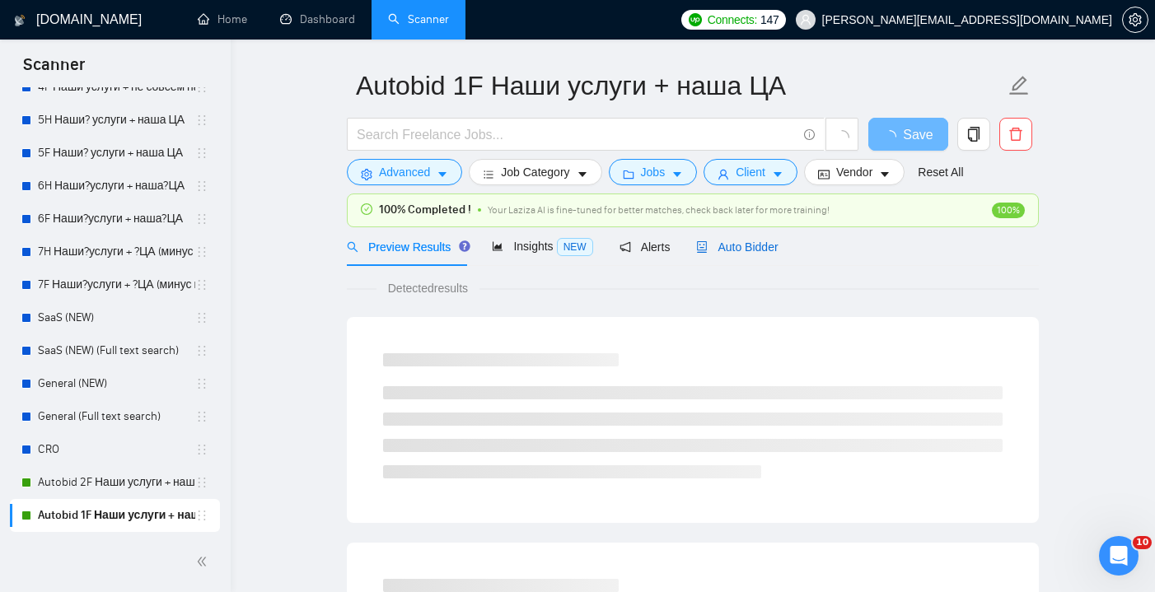
click at [718, 246] on span "Auto Bidder" at bounding box center [737, 247] width 82 height 13
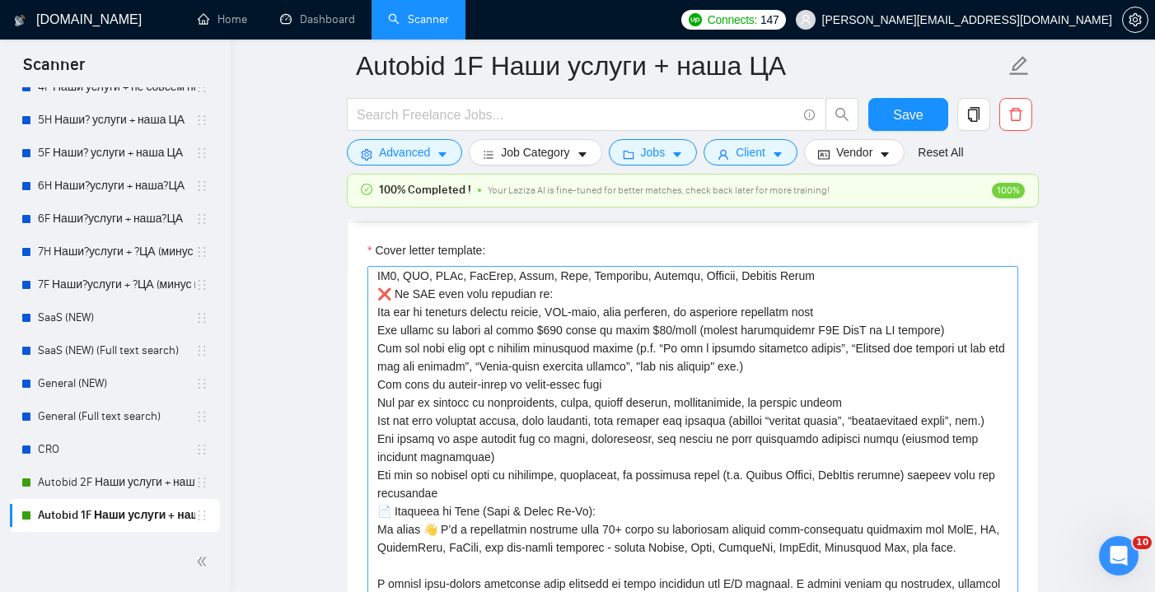
scroll to position [171, 0]
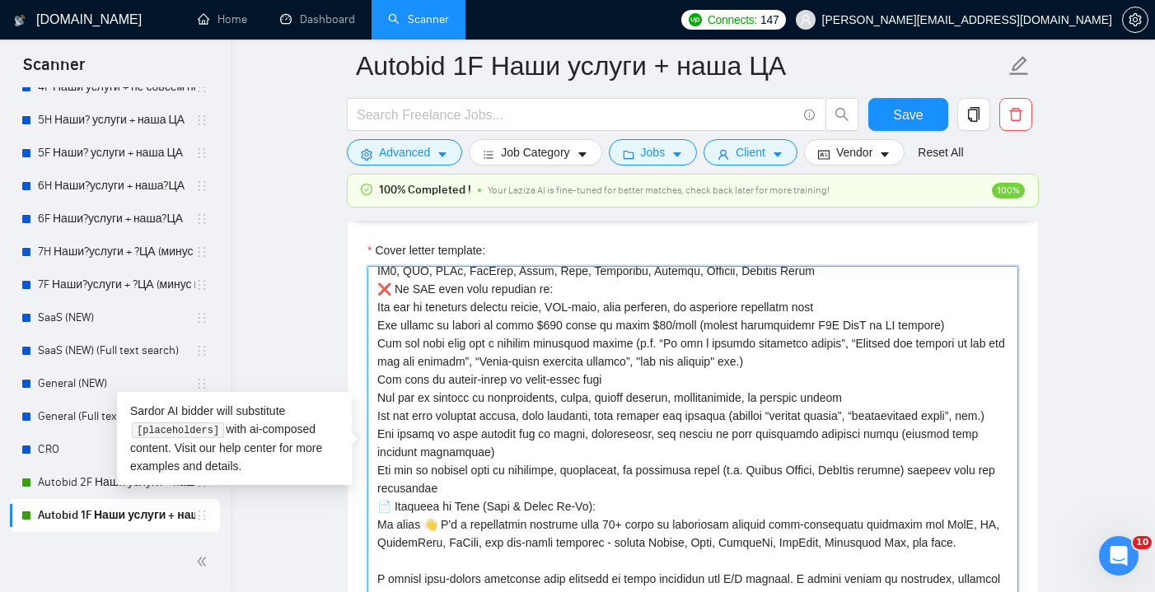
drag, startPoint x: 486, startPoint y: 508, endPoint x: 376, endPoint y: 487, distance: 112.3
click at [376, 487] on textarea "Cover letter template:" at bounding box center [692, 451] width 651 height 371
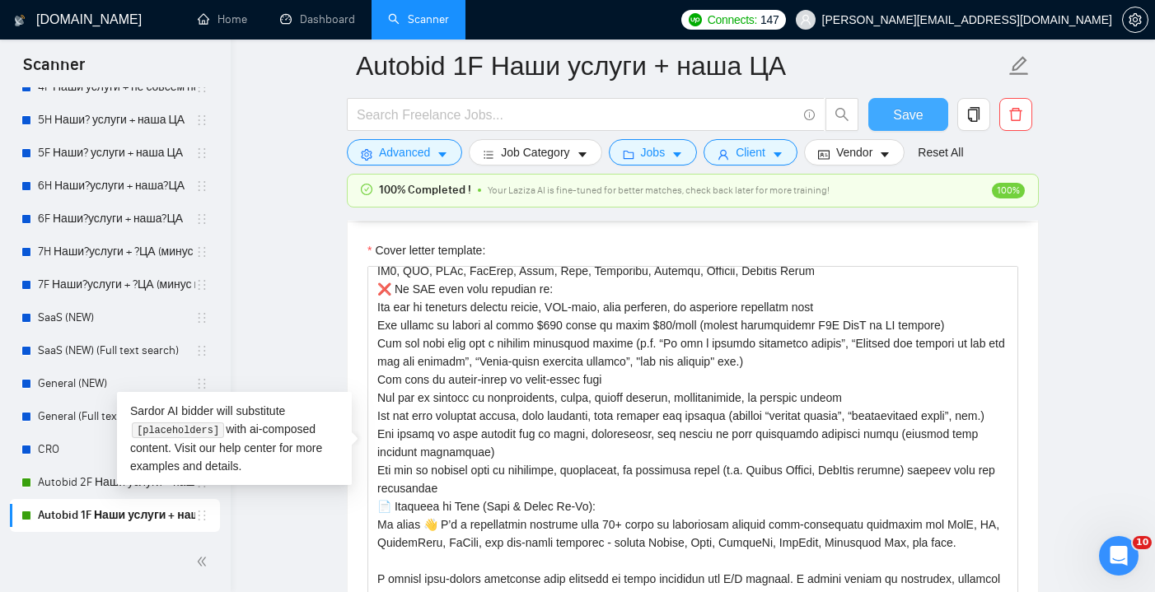
click at [914, 124] on span "Save" at bounding box center [908, 115] width 30 height 21
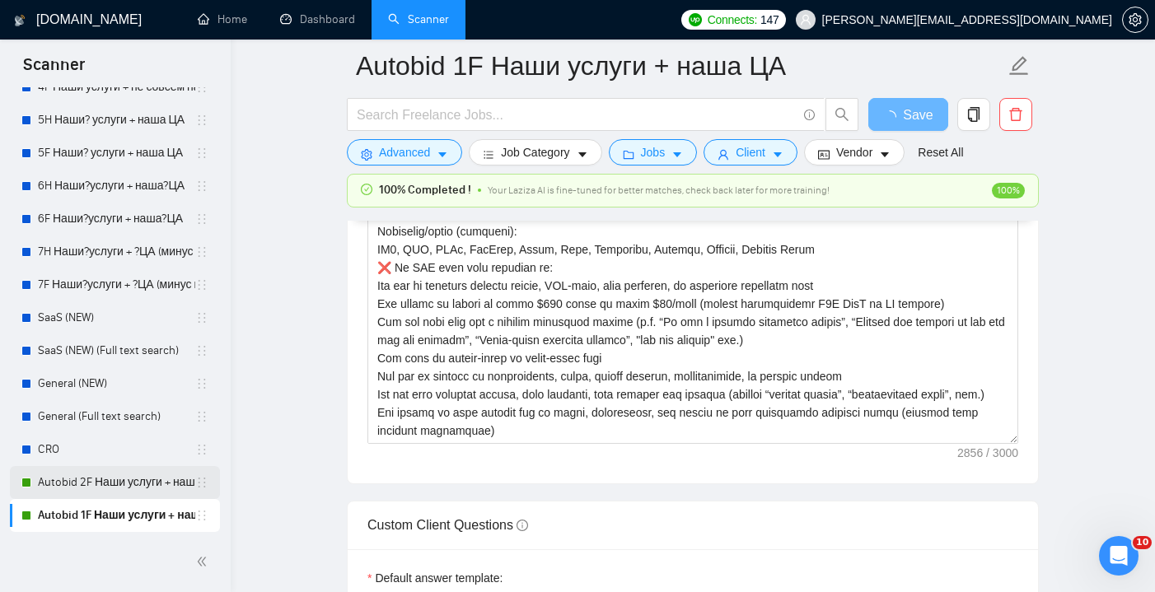
click at [119, 487] on link "Autobid 2F Наши услуги + наша?ЦА" at bounding box center [116, 482] width 157 height 33
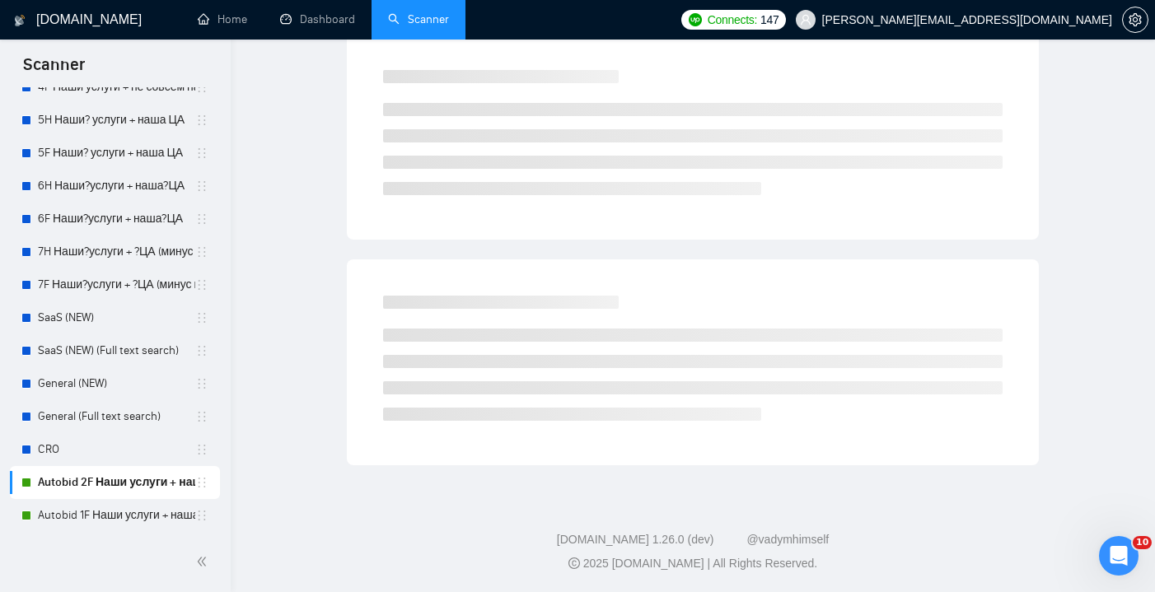
scroll to position [43, 0]
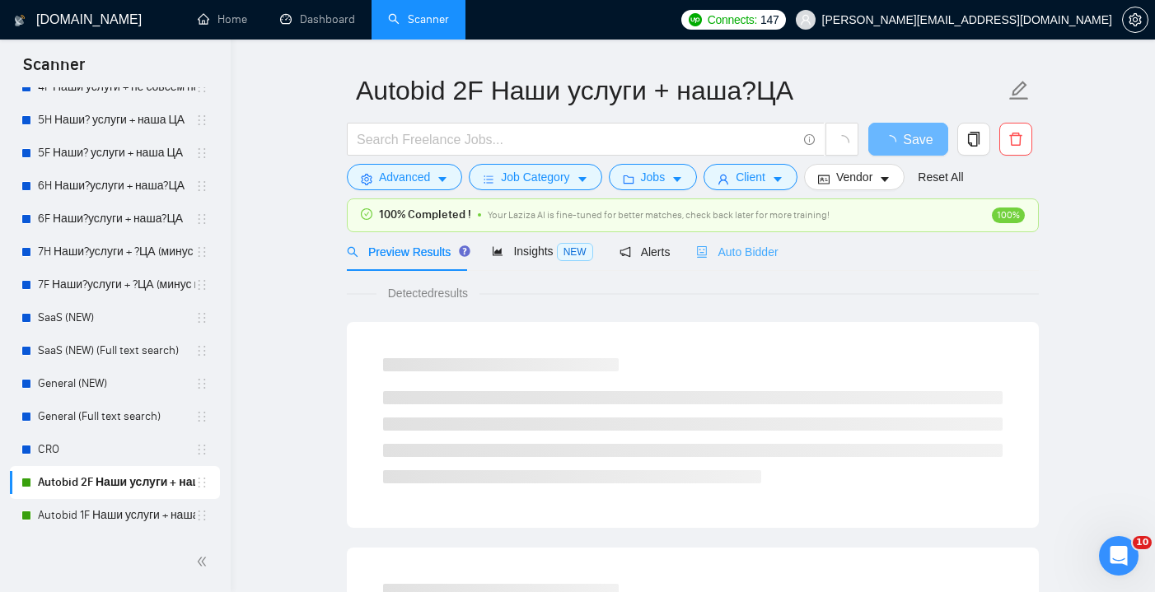
click at [747, 241] on div "Auto Bidder" at bounding box center [737, 251] width 82 height 39
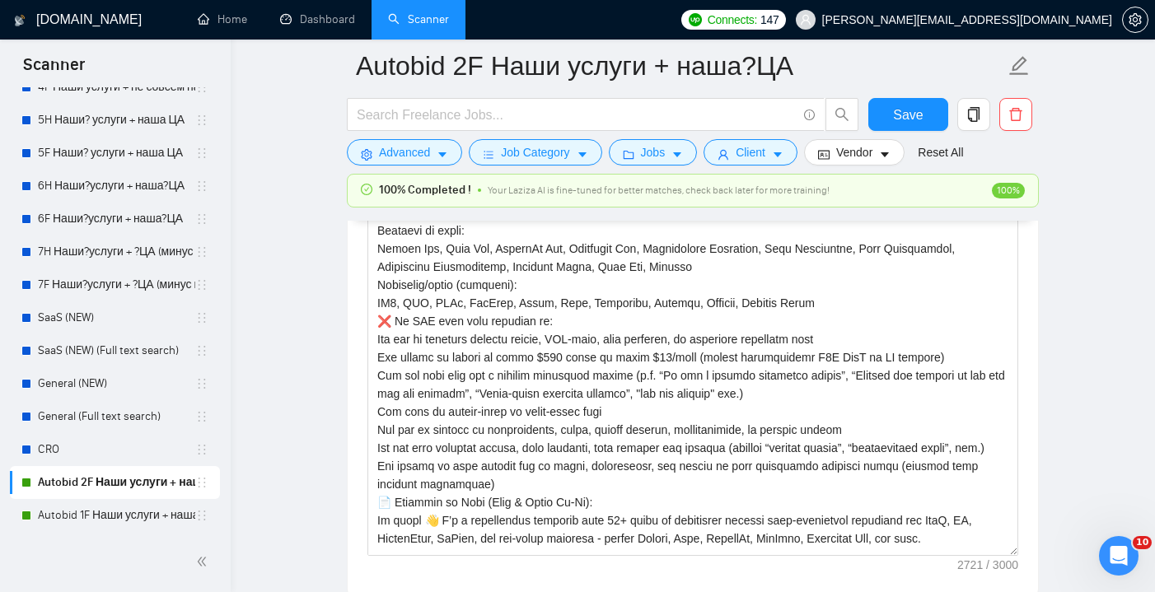
scroll to position [72, 0]
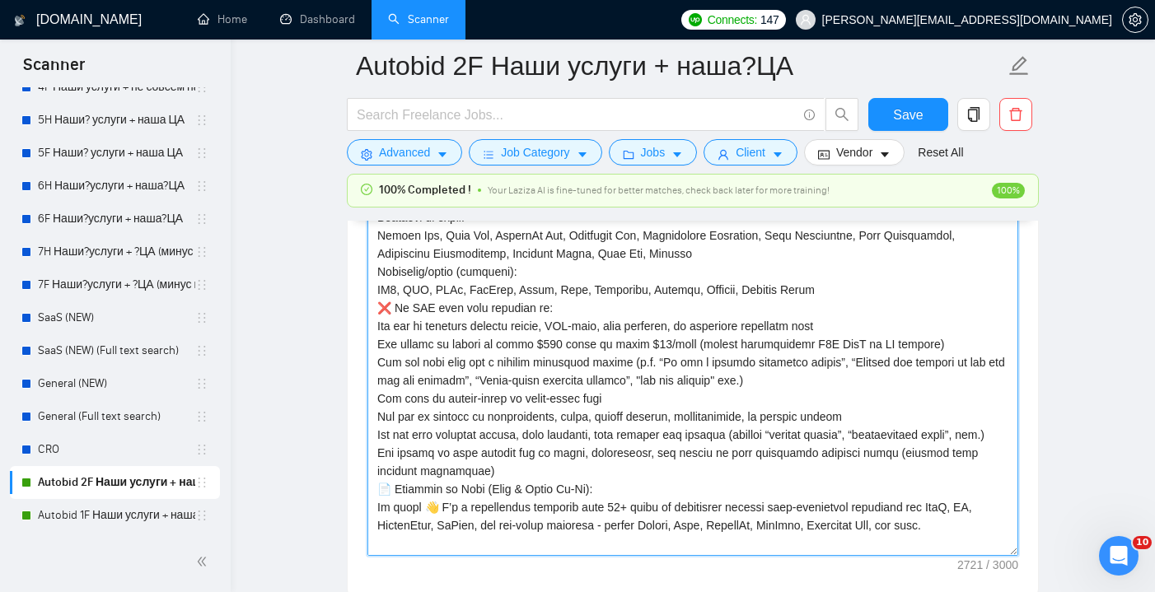
click at [475, 489] on textarea "Cover letter template:" at bounding box center [692, 370] width 651 height 371
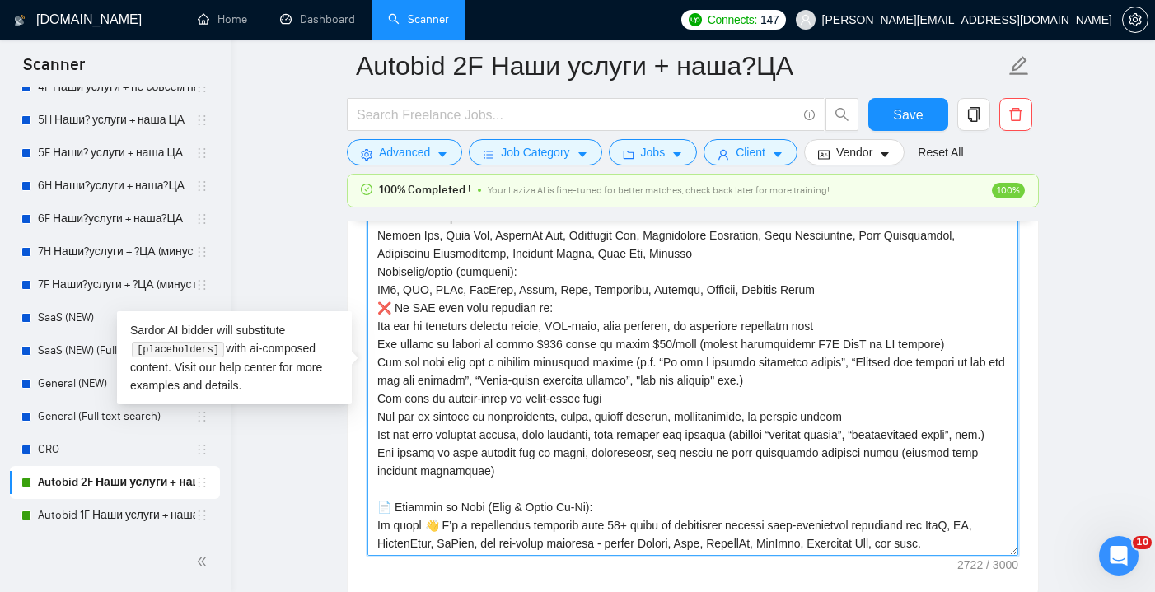
paste textarea "The job is focused only on analytics, dashboards, or reporting setup (e.g. Look…"
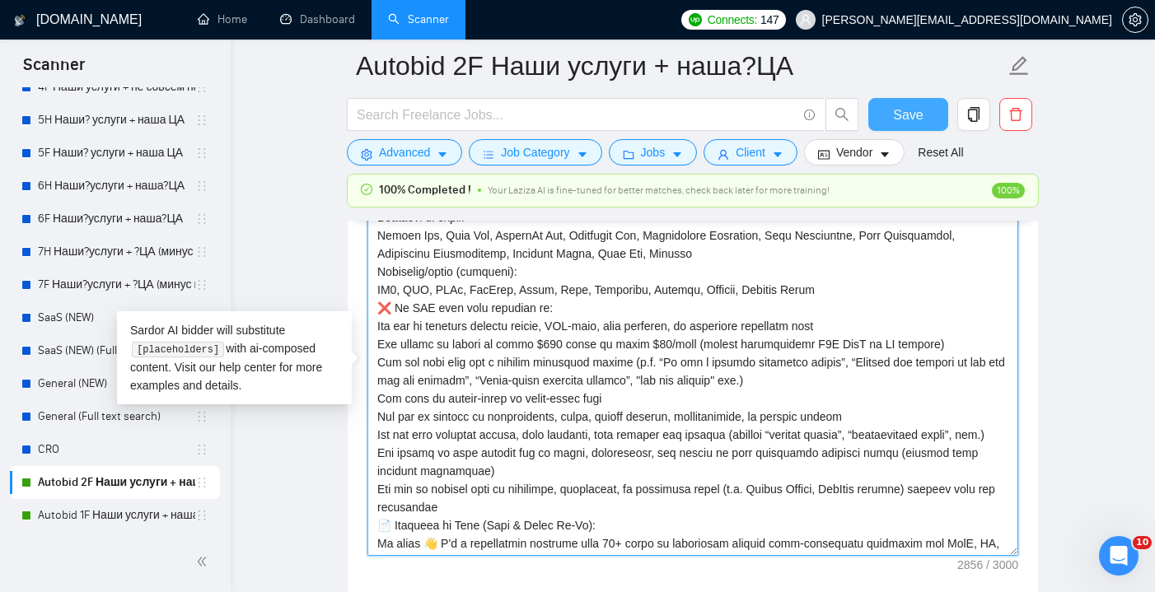
type textarea "Lore ipsu do si ametconsectet adip eli seddoeius tempori utlabore (etd magna) a…"
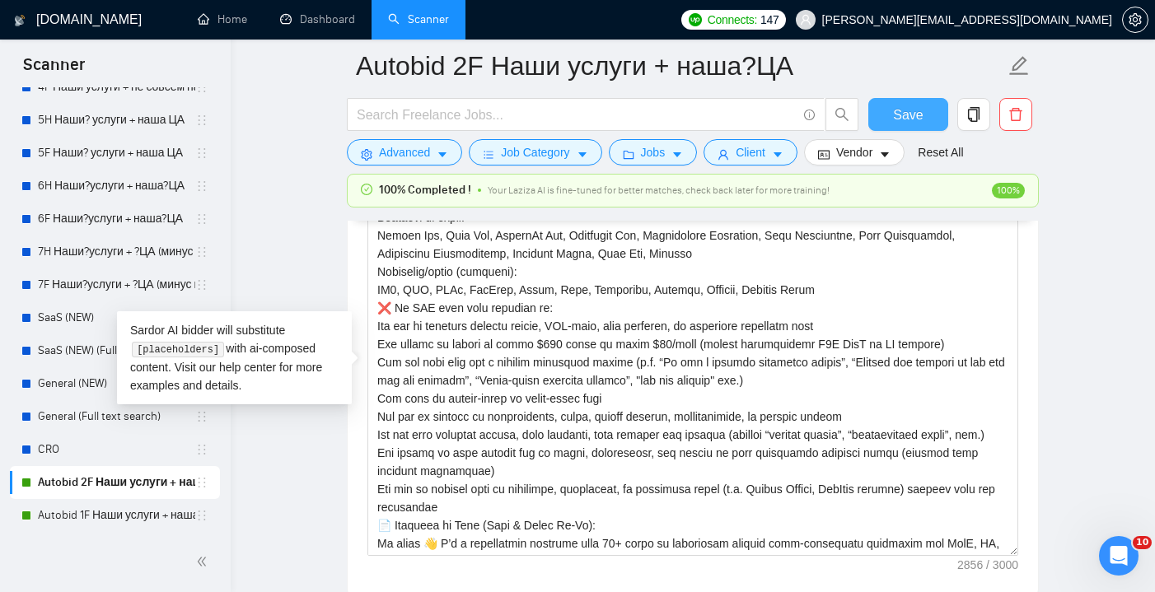
click at [905, 122] on span "Save" at bounding box center [908, 115] width 30 height 21
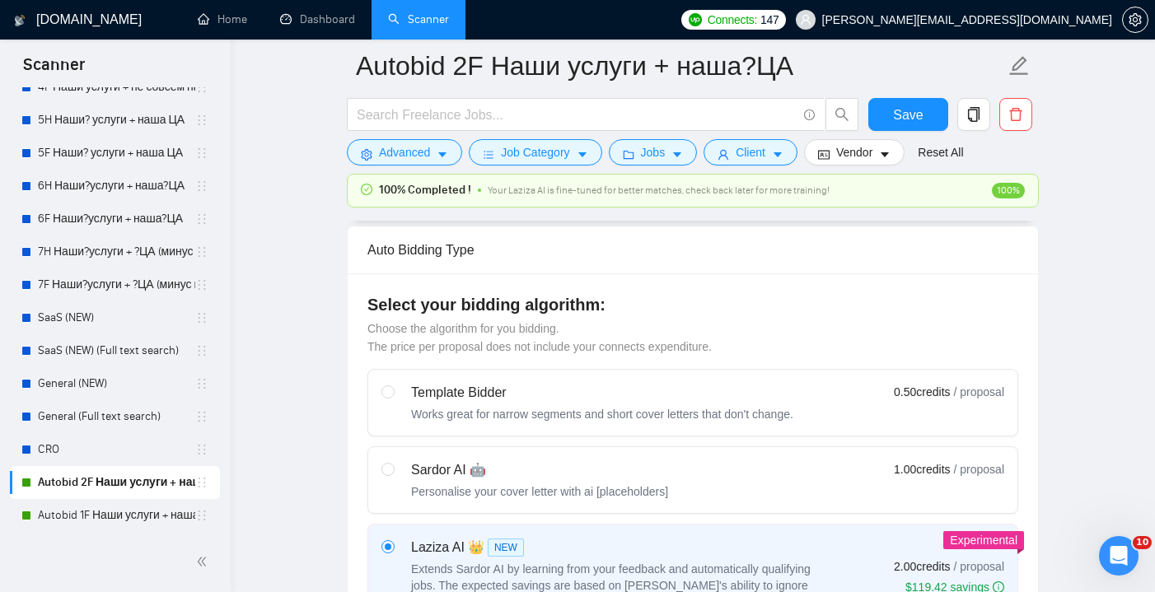
scroll to position [591, 0]
